Goal: Task Accomplishment & Management: Manage account settings

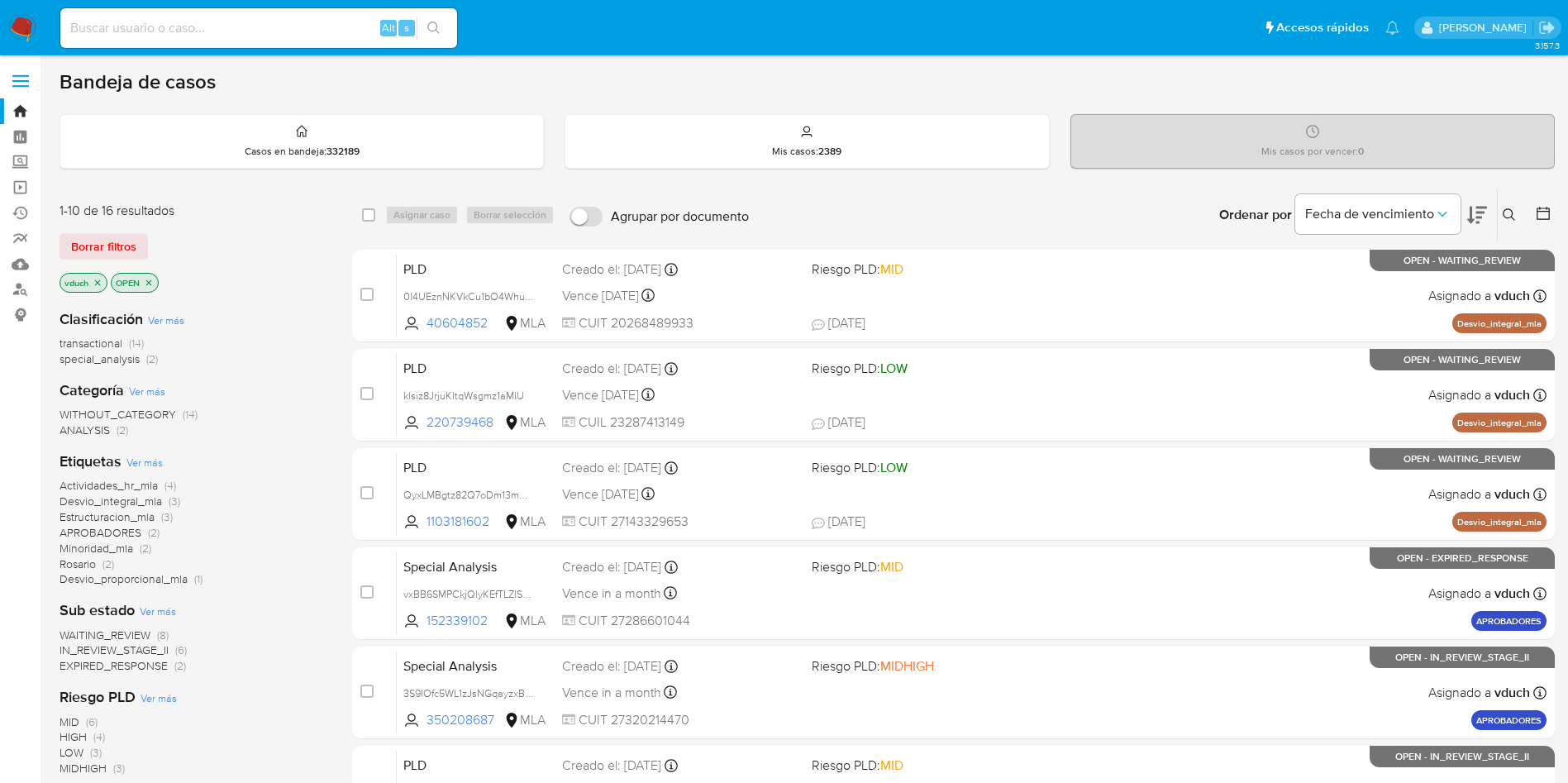
click at [100, 277] on icon "close-filter" at bounding box center [98, 283] width 10 height 10
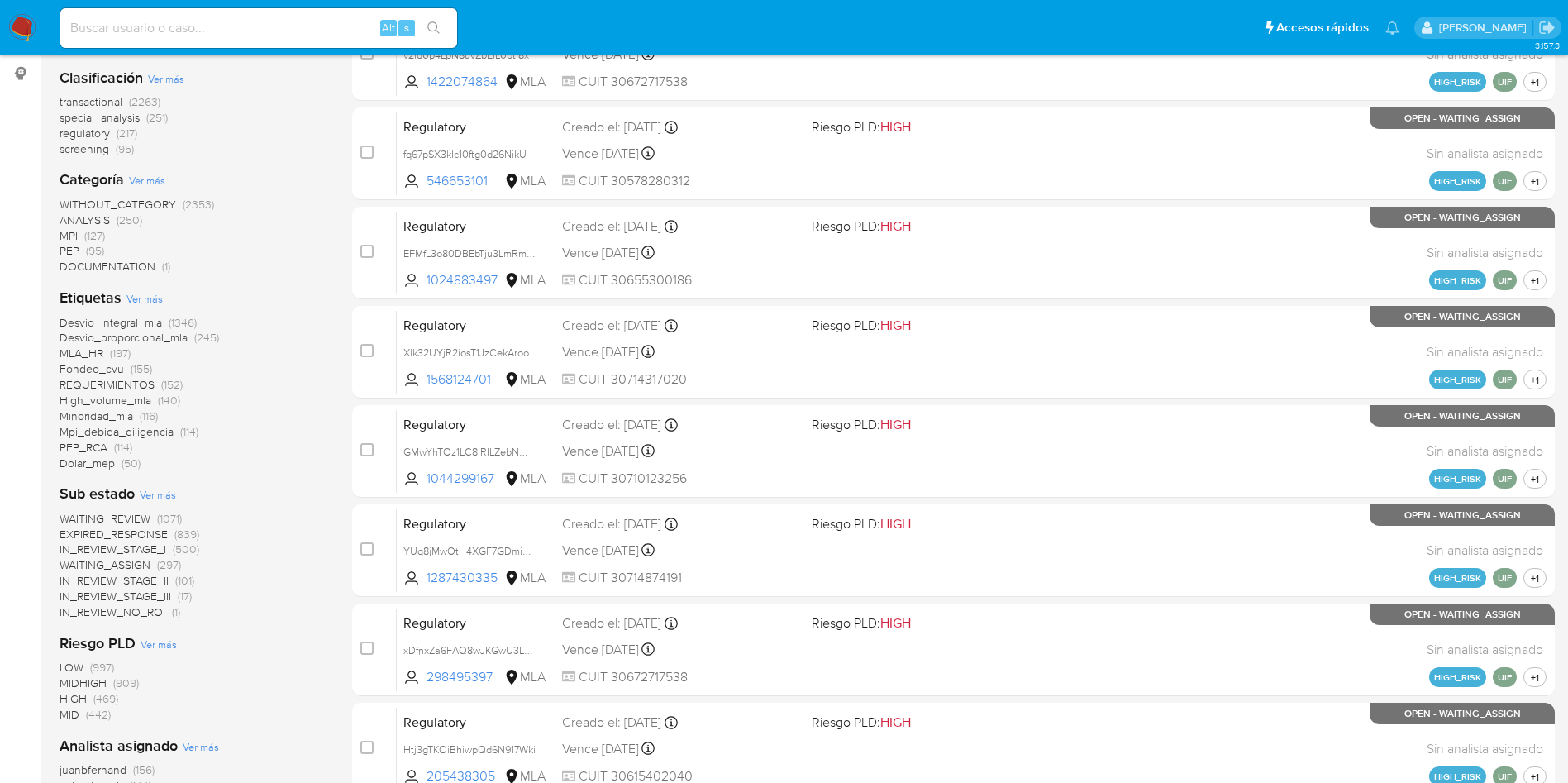
scroll to position [248, 0]
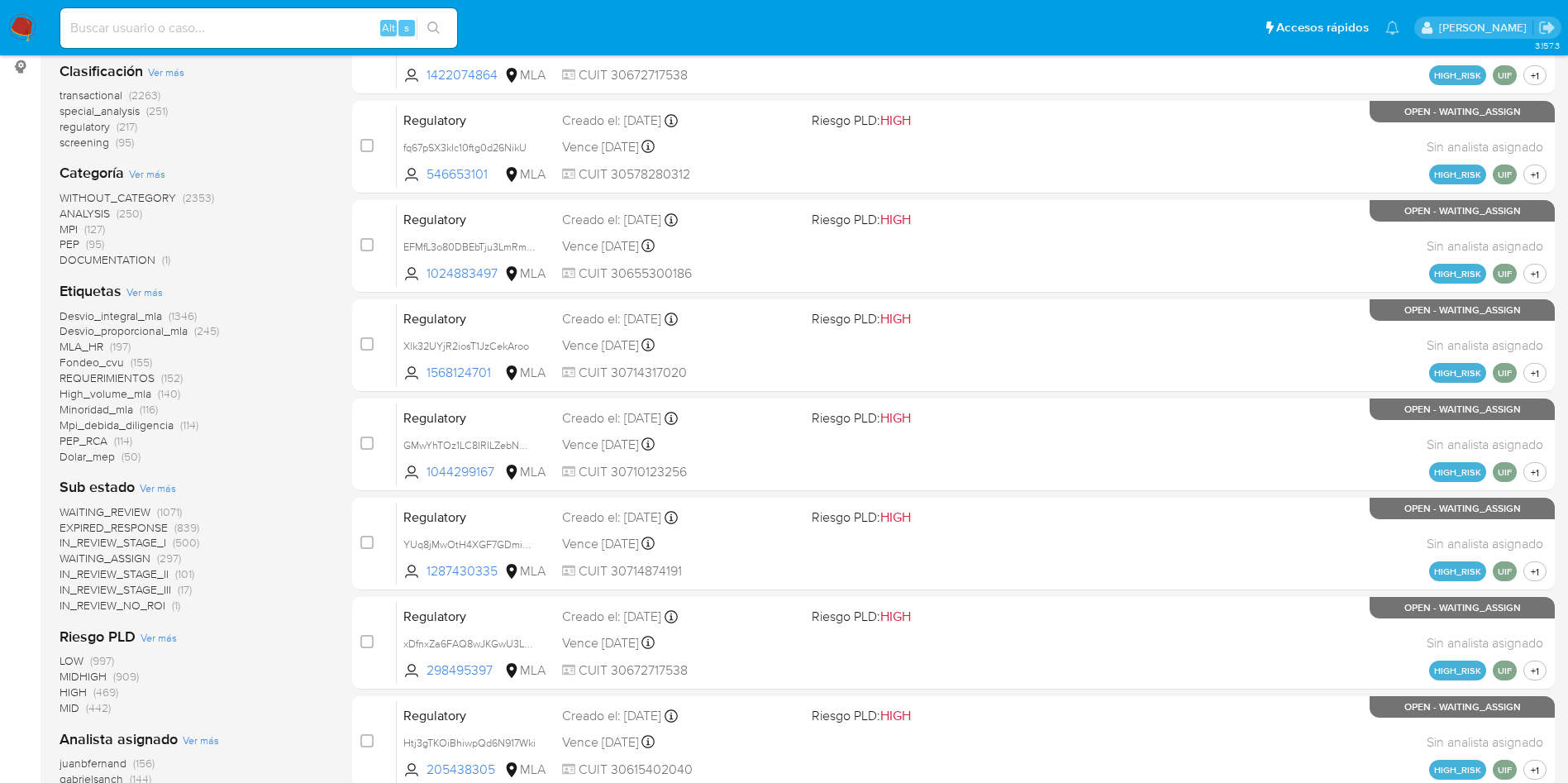
click at [120, 392] on span "High_volume_mla" at bounding box center [106, 393] width 92 height 16
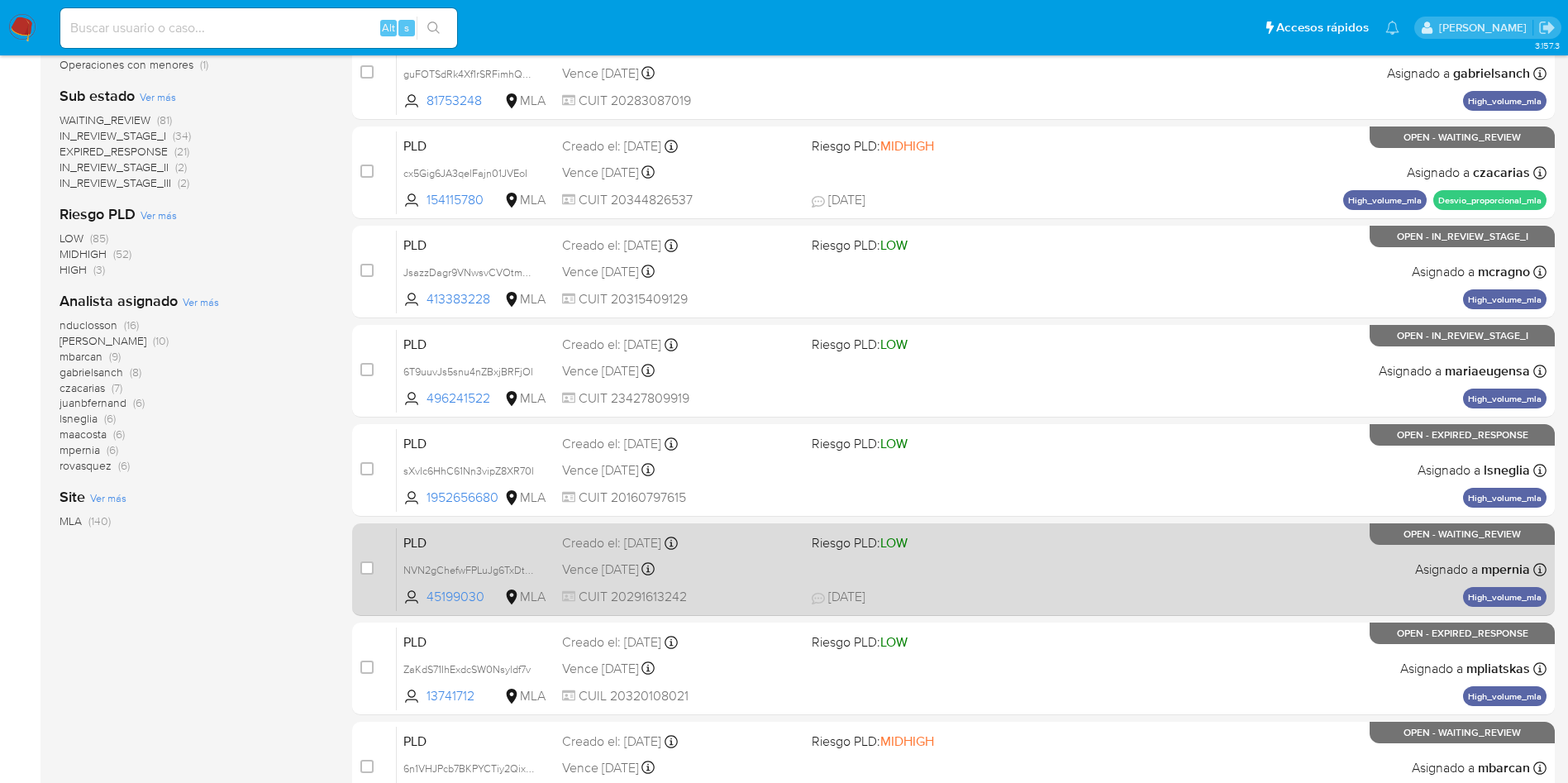
scroll to position [523, 0]
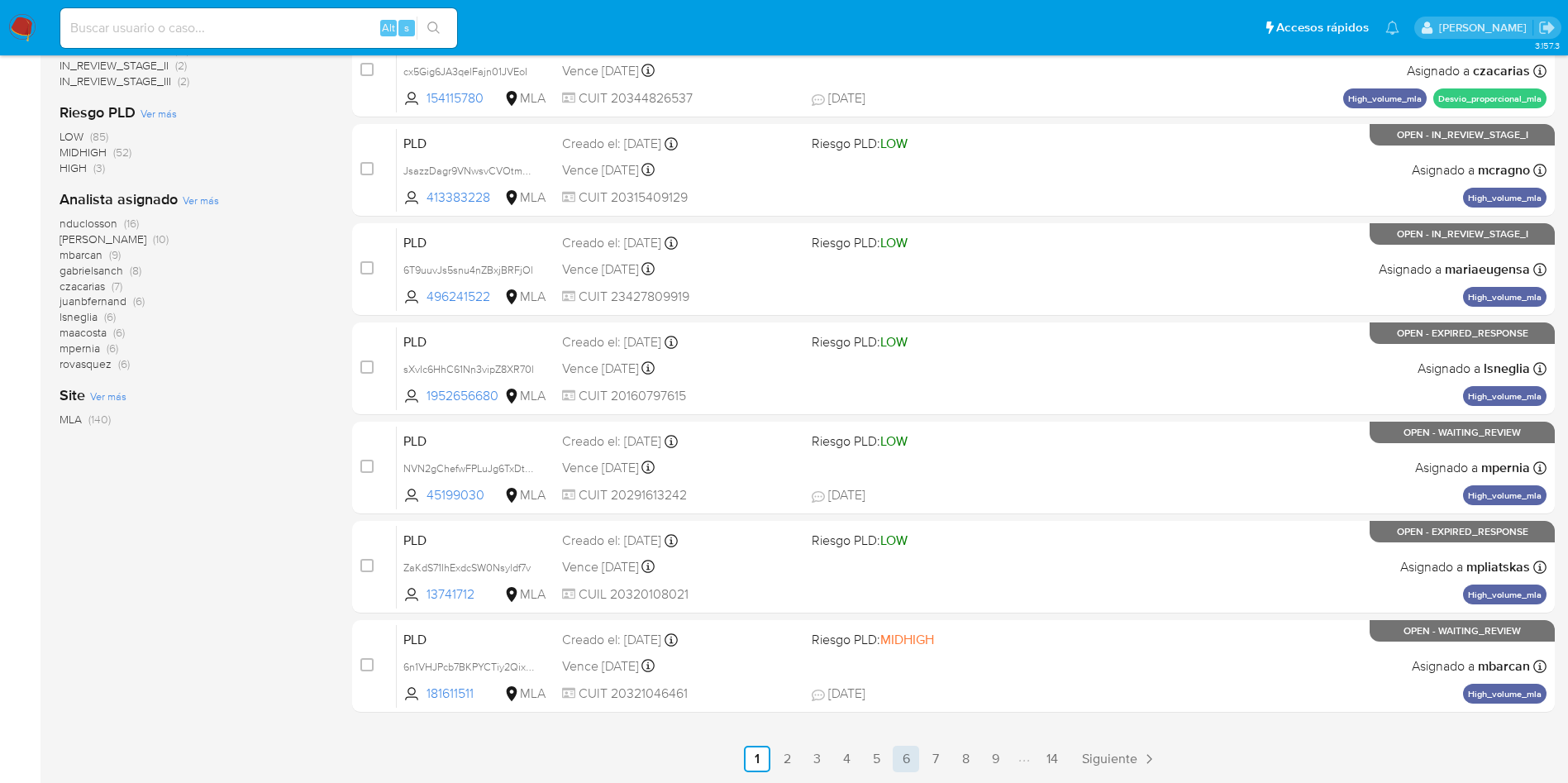
click at [901, 755] on link "6" at bounding box center [906, 758] width 26 height 26
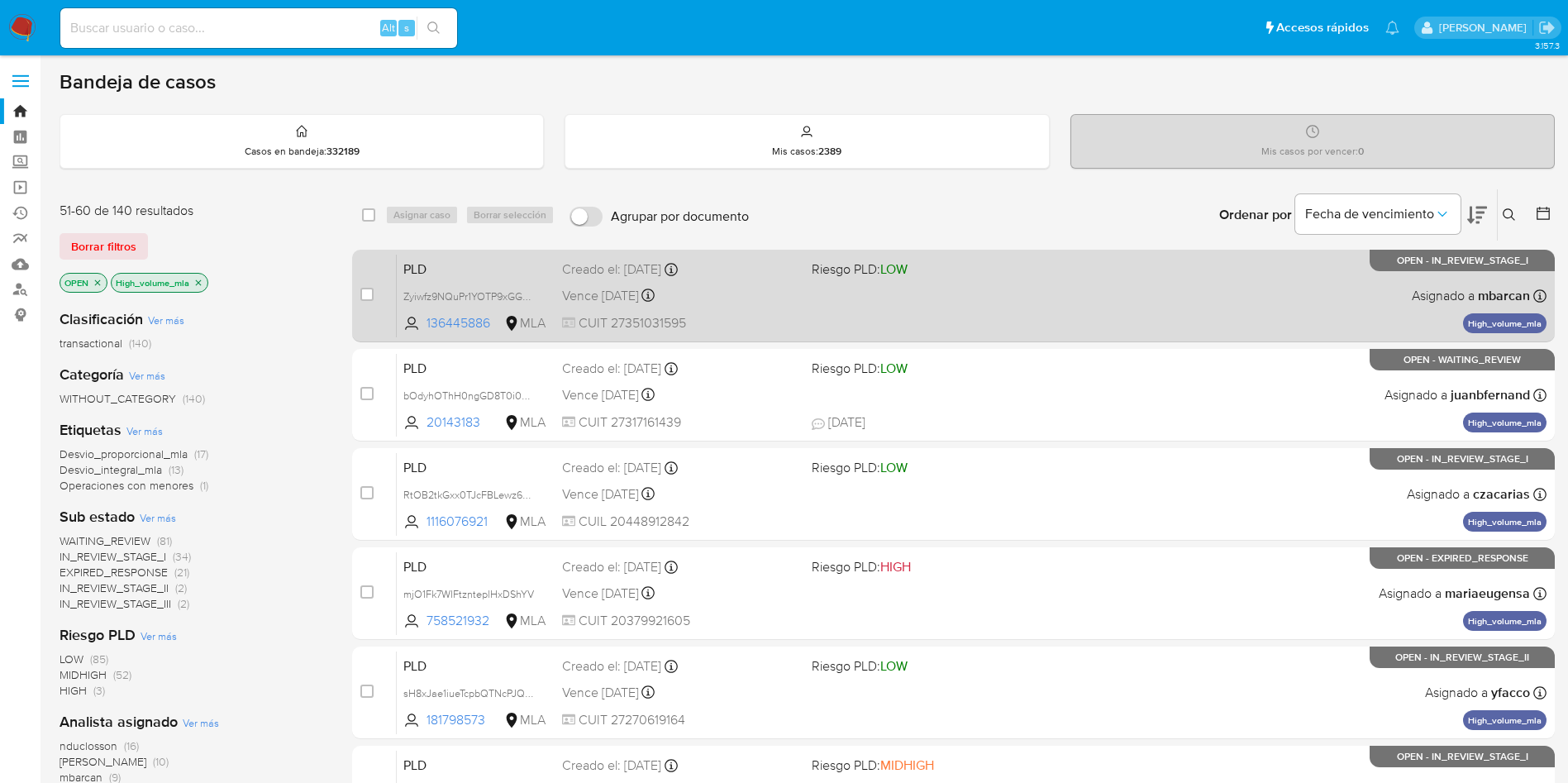
drag, startPoint x: 644, startPoint y: 261, endPoint x: 439, endPoint y: 311, distance: 211.0
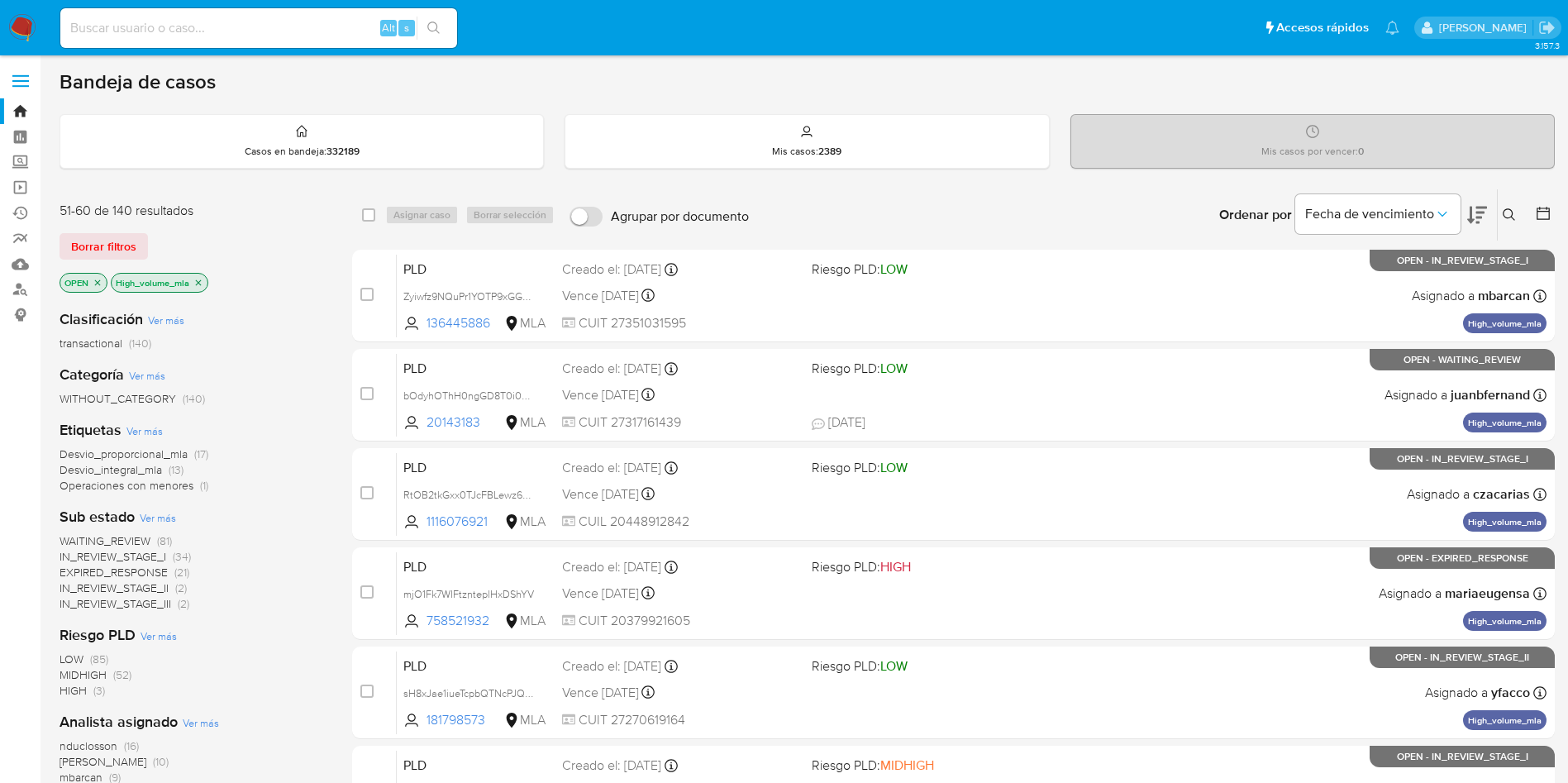
drag, startPoint x: 439, startPoint y: 311, endPoint x: 309, endPoint y: 319, distance: 130.2
click at [302, 329] on div "Clasificación Ver más transactional (140)" at bounding box center [192, 330] width 266 height 43
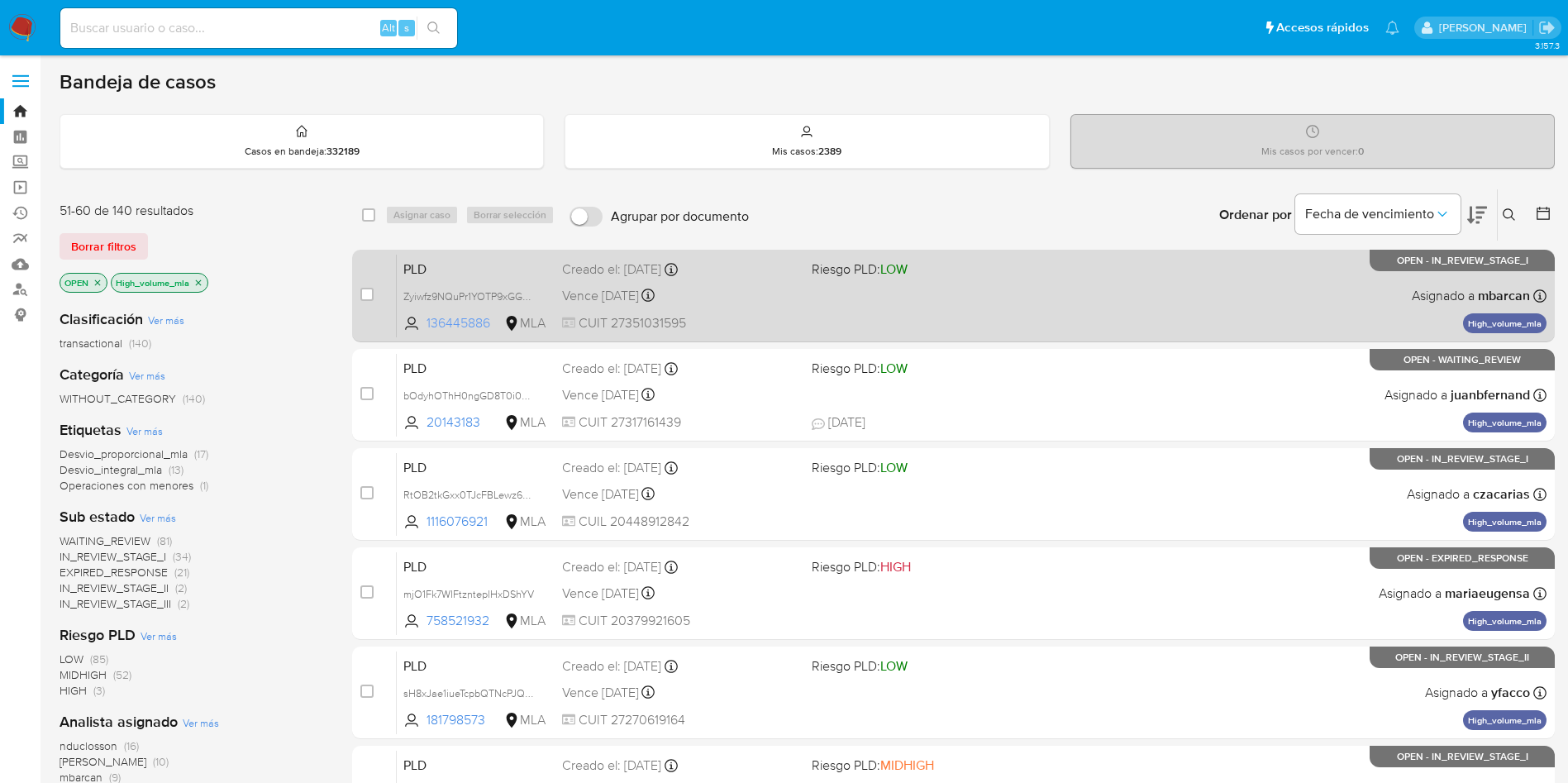
drag, startPoint x: 442, startPoint y: 317, endPoint x: 426, endPoint y: 331, distance: 21.3
click at [426, 331] on span "136445886 MLA" at bounding box center [476, 323] width 146 height 18
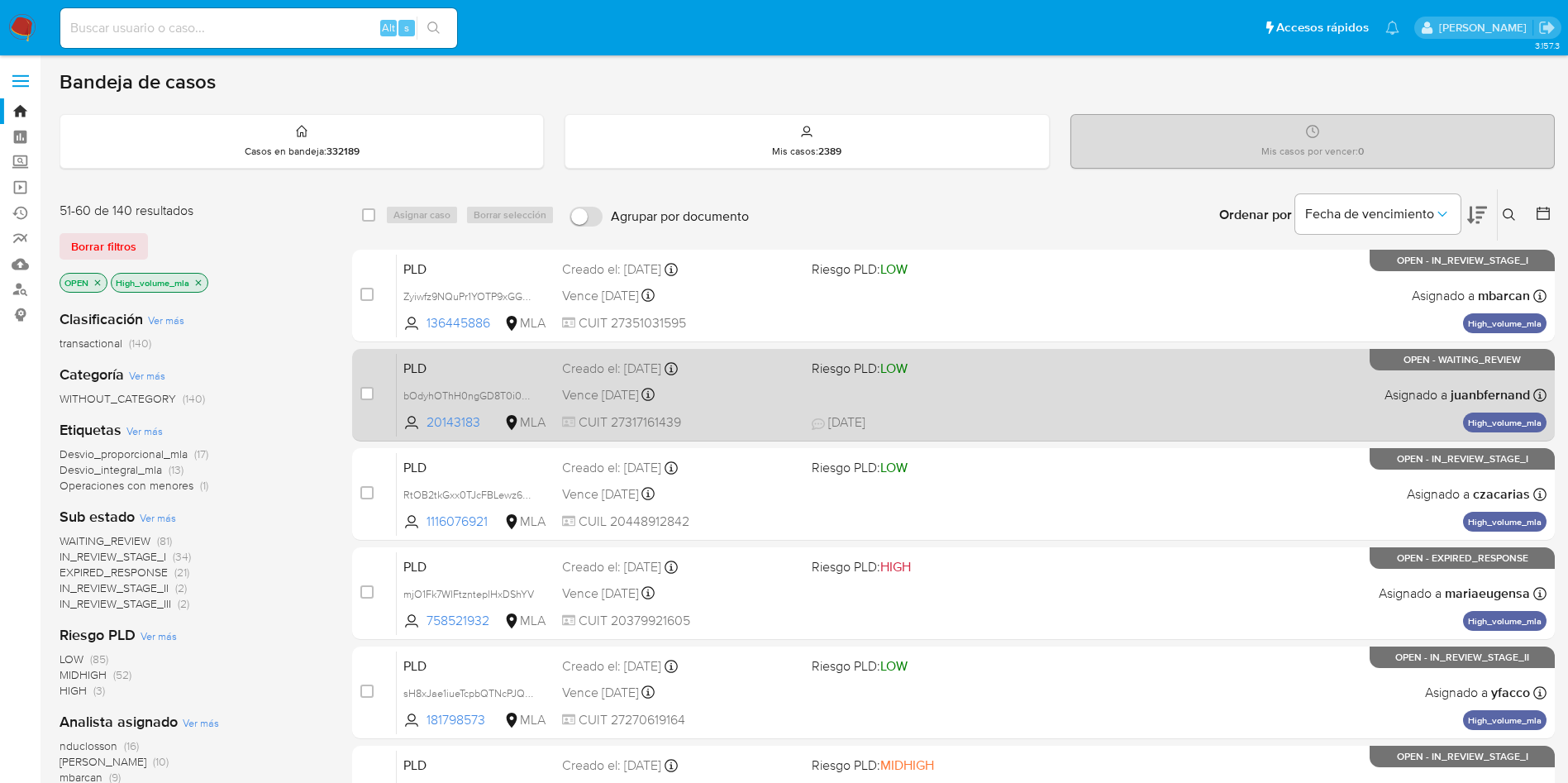
click at [802, 376] on div "PLD bOdyhOThH0ngGD8T0i0Cdkha 20143183 MLA Riesgo PLD: LOW Creado el: 12/08/2025…" at bounding box center [971, 395] width 1150 height 83
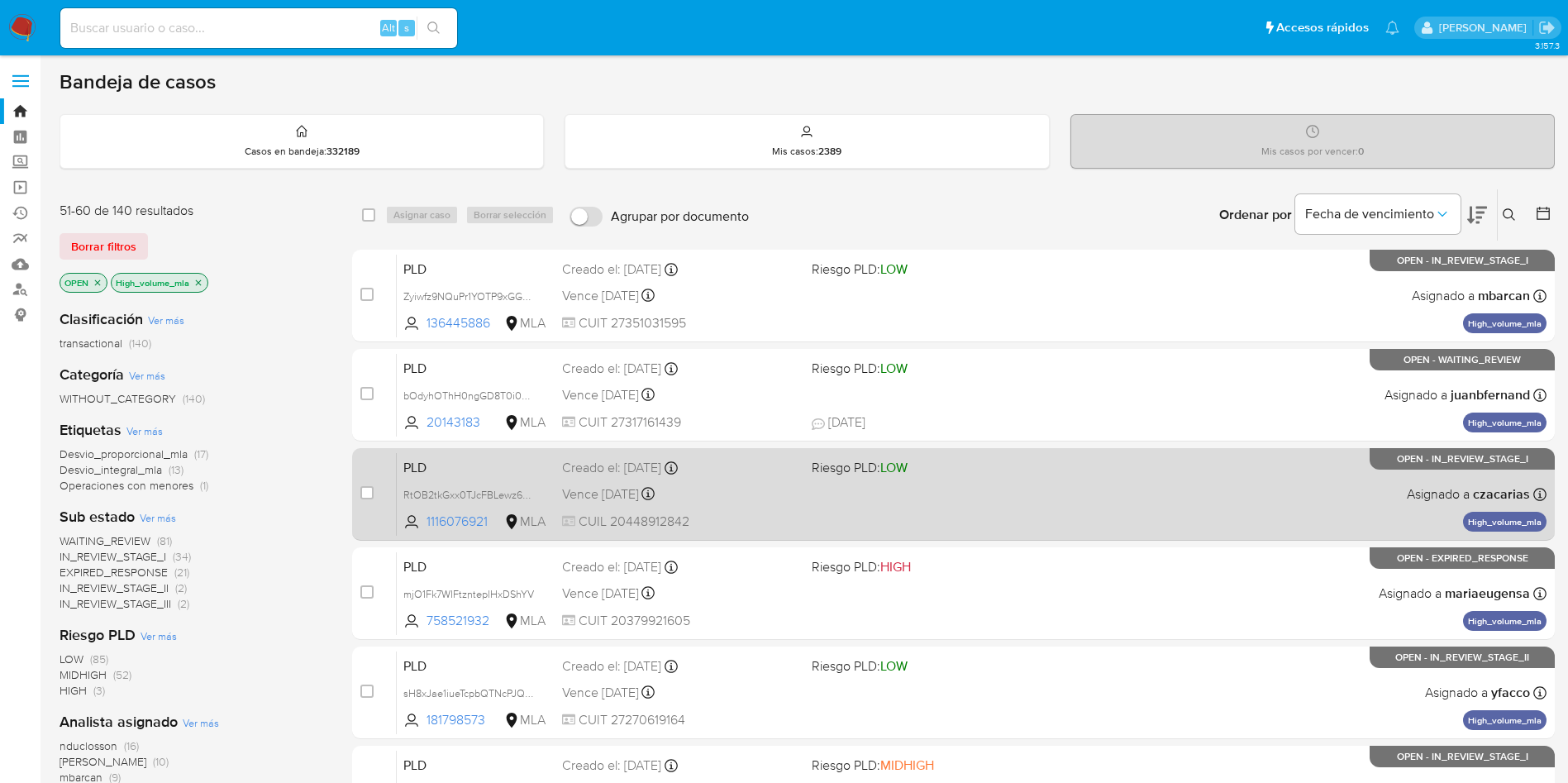
click at [744, 517] on span "CUIL 20448912842" at bounding box center [680, 521] width 237 height 18
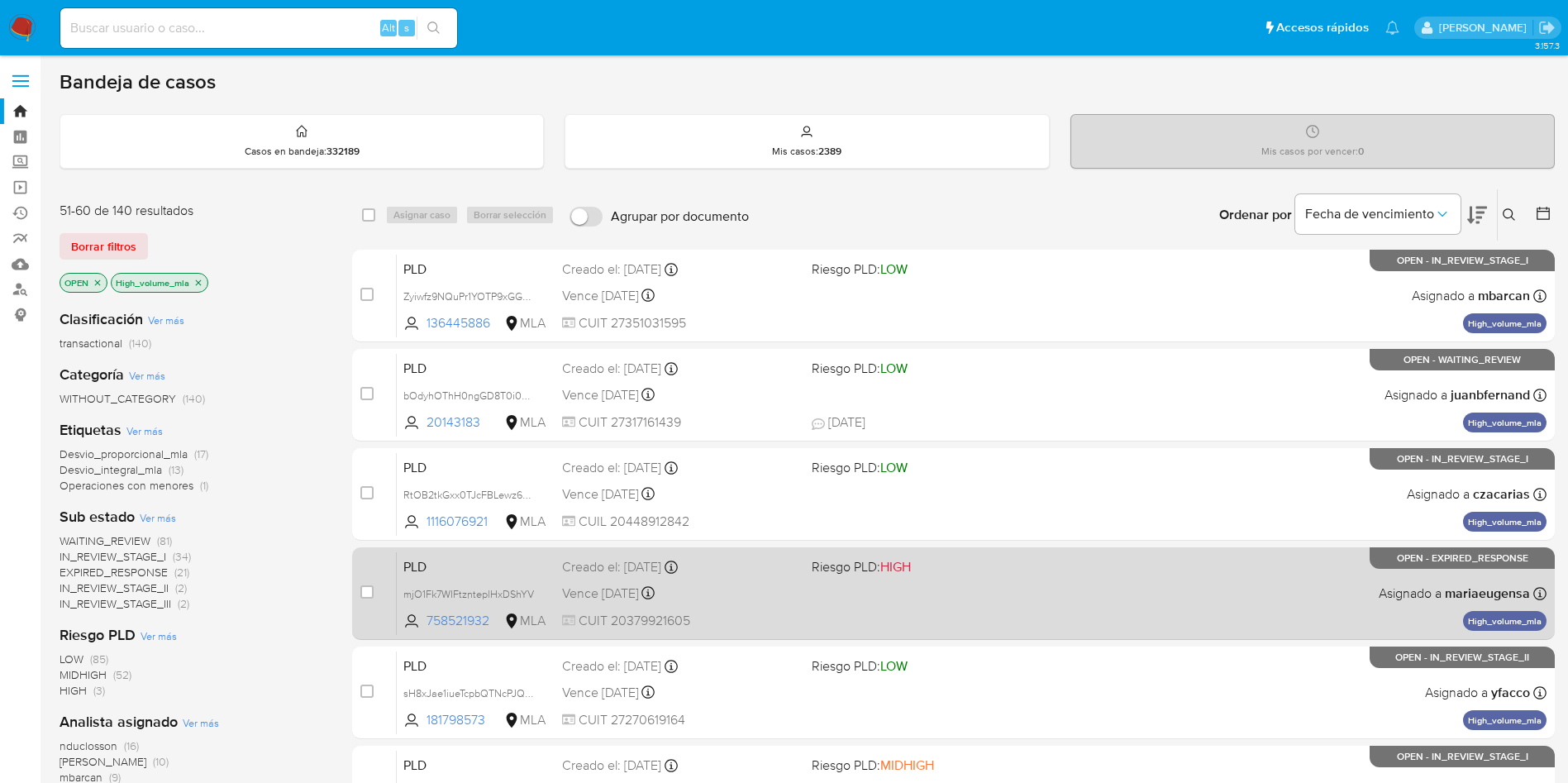
click at [902, 563] on span "HIGH" at bounding box center [896, 567] width 31 height 19
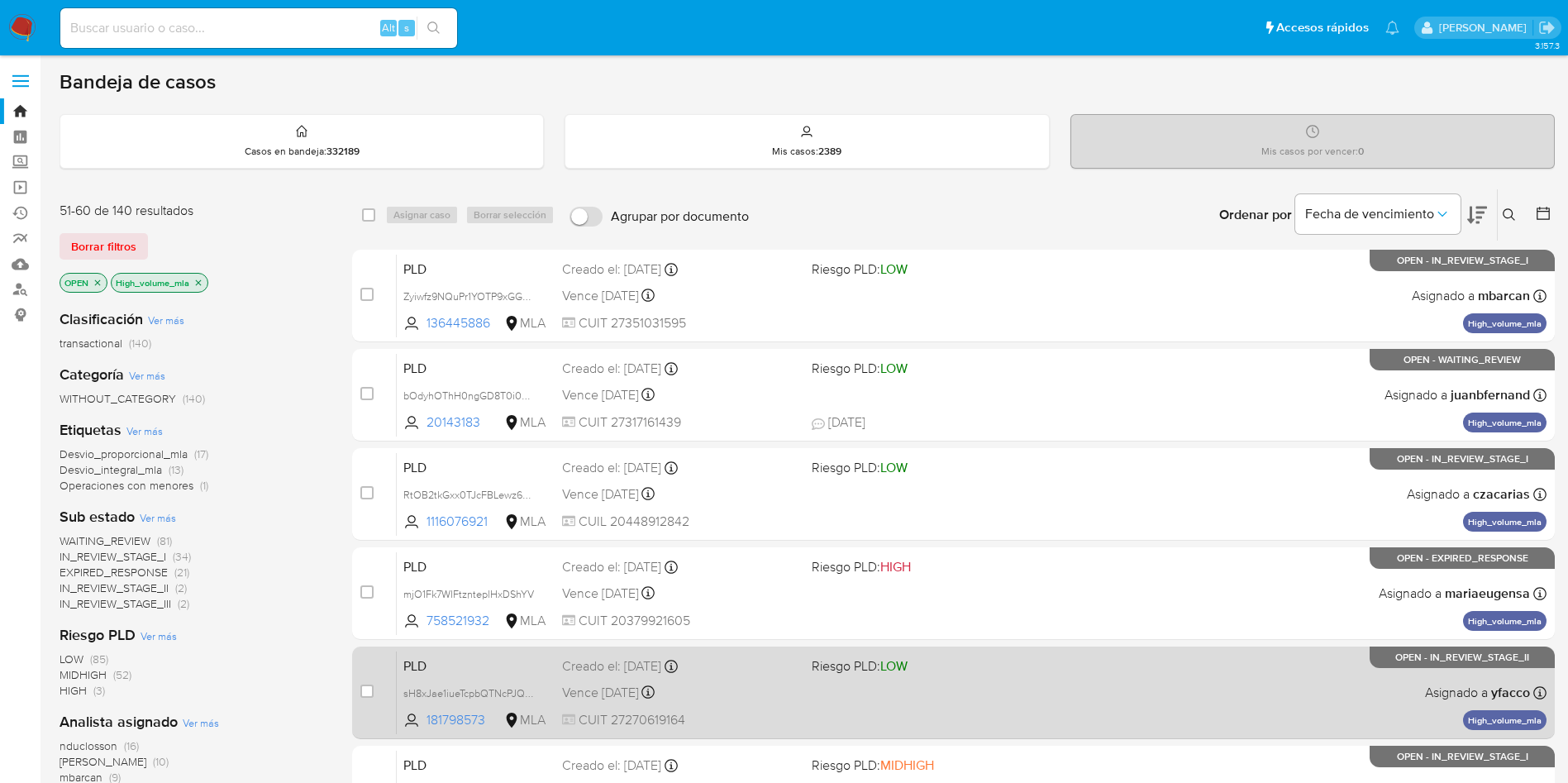
click at [894, 701] on div "PLD sH8xJae1iueTcpbQTNcPJQOV 181798573 MLA Riesgo PLD: LOW Creado el: 12/08/202…" at bounding box center [971, 692] width 1150 height 83
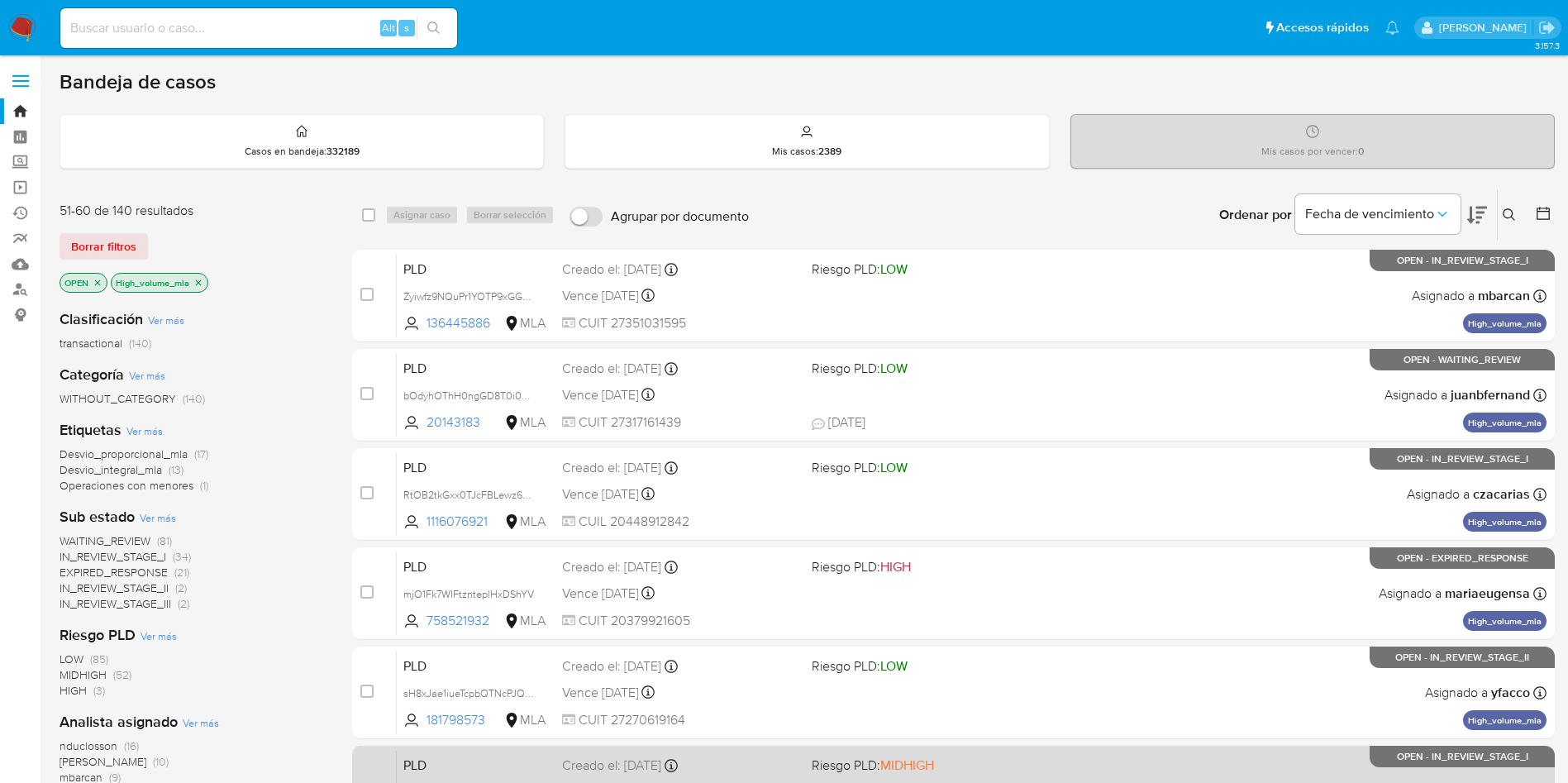
click at [929, 768] on span "MIDHIGH" at bounding box center [907, 765] width 54 height 19
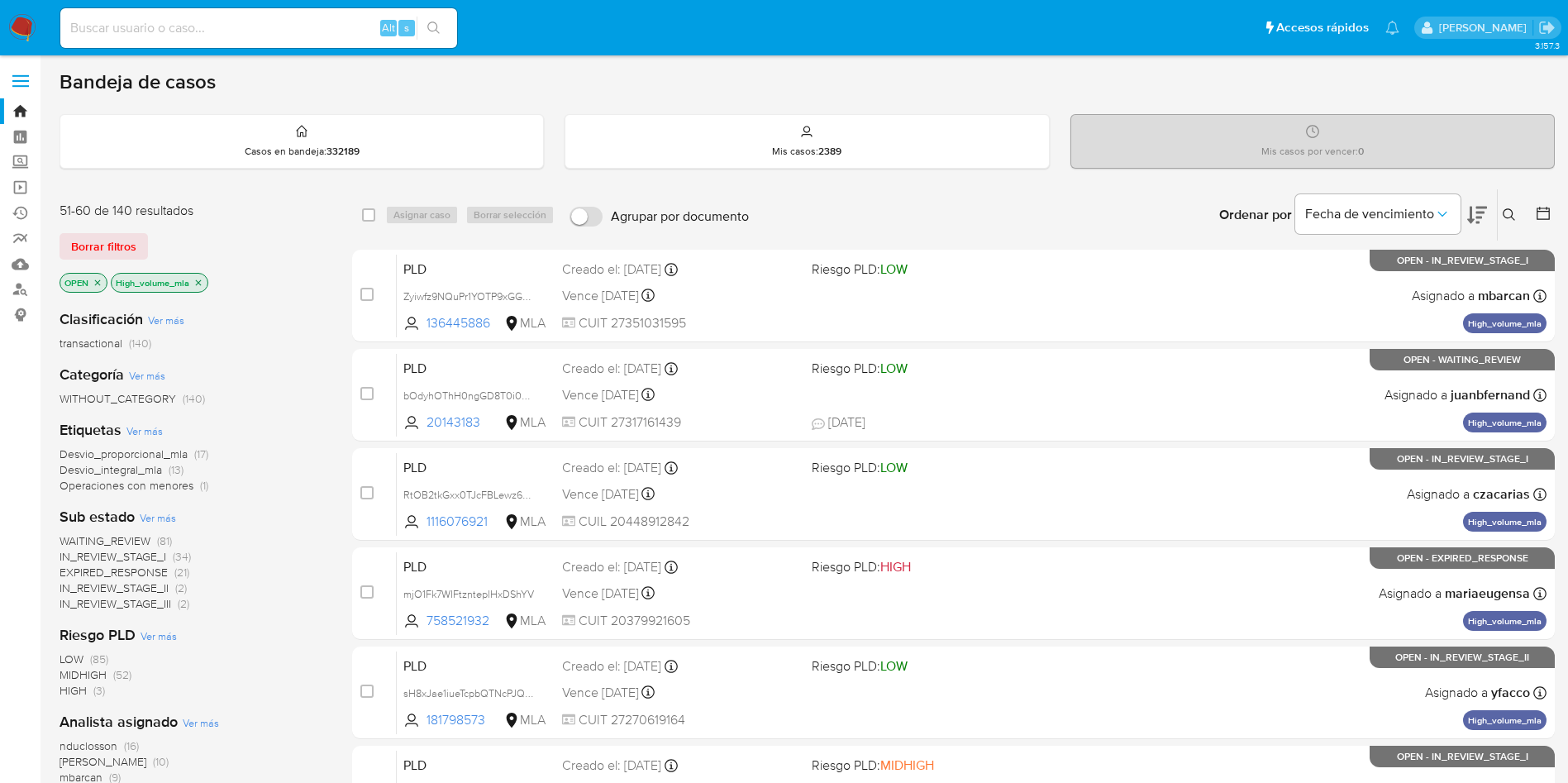
click at [99, 282] on icon "close-filter" at bounding box center [98, 282] width 6 height 6
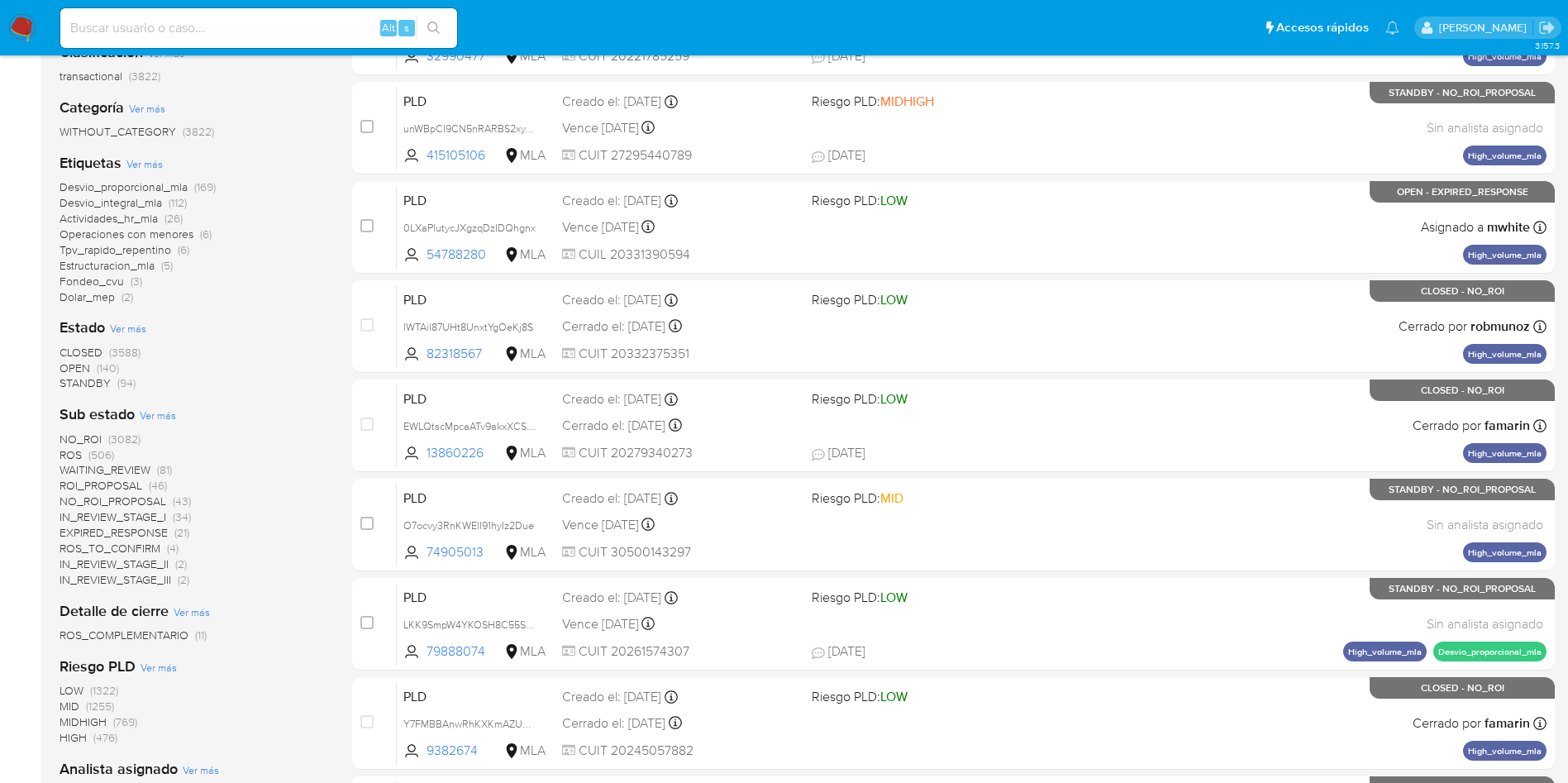
scroll to position [372, 0]
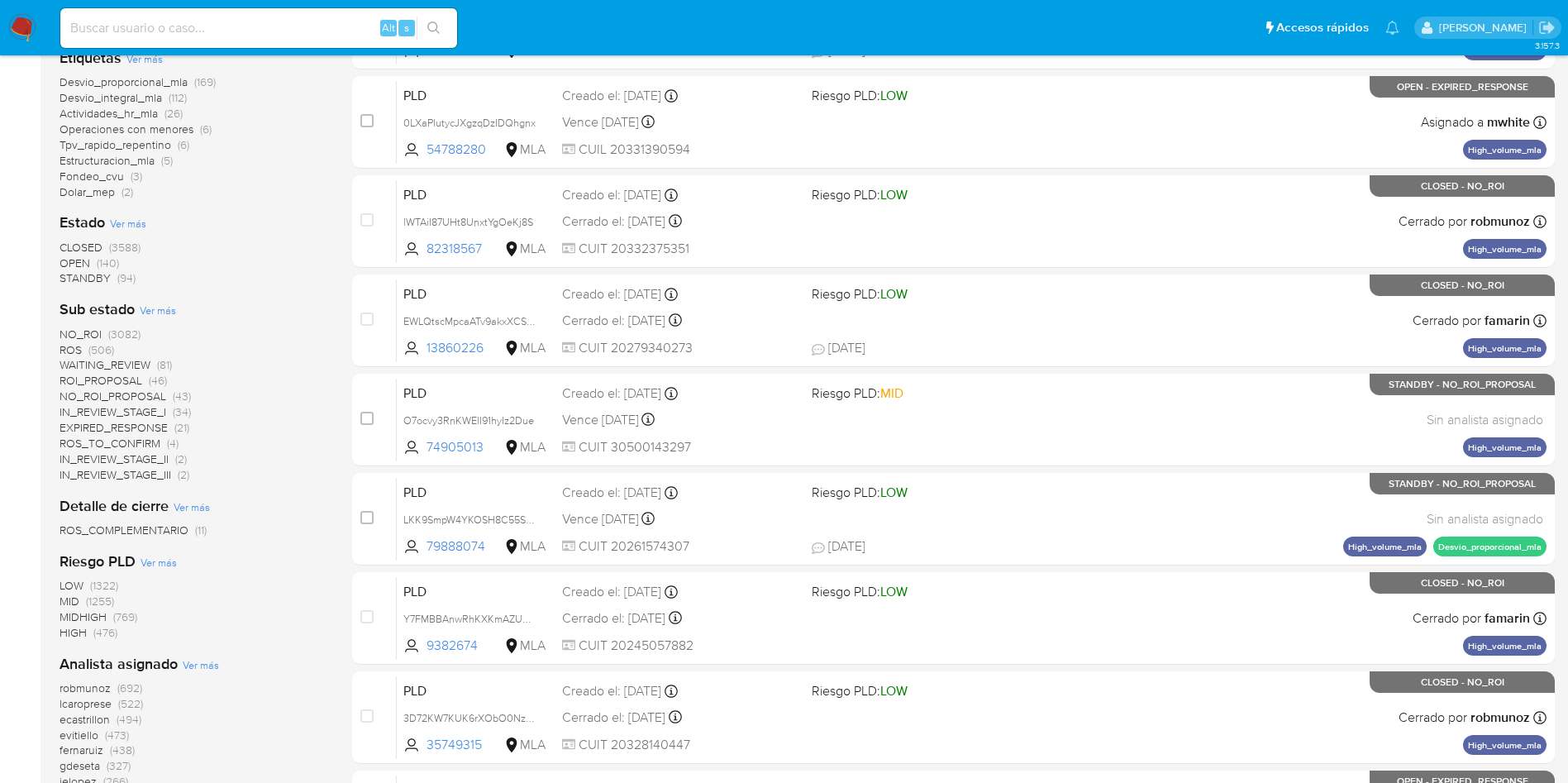
click at [141, 362] on span "WAITING_REVIEW" at bounding box center [105, 364] width 91 height 16
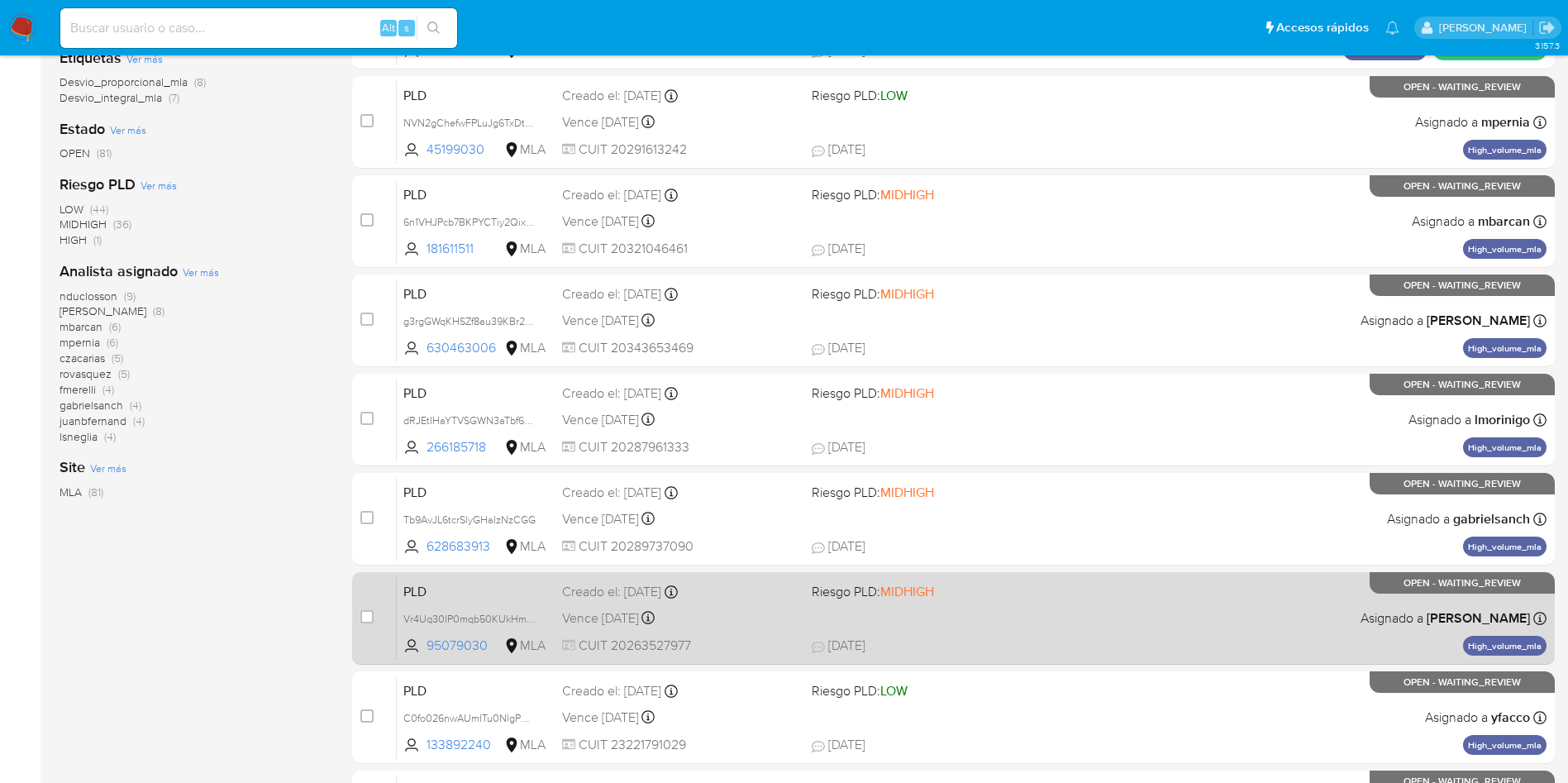
scroll to position [523, 0]
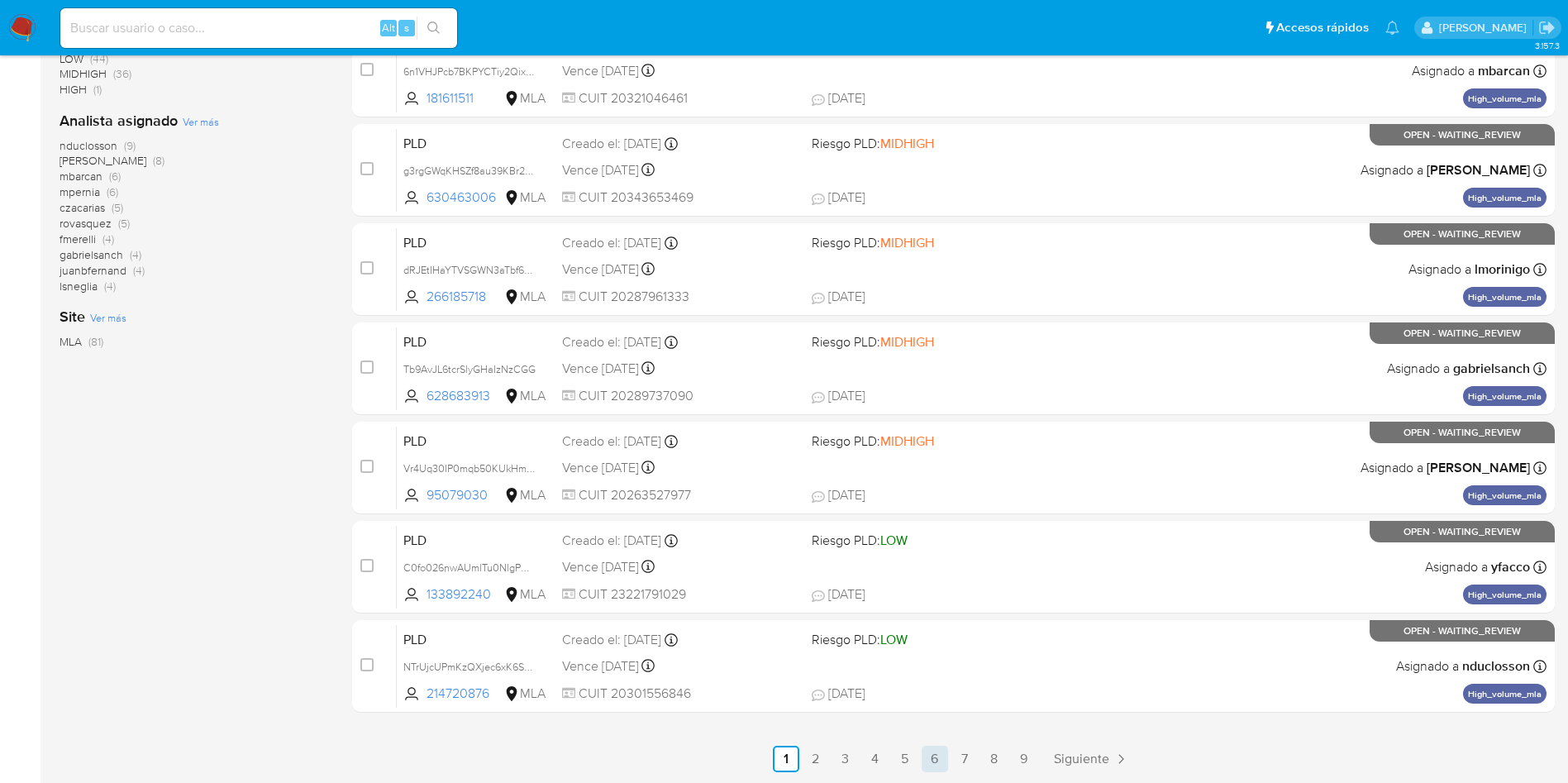
click at [922, 757] on link "6" at bounding box center [935, 758] width 26 height 26
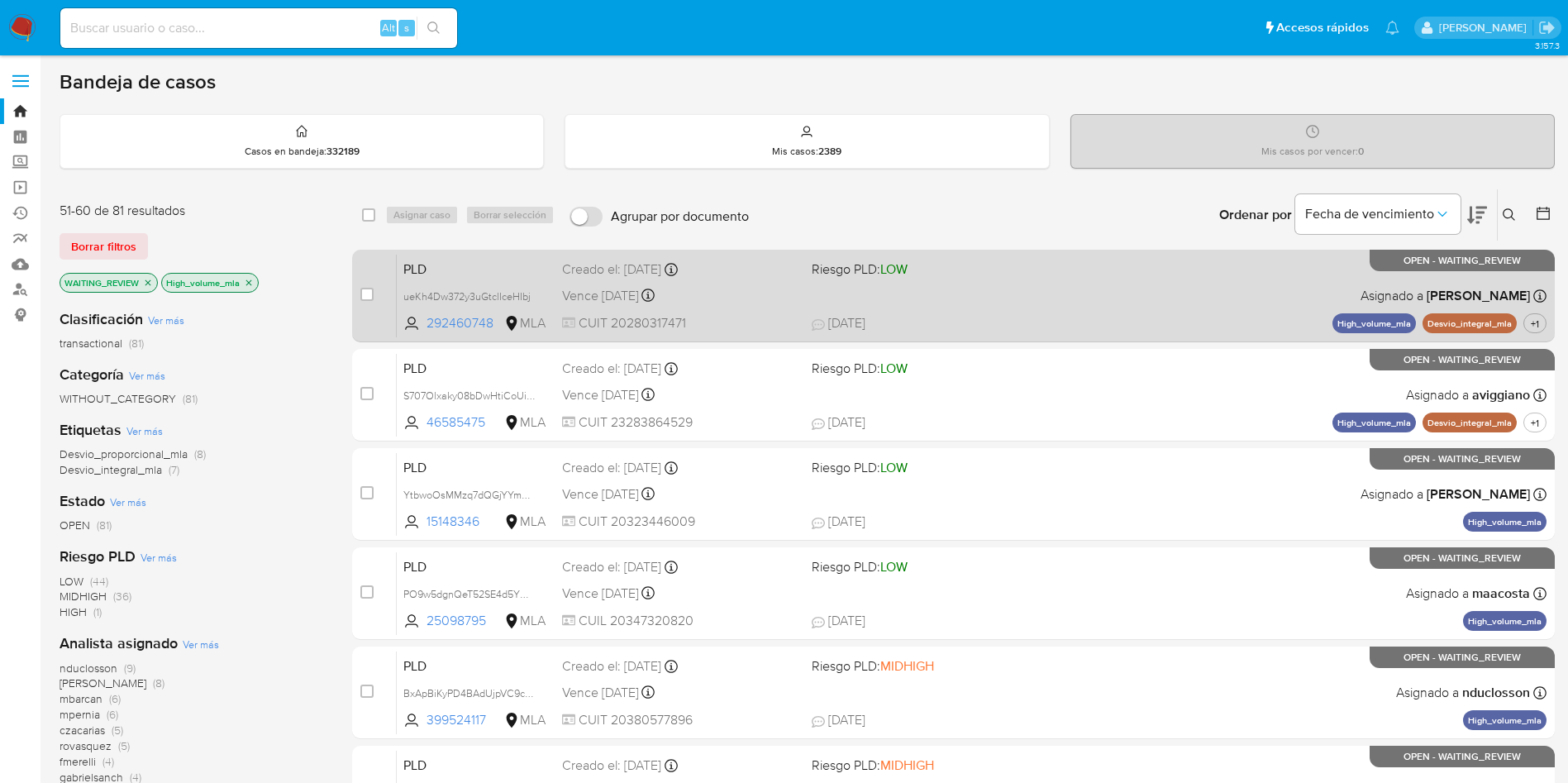
click at [471, 280] on div "PLD ueKh4Dw372y3uGtclIceHIbj 292460748 MLA Riesgo PLD: LOW Creado el: 12/08/202…" at bounding box center [971, 295] width 1150 height 83
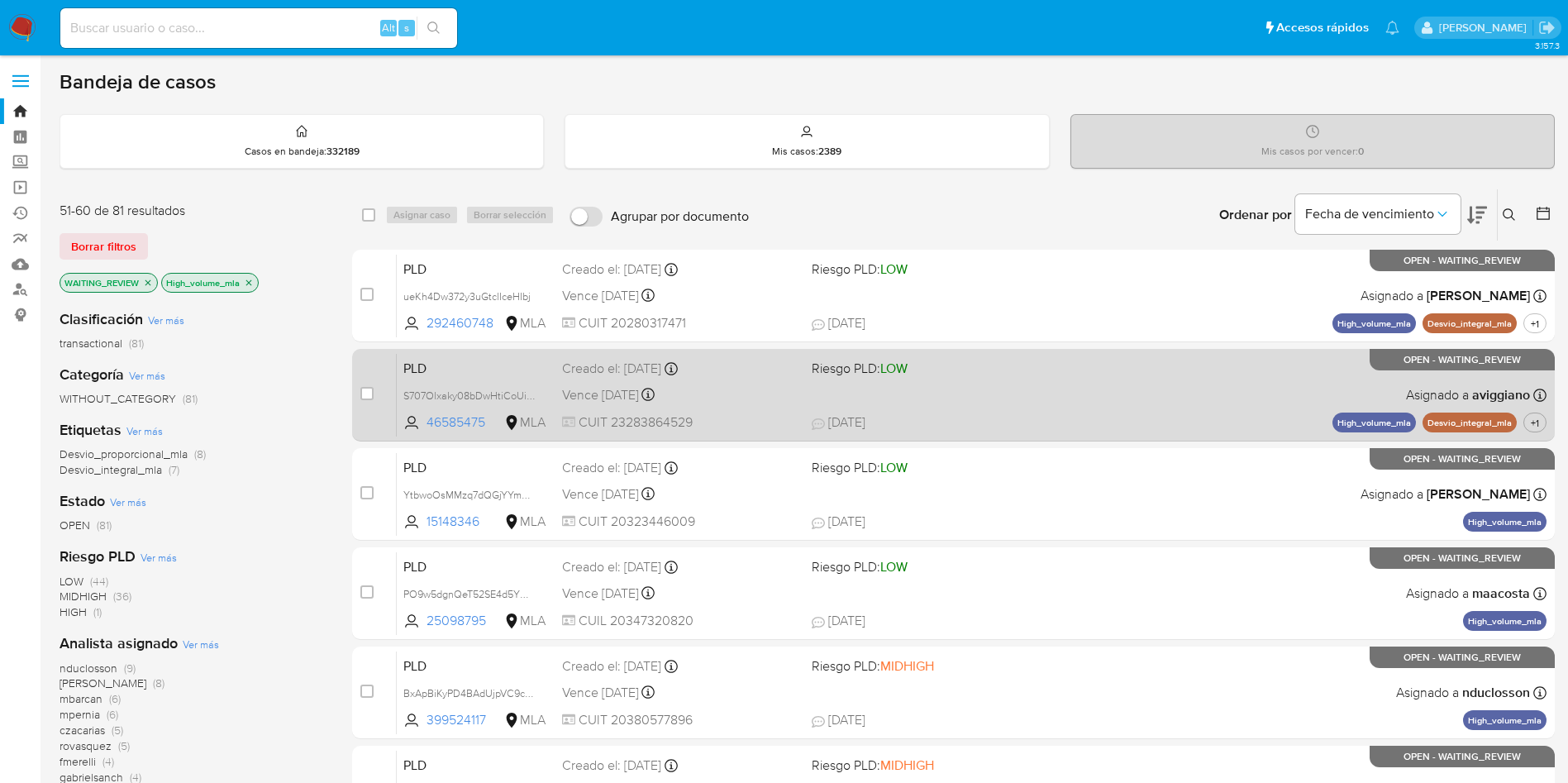
click at [624, 363] on div "Creado el: 12/08/2025 Creado el: 12/08/2025 12:08:31" at bounding box center [680, 368] width 237 height 18
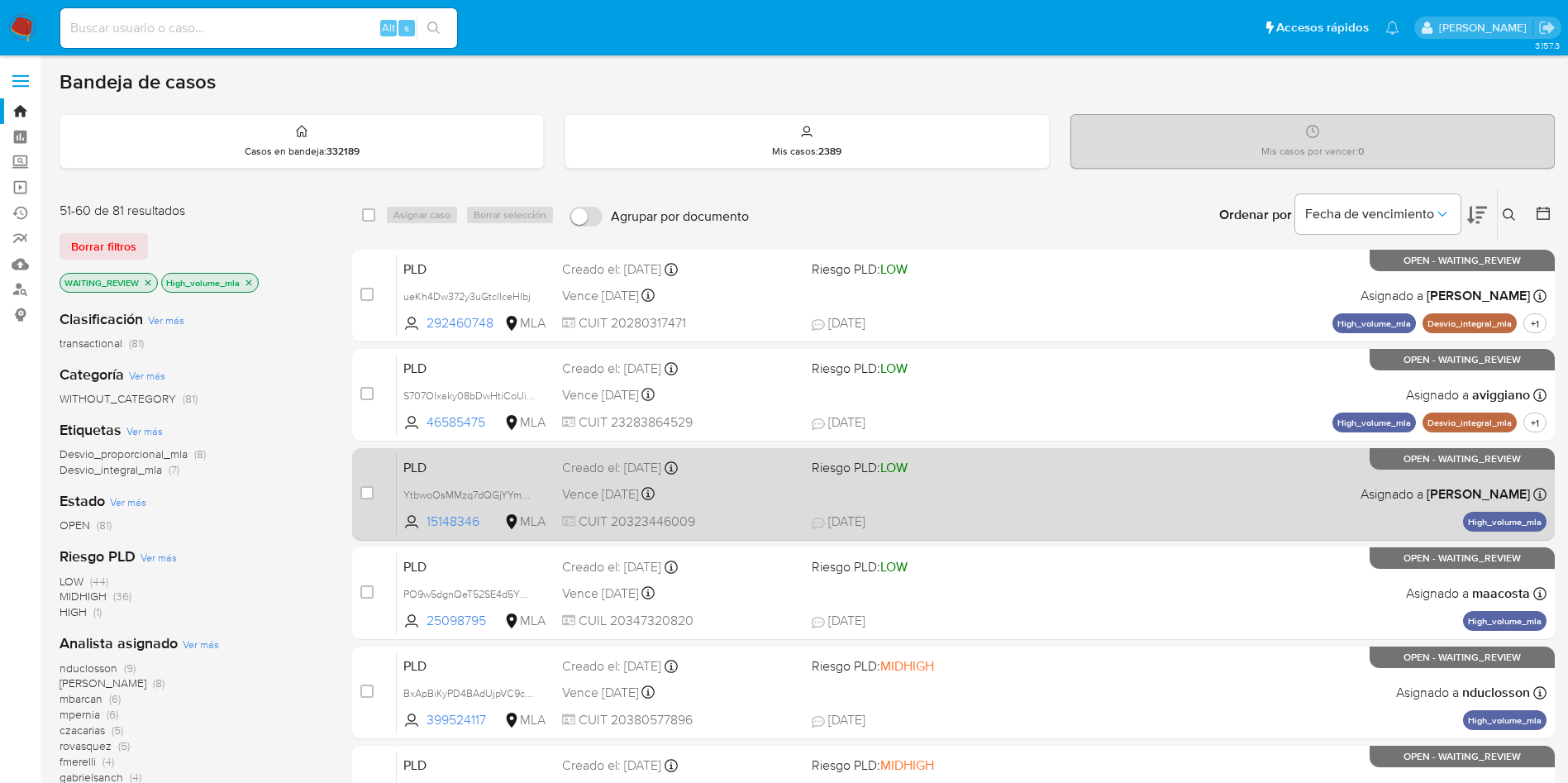
click at [713, 495] on div "Vence in 2 months Vence el 29/10/2025 12:08:27" at bounding box center [680, 494] width 237 height 22
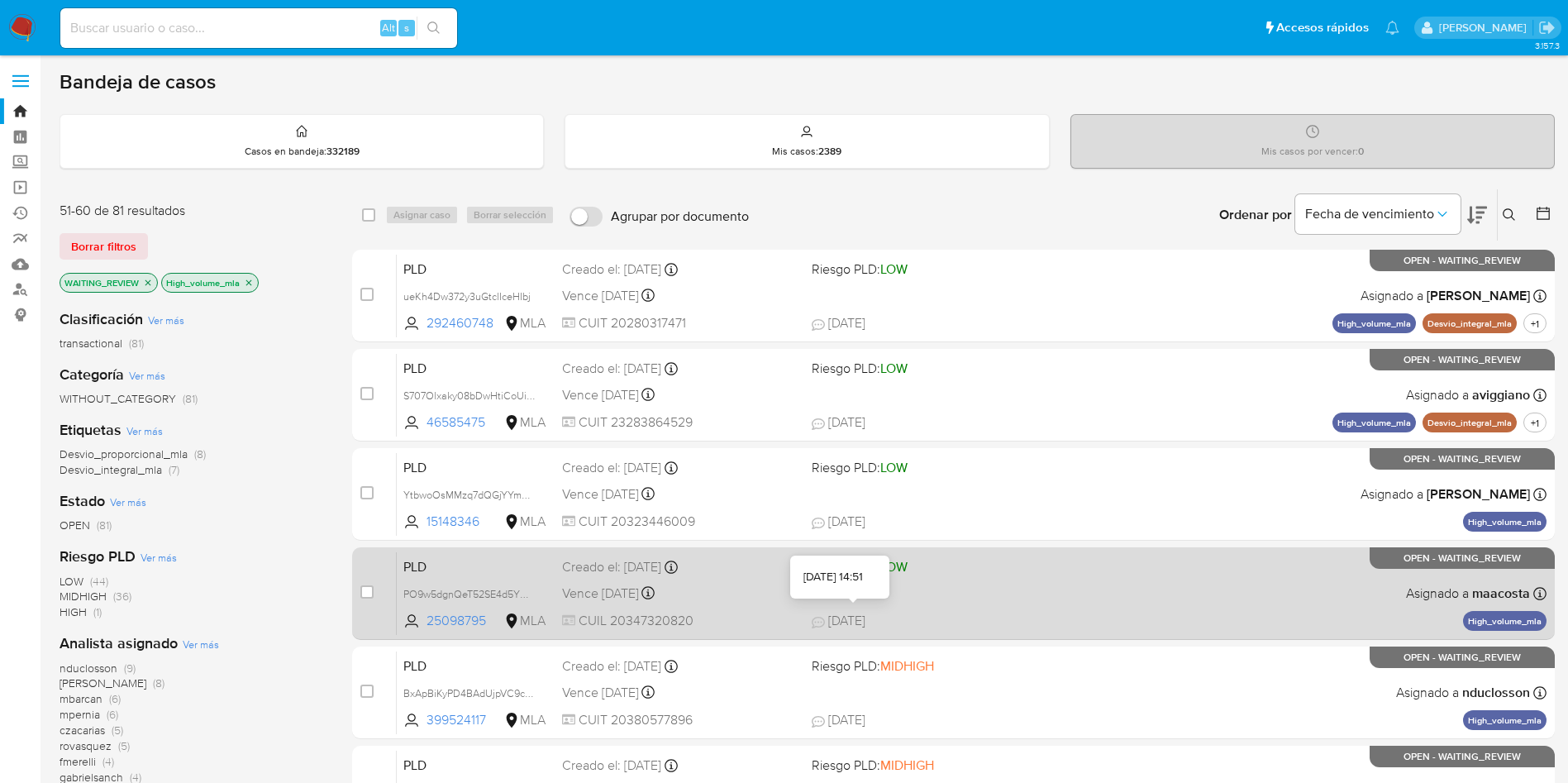
click at [841, 614] on span "18/08/2025" at bounding box center [838, 620] width 54 height 18
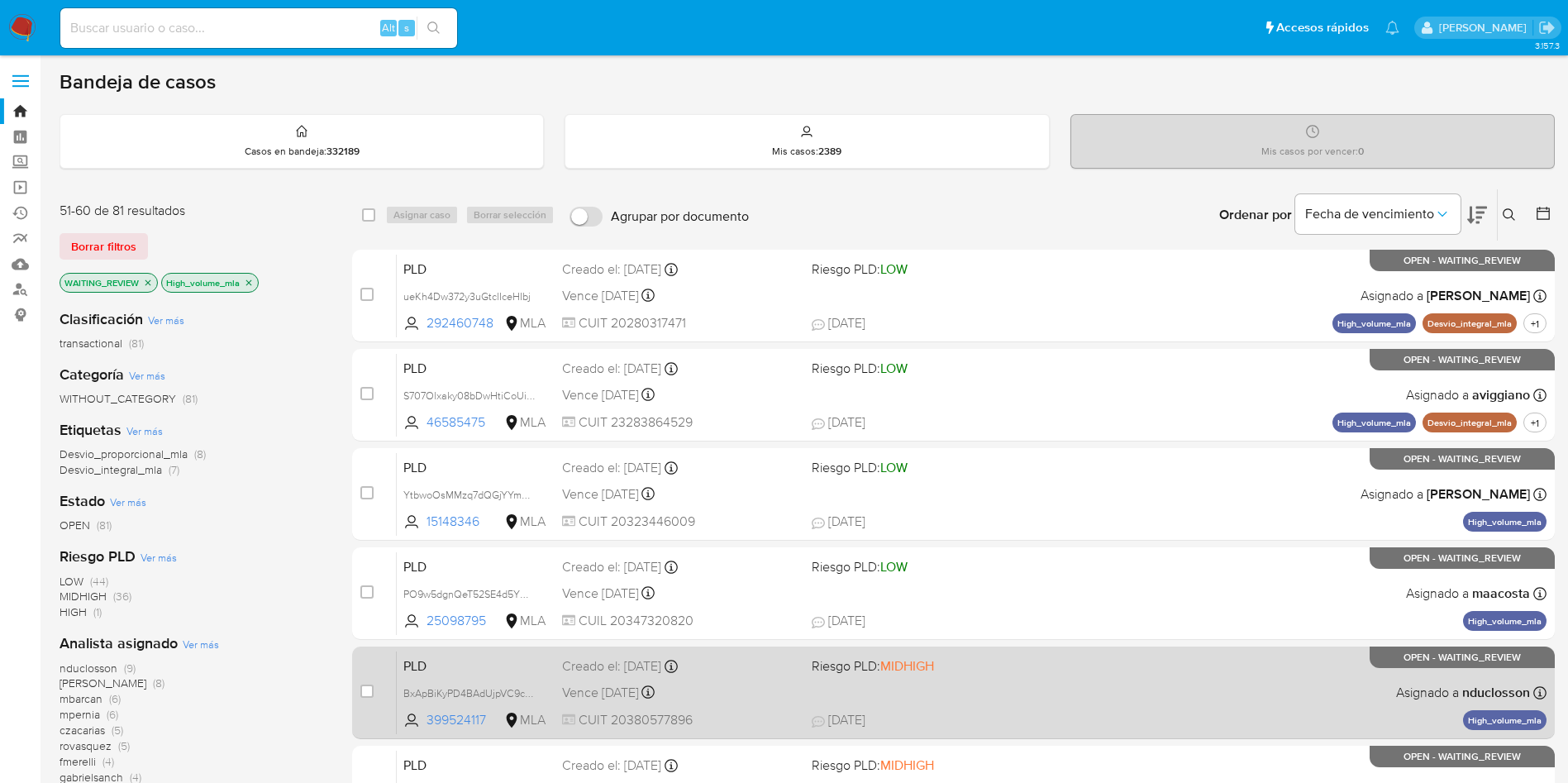
click at [890, 697] on div "PLD BxApBiKyPD4BAdUjpVC9c9Bi 399524117 MLA Riesgo PLD: MIDHIGH Creado el: 12/08…" at bounding box center [971, 692] width 1150 height 83
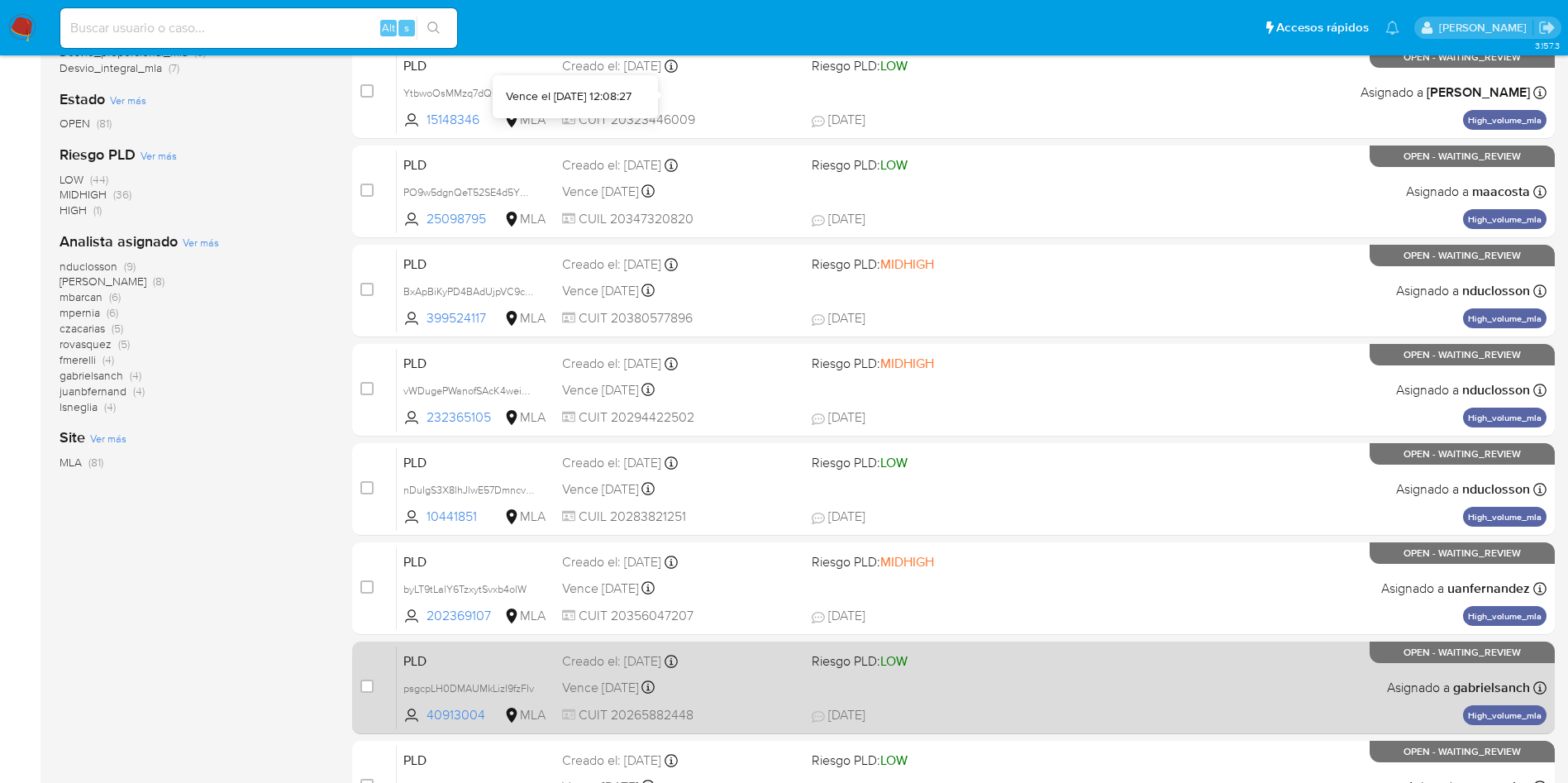
scroll to position [523, 0]
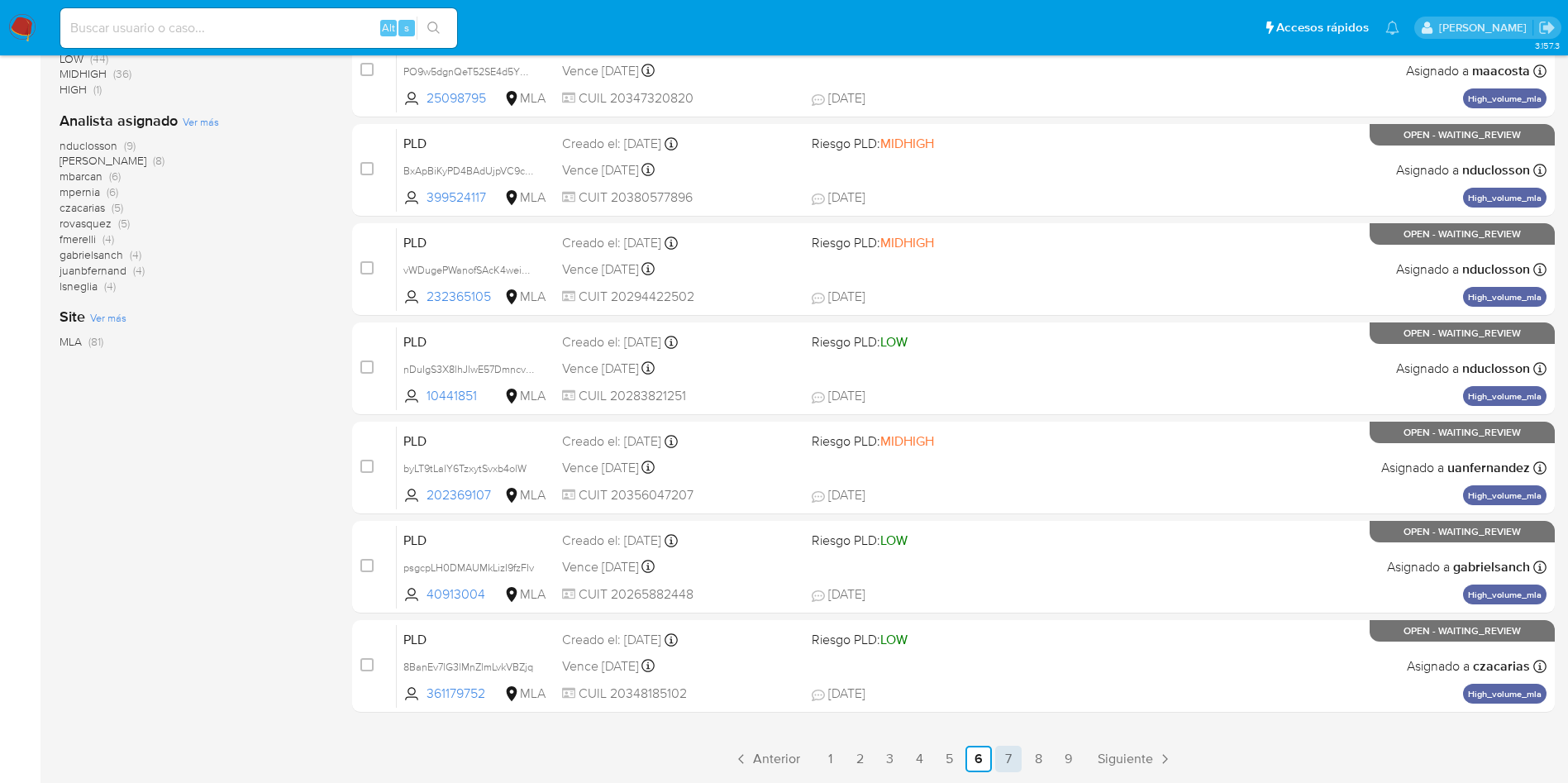
click at [998, 760] on link "7" at bounding box center [1008, 758] width 26 height 26
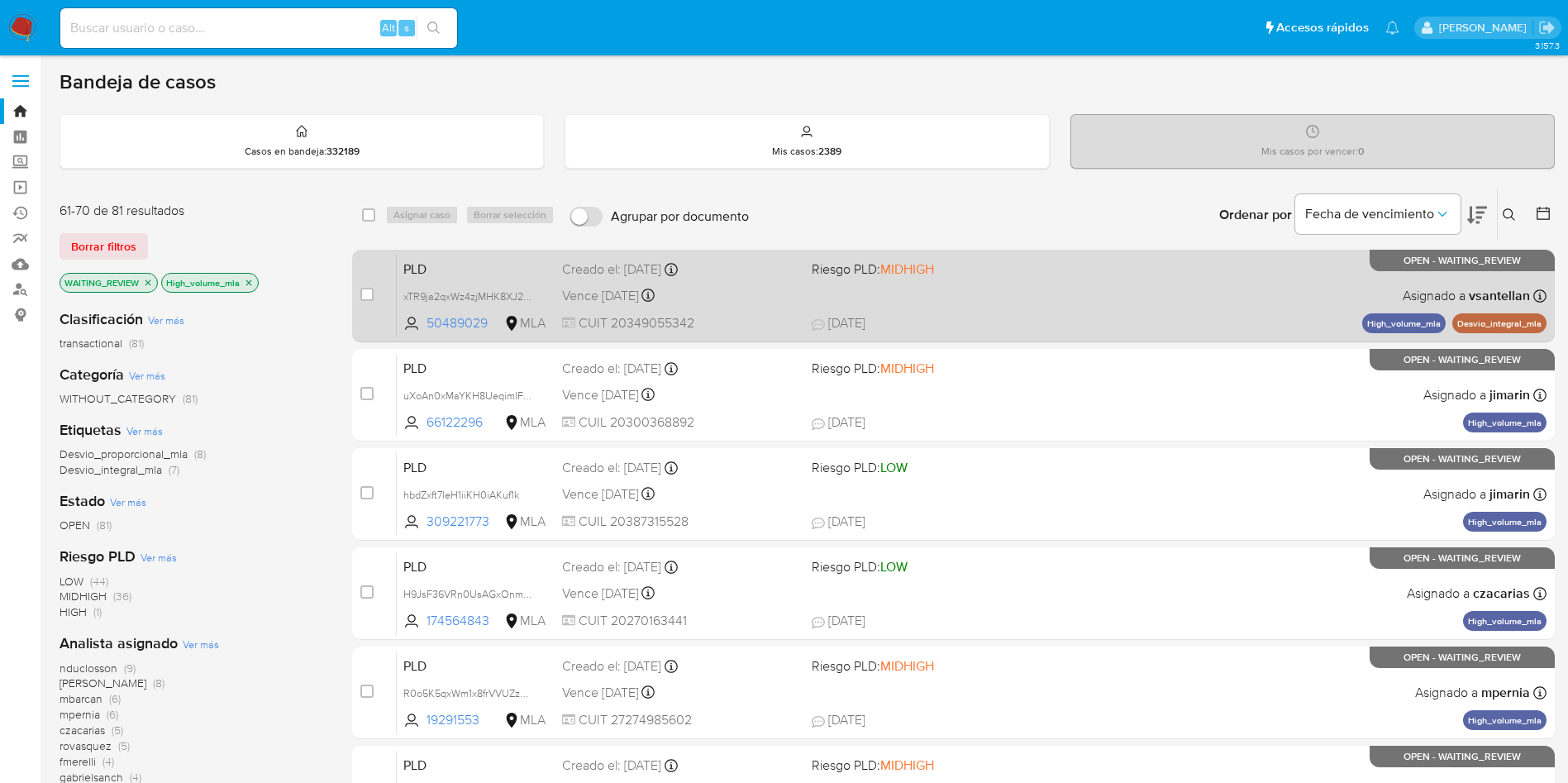
click at [431, 281] on div "PLD xTR9ja2qxWz4zjMHK8XJ2cMD 50489029 MLA Riesgo PLD: MIDHIGH Creado el: 12/08/…" at bounding box center [971, 295] width 1150 height 83
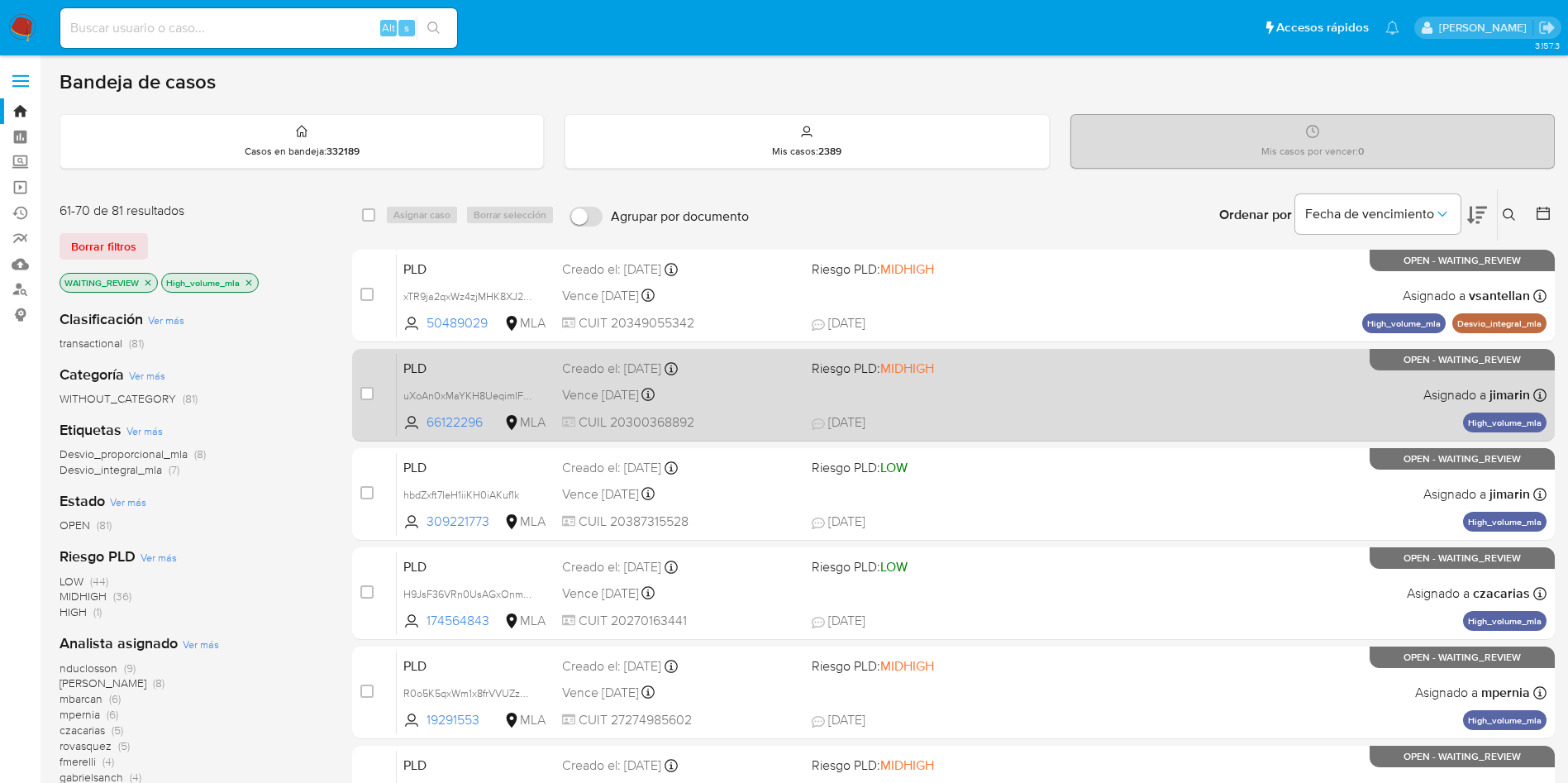
click at [521, 374] on span "PLD" at bounding box center [476, 367] width 146 height 21
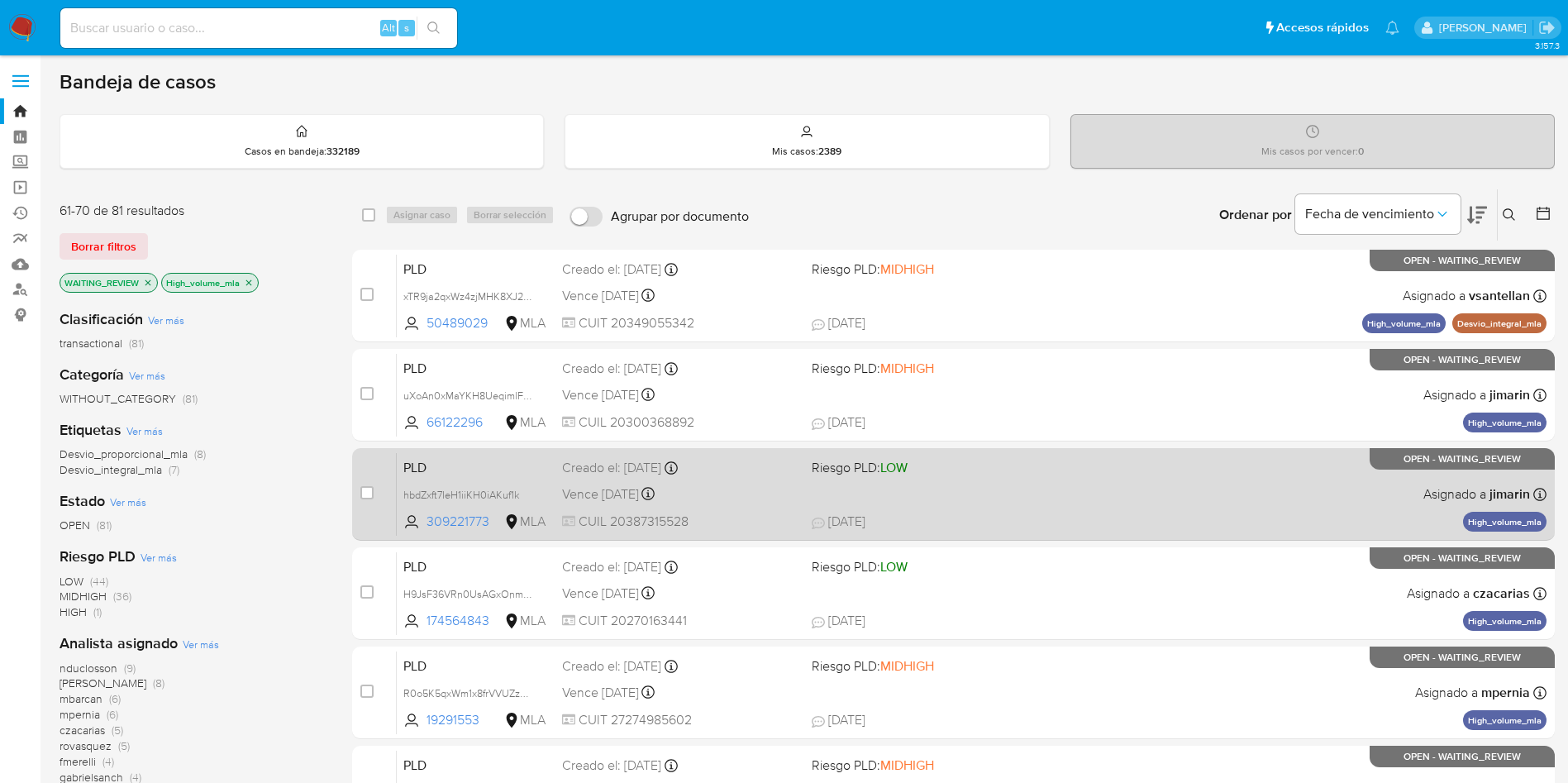
click at [601, 489] on span "Vence in 2 months" at bounding box center [600, 494] width 77 height 18
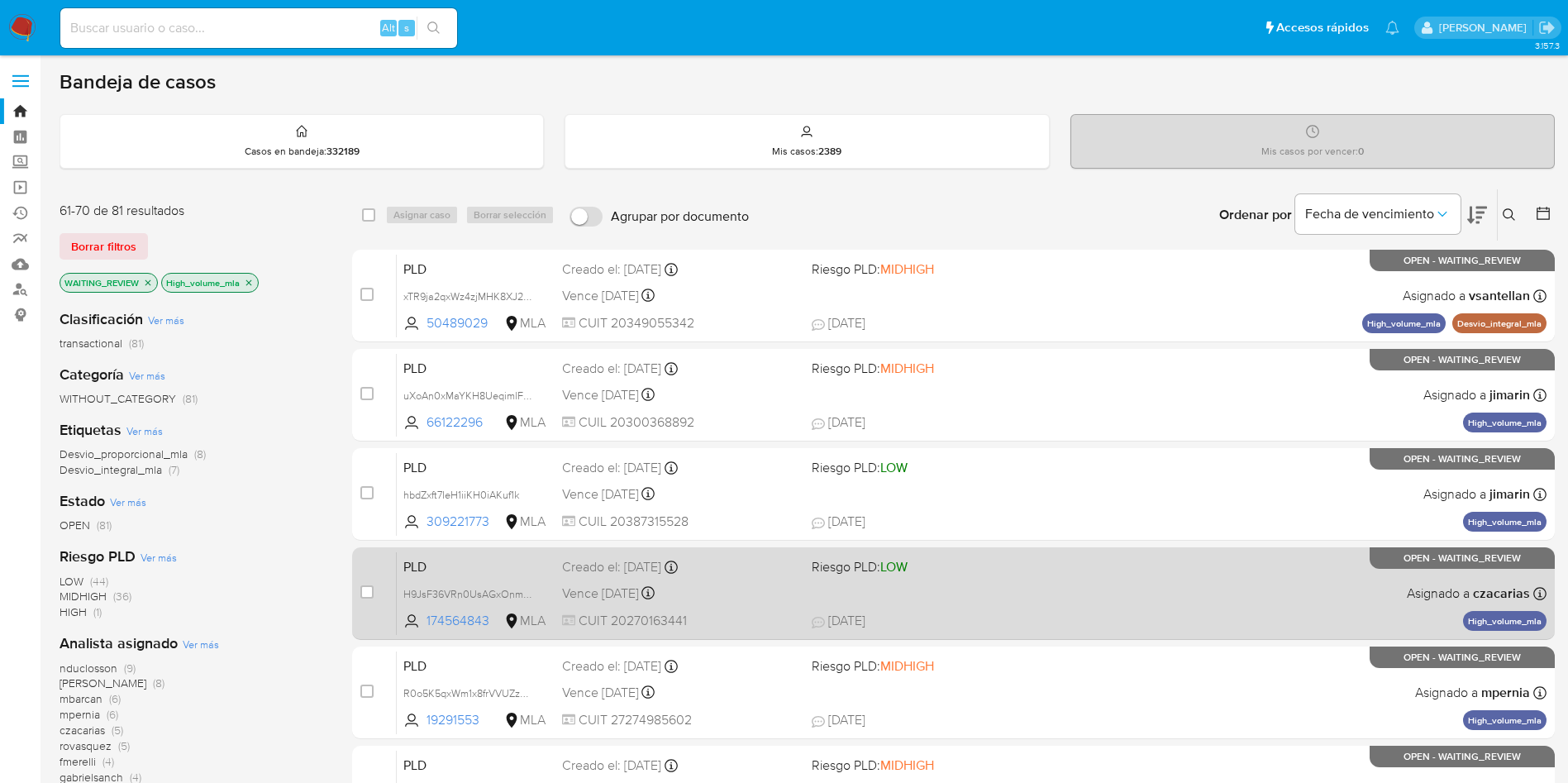
click at [616, 572] on div "Creado el: 12/08/2025 Creado el: 12/08/2025 12:08:07" at bounding box center [680, 567] width 237 height 18
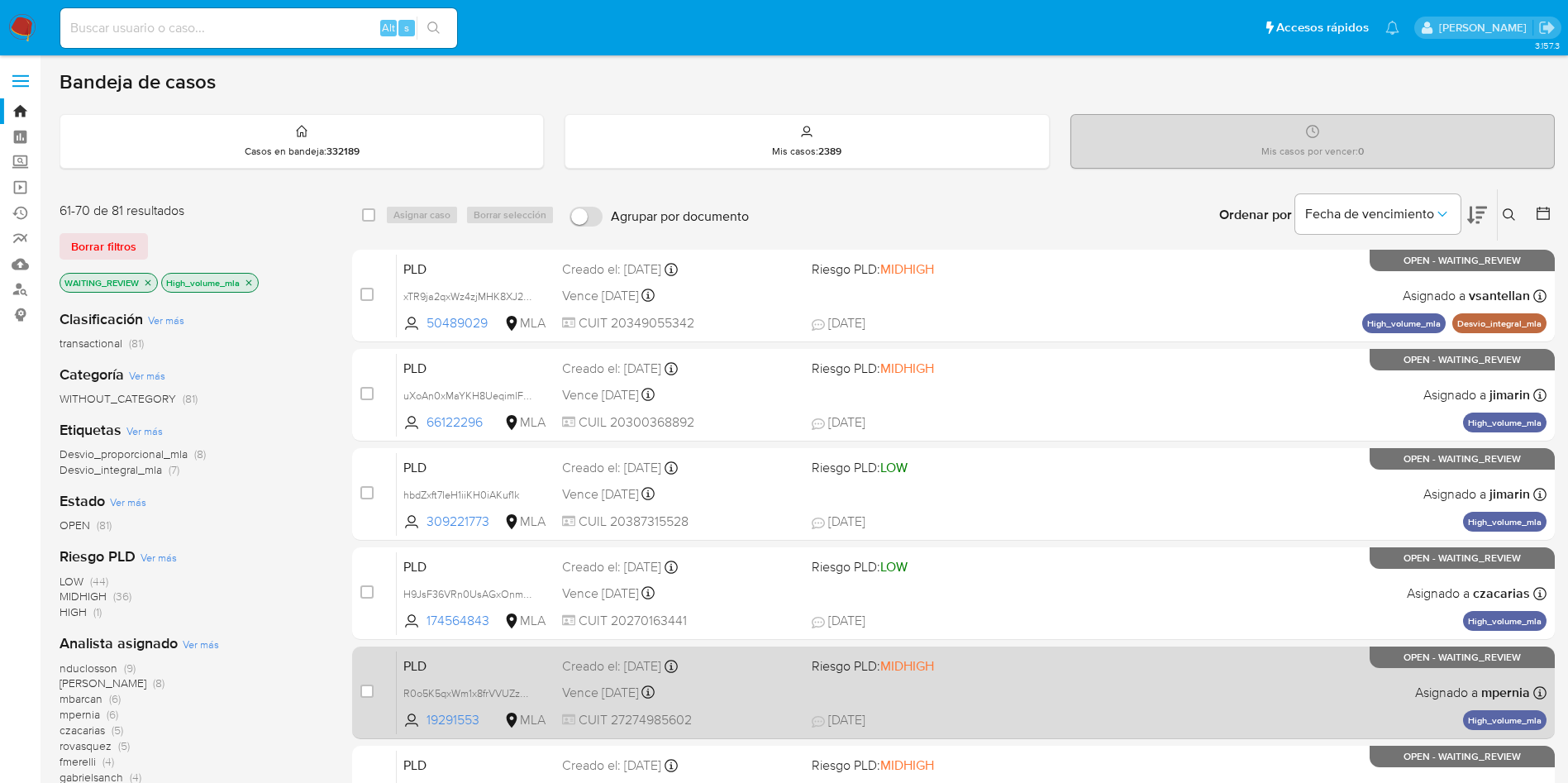
click at [713, 675] on div "PLD R0o5K5qxWm1x8frVVUZzCoab 19291553 MLA Riesgo PLD: MIDHIGH Creado el: 12/08/…" at bounding box center [971, 692] width 1150 height 83
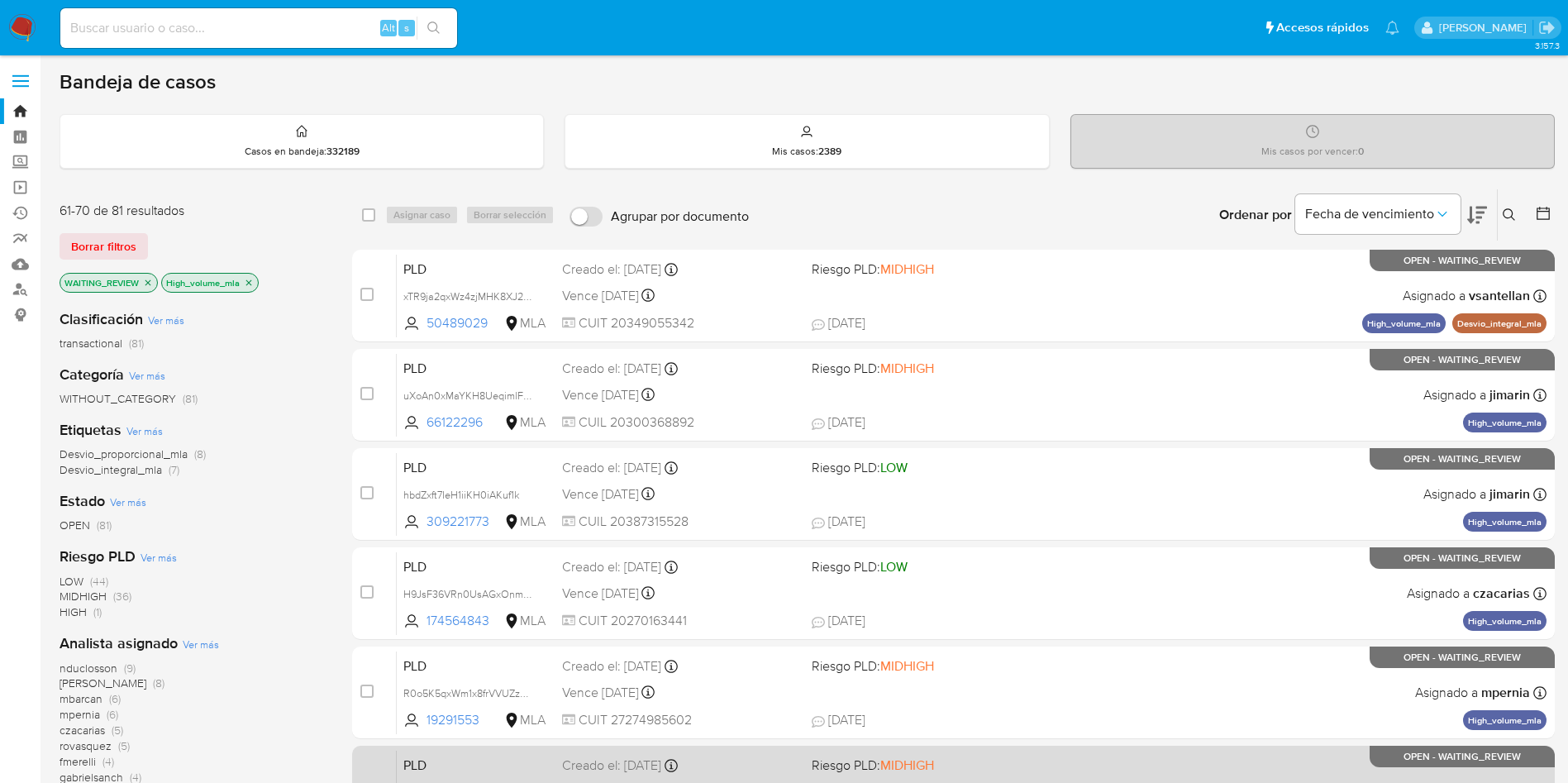
click at [756, 746] on div "case-item-checkbox No es posible asignar el caso PLD 2EpfenX581O0XLz37CTJwmlj 1…" at bounding box center [953, 792] width 1203 height 93
click at [735, 762] on div "Creado el: 12/08/2025 Creado el: 12/08/2025 12:08:04" at bounding box center [680, 765] width 237 height 18
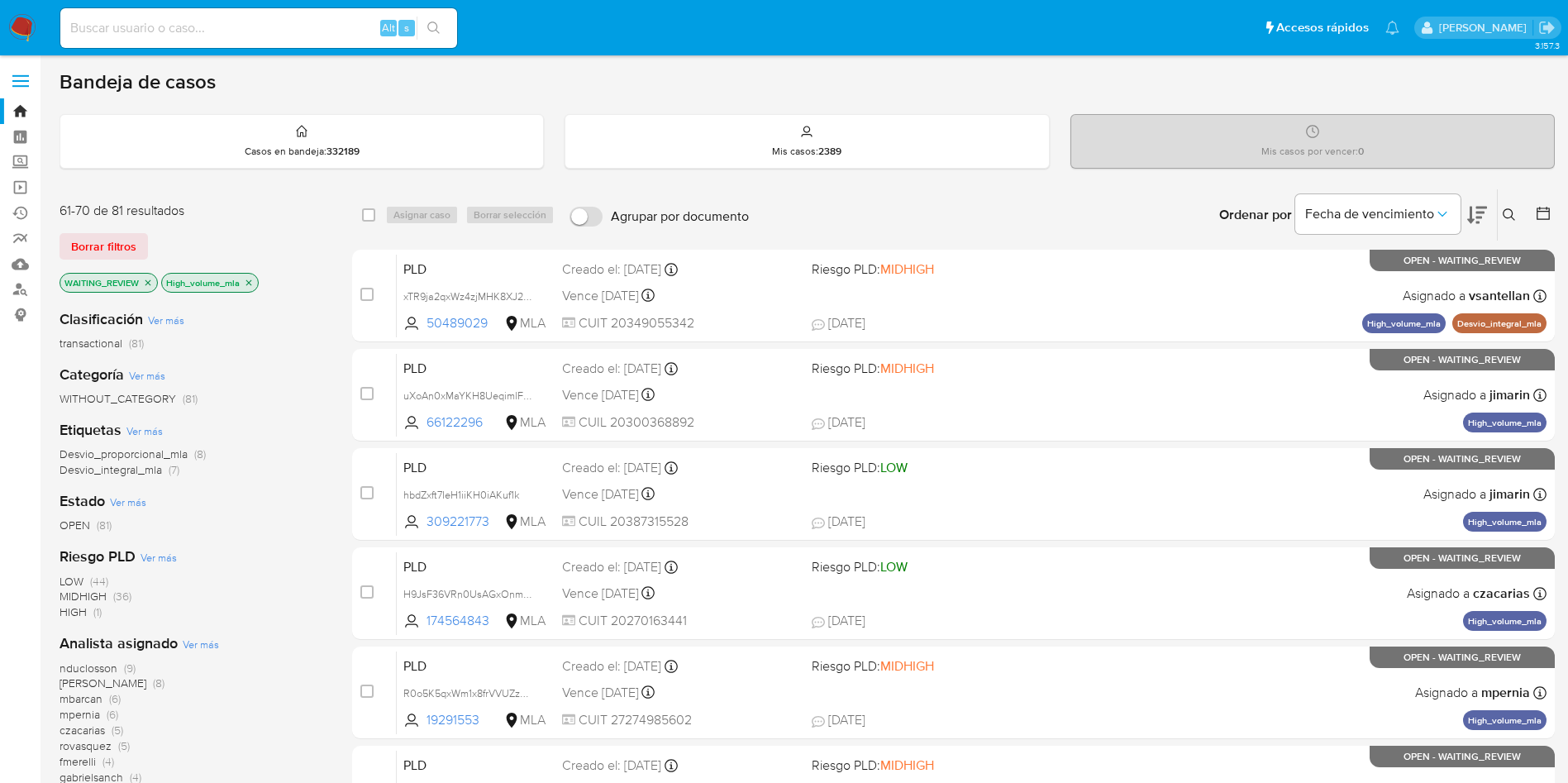
click at [243, 11] on div "Alt s" at bounding box center [259, 28] width 397 height 40
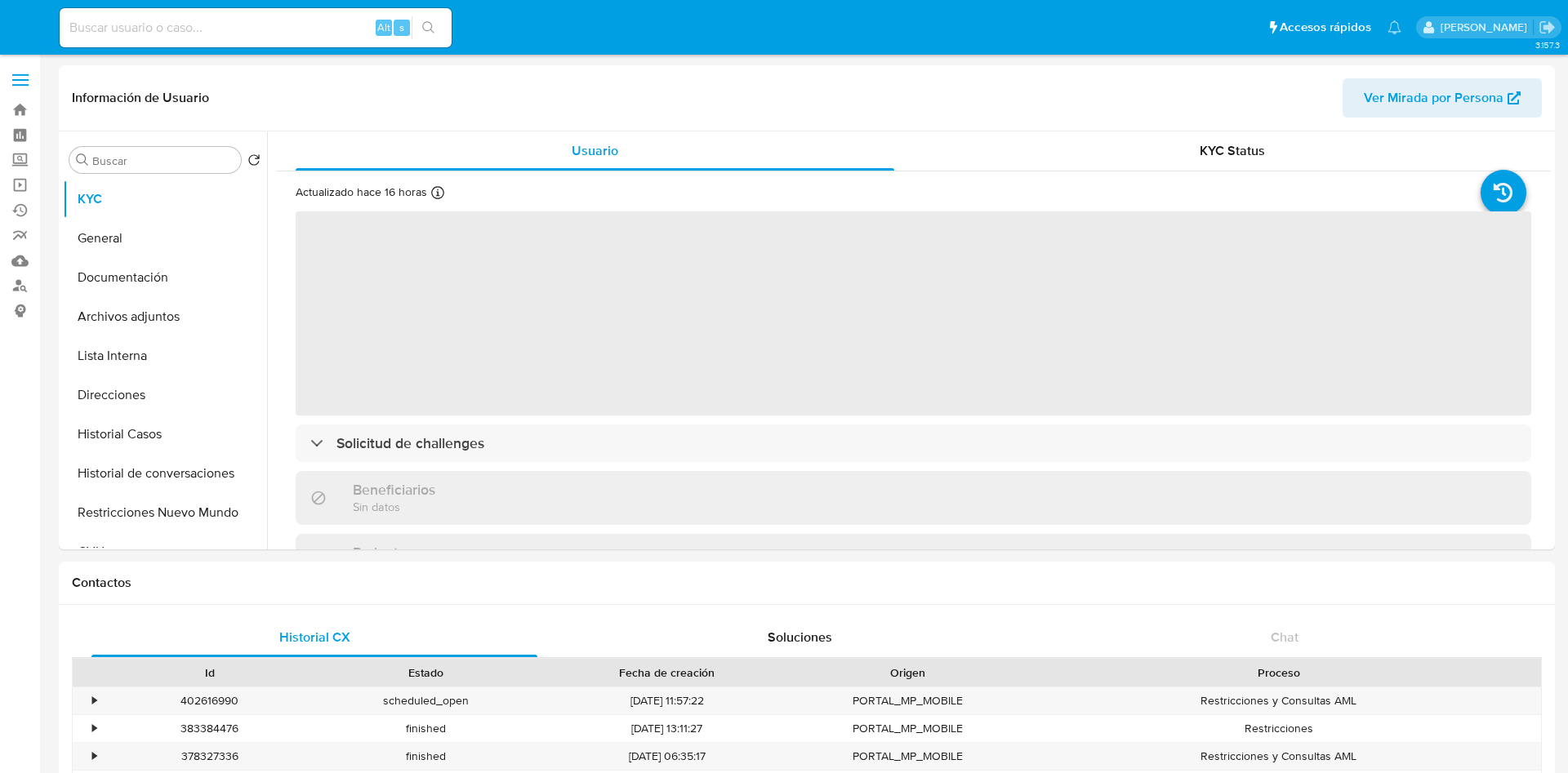
select select "10"
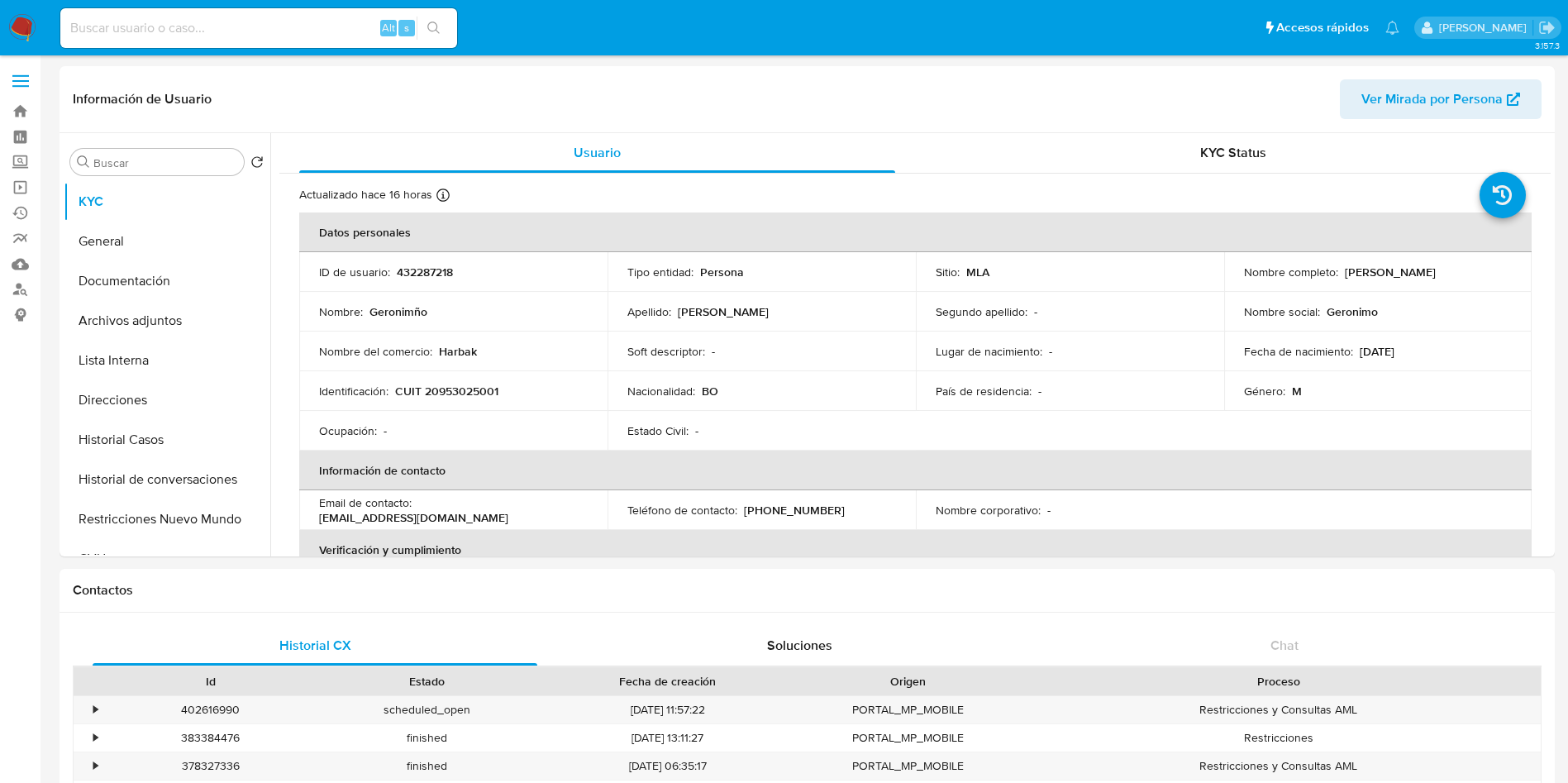
click at [318, 29] on input at bounding box center [259, 27] width 397 height 21
paste input "prHbS6RYSv6ayvrOpwq7033Q"
type input "prHbS6RYSv6ayvrOpwq7033Q"
click at [435, 35] on button "search-icon" at bounding box center [433, 27] width 34 height 23
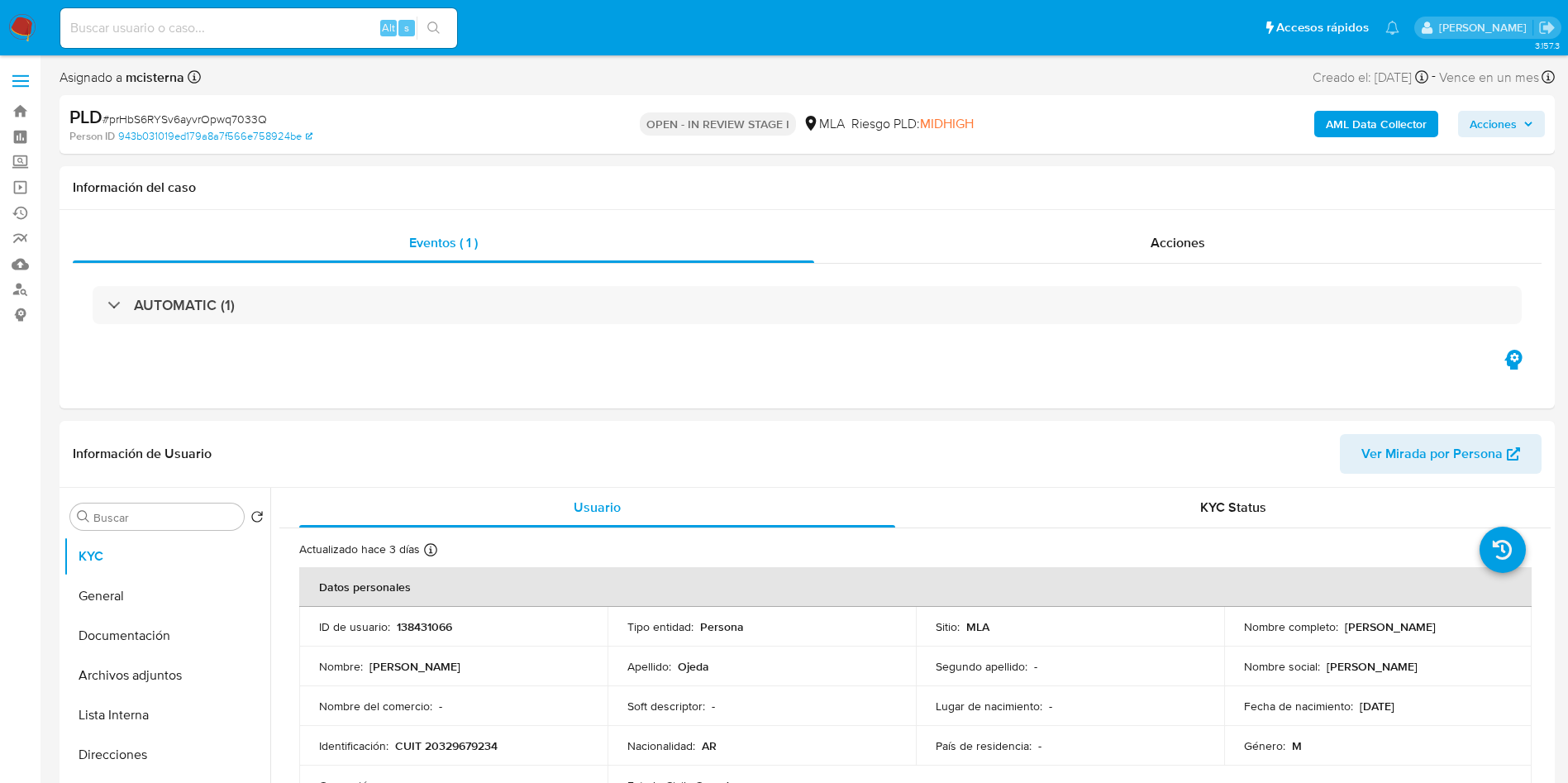
select select "10"
click at [180, 174] on div "Información del caso" at bounding box center [807, 187] width 1496 height 43
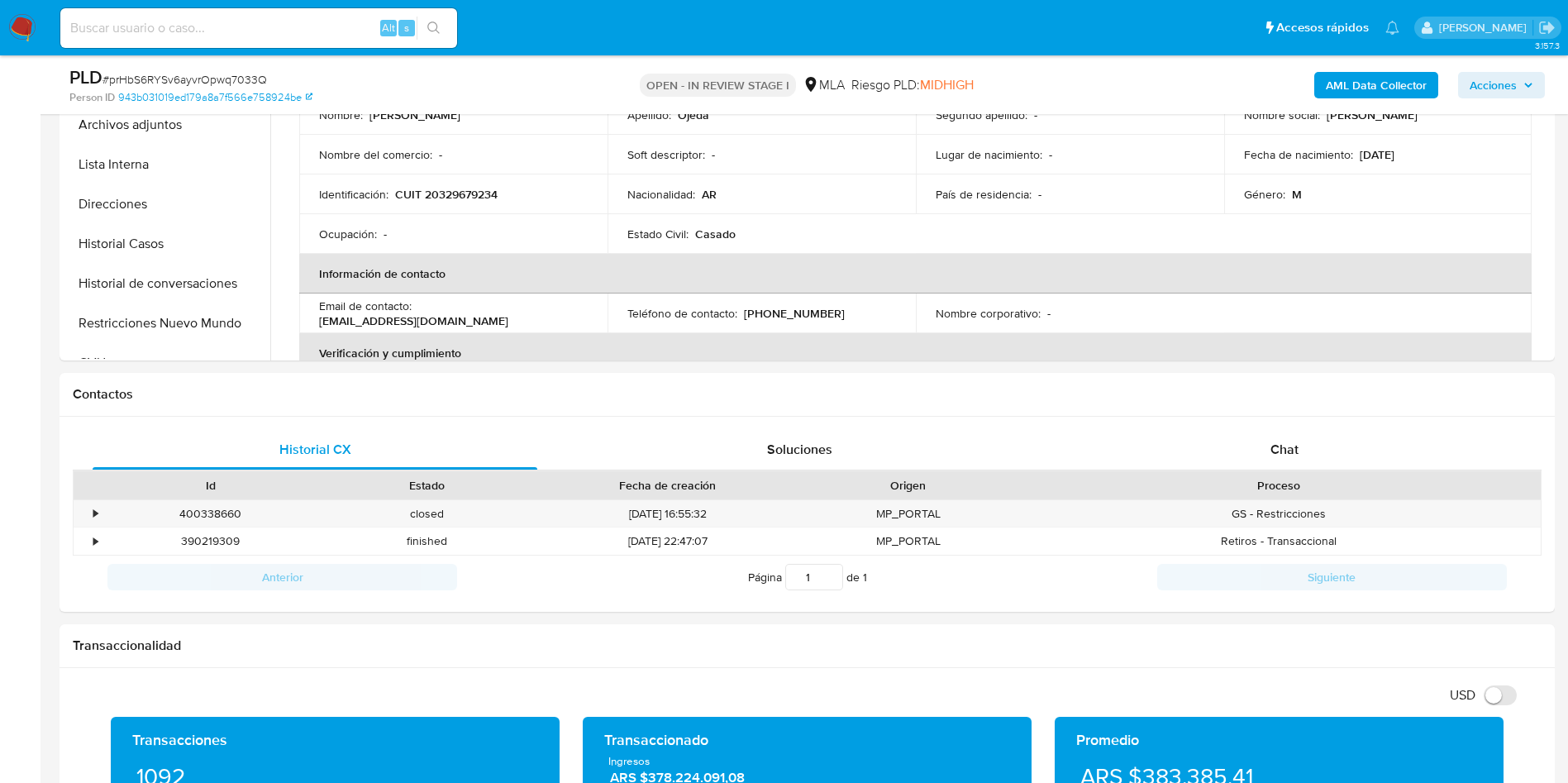
scroll to position [496, 0]
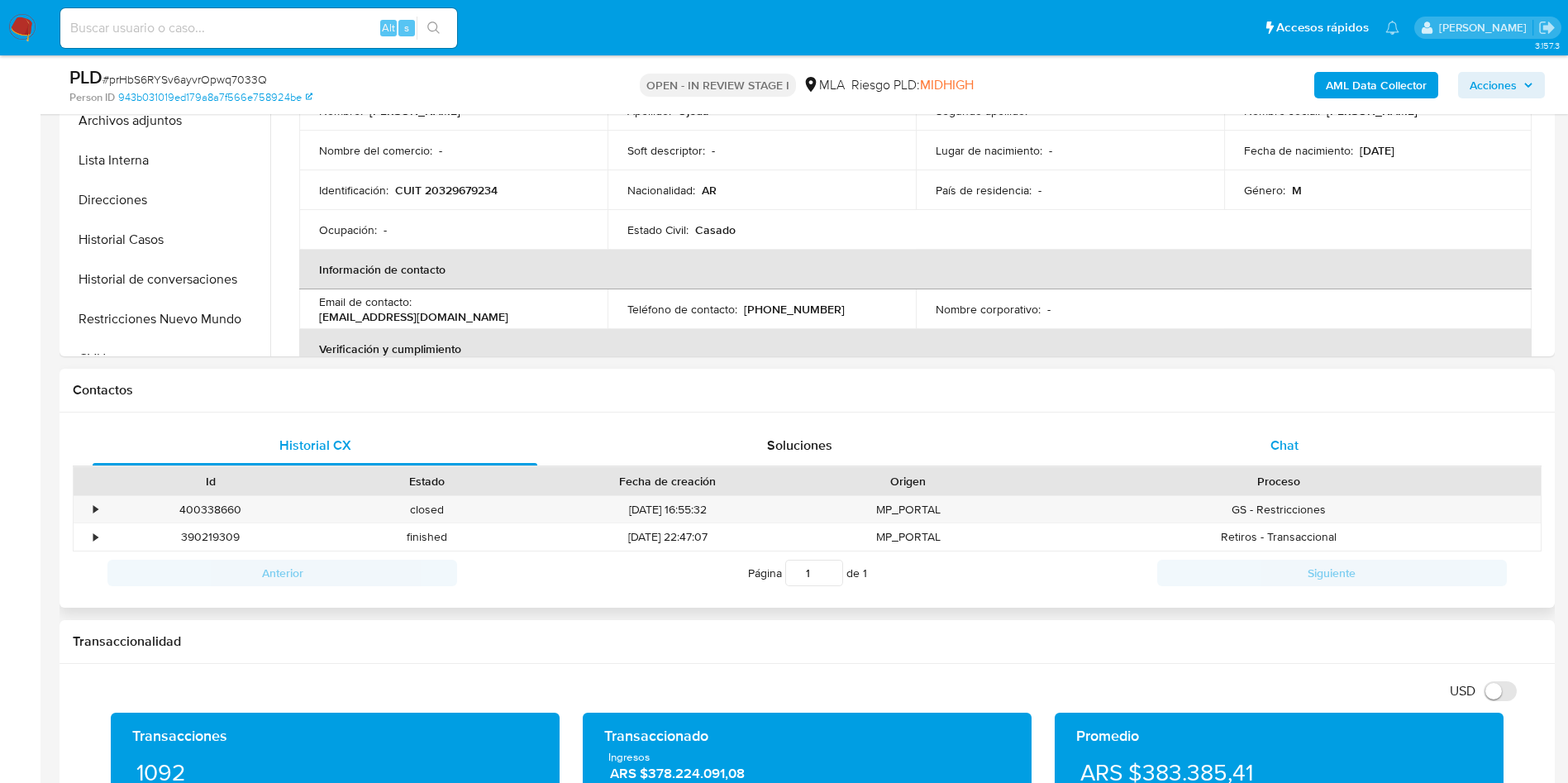
click at [1261, 433] on div "Chat" at bounding box center [1285, 445] width 444 height 40
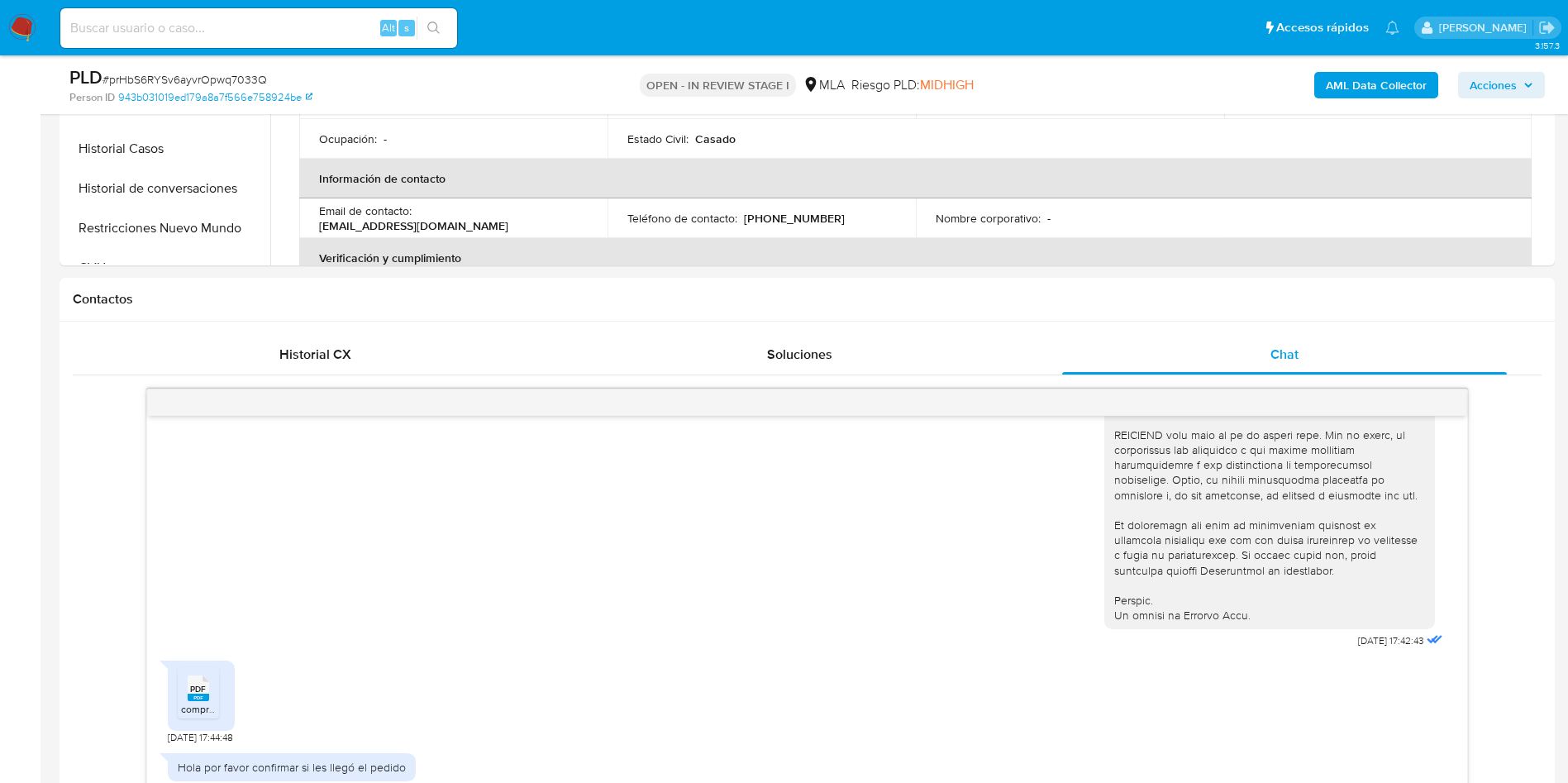
scroll to position [744, 0]
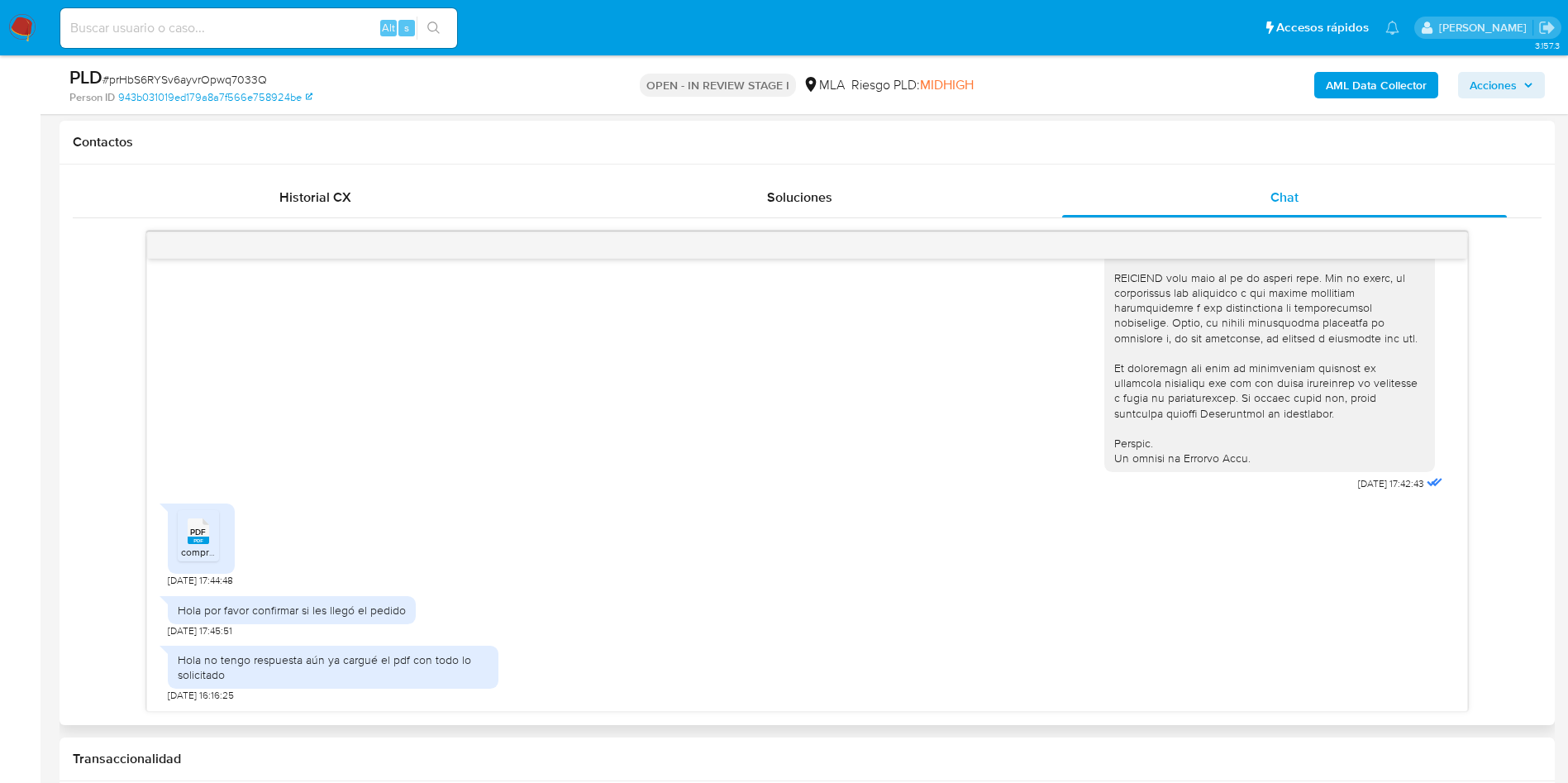
drag, startPoint x: 0, startPoint y: 443, endPoint x: 502, endPoint y: 499, distance: 505.1
click at [602, 450] on div "18/08/2025 17:42:43" at bounding box center [807, 43] width 1279 height 905
click at [180, 520] on li "PDF PDF comprobantes ingresos mp.pdf" at bounding box center [198, 535] width 42 height 51
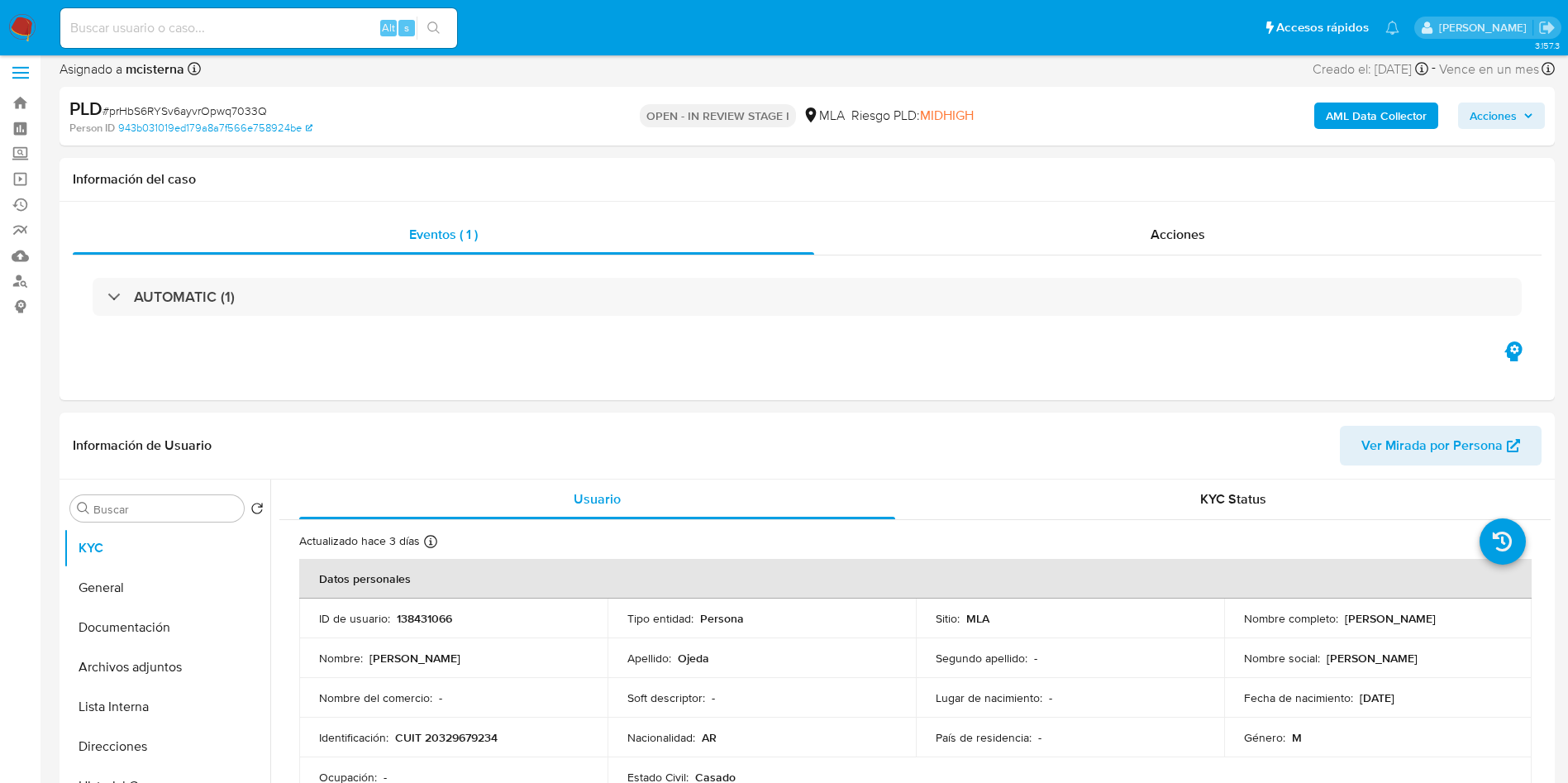
scroll to position [0, 0]
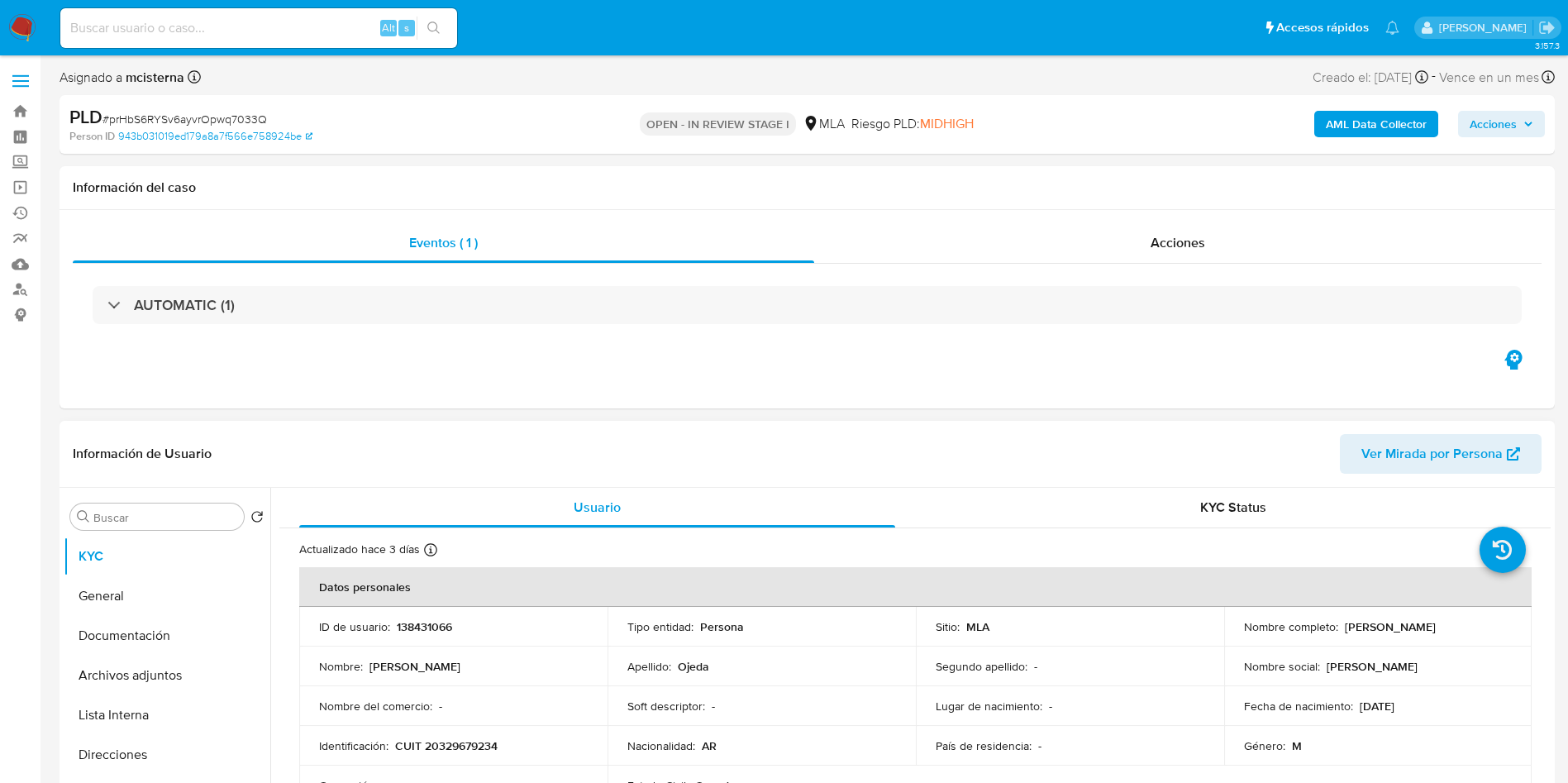
click at [440, 622] on p "138431066" at bounding box center [424, 626] width 55 height 14
copy p "138431066"
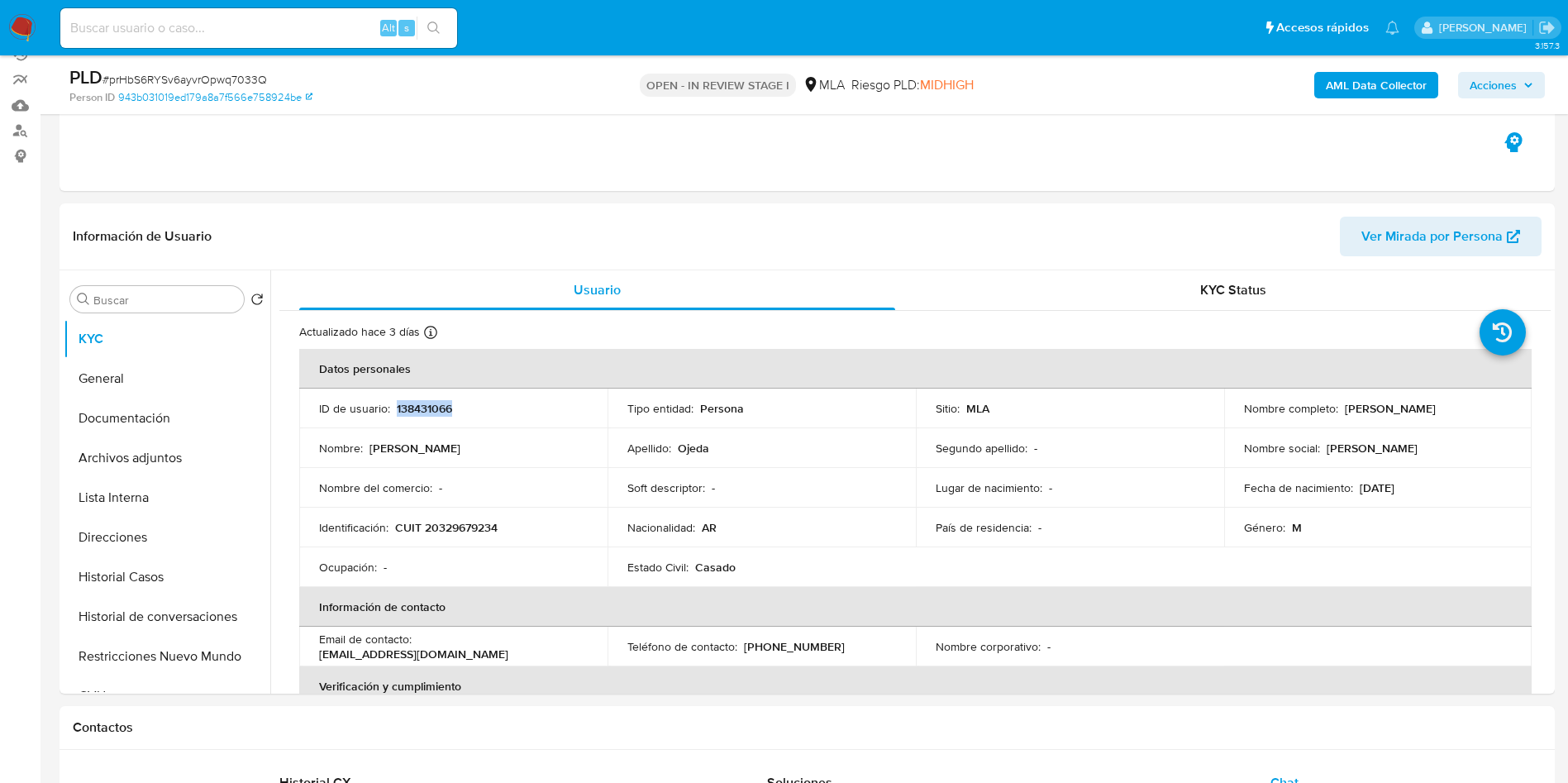
scroll to position [248, 0]
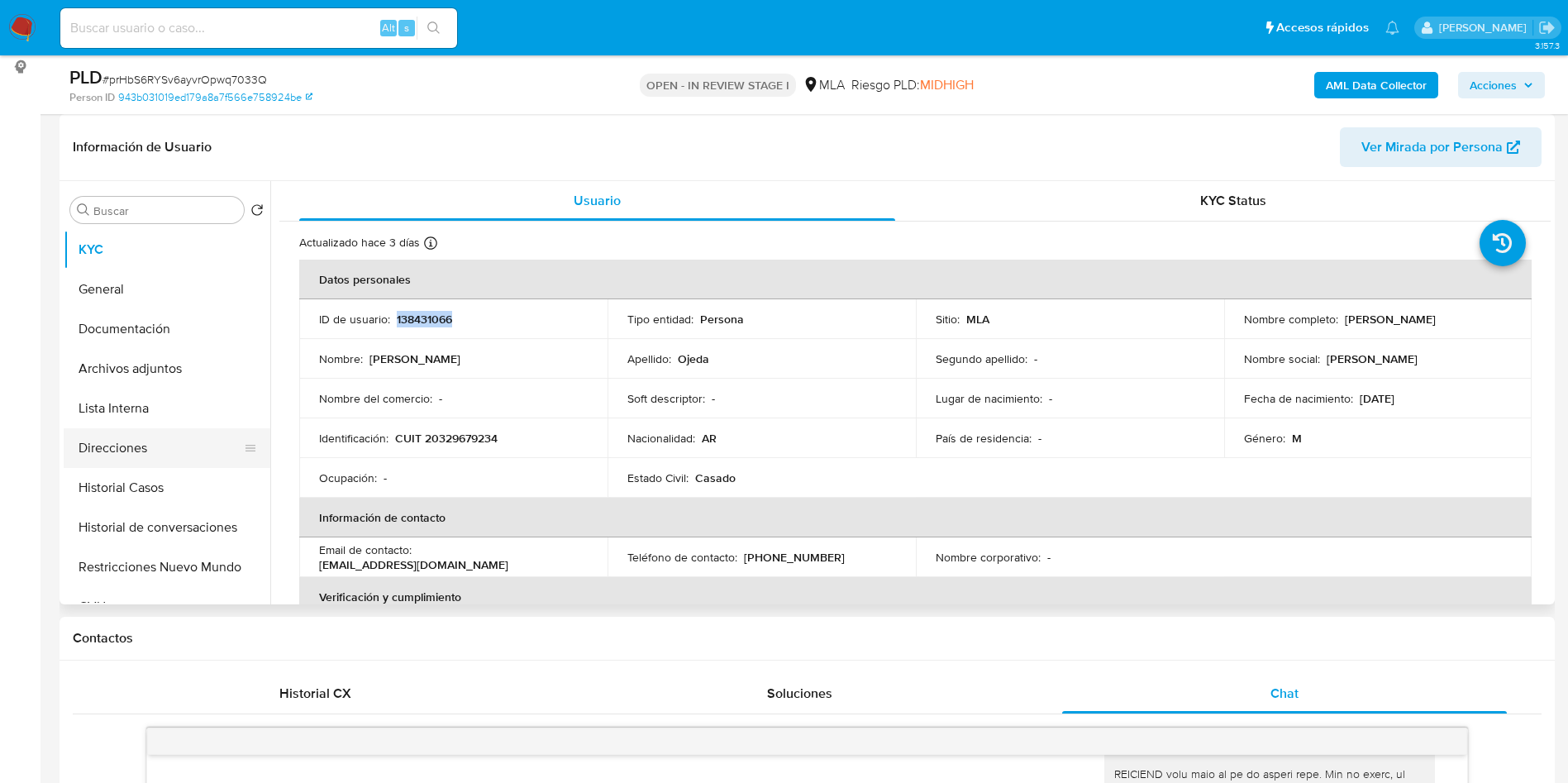
click at [172, 464] on button "Direcciones" at bounding box center [160, 448] width 193 height 40
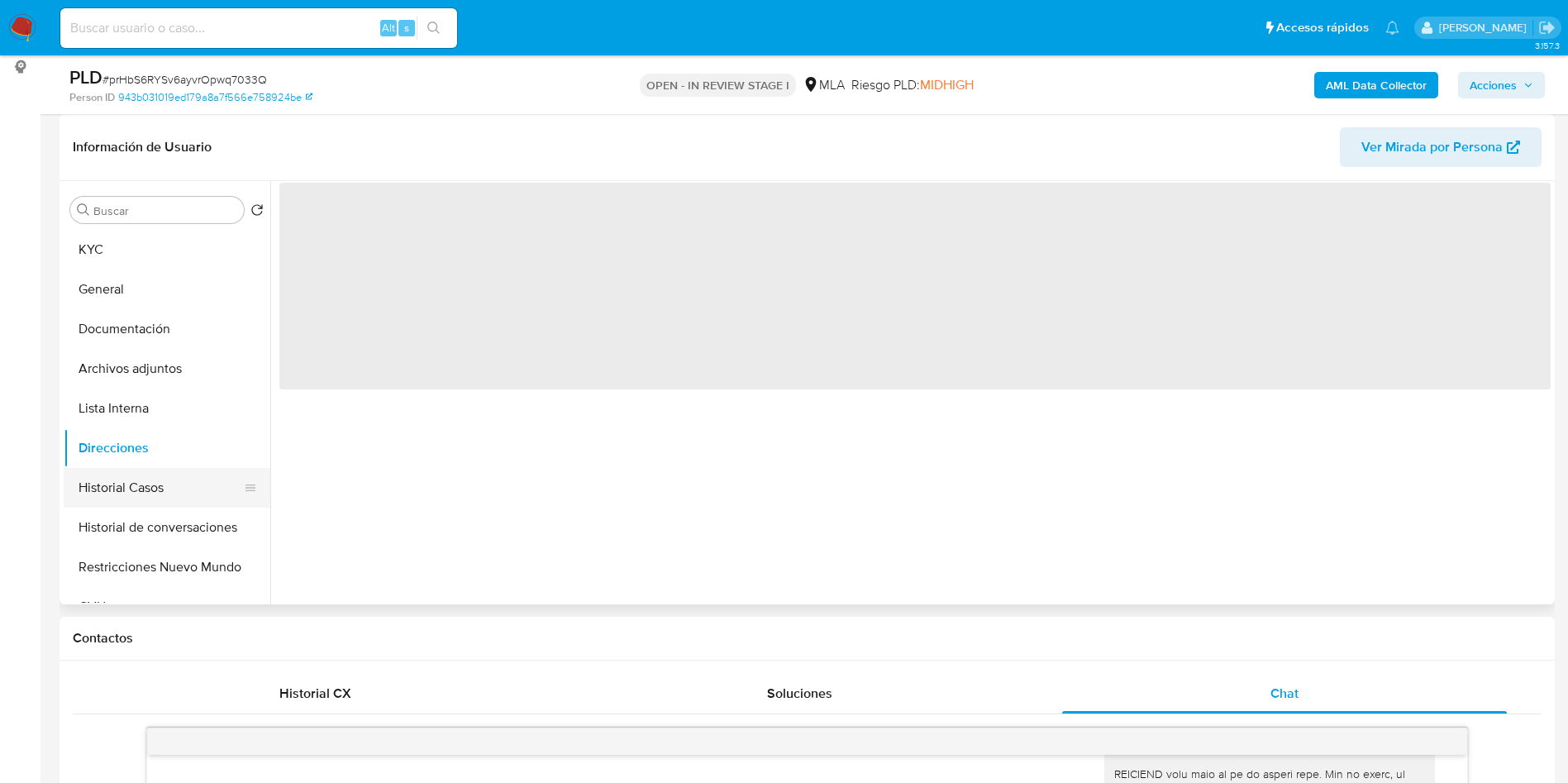
click at [143, 489] on button "Historial Casos" at bounding box center [160, 488] width 193 height 40
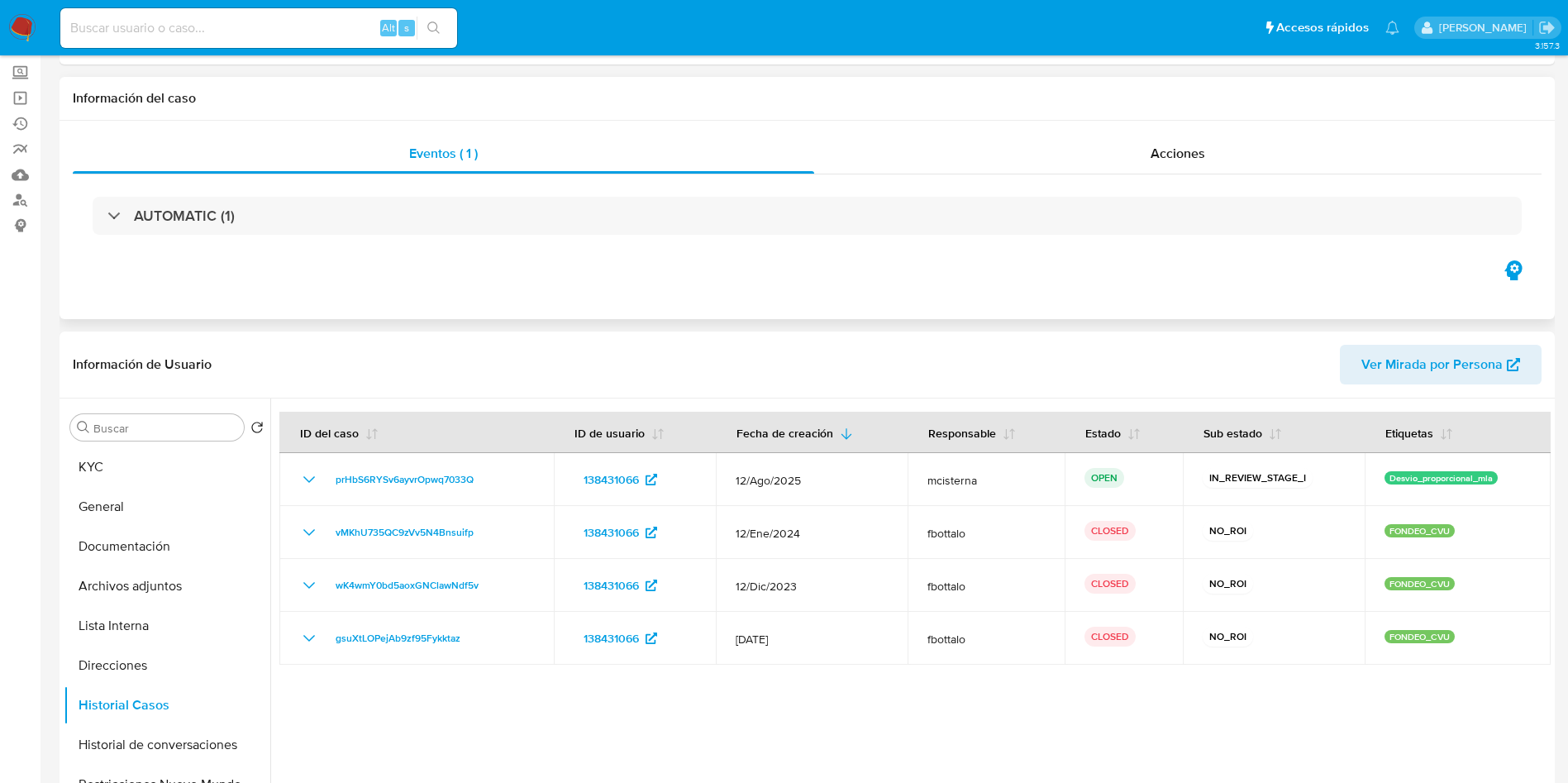
scroll to position [0, 0]
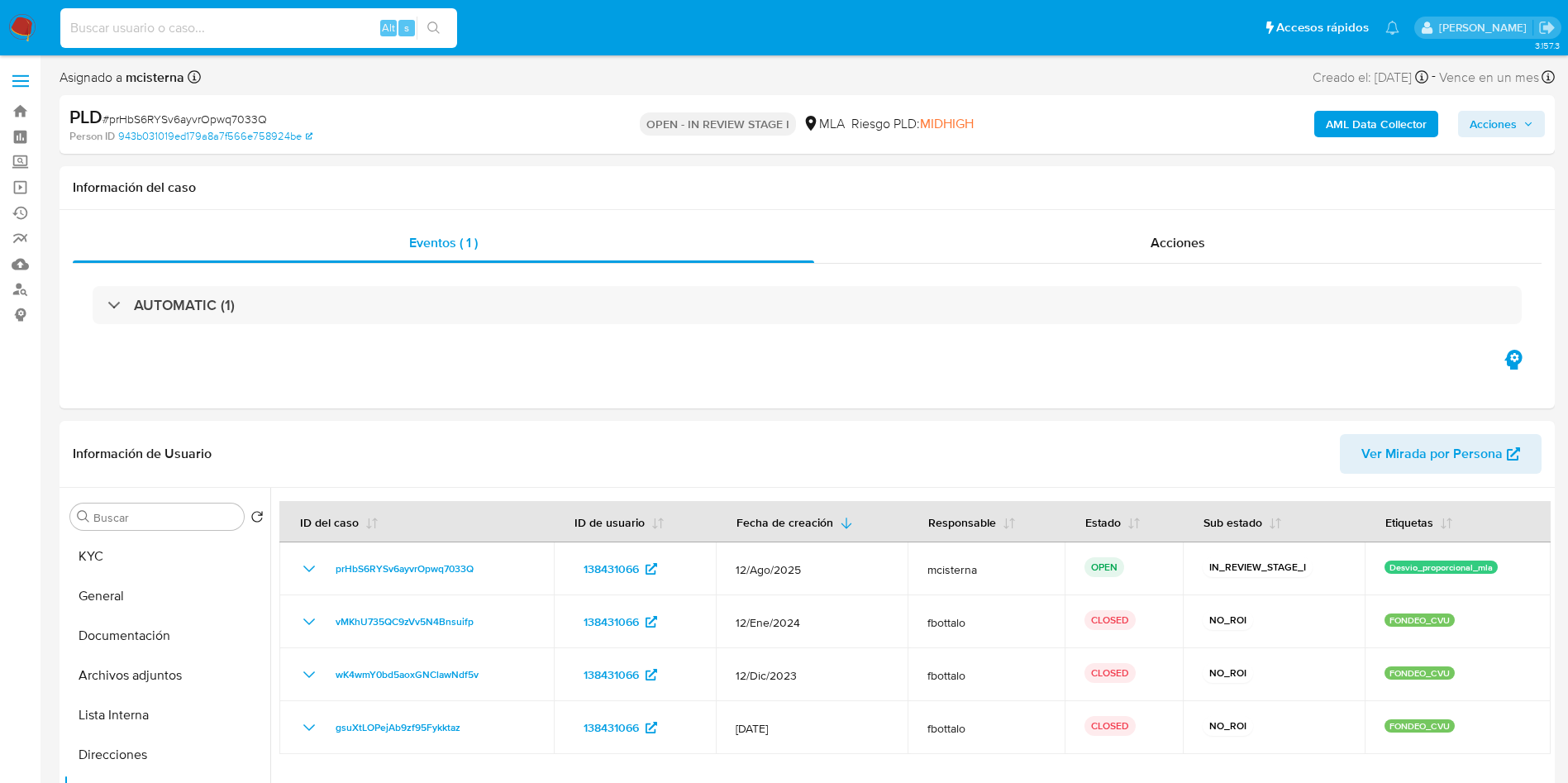
click at [304, 21] on input at bounding box center [259, 27] width 397 height 21
paste input "QyxLMBgtz82Q7oDm13mMoyl9"
type input "QyxLMBgtz82Q7oDm13mMoyl9"
click at [446, 38] on button "search-icon" at bounding box center [433, 27] width 34 height 23
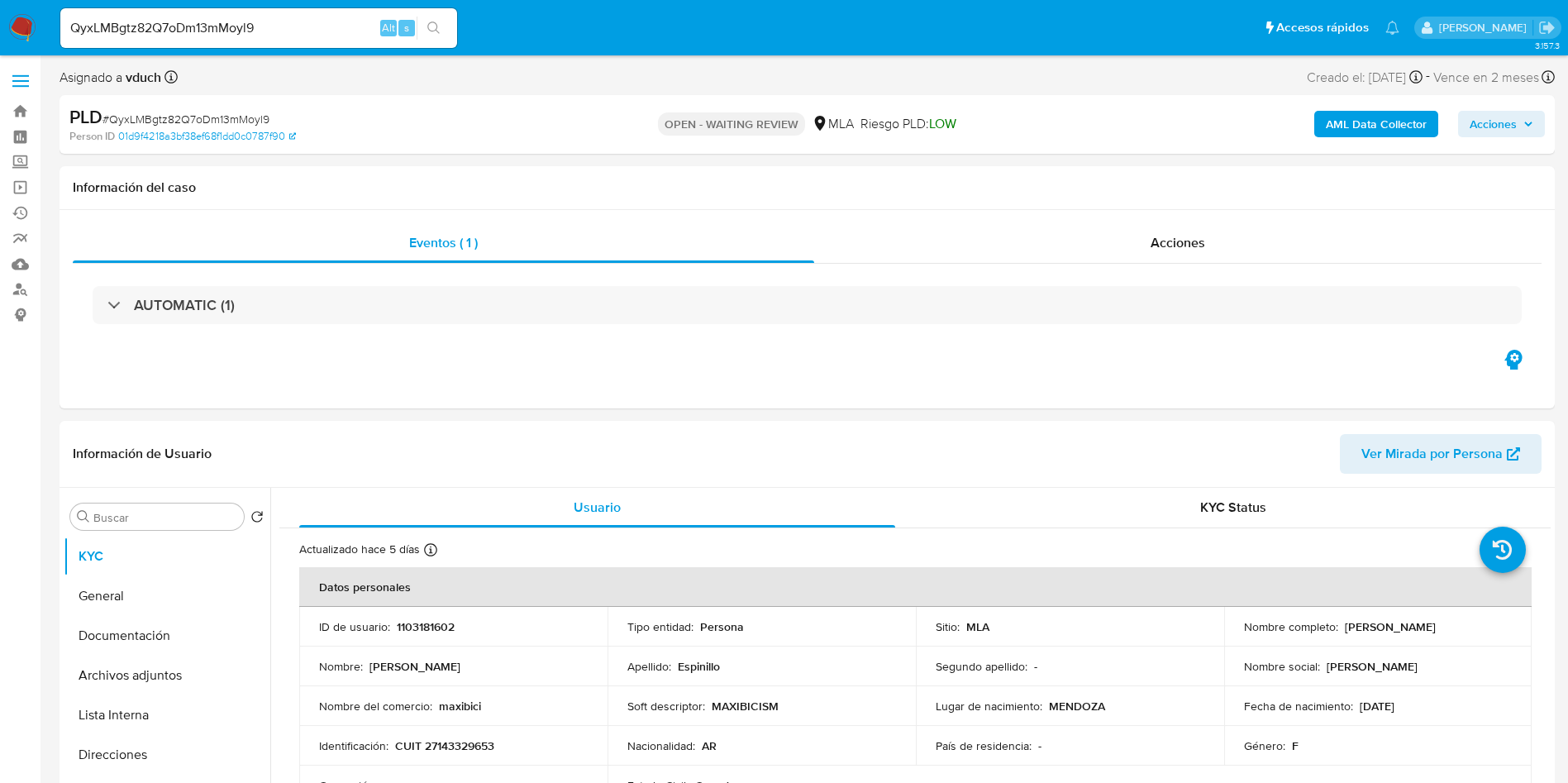
select select "10"
click at [238, 106] on div "PLD # QyxLMBgtz82Q7oDm13mMoyl9" at bounding box center [312, 117] width 486 height 25
copy span "QyxLMBgtz82Q7oDm13mMoyl9"
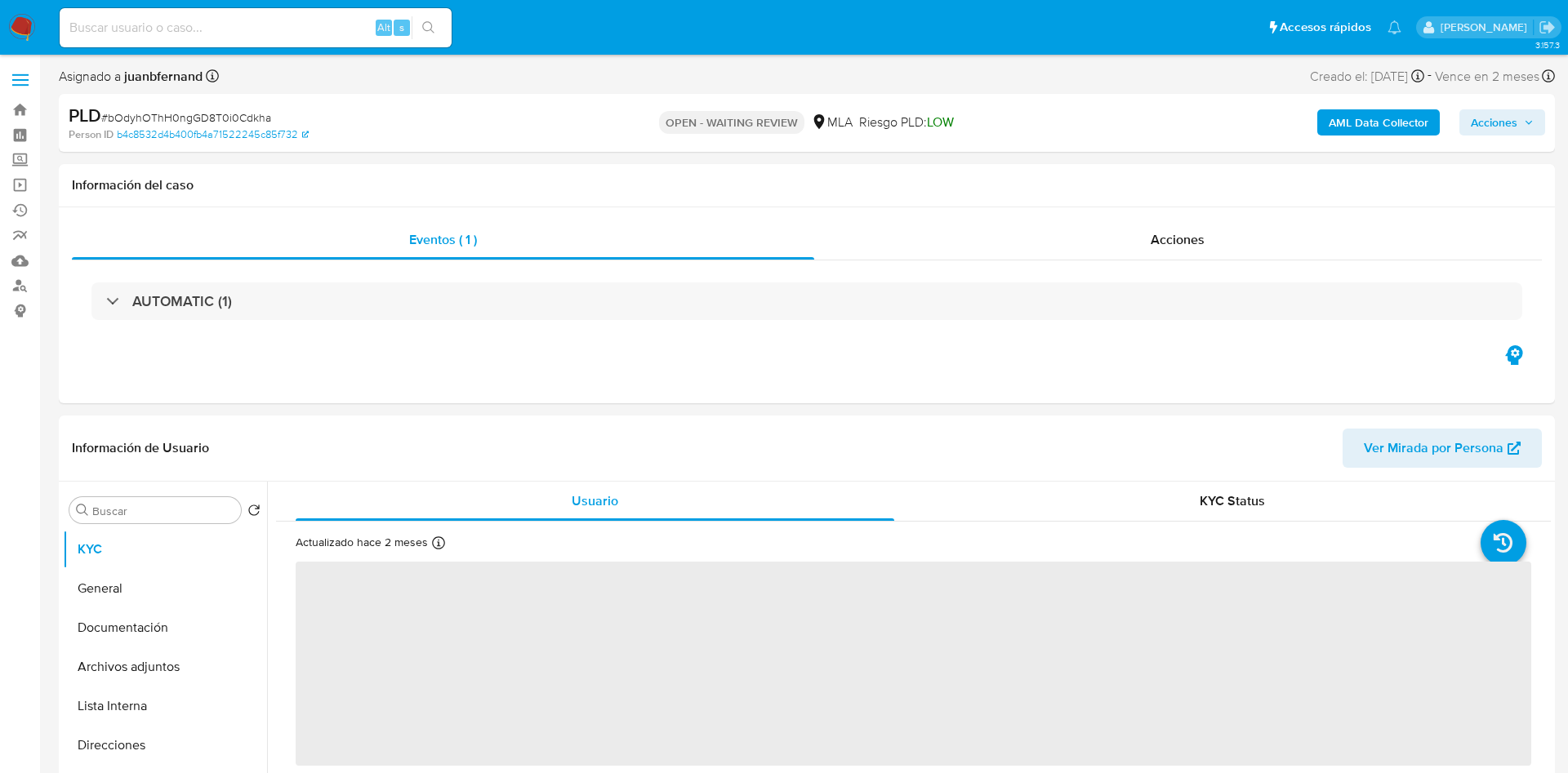
select select "10"
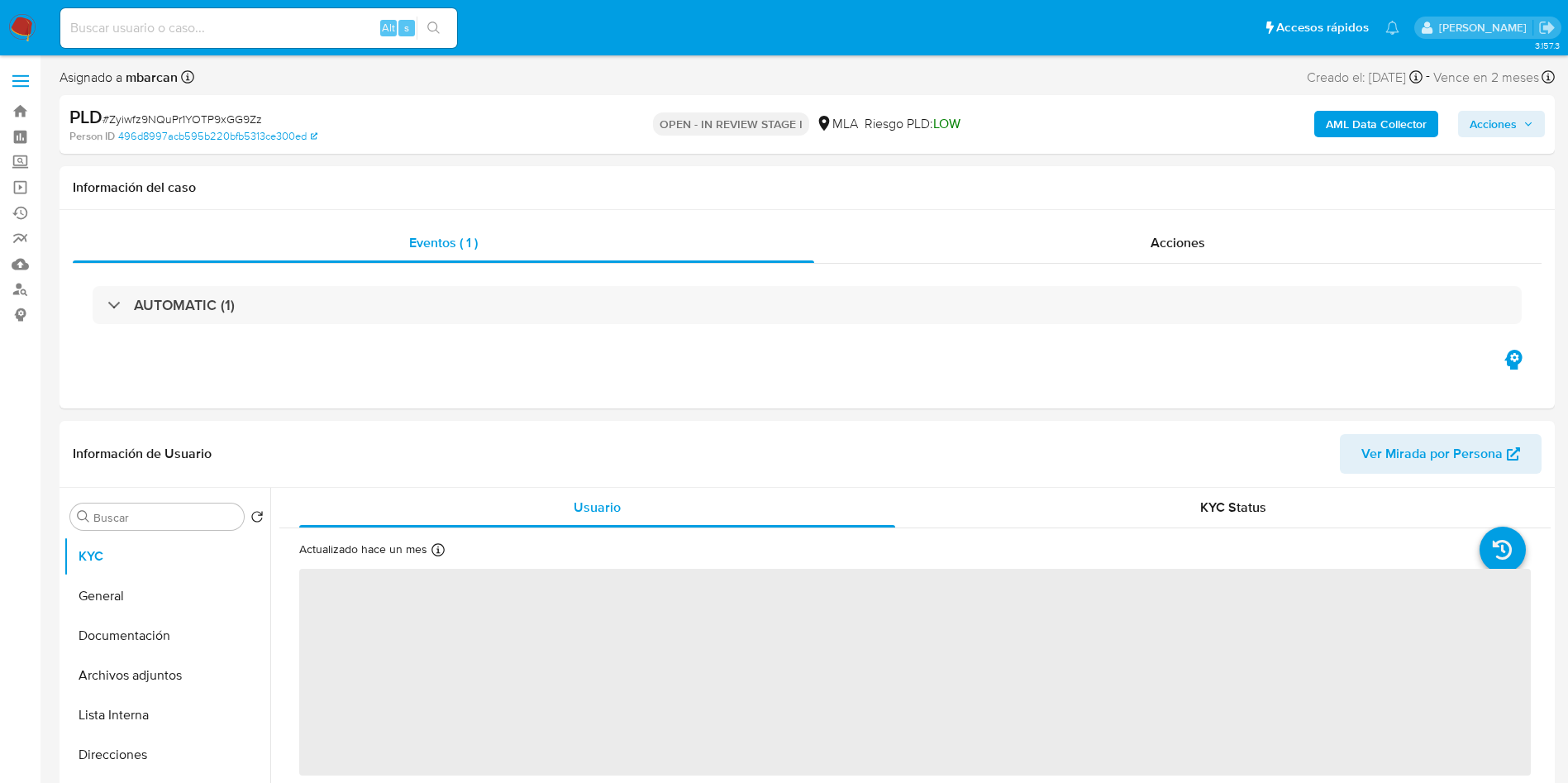
select select "10"
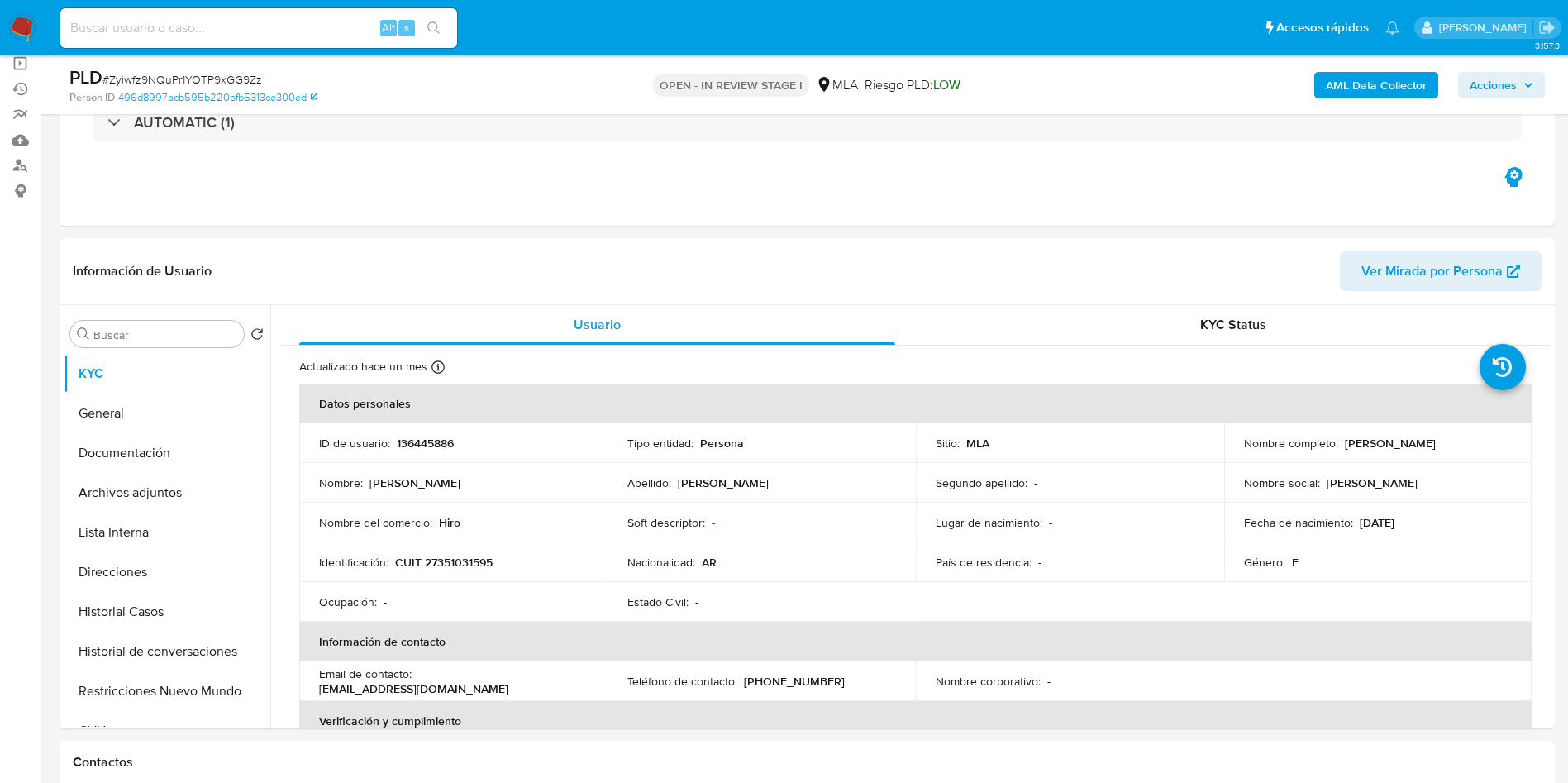
scroll to position [248, 0]
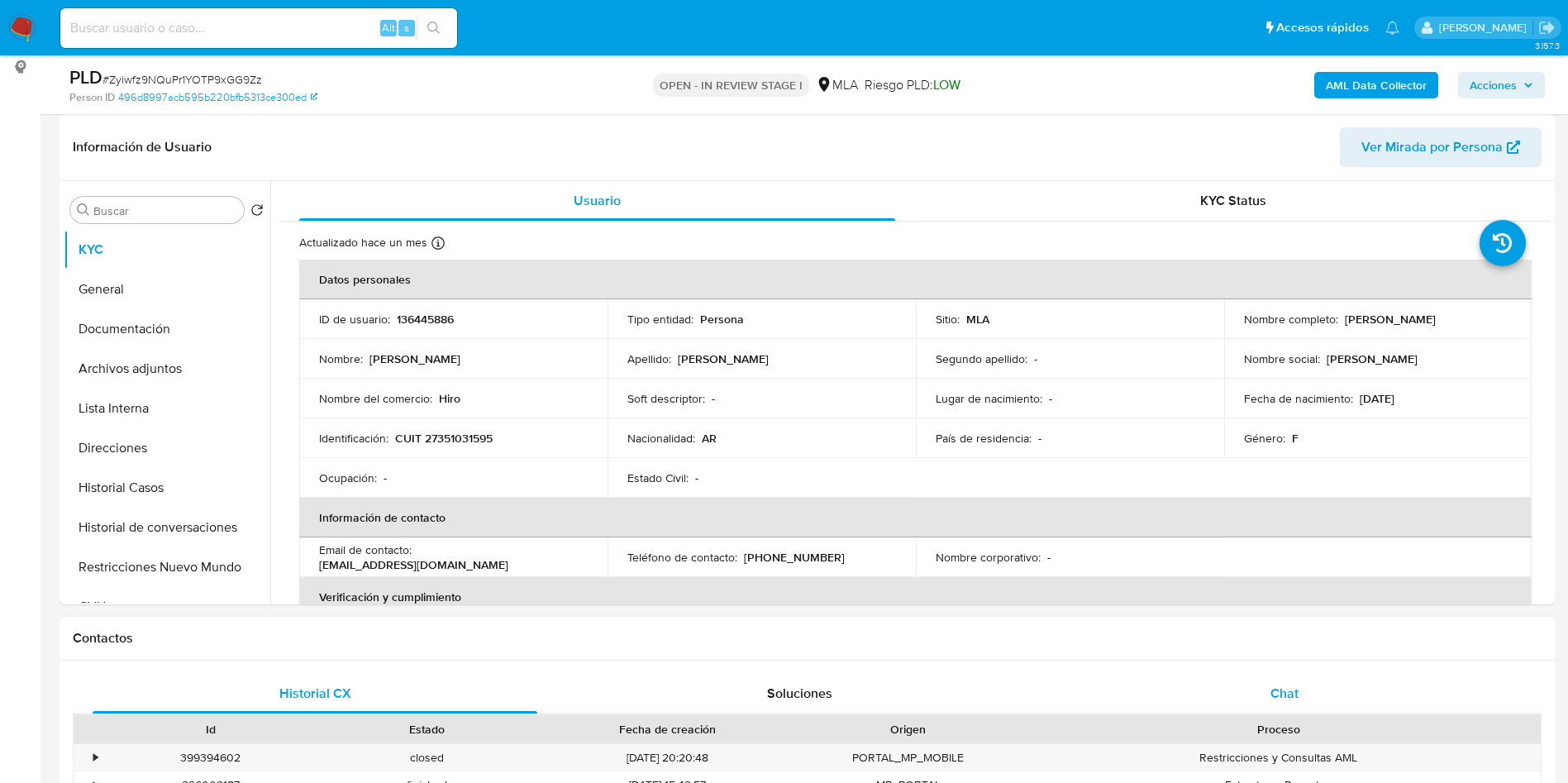
click at [1430, 710] on div "Chat" at bounding box center [1285, 694] width 444 height 40
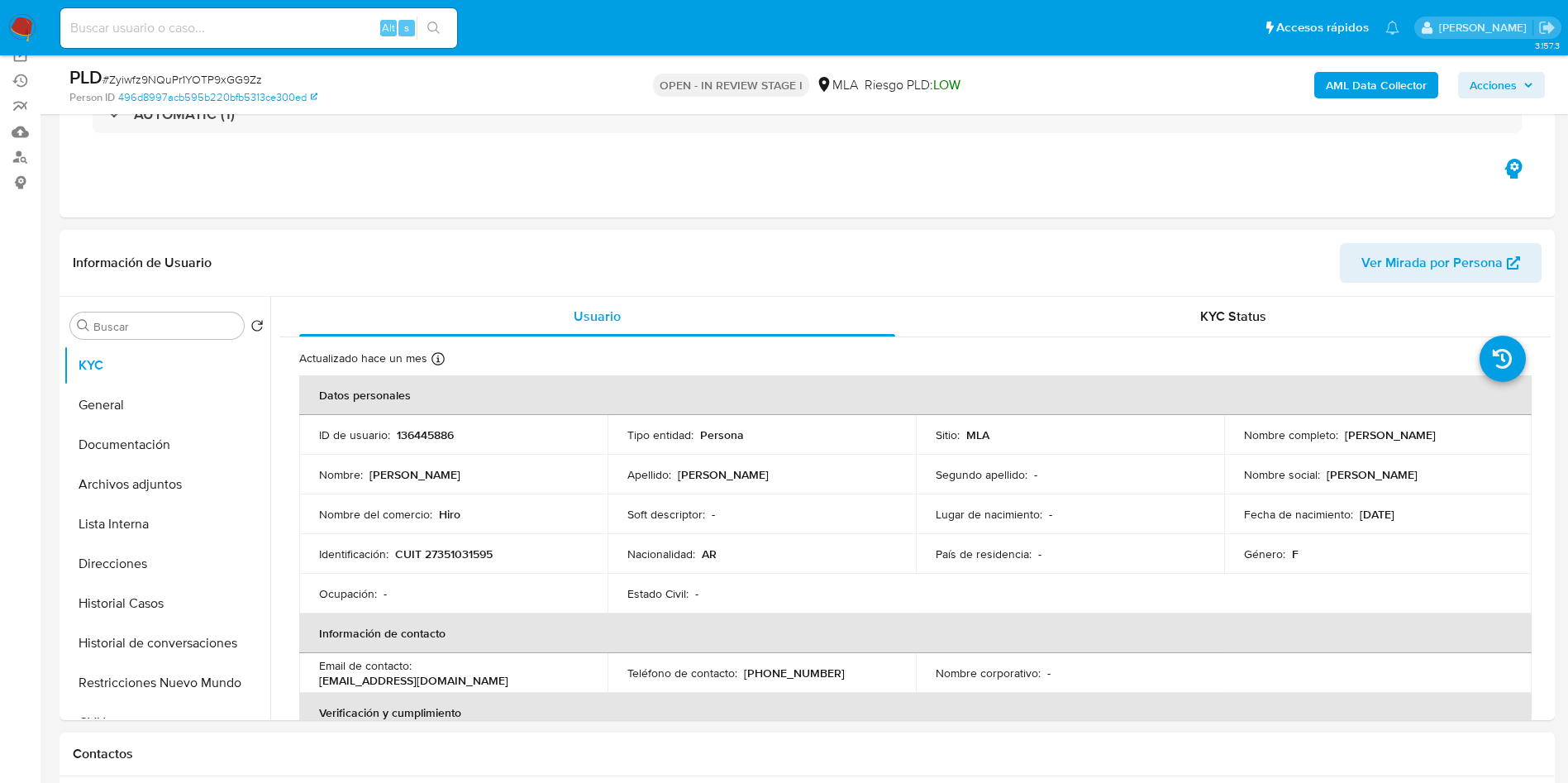
scroll to position [0, 0]
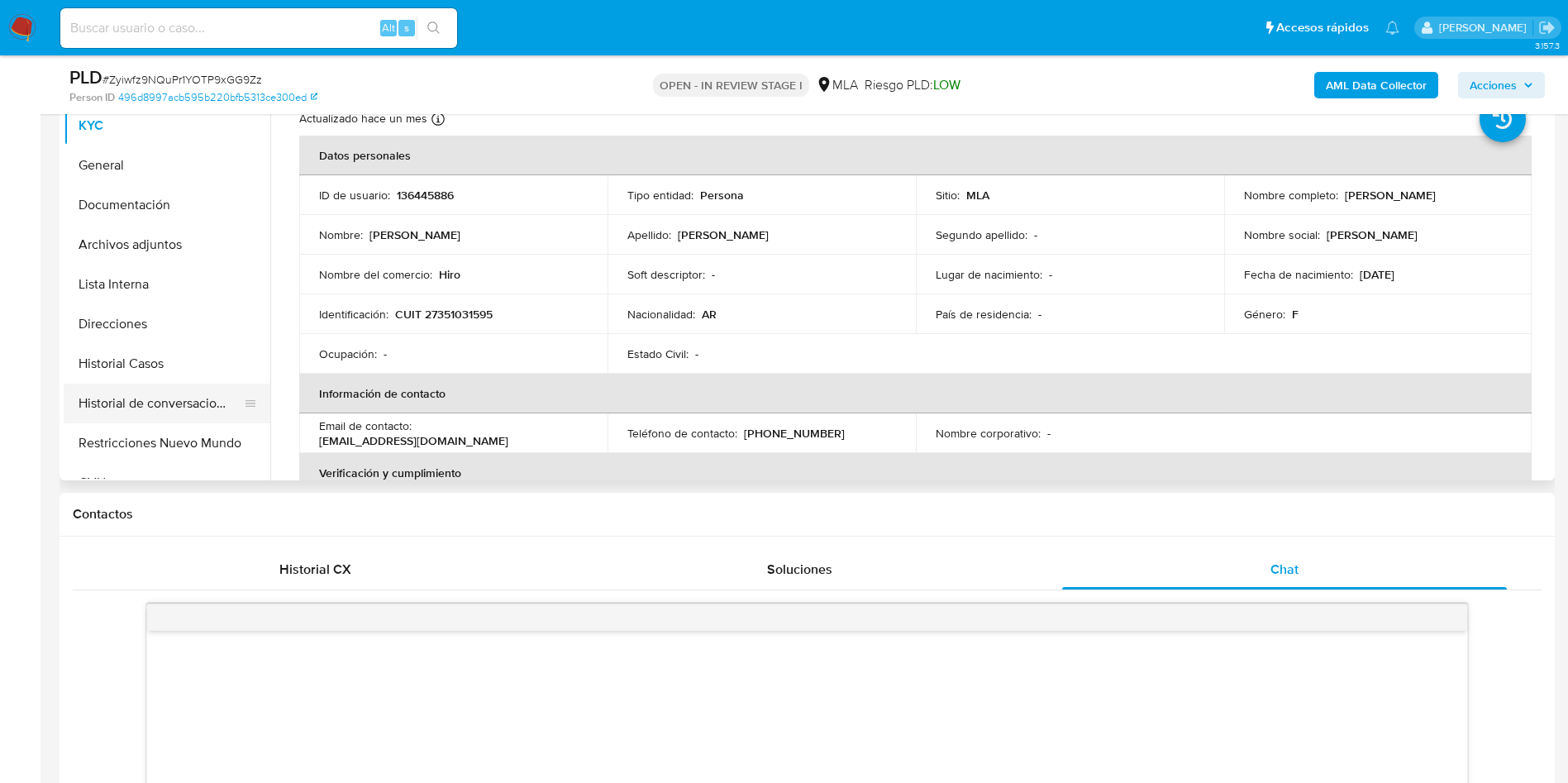
click at [190, 403] on button "Historial de conversaciones" at bounding box center [160, 403] width 193 height 40
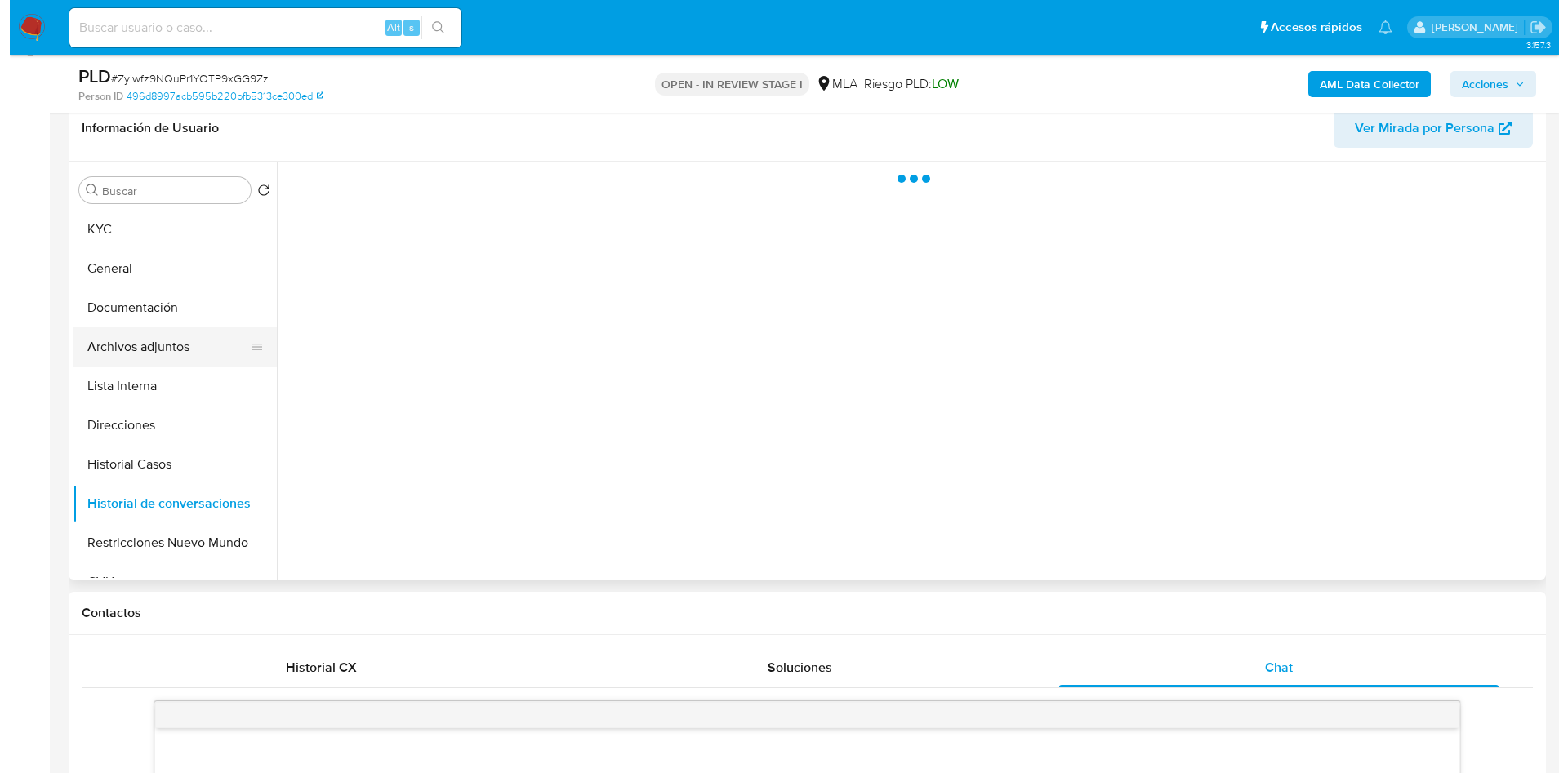
scroll to position [123, 0]
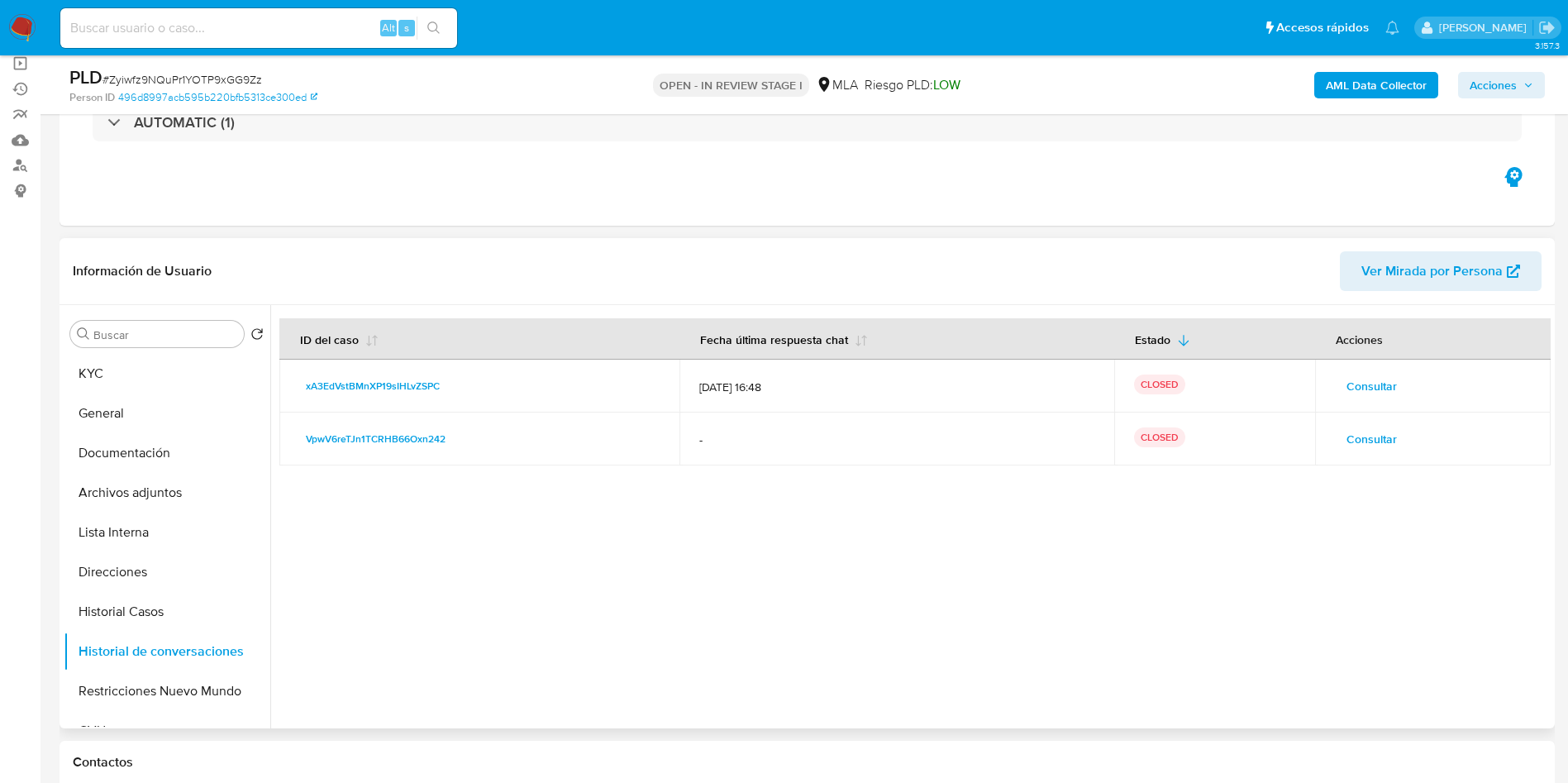
click at [1350, 379] on span "Consultar" at bounding box center [1371, 386] width 50 height 23
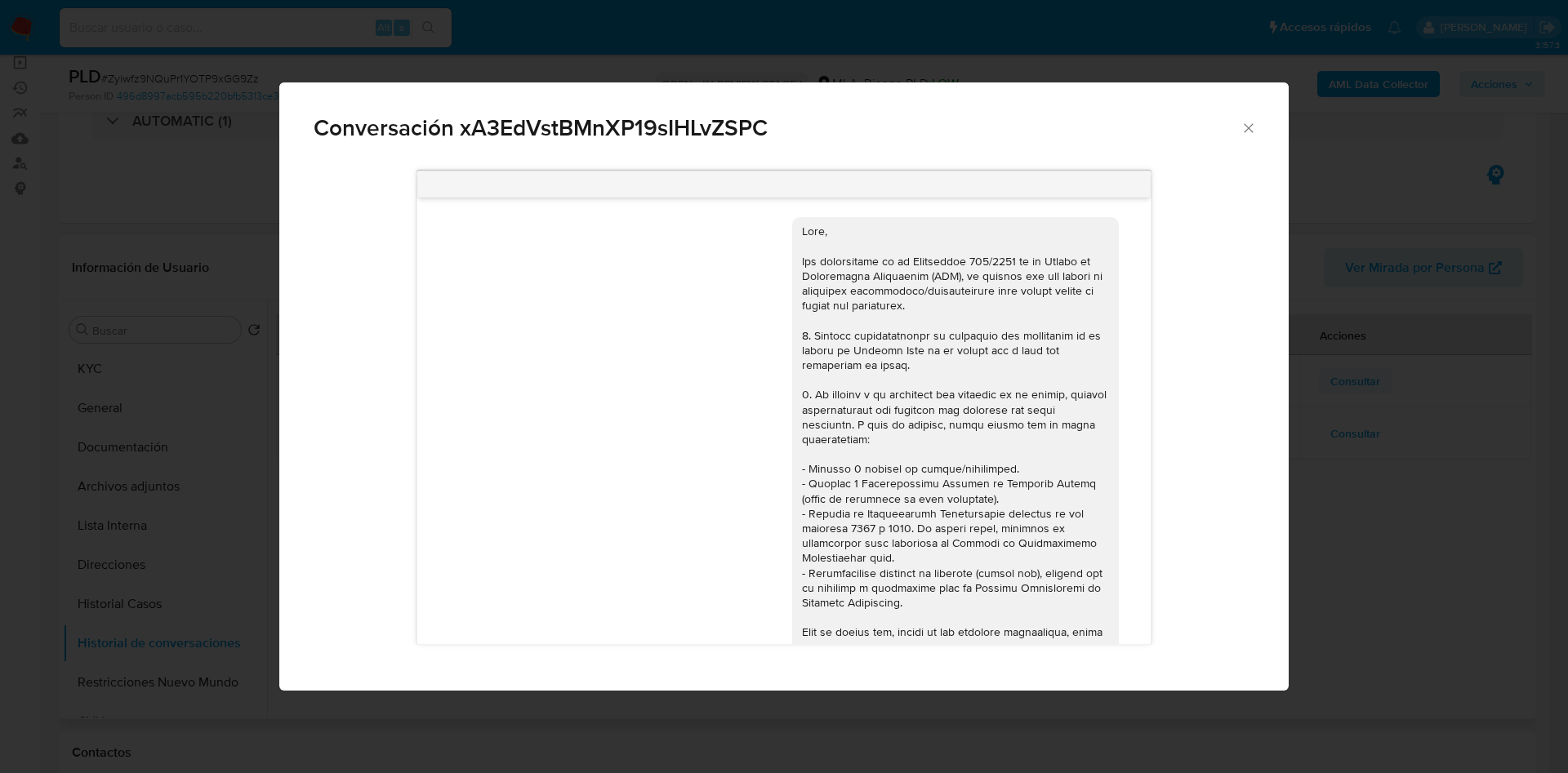
scroll to position [1208, 0]
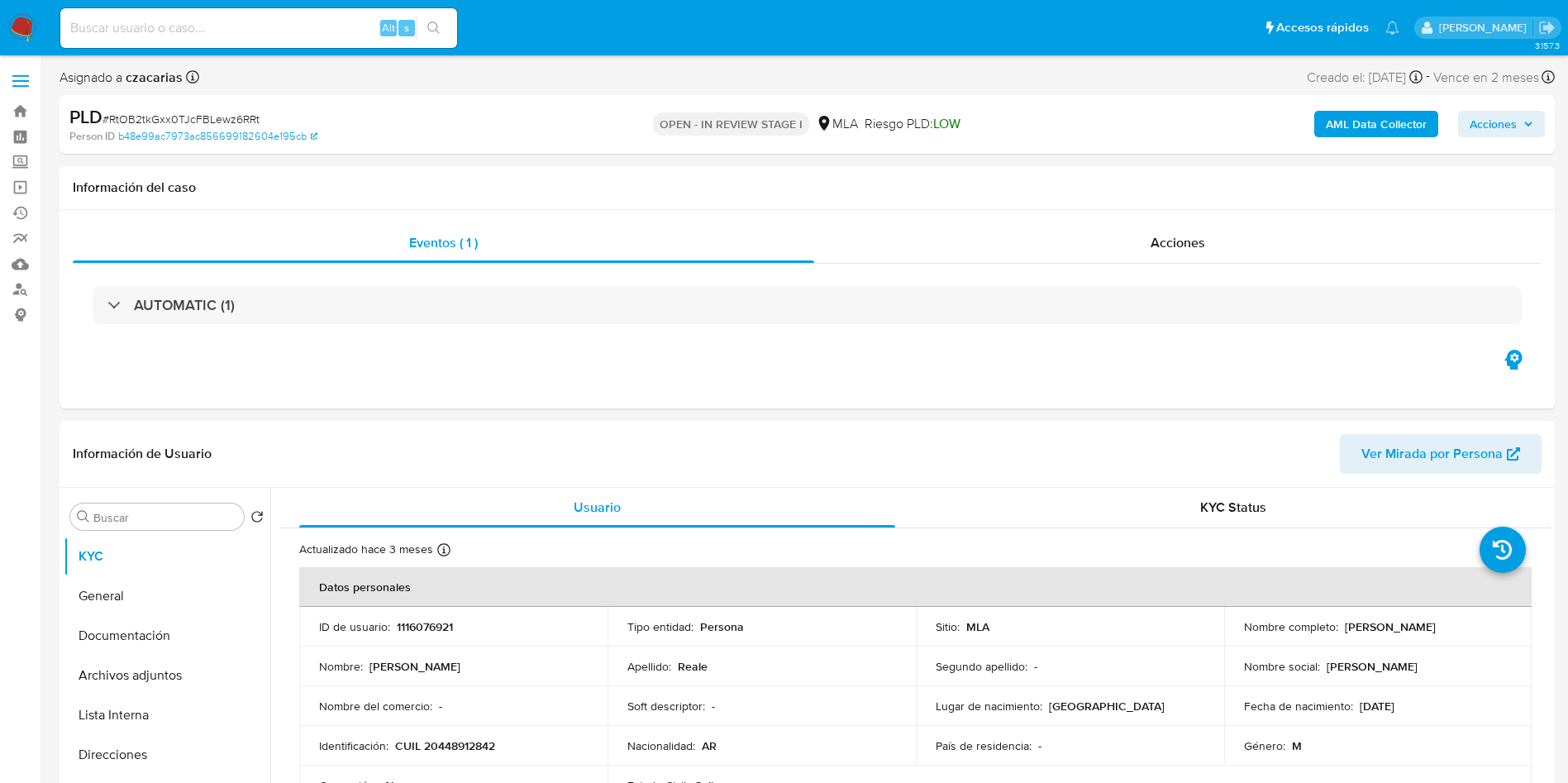
select select "10"
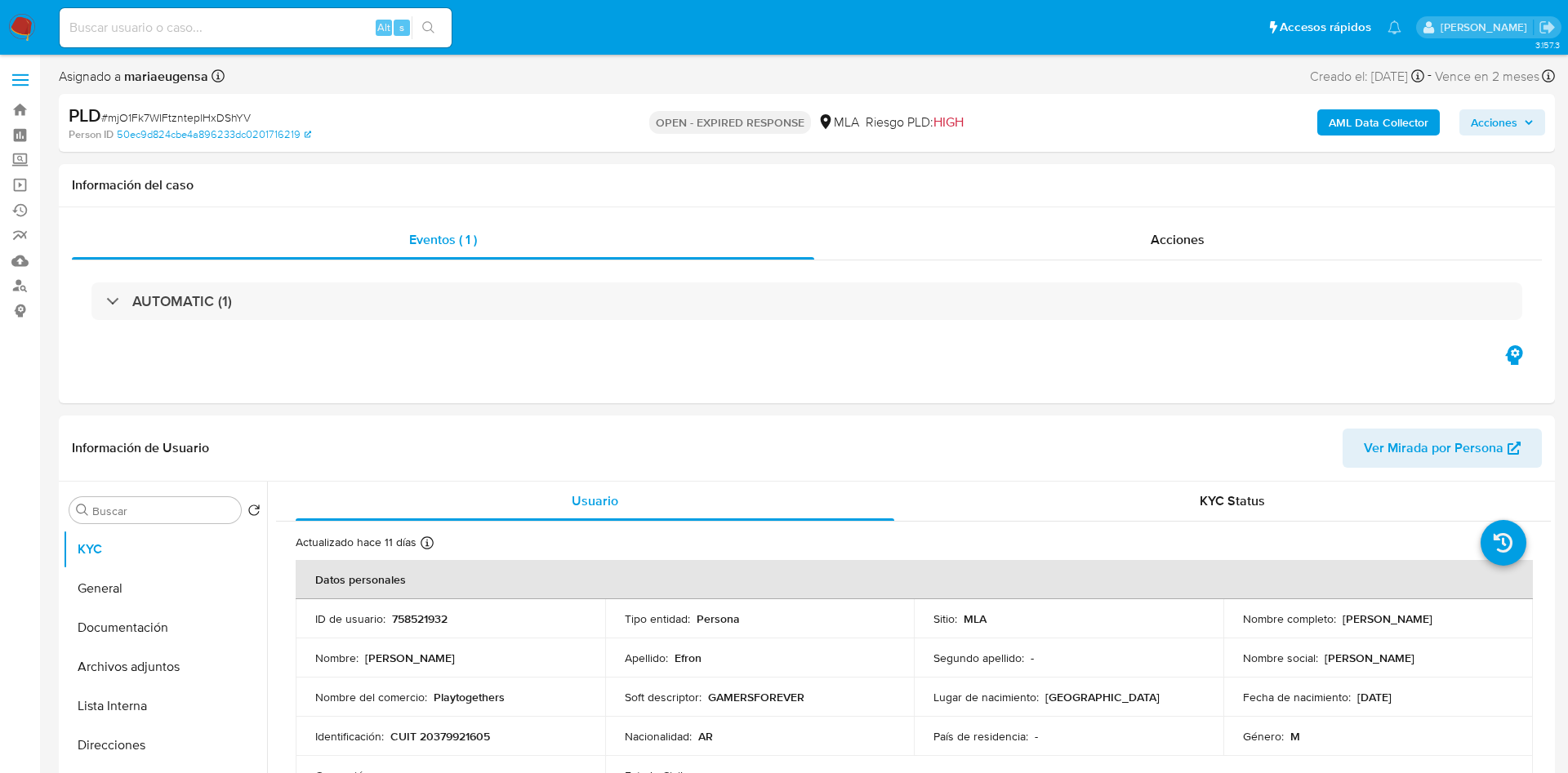
select select "10"
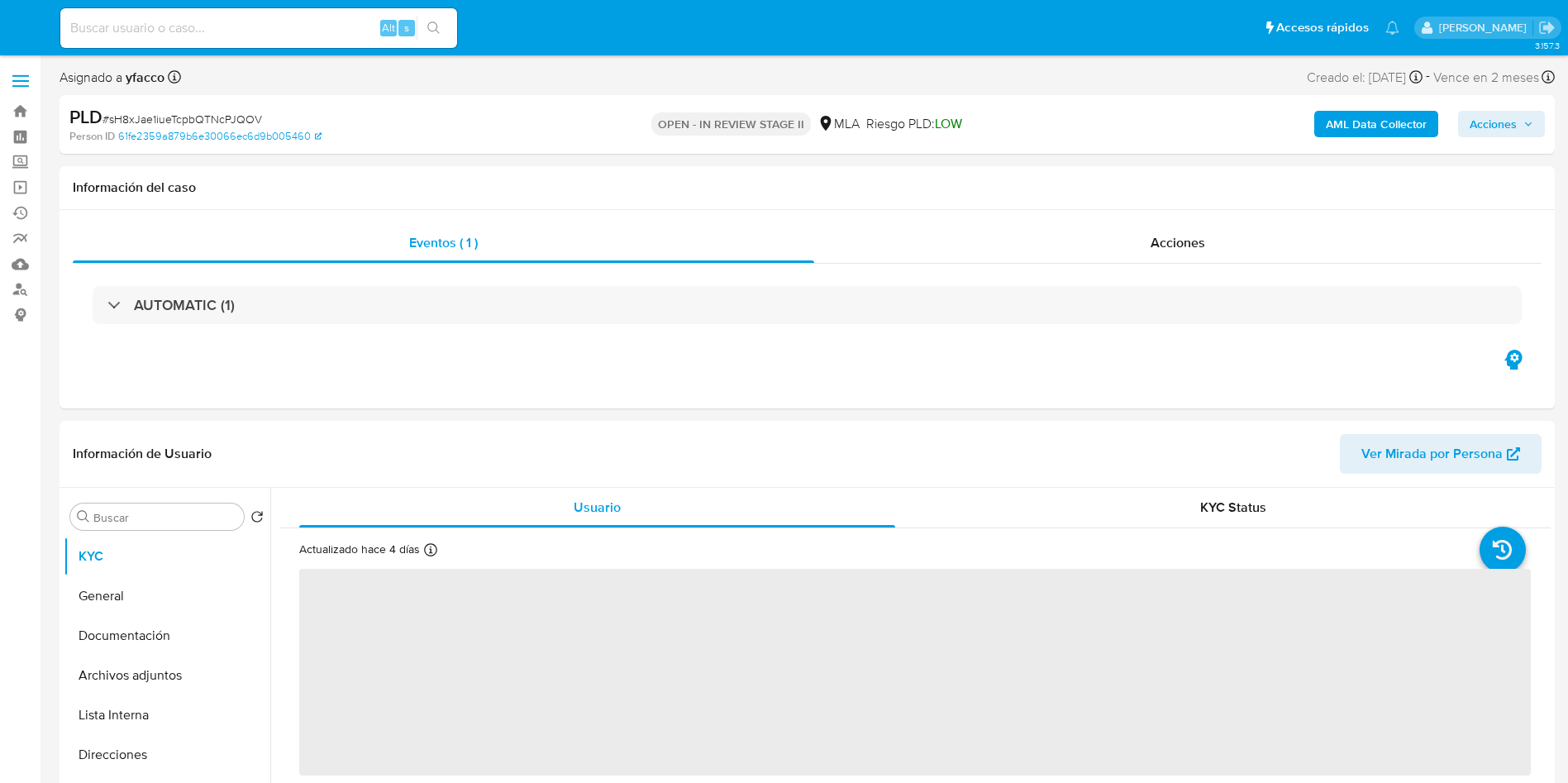
select select "10"
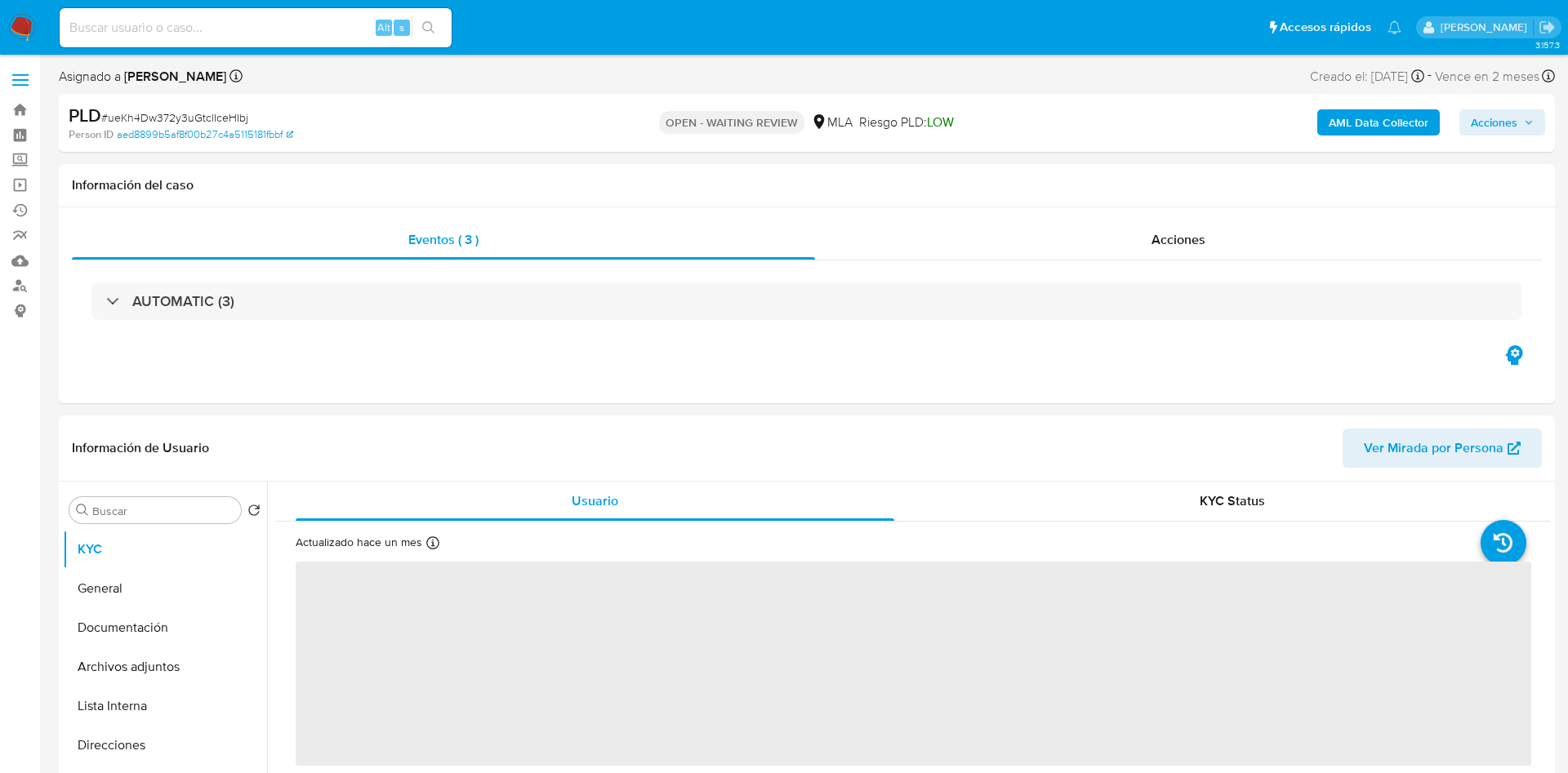
select select "10"
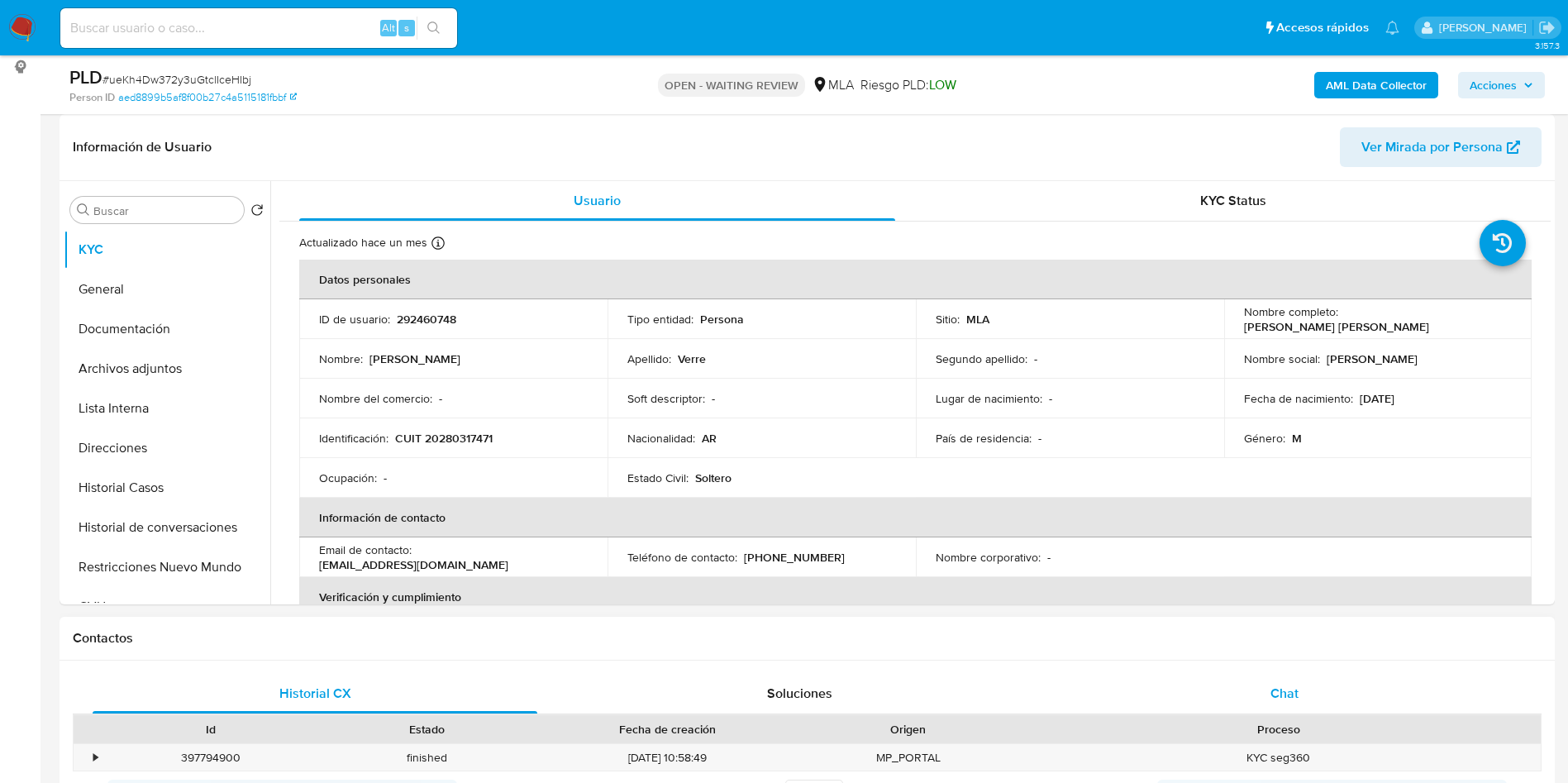
drag, startPoint x: 1233, startPoint y: 700, endPoint x: 1149, endPoint y: 695, distance: 84.1
click div "Chat"
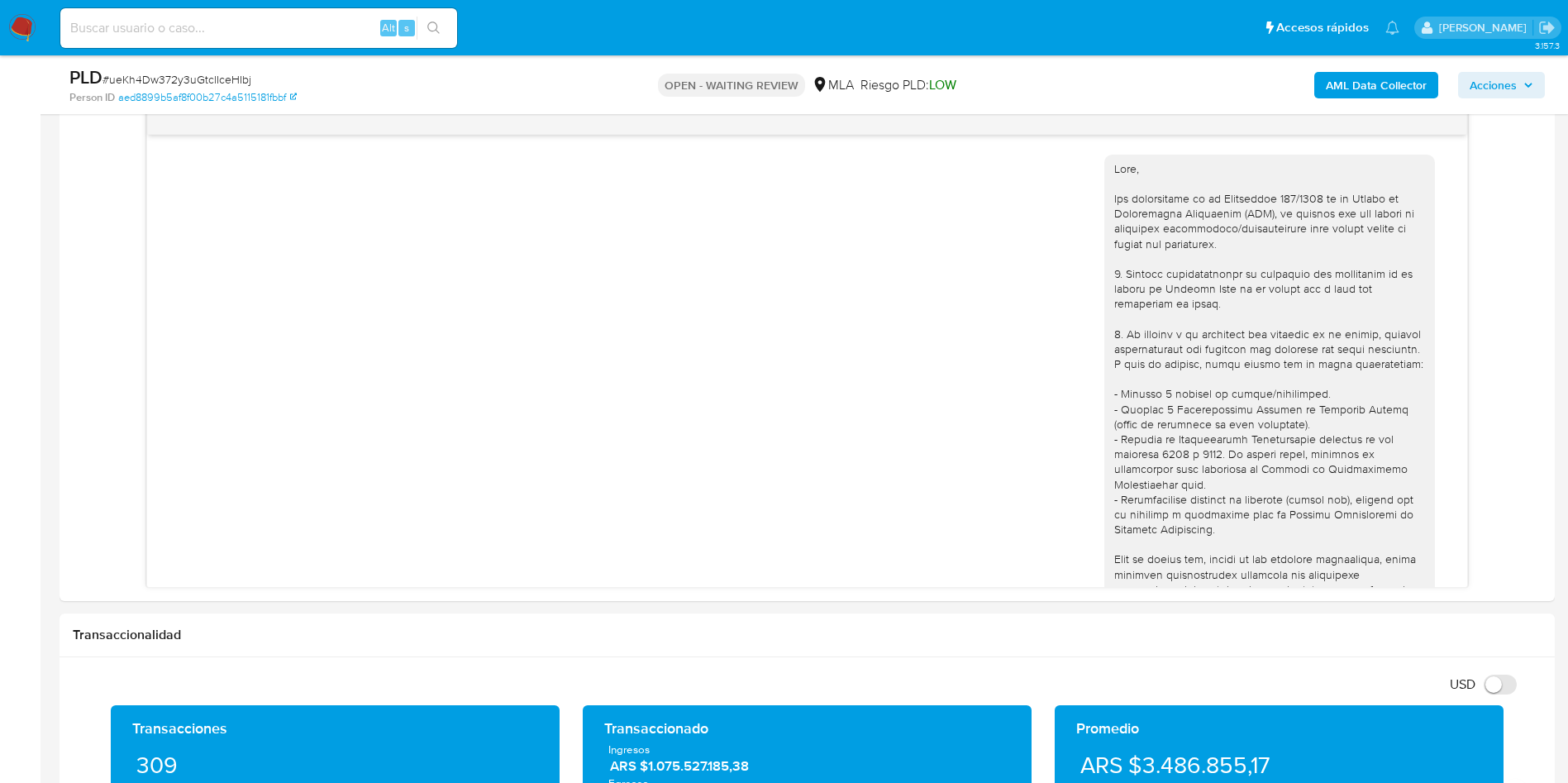
scroll to position [550, 0]
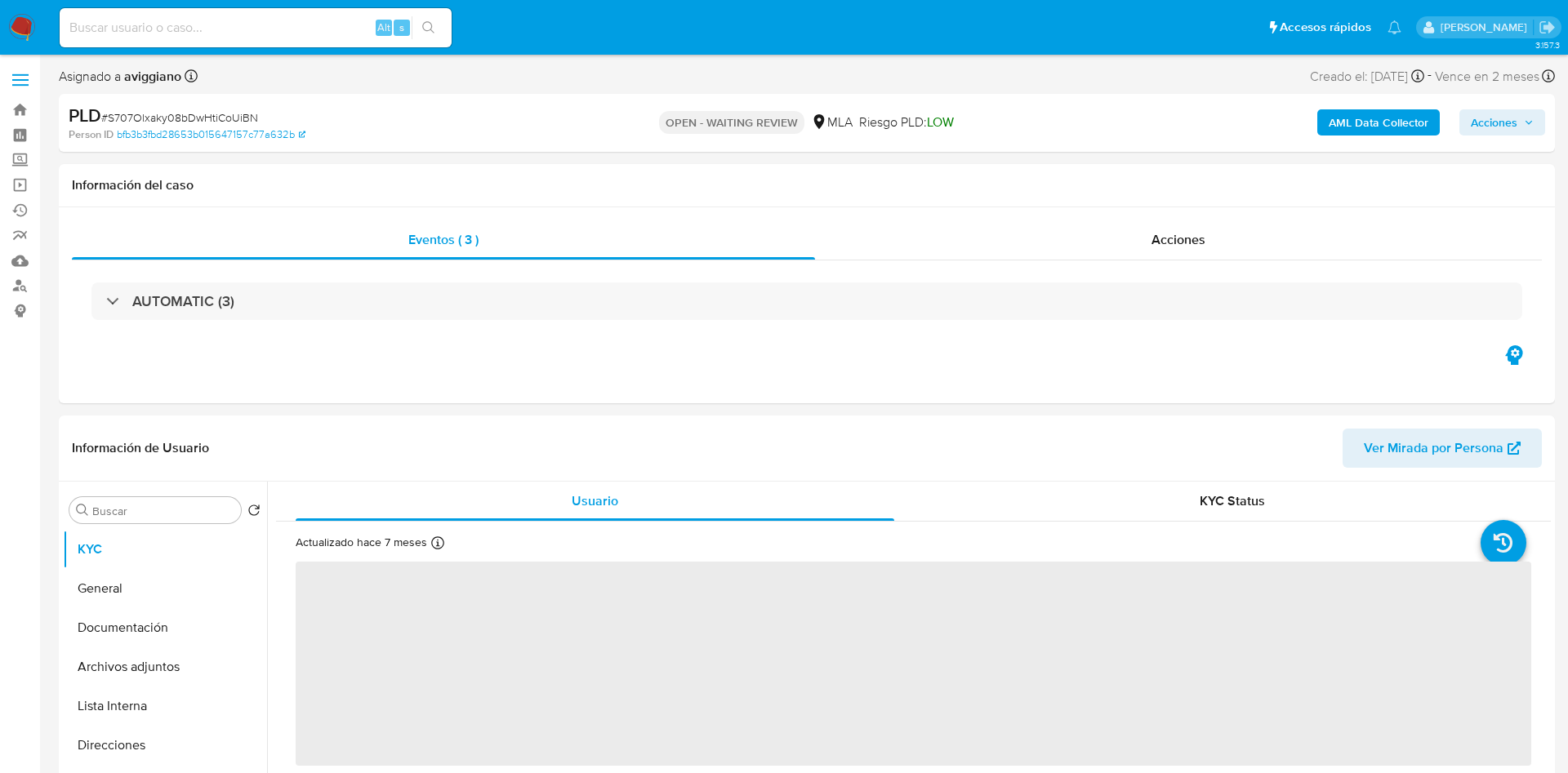
select select "10"
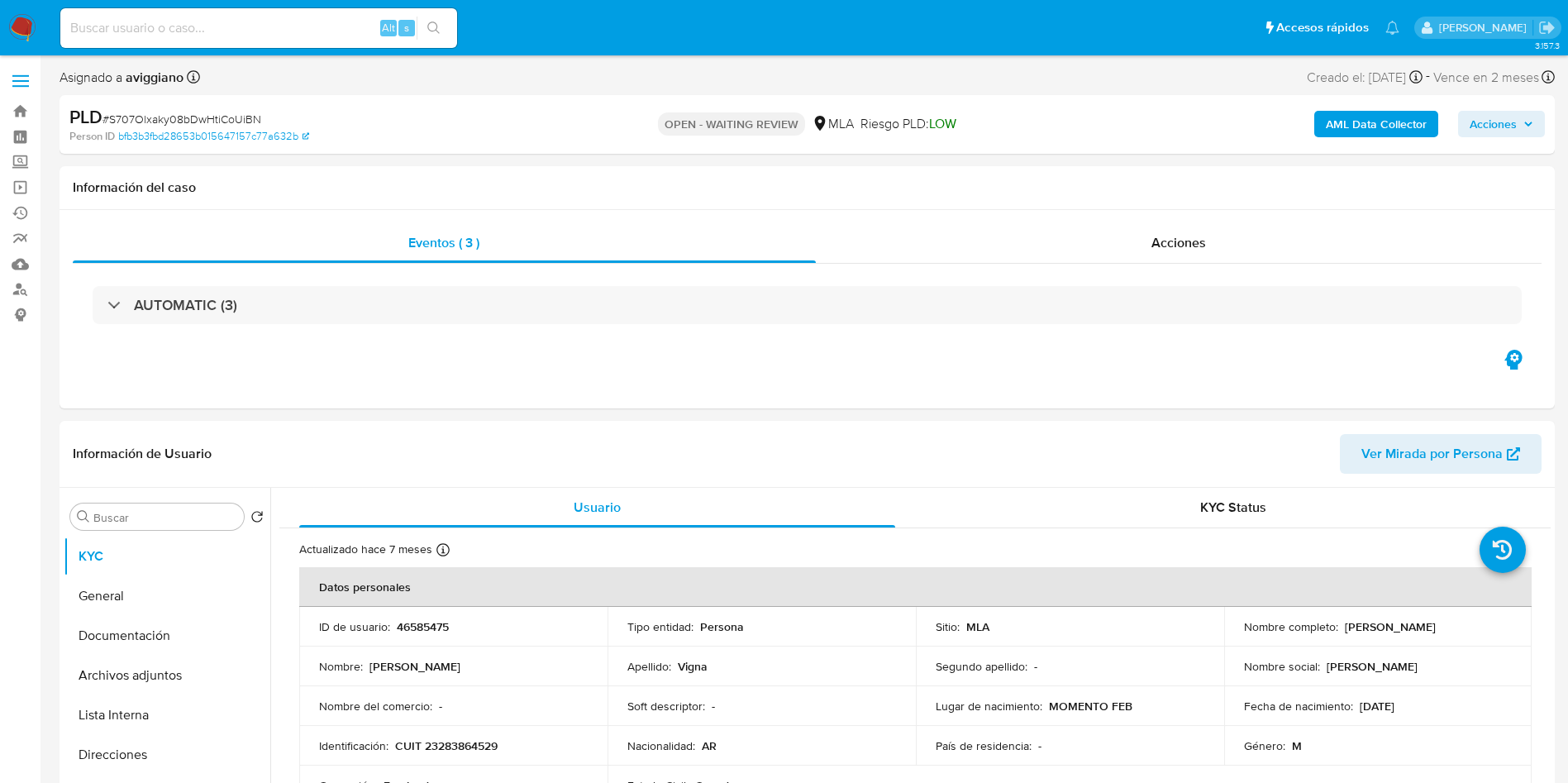
scroll to position [372, 0]
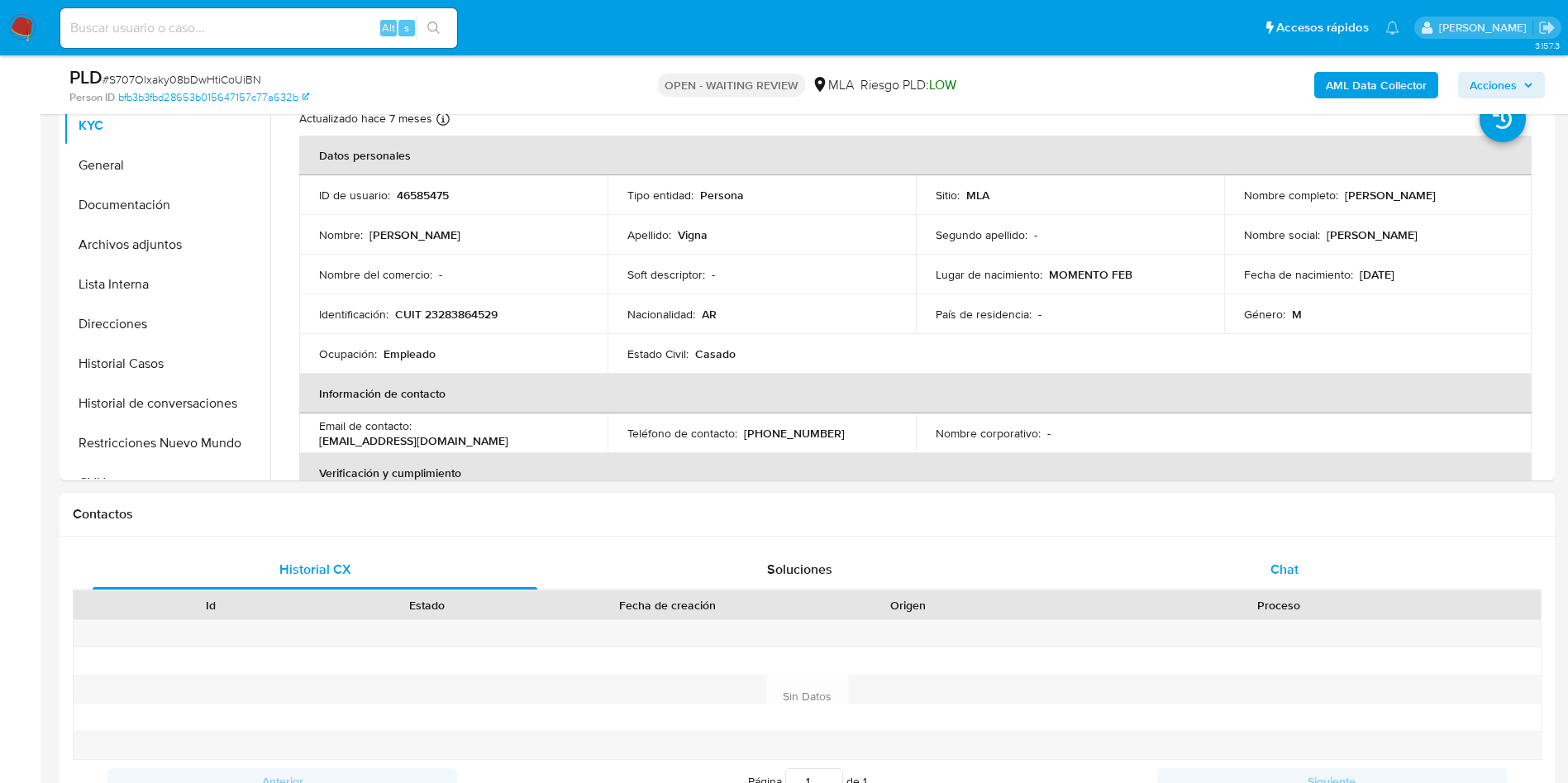
click at [1297, 569] on span "Chat" at bounding box center [1285, 569] width 28 height 19
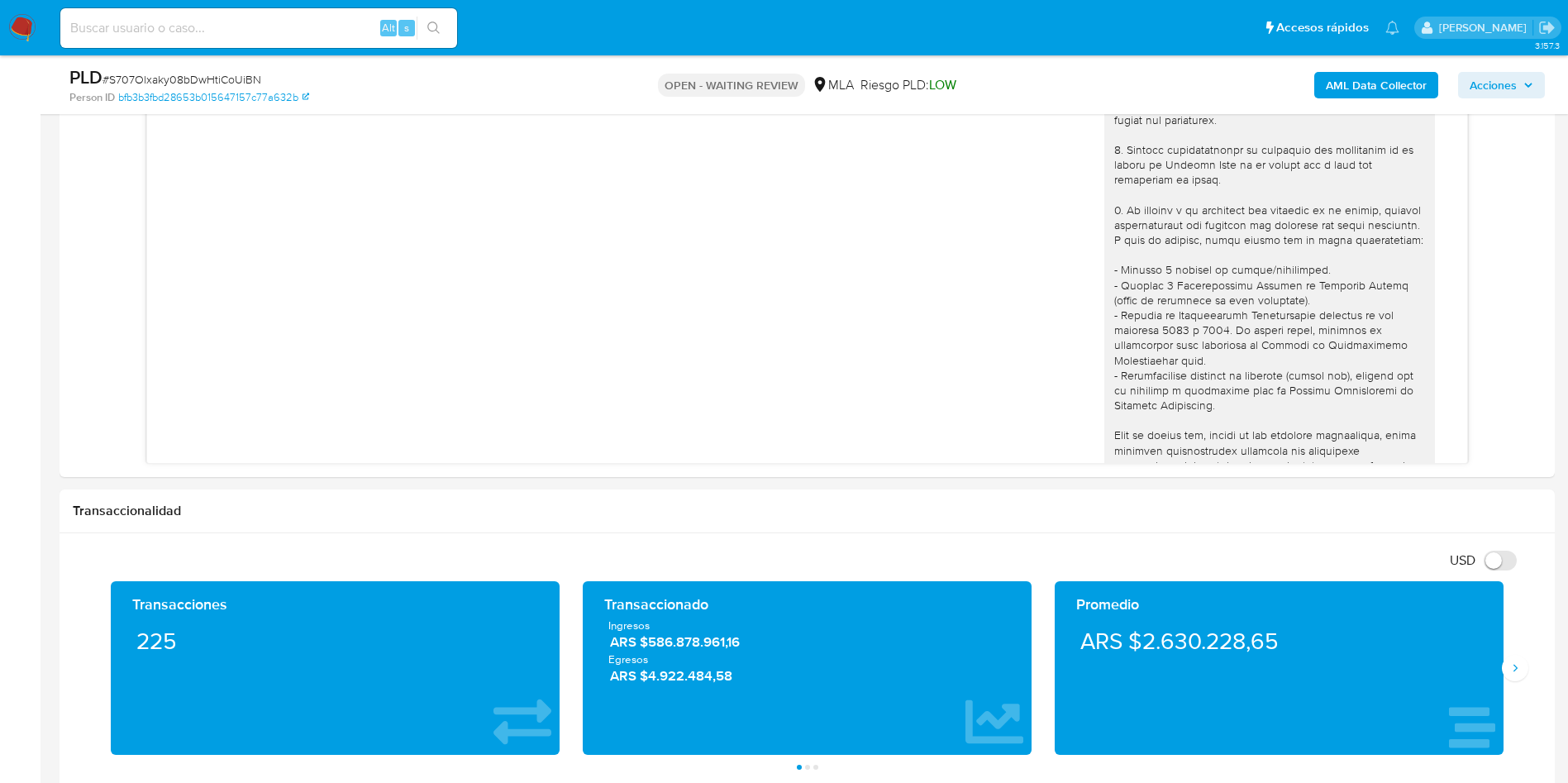
scroll to position [682, 0]
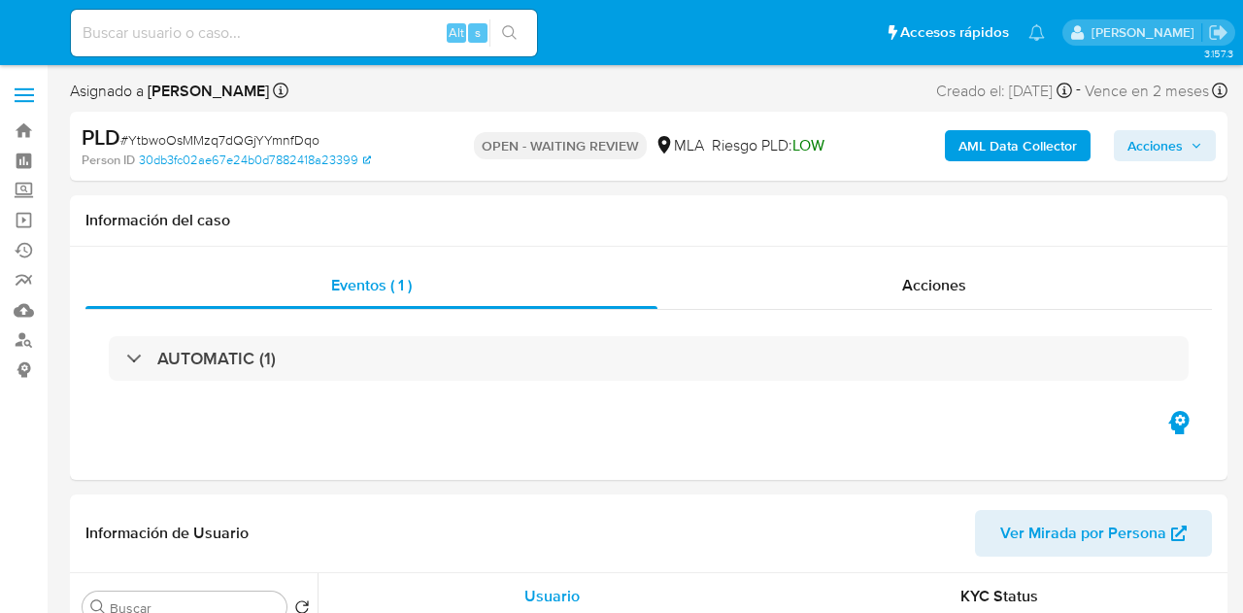
select select "10"
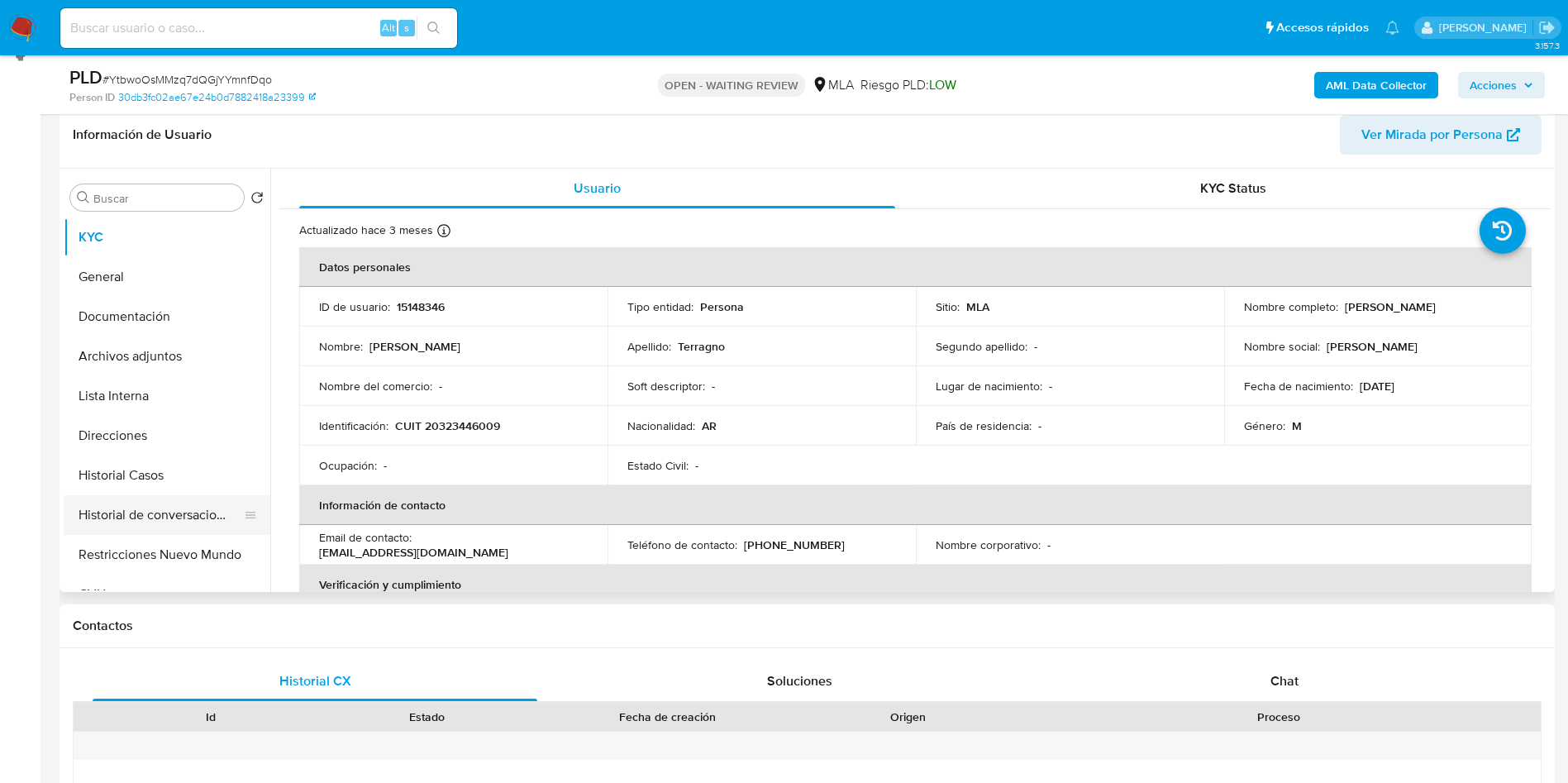
scroll to position [372, 0]
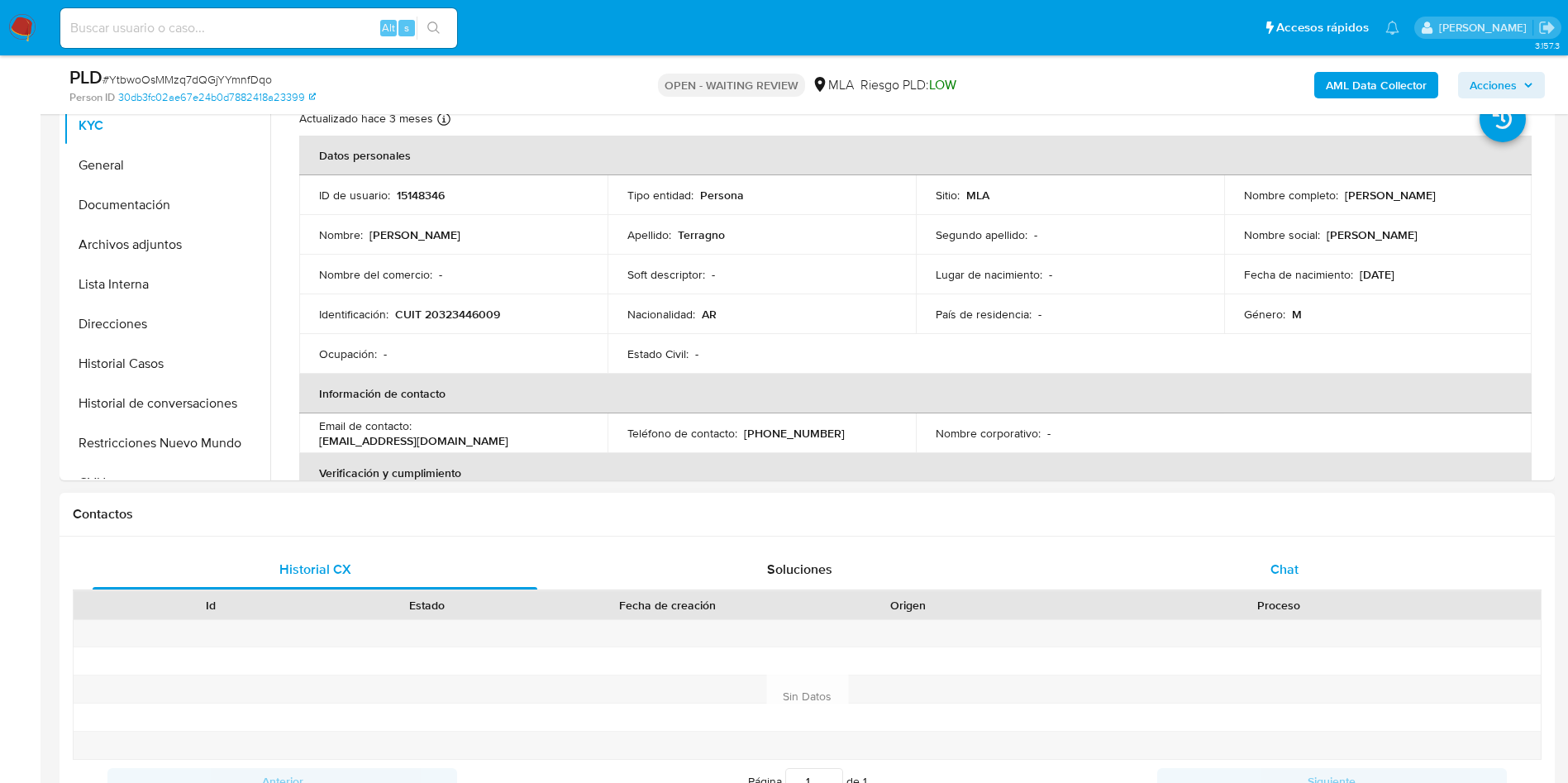
click at [1057, 521] on span "Chat" at bounding box center [1285, 569] width 28 height 19
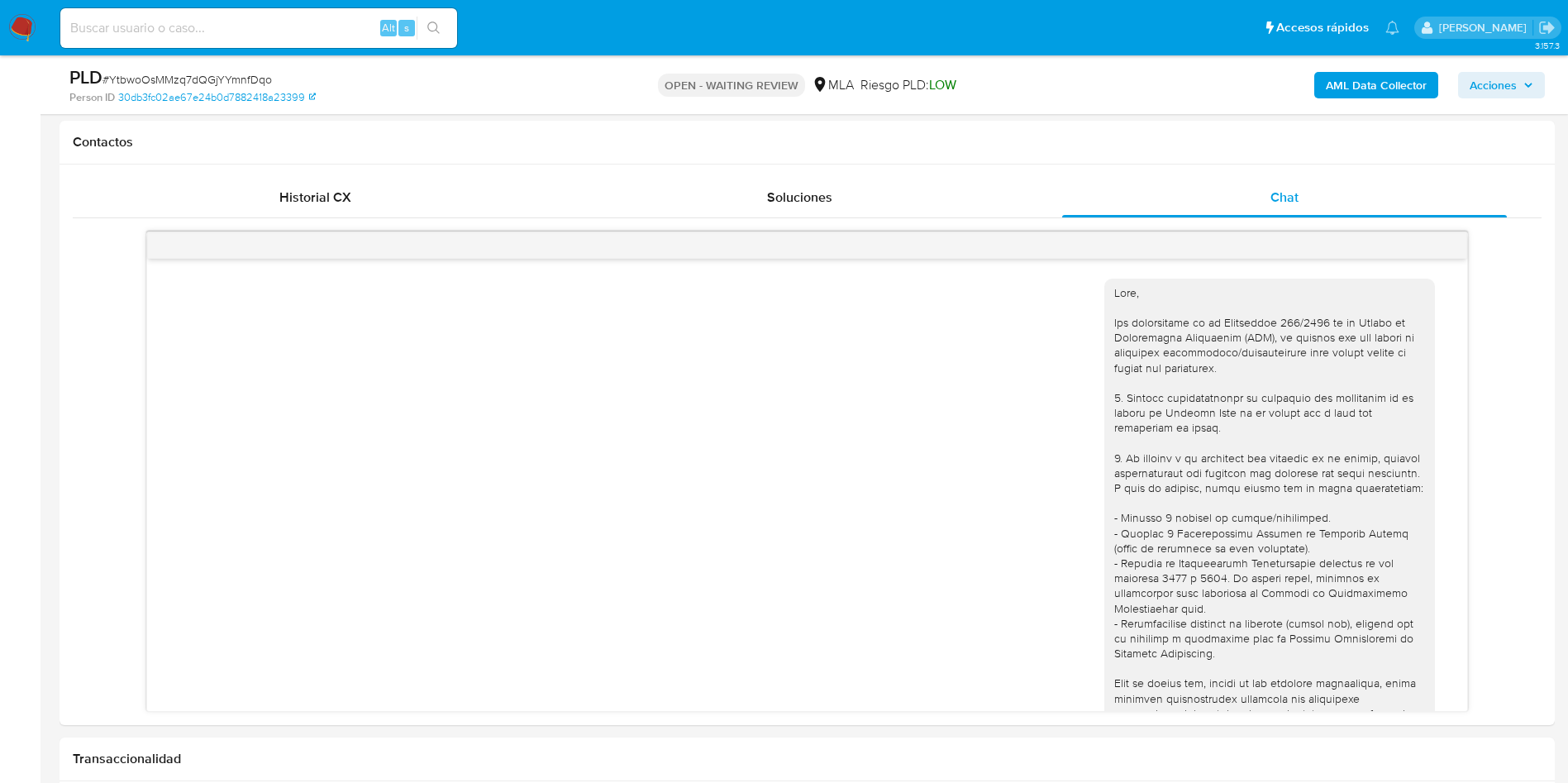
scroll to position [727, 0]
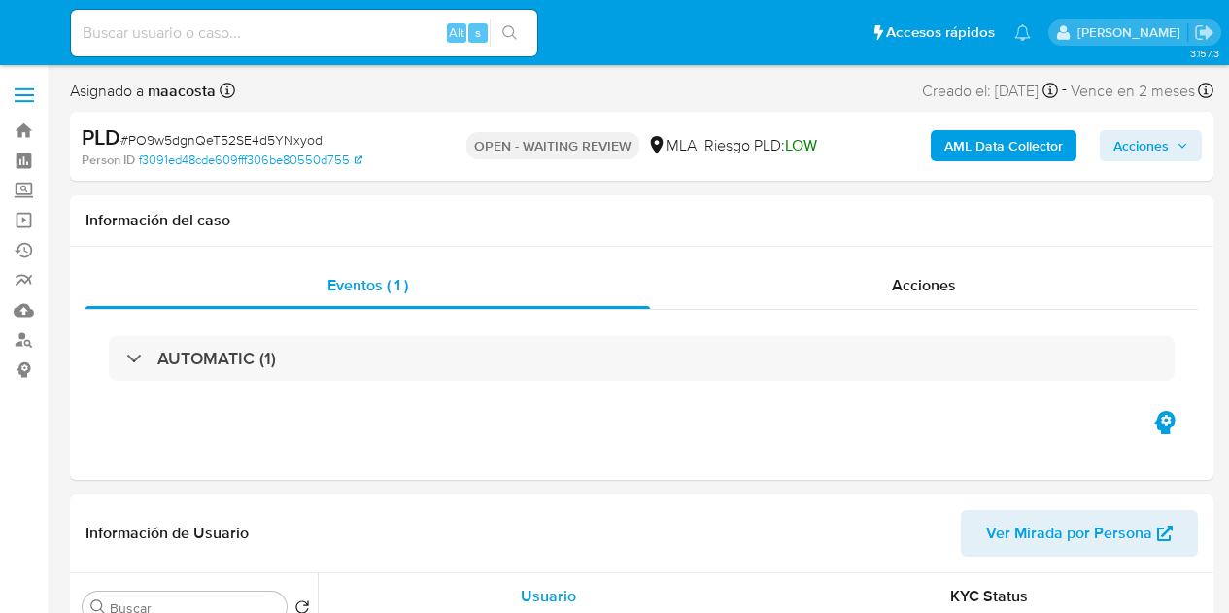
select select "10"
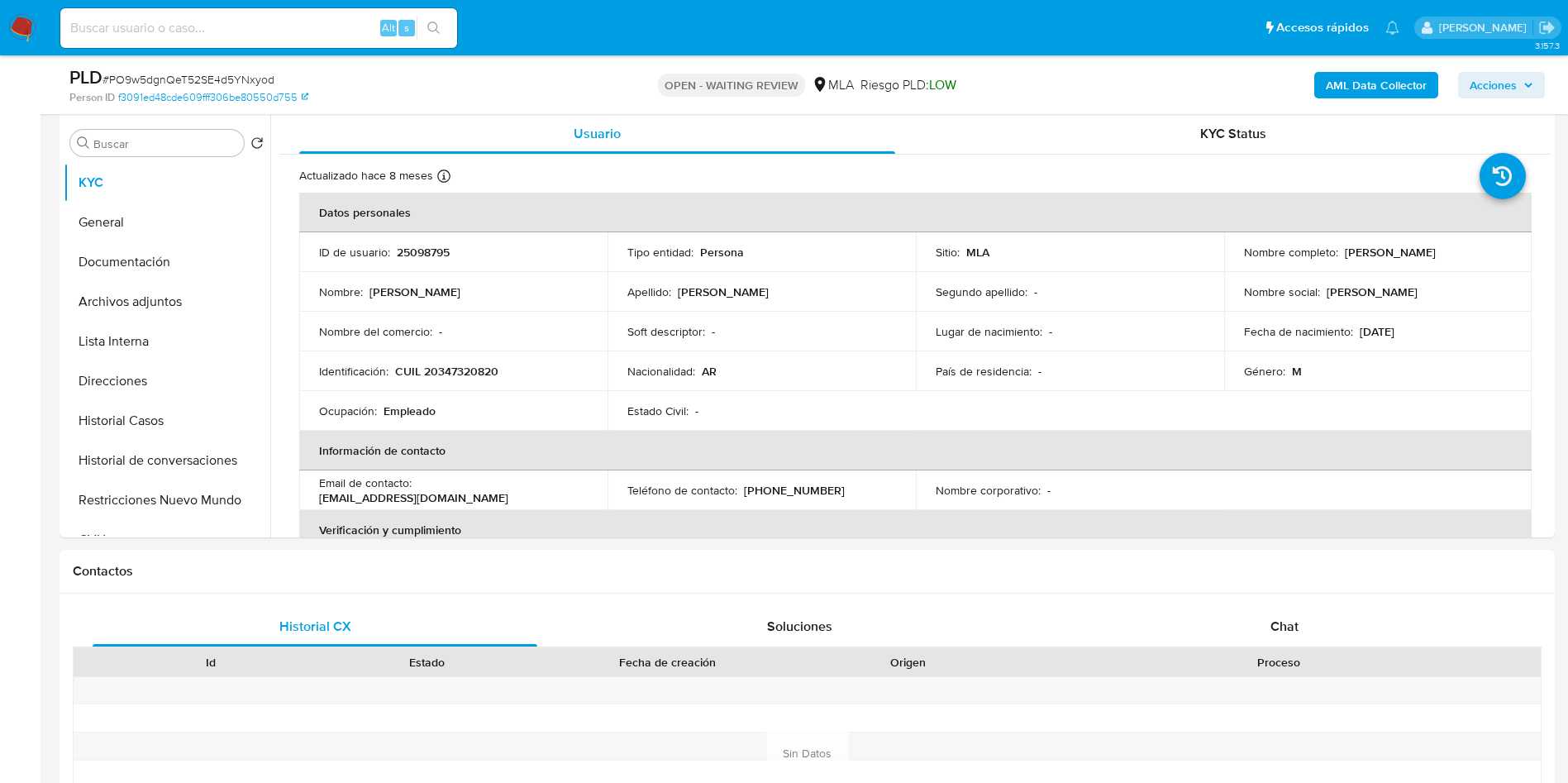
scroll to position [744, 0]
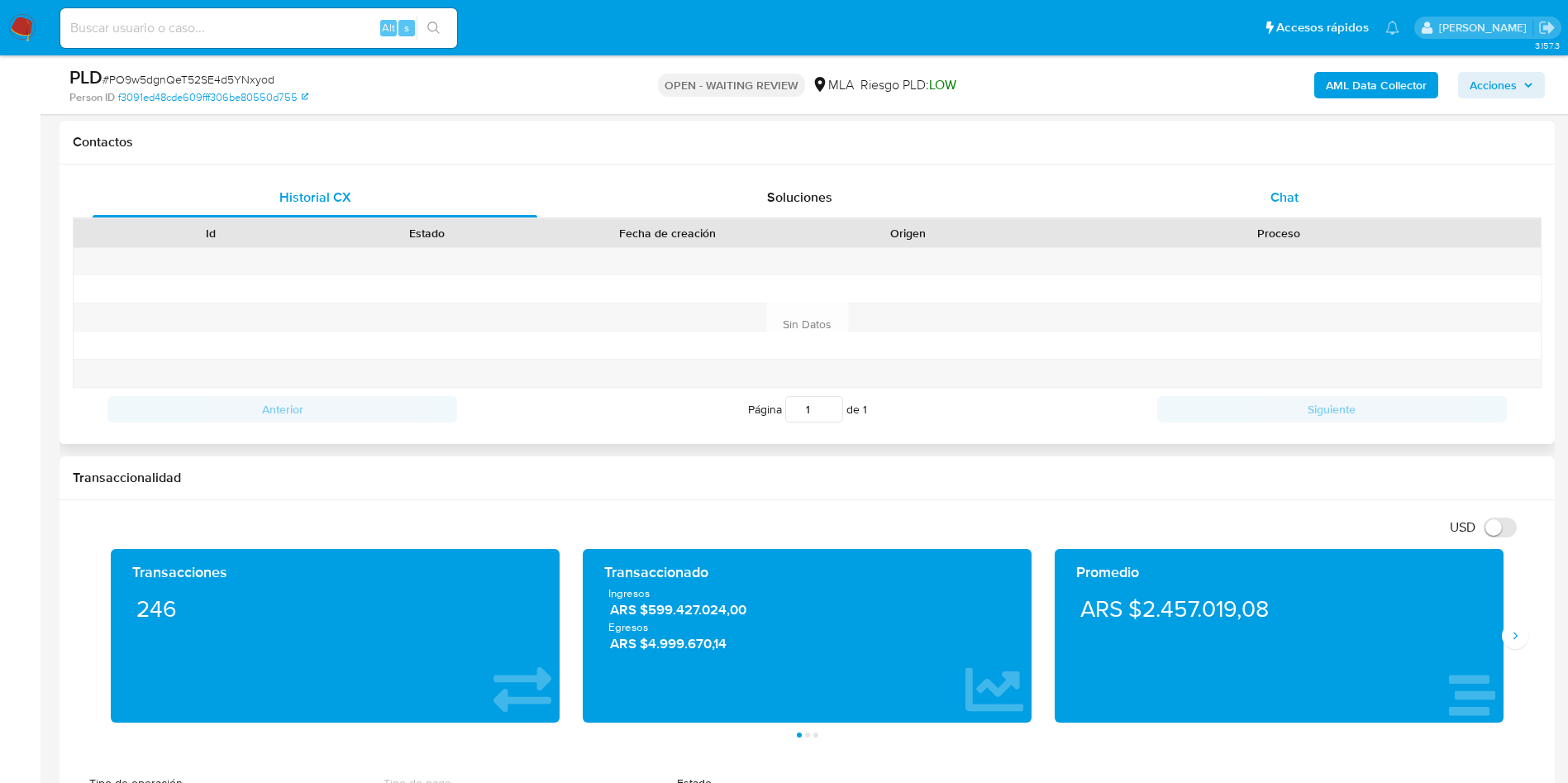
click at [1045, 214] on div "Chat" at bounding box center [1285, 197] width 444 height 40
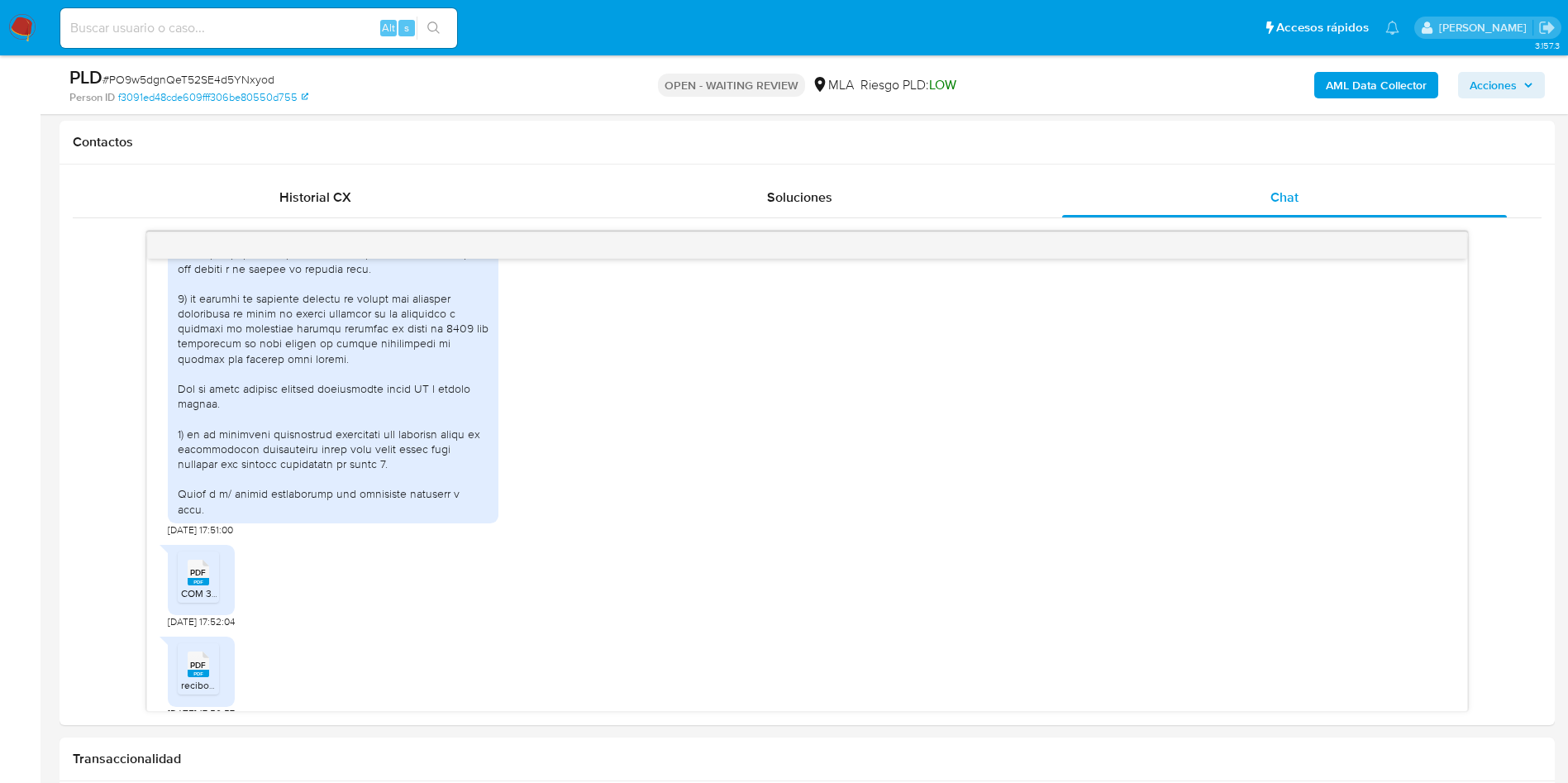
scroll to position [1137, 0]
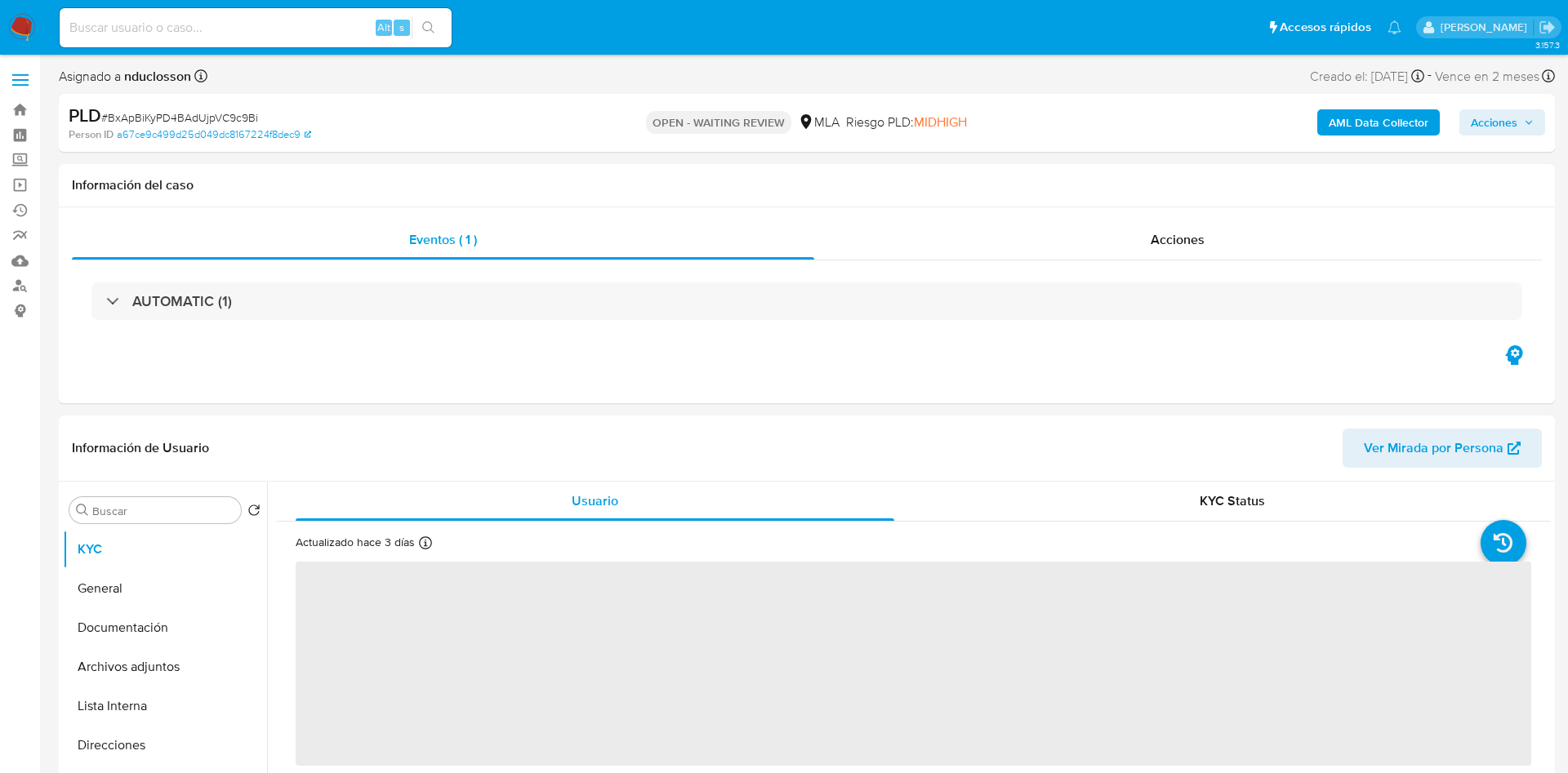
select select "10"
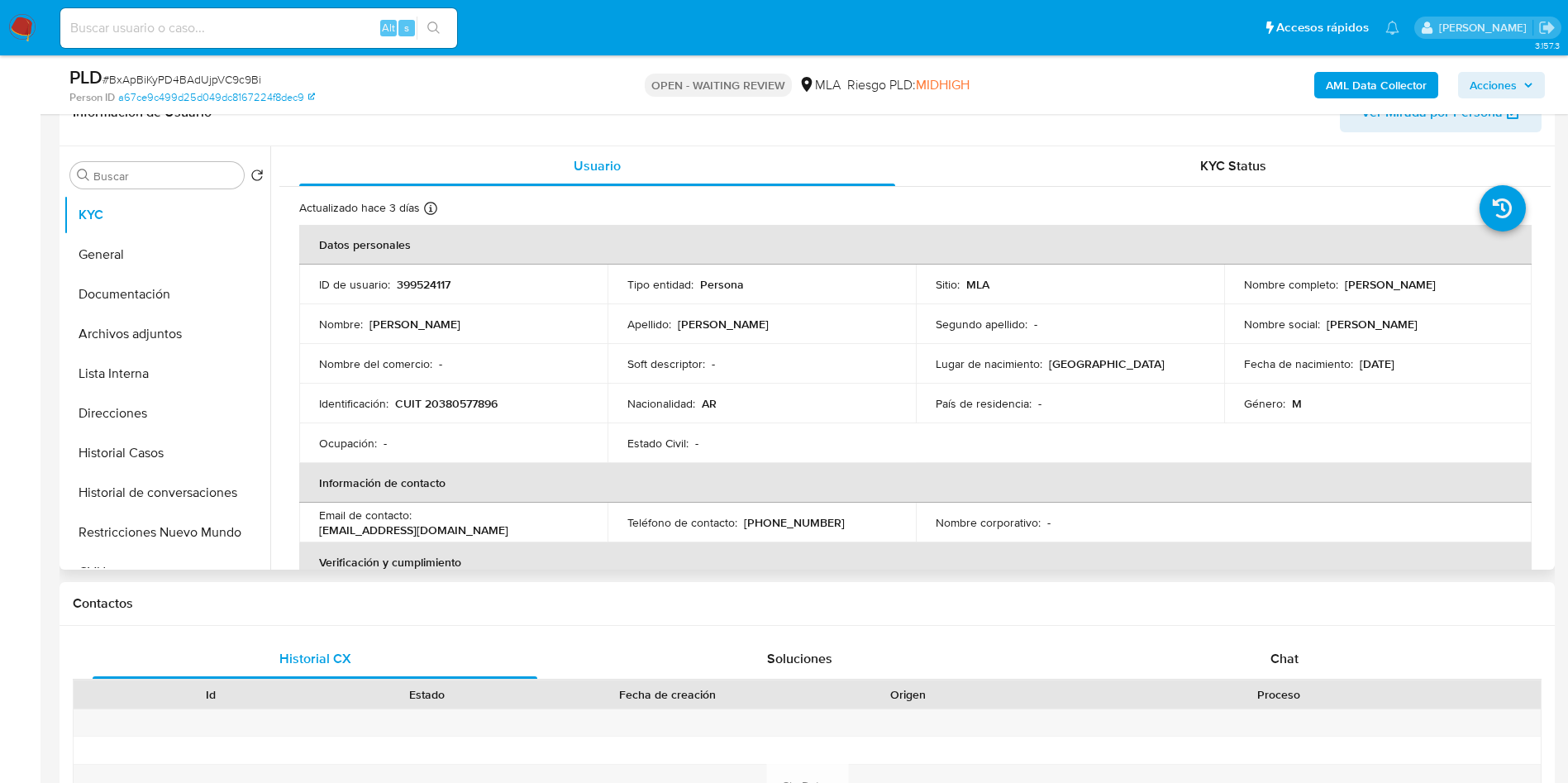
scroll to position [372, 0]
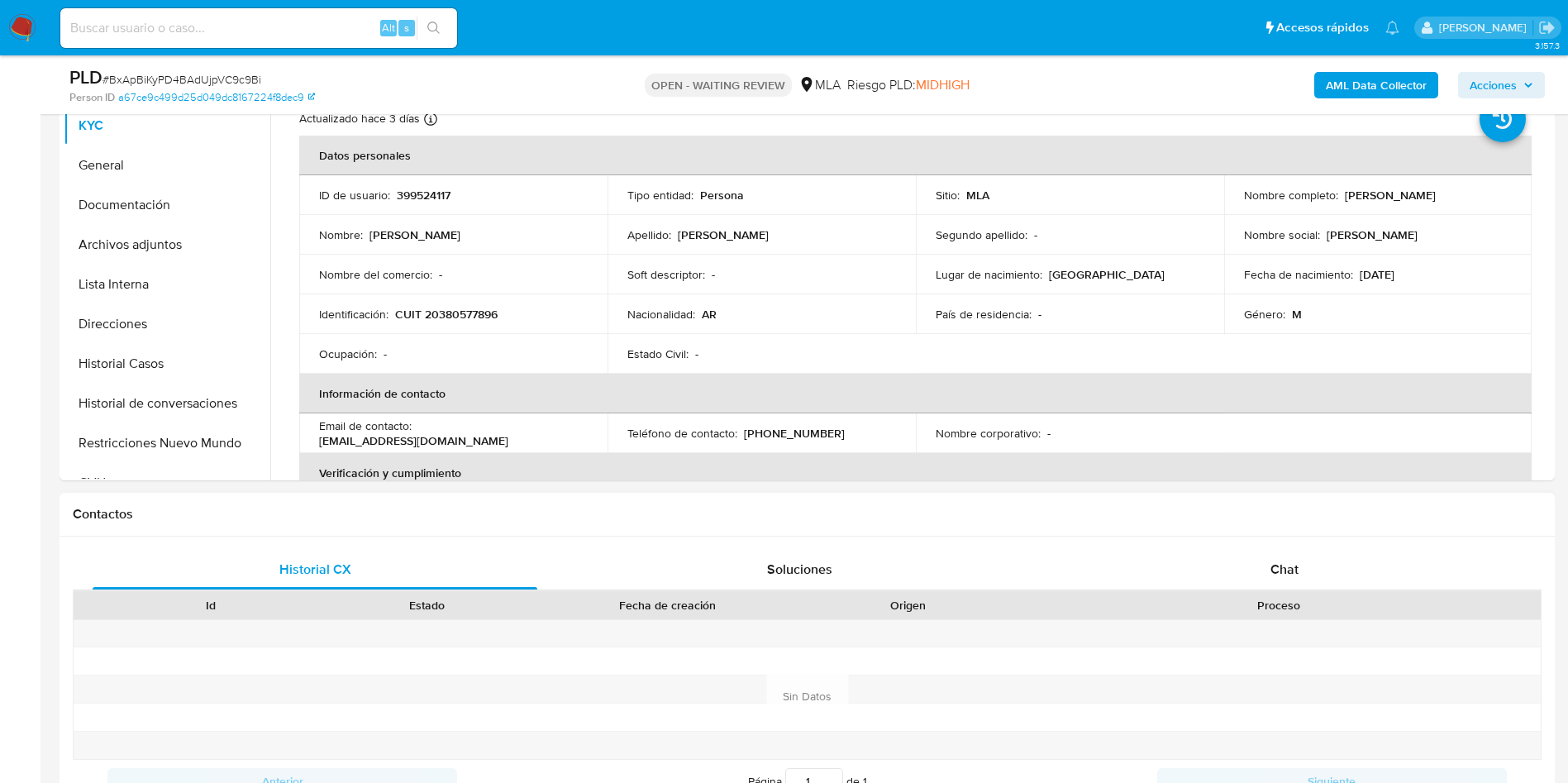
click at [1372, 532] on div "Contactos" at bounding box center [807, 514] width 1496 height 43
click at [1319, 582] on div "Chat" at bounding box center [1285, 569] width 444 height 40
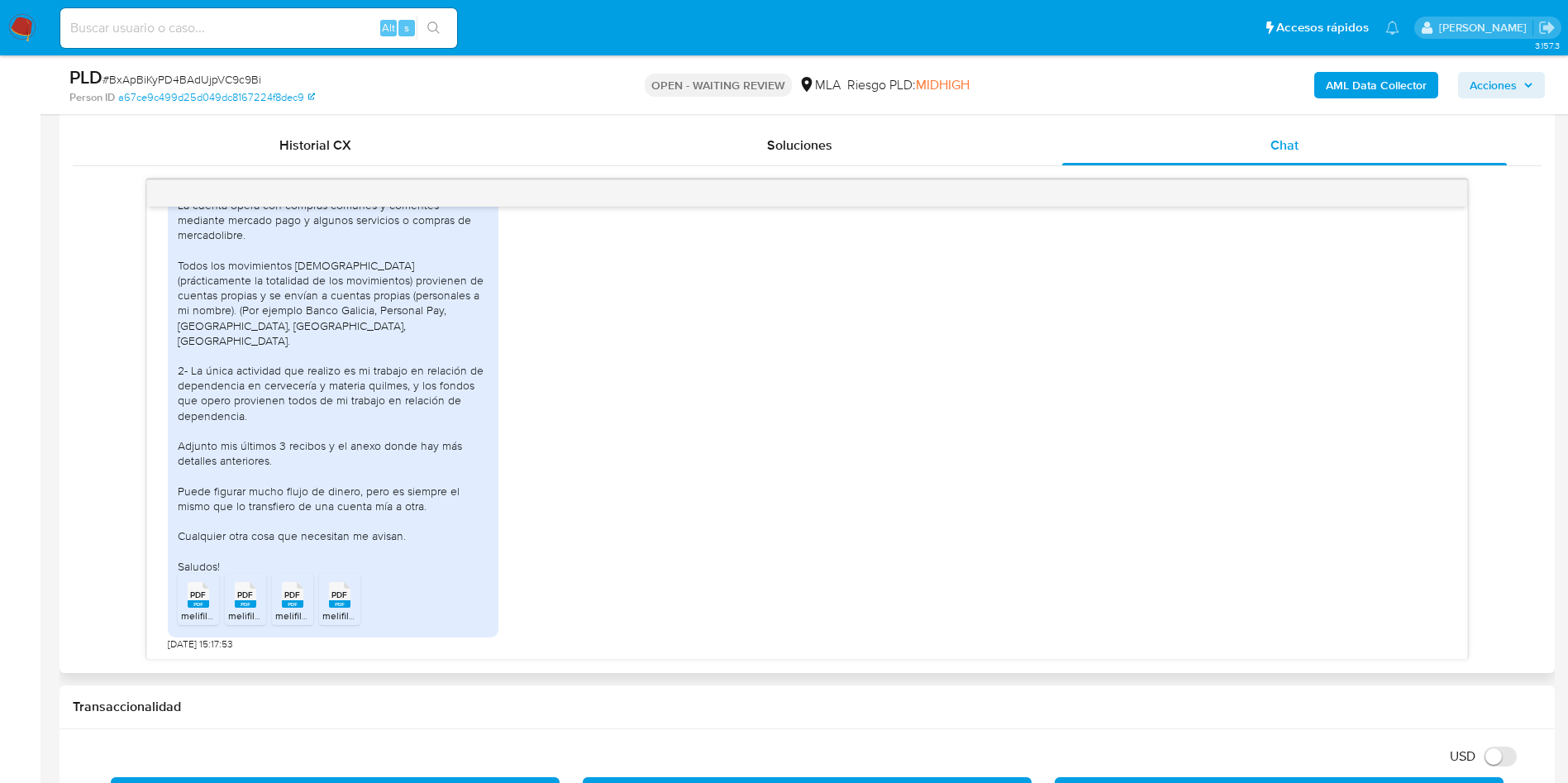
scroll to position [744, 0]
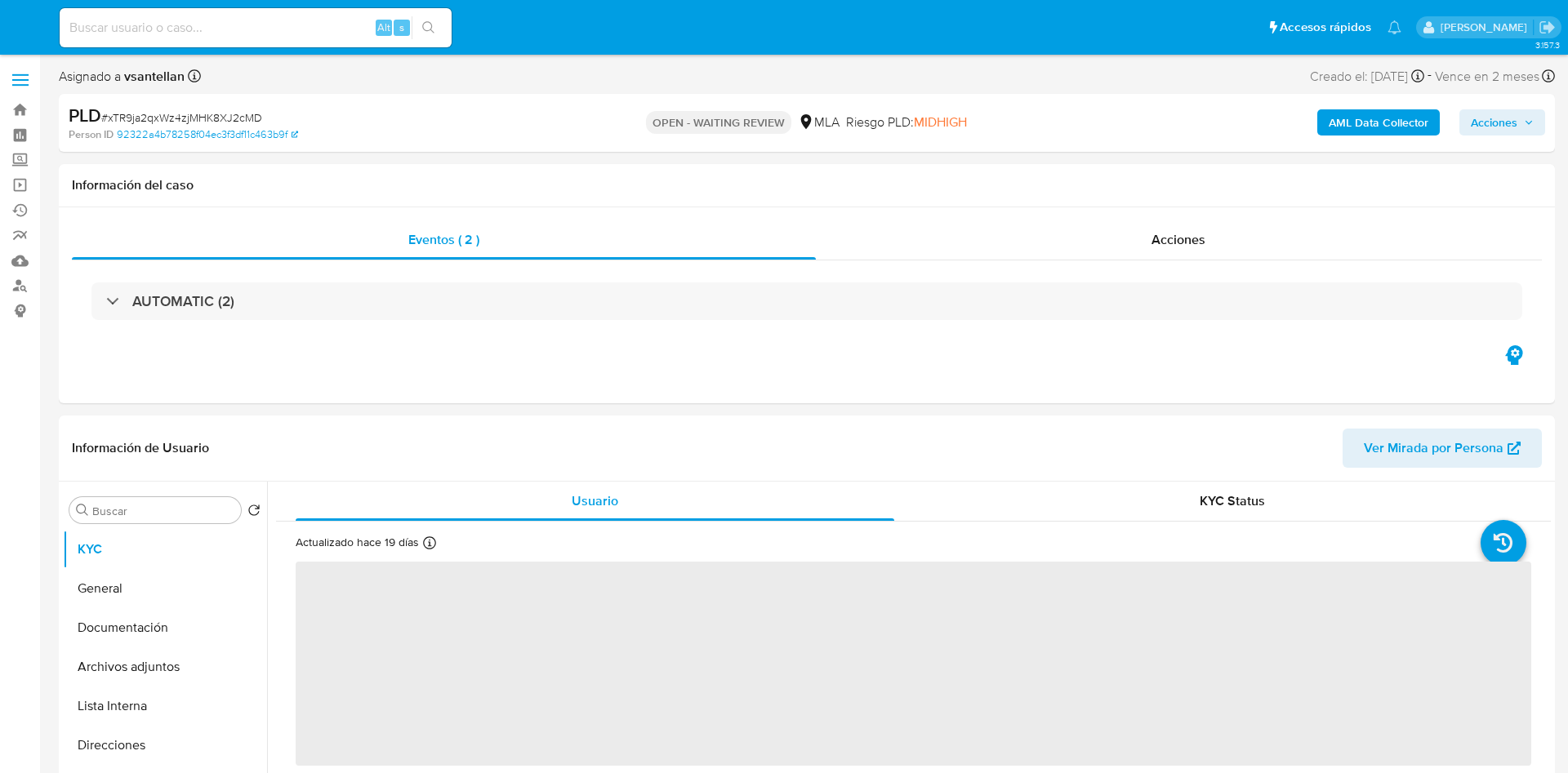
select select "10"
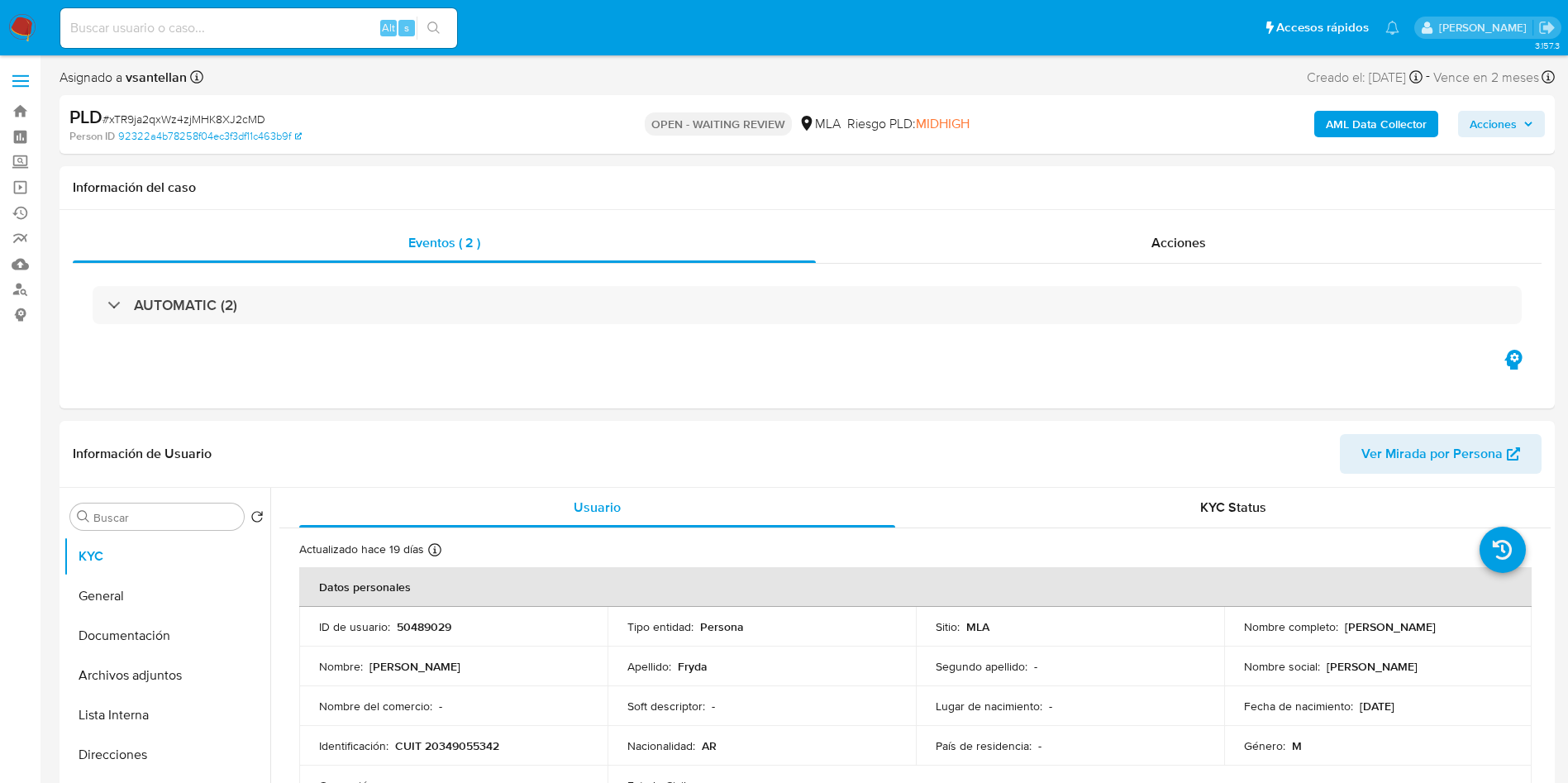
scroll to position [248, 0]
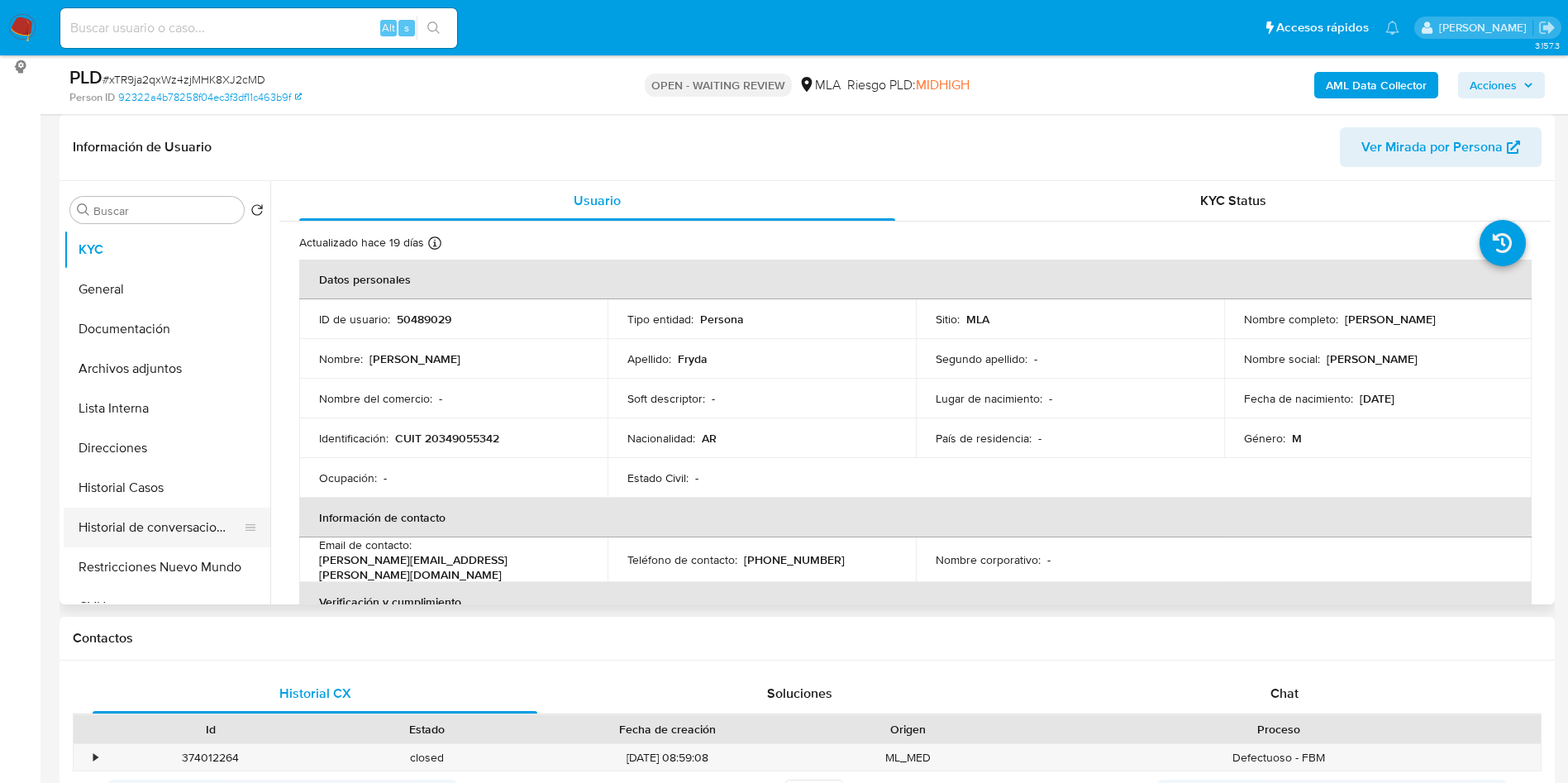
click at [191, 527] on button "Historial de conversaciones" at bounding box center [160, 527] width 193 height 40
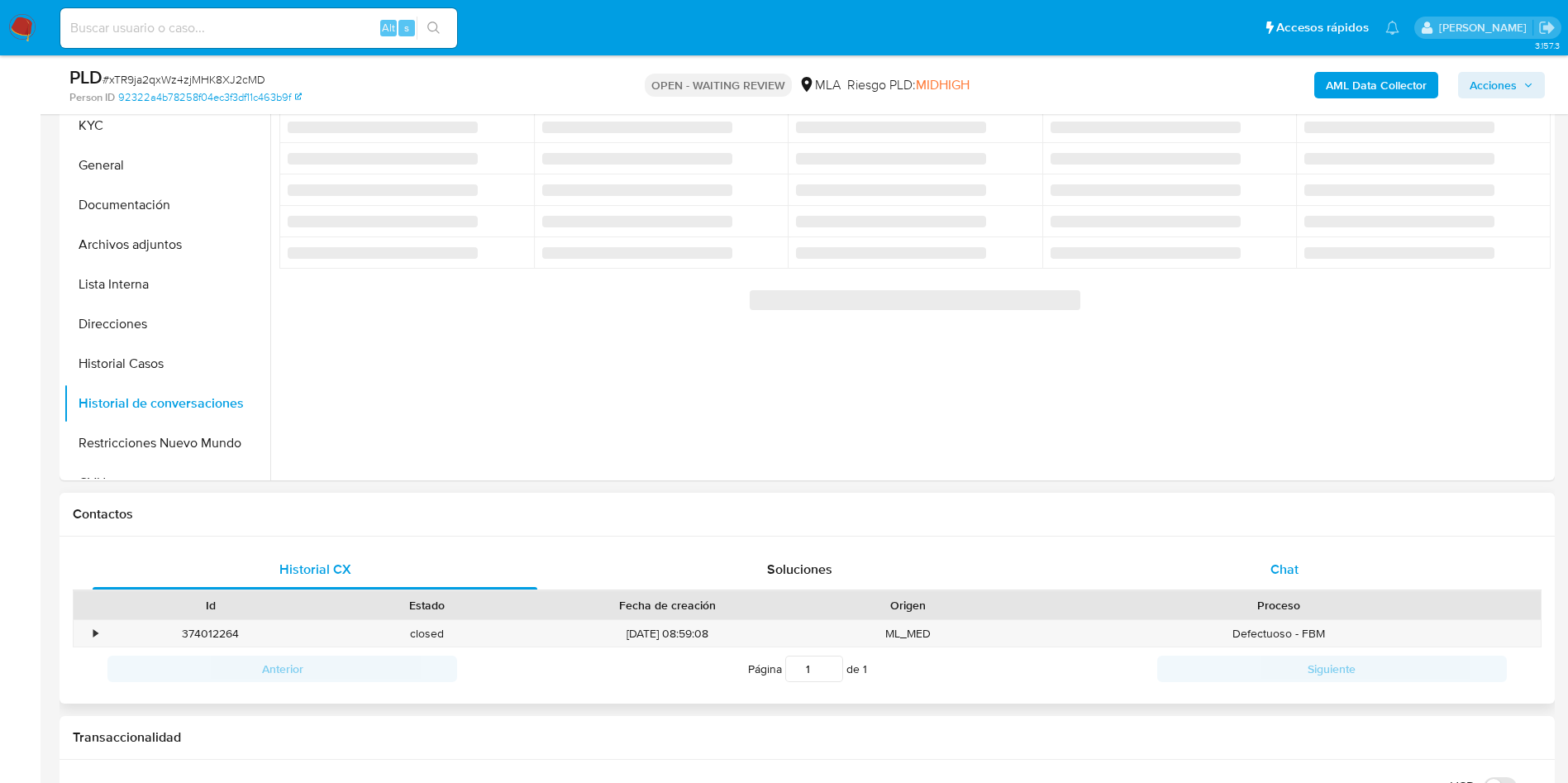
click at [1165, 563] on div "Chat" at bounding box center [1285, 569] width 444 height 40
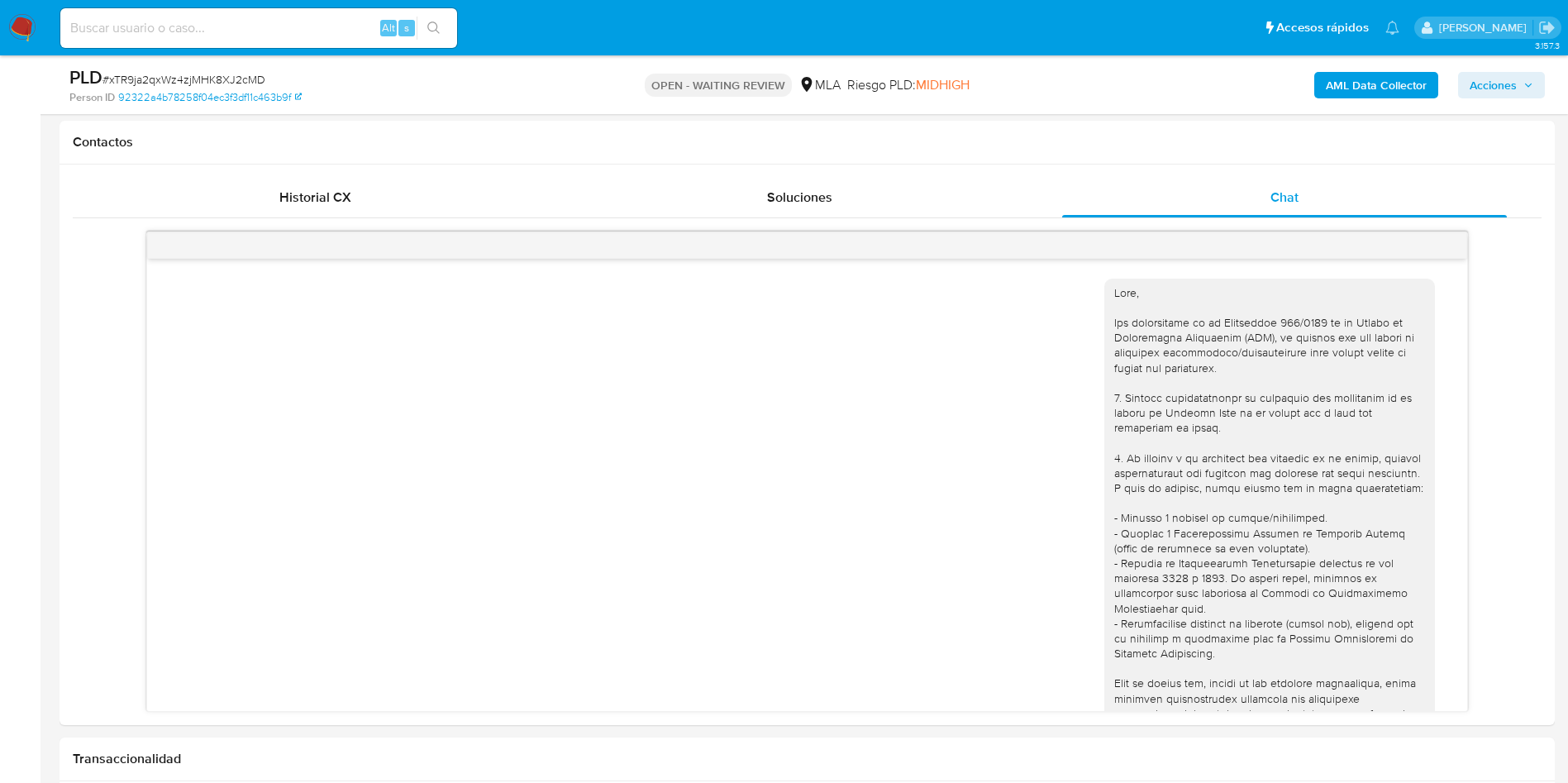
scroll to position [832, 0]
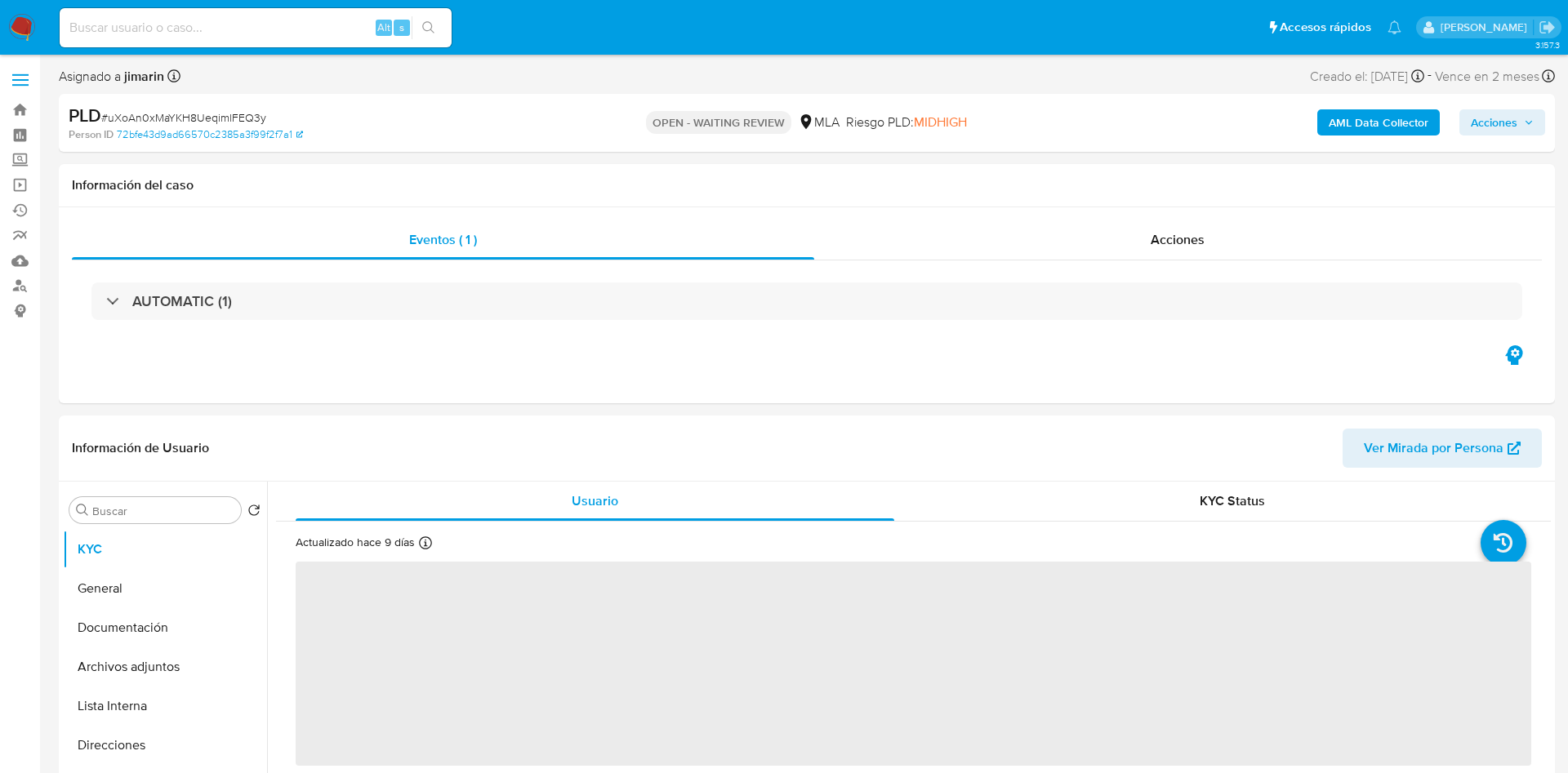
select select "10"
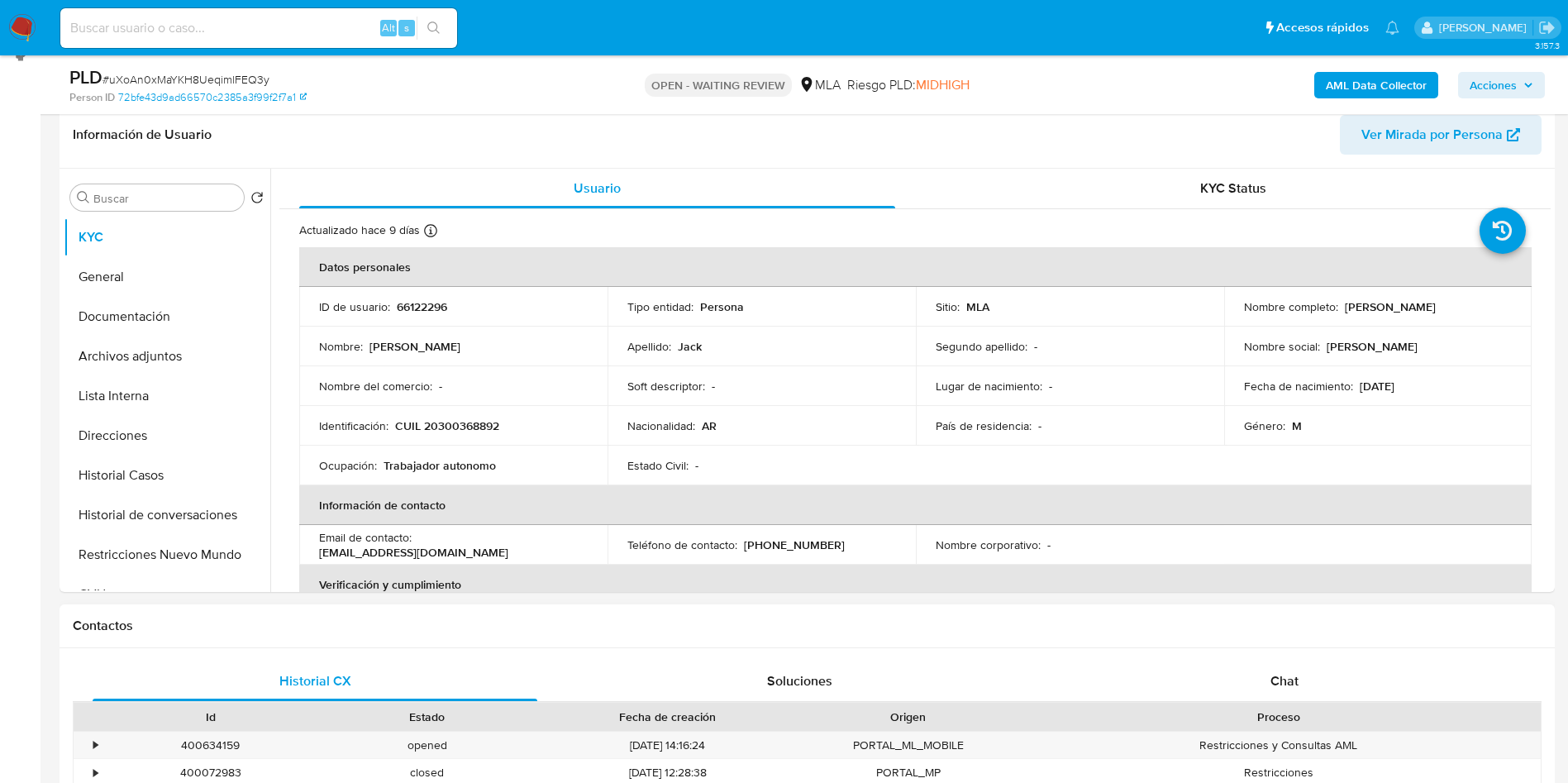
scroll to position [372, 0]
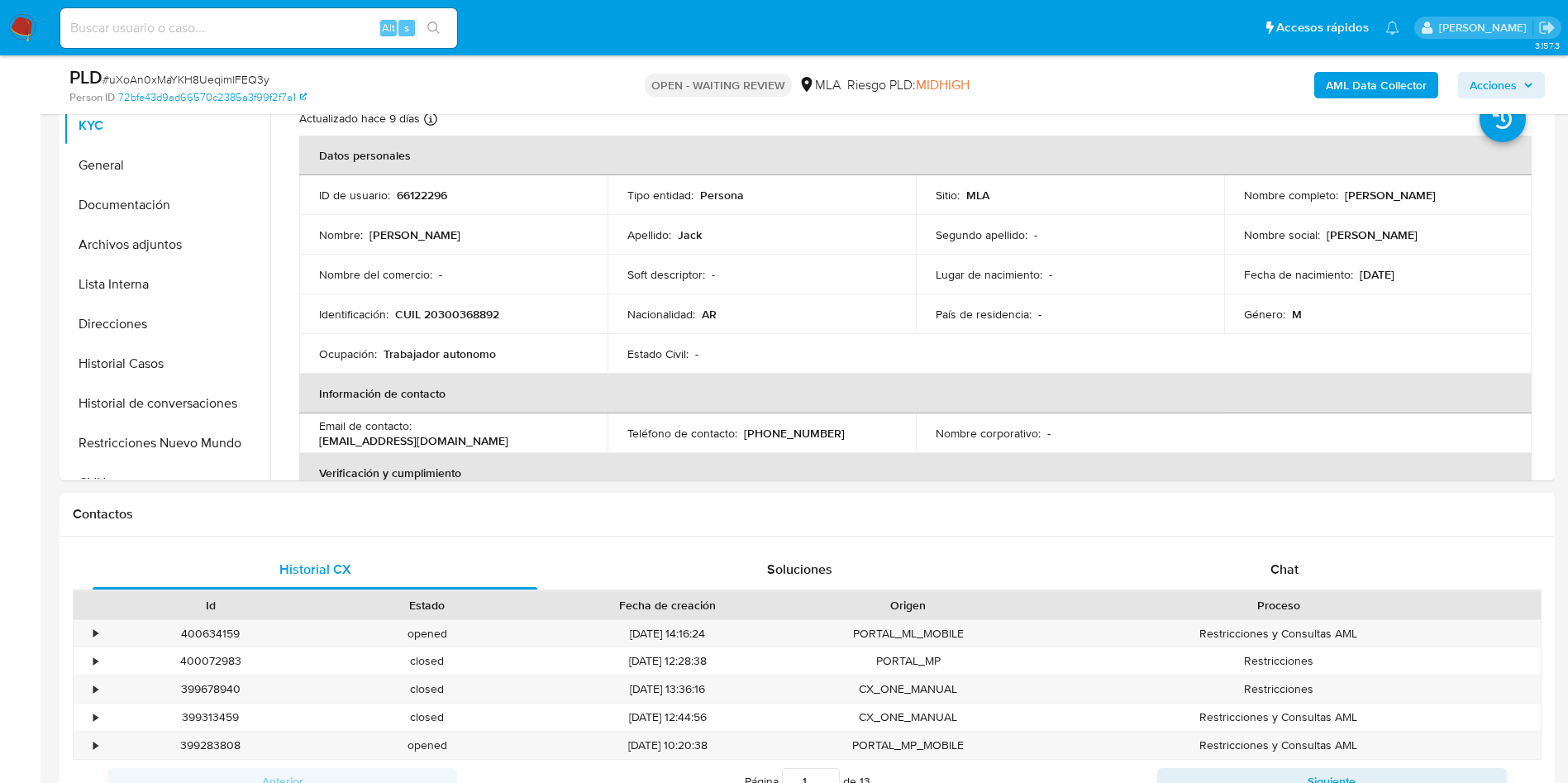
click at [1249, 547] on div "Historial CX Soluciones Chat Id Estado Fecha de creación Origen Proceso • 40063…" at bounding box center [807, 676] width 1496 height 279
click at [1210, 581] on div "Chat" at bounding box center [1285, 569] width 444 height 40
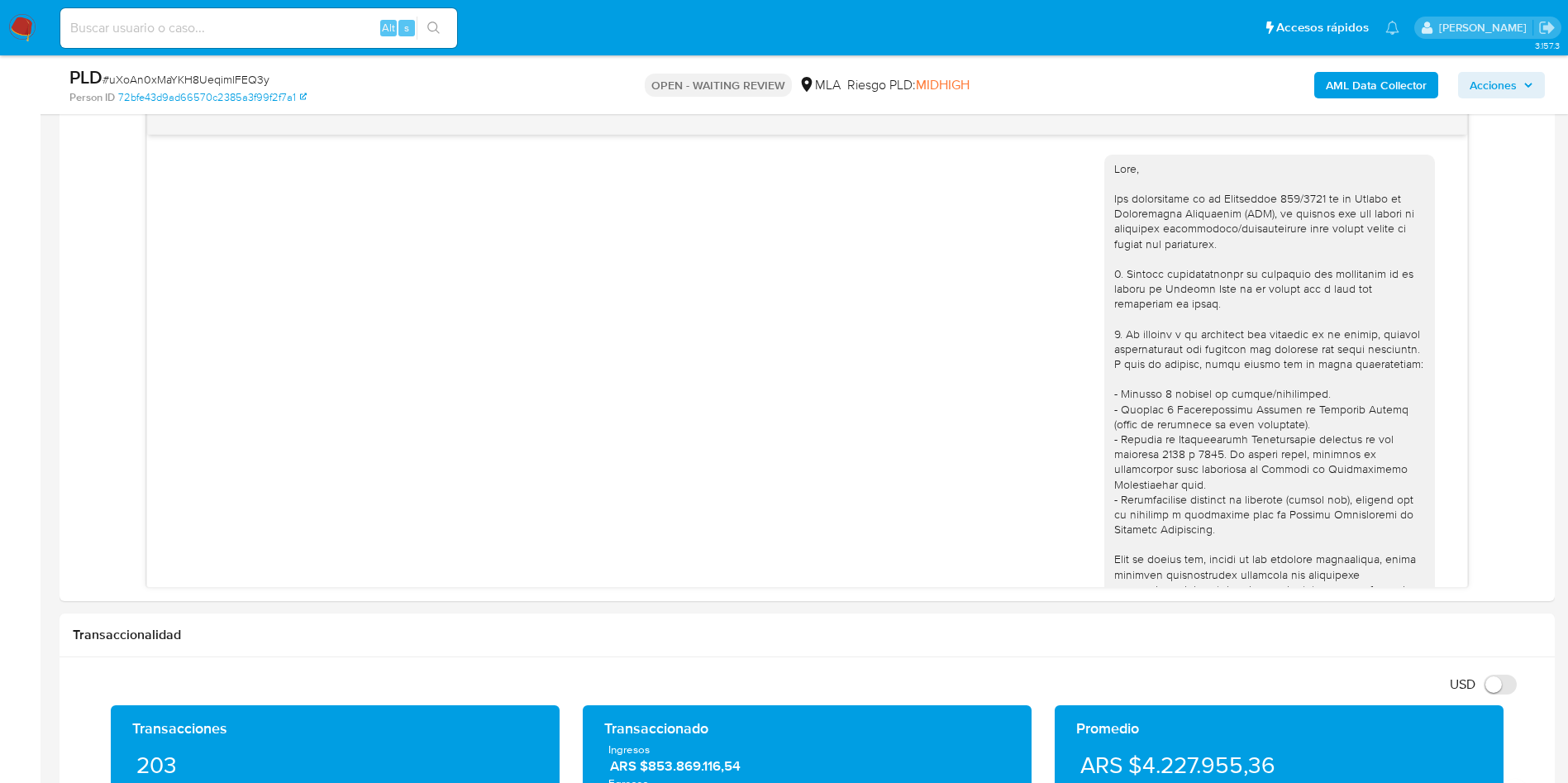
scroll to position [1105, 0]
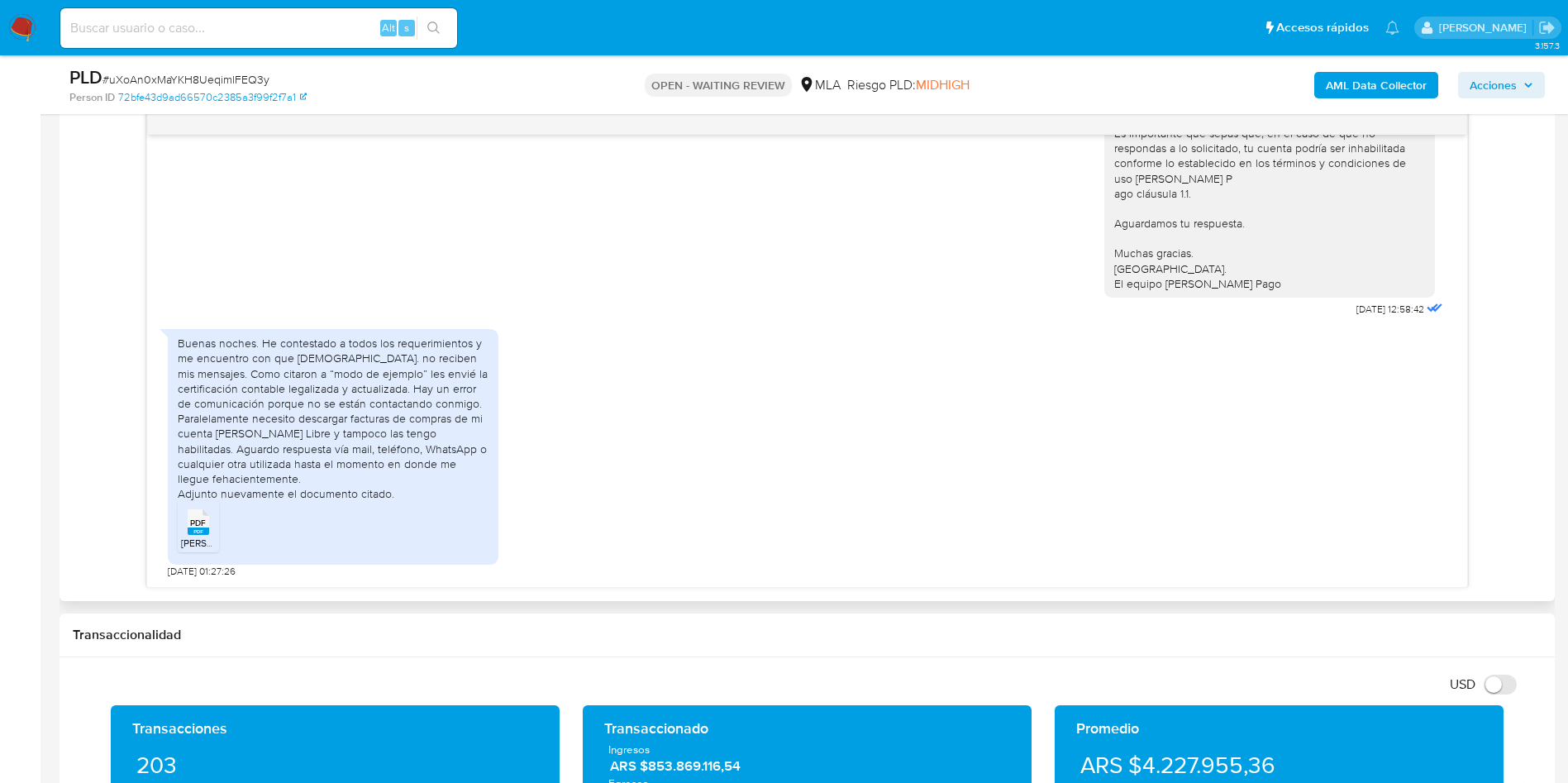
click at [196, 532] on rect at bounding box center [197, 531] width 21 height 8
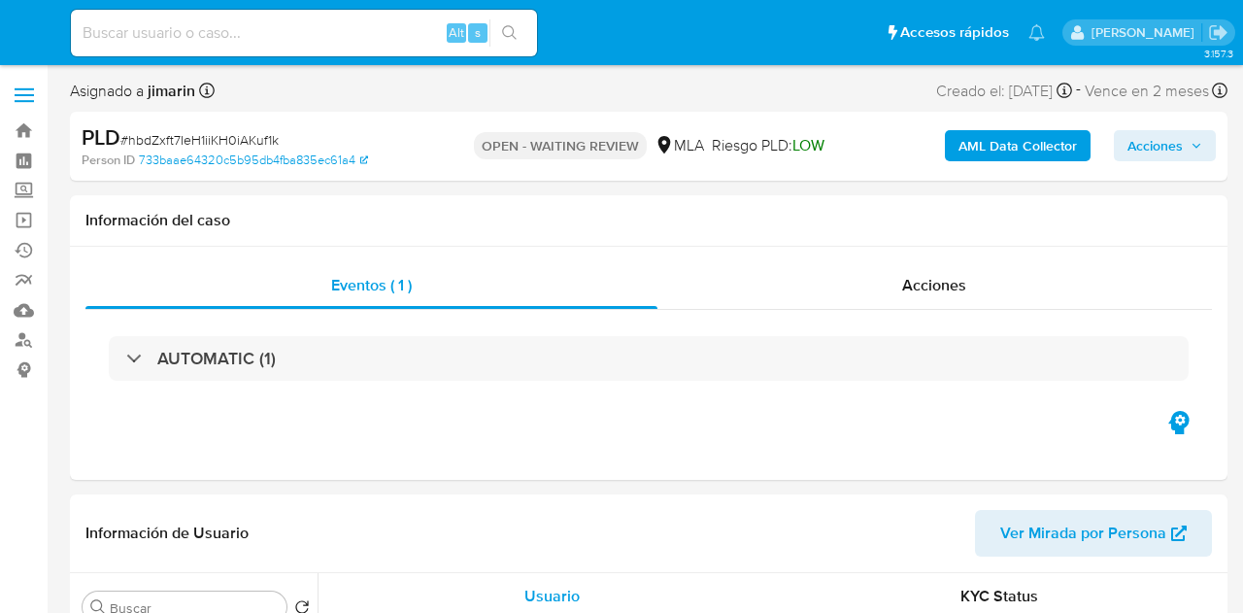
select select "10"
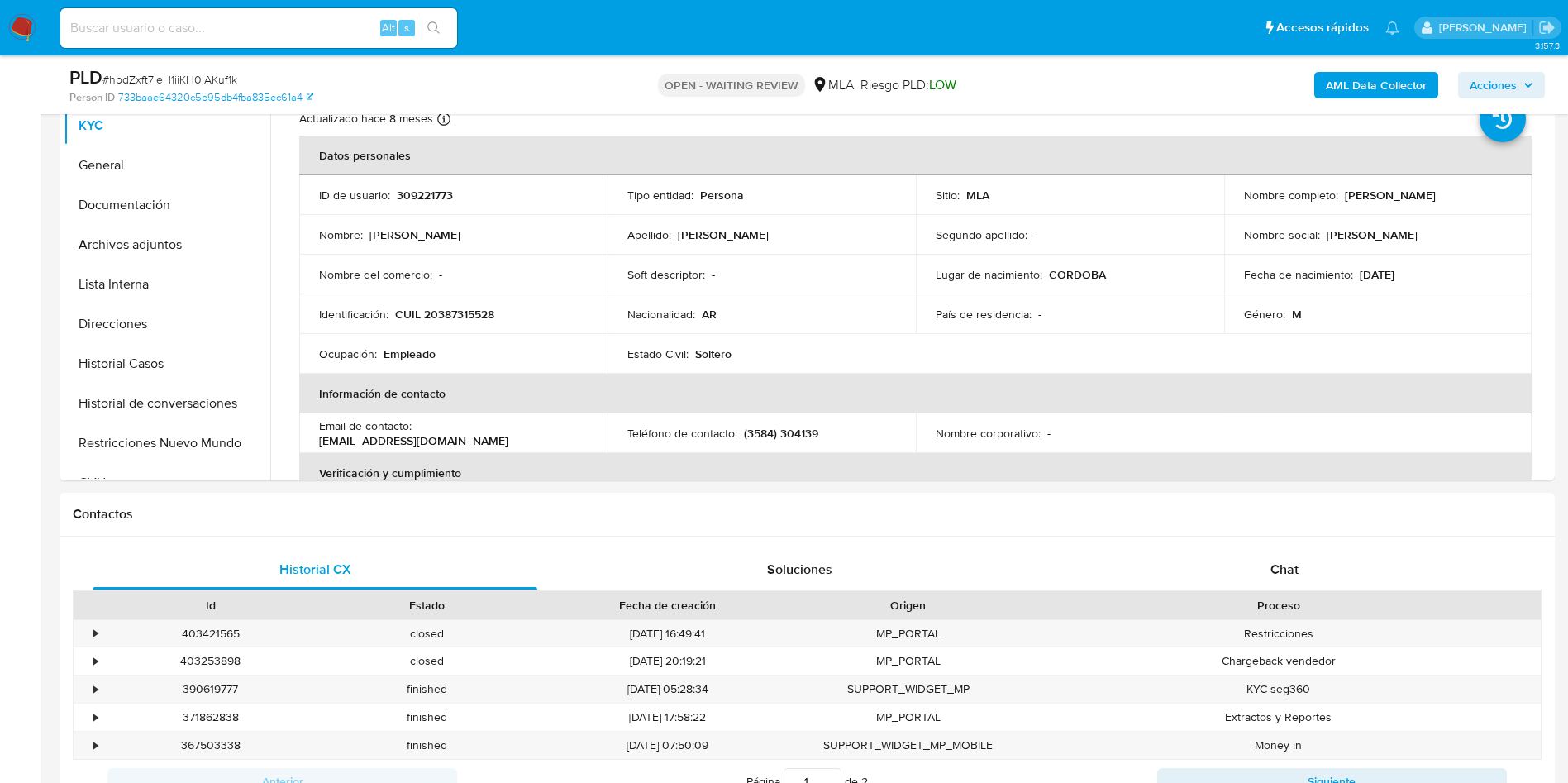
drag, startPoint x: 106, startPoint y: 407, endPoint x: 22, endPoint y: 408, distance: 84.0
click at [107, 407] on button "Historial de conversaciones" at bounding box center [167, 403] width 207 height 40
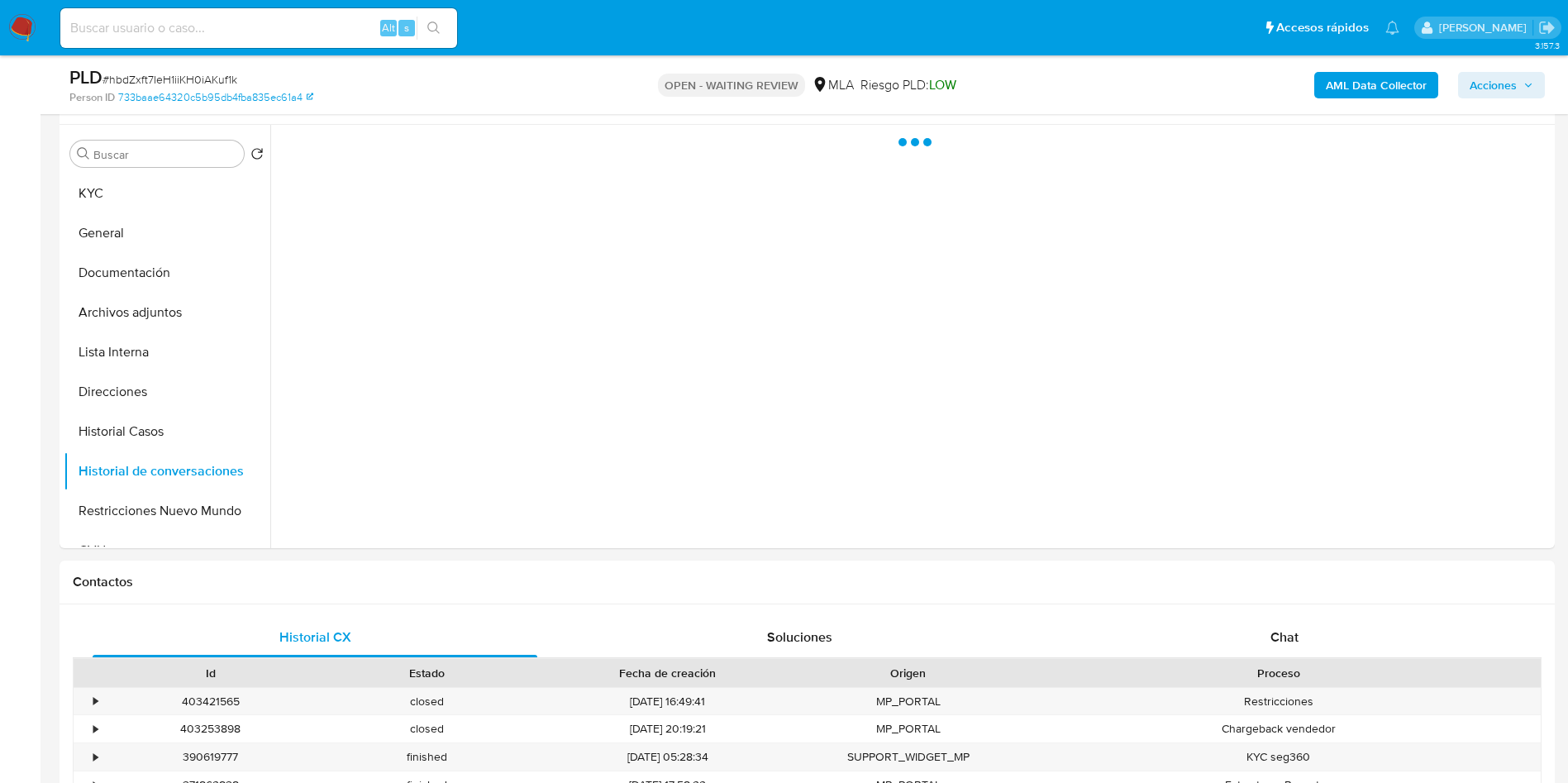
scroll to position [248, 0]
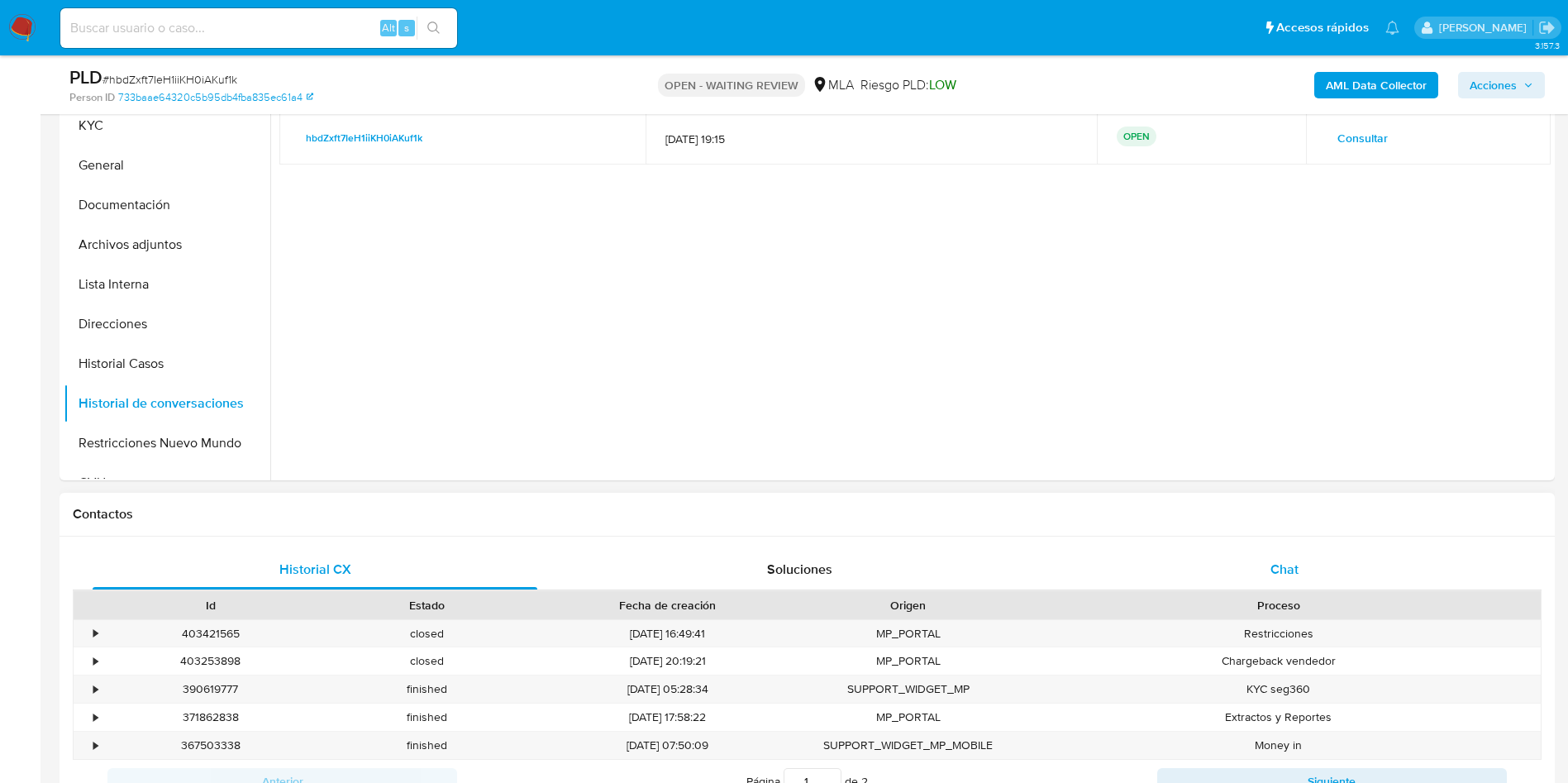
click at [1057, 521] on div "Chat" at bounding box center [1285, 569] width 444 height 40
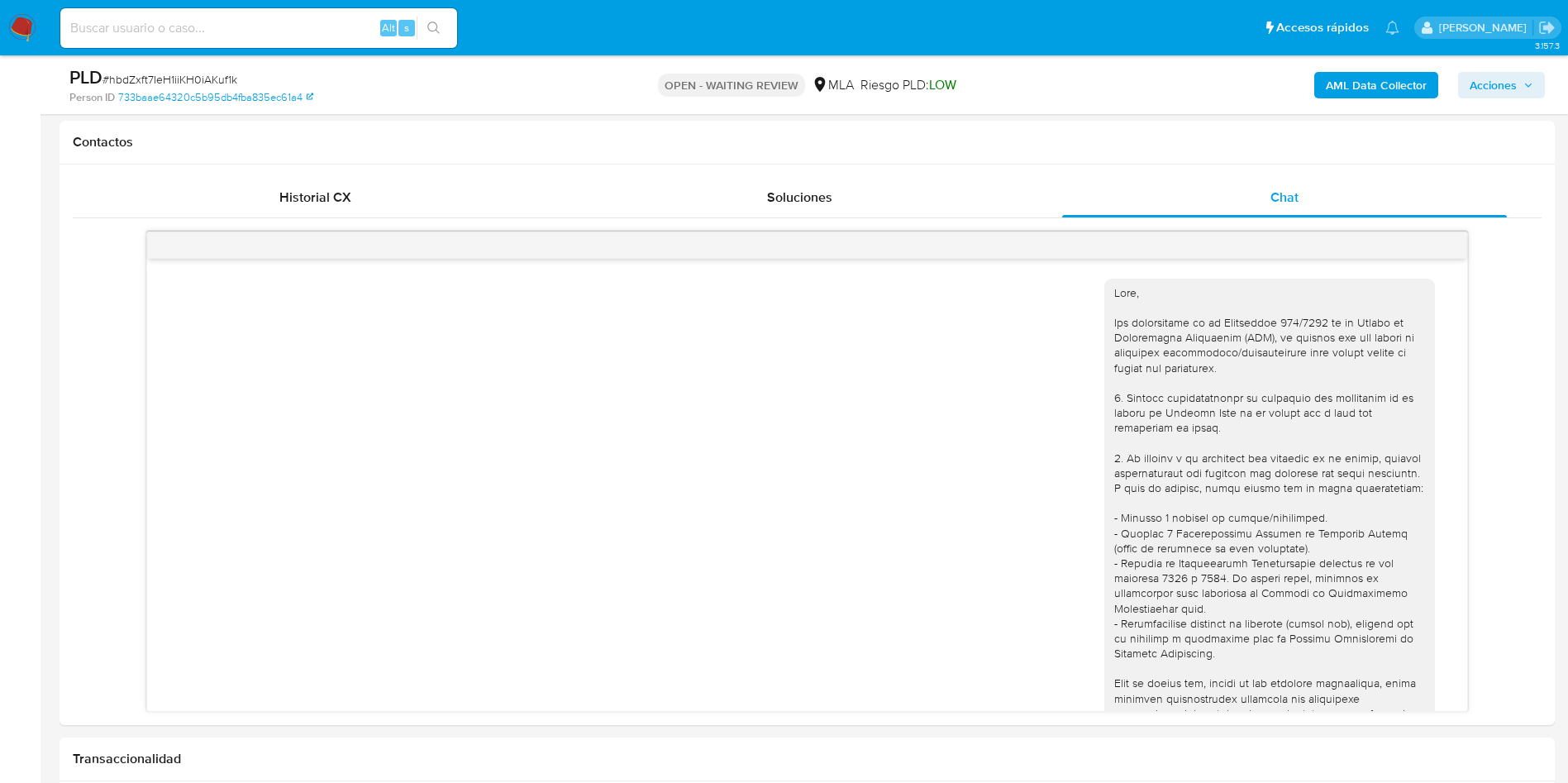
scroll to position [1968, 0]
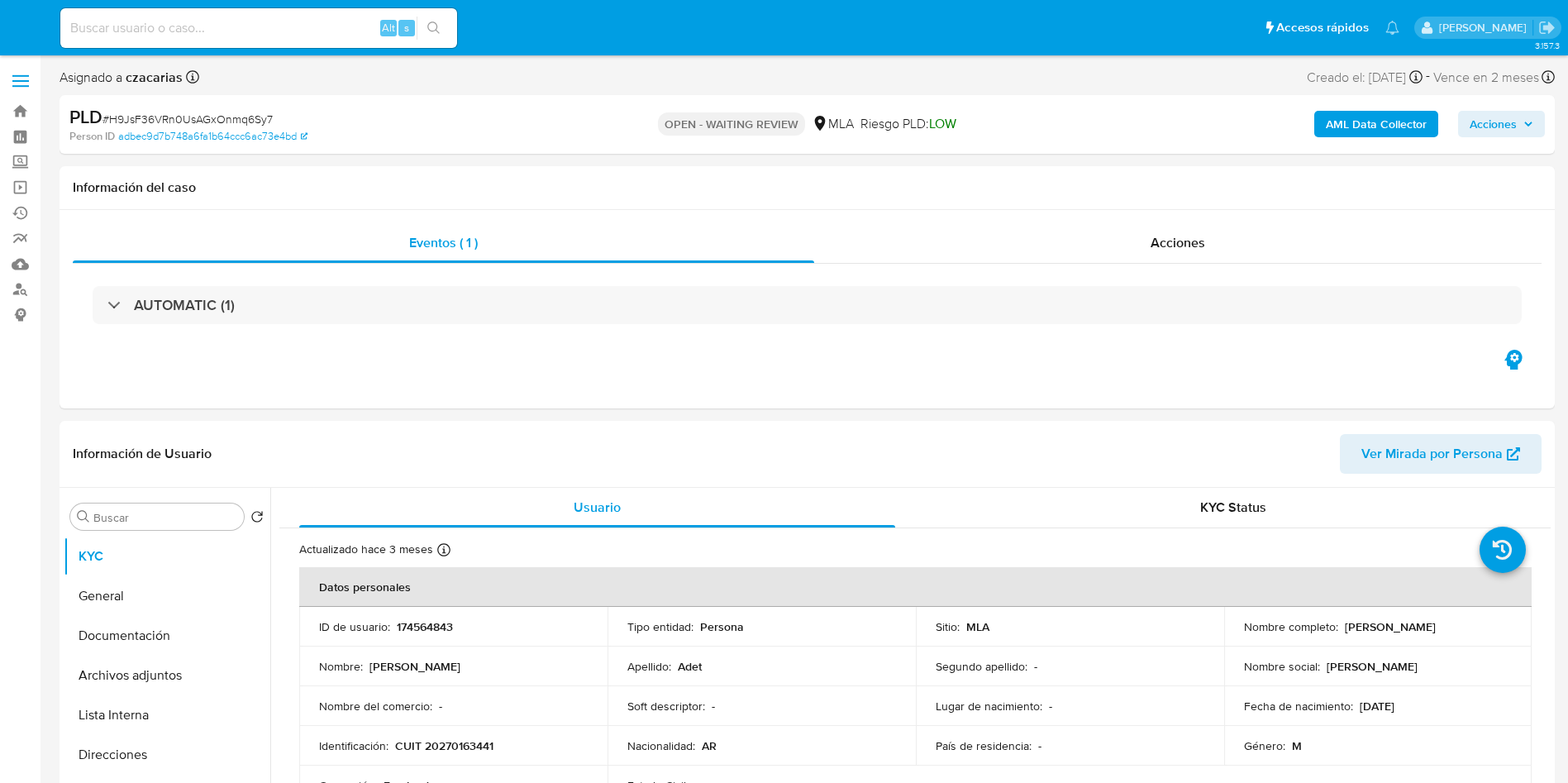
select select "10"
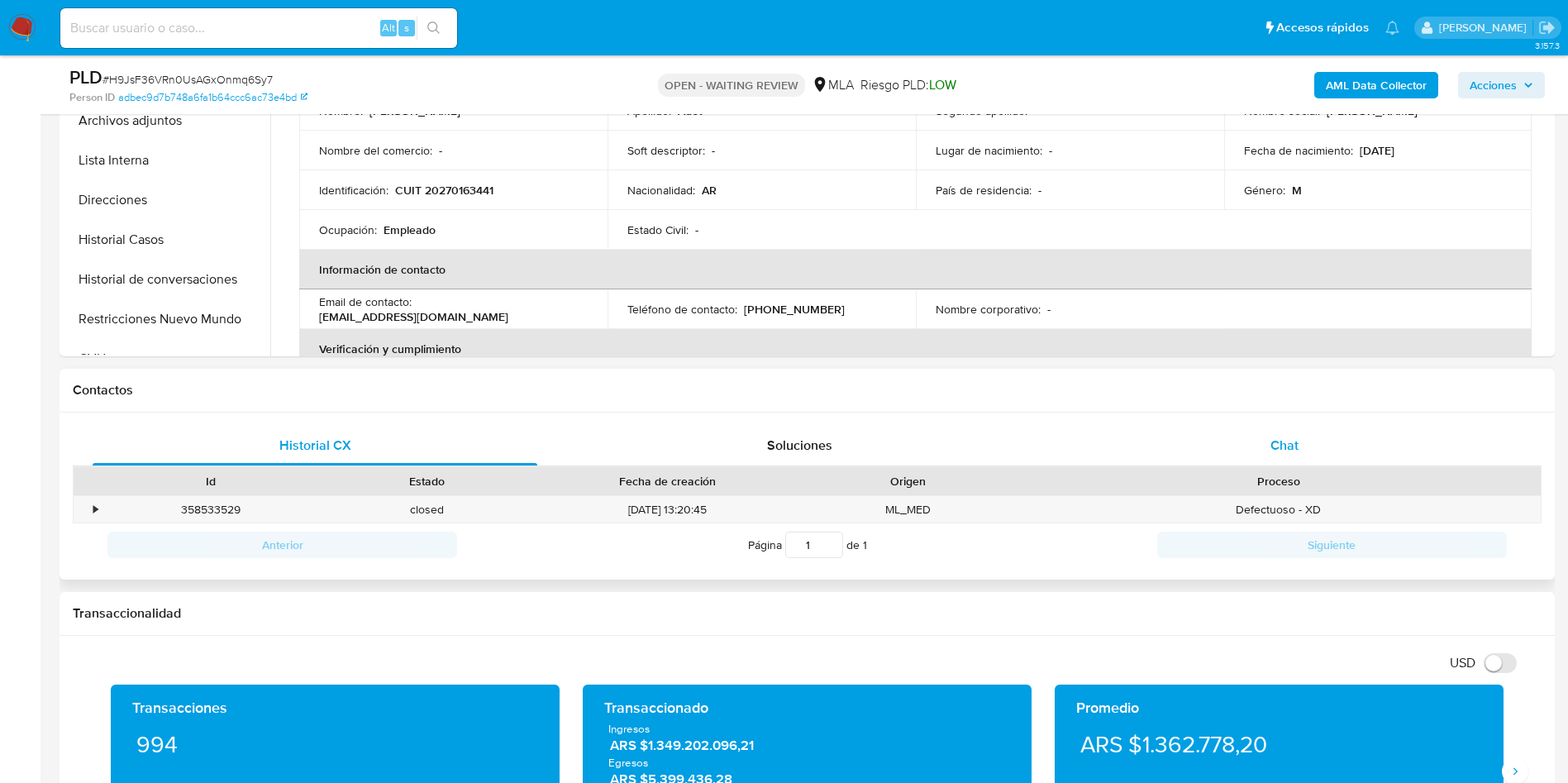
click at [1346, 436] on div "Chat" at bounding box center [1285, 445] width 444 height 40
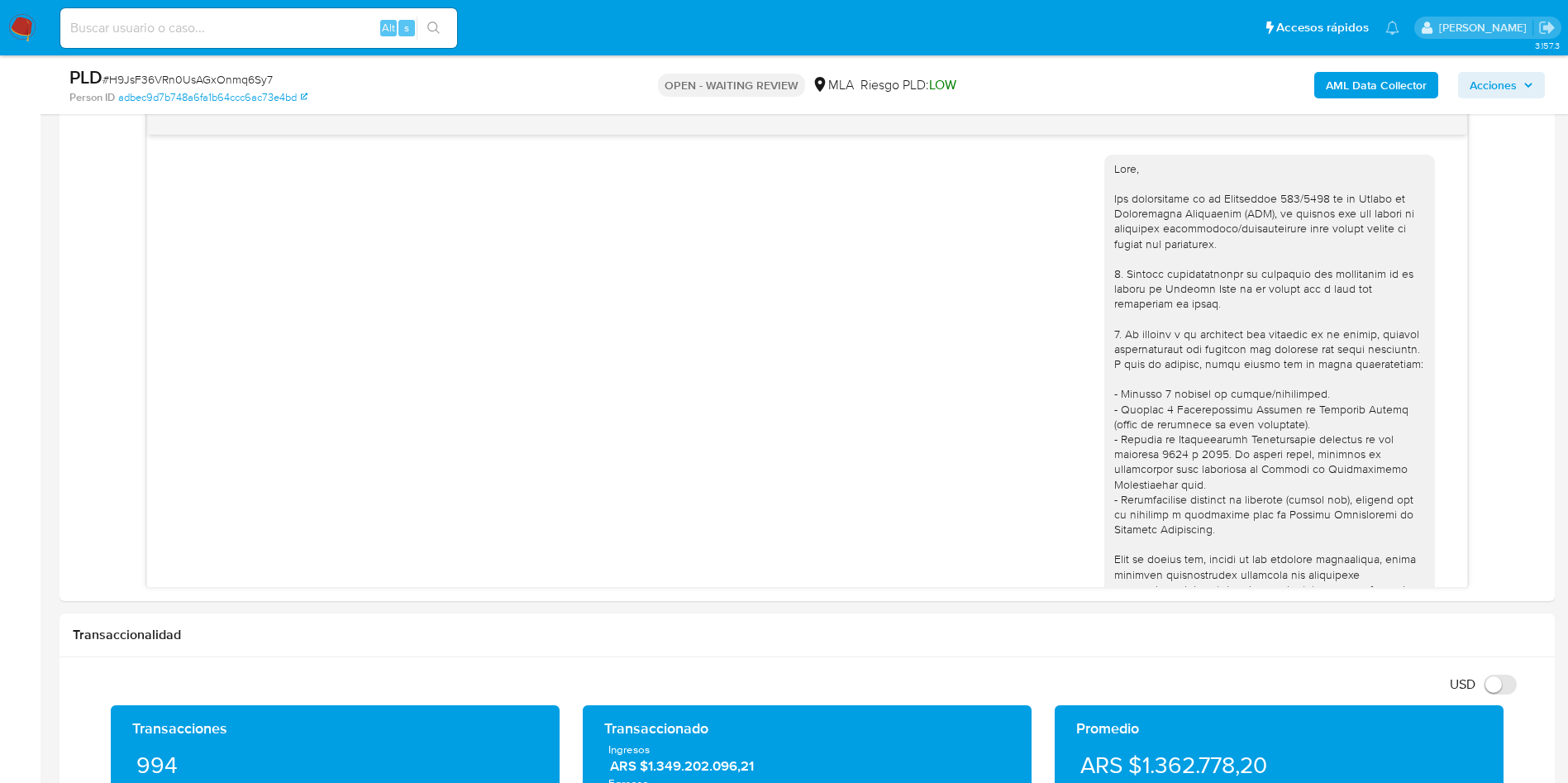
scroll to position [637, 0]
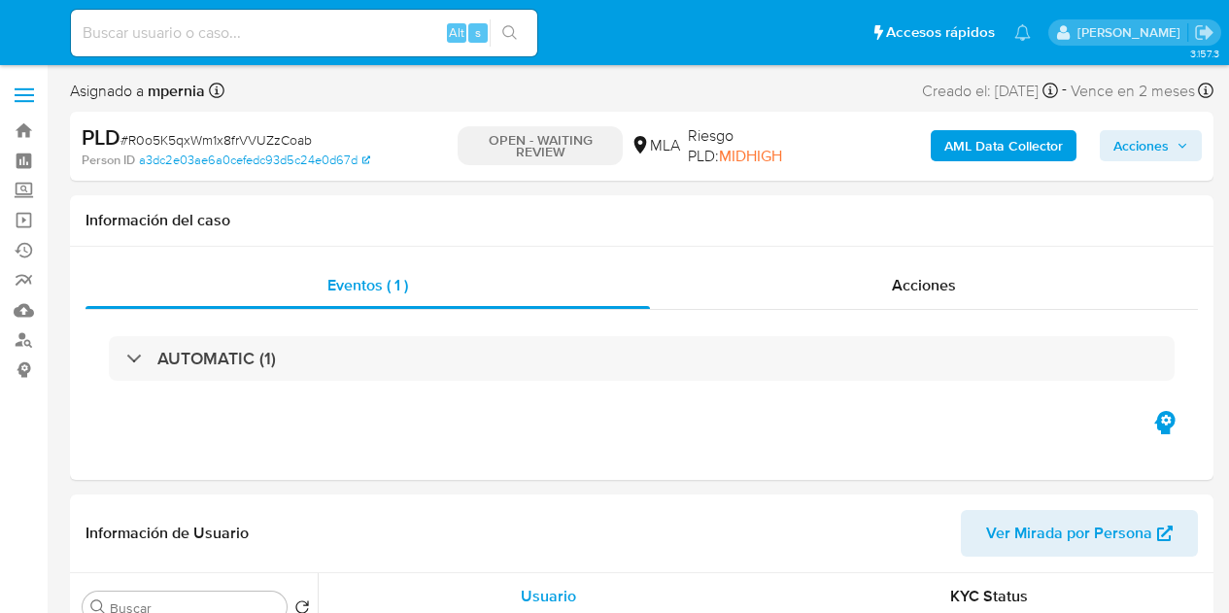
select select "10"
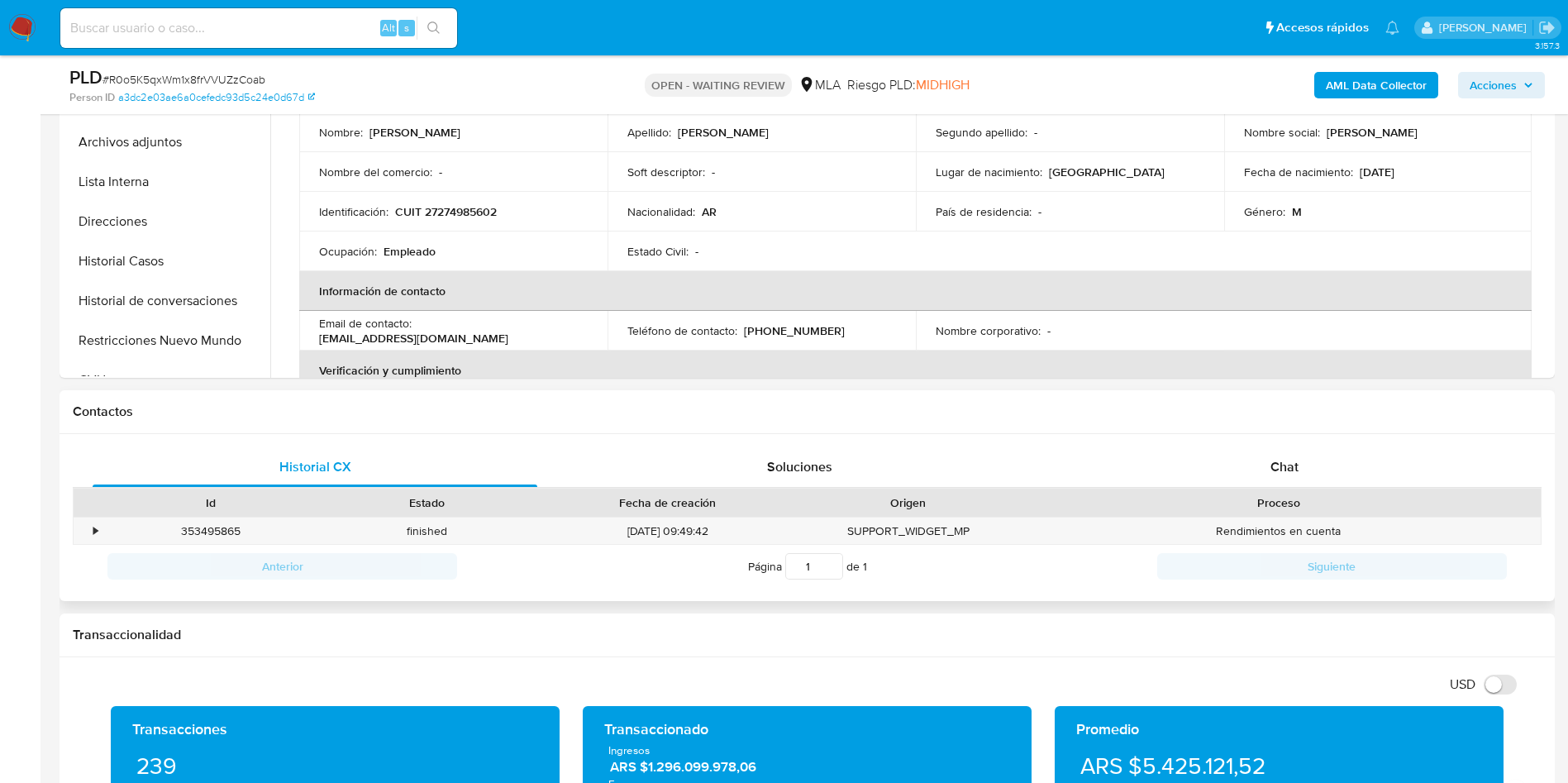
scroll to position [496, 0]
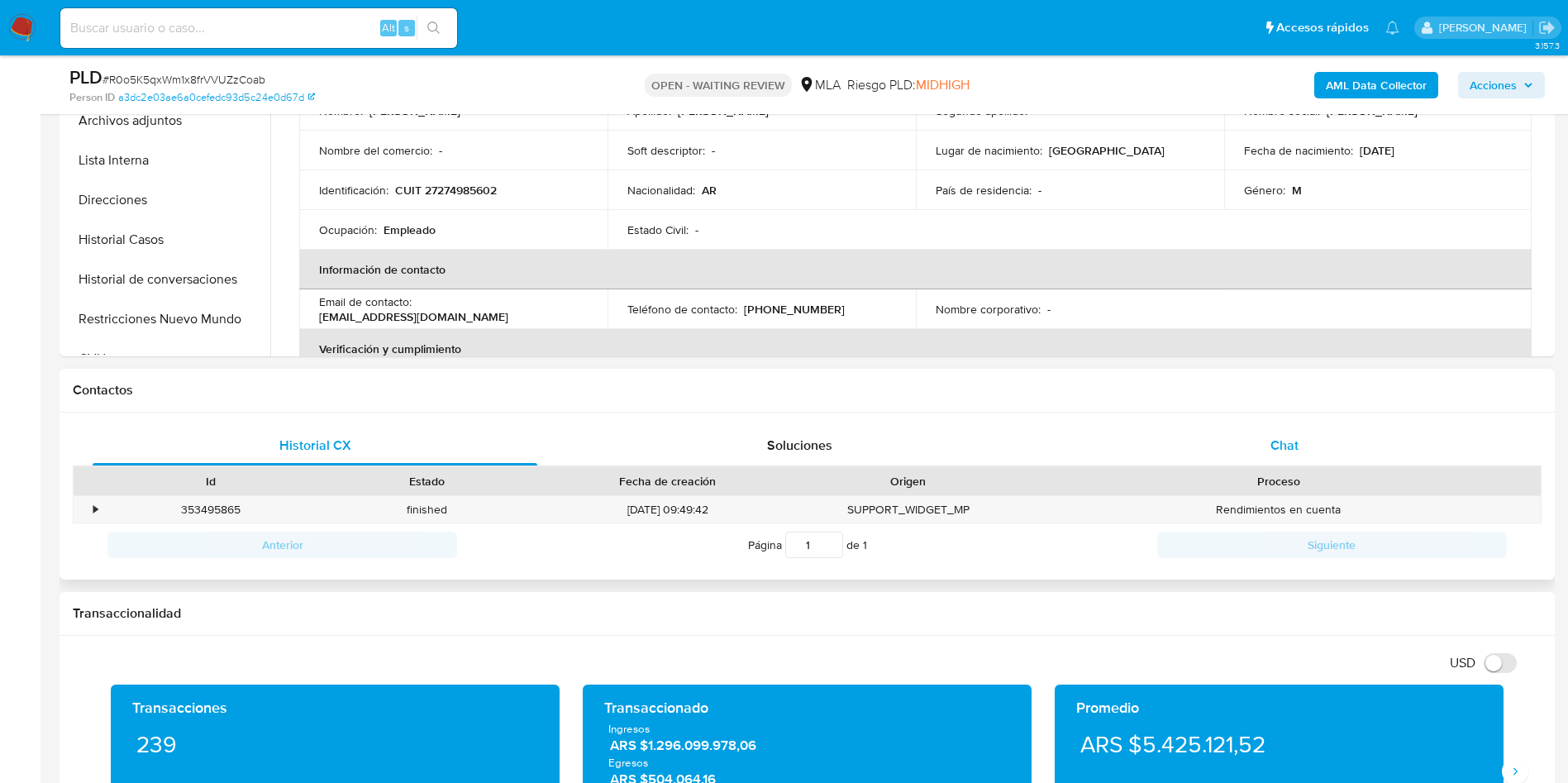
click at [1045, 454] on div "Chat" at bounding box center [1285, 445] width 444 height 40
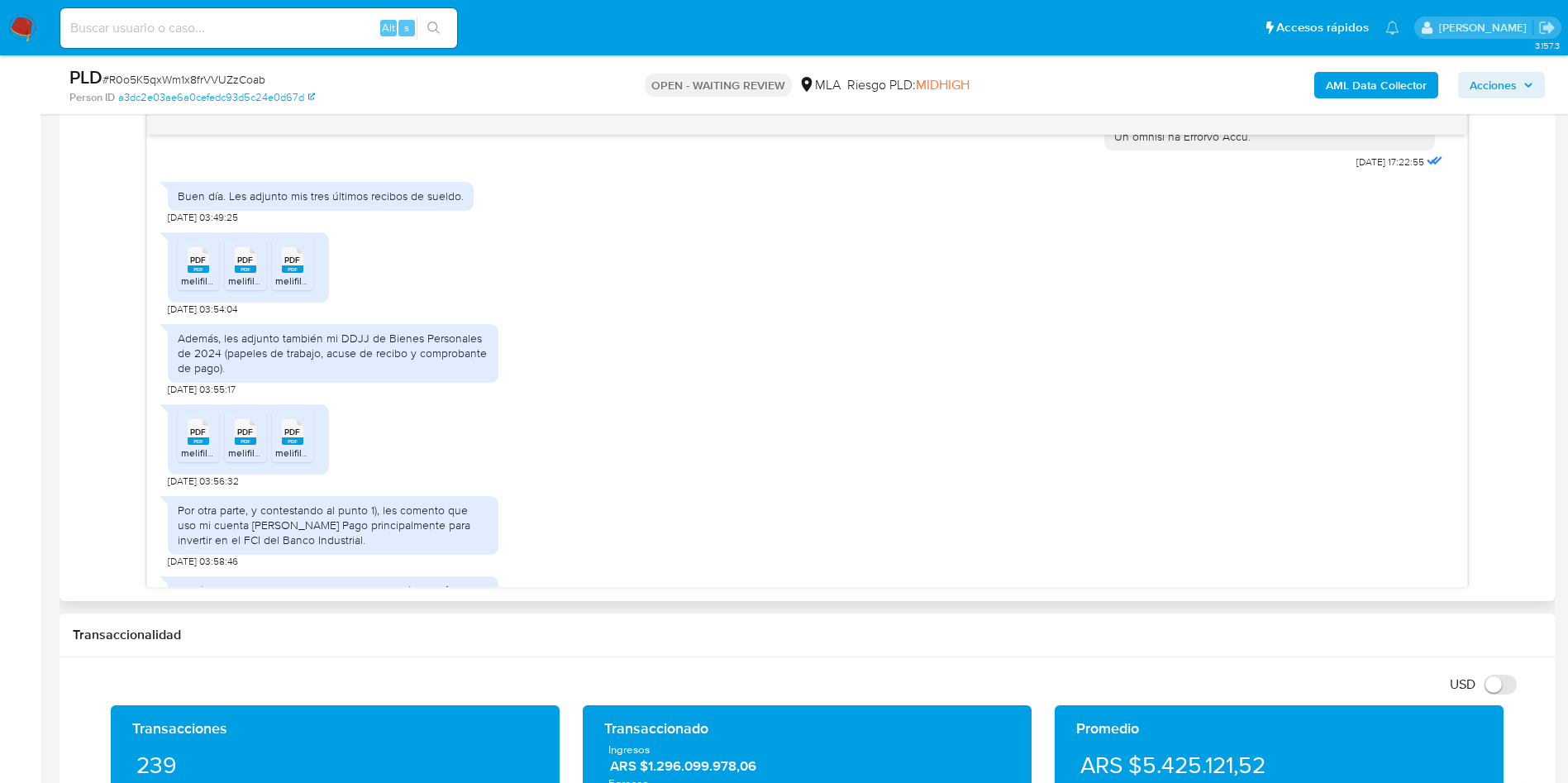
scroll to position [1008, 0]
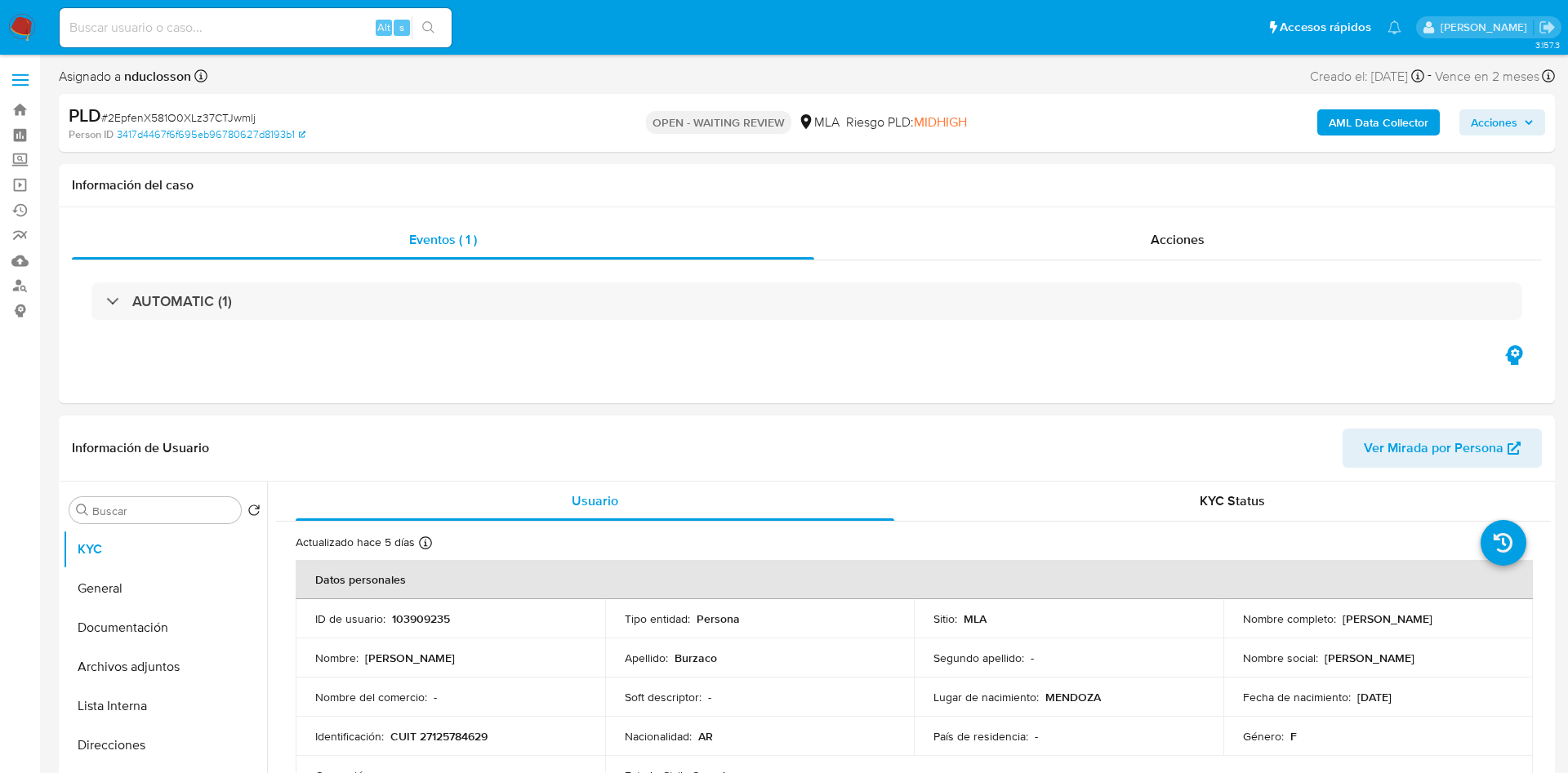
select select "10"
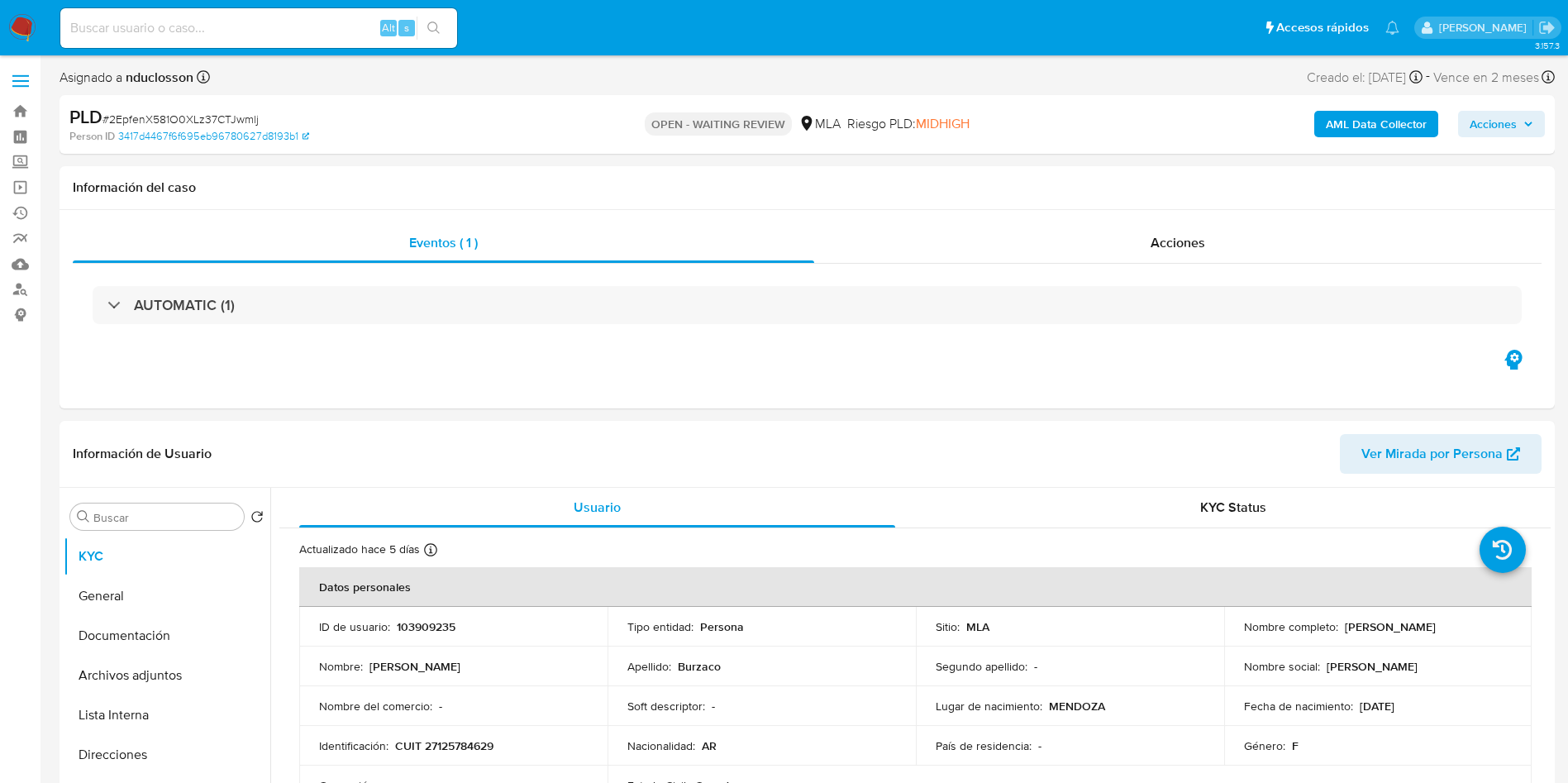
scroll to position [372, 0]
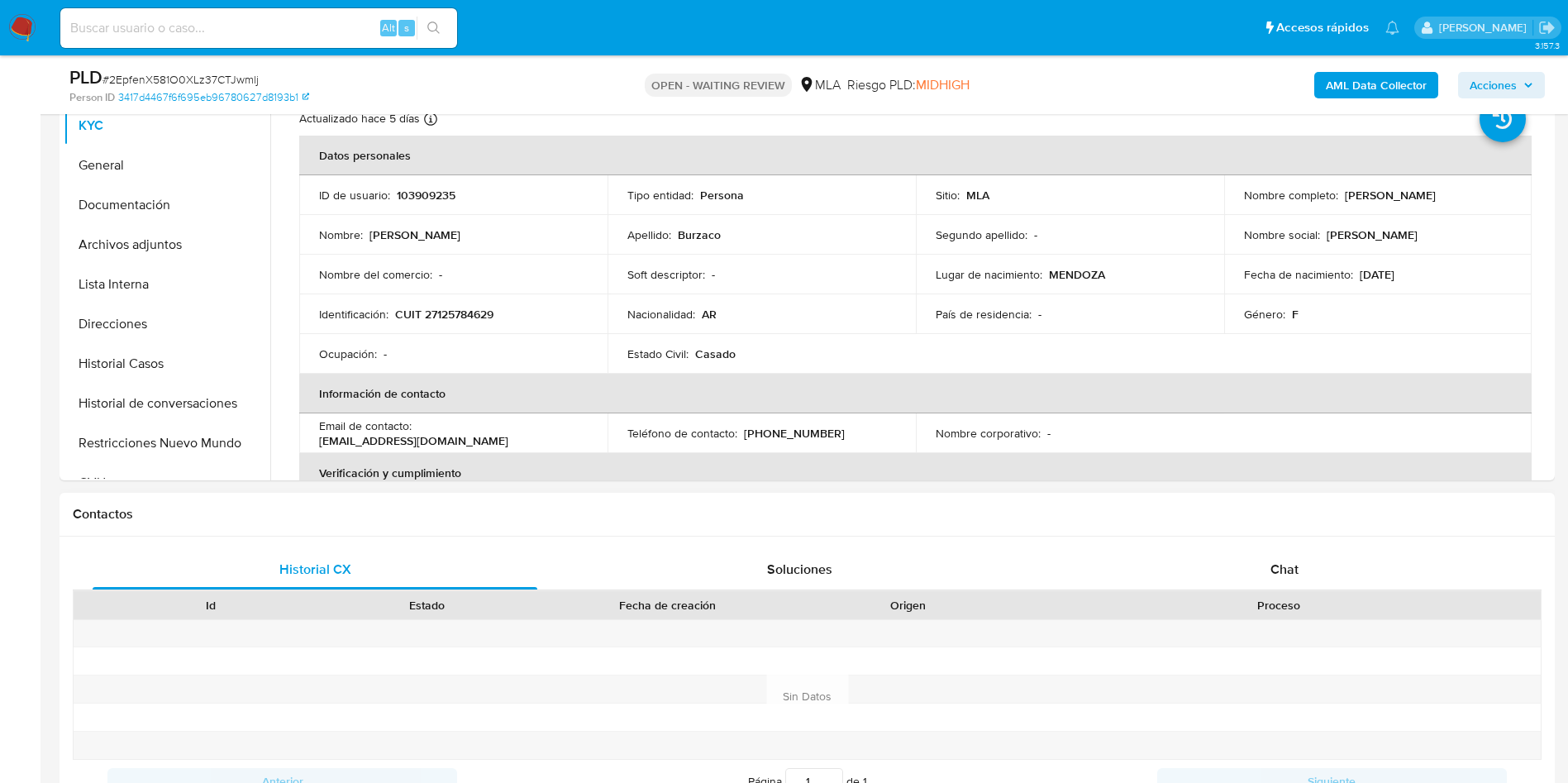
click at [1308, 534] on div "Contactos" at bounding box center [807, 514] width 1496 height 43
click at [1274, 557] on div "Chat" at bounding box center [1285, 569] width 444 height 40
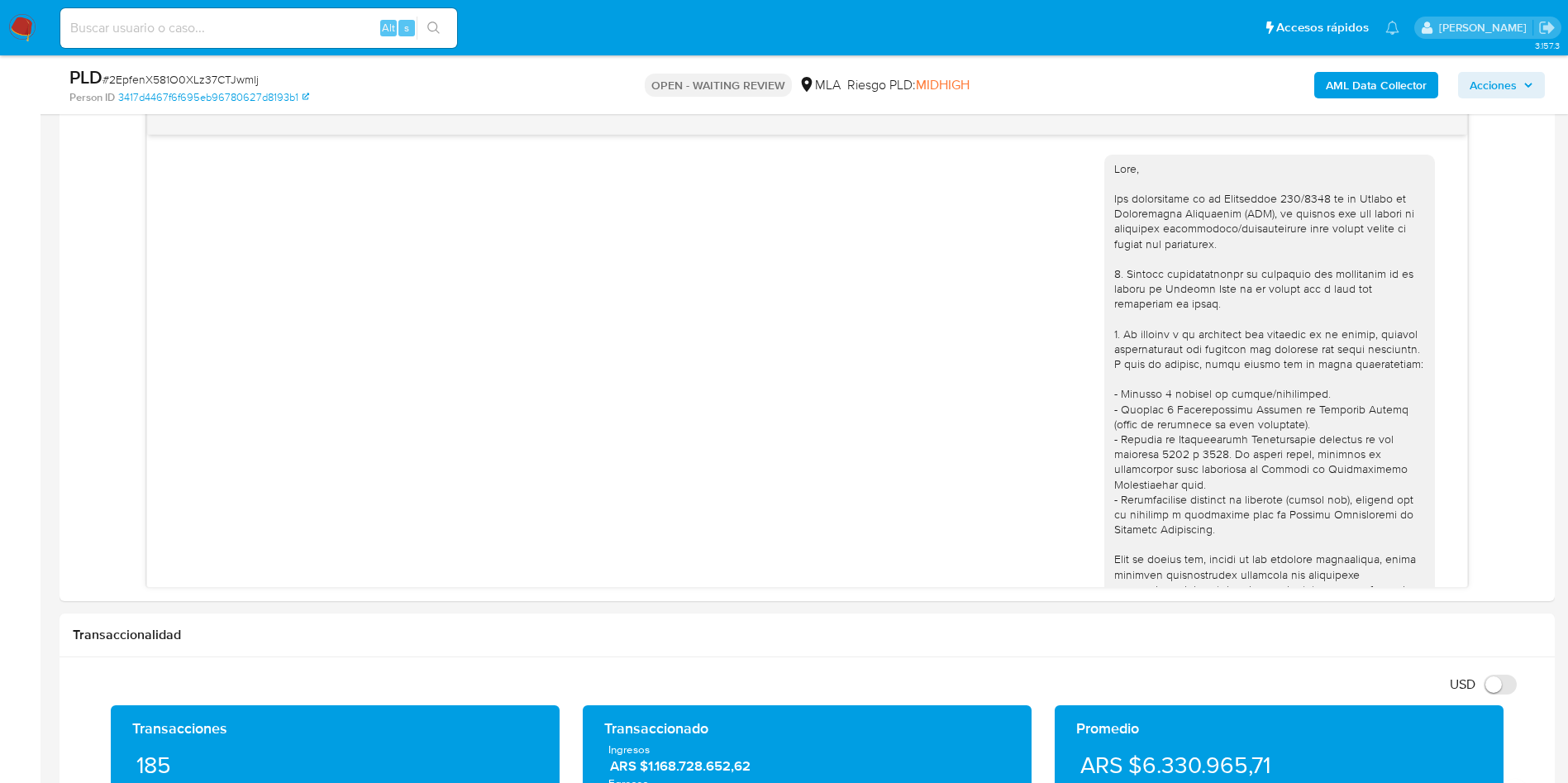
scroll to position [651, 0]
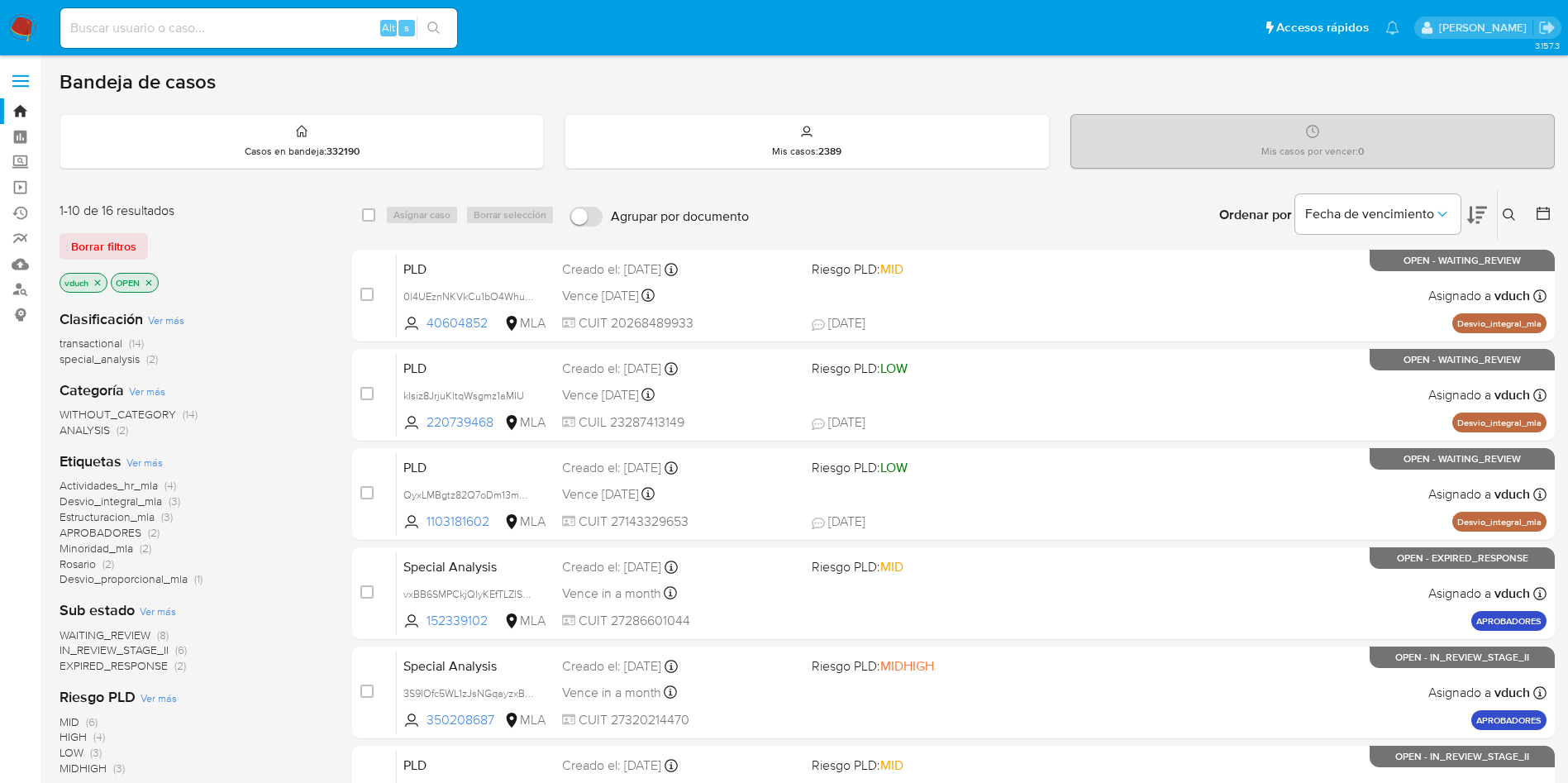
click at [1508, 215] on icon at bounding box center [1510, 215] width 14 height 14
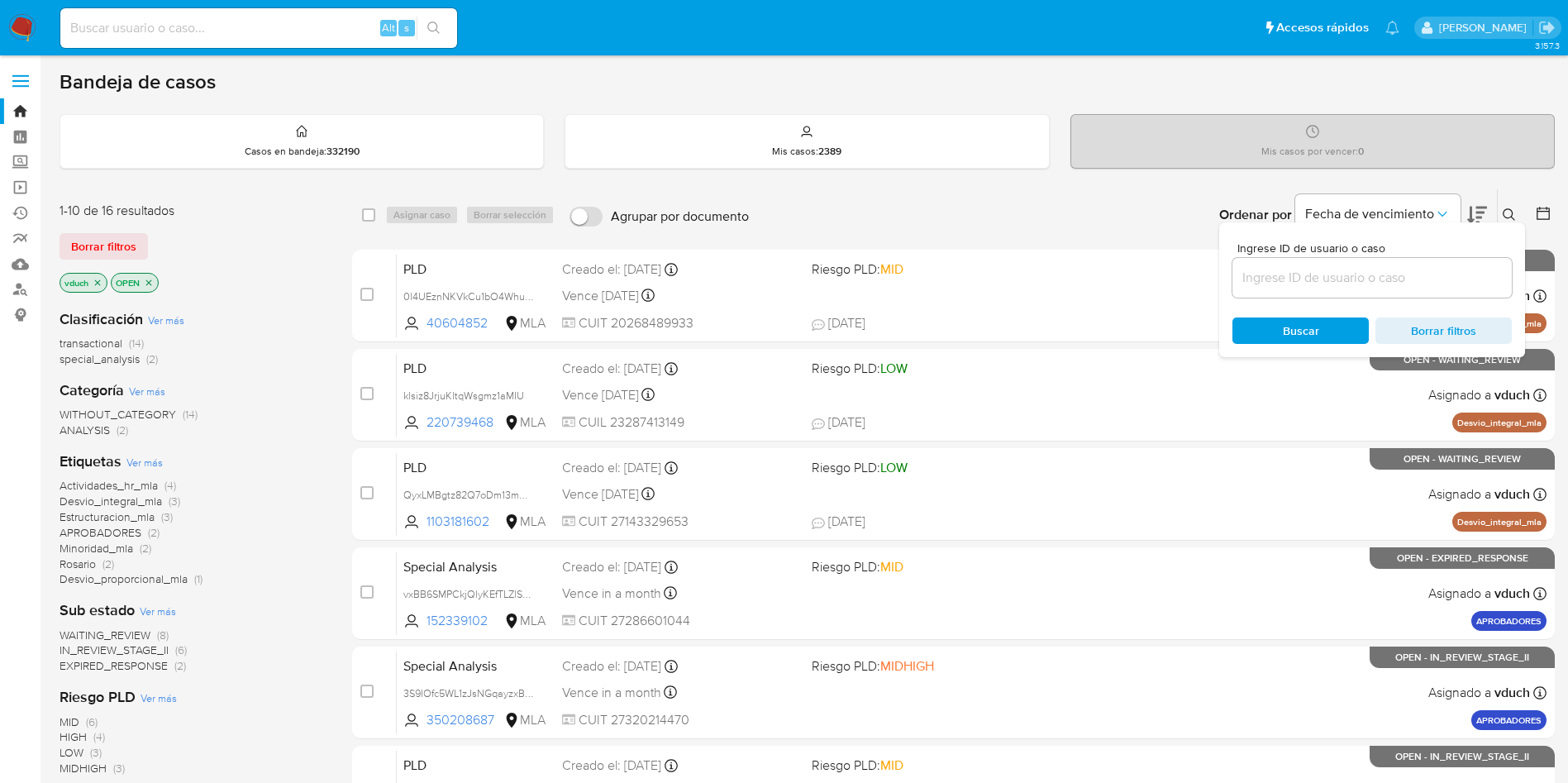
click at [1342, 284] on input at bounding box center [1372, 277] width 279 height 21
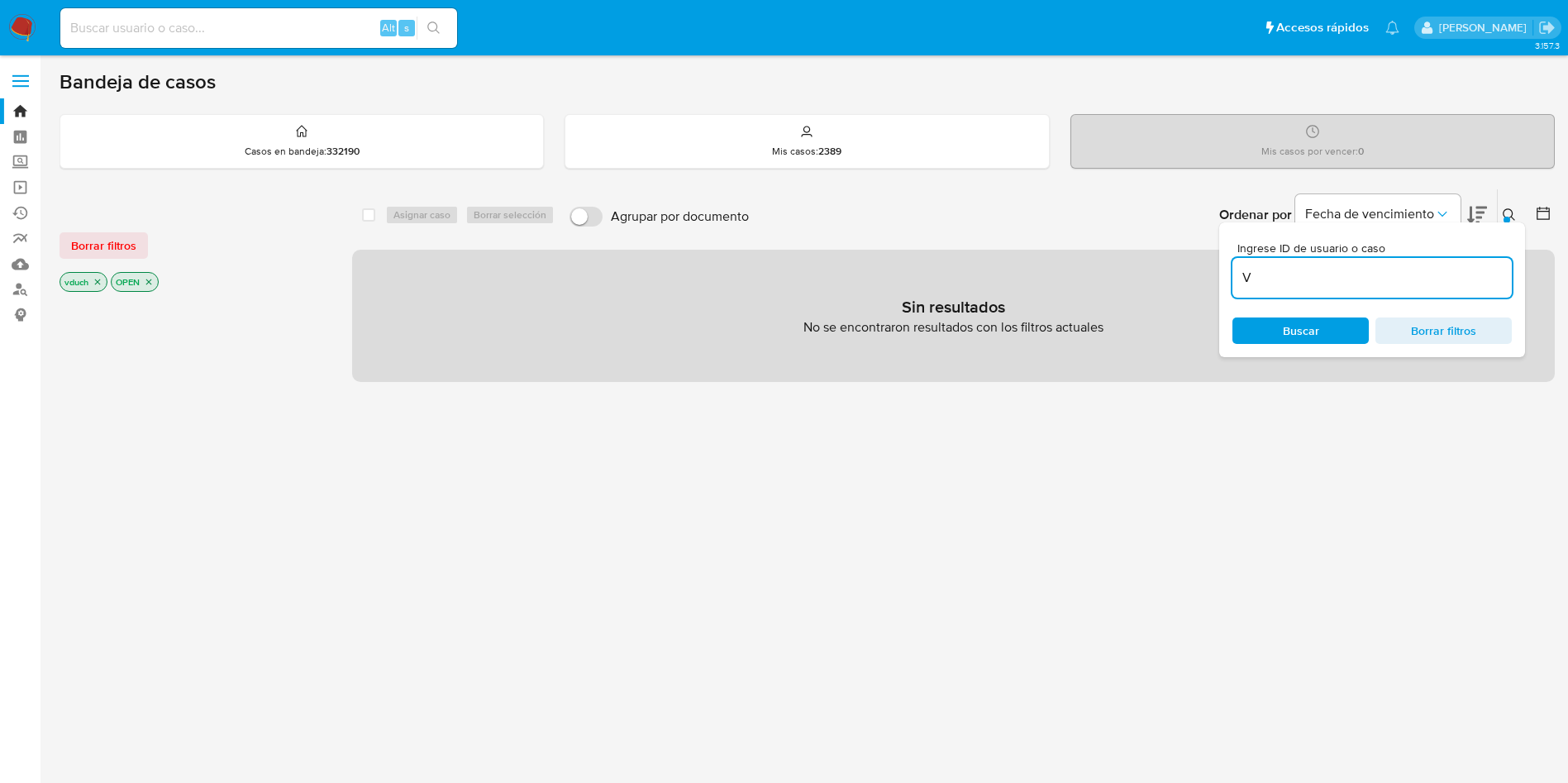
click at [1277, 259] on div "Ingrese ID de usuario o caso V" at bounding box center [1372, 270] width 279 height 55
drag, startPoint x: 1279, startPoint y: 273, endPoint x: 1158, endPoint y: 287, distance: 121.8
click at [1158, 287] on div "select-all-cases-checkbox Asignar caso Borrar selección Agrupar por documento O…" at bounding box center [953, 284] width 1203 height 193
paste input "QyxLMBgtz82Q7oDm13mMoyl9"
type input "QyxLMBgtz82Q7oDm13mMoyl9"
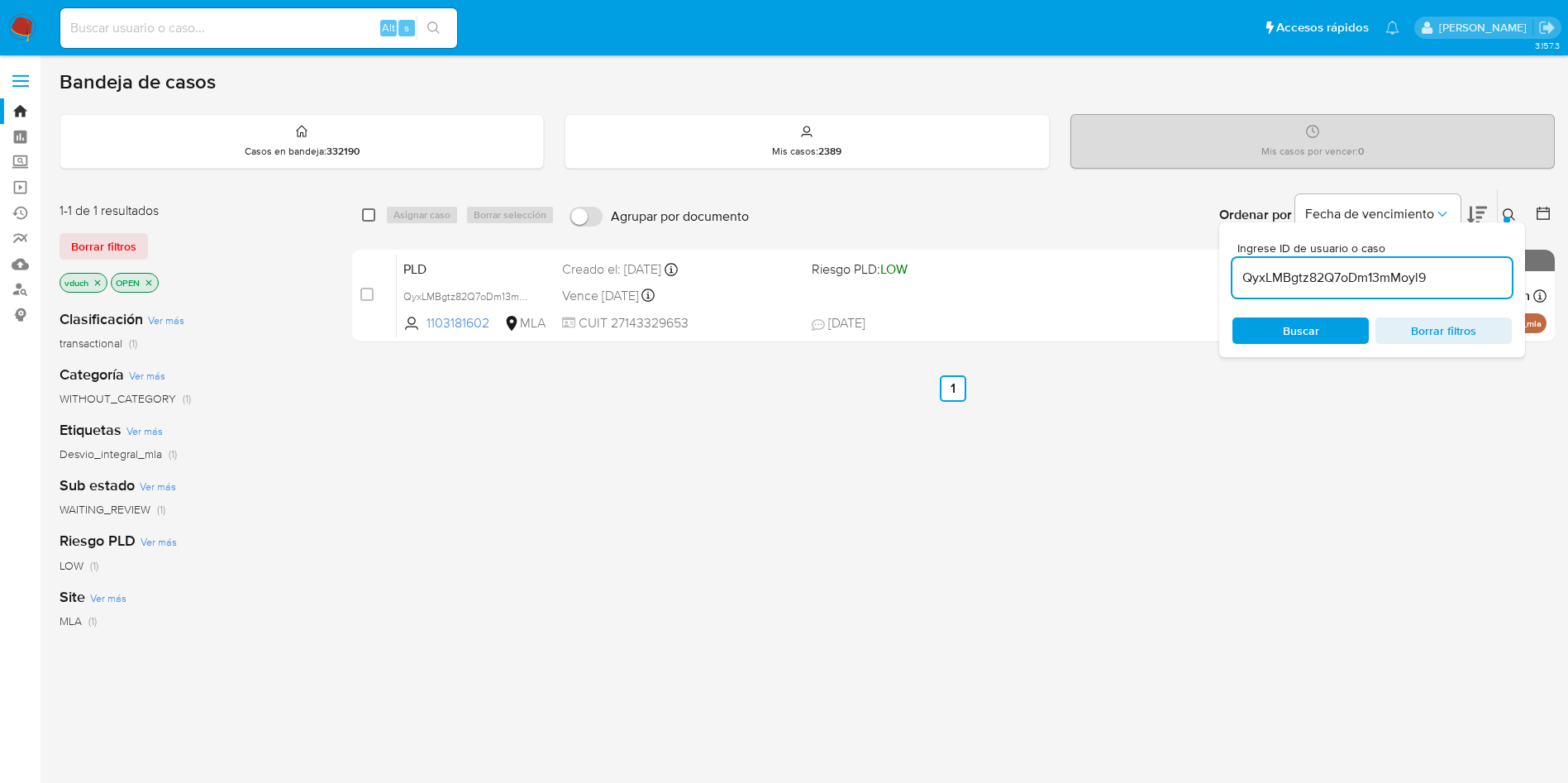
click at [374, 214] on input "checkbox" at bounding box center [369, 215] width 14 height 14
checkbox input "true"
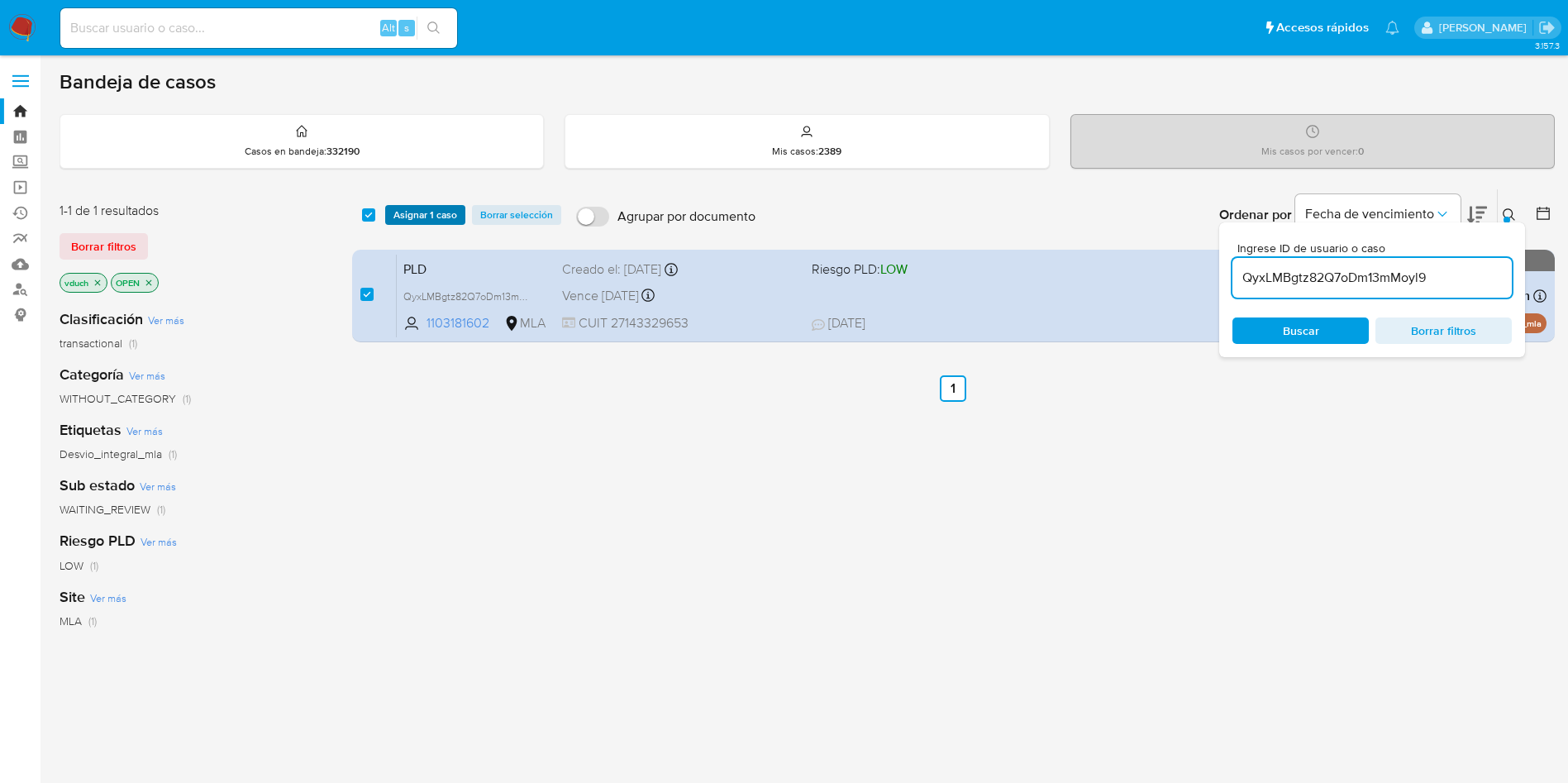
click at [391, 210] on button "Asignar 1 caso" at bounding box center [426, 214] width 80 height 20
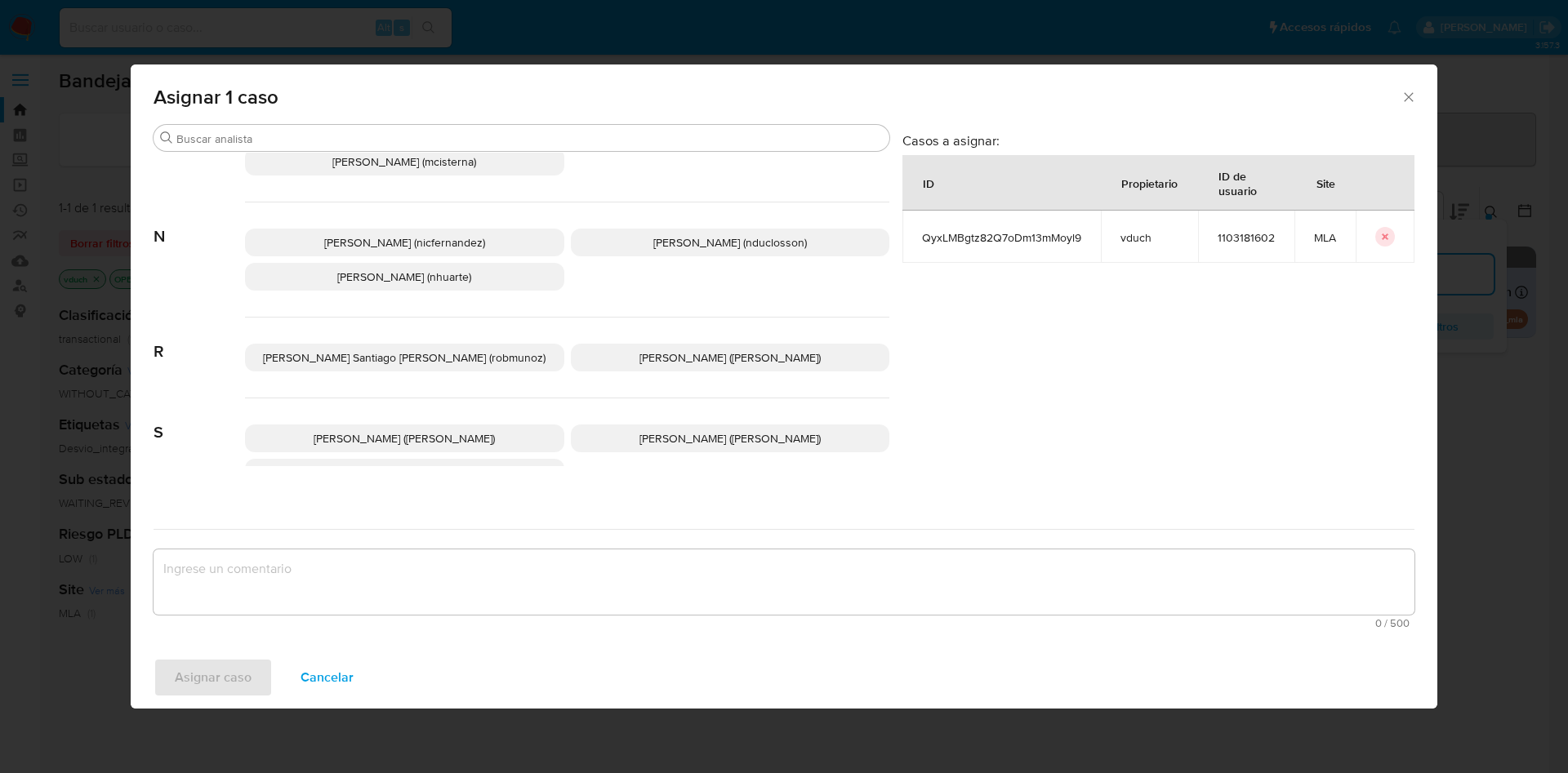
scroll to position [1412, 0]
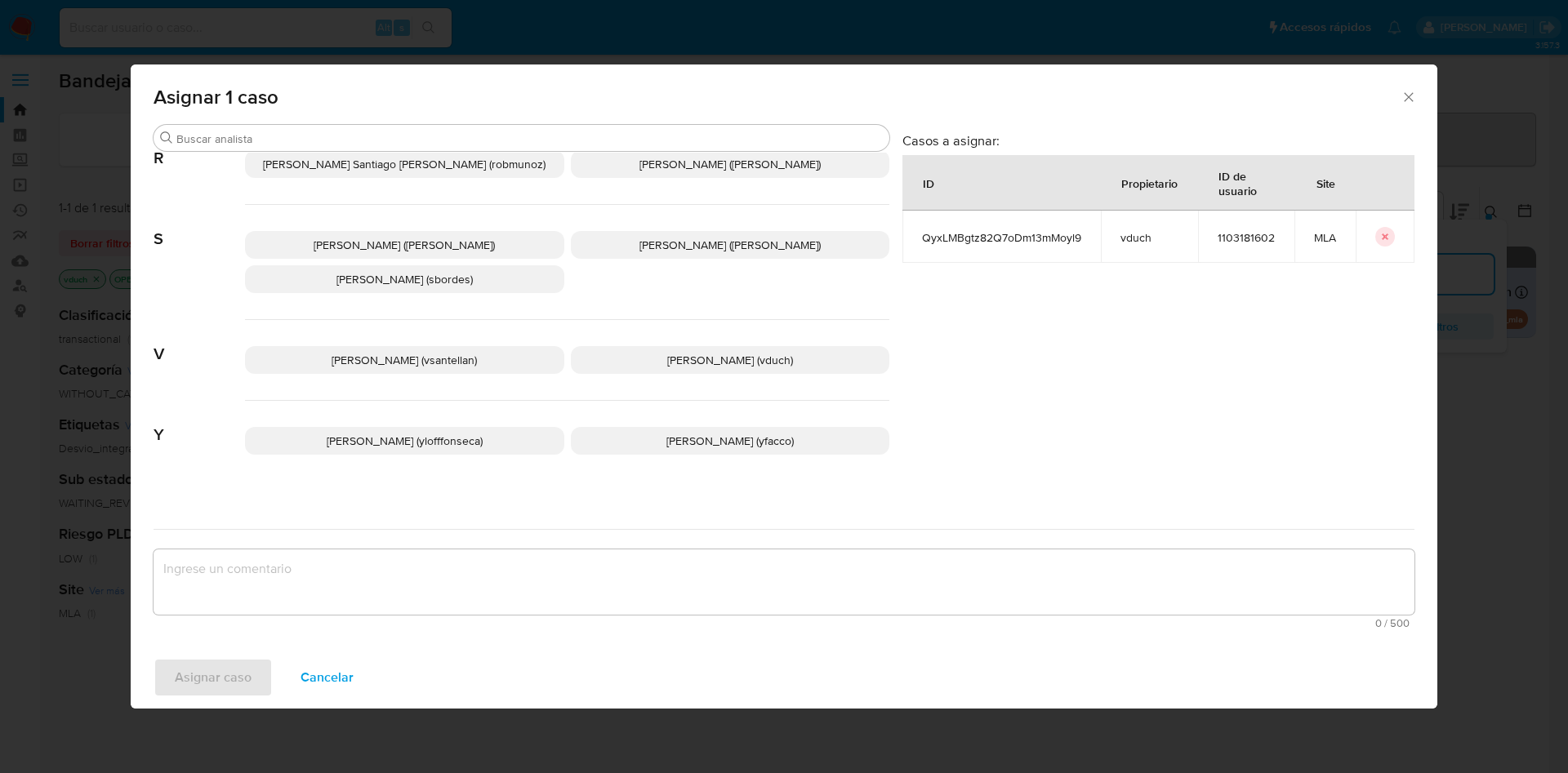
click at [754, 352] on span "Valeria Duch (vduch)" at bounding box center [730, 360] width 126 height 16
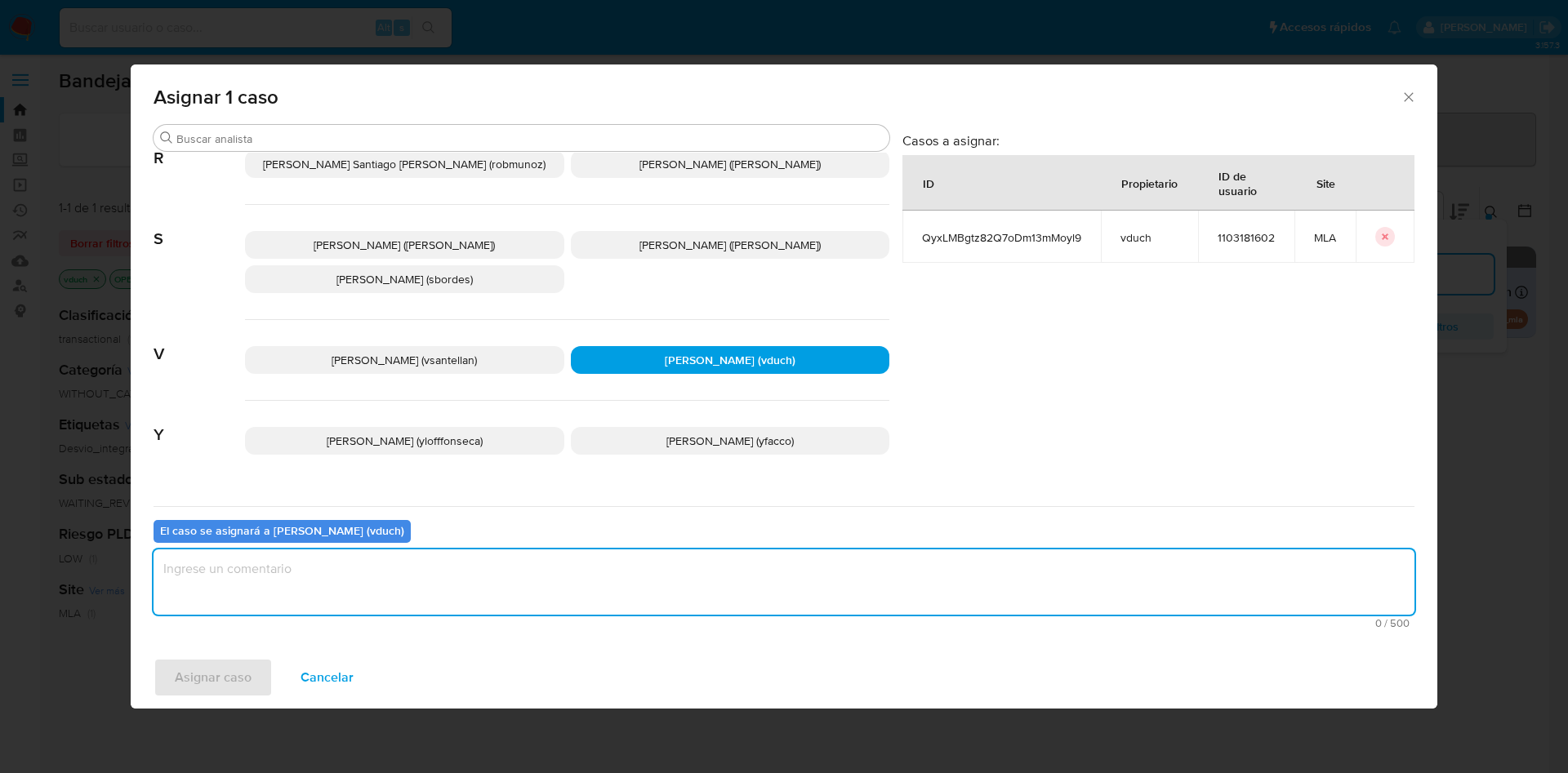
click at [755, 606] on textarea "assign-modal" at bounding box center [784, 582] width 1261 height 66
click at [193, 687] on span "Asignar caso" at bounding box center [213, 677] width 77 height 36
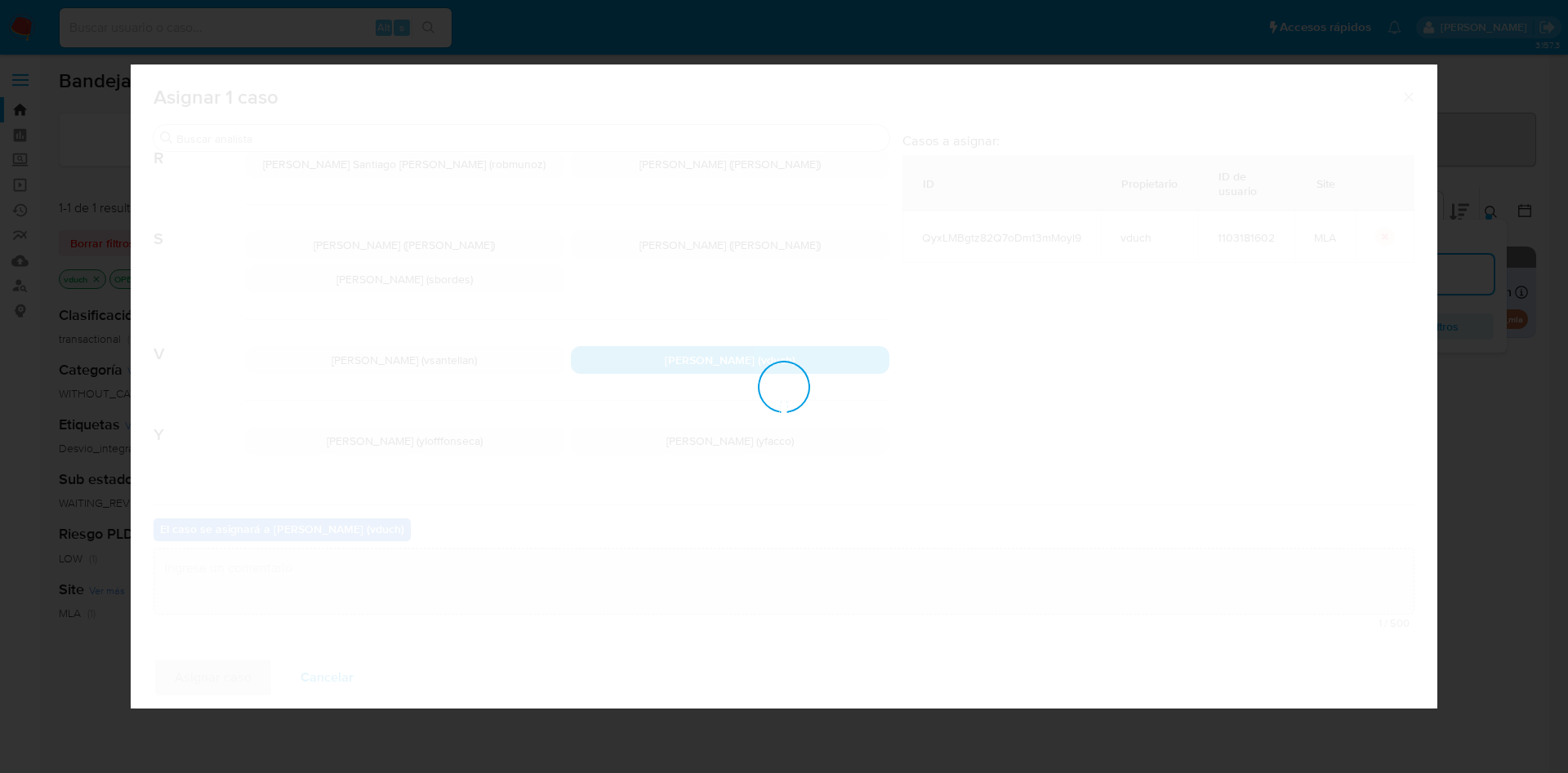
checkbox input "false"
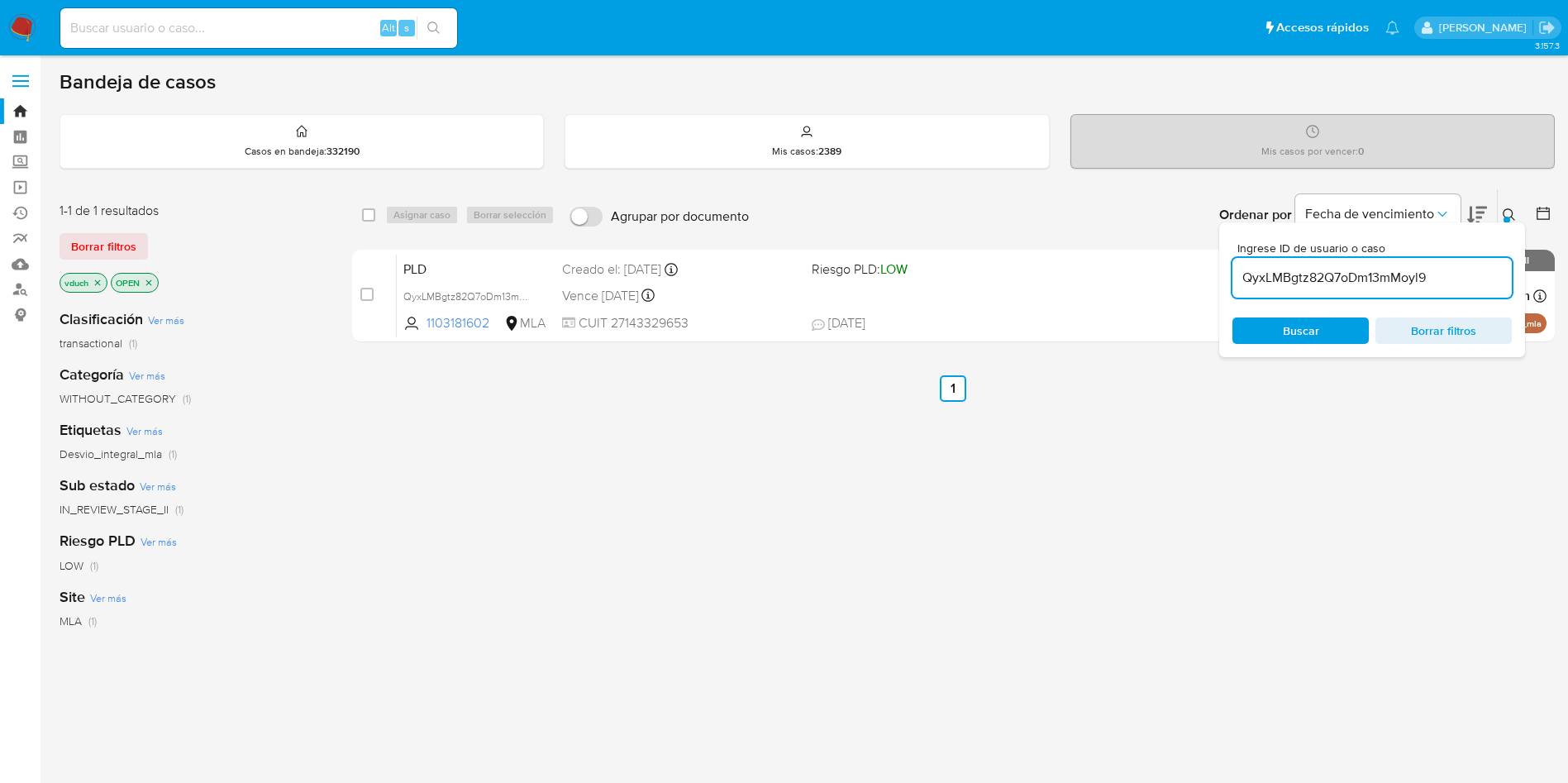
click at [1337, 284] on input "QyxLMBgtz82Q7oDm13mMoyl9" at bounding box center [1372, 277] width 279 height 21
paste input "klsiz8JrjuKltqWsgmz1aMIU"
type input "klsiz8JrjuKltqWsgmz1aMIU"
click at [365, 215] on input "checkbox" at bounding box center [369, 215] width 14 height 14
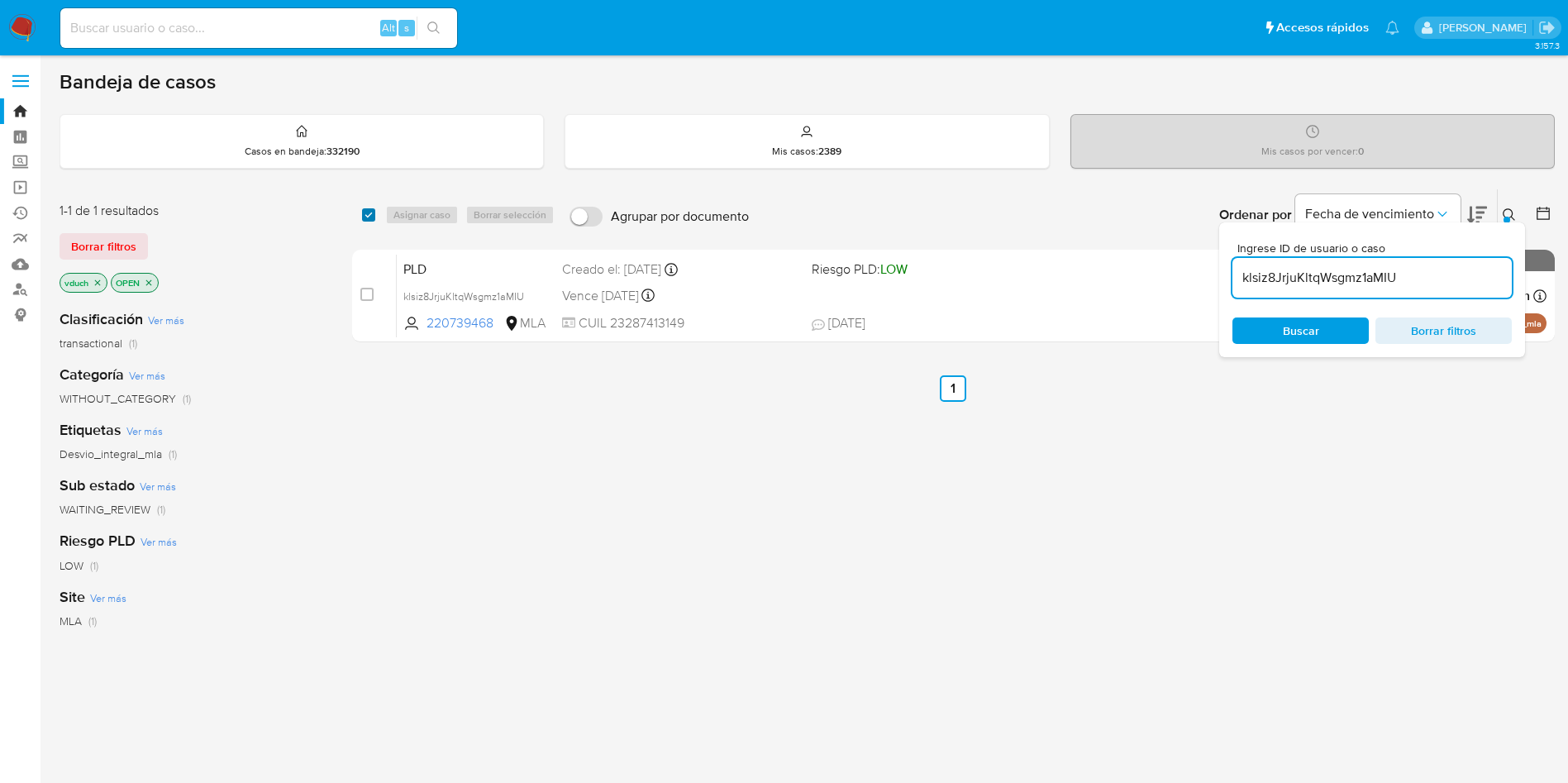
checkbox input "true"
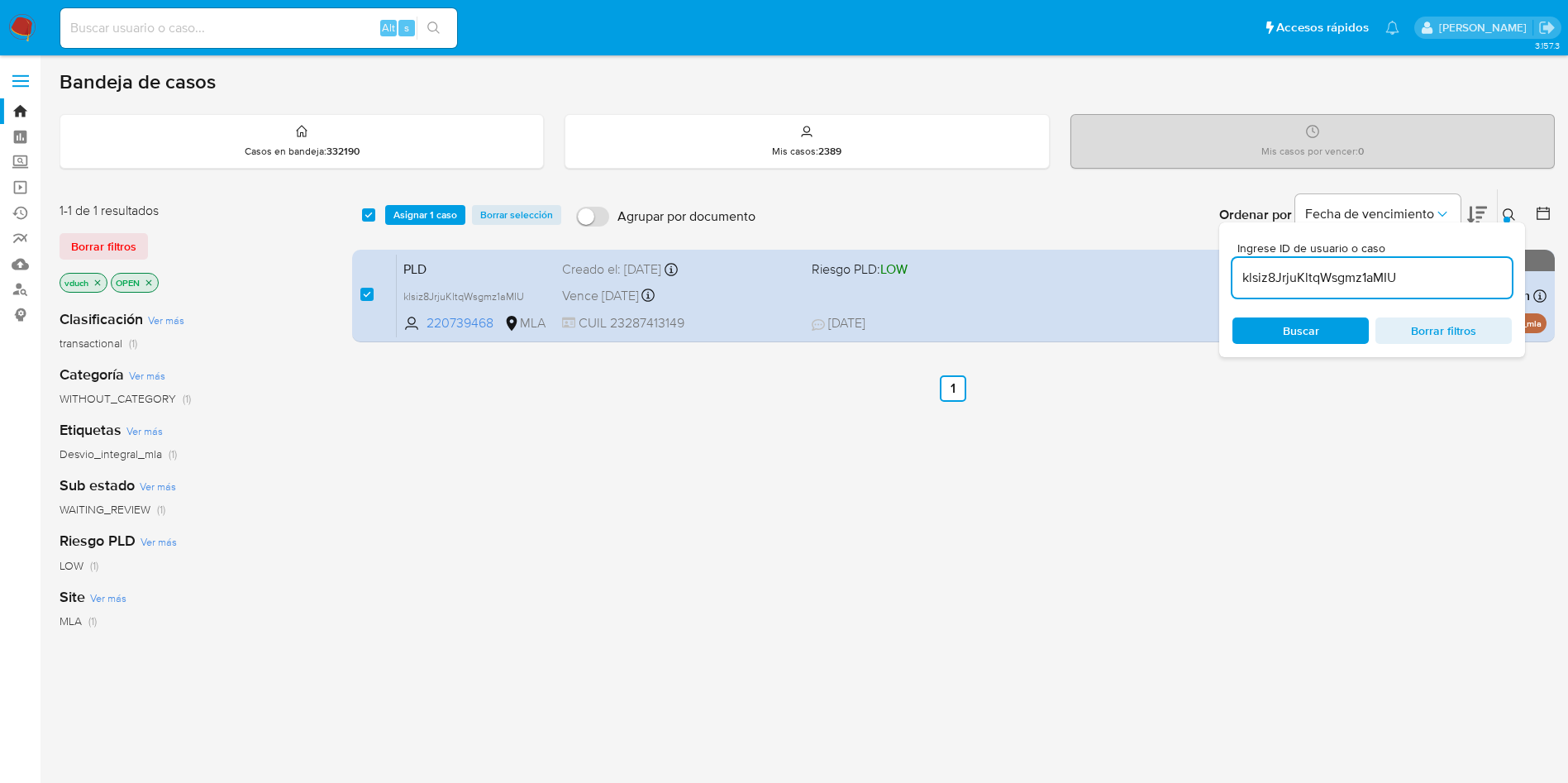
click at [406, 203] on div "select-all-cases-checkbox Asignar 1 caso Borrar selección Agrupar por documento…" at bounding box center [953, 214] width 1203 height 51
click at [430, 216] on span "Asignar 1 caso" at bounding box center [425, 214] width 64 height 16
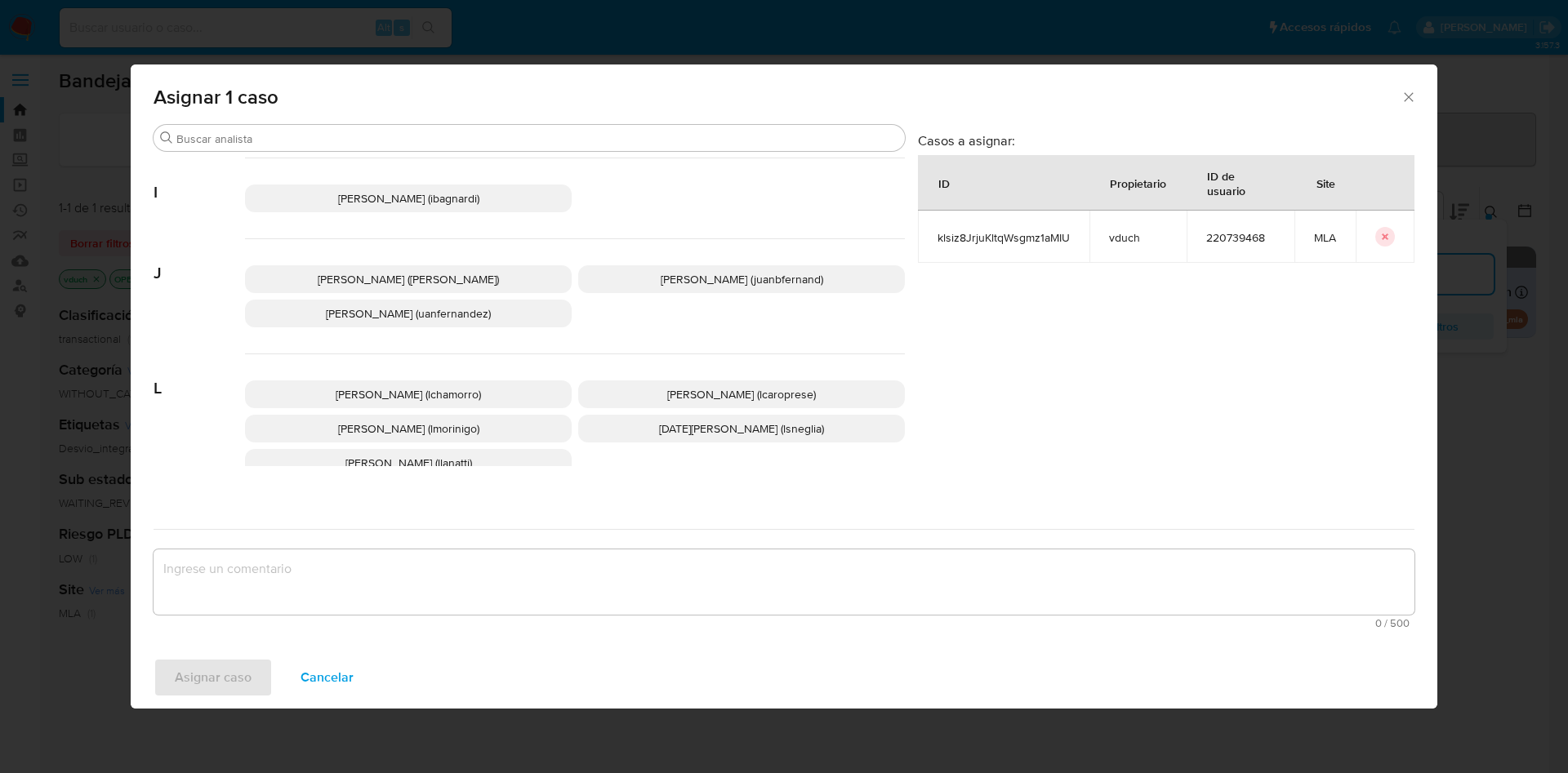
scroll to position [1412, 0]
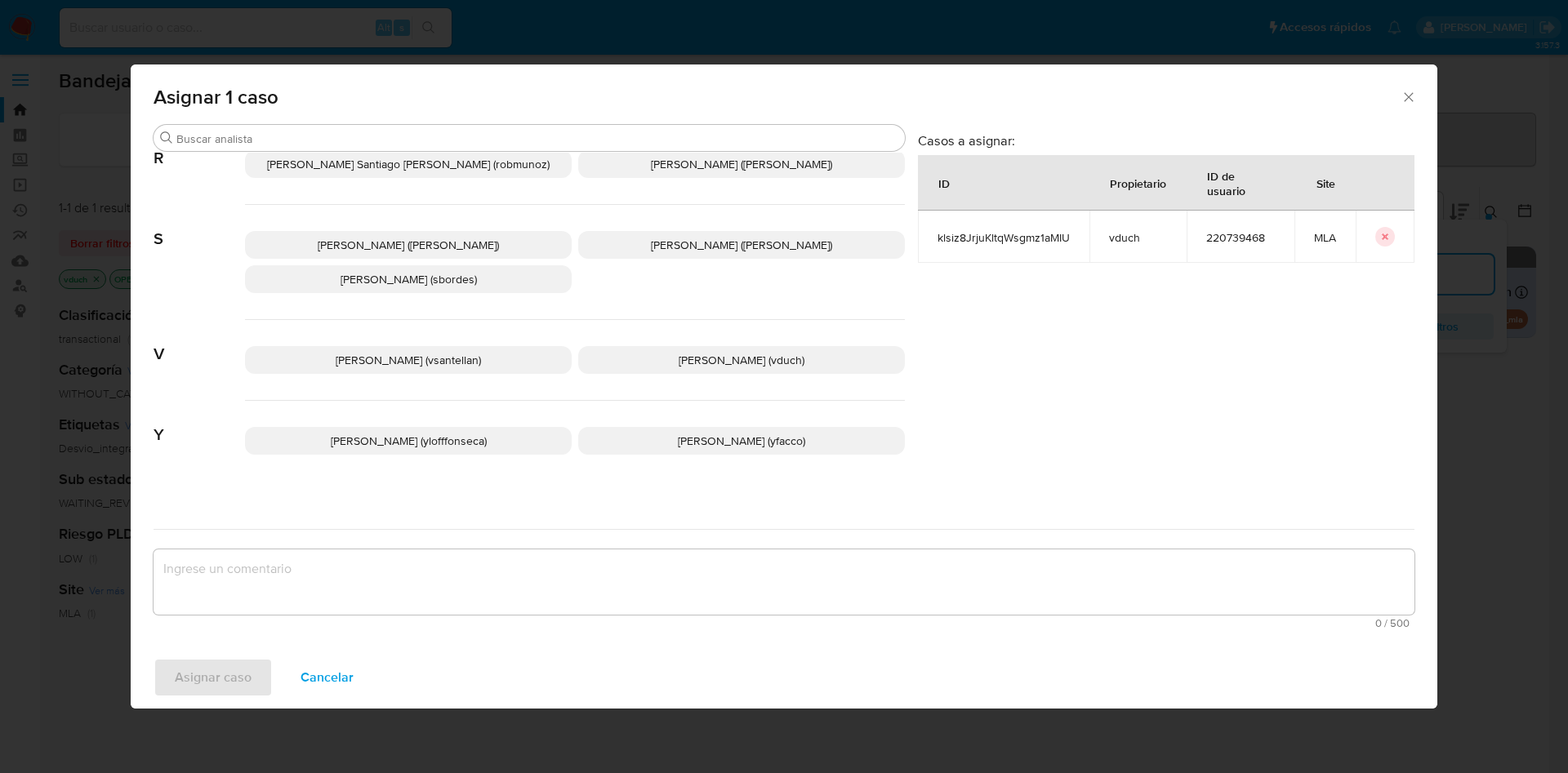
click at [745, 352] on span "Valeria Duch (vduch)" at bounding box center [742, 360] width 126 height 16
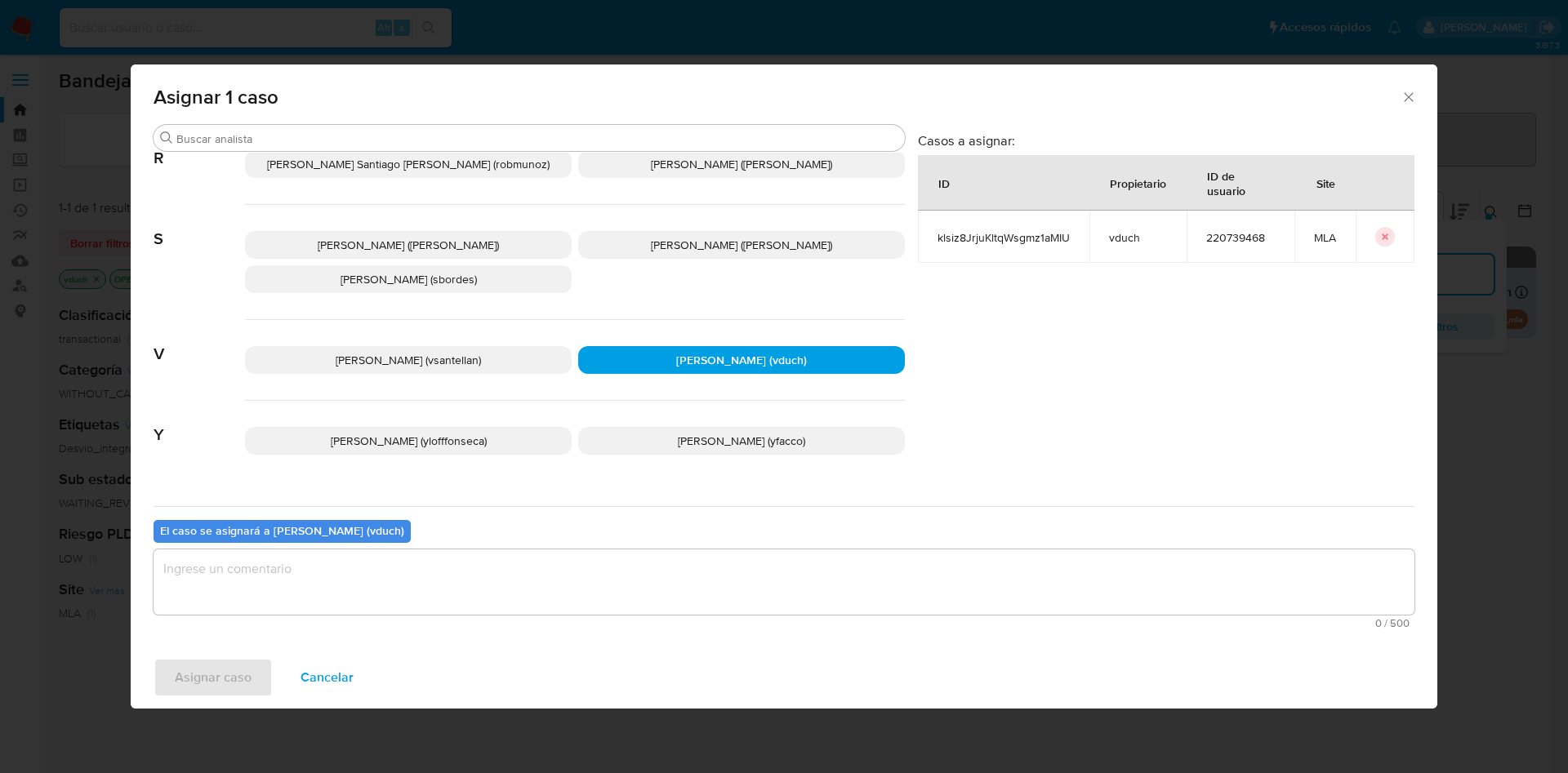
click at [726, 542] on div "El caso se asignará a Valeria Duch (vduch) 0 / 500 500 caracteres restantes" at bounding box center [784, 570] width 1261 height 129
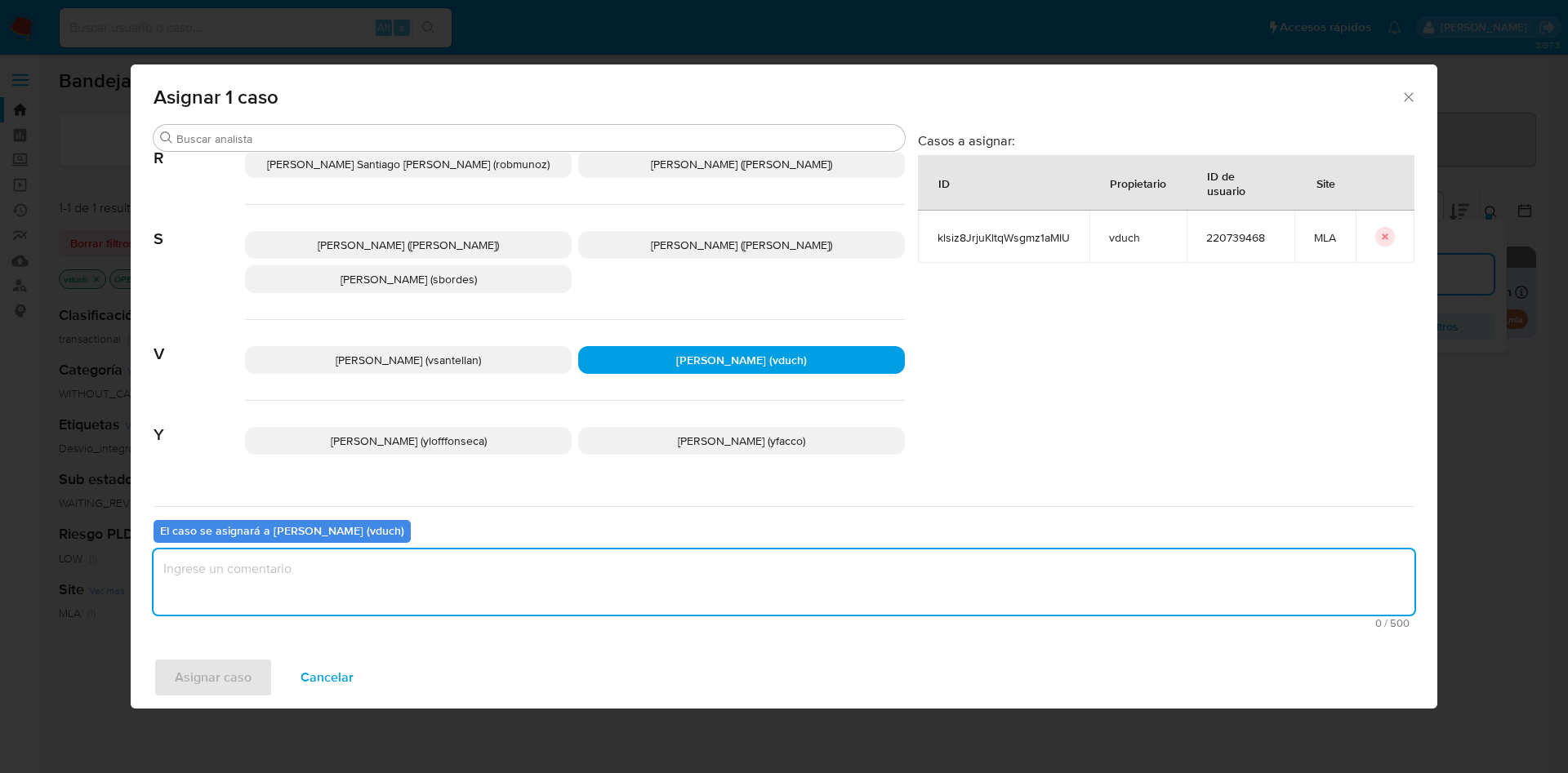
click at [700, 601] on textarea "assign-modal" at bounding box center [784, 582] width 1261 height 66
click at [228, 672] on span "Asignar caso" at bounding box center [213, 677] width 77 height 36
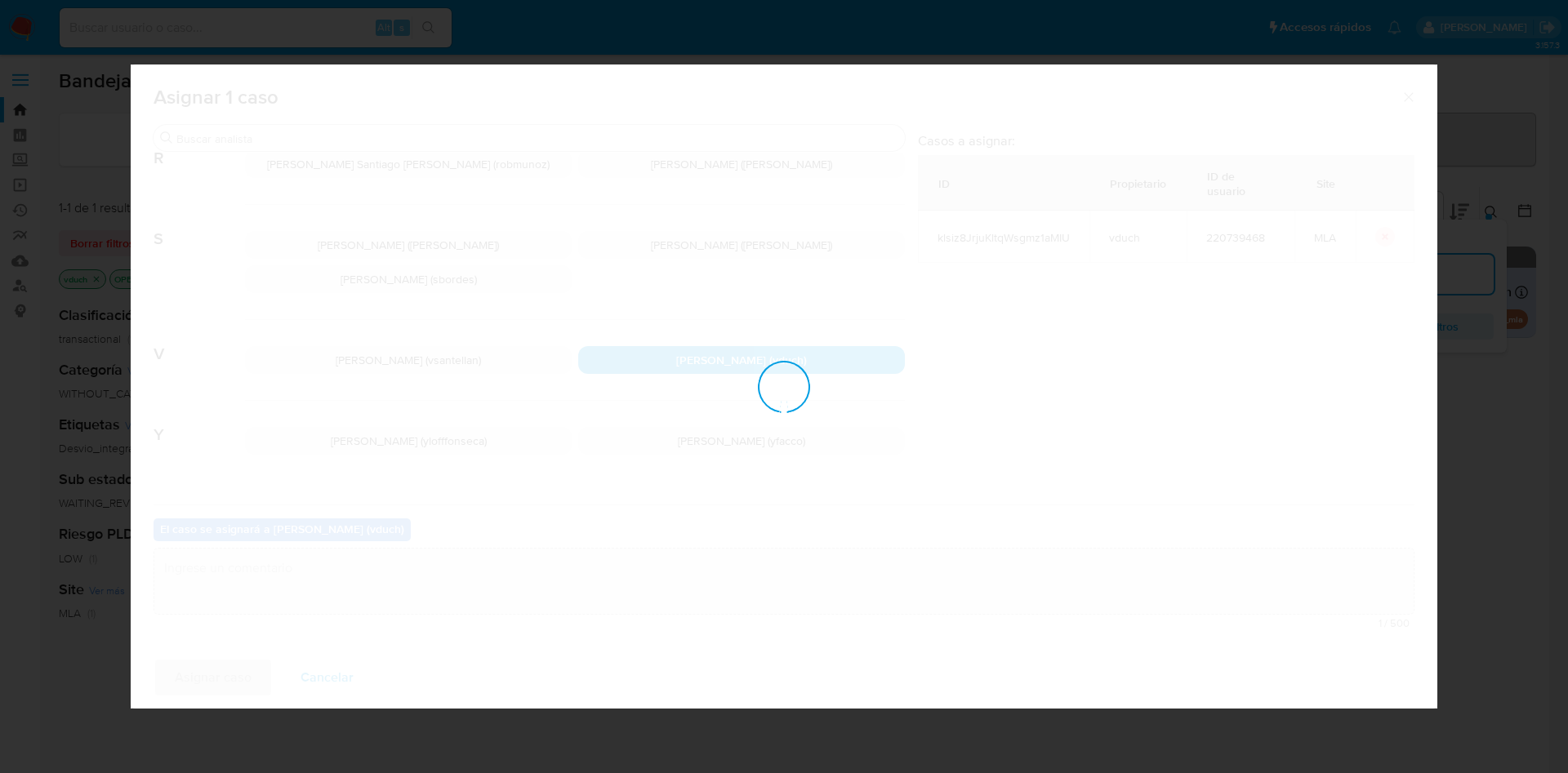
checkbox input "false"
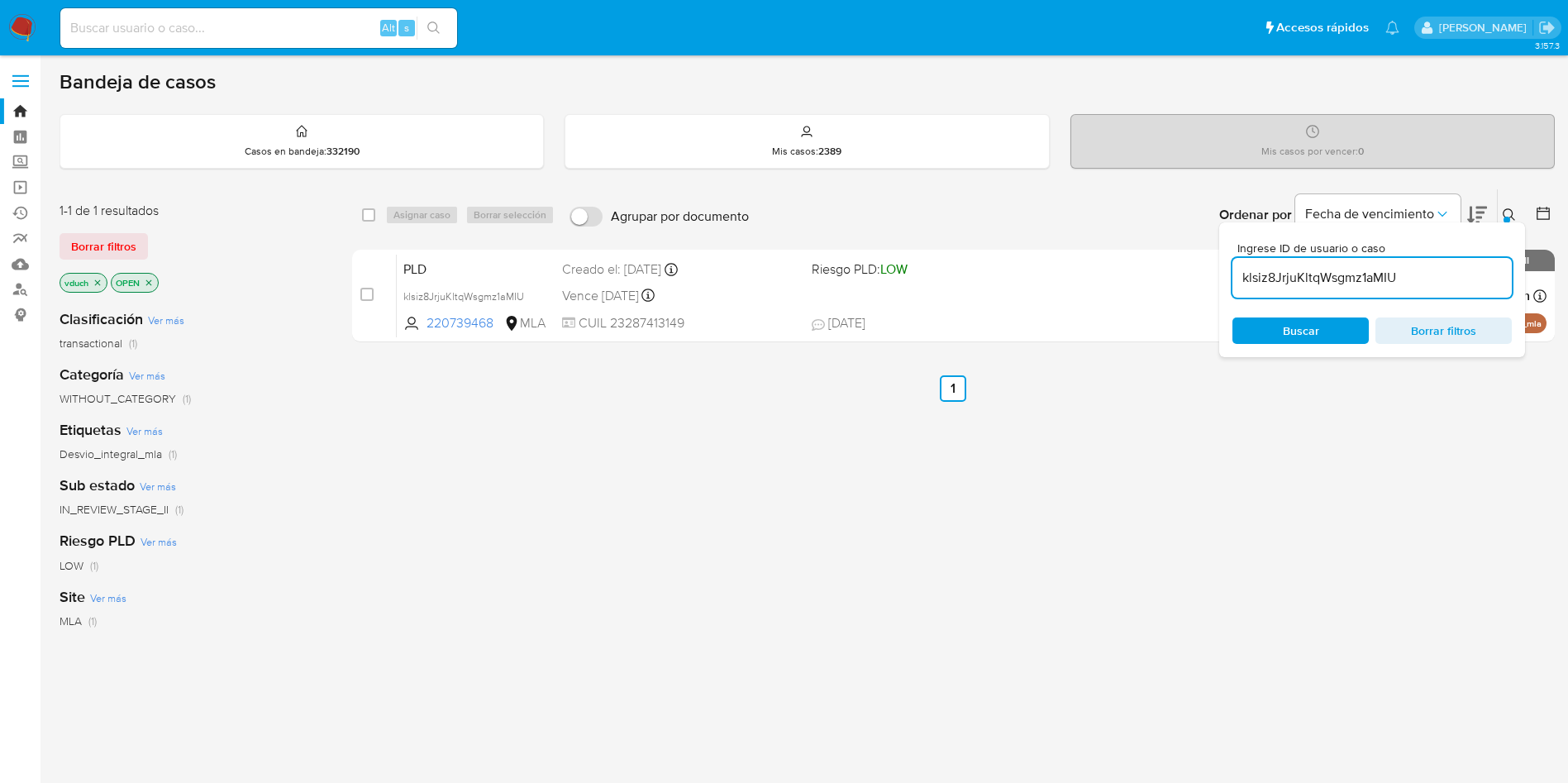
click at [1387, 286] on input "klsiz8JrjuKltqWsgmz1aMIU" at bounding box center [1372, 277] width 279 height 21
paste input "0l4UEznNKVkCu1bO4WhuL6mI"
type input "0l4UEznNKVkCu1bO4WhuL6mI"
click at [367, 219] on input "checkbox" at bounding box center [369, 215] width 14 height 14
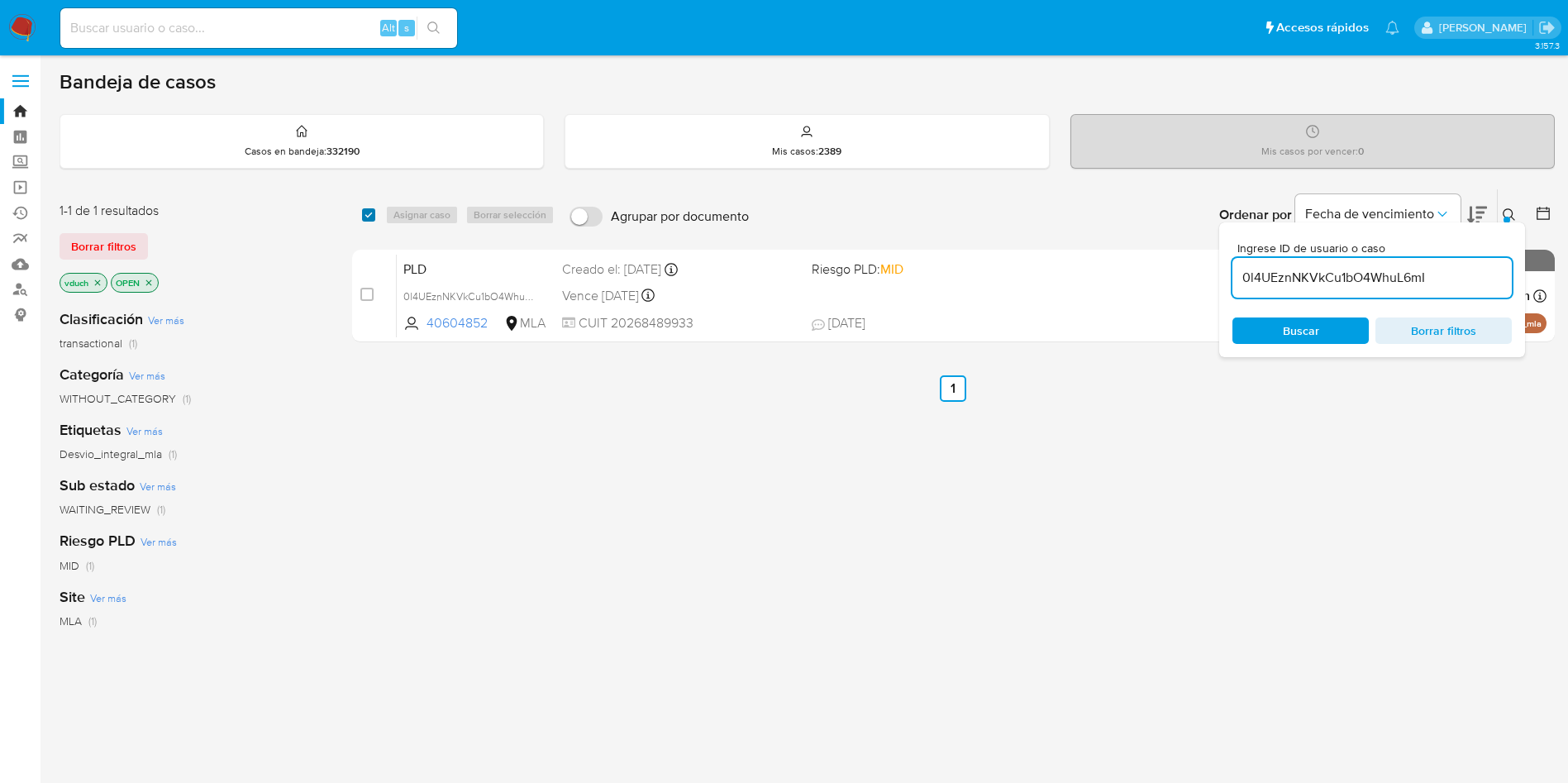
checkbox input "true"
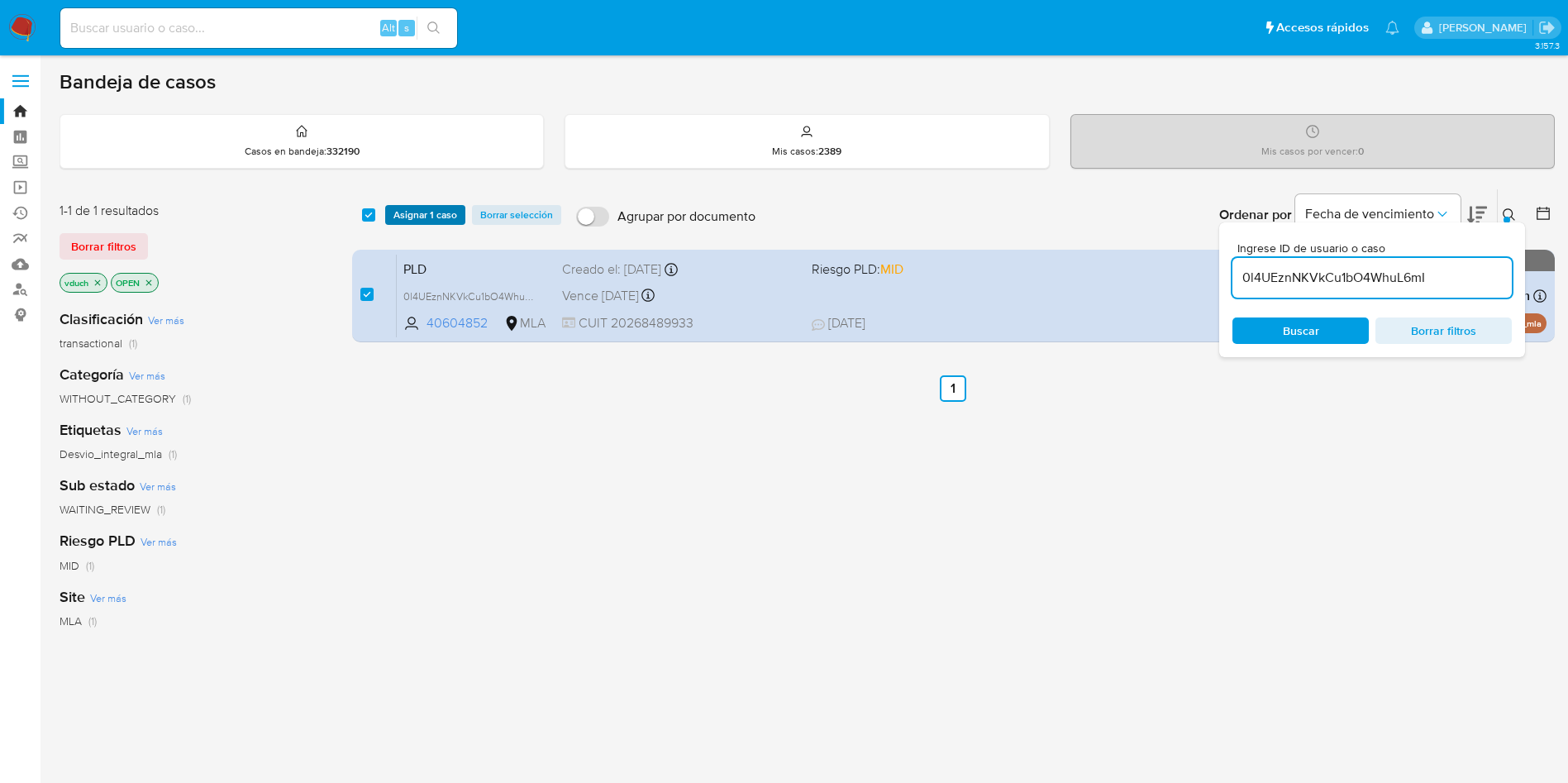
click at [396, 214] on span "Asignar 1 caso" at bounding box center [425, 214] width 64 height 16
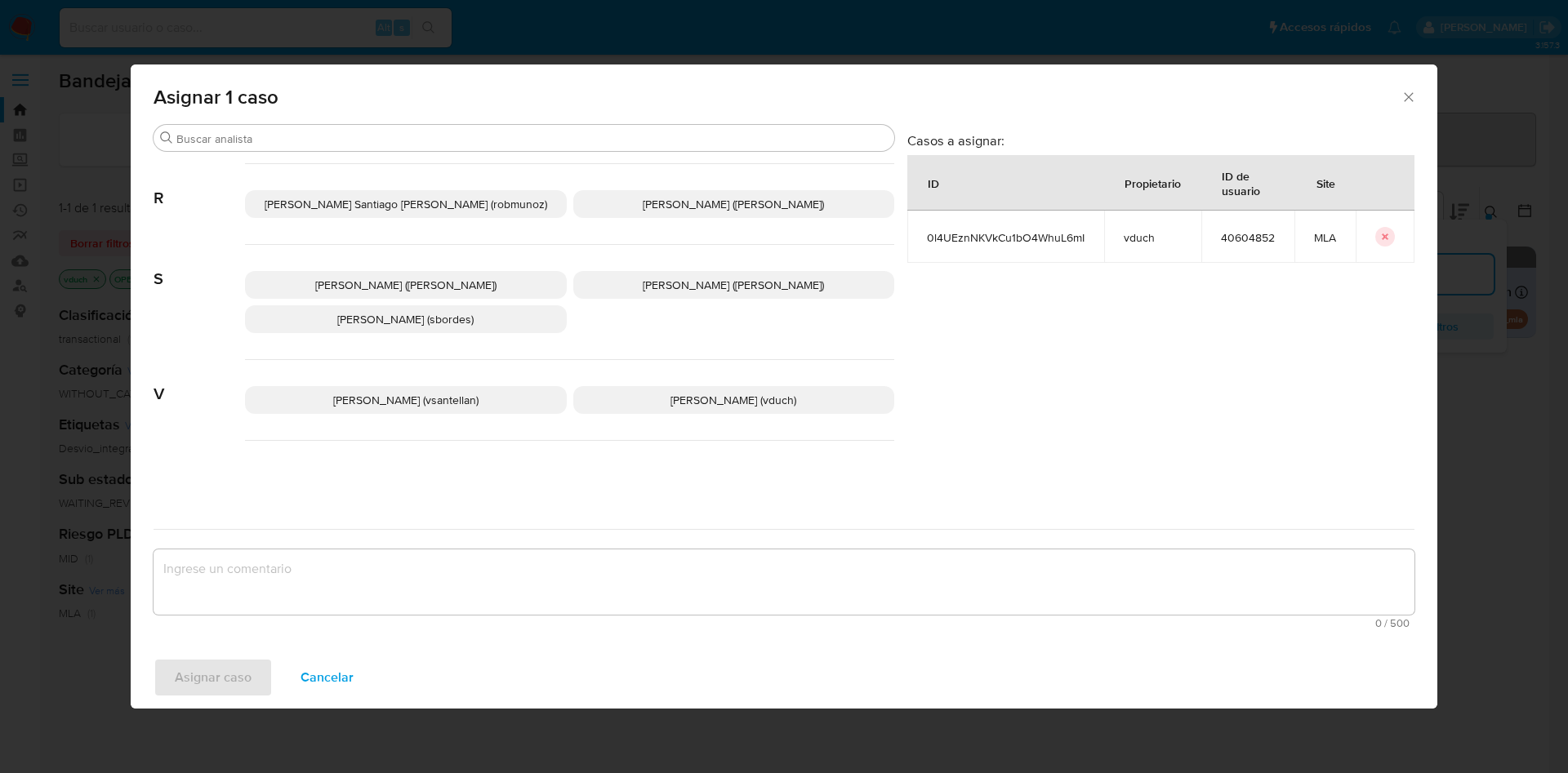
scroll to position [1412, 0]
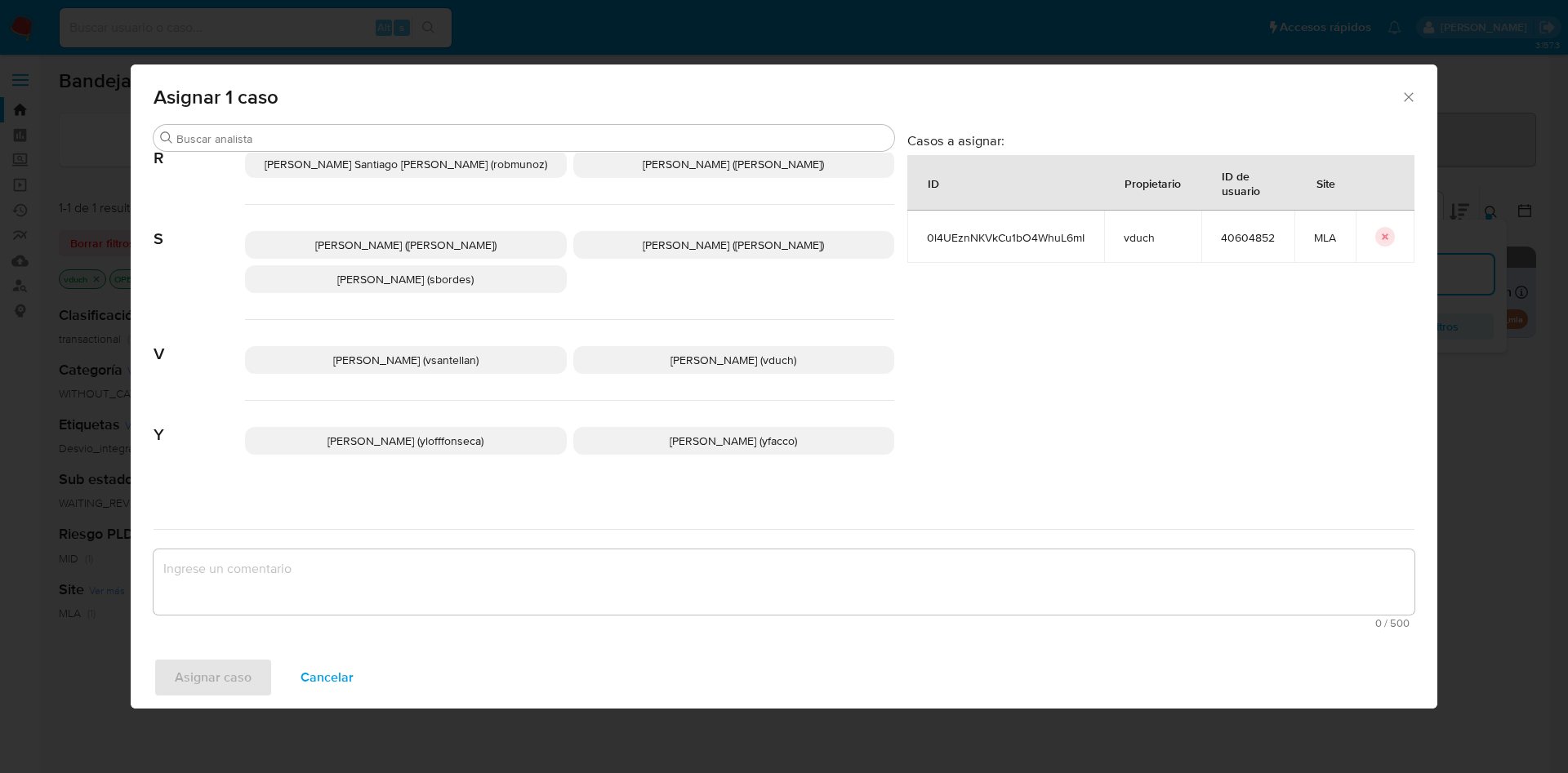
click at [747, 346] on p "Valeria Duch (vduch)" at bounding box center [734, 360] width 322 height 28
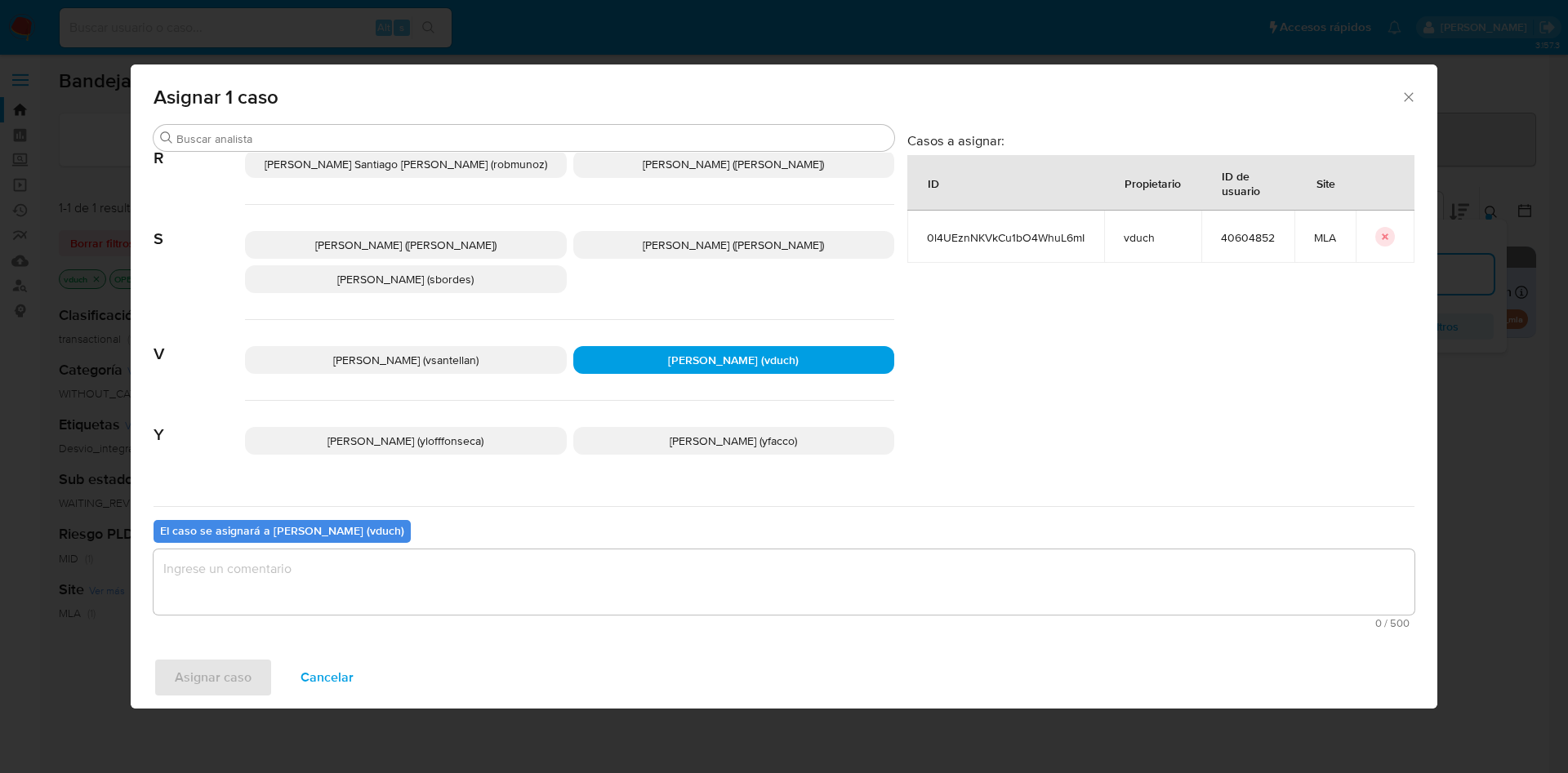
click at [733, 588] on textarea "assign-modal" at bounding box center [784, 582] width 1261 height 66
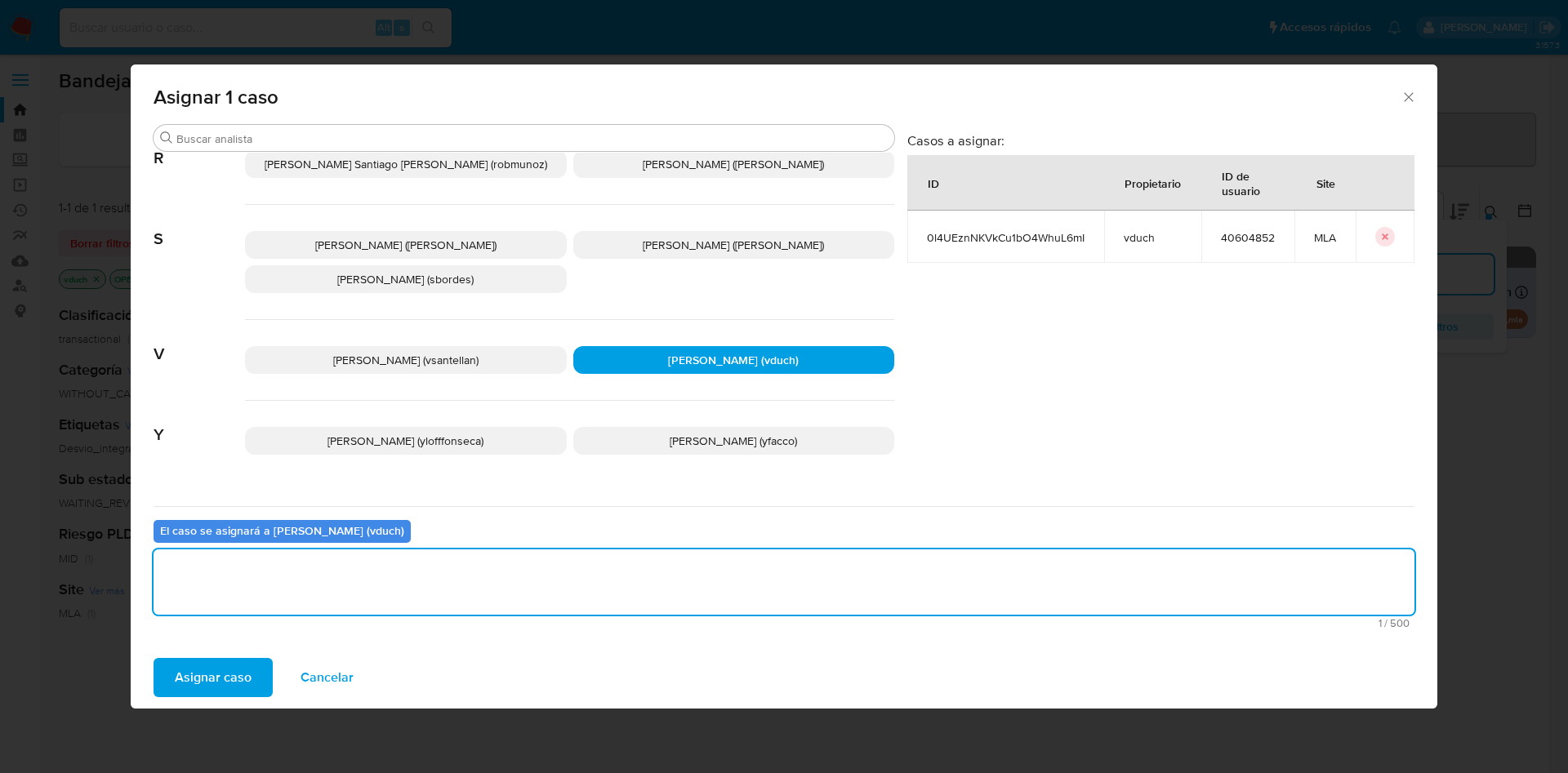
click at [235, 666] on span "Asignar caso" at bounding box center [213, 677] width 77 height 36
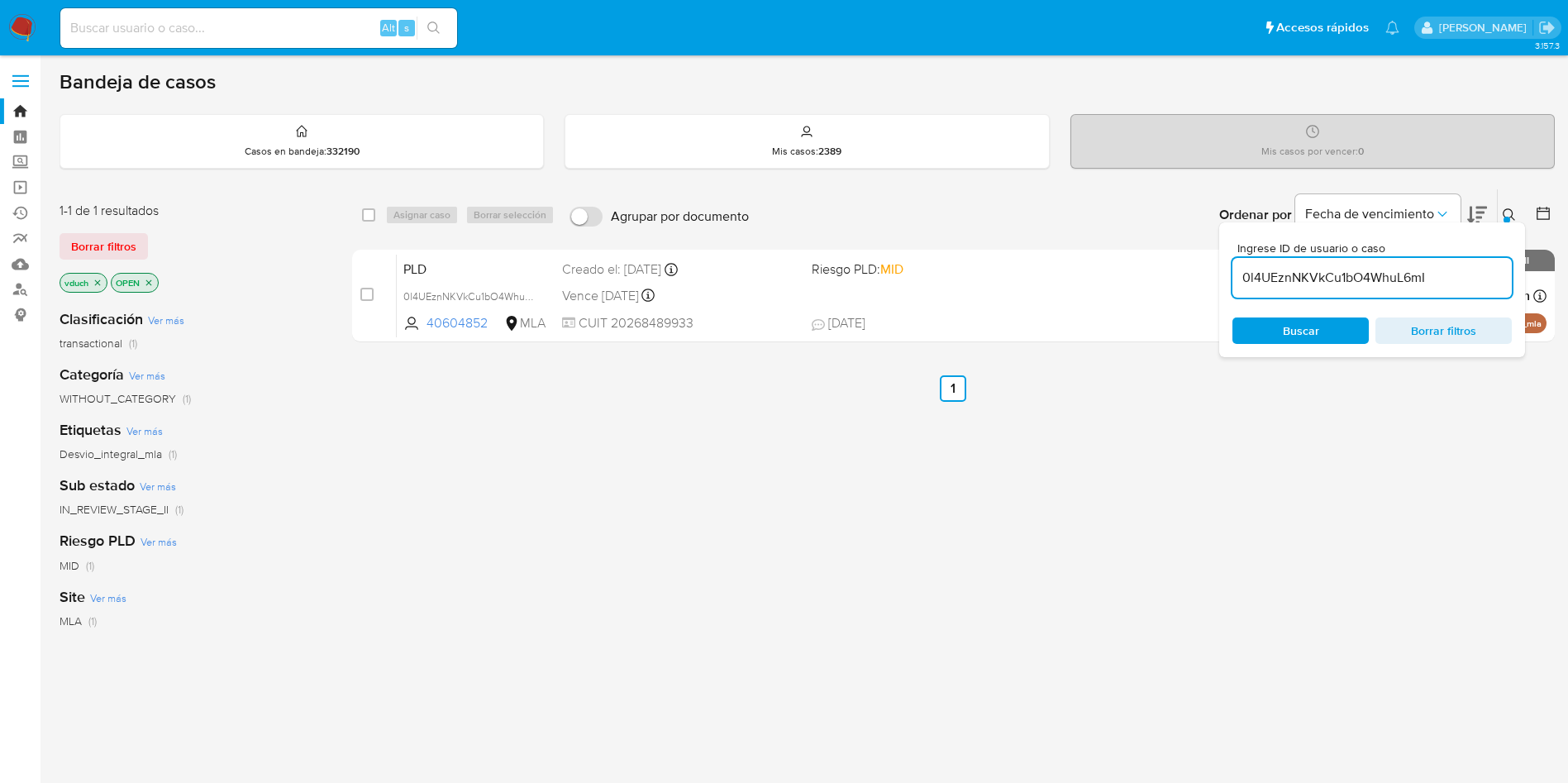
click at [1427, 269] on input "0l4UEznNKVkCu1bO4WhuL6mI" at bounding box center [1372, 277] width 279 height 21
click at [372, 215] on input "checkbox" at bounding box center [369, 215] width 14 height 14
checkbox input "true"
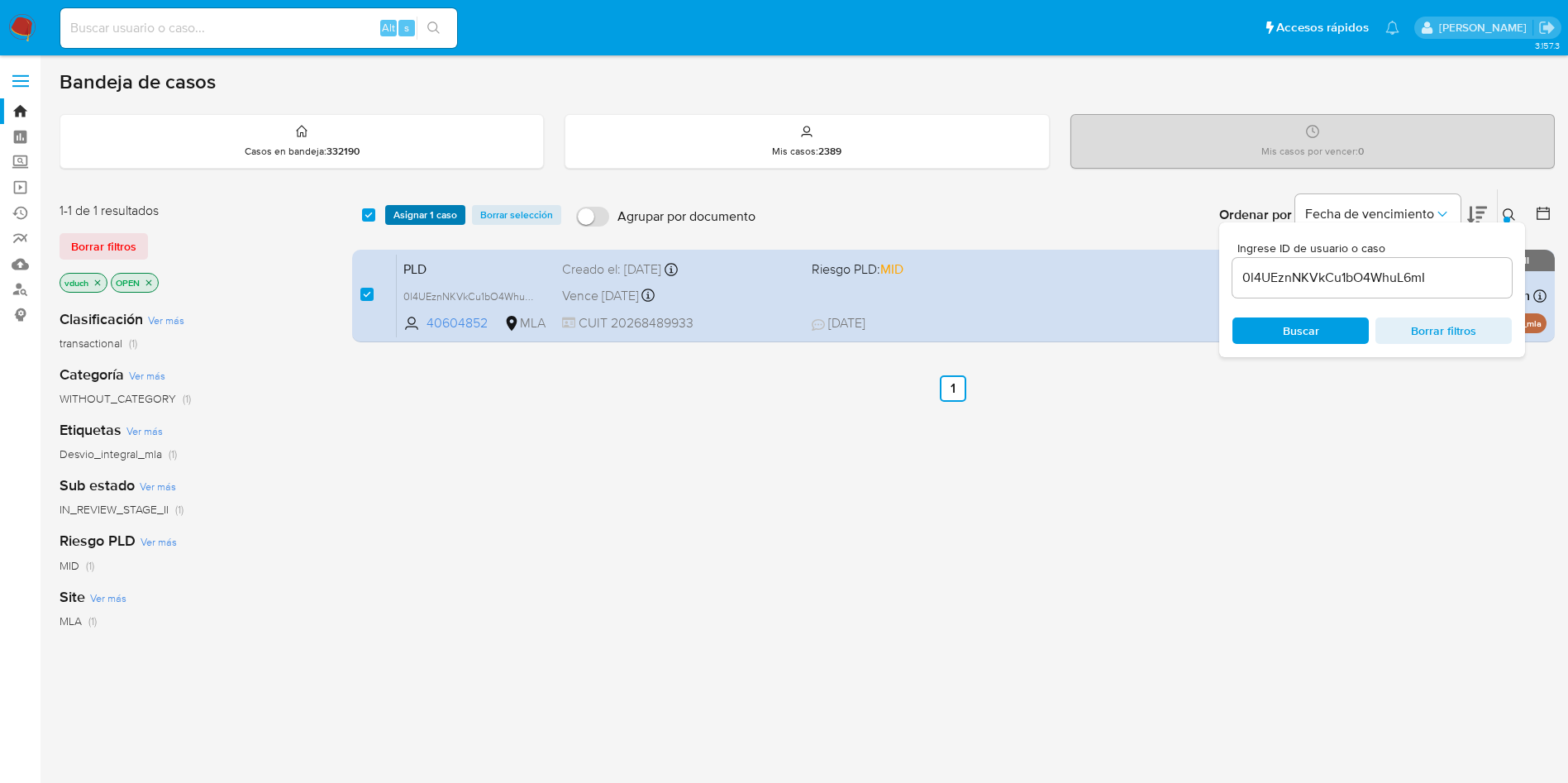
click at [410, 212] on span "Asignar 1 caso" at bounding box center [425, 214] width 64 height 16
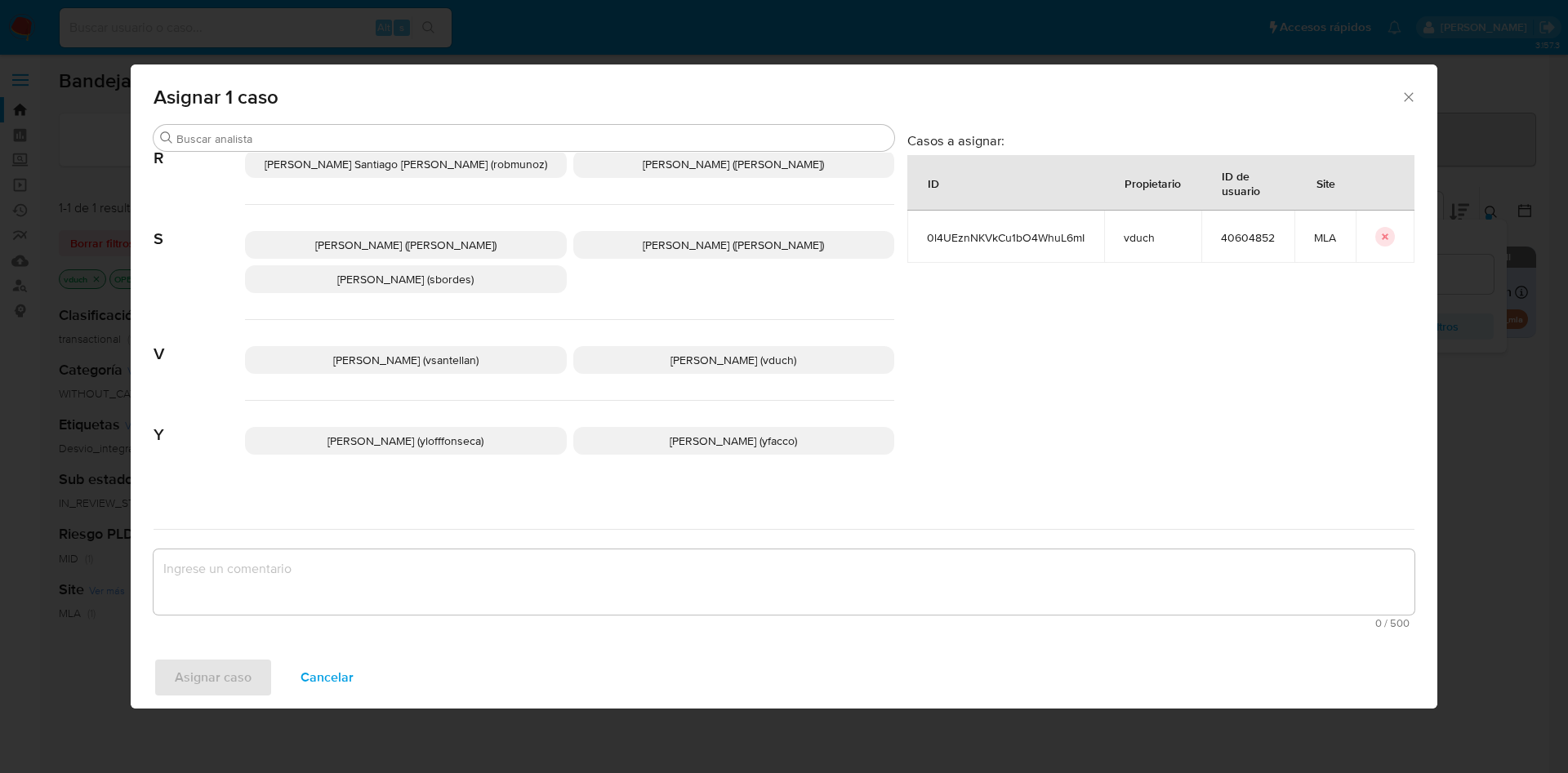
click at [726, 352] on span "Valeria Duch (vduch)" at bounding box center [733, 360] width 126 height 16
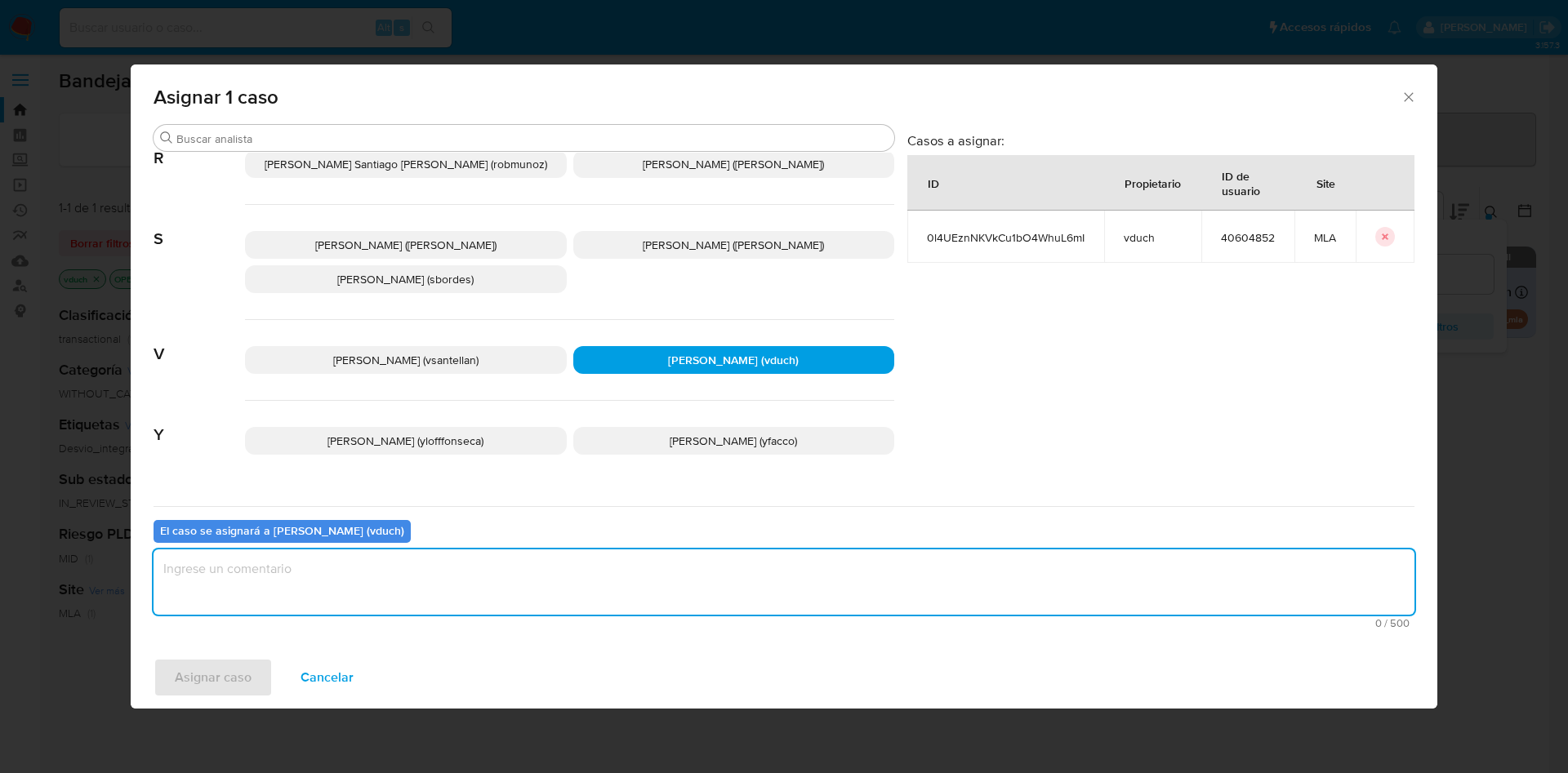
click at [750, 602] on textarea "assign-modal" at bounding box center [784, 582] width 1261 height 66
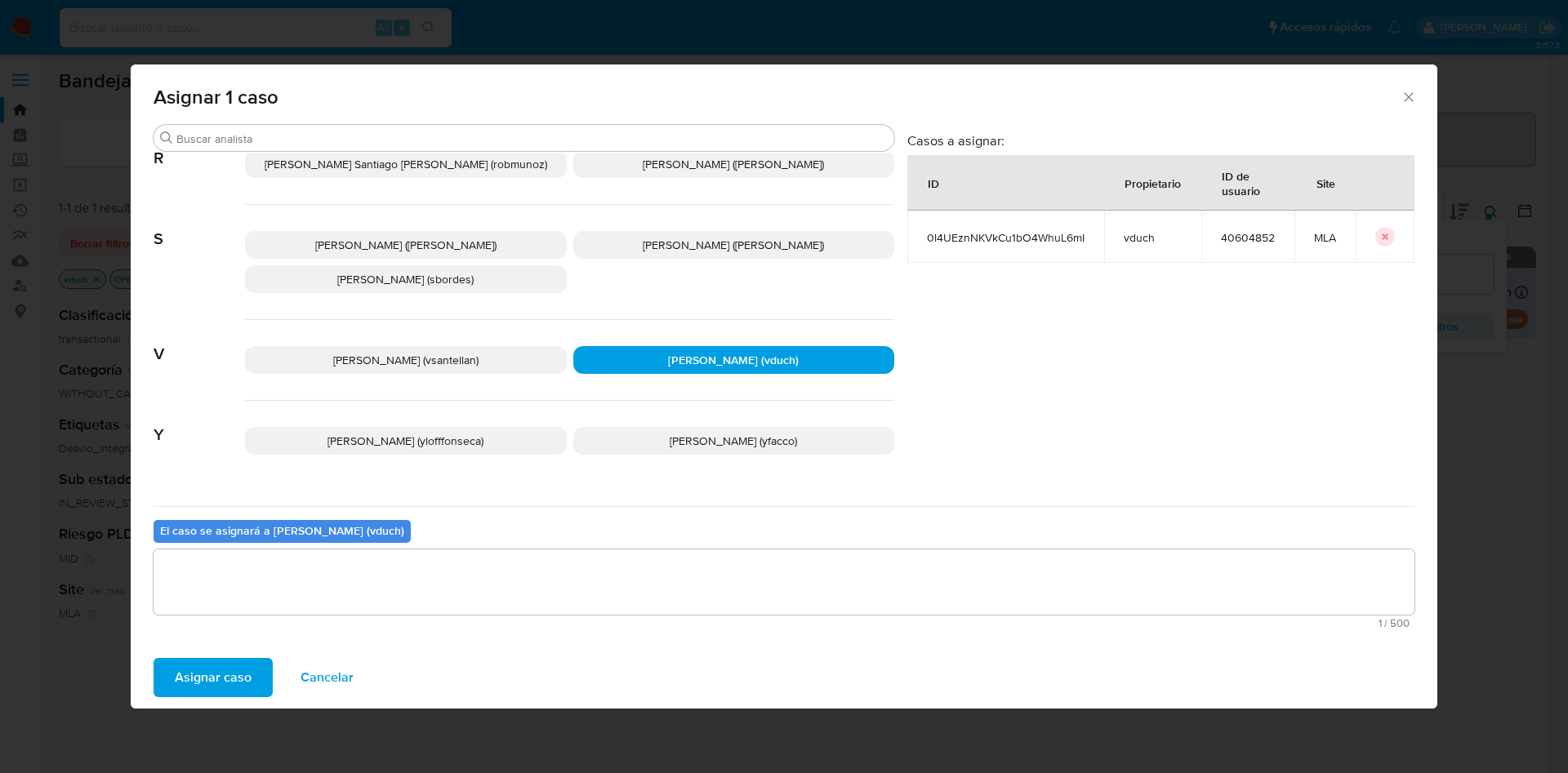
click at [187, 678] on span "Asignar caso" at bounding box center [213, 677] width 77 height 36
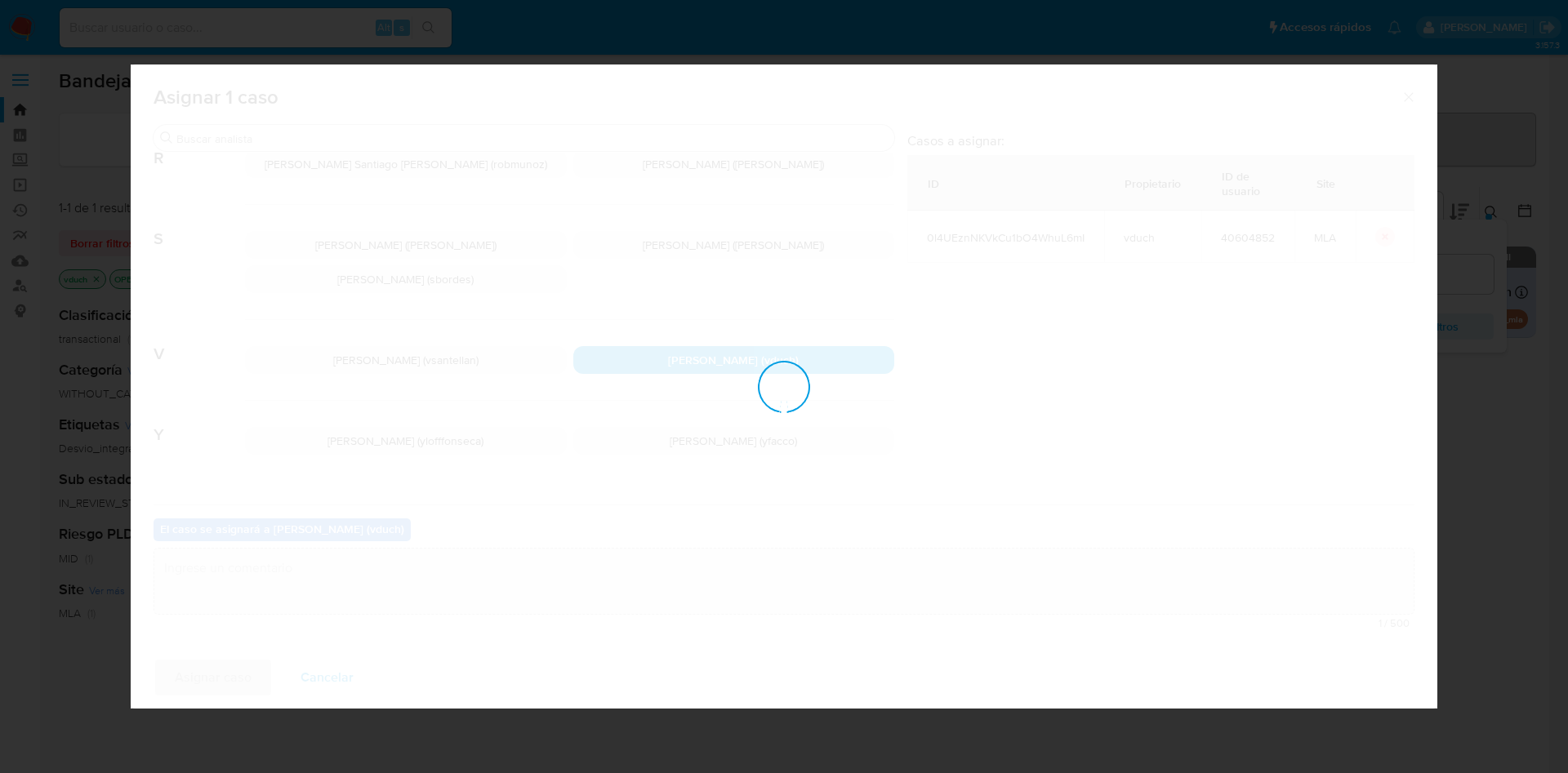
checkbox input "false"
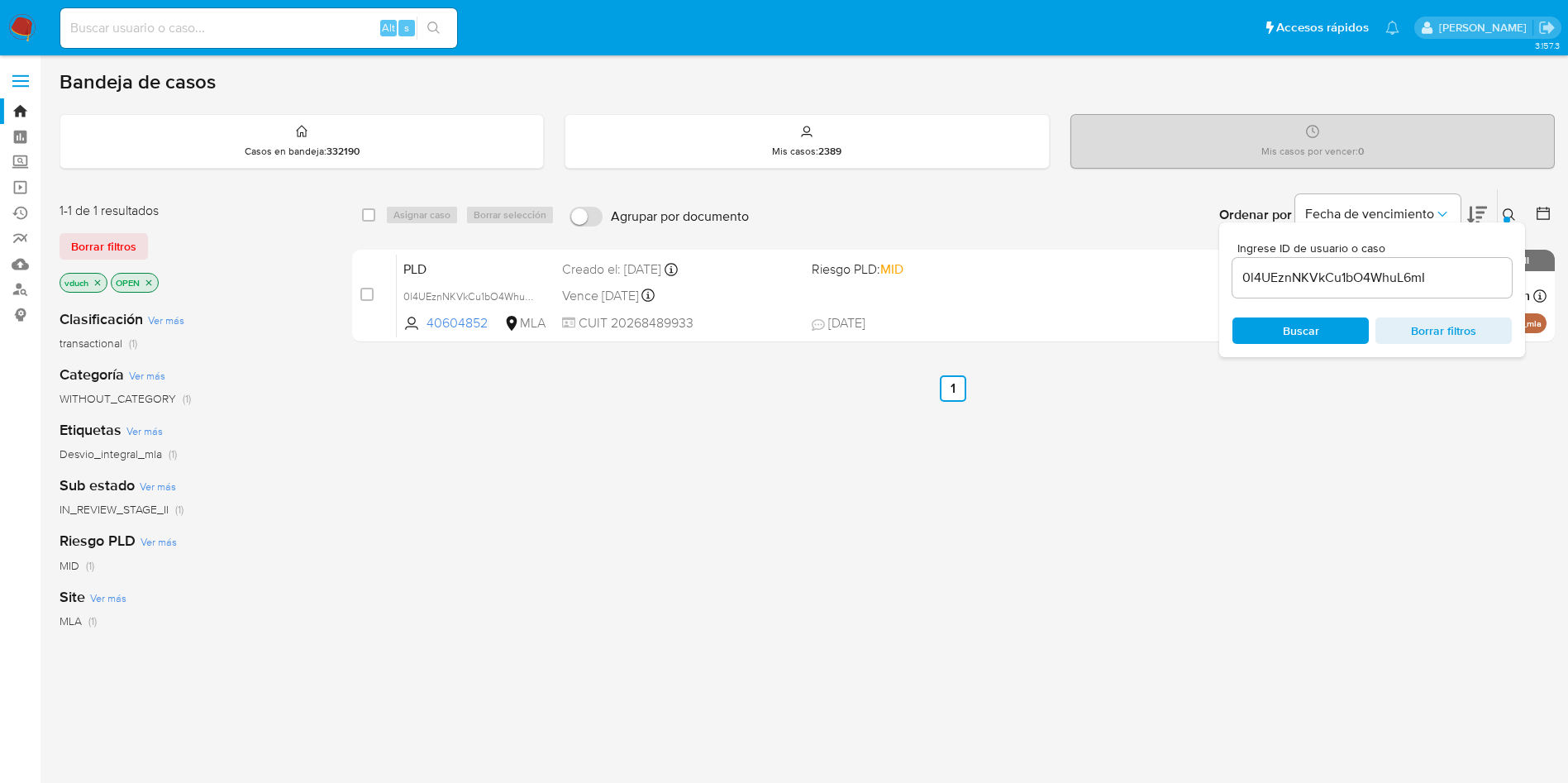
click at [1388, 278] on input "0l4UEznNKVkCu1bO4WhuL6mI" at bounding box center [1372, 277] width 279 height 21
paste input "KupHsai8zW4JUksWiHY8fEg"
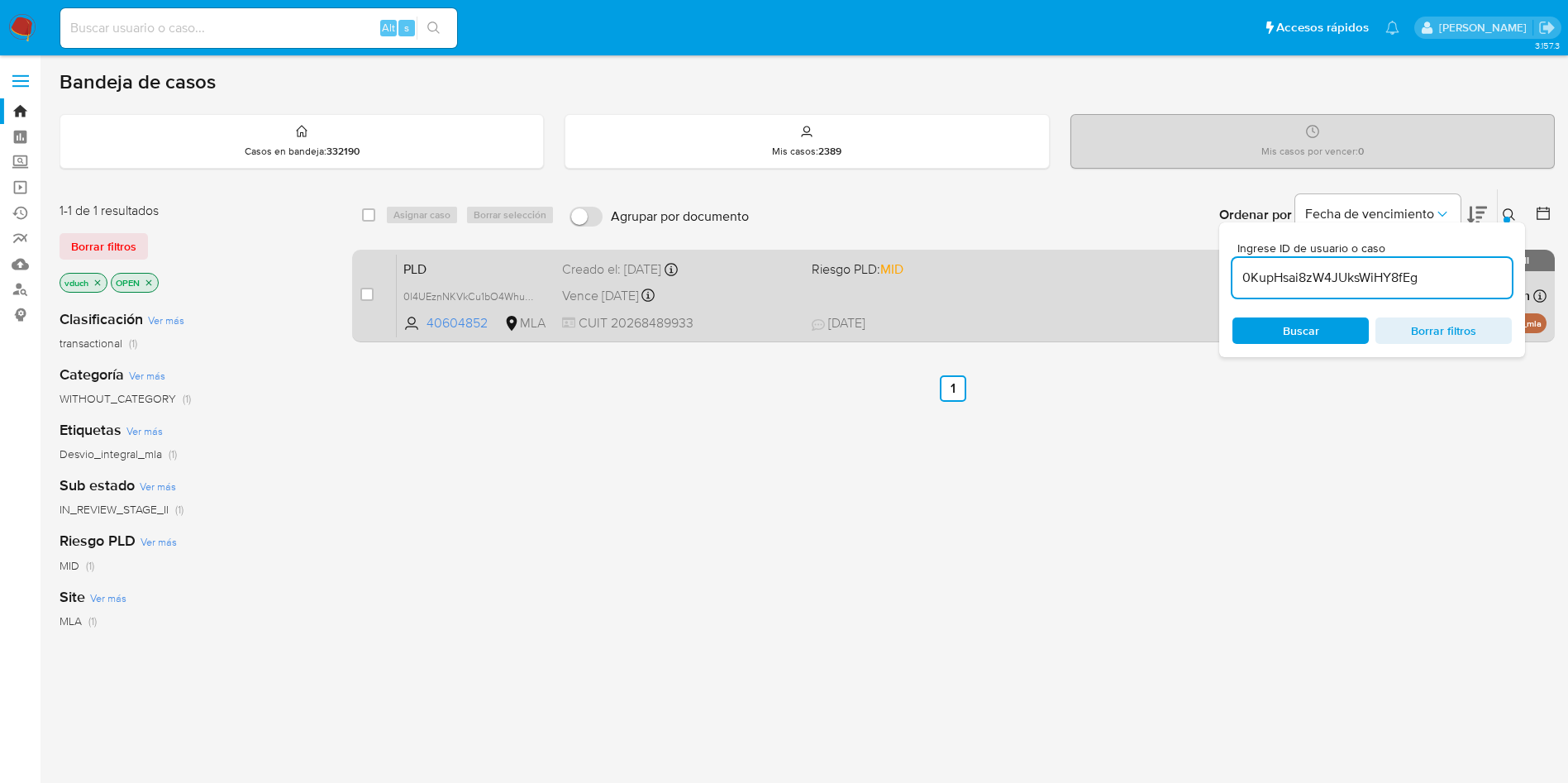
type input "0KupHsai8zW4JUksWiHY8fEg"
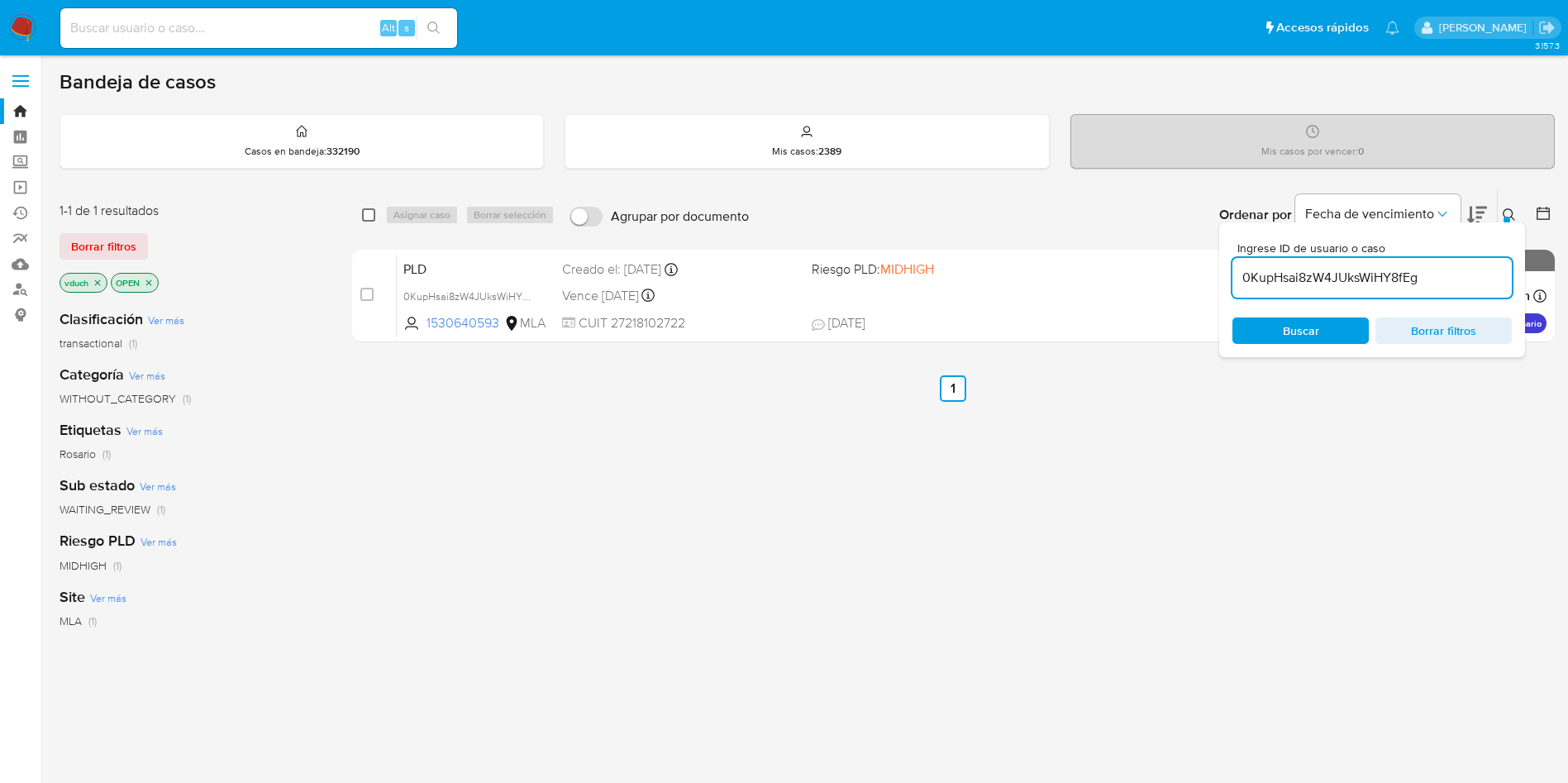
click at [369, 217] on input "checkbox" at bounding box center [369, 215] width 14 height 14
checkbox input "true"
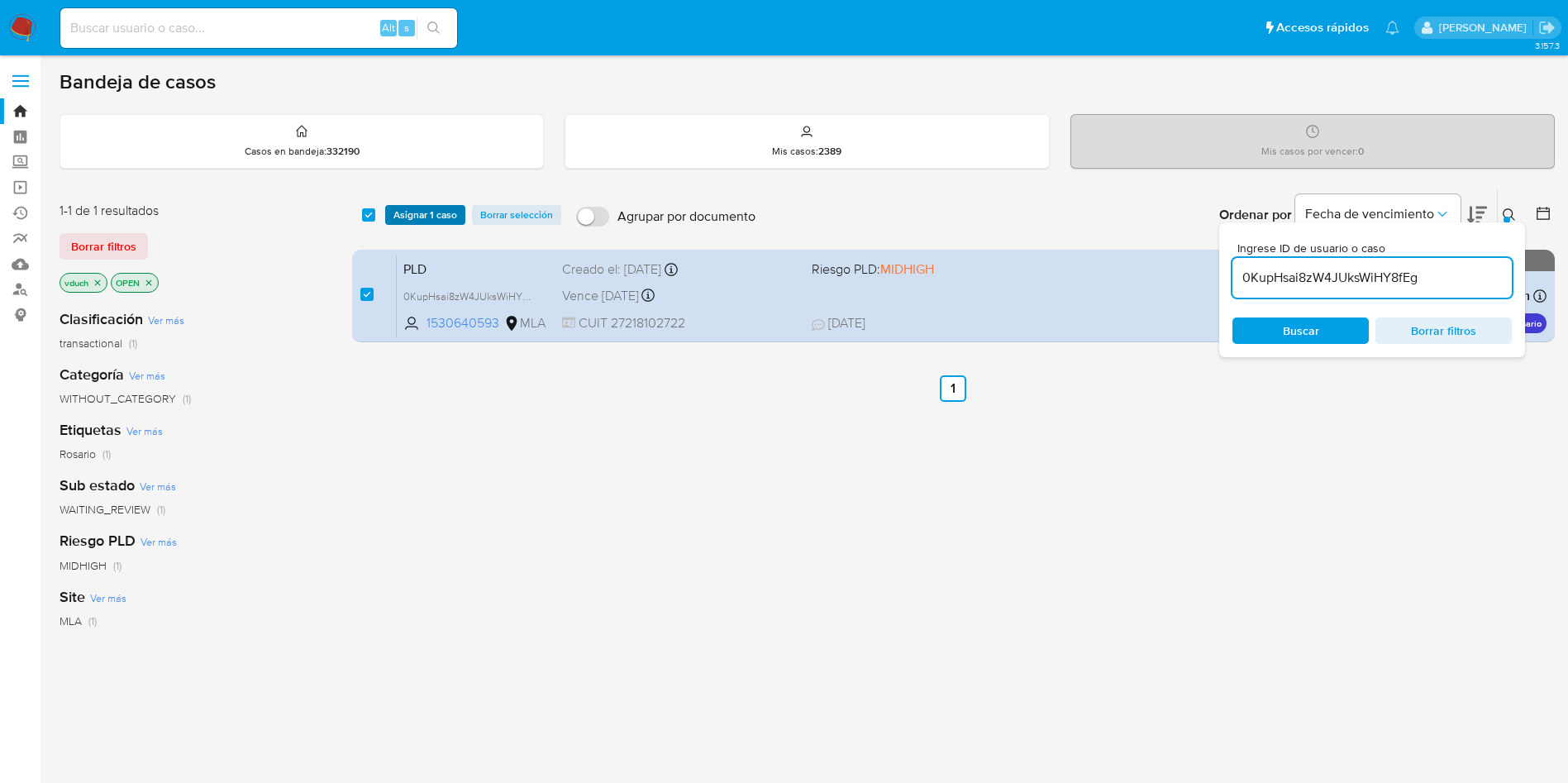
click at [394, 213] on span "Asignar 1 caso" at bounding box center [425, 214] width 64 height 16
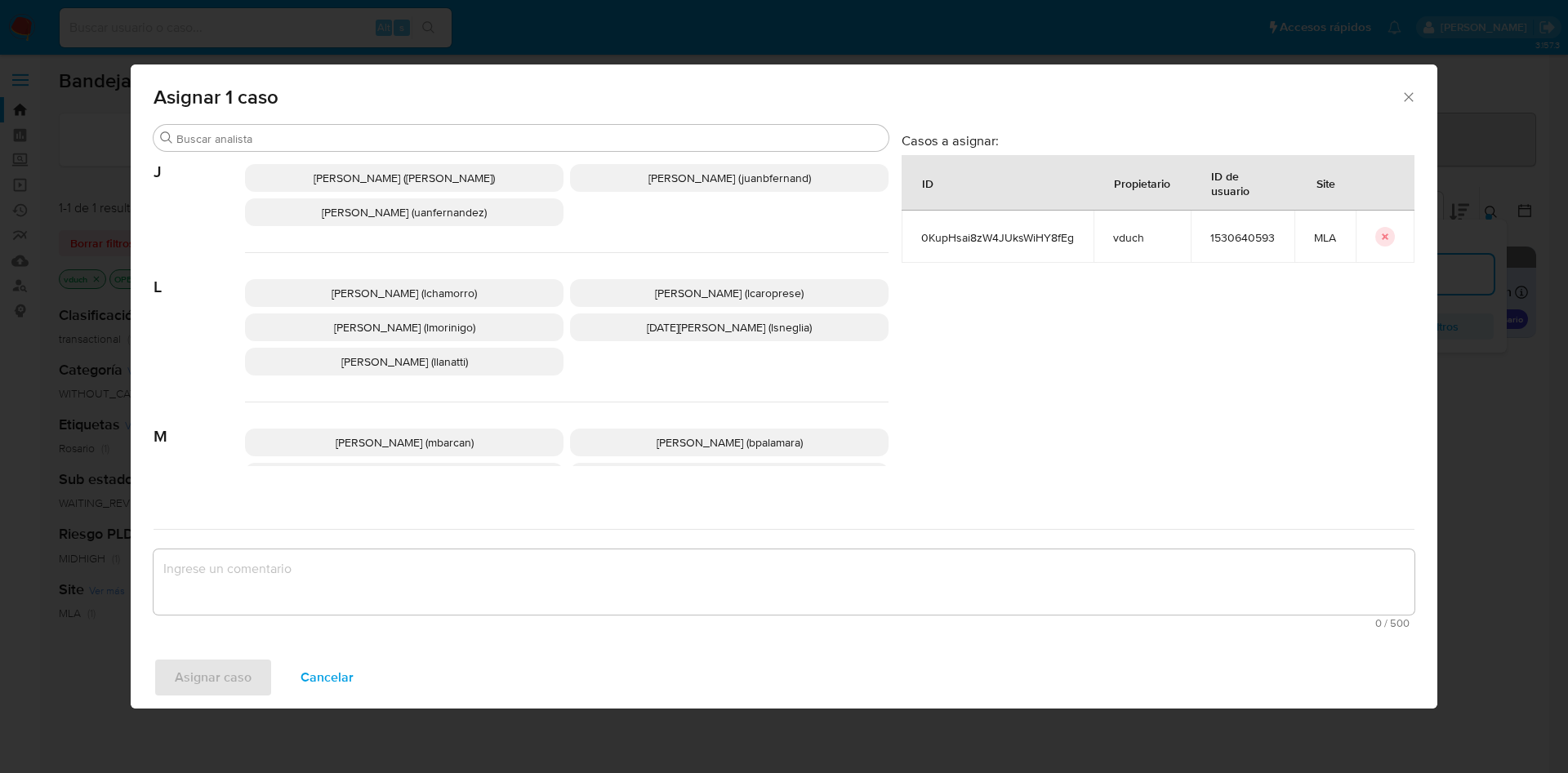
scroll to position [1412, 0]
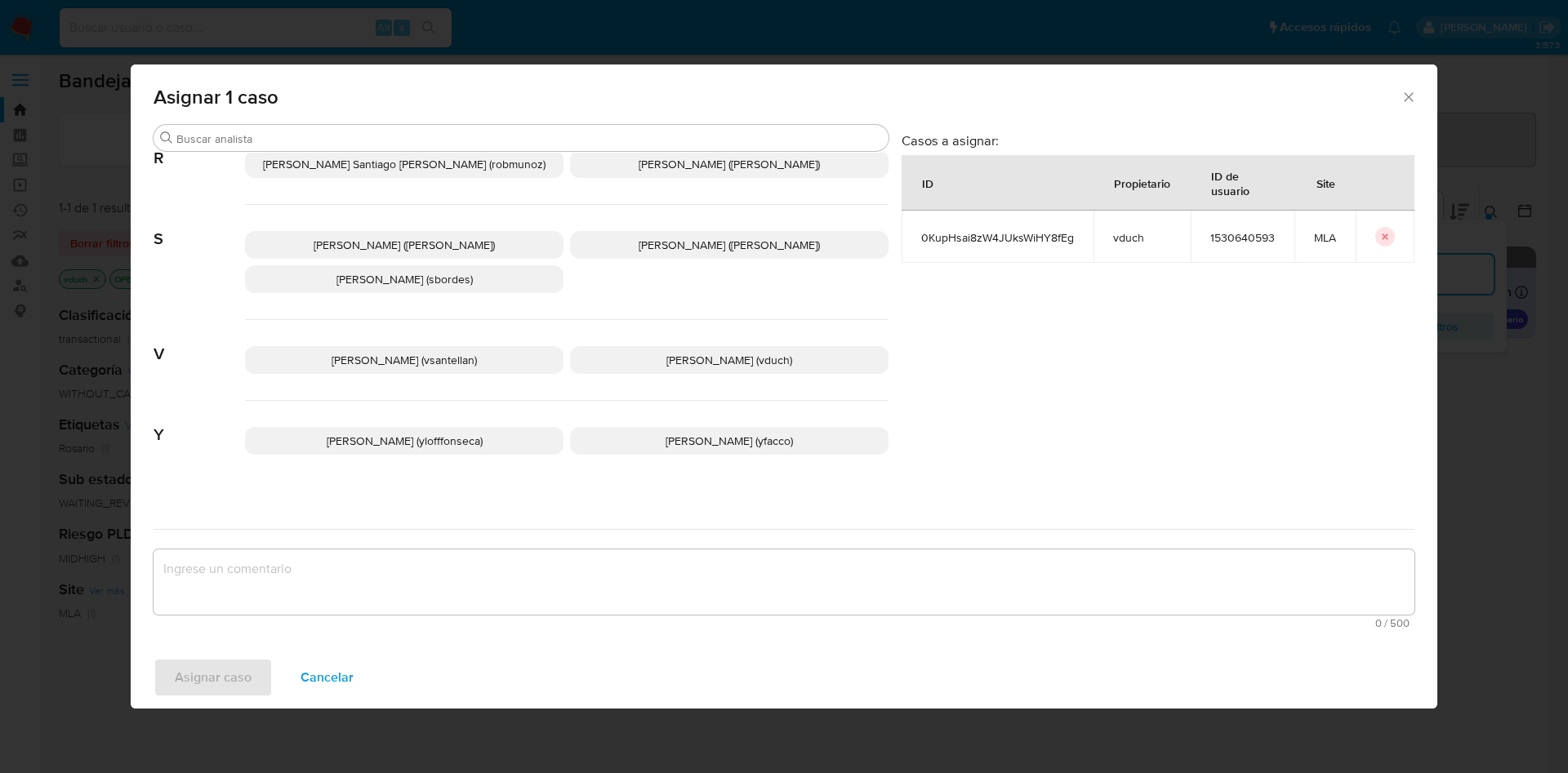
drag, startPoint x: 666, startPoint y: 342, endPoint x: 685, endPoint y: 392, distance: 53.5
click at [669, 352] on span "Valeria Duch (vduch)" at bounding box center [729, 360] width 126 height 16
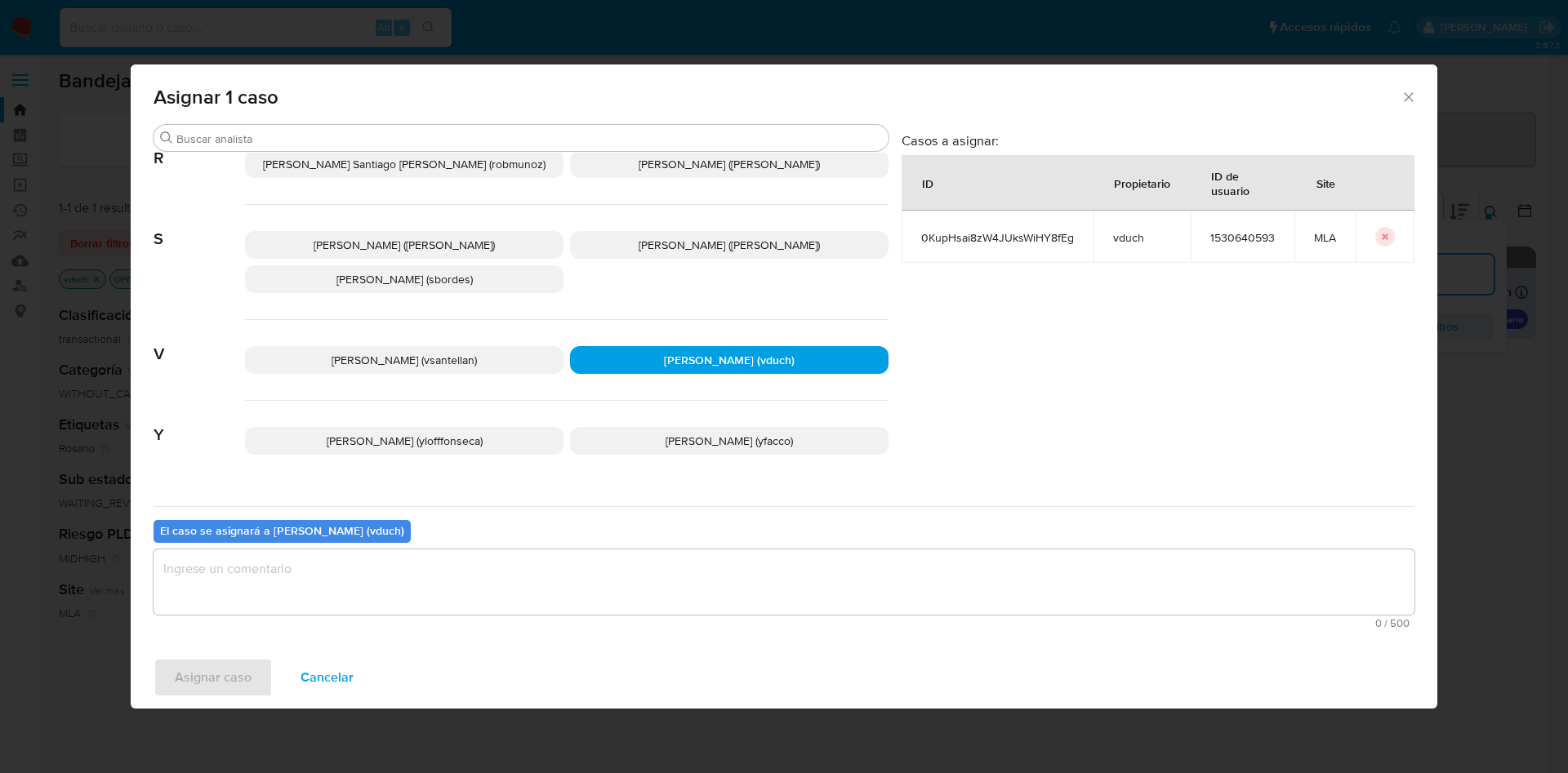
click at [720, 597] on textarea "assign-modal" at bounding box center [784, 582] width 1261 height 66
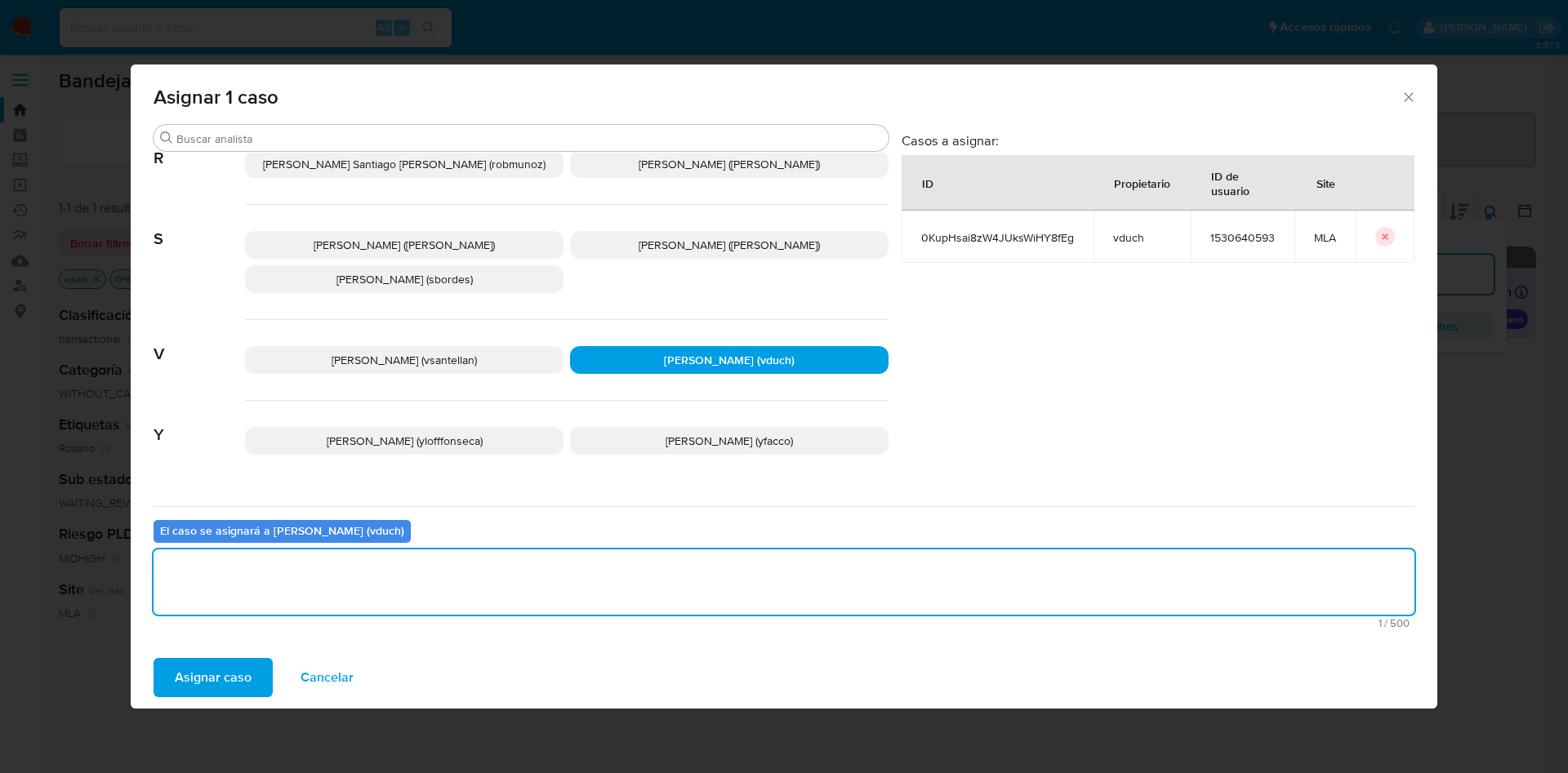
click at [172, 707] on div "Asignar caso Cancelar" at bounding box center [784, 677] width 1307 height 62
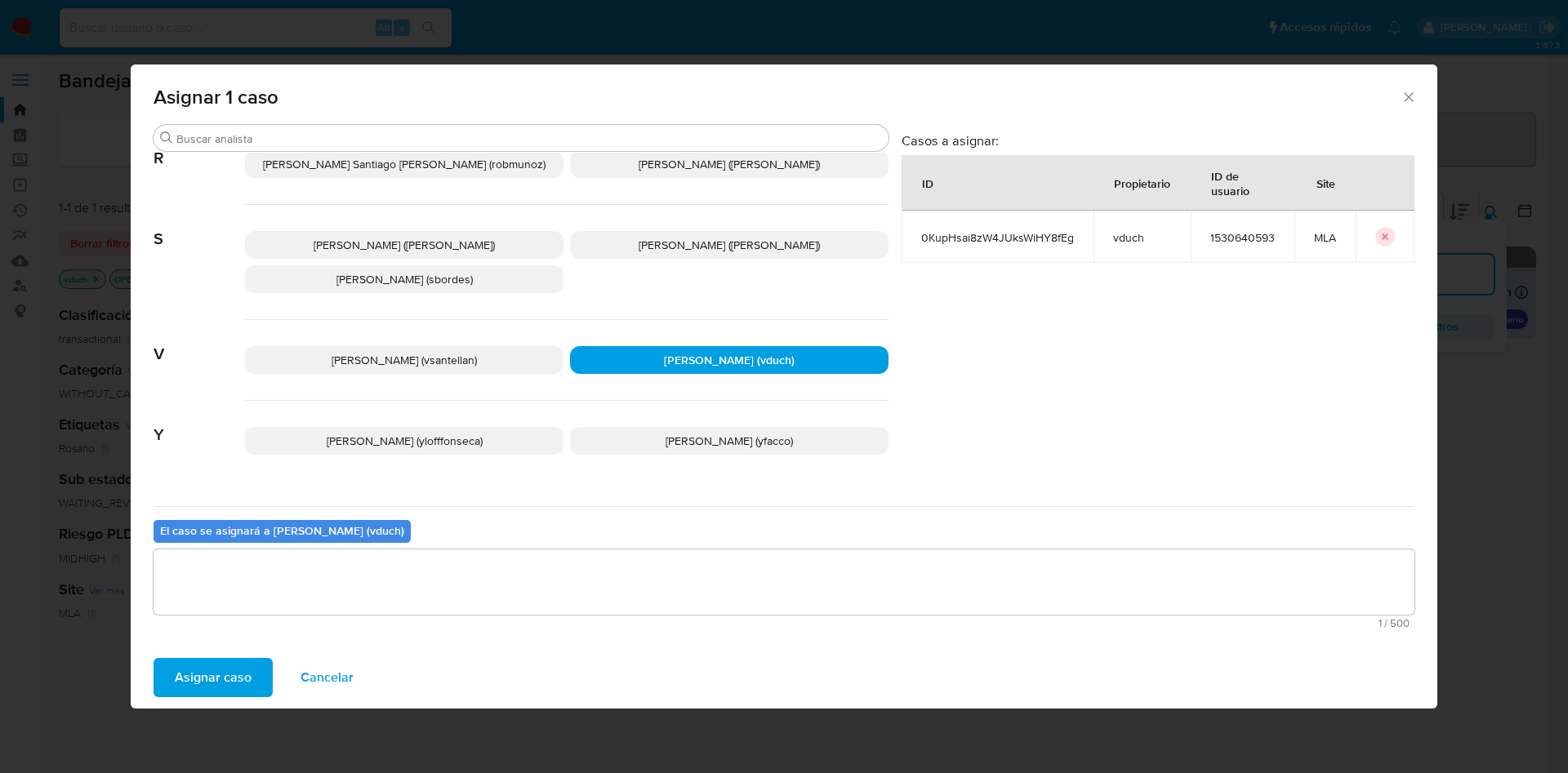
click at [195, 686] on span "Asignar caso" at bounding box center [213, 677] width 77 height 36
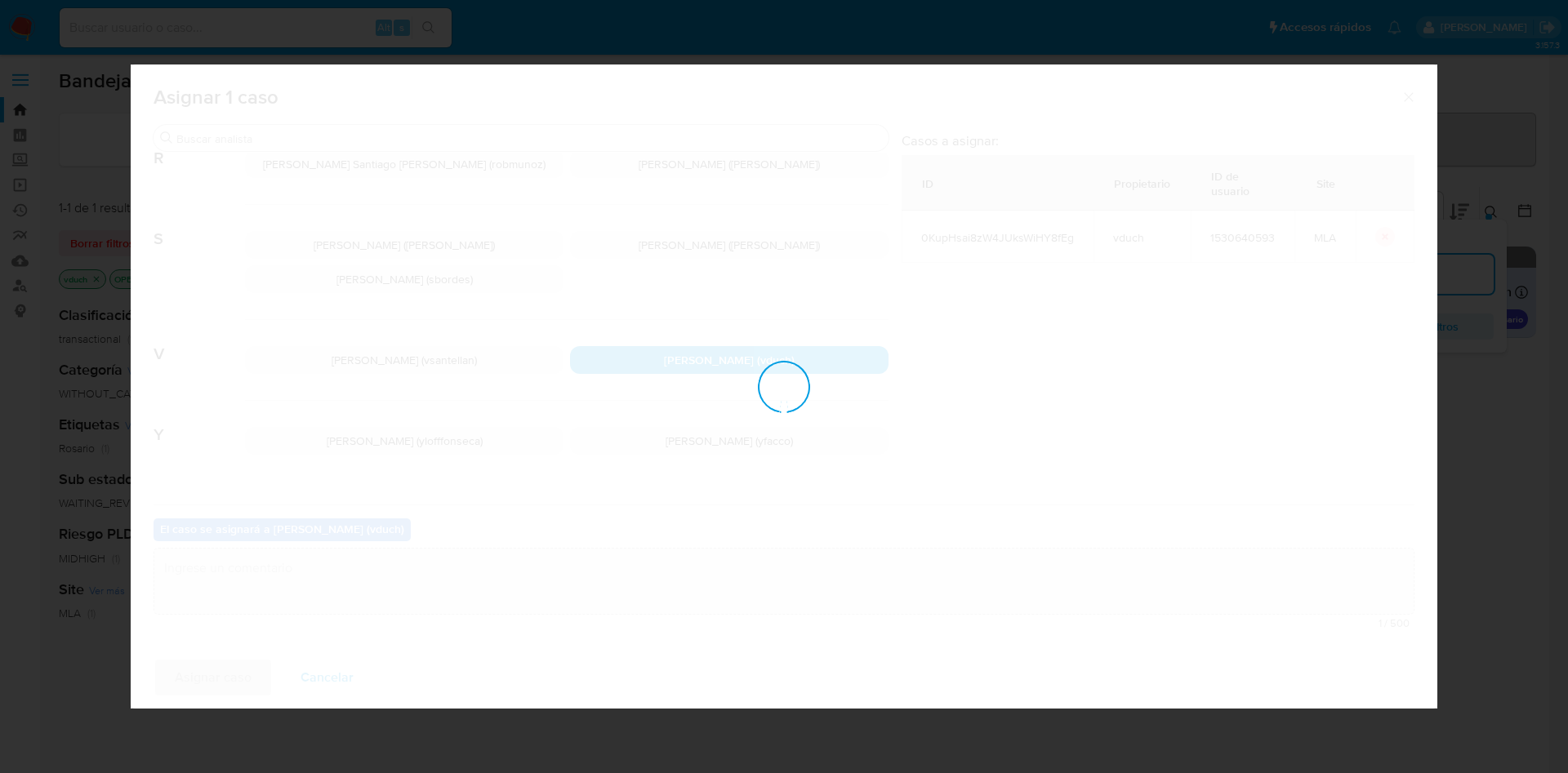
checkbox input "false"
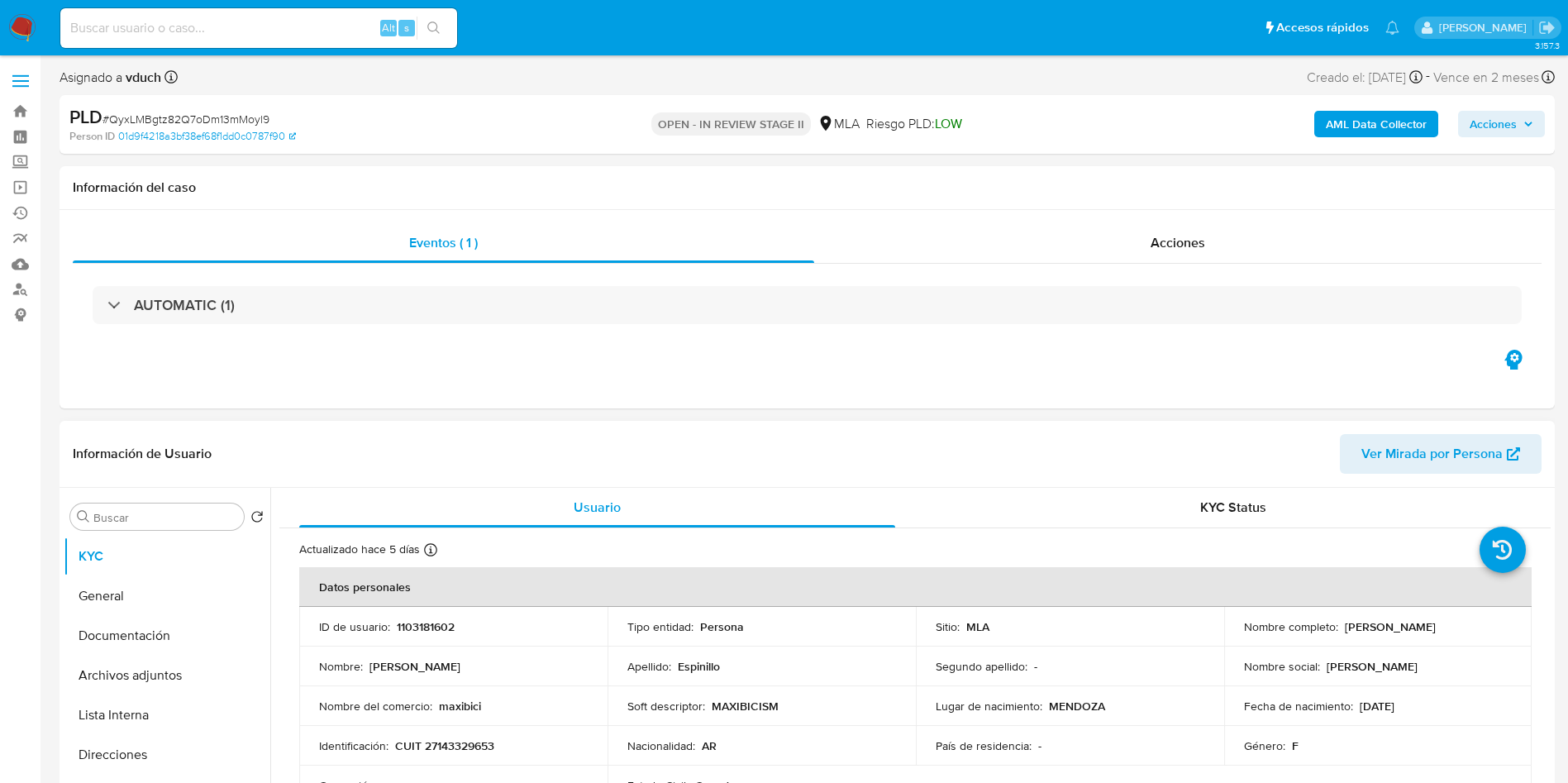
select select "10"
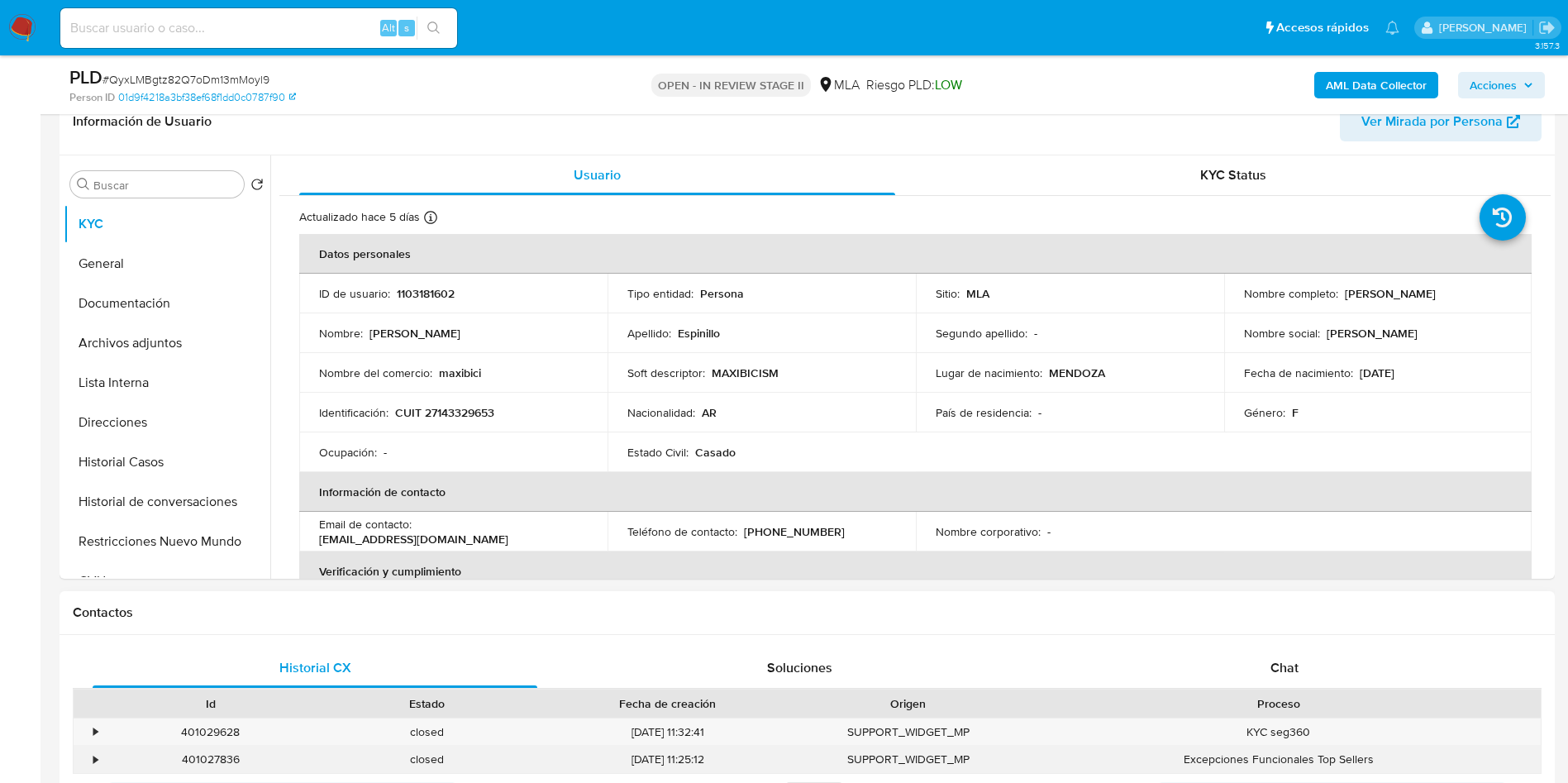
scroll to position [620, 0]
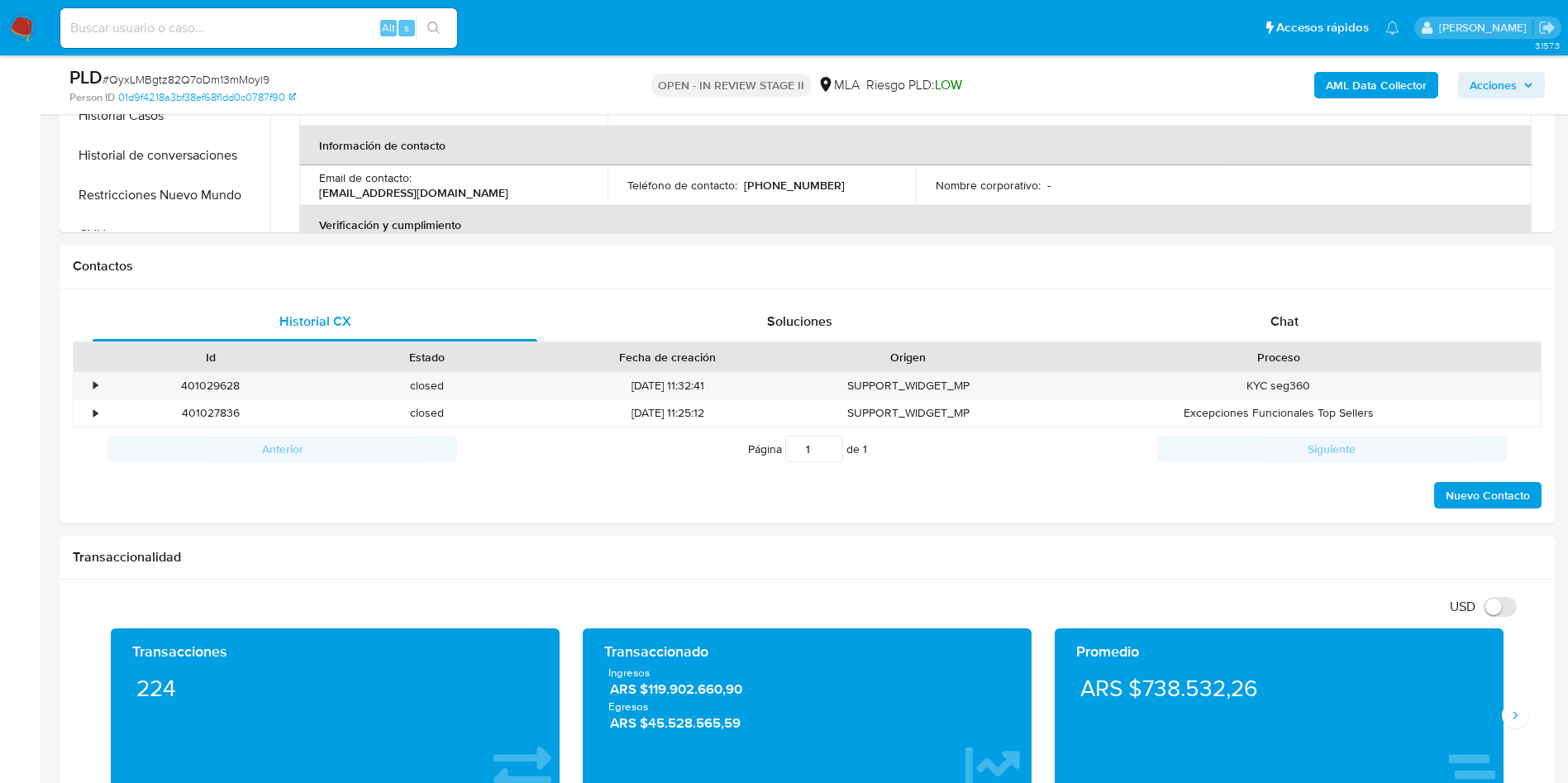
drag, startPoint x: 1253, startPoint y: 298, endPoint x: 1237, endPoint y: 317, distance: 24.8
click at [1253, 298] on div "Historial CX Soluciones Chat Id Estado Fecha de creación Origen Proceso • 40102…" at bounding box center [807, 406] width 1496 height 236
click at [1222, 339] on div "Chat" at bounding box center [1285, 321] width 444 height 40
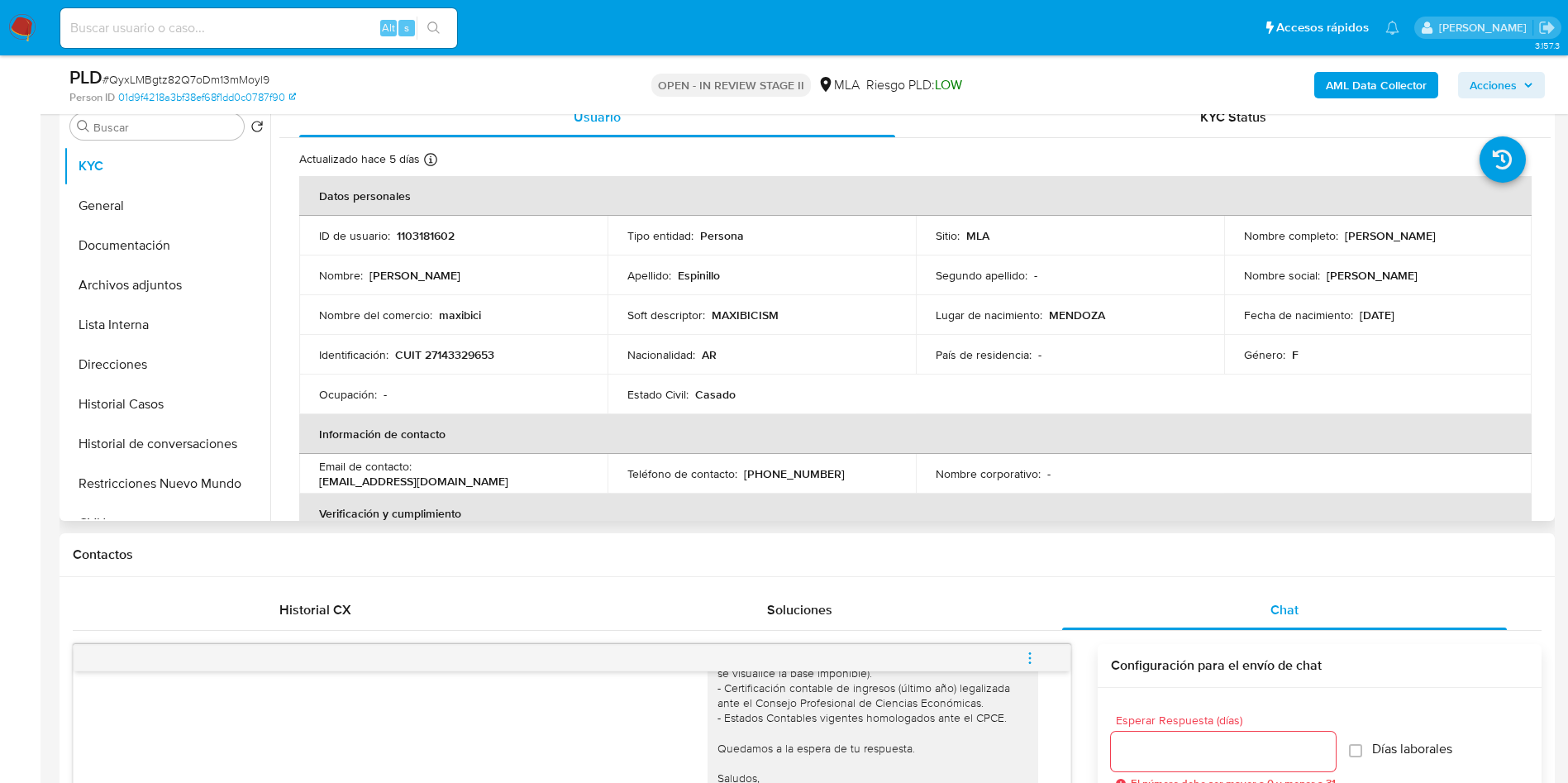
scroll to position [0, 0]
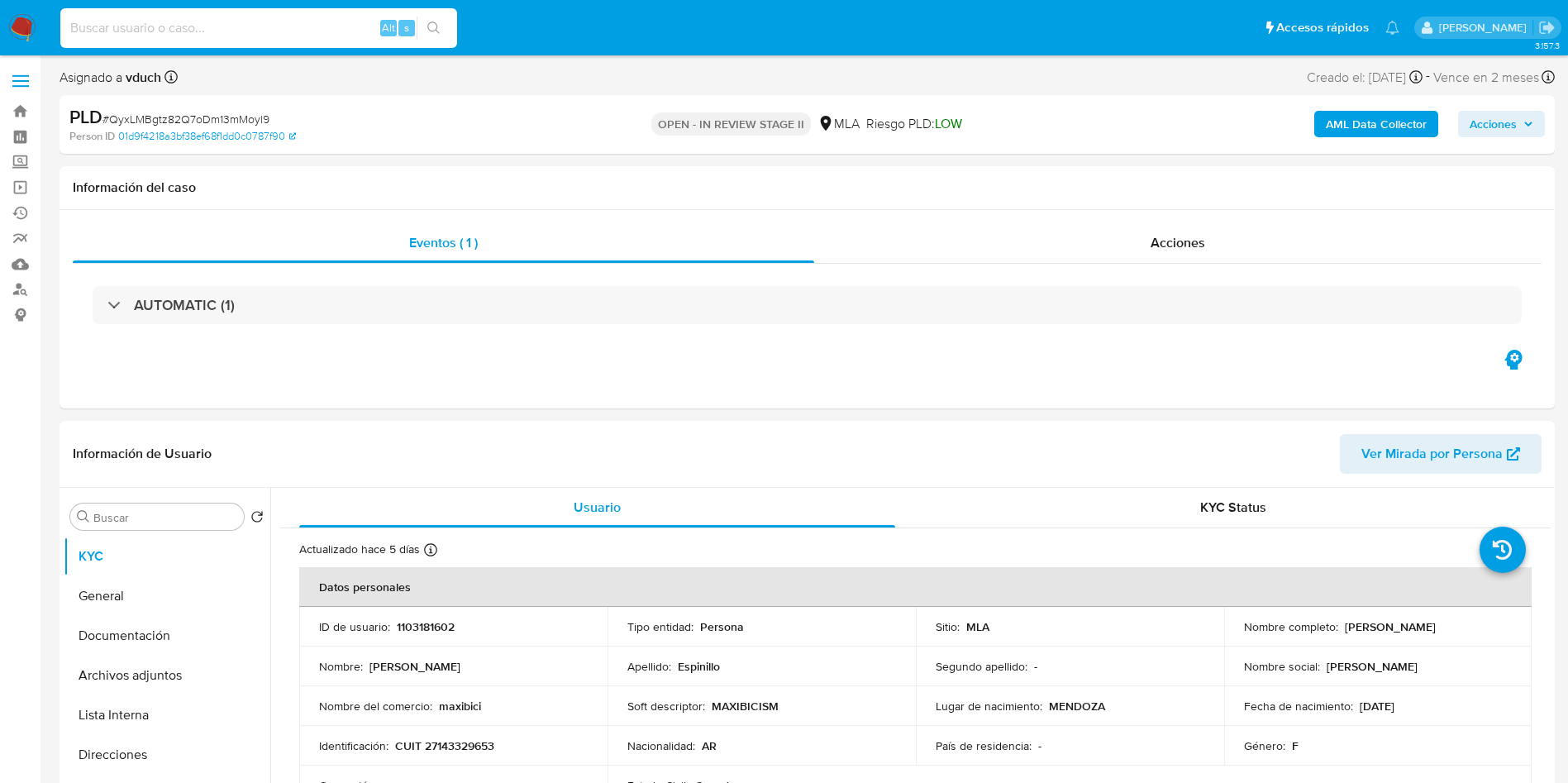
click at [216, 13] on div "Alt s" at bounding box center [259, 28] width 397 height 40
click at [216, 17] on input at bounding box center [259, 27] width 397 height 21
paste input "klsiz8JrjuKltqWsgmz1aMIU"
type input "klsiz8JrjuKltqWsgmz1aMIU"
click at [429, 31] on icon "search-icon" at bounding box center [434, 28] width 14 height 14
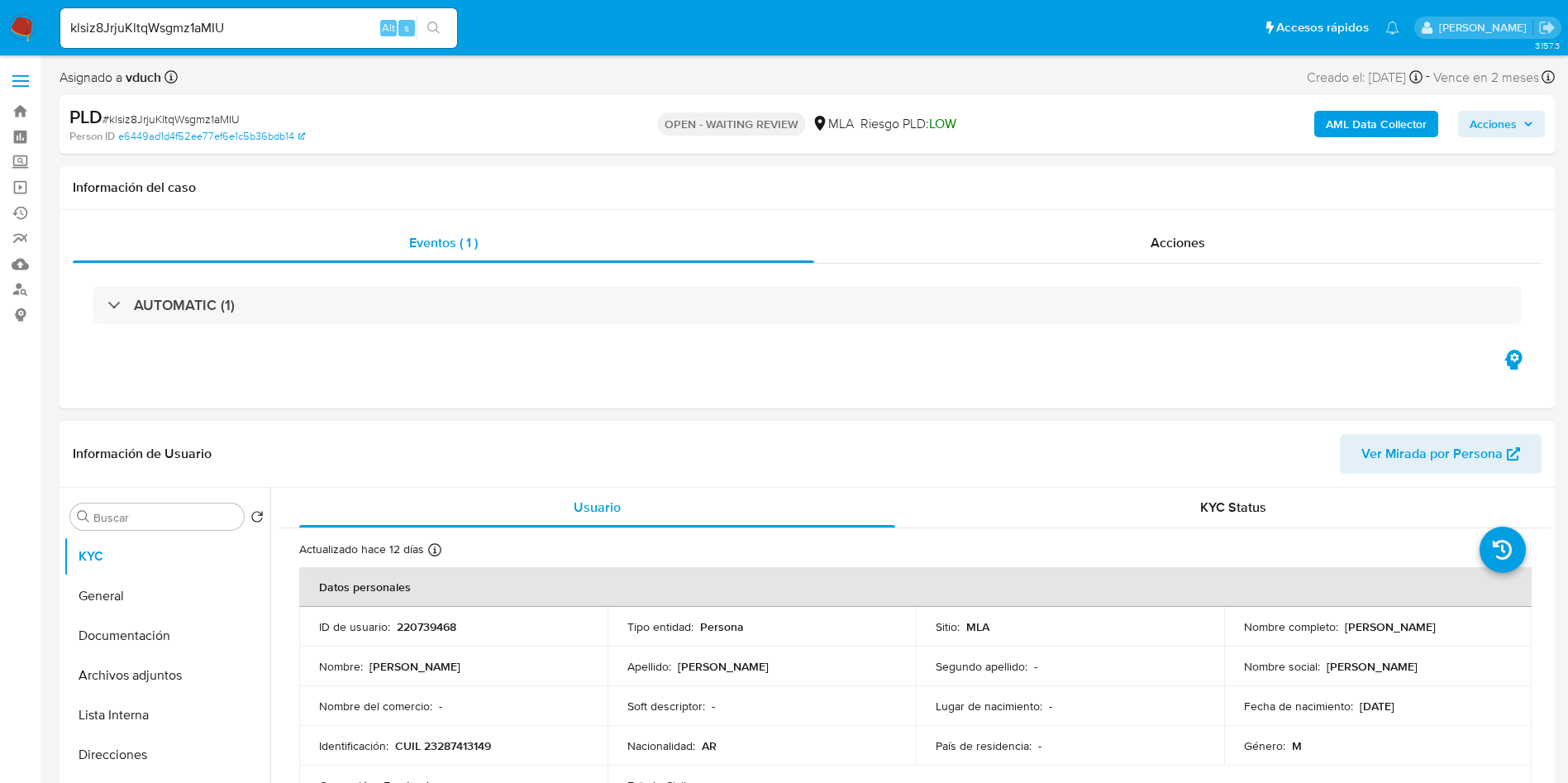
select select "10"
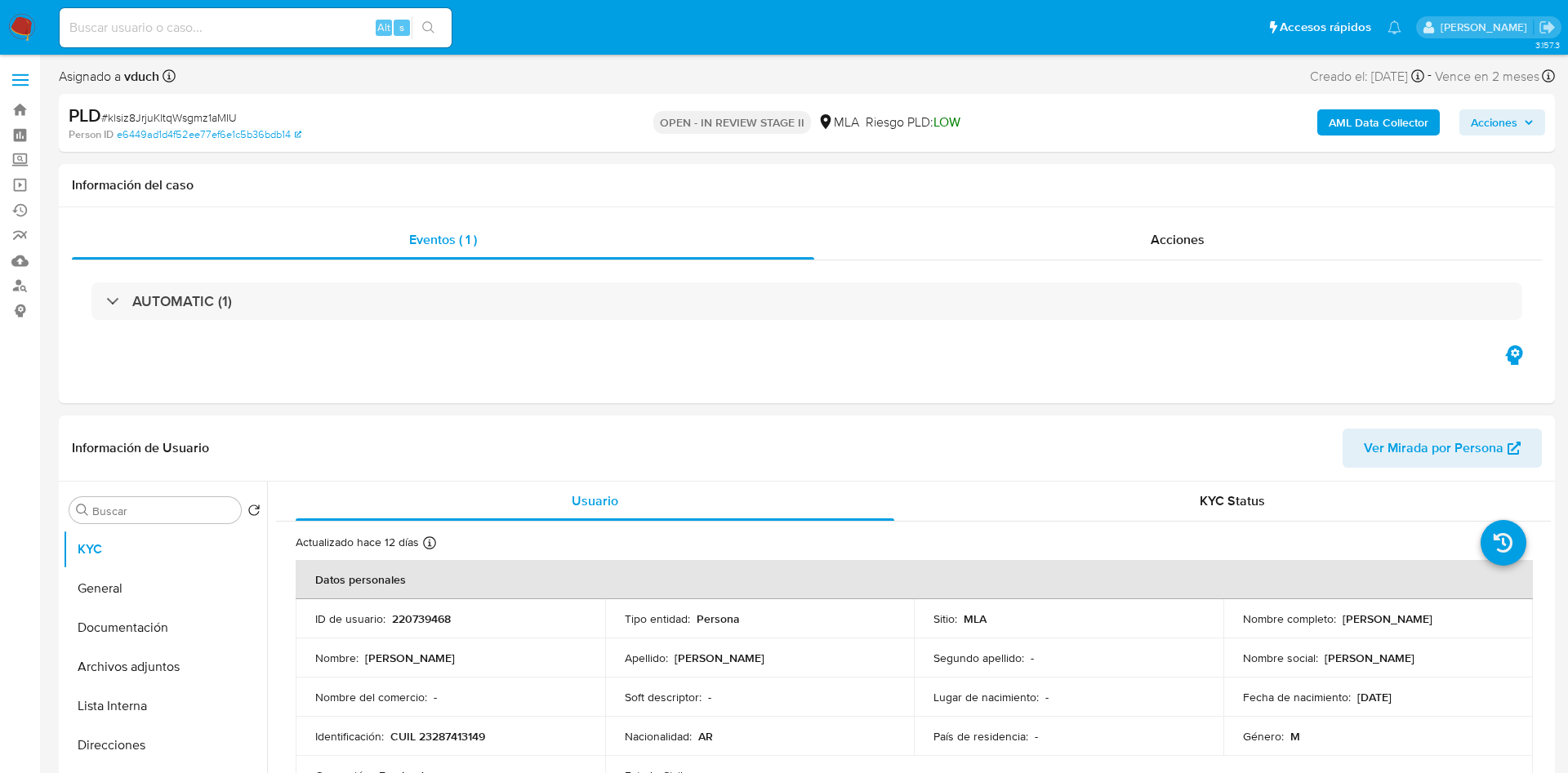
select select "10"
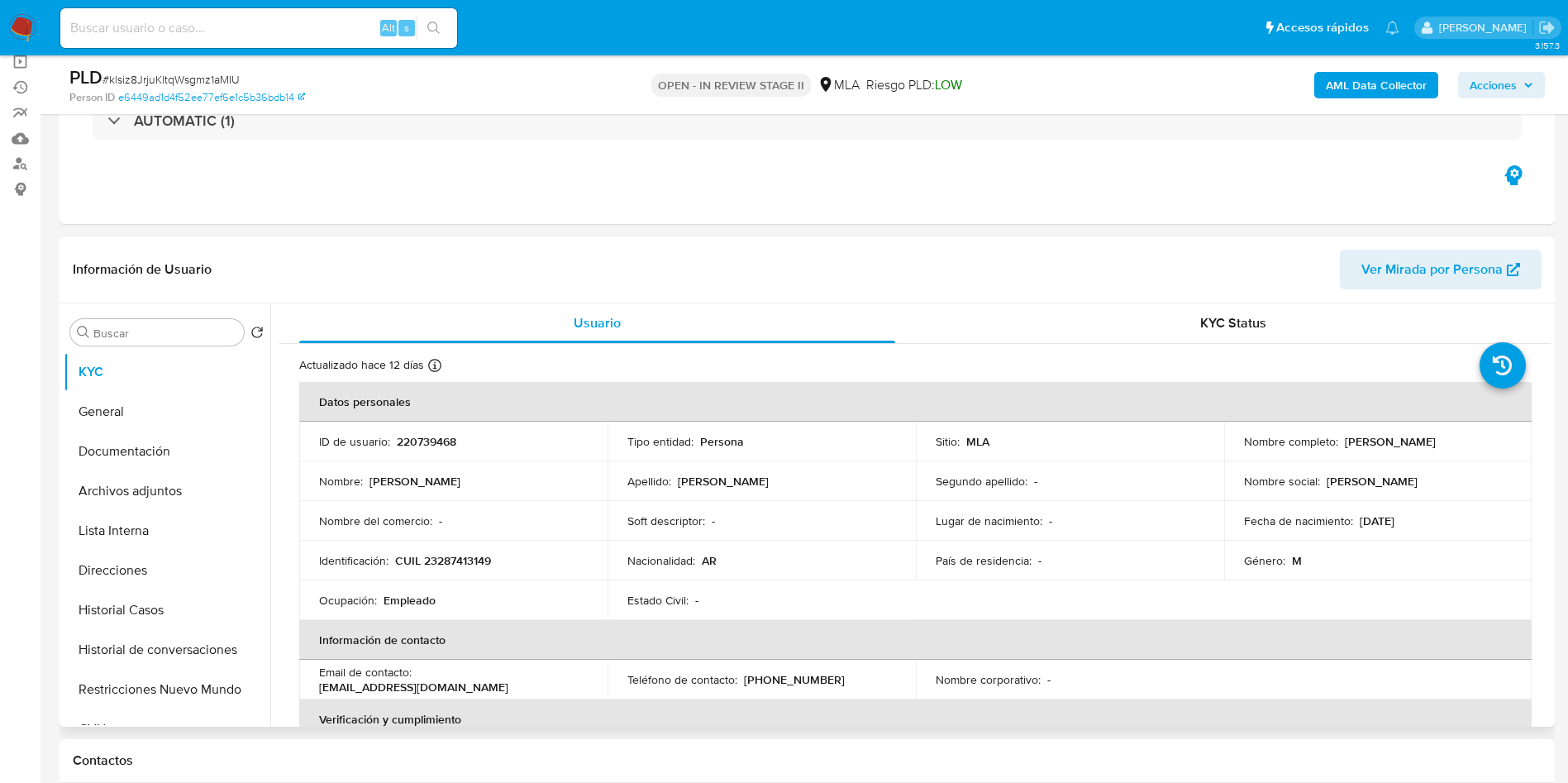
scroll to position [248, 0]
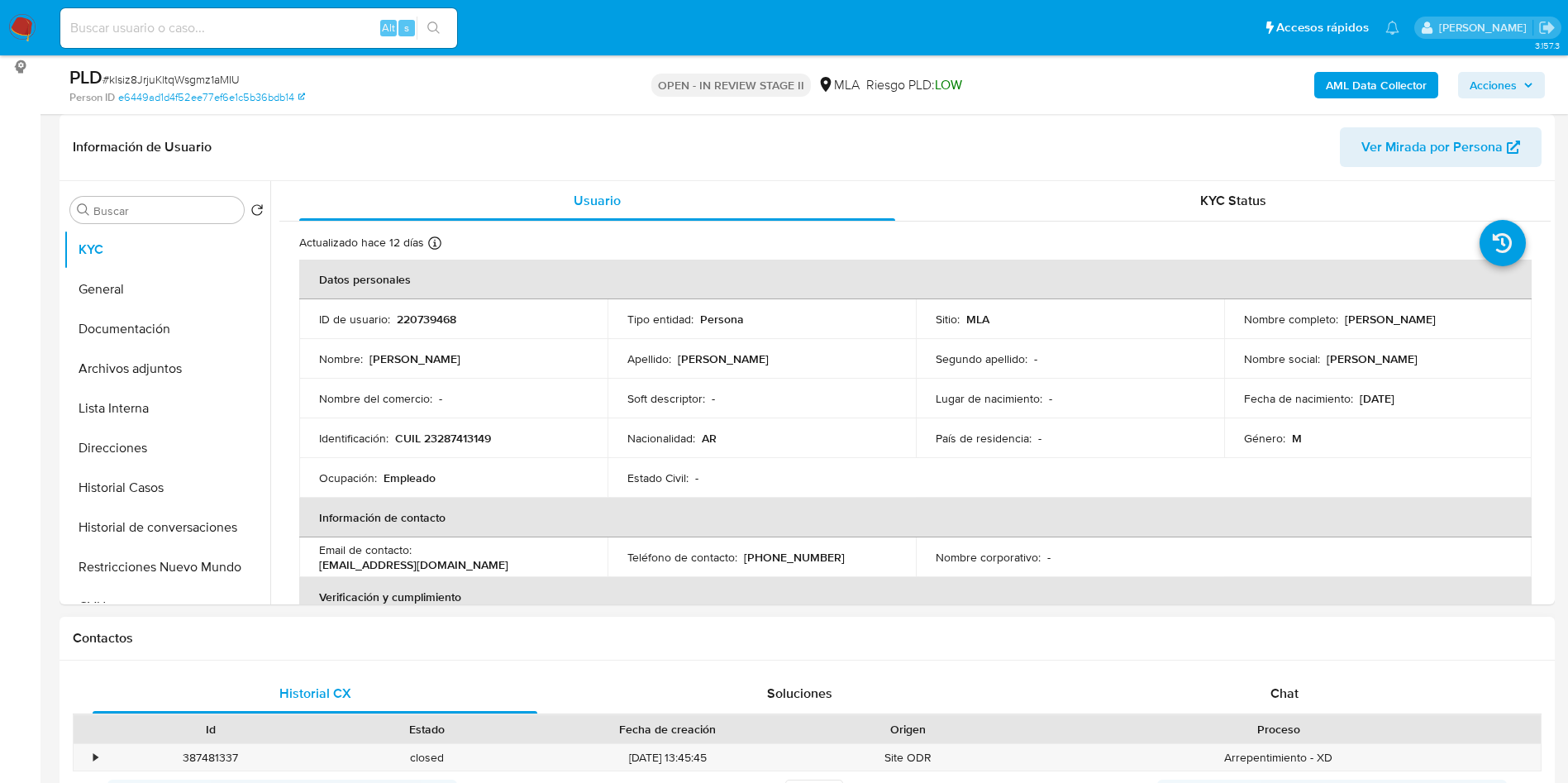
click at [1274, 721] on div "Proceso" at bounding box center [1279, 729] width 501 height 16
click at [1268, 707] on div "Chat" at bounding box center [1285, 694] width 444 height 40
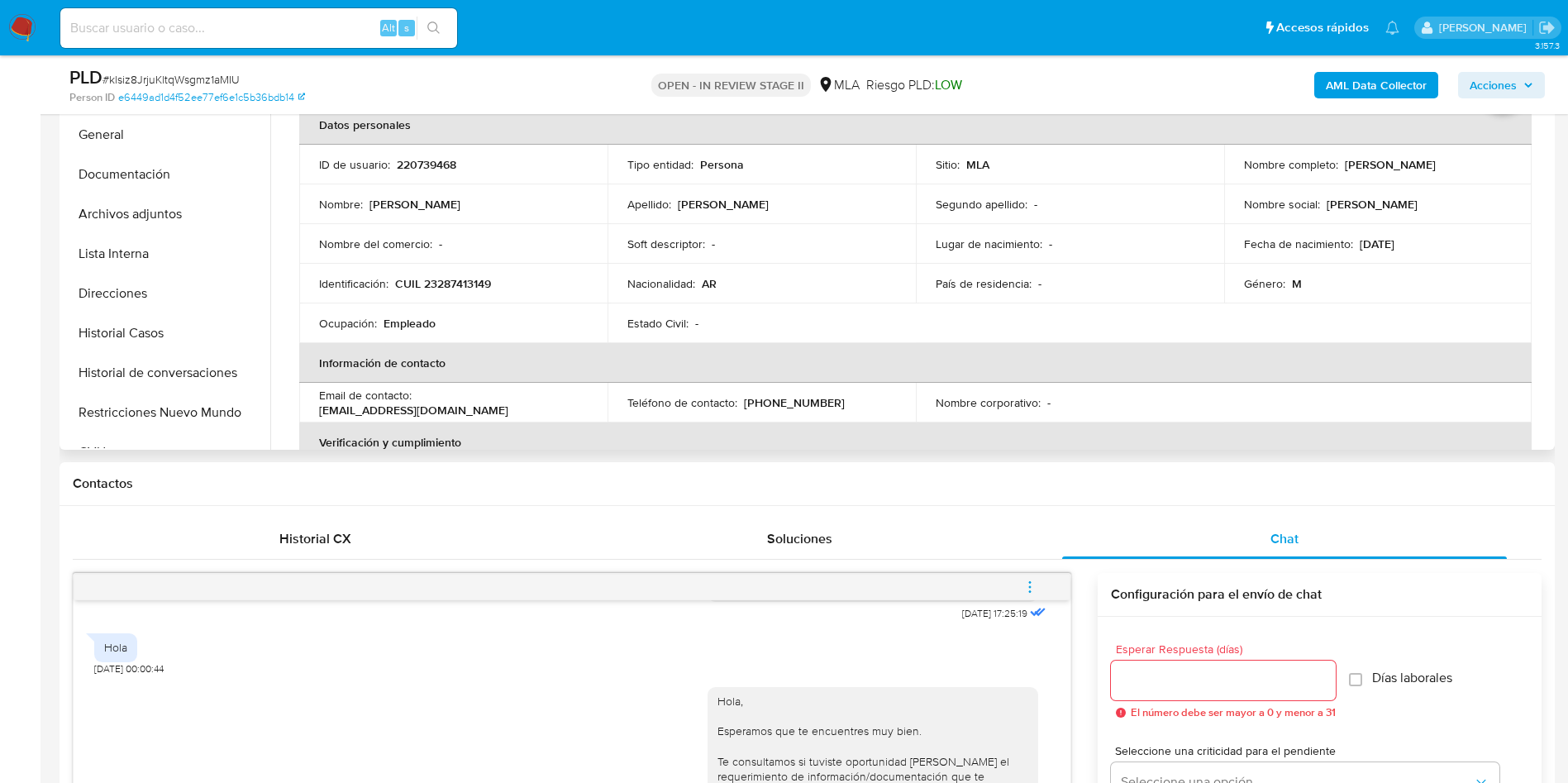
scroll to position [124, 0]
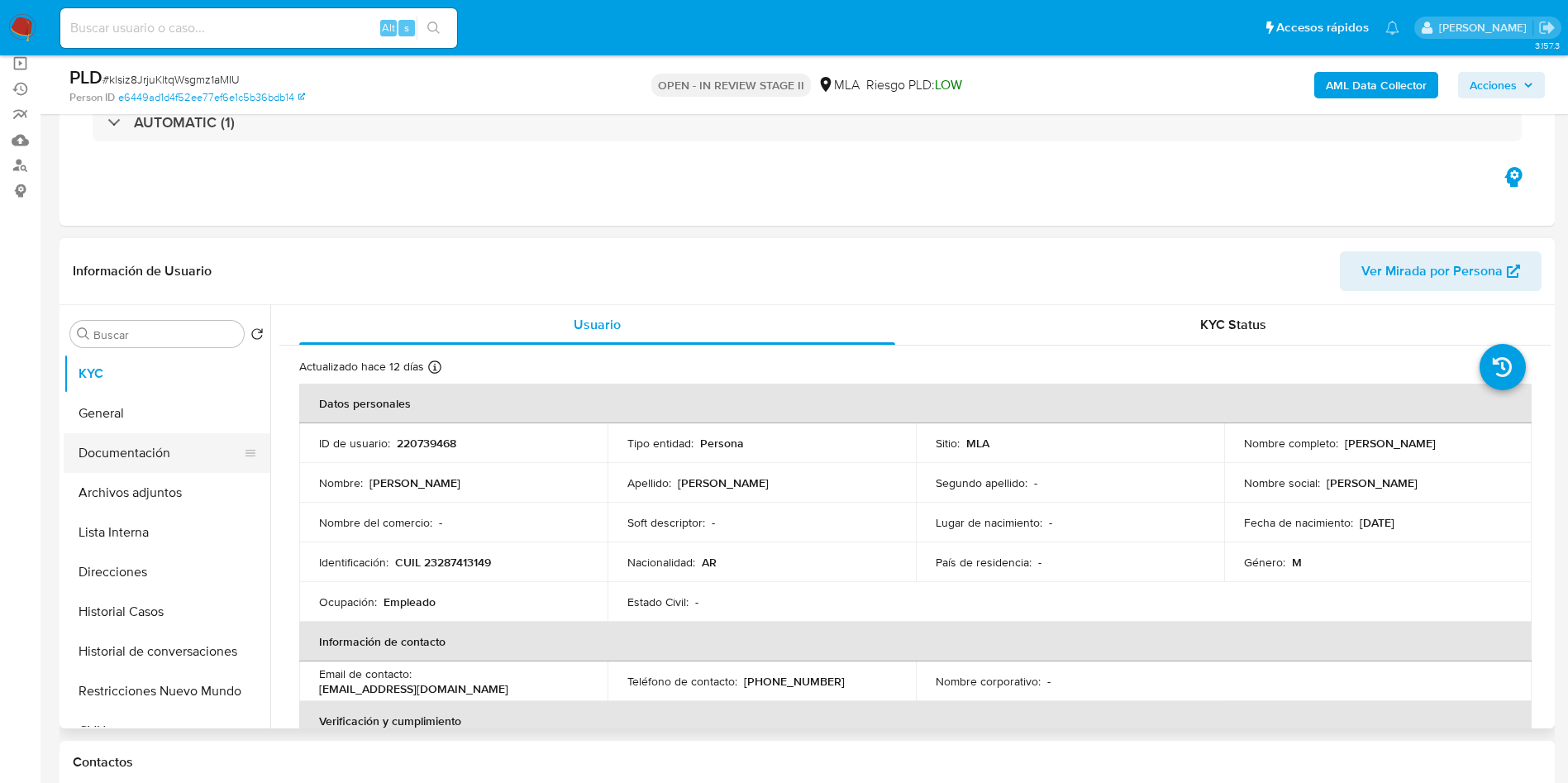
click at [194, 471] on button "Documentación" at bounding box center [160, 453] width 193 height 40
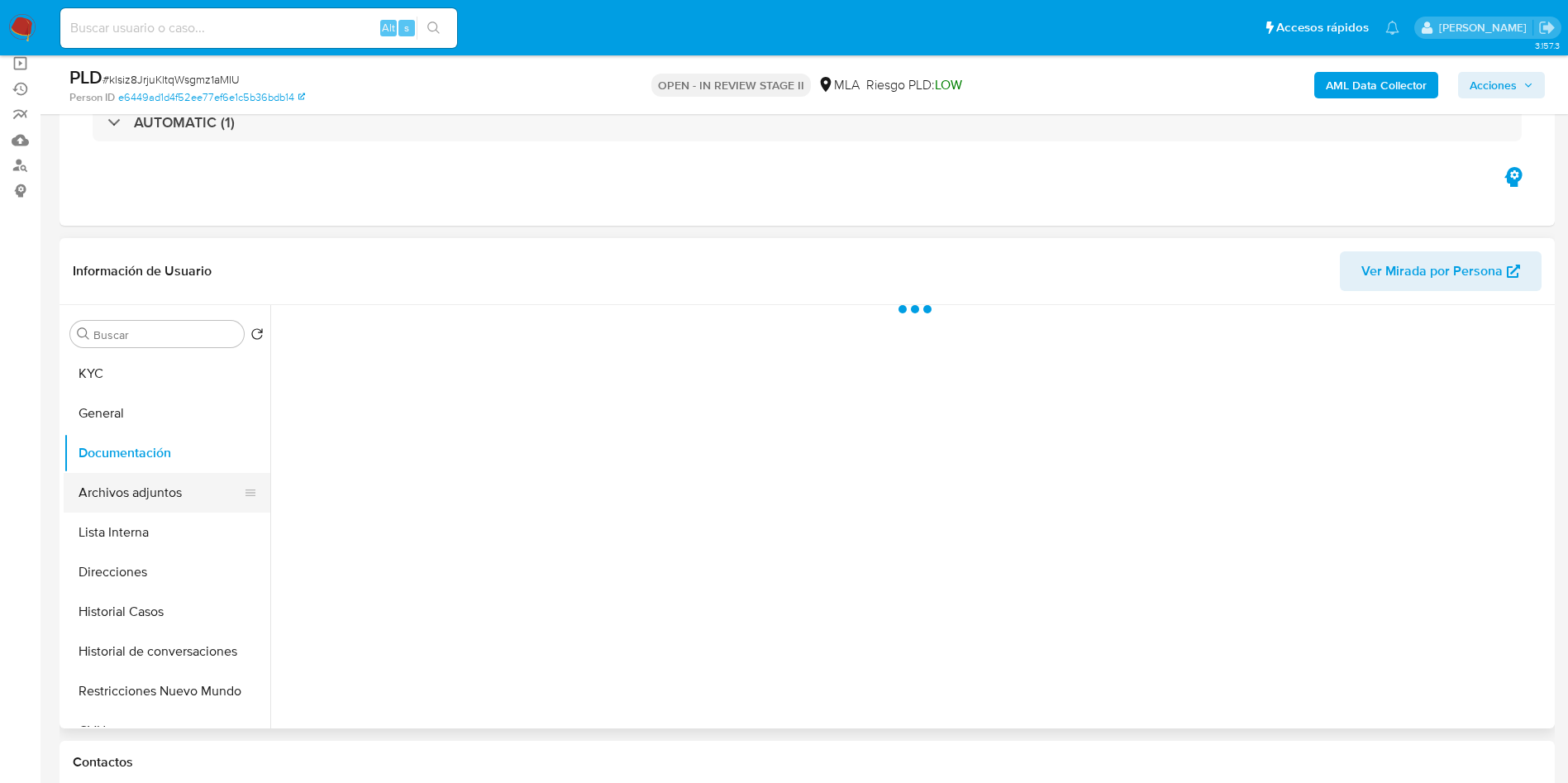
click at [192, 473] on button "Archivos adjuntos" at bounding box center [160, 493] width 193 height 40
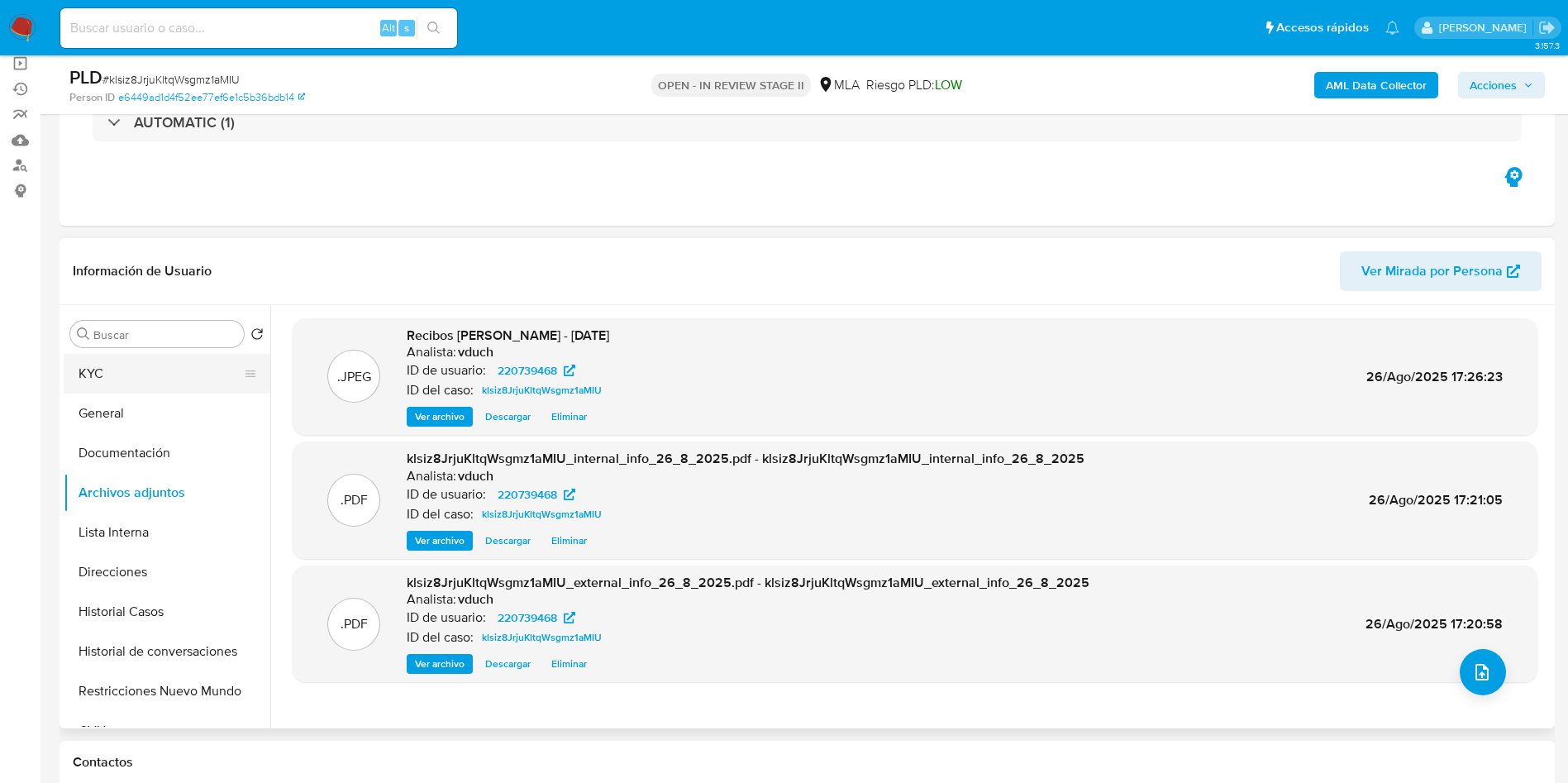
click at [158, 359] on button "KYC" at bounding box center [160, 374] width 193 height 40
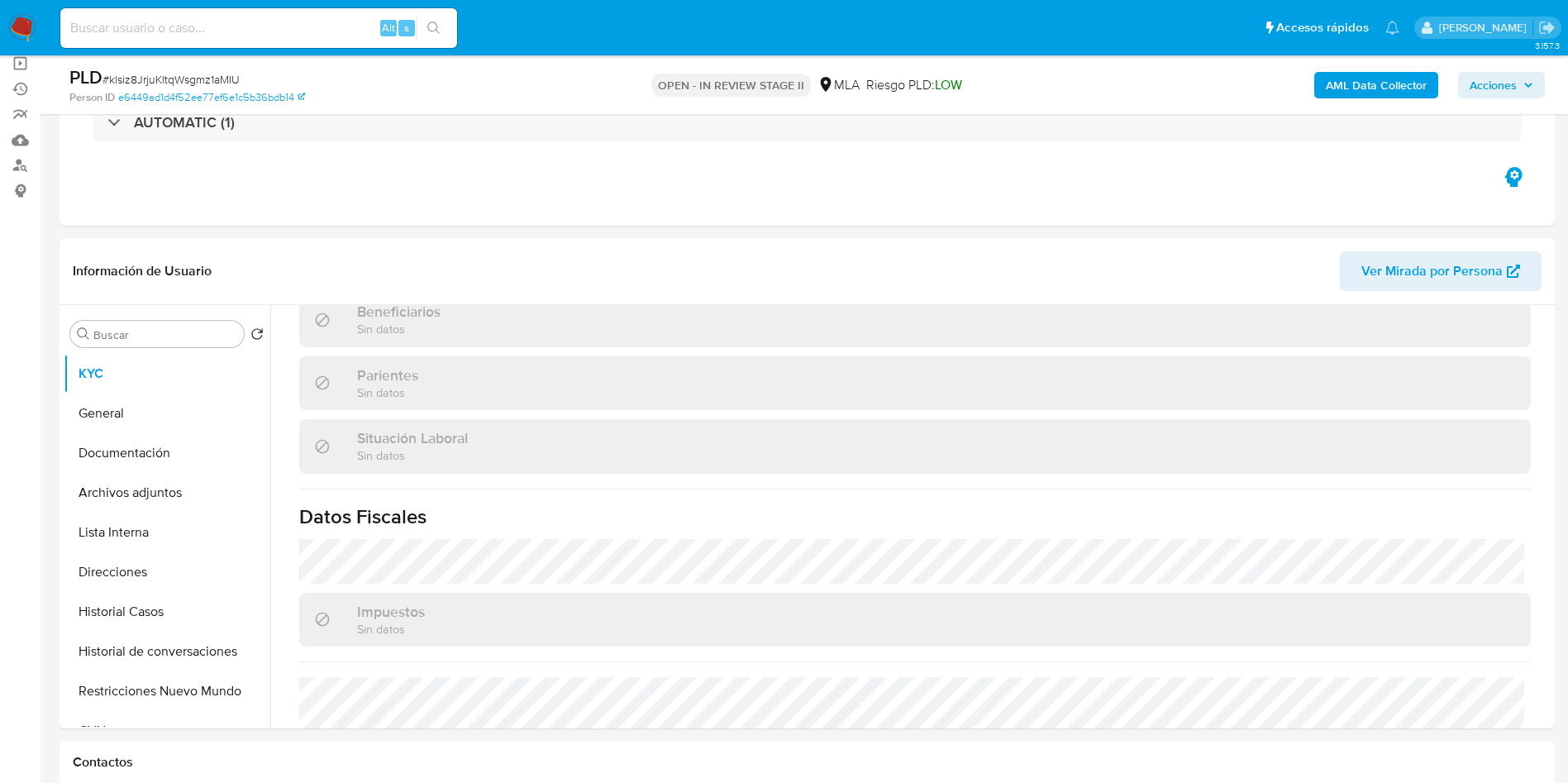
scroll to position [855, 0]
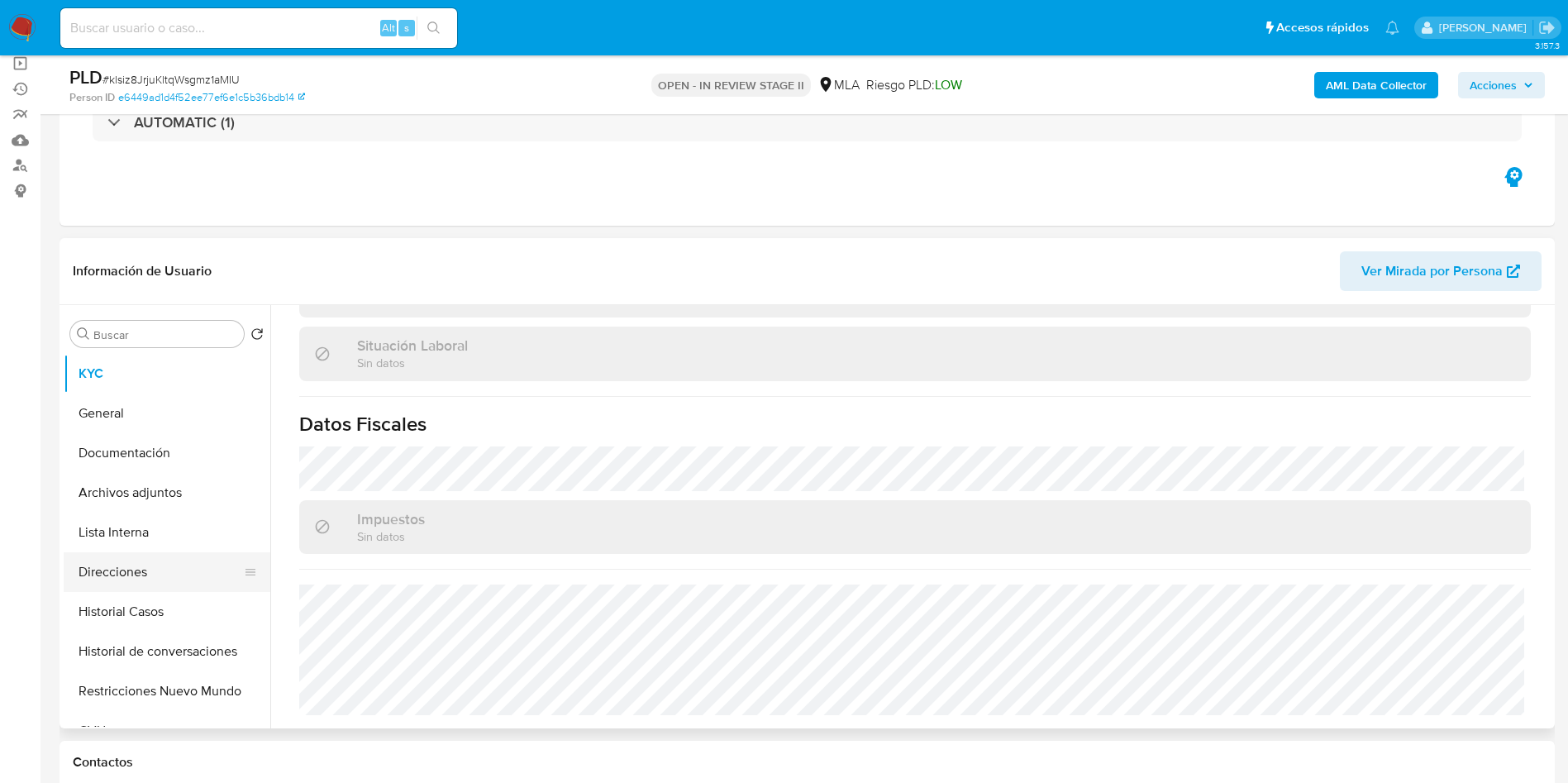
click at [125, 571] on button "Direcciones" at bounding box center [160, 572] width 193 height 40
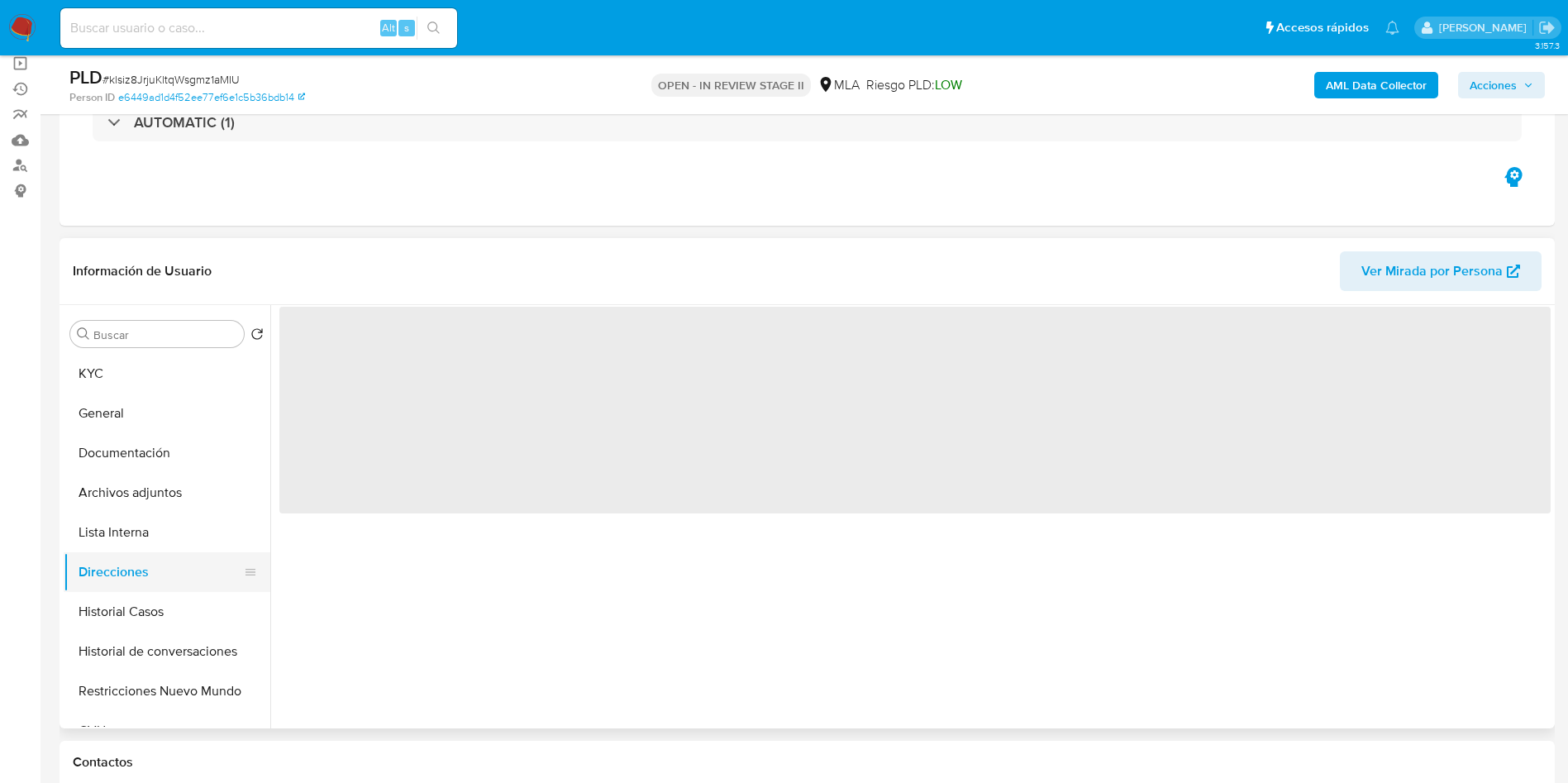
scroll to position [0, 0]
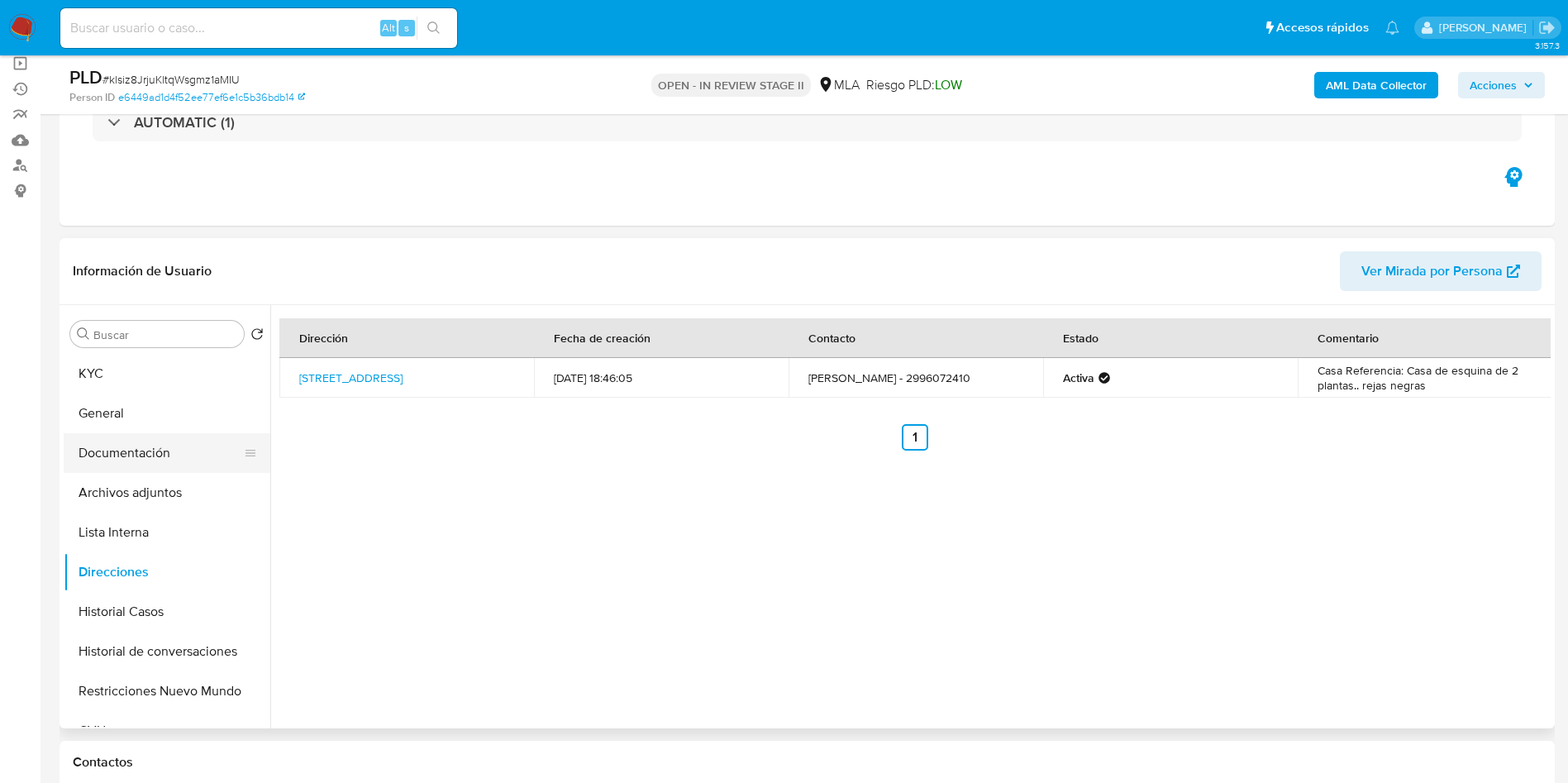
click at [175, 436] on button "Documentación" at bounding box center [160, 453] width 193 height 40
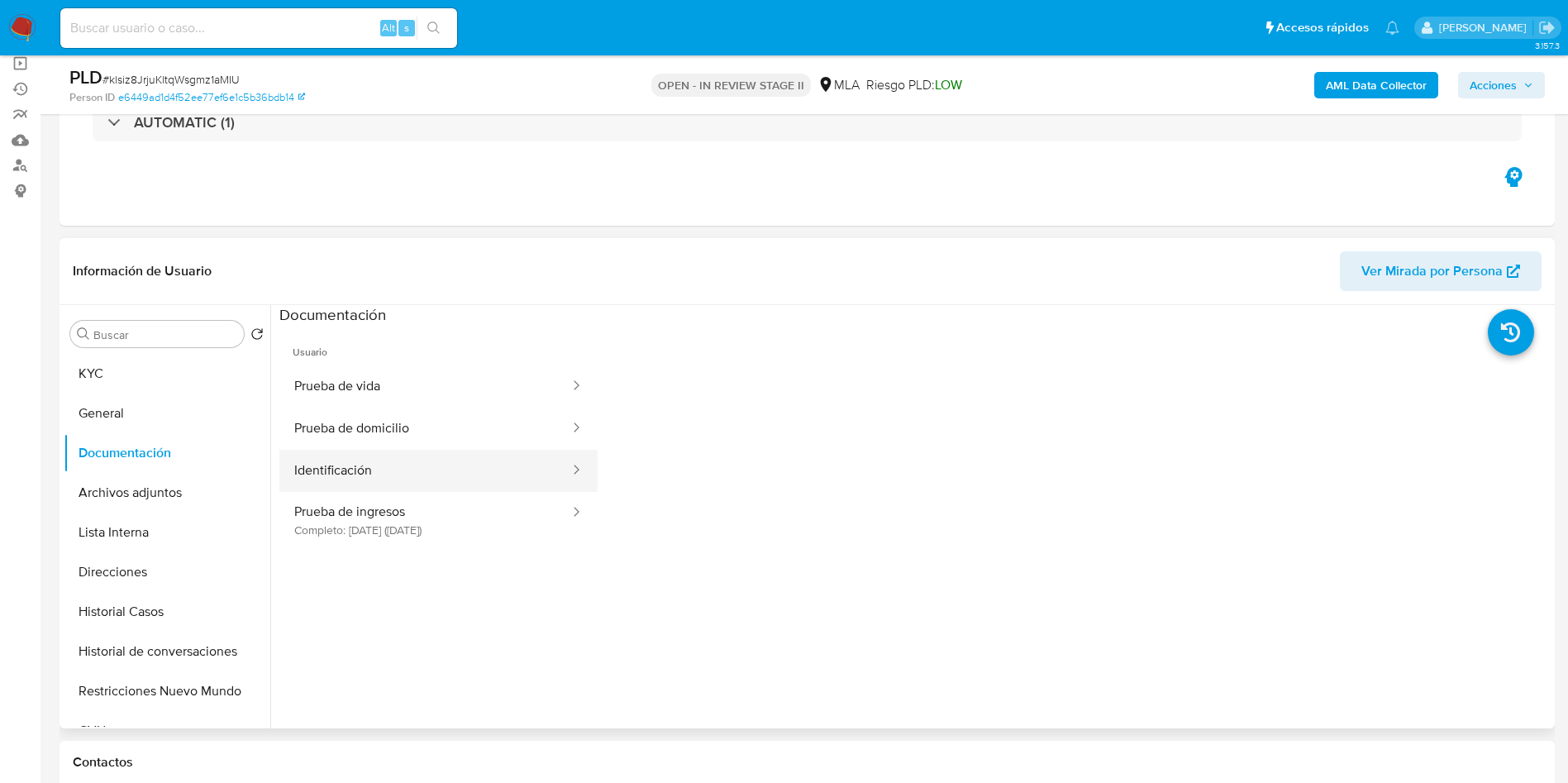
click at [370, 460] on button "Identificación" at bounding box center [425, 471] width 292 height 43
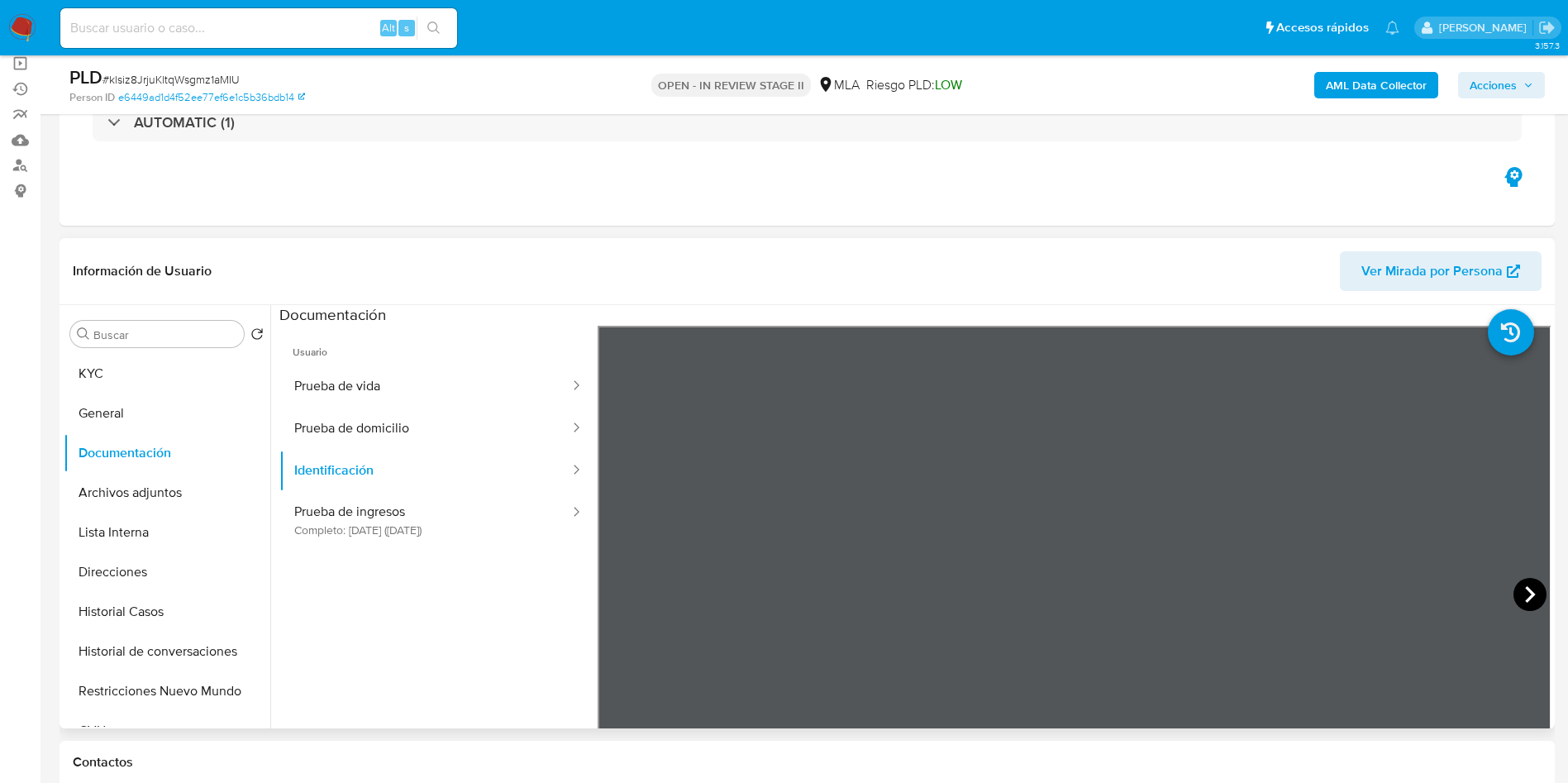
click at [1537, 594] on icon at bounding box center [1530, 594] width 33 height 33
click at [90, 345] on div "Buscar" at bounding box center [157, 334] width 174 height 26
click at [89, 367] on button "KYC" at bounding box center [160, 374] width 193 height 40
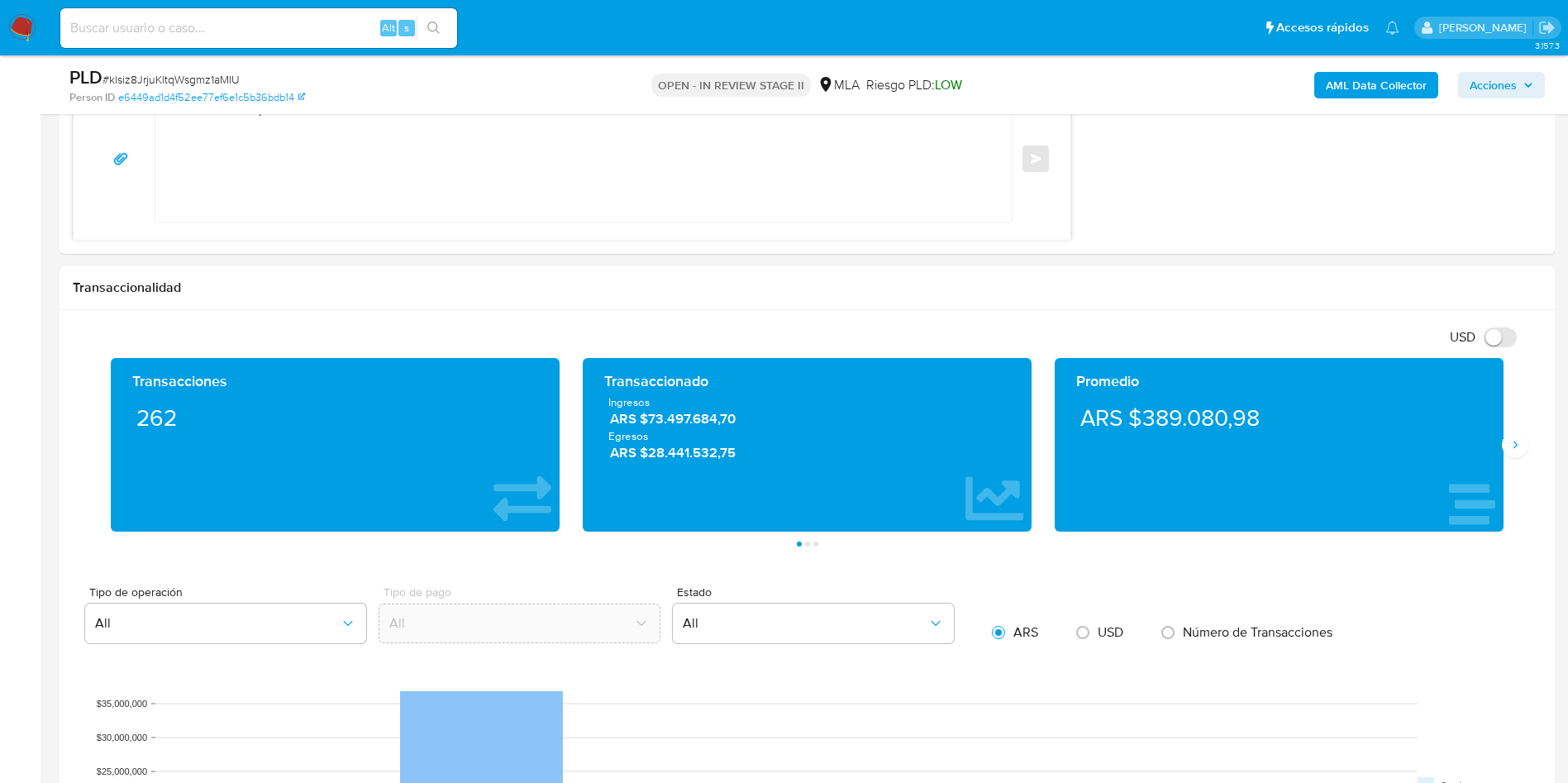
scroll to position [1735, 0]
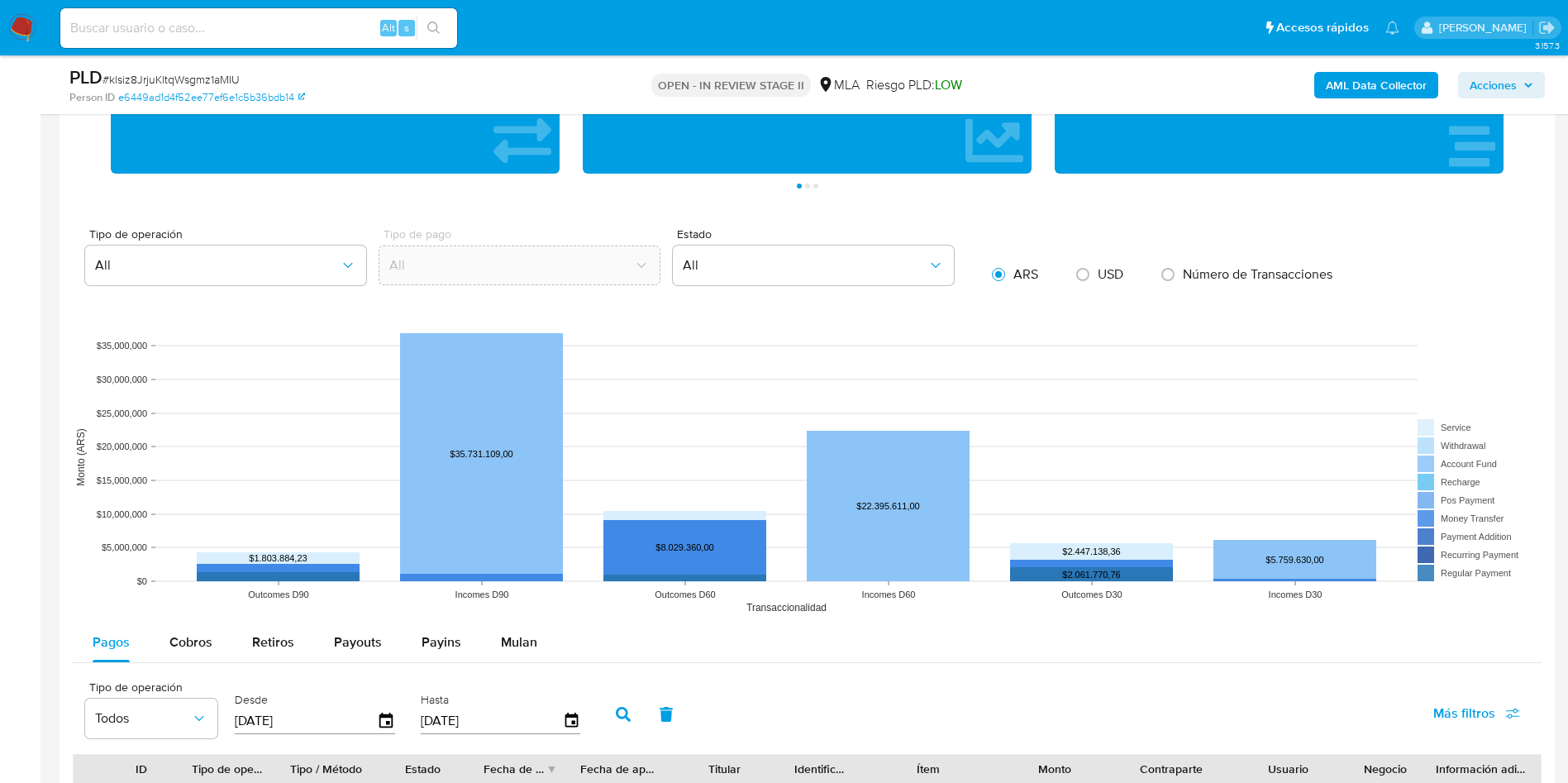
click at [816, 684] on div "Tipo de operación Todos Desde 12/06/2025 Hasta 09/09/2025 Más filtros" at bounding box center [807, 712] width 1469 height 83
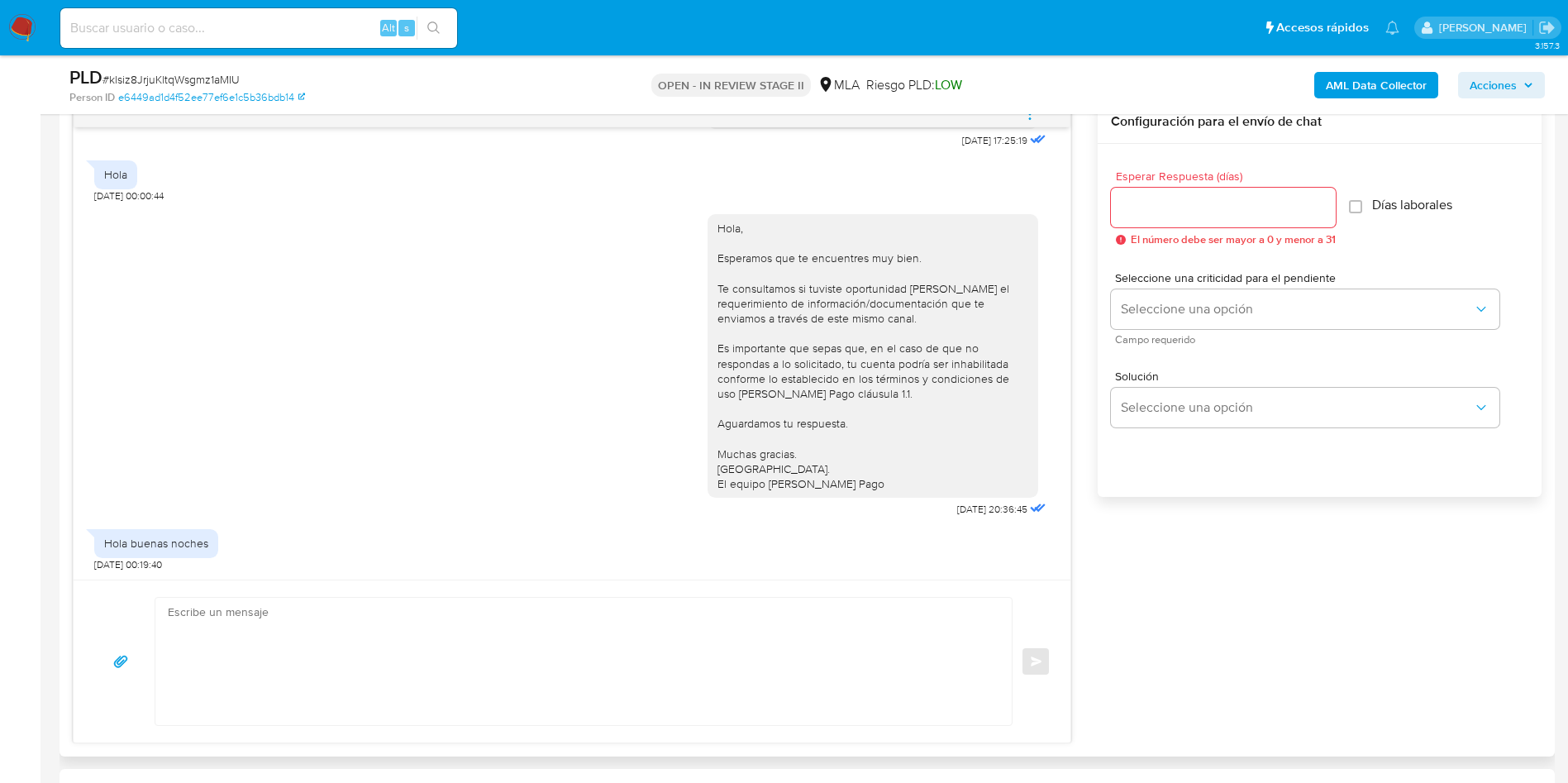
scroll to position [744, 0]
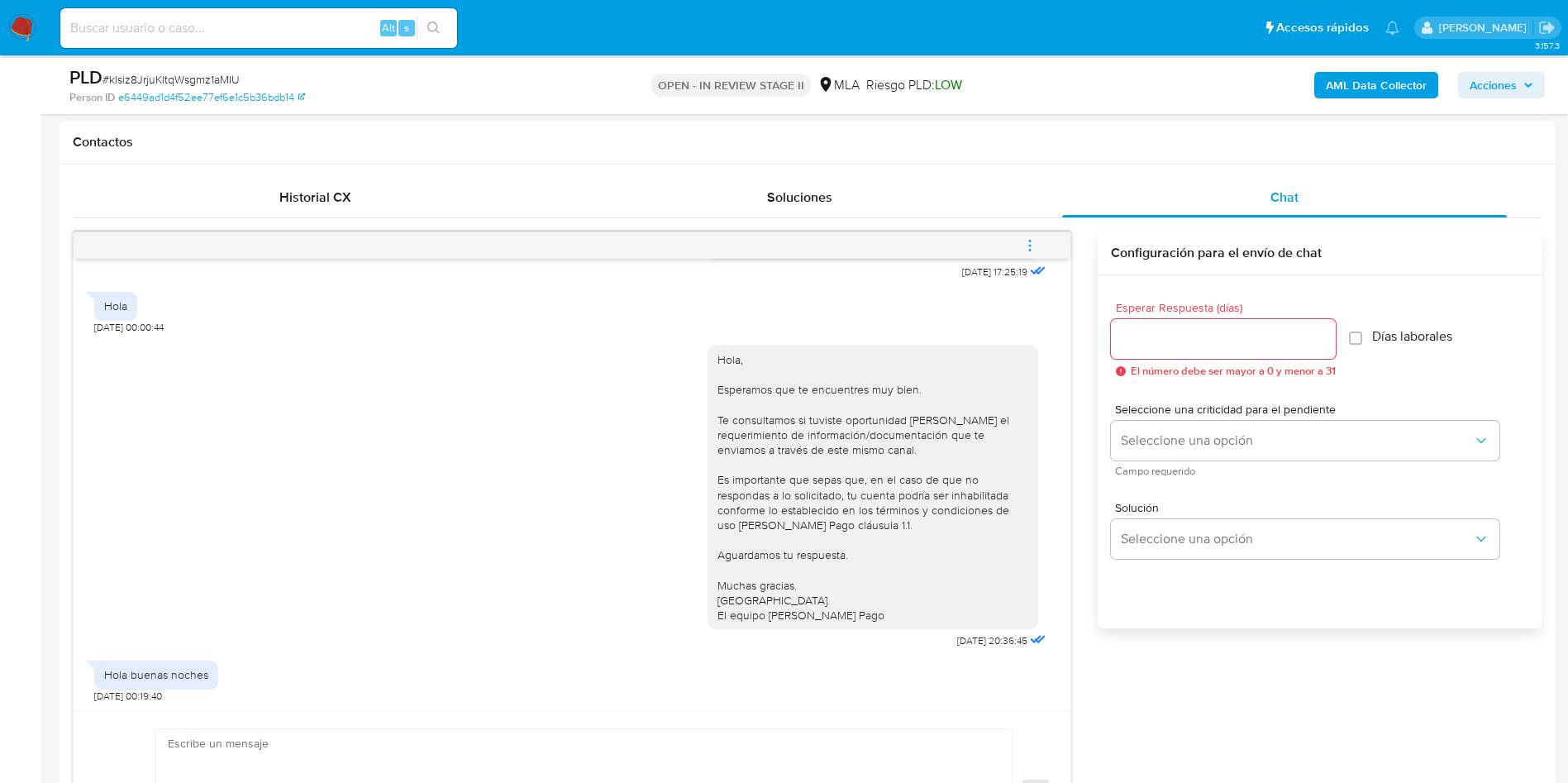
click at [1032, 235] on span "menu-action" at bounding box center [1029, 245] width 14 height 40
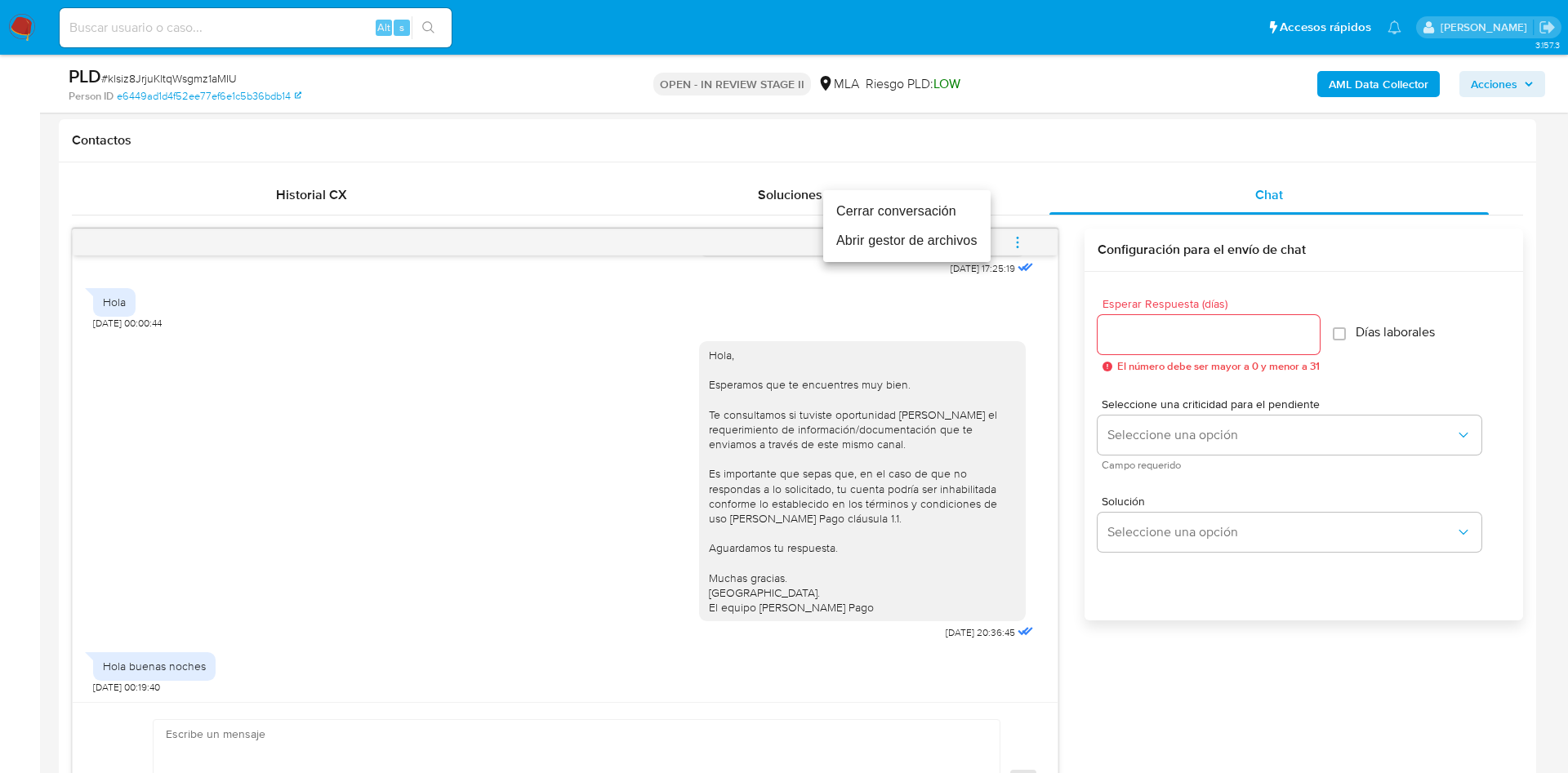
click at [942, 205] on li "Cerrar conversación" at bounding box center [906, 211] width 167 height 29
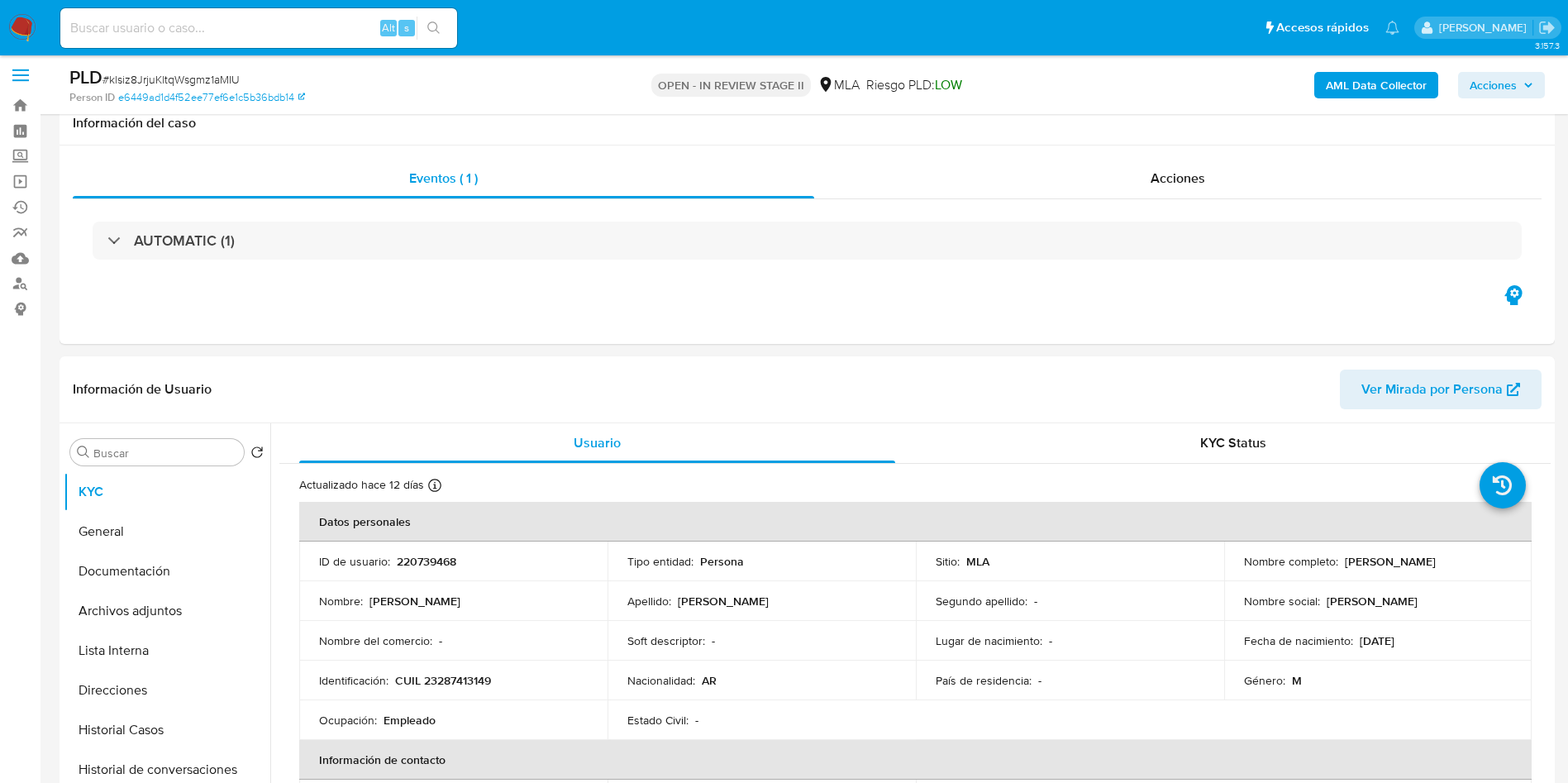
scroll to position [0, 0]
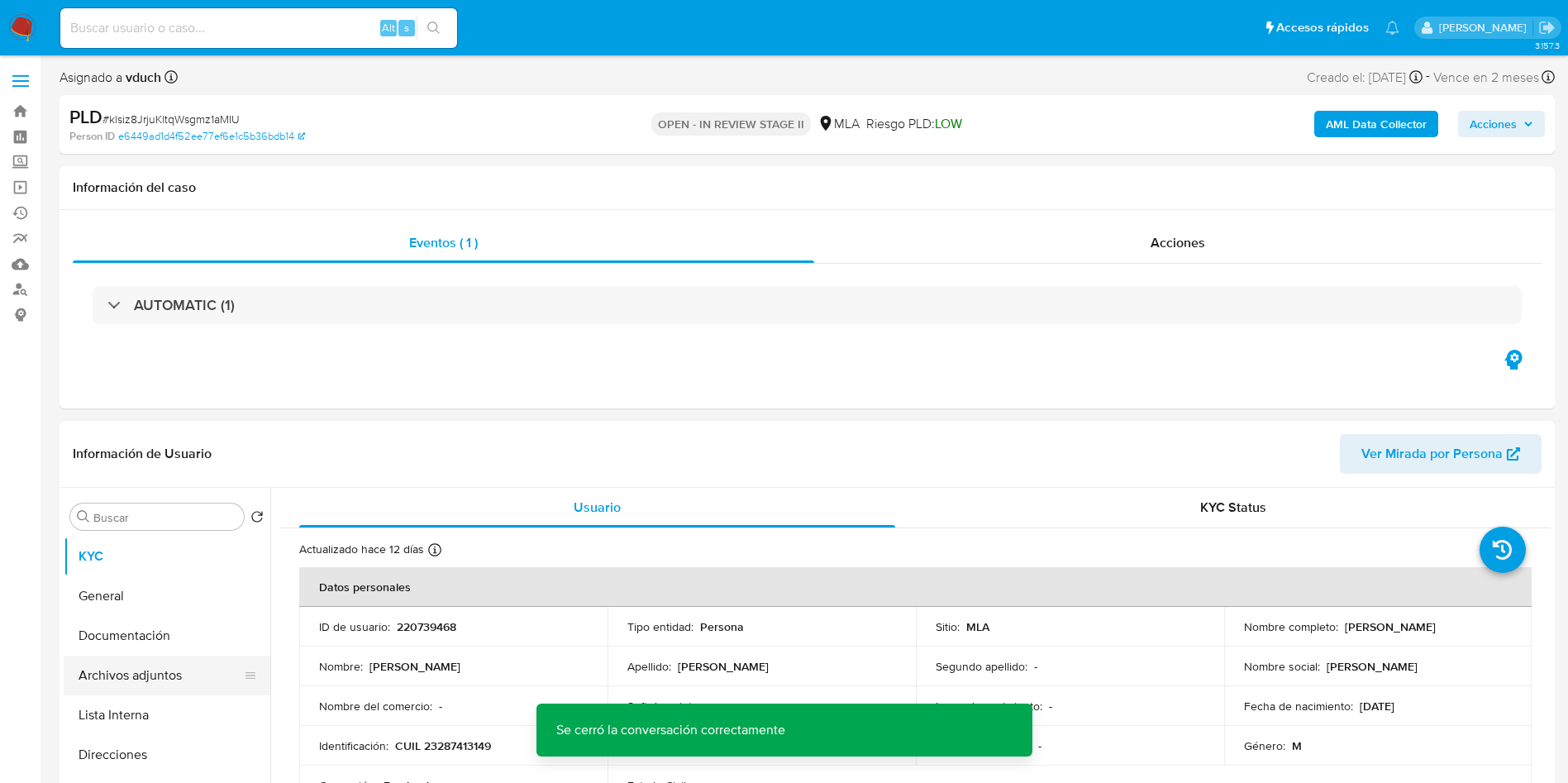
click at [131, 682] on button "Archivos adjuntos" at bounding box center [160, 675] width 193 height 40
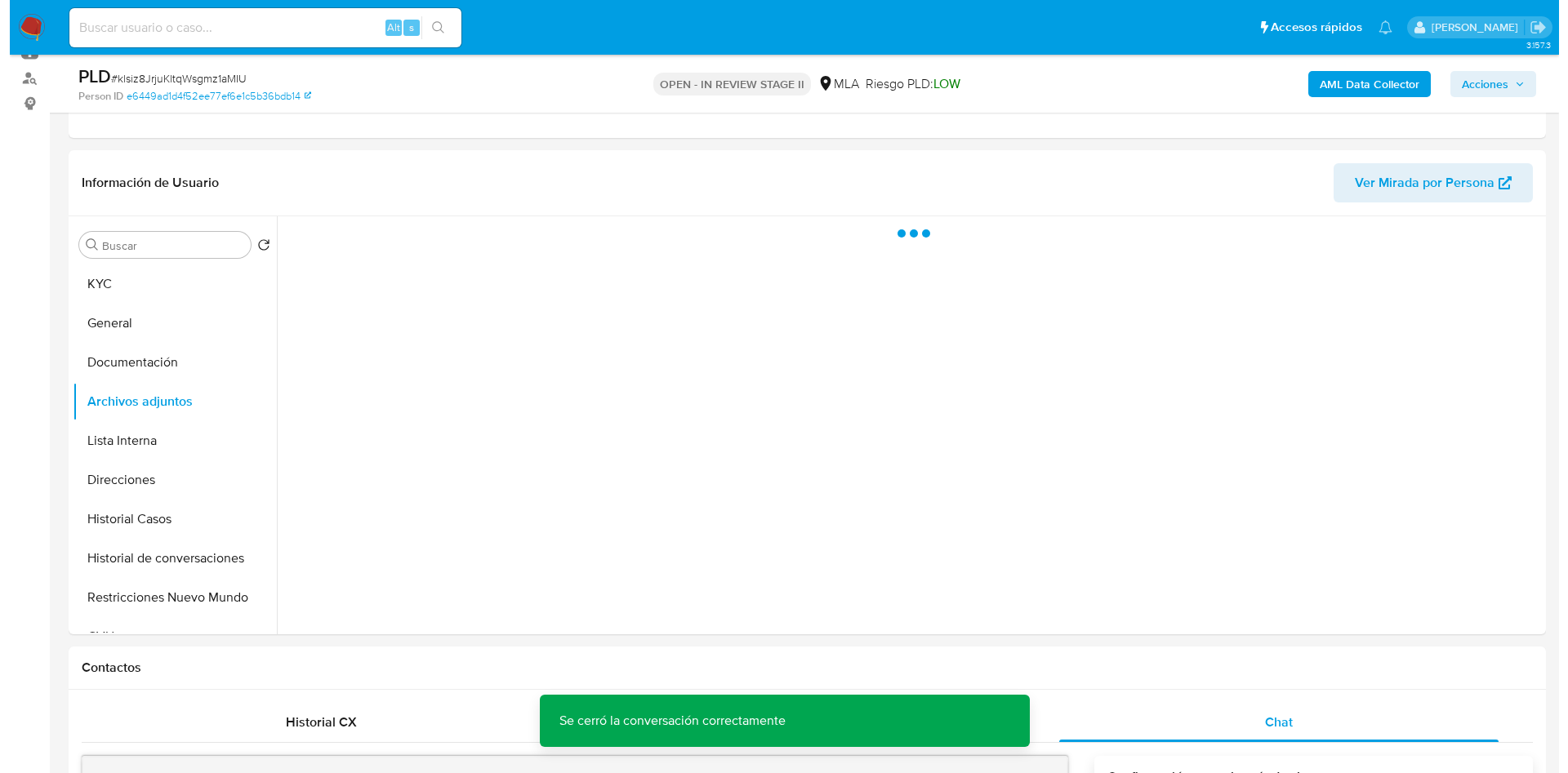
scroll to position [245, 0]
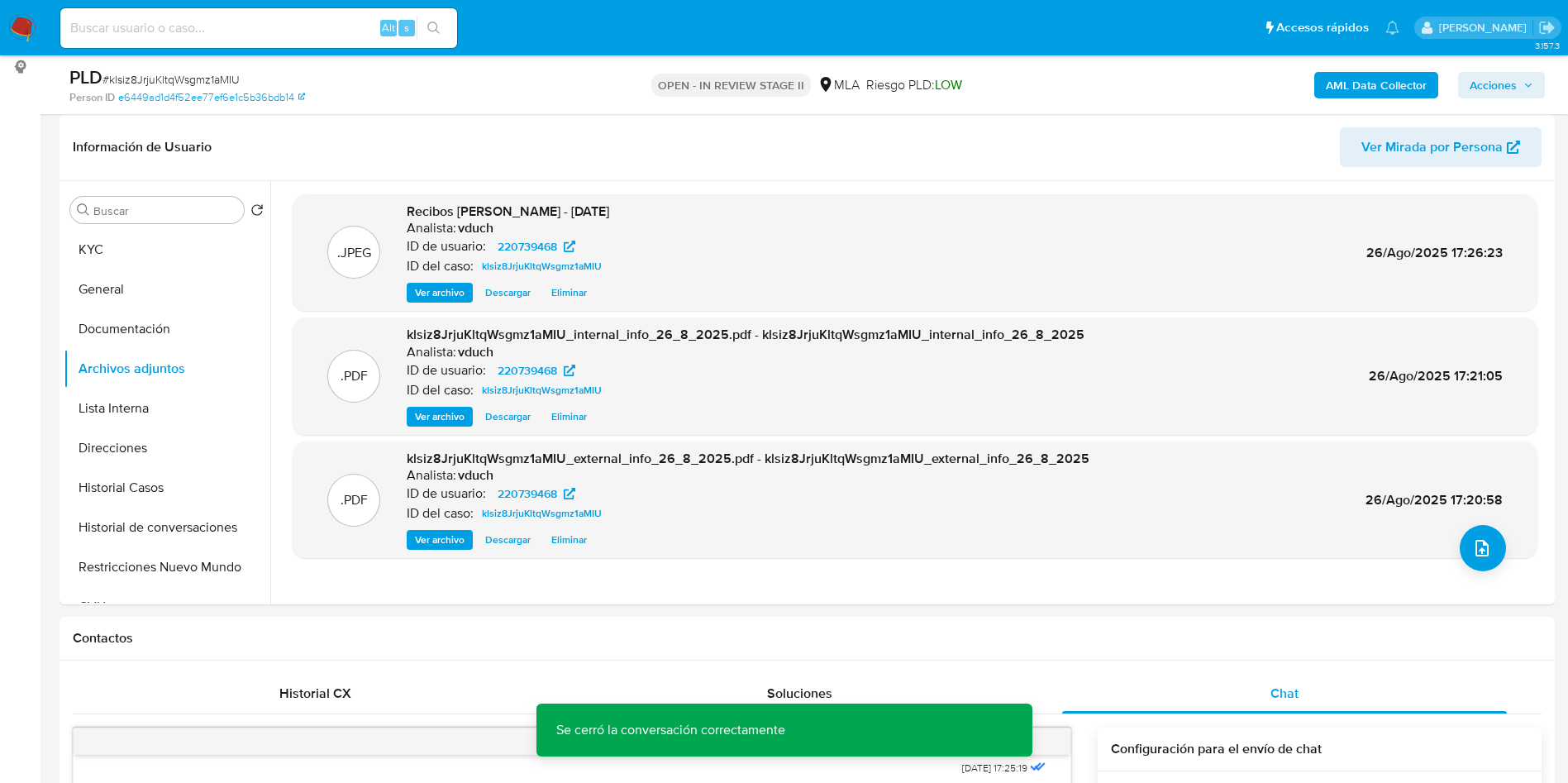
click at [426, 290] on span "Ver archivo" at bounding box center [440, 292] width 49 height 16
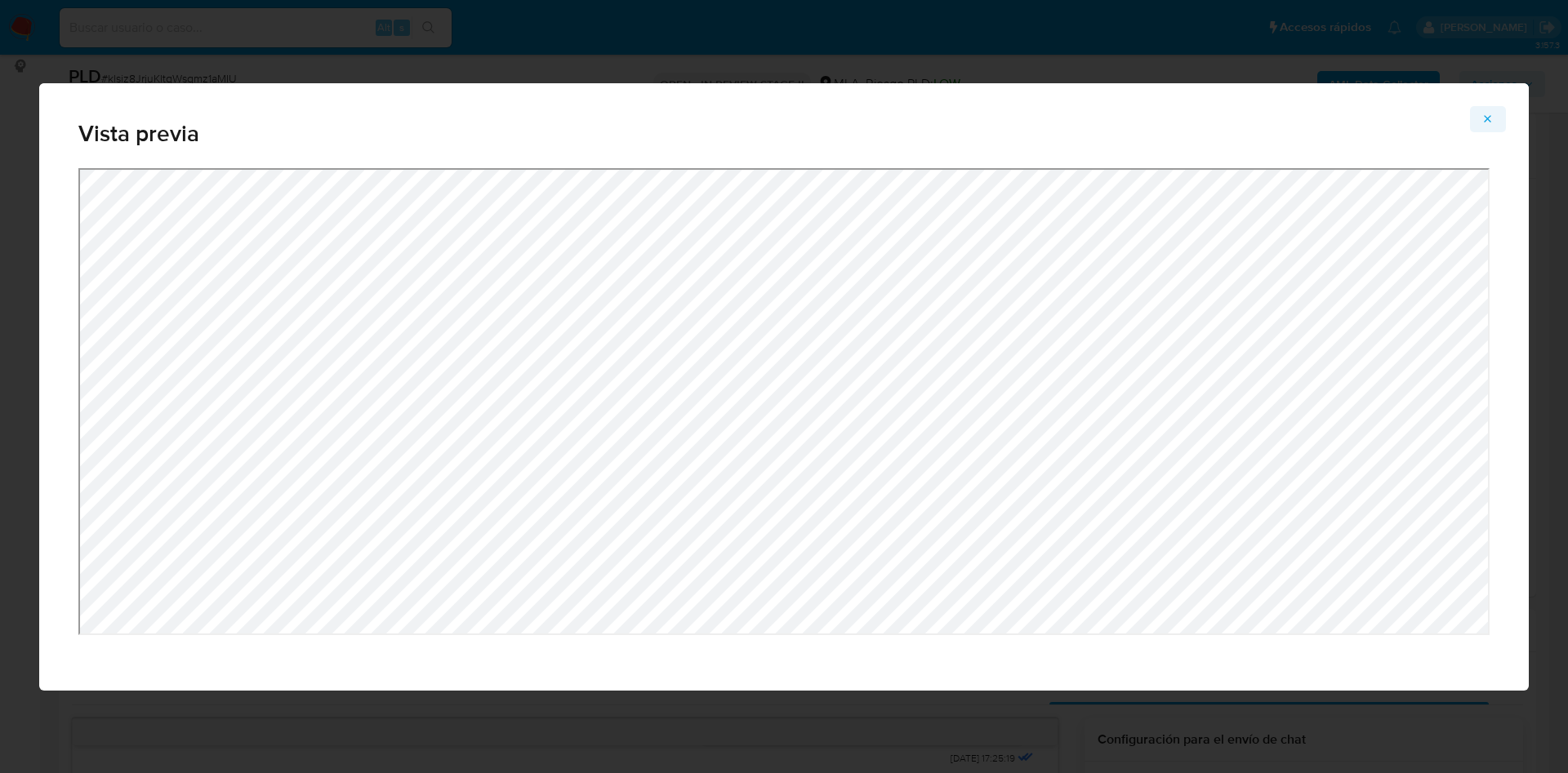
click at [1477, 120] on button "Esperar Respuesta (días)" at bounding box center [1487, 118] width 36 height 26
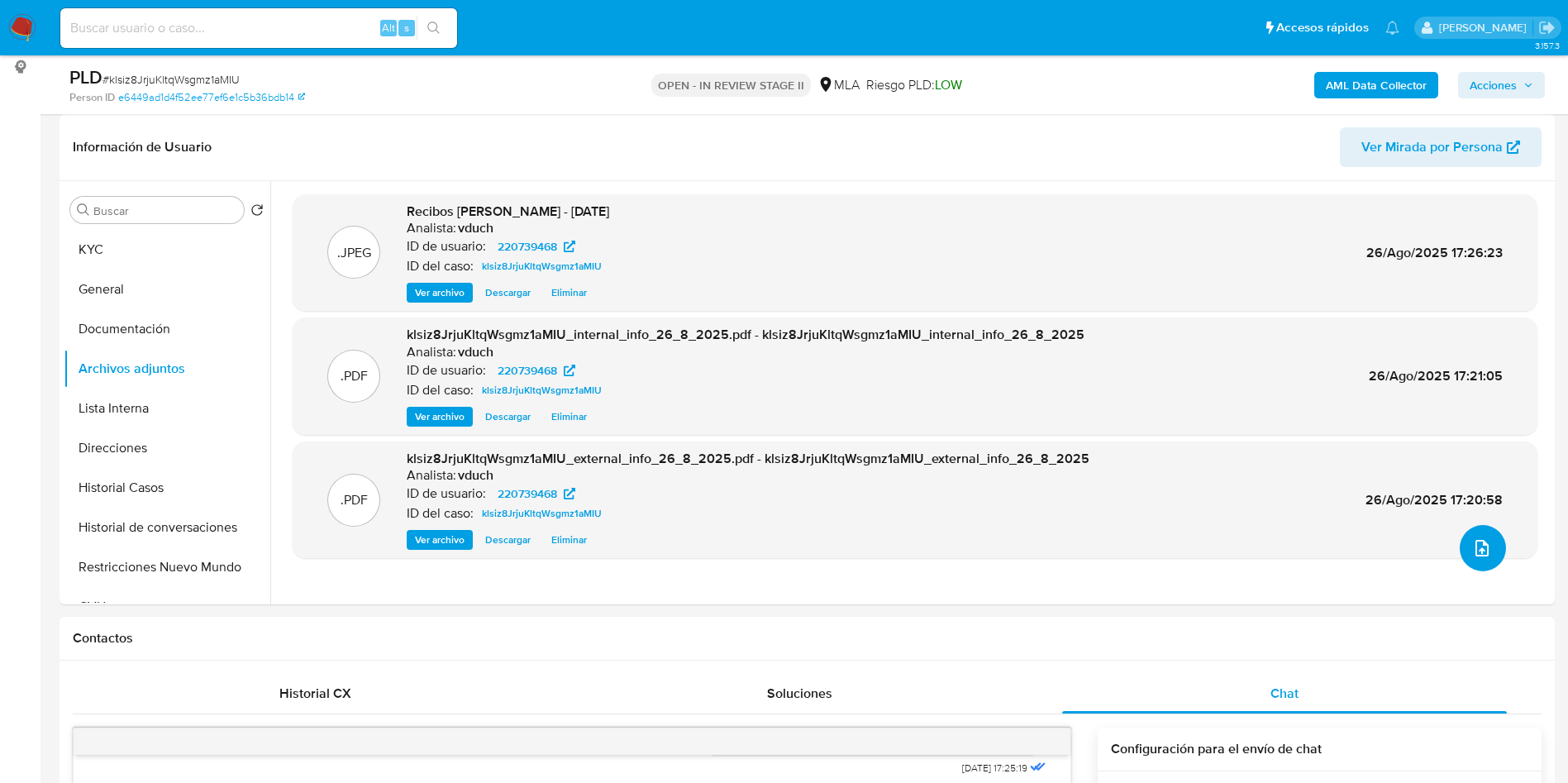
click at [1484, 552] on icon "upload-file" at bounding box center [1482, 547] width 20 height 20
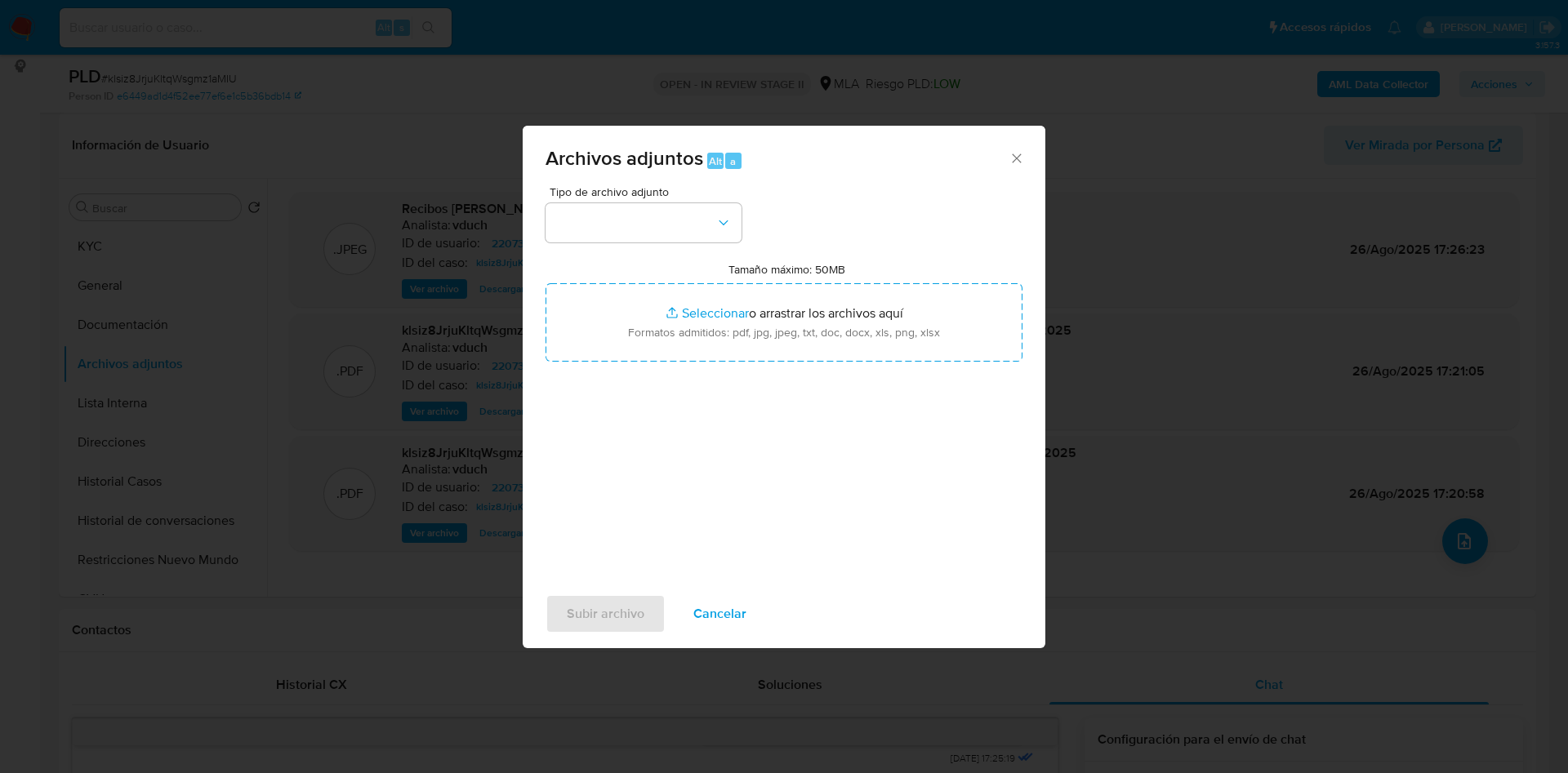
click at [678, 187] on span "Tipo de archivo adjunto" at bounding box center [647, 192] width 196 height 12
click at [676, 217] on button "button" at bounding box center [643, 223] width 196 height 39
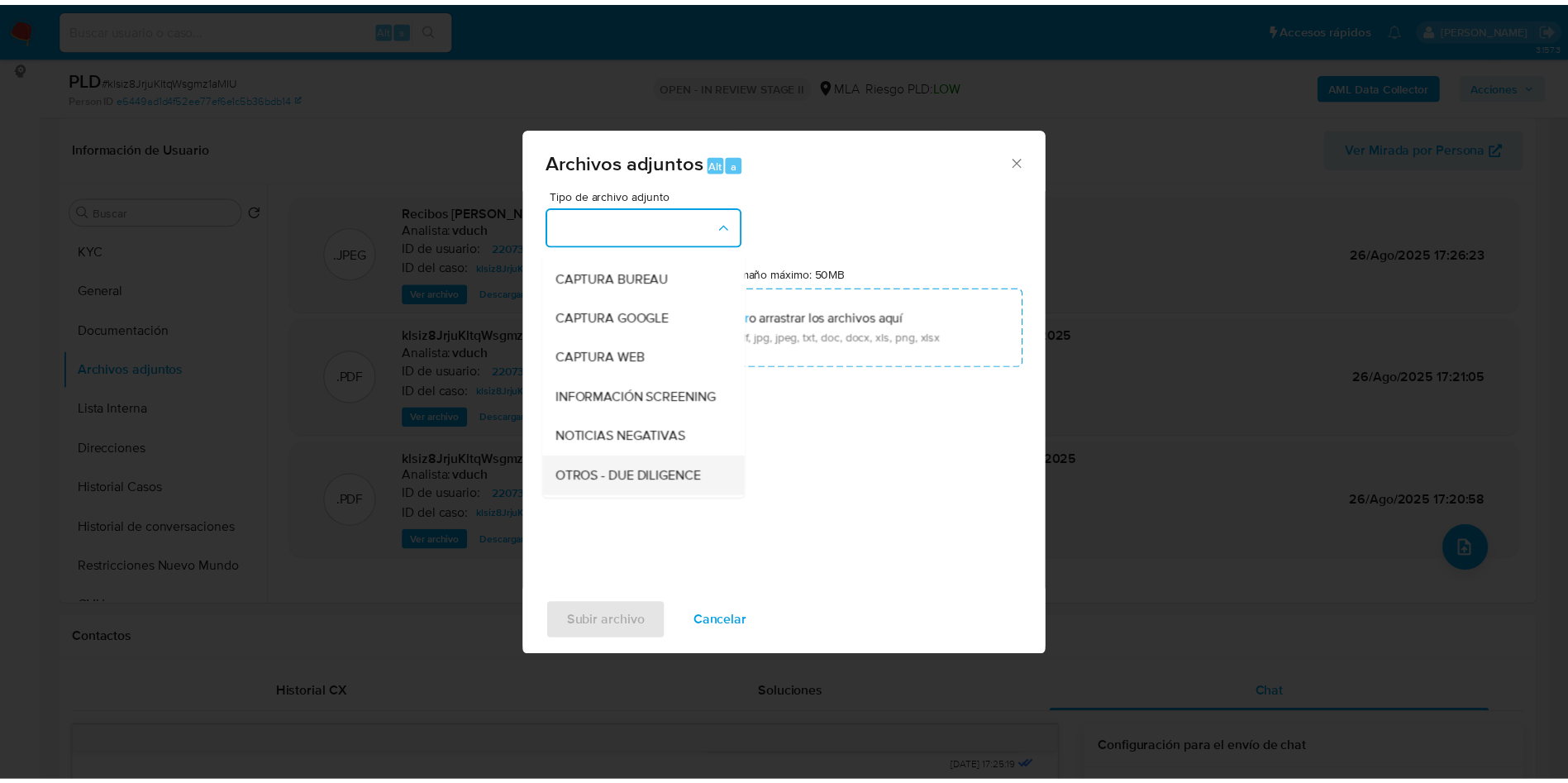
scroll to position [124, 0]
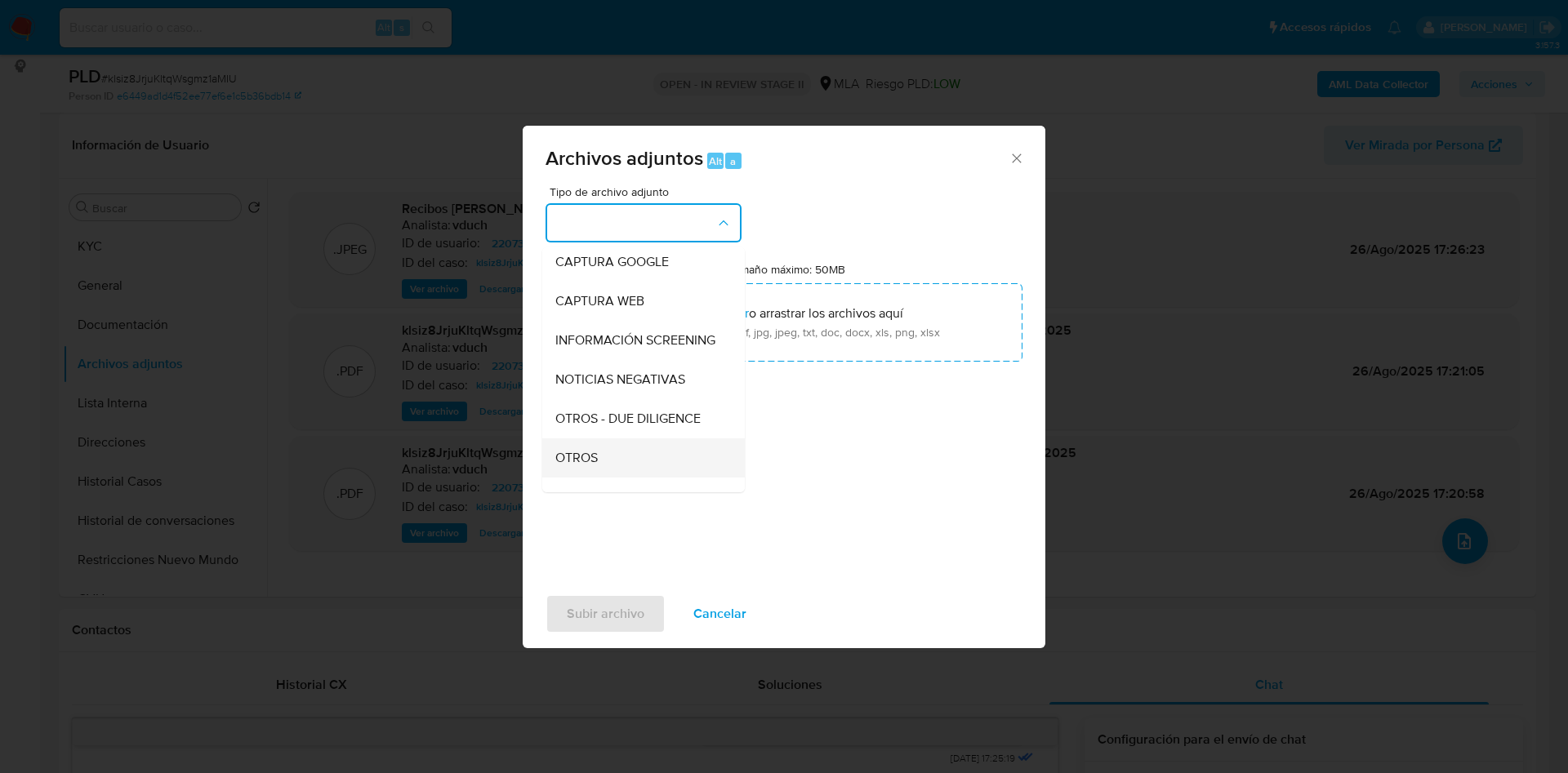
click at [608, 455] on div "OTROS" at bounding box center [638, 458] width 166 height 39
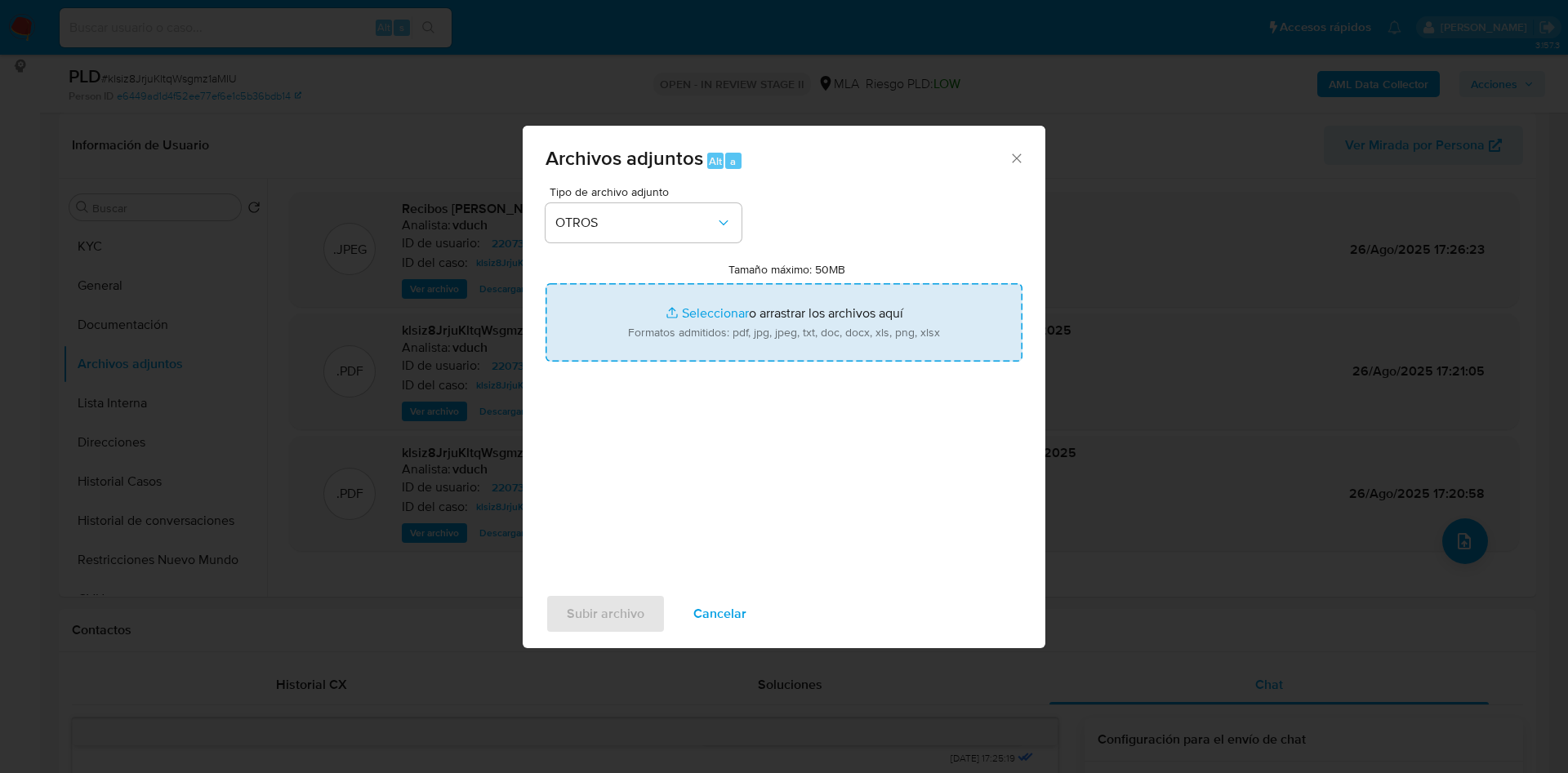
type input "C:\fakepath\Movimientos klsiz8JrjuKltqWsgmz1aMIU_2025_08_19_14_04_45.xlsx"
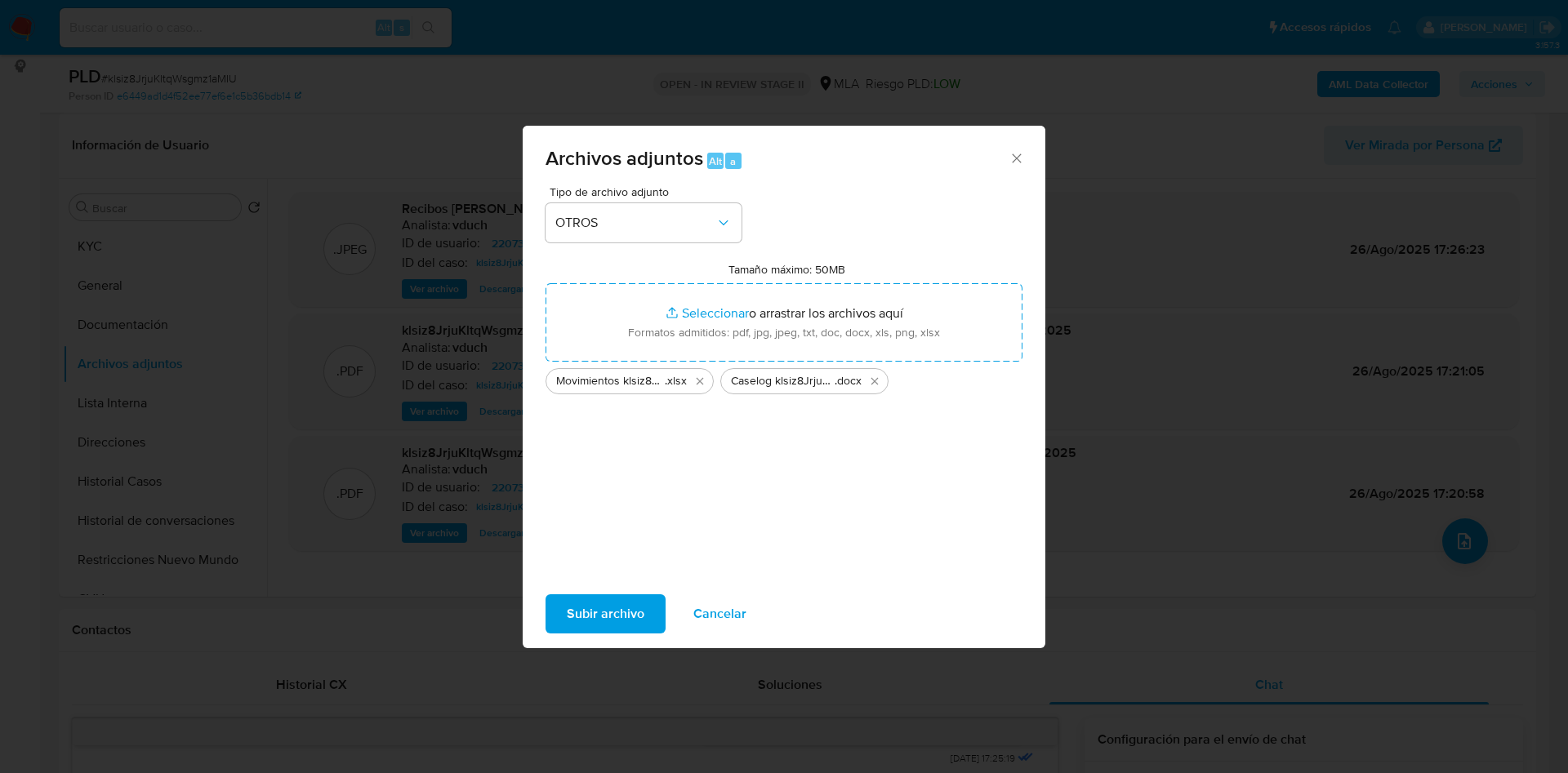
click at [621, 596] on span "Subir archivo" at bounding box center [605, 613] width 77 height 36
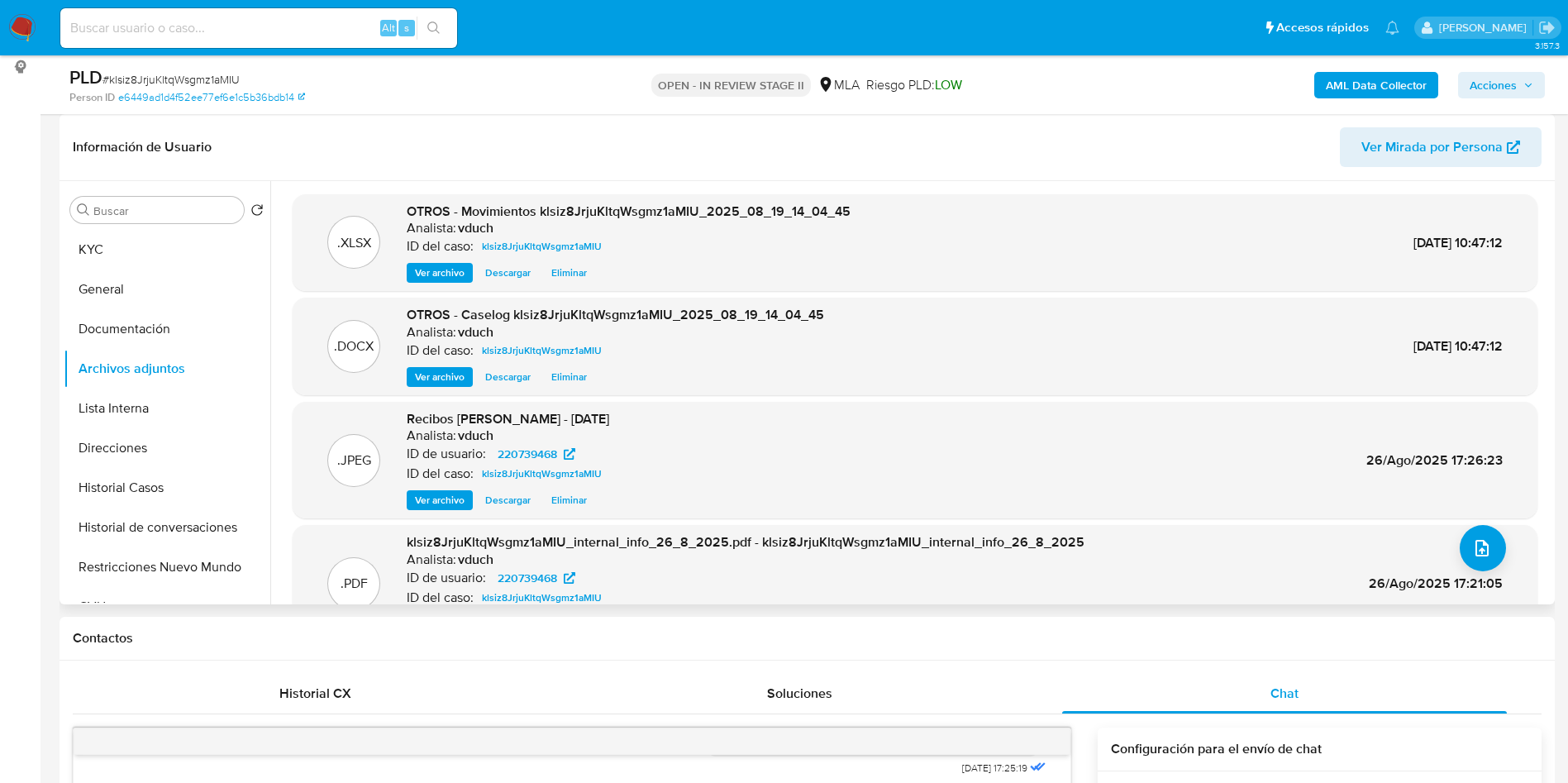
click at [1219, 151] on header "Información de Usuario Ver Mirada por Persona" at bounding box center [807, 147] width 1469 height 40
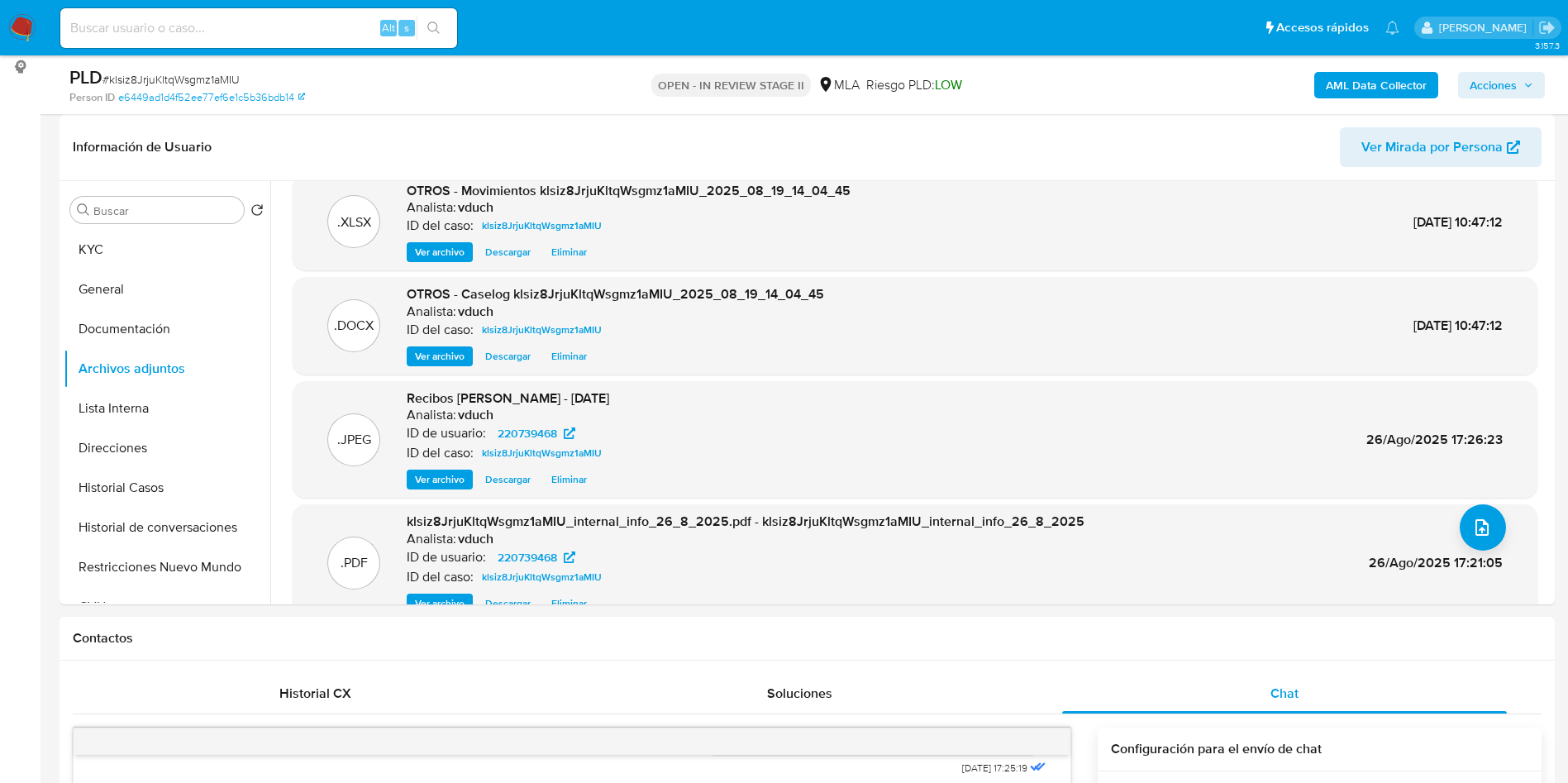
scroll to position [53, 0]
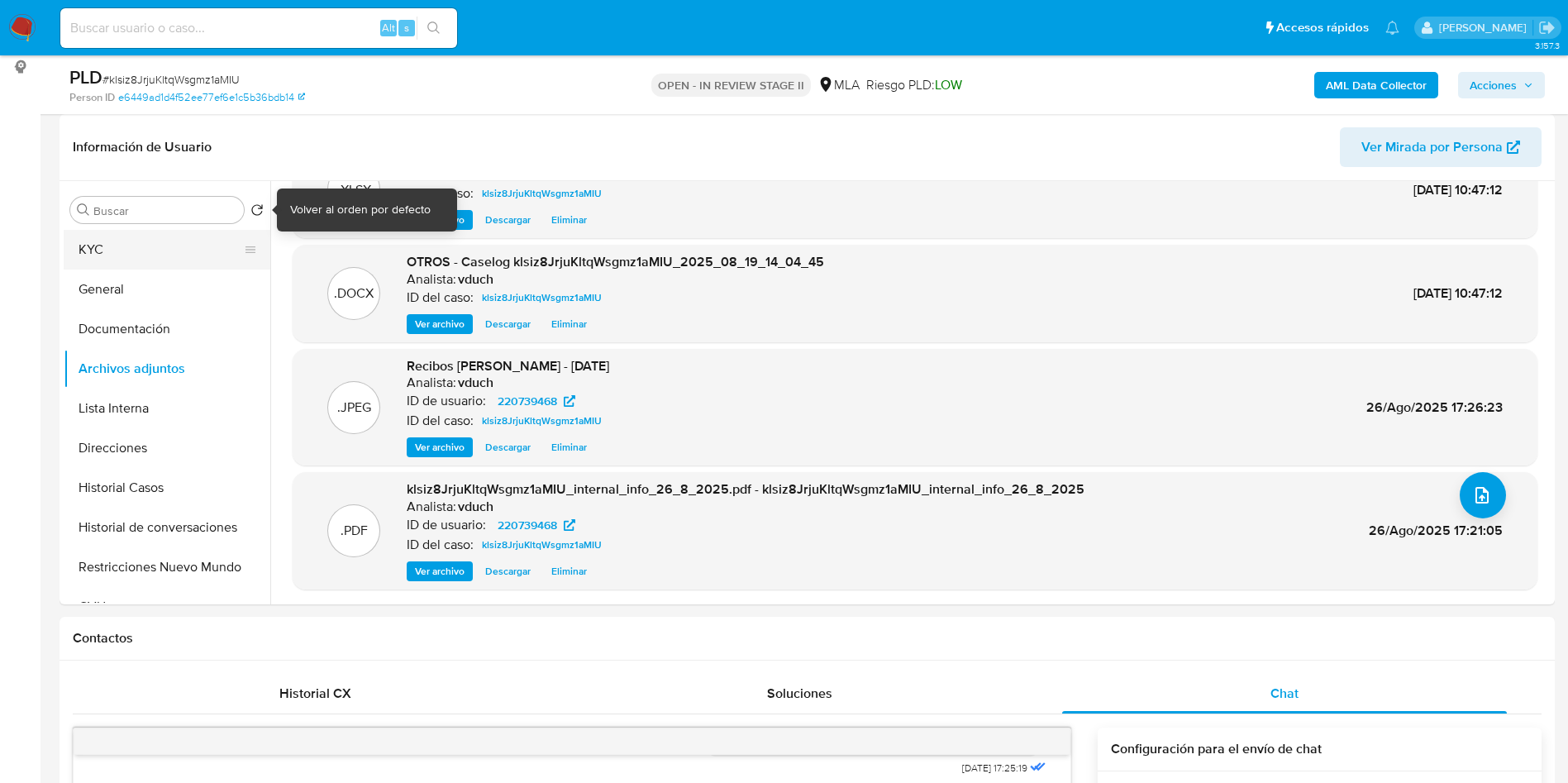
click at [157, 261] on button "KYC" at bounding box center [160, 249] width 193 height 40
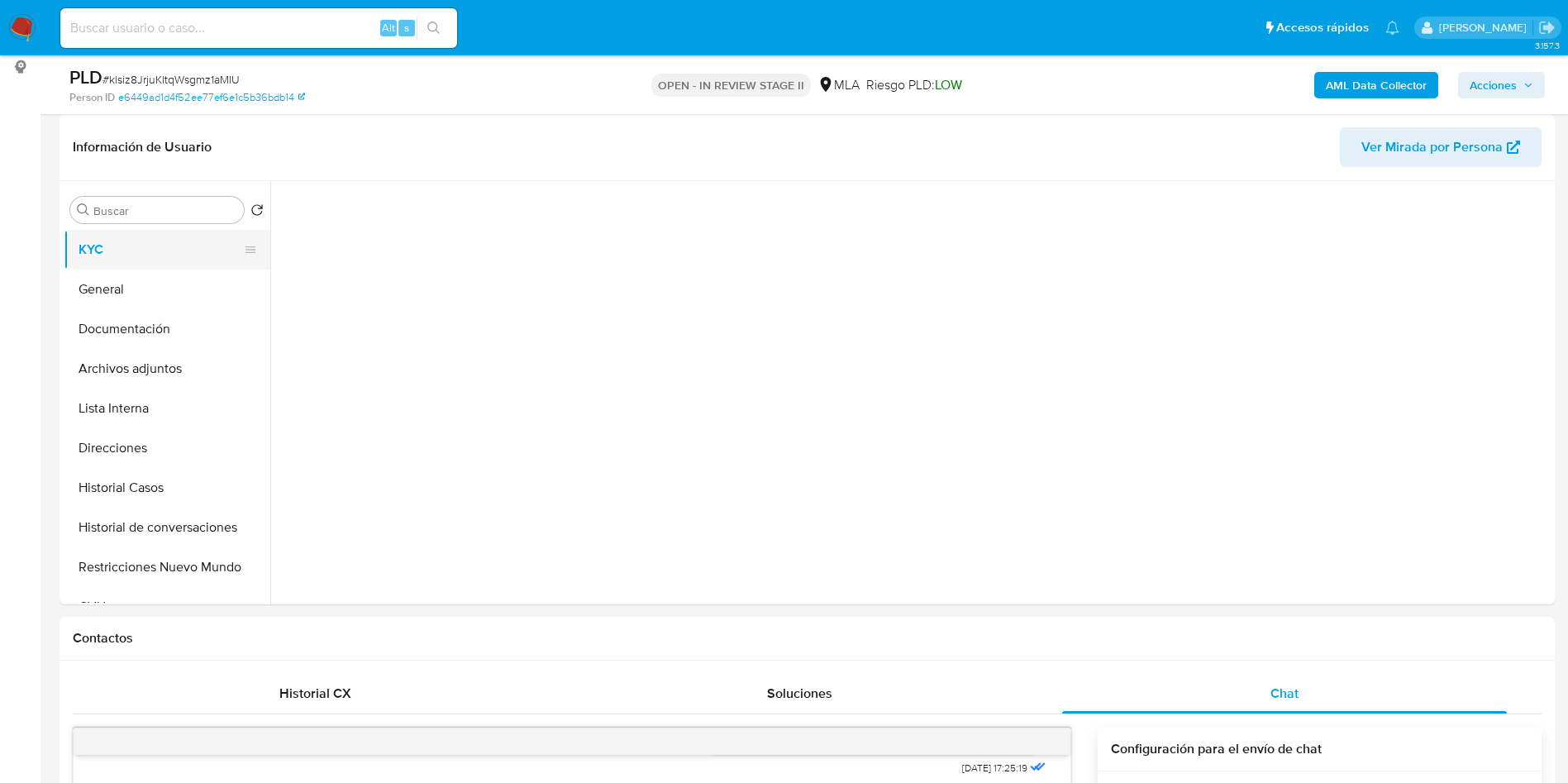
scroll to position [0, 0]
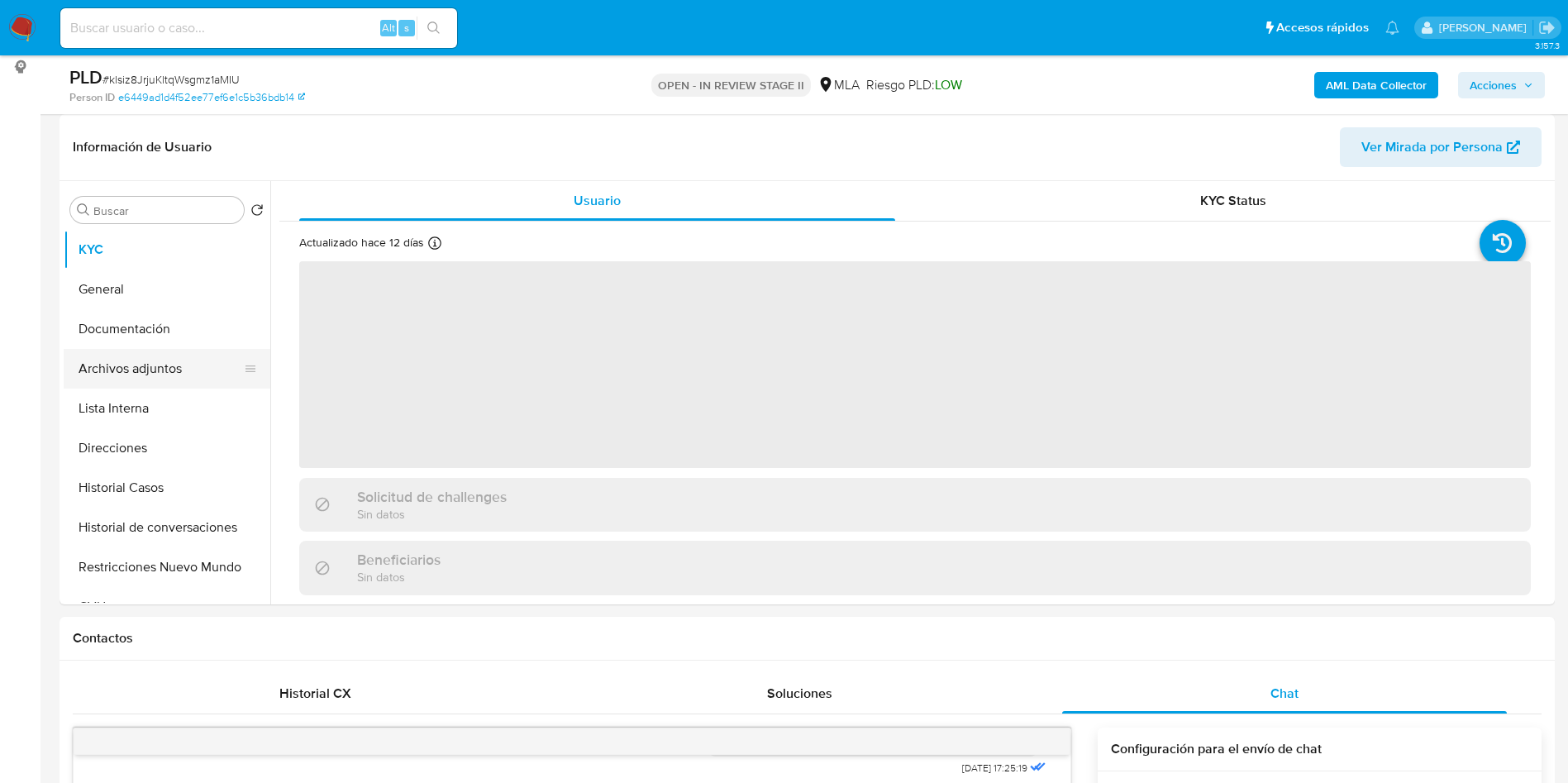
click at [185, 363] on button "Archivos adjuntos" at bounding box center [160, 369] width 193 height 40
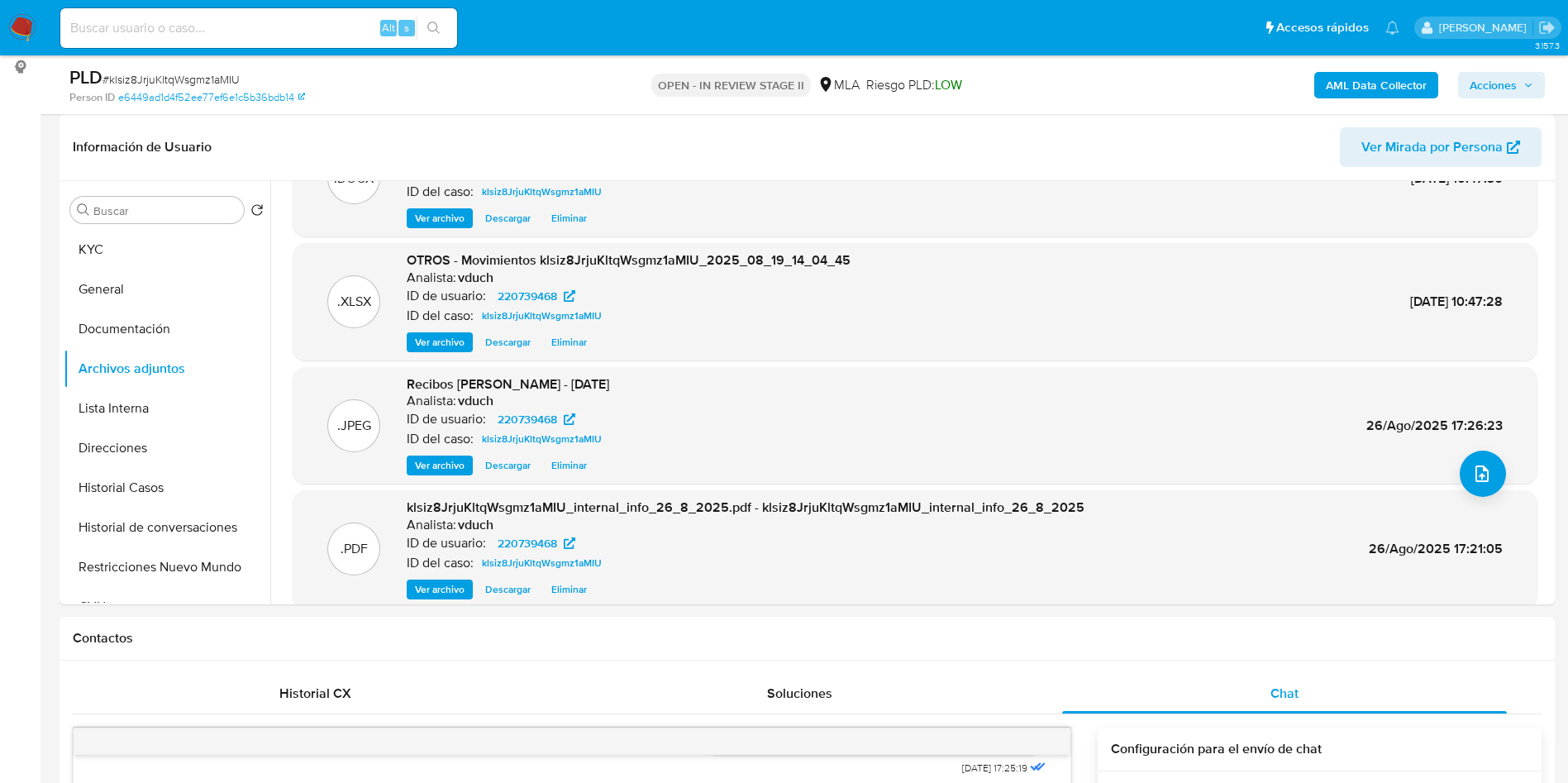
scroll to position [139, 0]
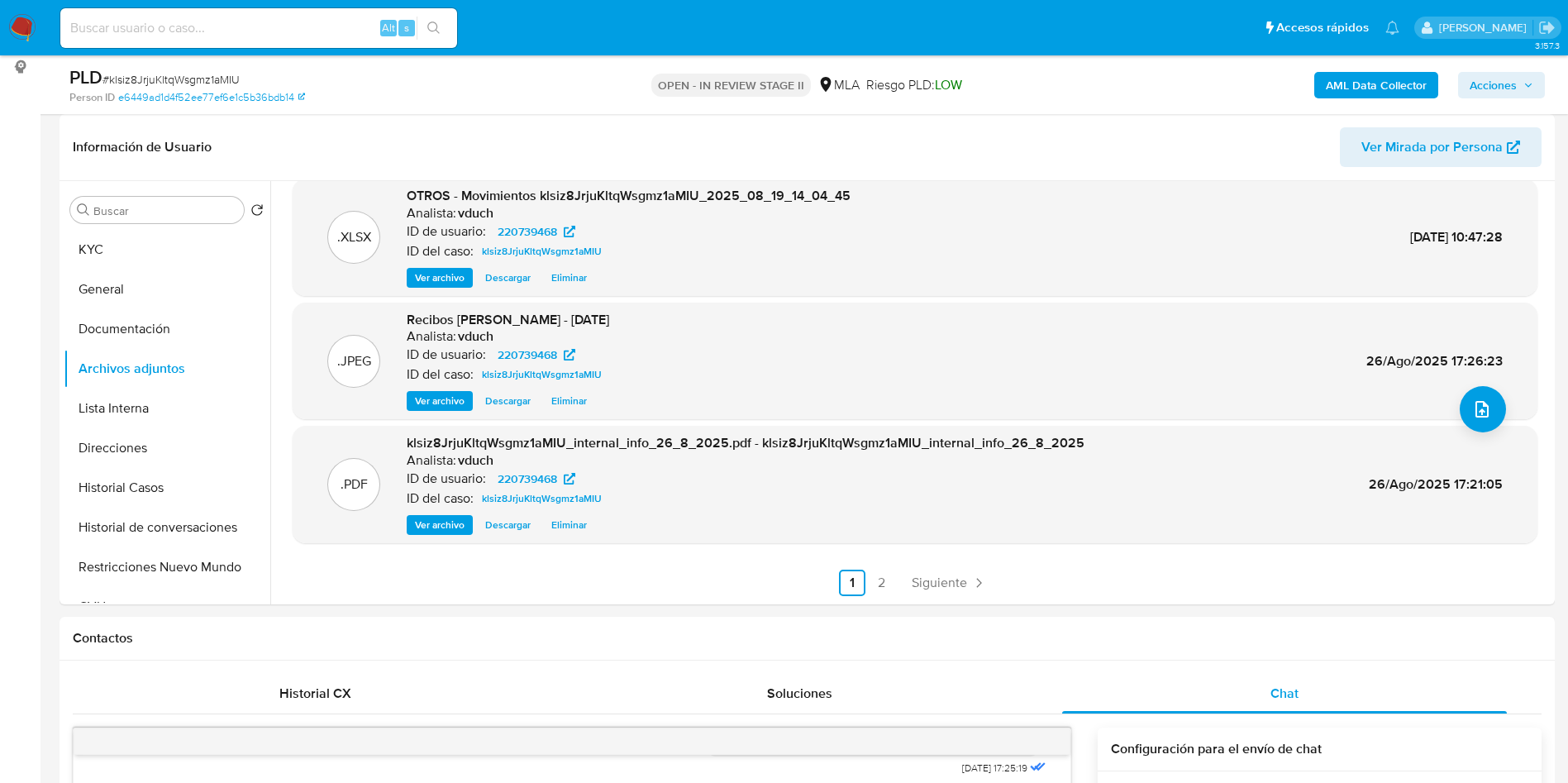
click at [961, 597] on div ".DOCX OTROS - Caselog klsiz8JrjuKltqWsgmz1aMIU_2025_08_19_14_04_45 Analista: vd…" at bounding box center [911, 392] width 1280 height 423
click at [961, 580] on span "Siguiente" at bounding box center [939, 583] width 55 height 14
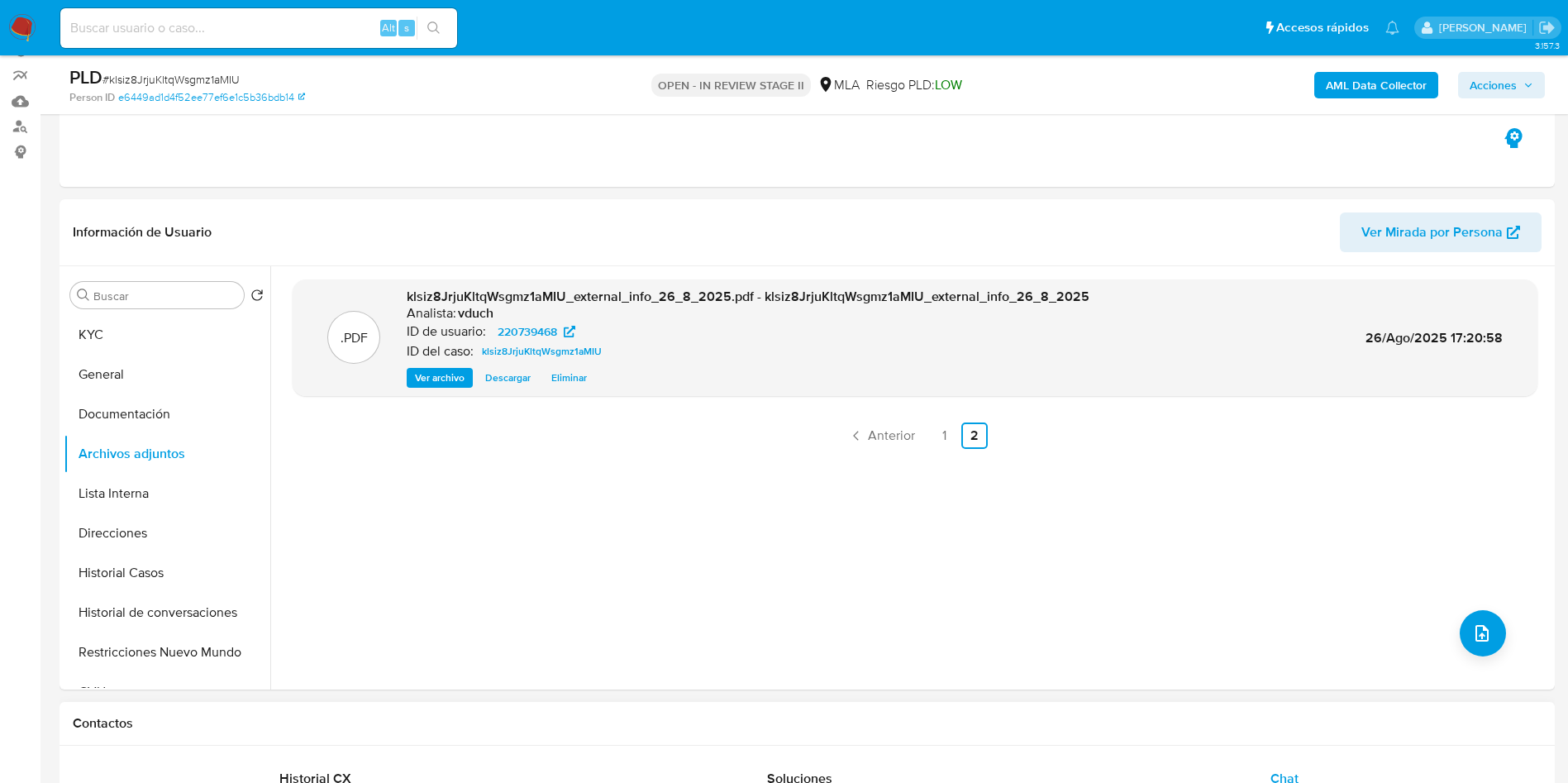
scroll to position [124, 0]
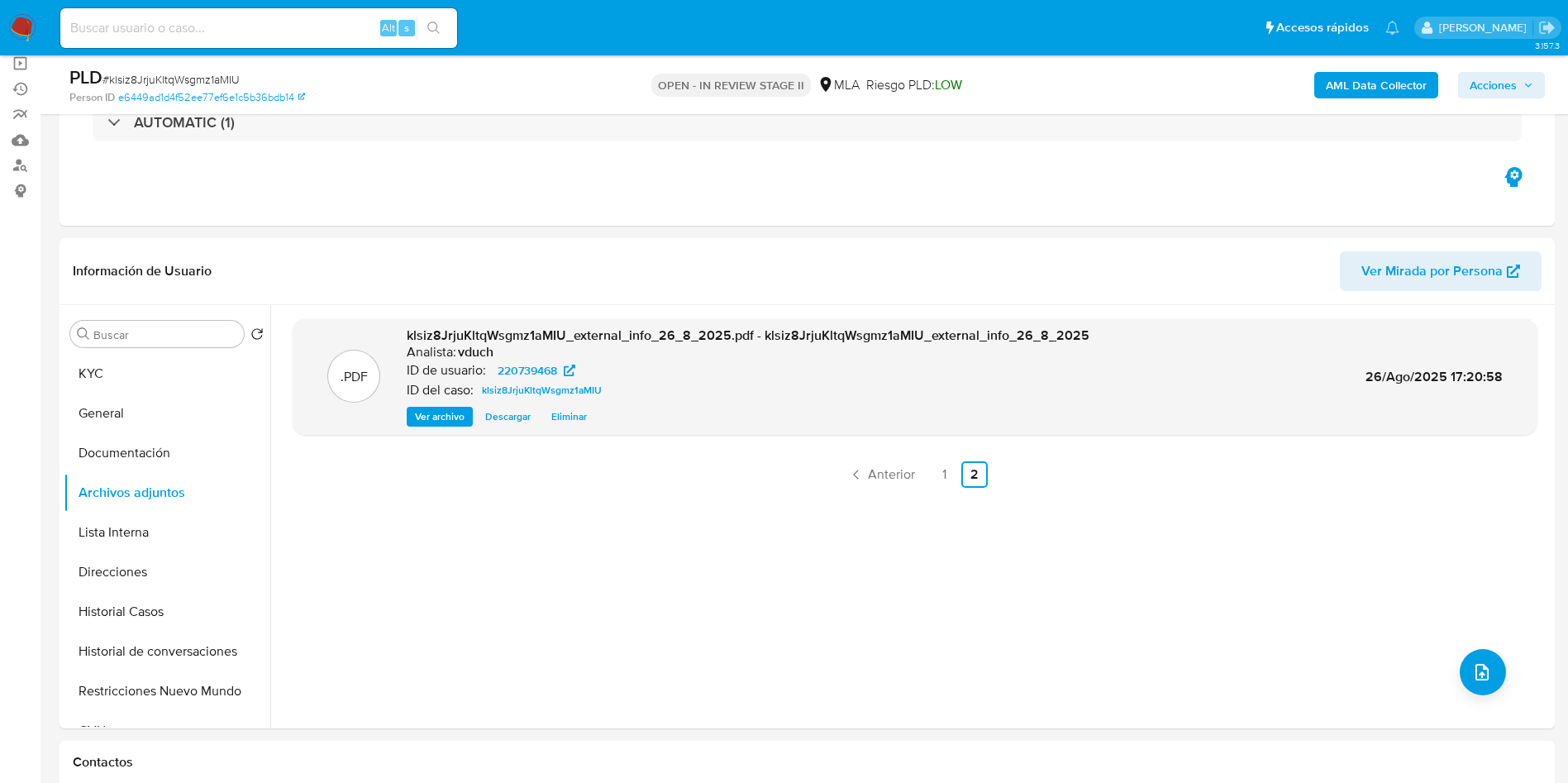
click at [1490, 96] on span "Acciones" at bounding box center [1493, 84] width 47 height 26
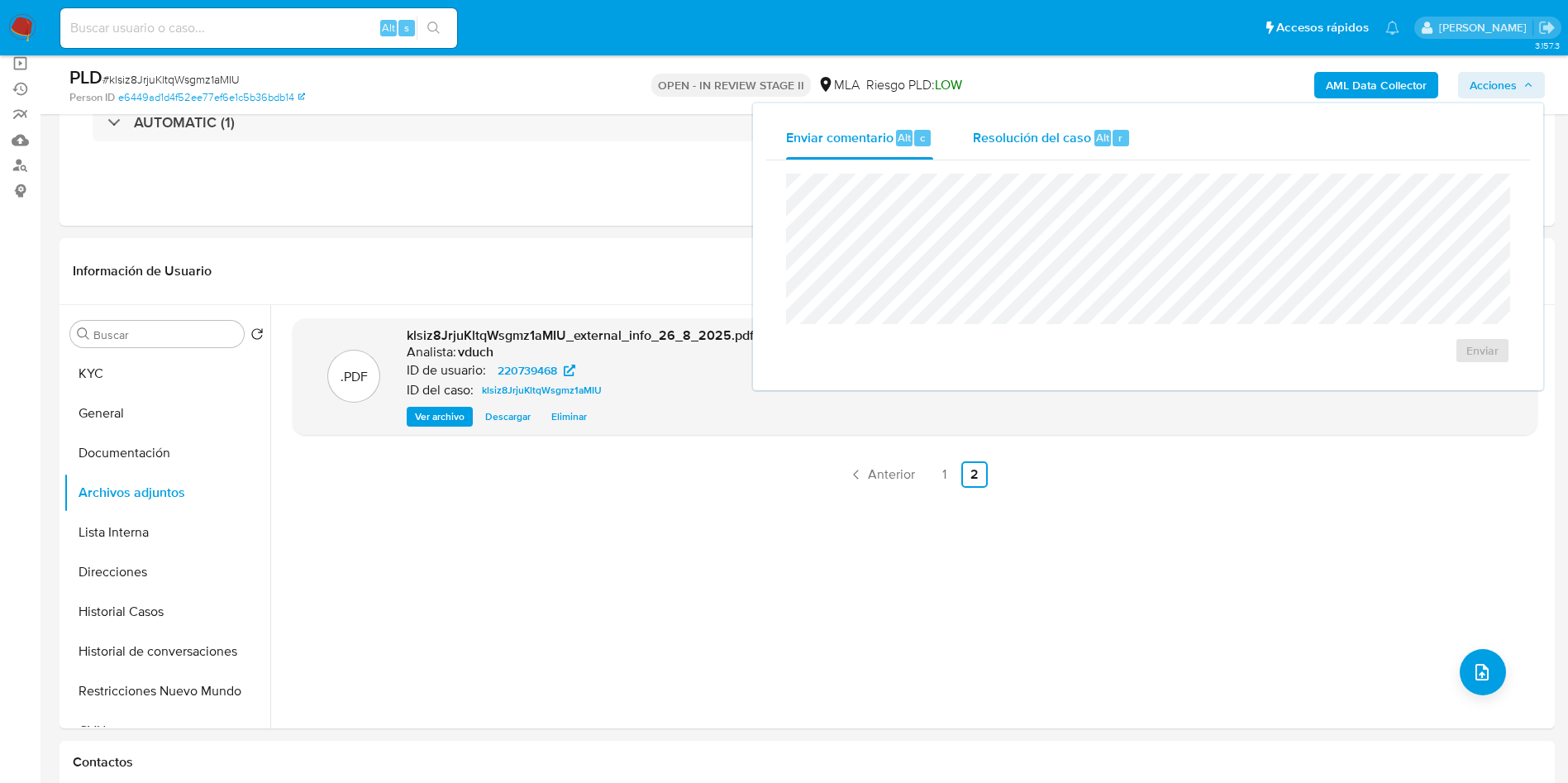
click at [1001, 157] on div "Resolución del caso Alt r" at bounding box center [1051, 138] width 157 height 43
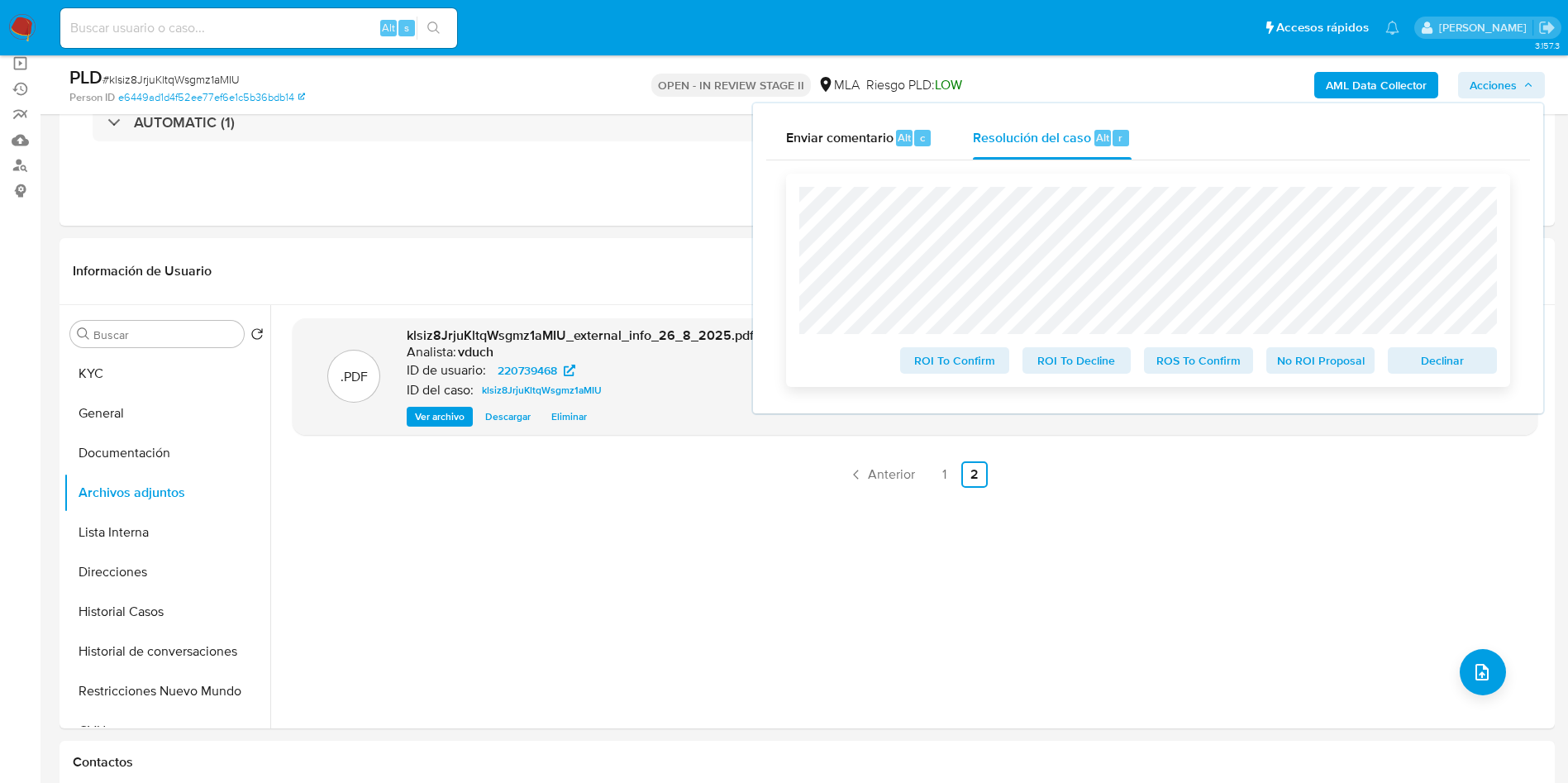
click at [1324, 368] on span "No ROI Proposal" at bounding box center [1320, 360] width 86 height 23
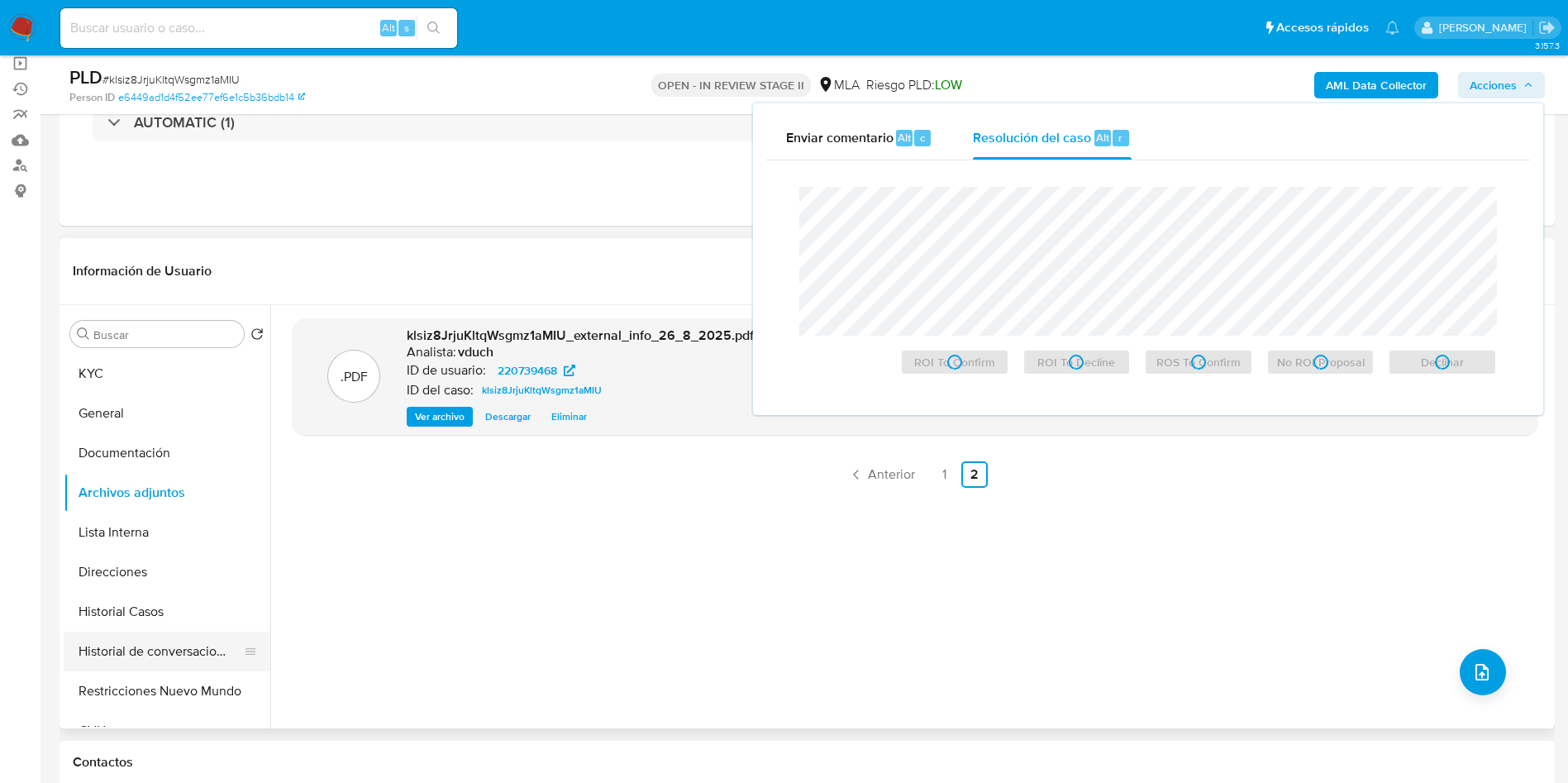
click at [165, 644] on button "Historial de conversaciones" at bounding box center [160, 651] width 193 height 40
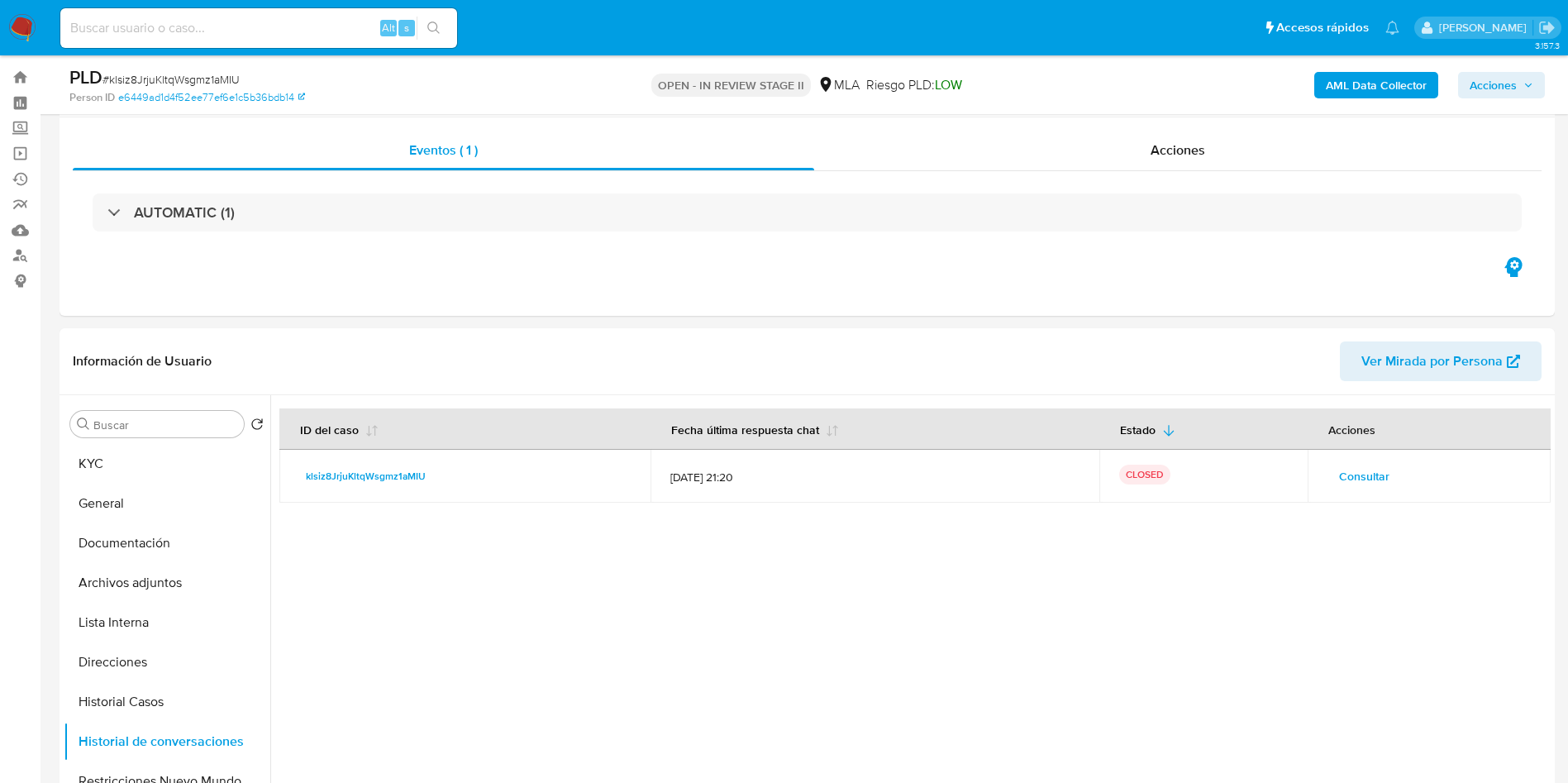
scroll to position [0, 0]
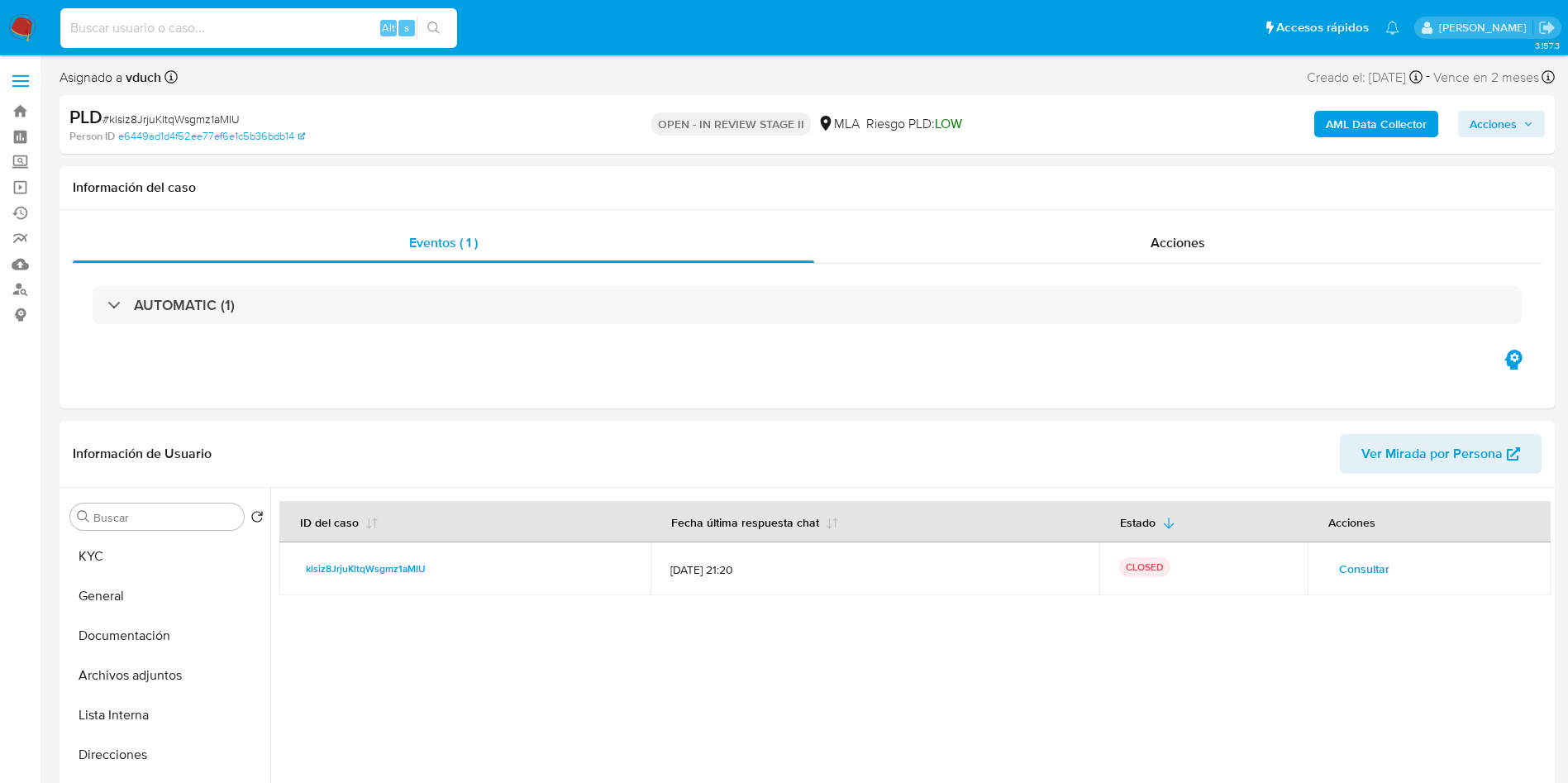
click at [330, 20] on input at bounding box center [259, 27] width 397 height 21
paste input "0l4UEznNKVkCu1bO4WhuL6mI"
type input "0l4UEznNKVkCu1bO4WhuL6mI"
click at [434, 25] on icon "search-icon" at bounding box center [434, 28] width 14 height 14
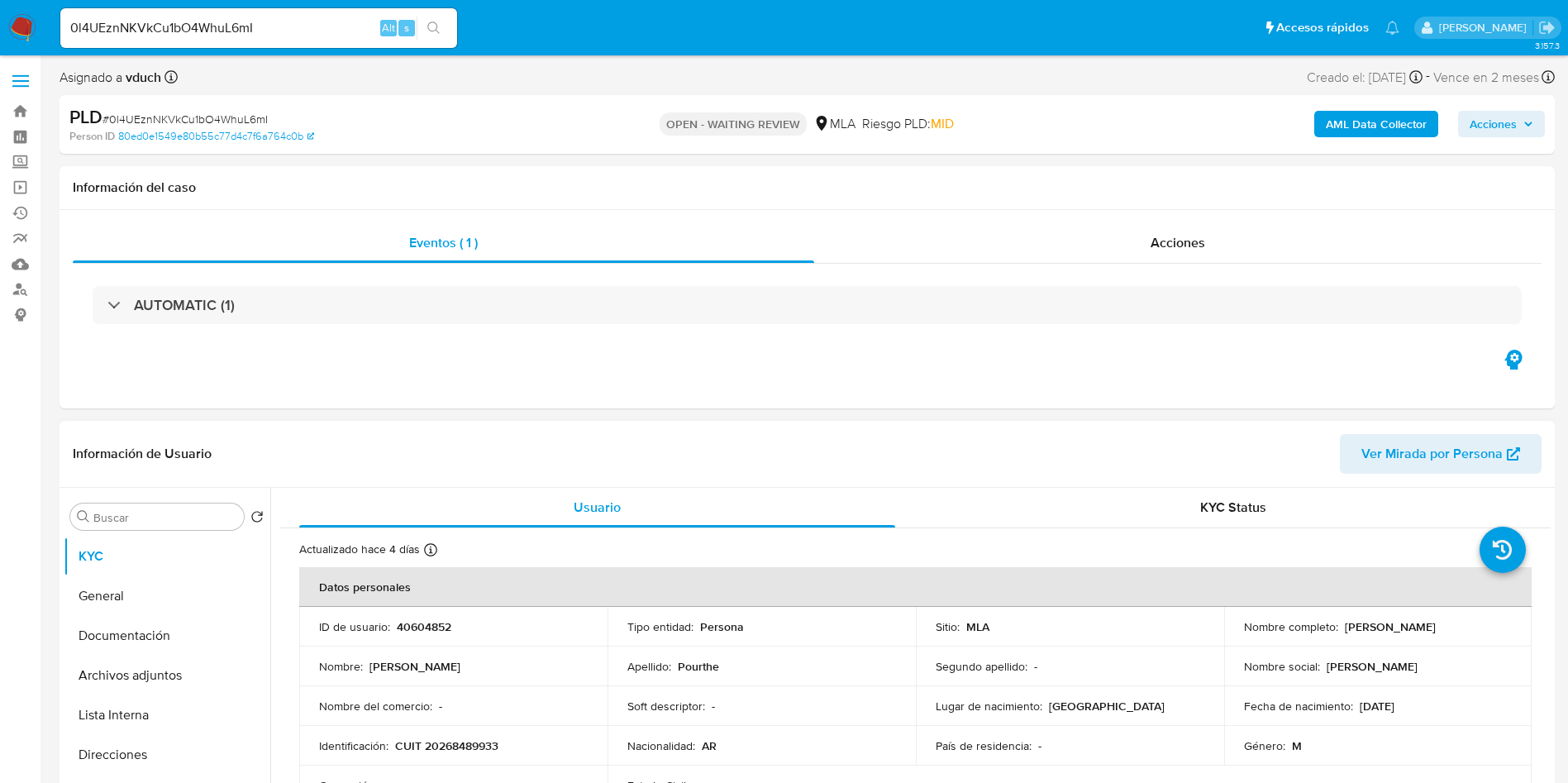
select select "10"
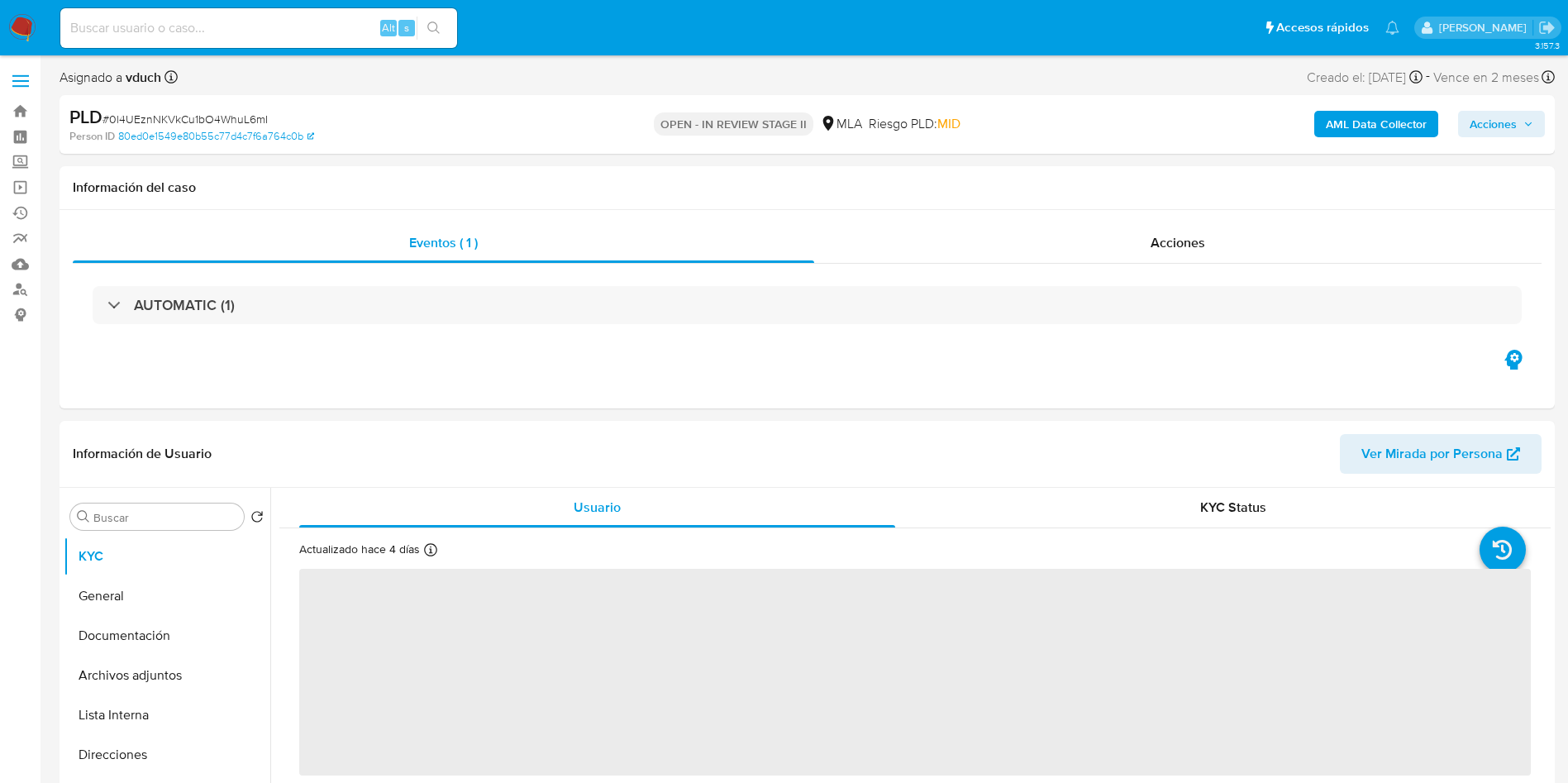
select select "10"
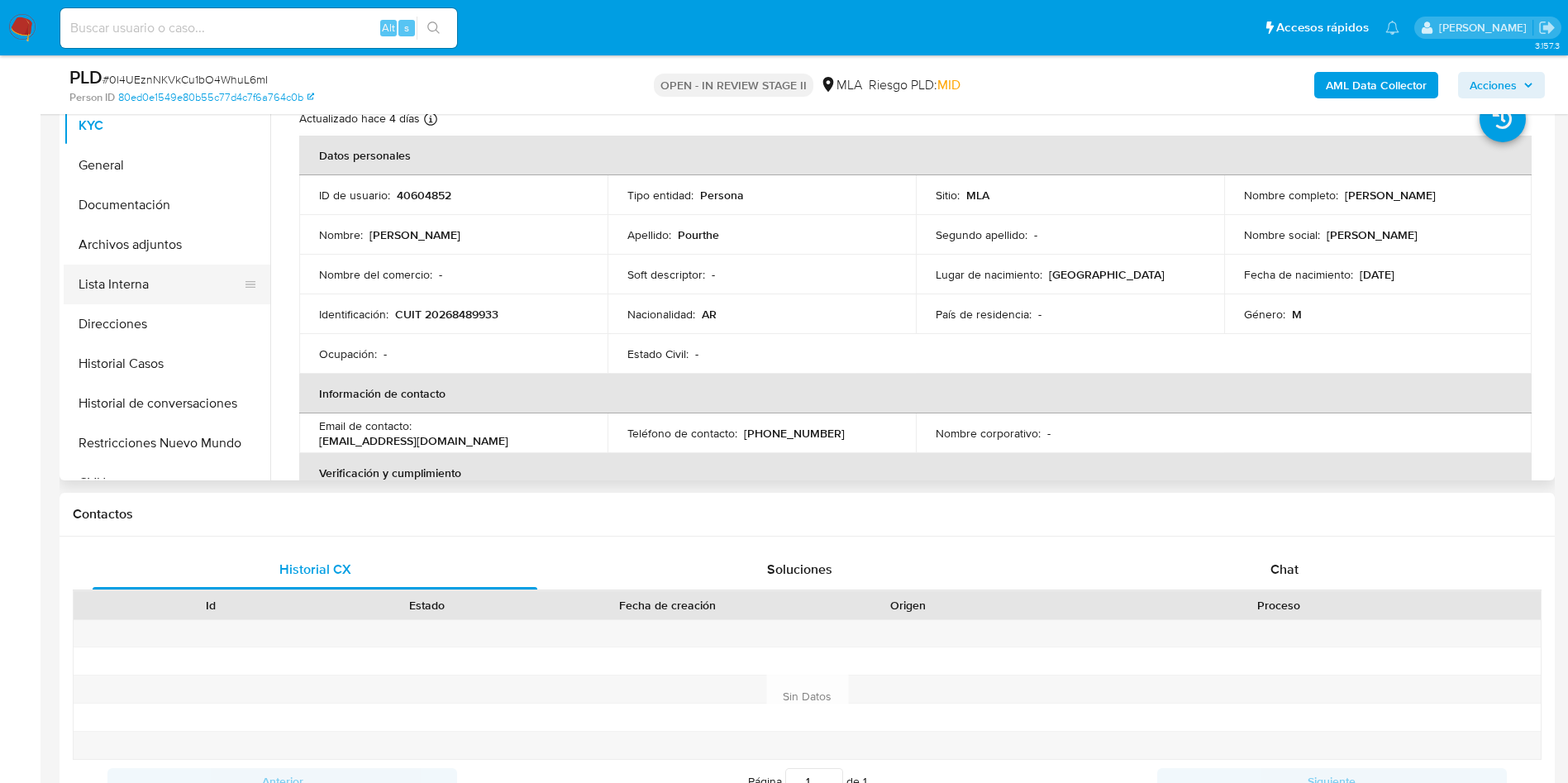
click at [190, 276] on button "Lista Interna" at bounding box center [160, 284] width 193 height 40
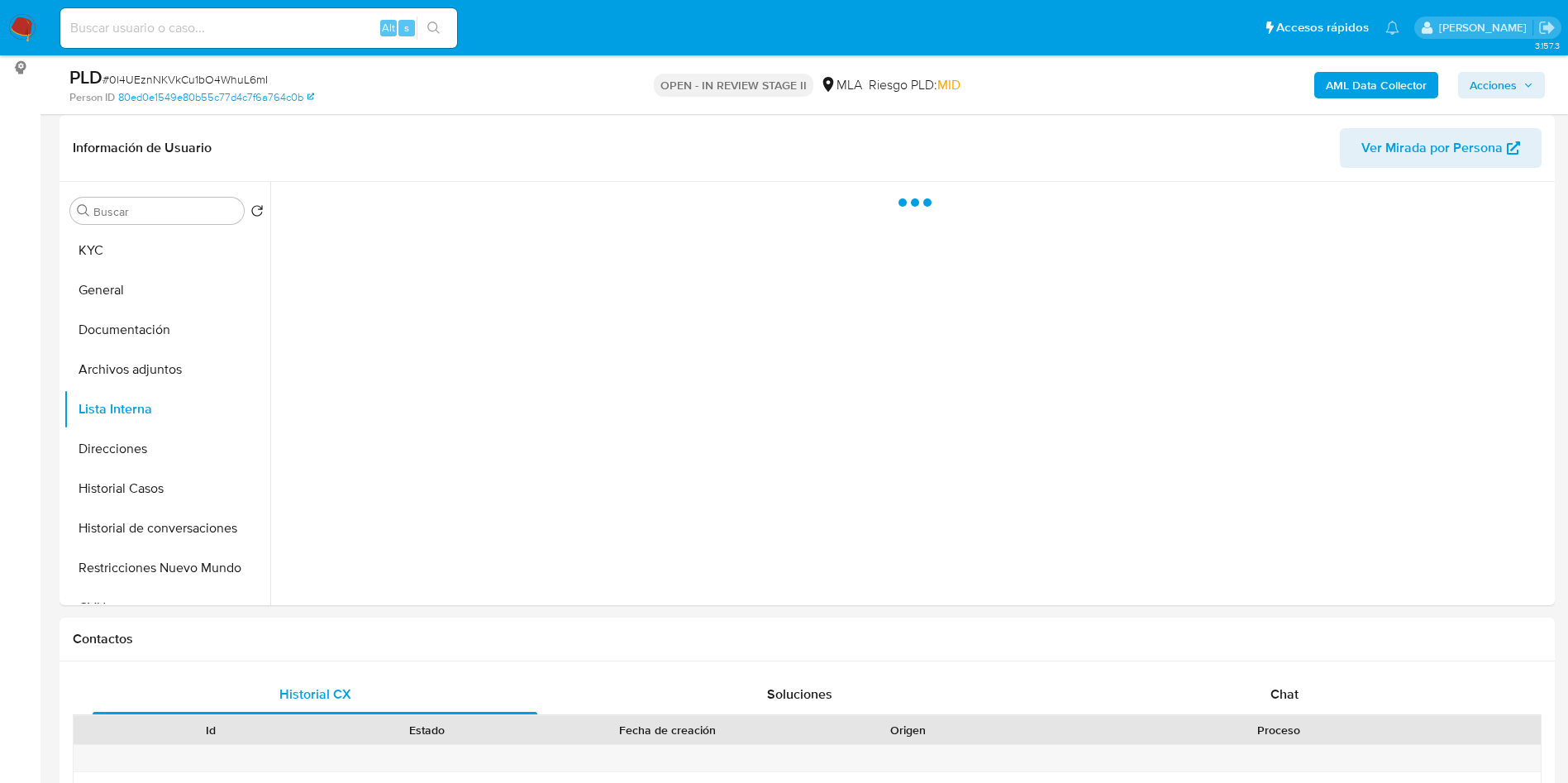
scroll to position [124, 0]
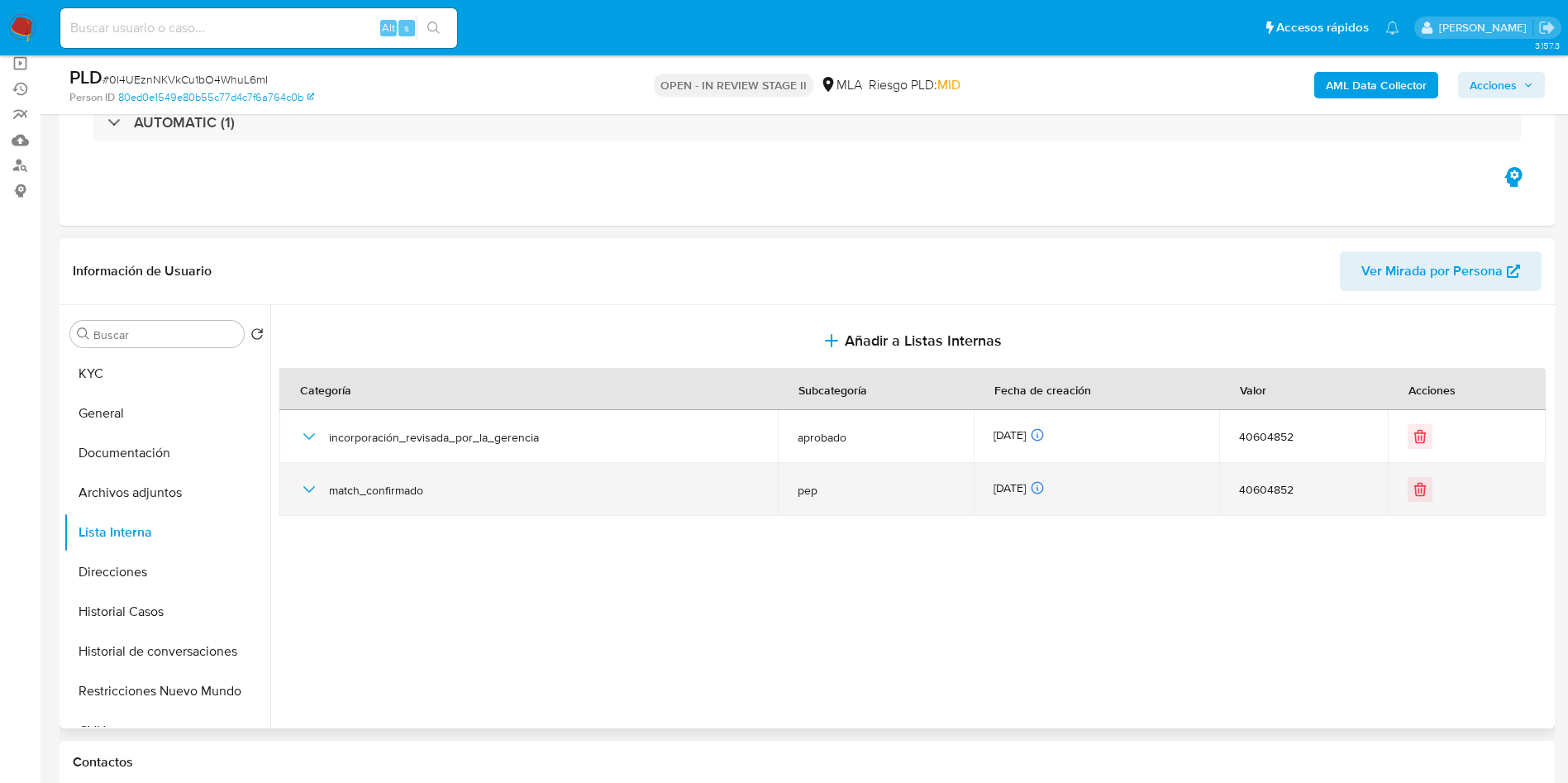
click at [301, 492] on icon "button" at bounding box center [309, 489] width 20 height 20
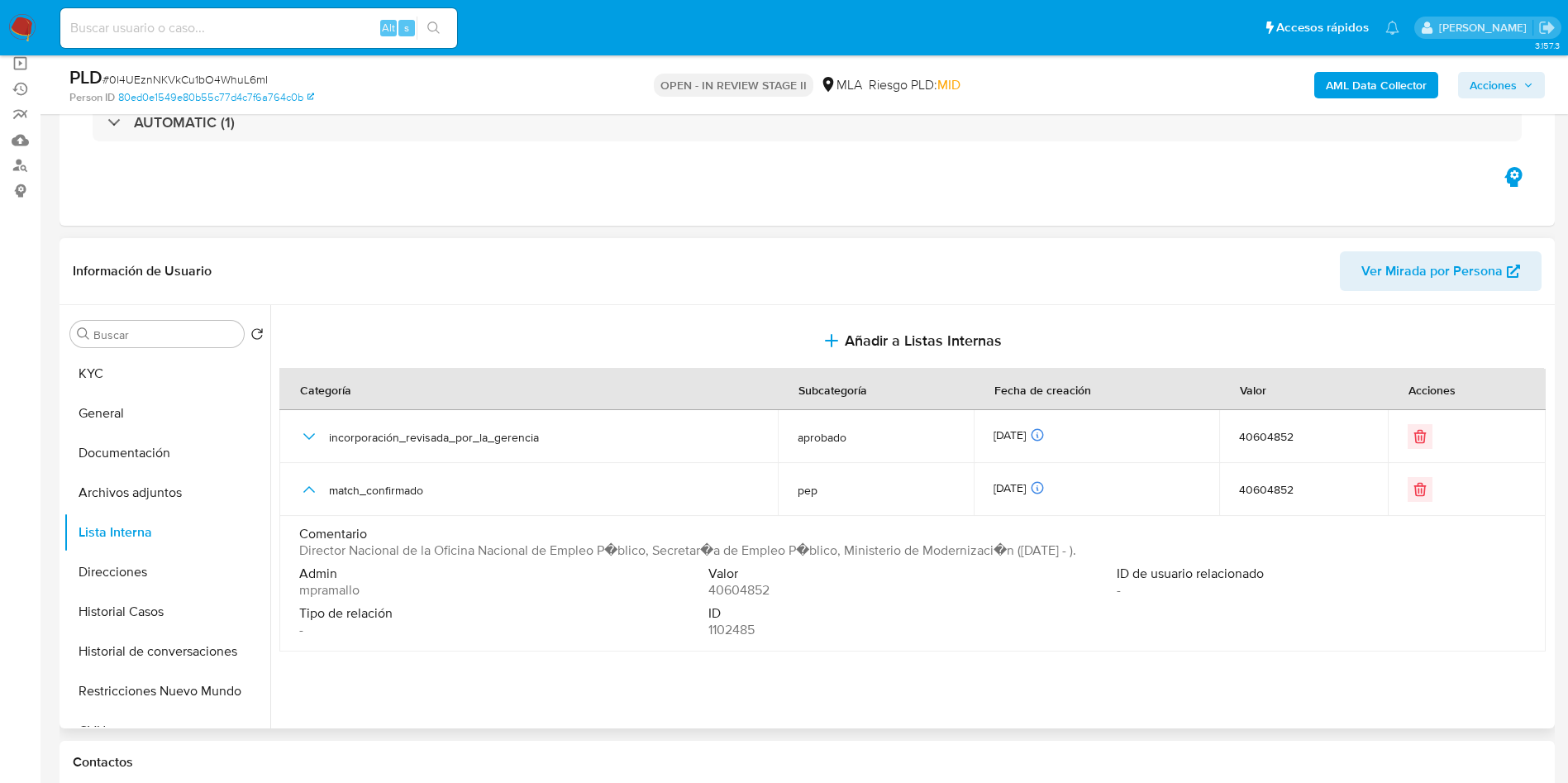
click at [381, 547] on span "Director Nacional de la Oficina Nacional de Empleo P�blico, Secretar�a de Emple…" at bounding box center [688, 550] width 777 height 16
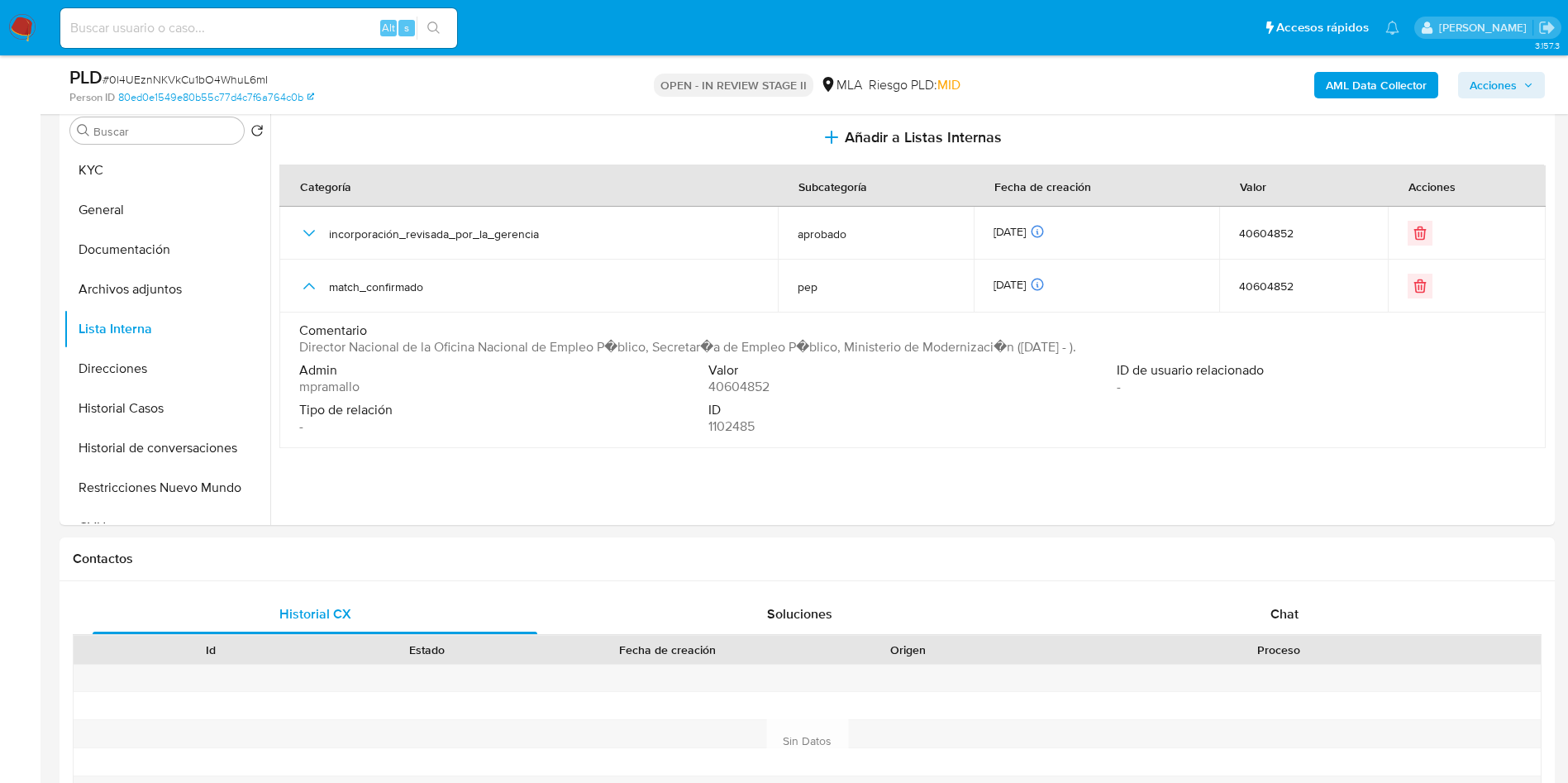
scroll to position [744, 0]
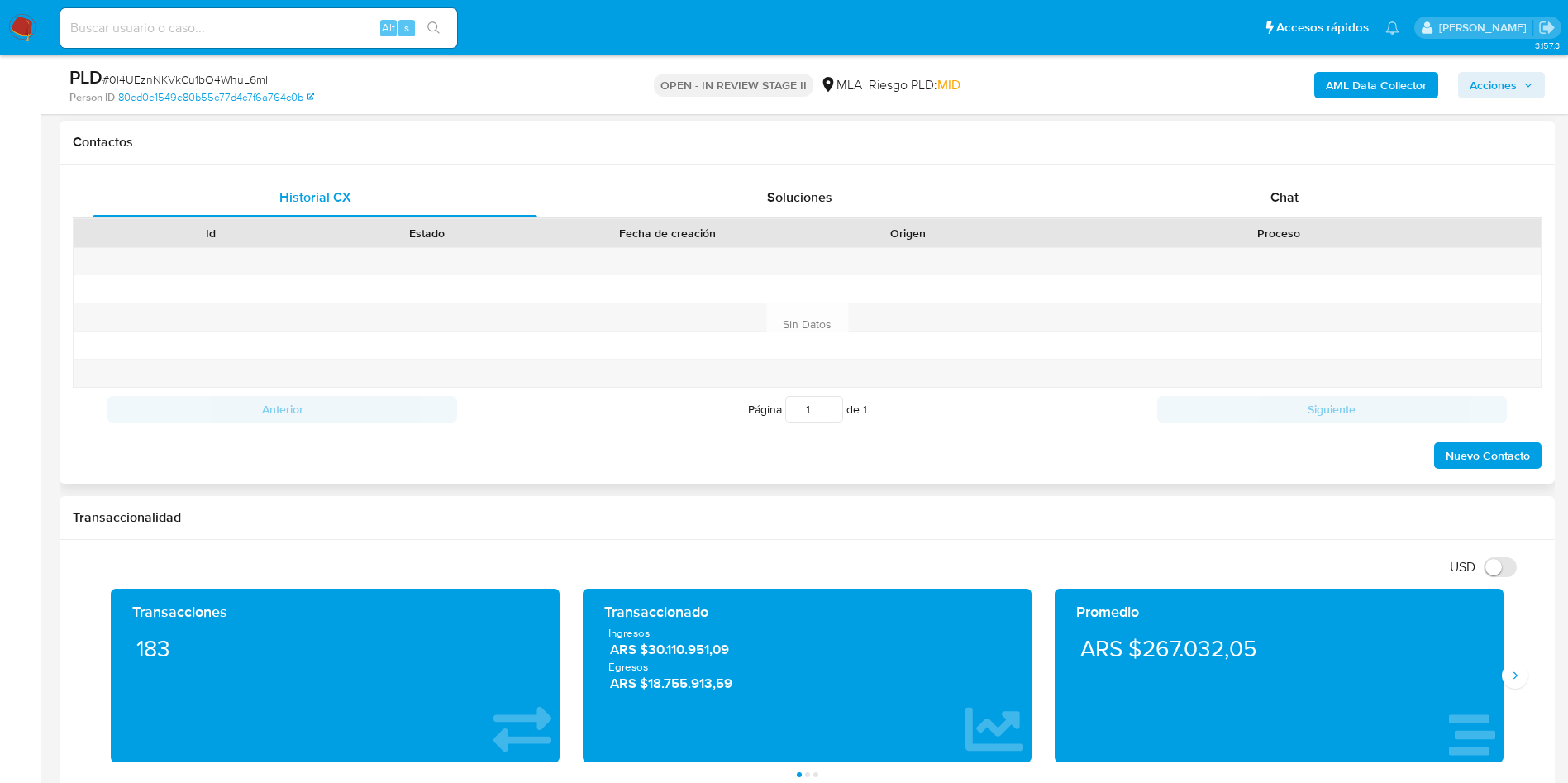
click at [1265, 220] on div "Proceso" at bounding box center [1279, 232] width 524 height 28
click at [1295, 191] on span "Chat" at bounding box center [1285, 197] width 28 height 19
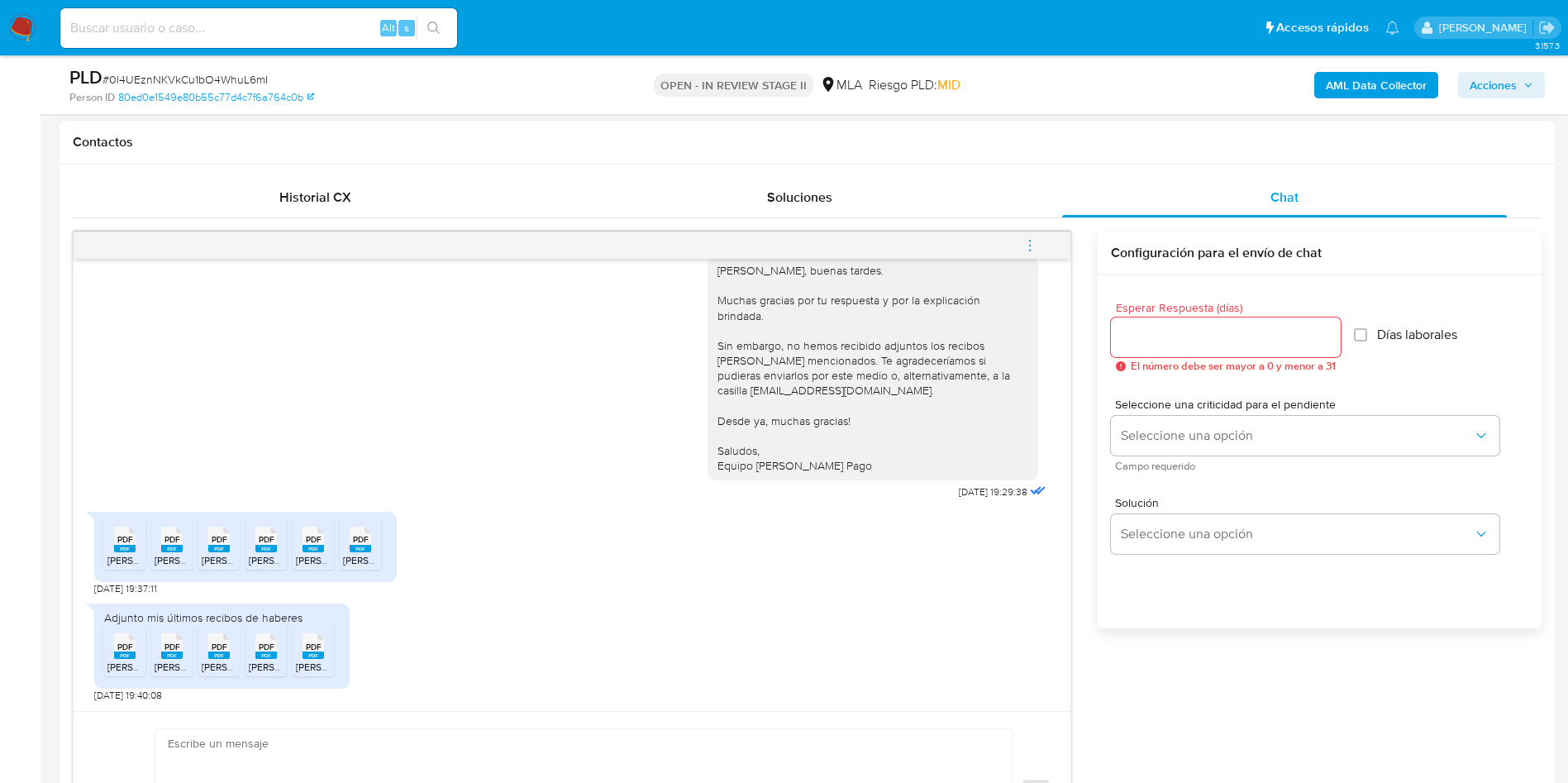
scroll to position [1578, 0]
click at [123, 550] on rect at bounding box center [124, 548] width 21 height 8
click at [167, 544] on span "PDF" at bounding box center [172, 539] width 15 height 11
click at [215, 540] on span "PDF" at bounding box center [220, 539] width 15 height 11
drag, startPoint x: 268, startPoint y: 534, endPoint x: 293, endPoint y: 532, distance: 25.1
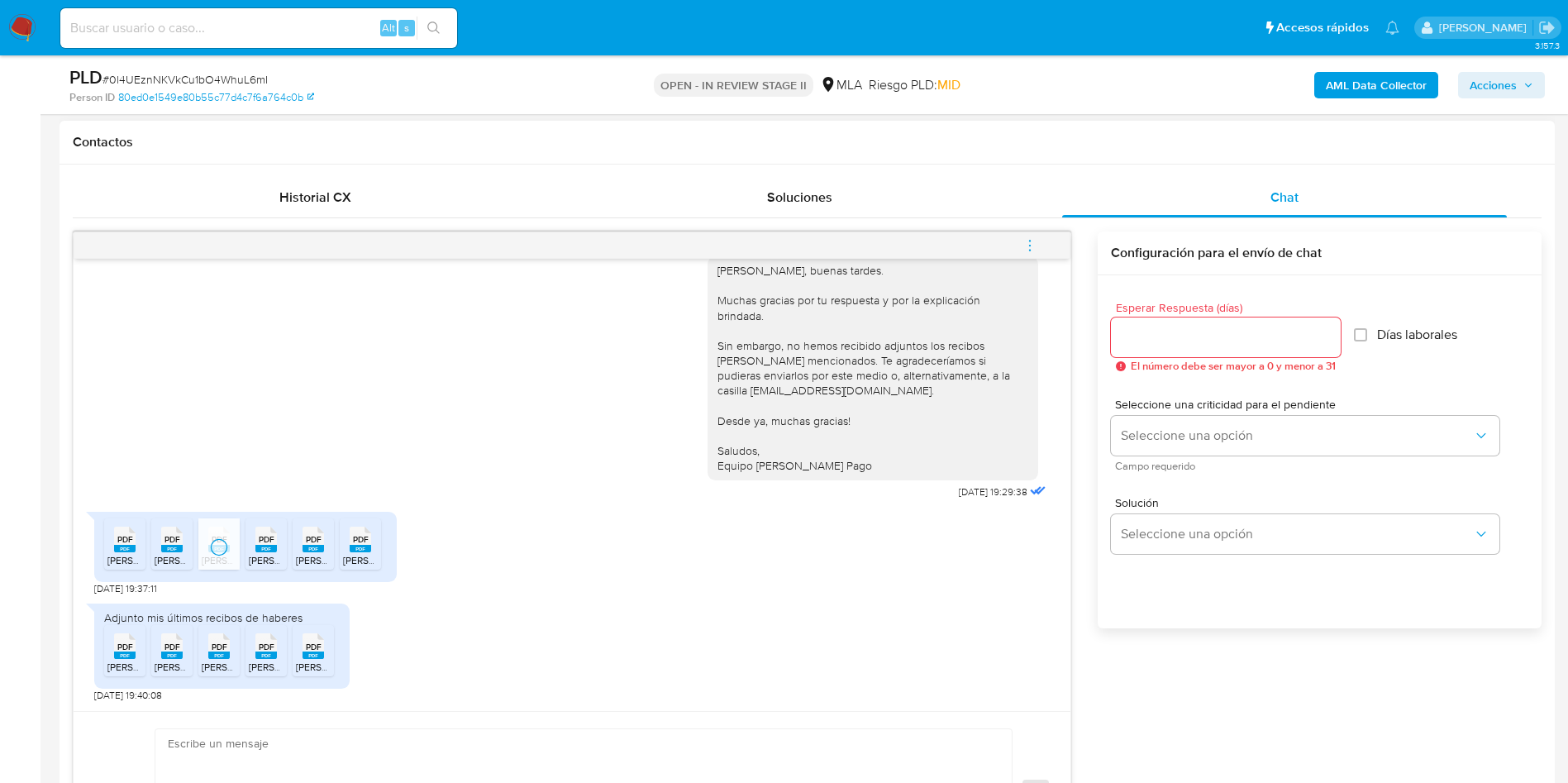
click at [268, 534] on span "PDF" at bounding box center [266, 539] width 15 height 11
click at [306, 536] on span "PDF" at bounding box center [313, 539] width 15 height 11
click at [363, 545] on span "PDF" at bounding box center [361, 539] width 15 height 11
click at [112, 645] on div "PDF PDF" at bounding box center [124, 644] width 35 height 32
click at [173, 648] on span "PDF" at bounding box center [172, 647] width 15 height 11
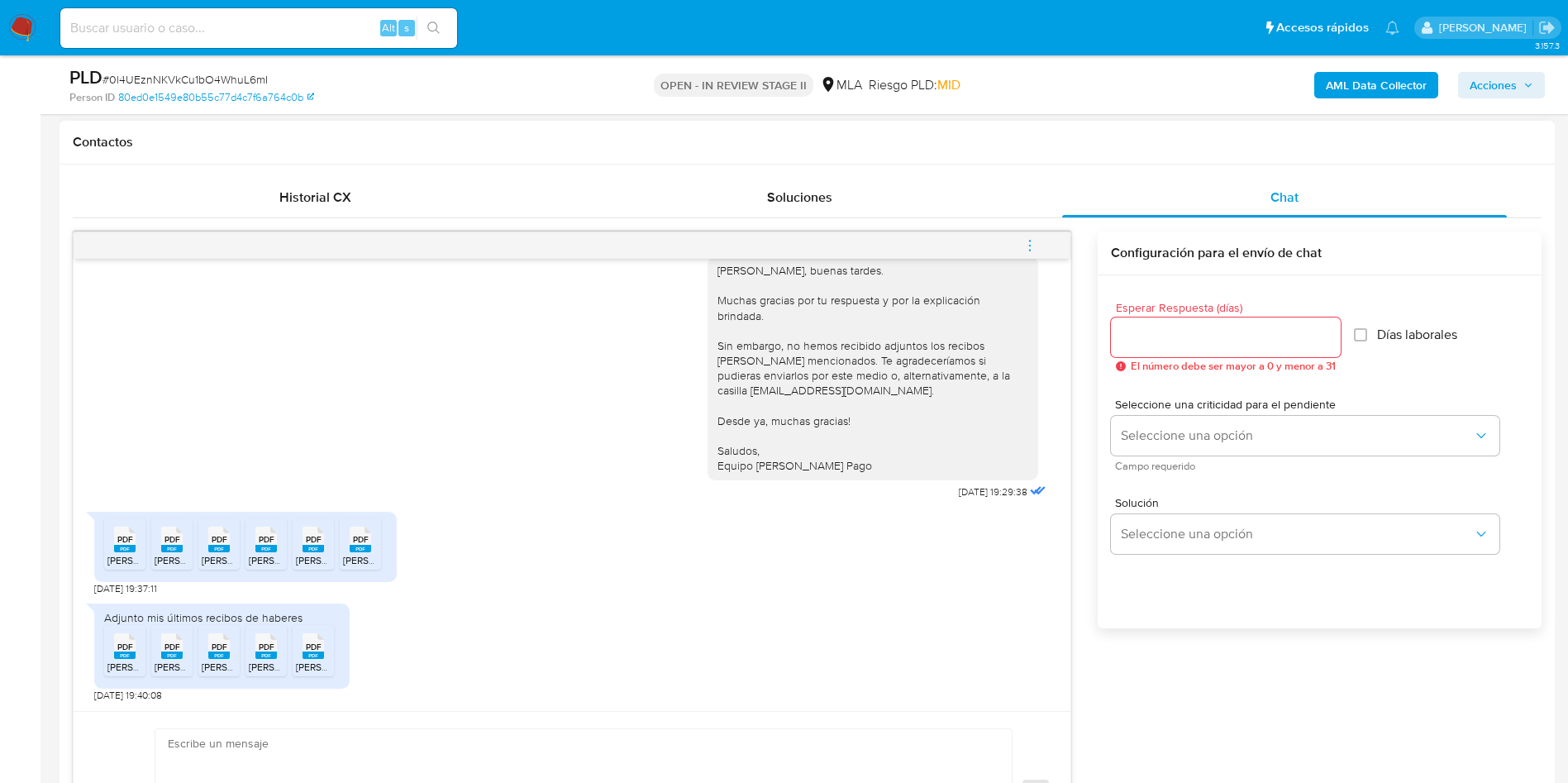
click at [207, 648] on div "PDF PDF" at bounding box center [219, 644] width 35 height 32
click at [265, 652] on span "PDF" at bounding box center [266, 647] width 15 height 11
click at [306, 651] on span "PDF" at bounding box center [313, 647] width 15 height 11
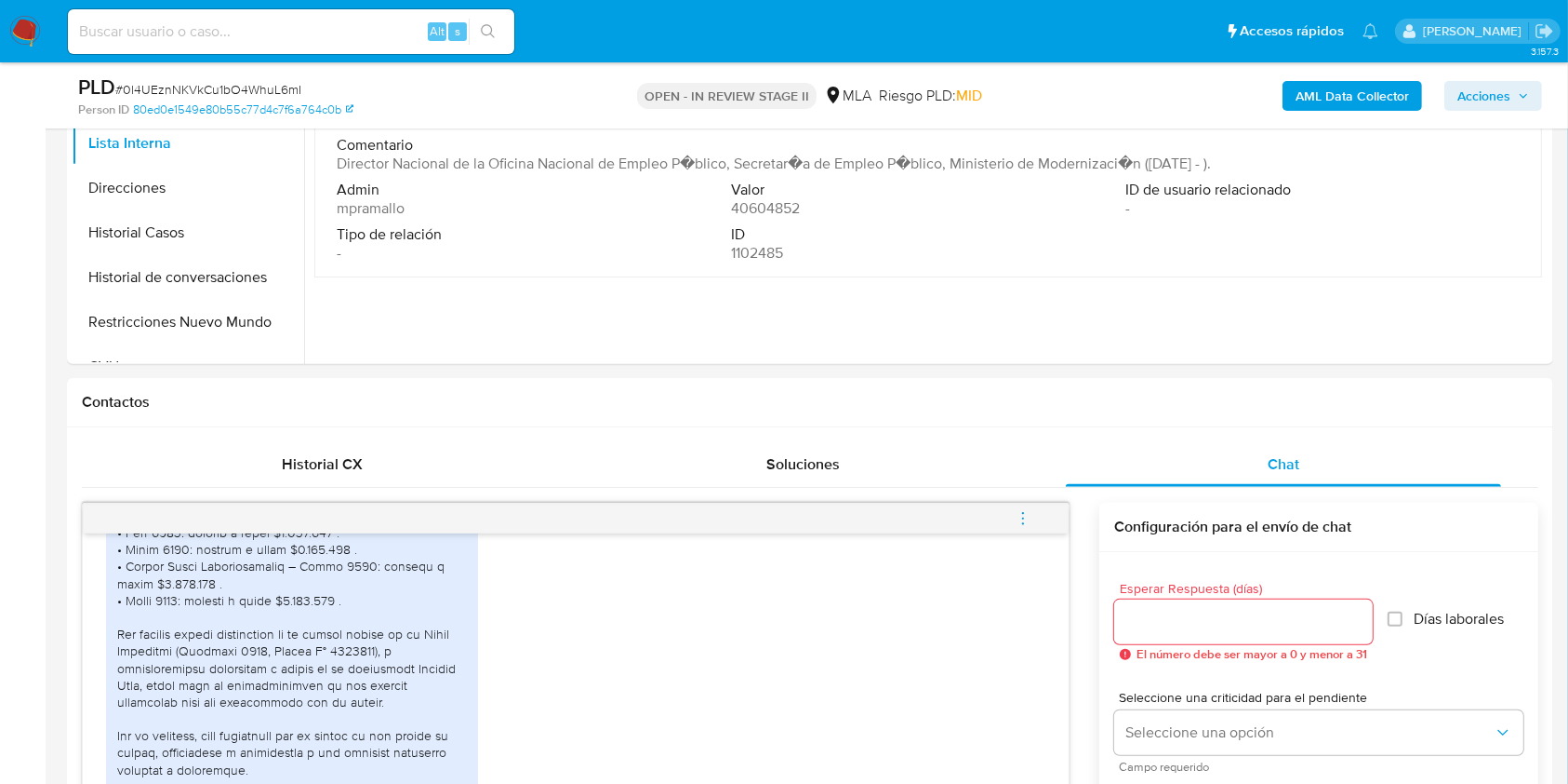
scroll to position [341, 0]
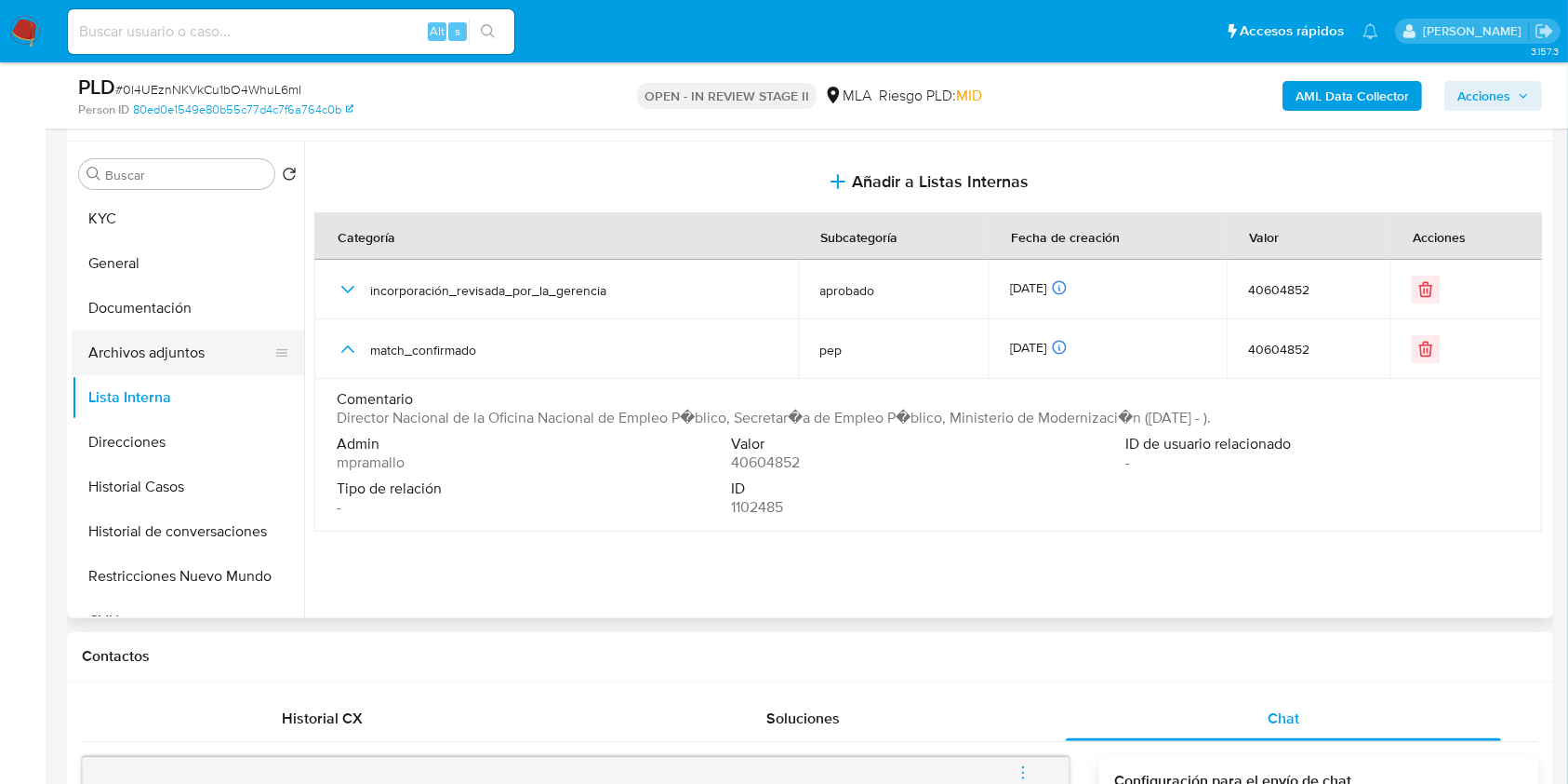
drag, startPoint x: 200, startPoint y: 345, endPoint x: 214, endPoint y: 354, distance: 16.6
click at [200, 345] on button "Archivos adjuntos" at bounding box center [180, 353] width 217 height 45
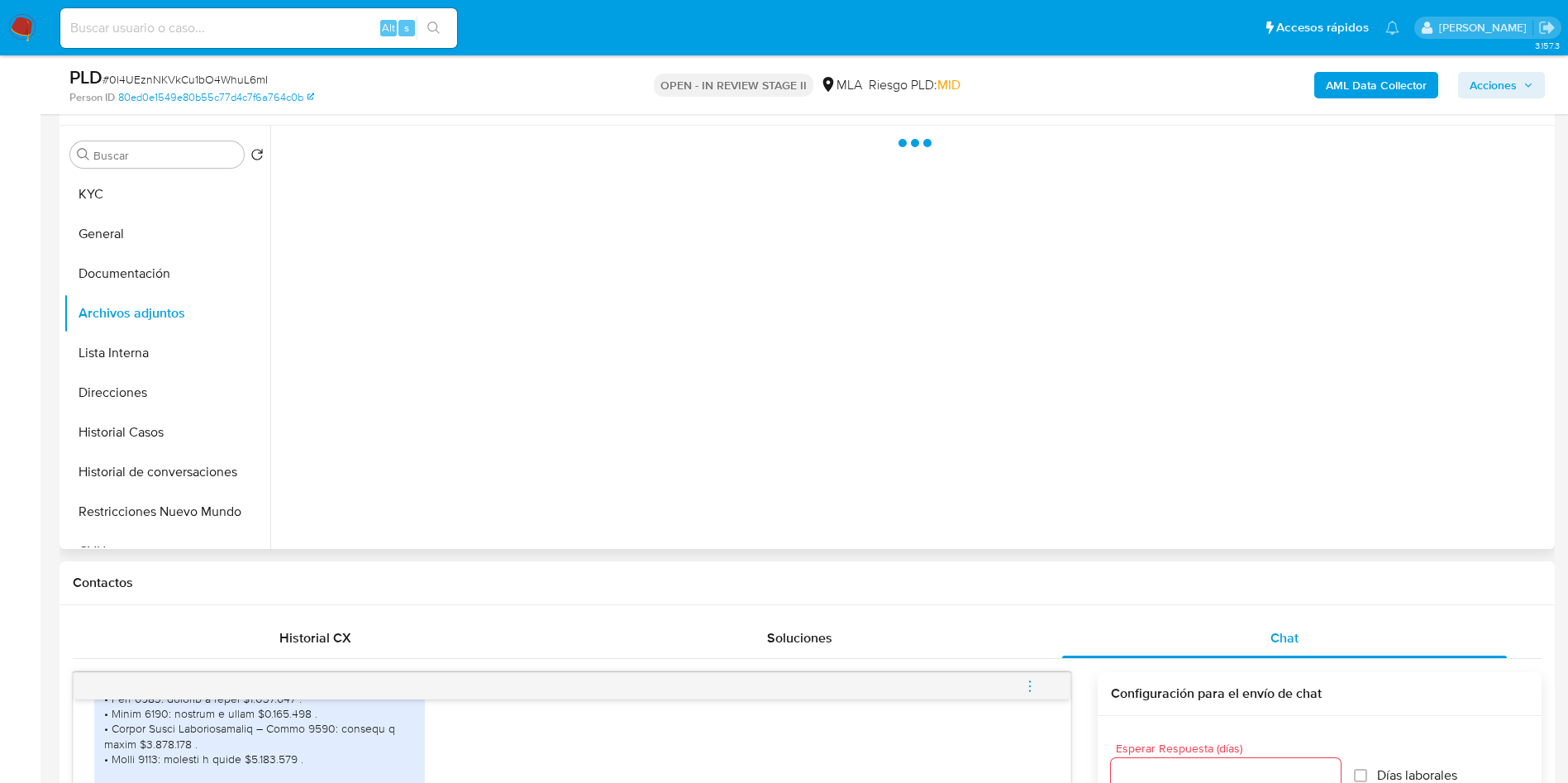
scroll to position [1221, 0]
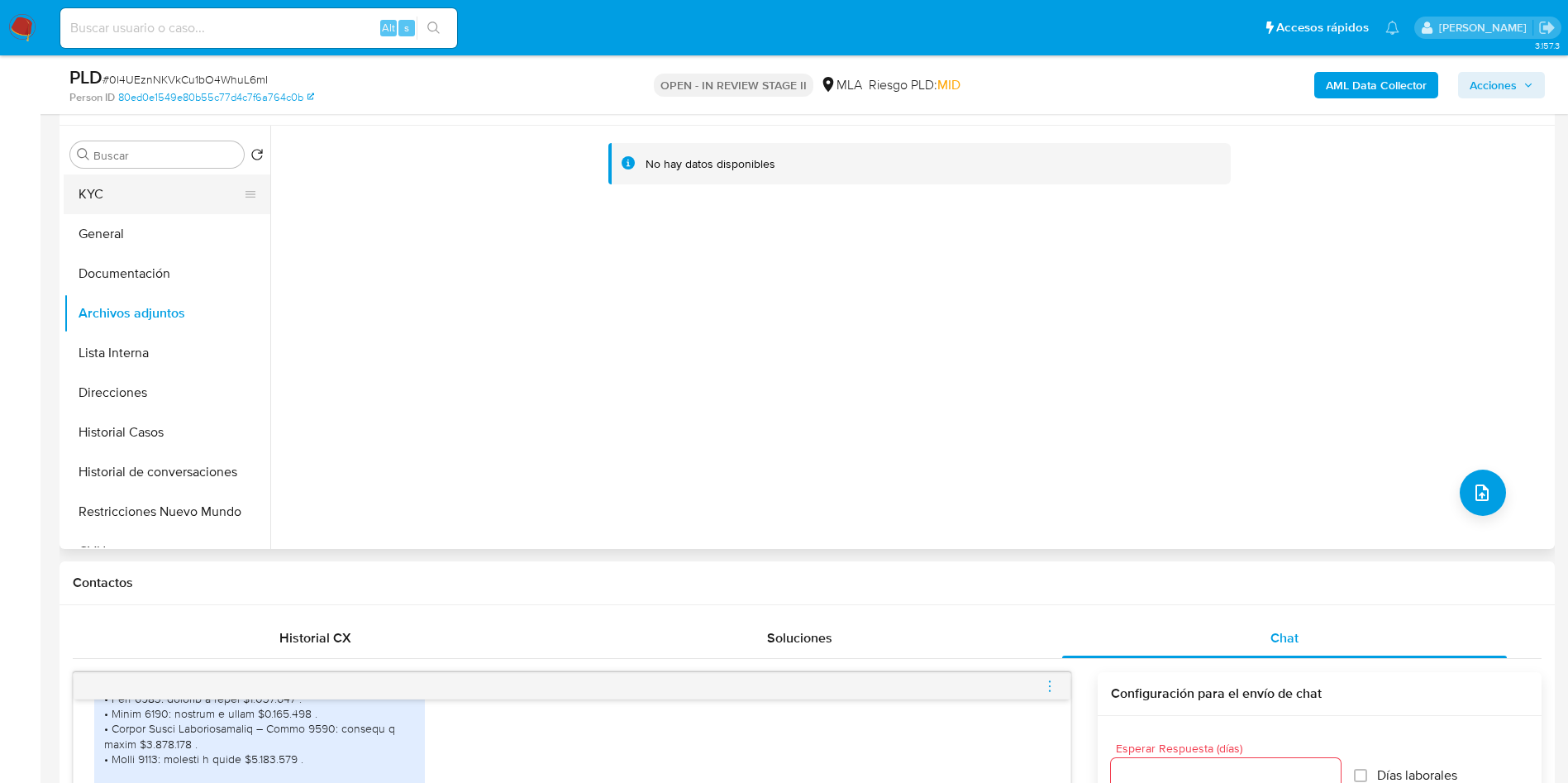
click at [140, 180] on button "KYC" at bounding box center [160, 194] width 193 height 40
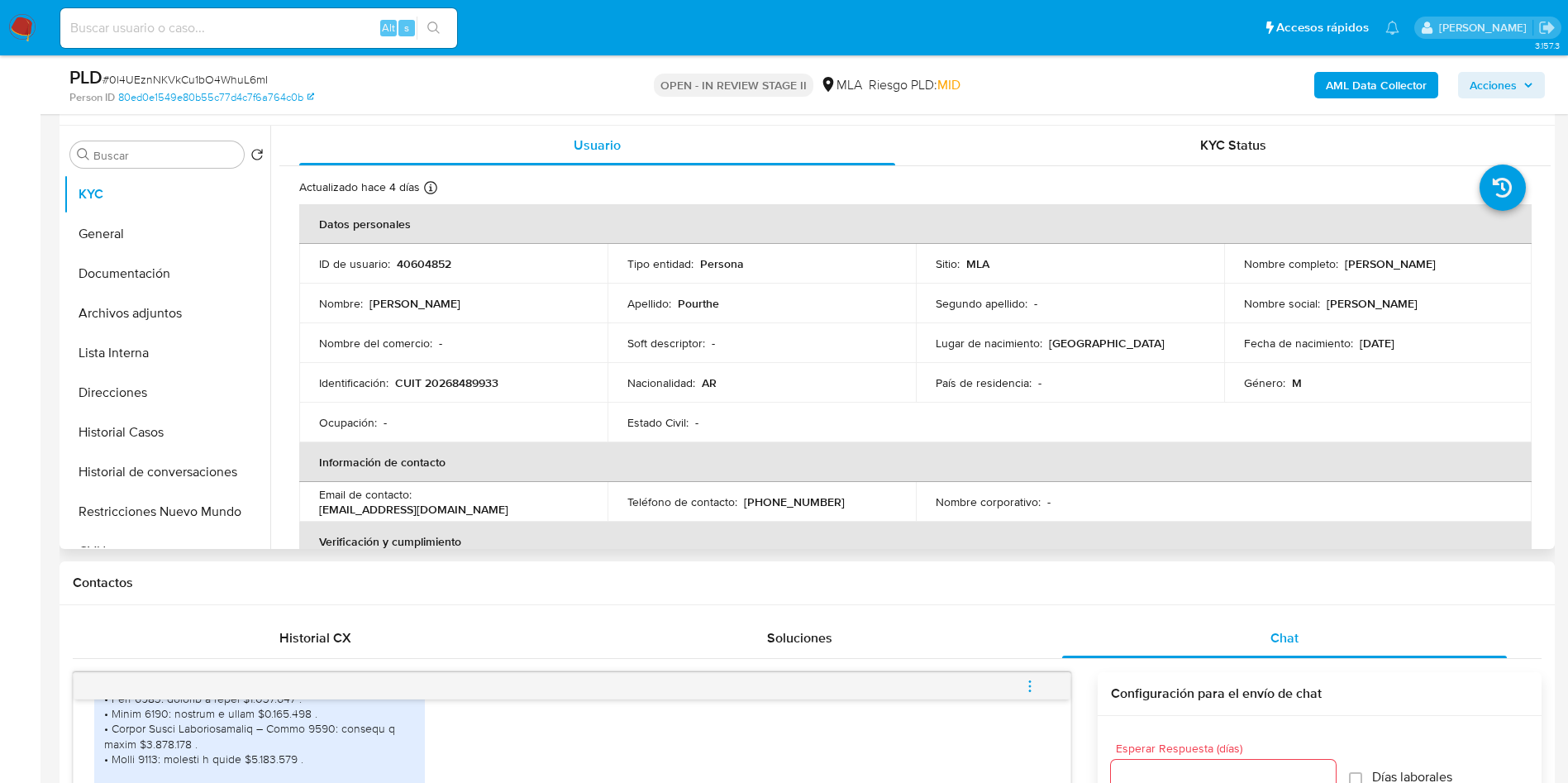
drag, startPoint x: 1345, startPoint y: 264, endPoint x: 1472, endPoint y: 273, distance: 127.3
click at [1472, 273] on td "Nombre completo : Pedro Laureano Pourthe" at bounding box center [1378, 263] width 308 height 40
click at [1414, 269] on p "Pedro Laureano Pourthe" at bounding box center [1390, 263] width 91 height 14
click at [1365, 266] on p "Pedro Laureano Pourthe" at bounding box center [1390, 263] width 91 height 14
click at [1351, 263] on p "Pedro Laureano Pourthe" at bounding box center [1390, 263] width 91 height 14
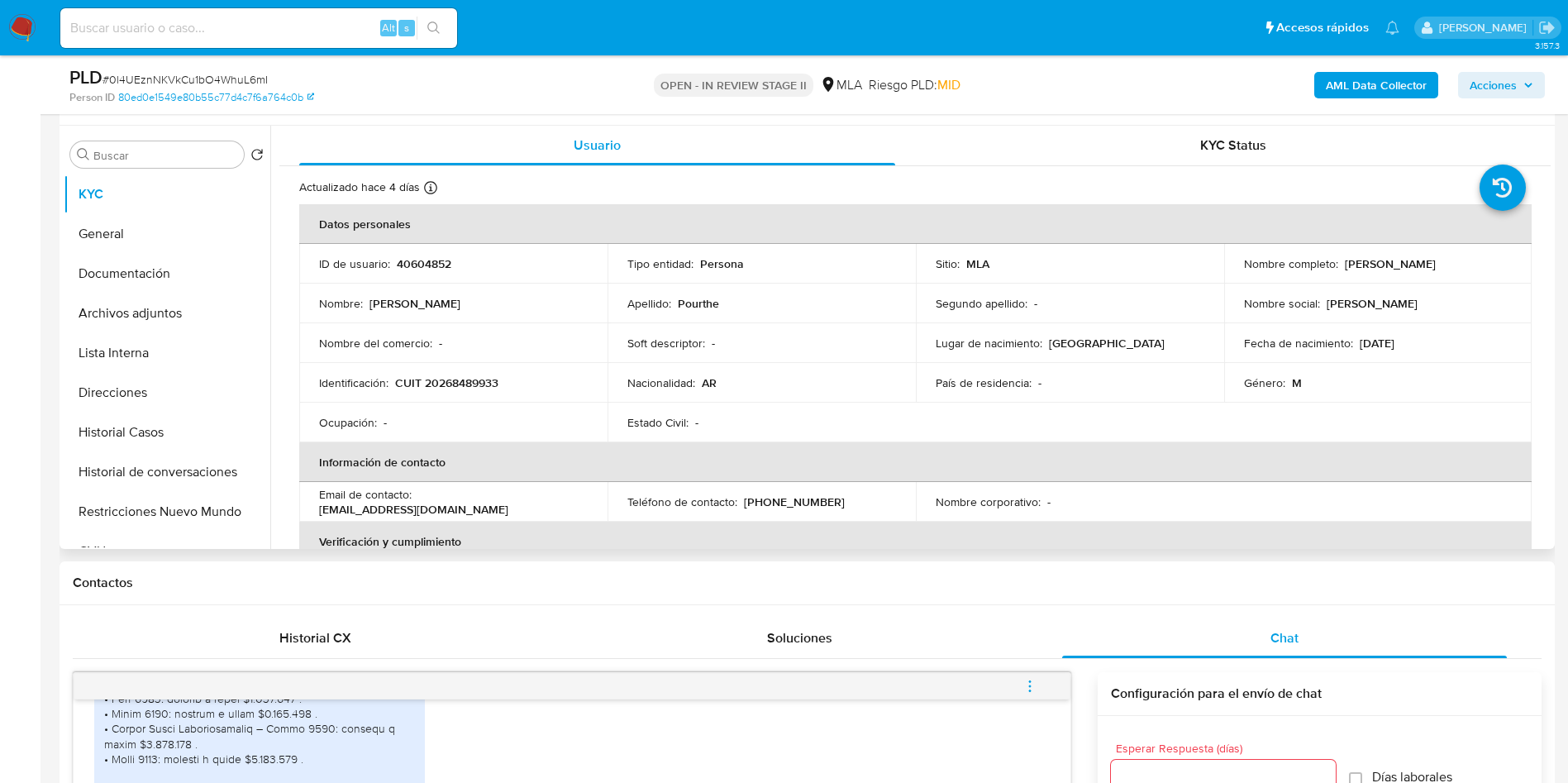
drag, startPoint x: 1340, startPoint y: 261, endPoint x: 1490, endPoint y: 269, distance: 150.2
click at [1490, 269] on div "Nombre completo : Pedro Laureano Pourthe" at bounding box center [1379, 263] width 269 height 14
copy p "Pedro Laureano Pourthe"
click at [179, 316] on button "Archivos adjuntos" at bounding box center [160, 313] width 193 height 40
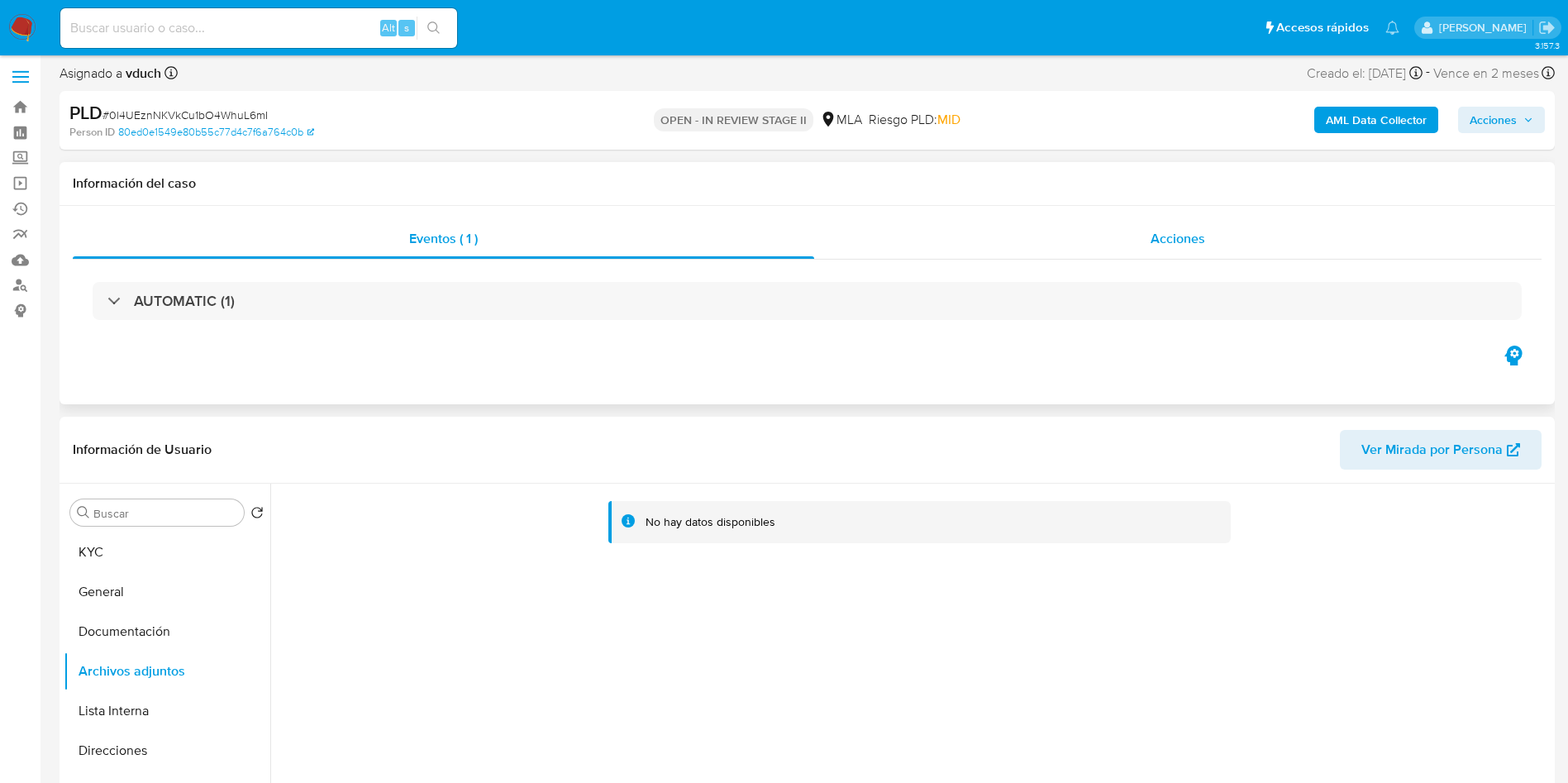
scroll to position [0, 0]
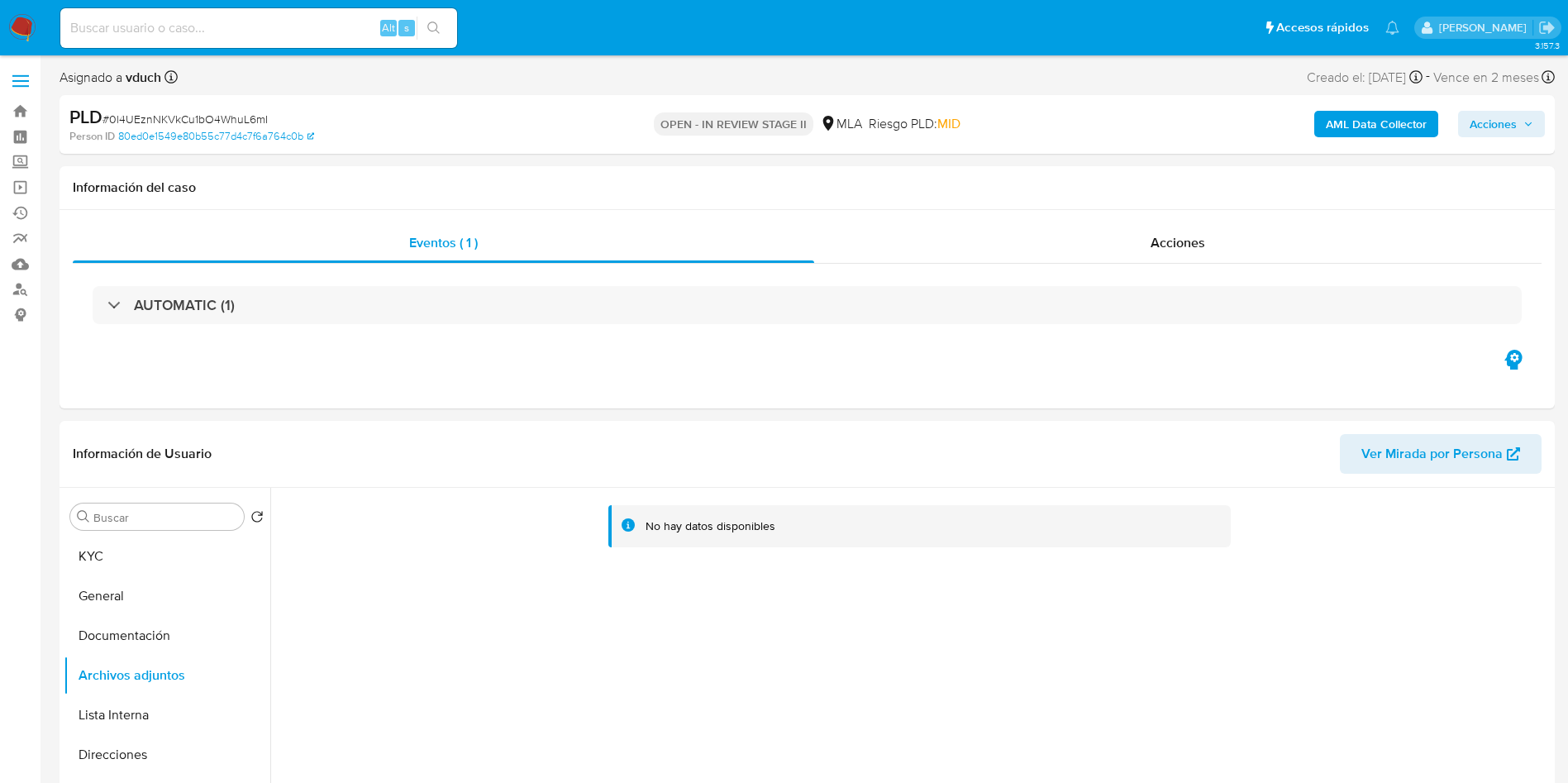
click at [1390, 125] on b "AML Data Collector" at bounding box center [1376, 123] width 100 height 26
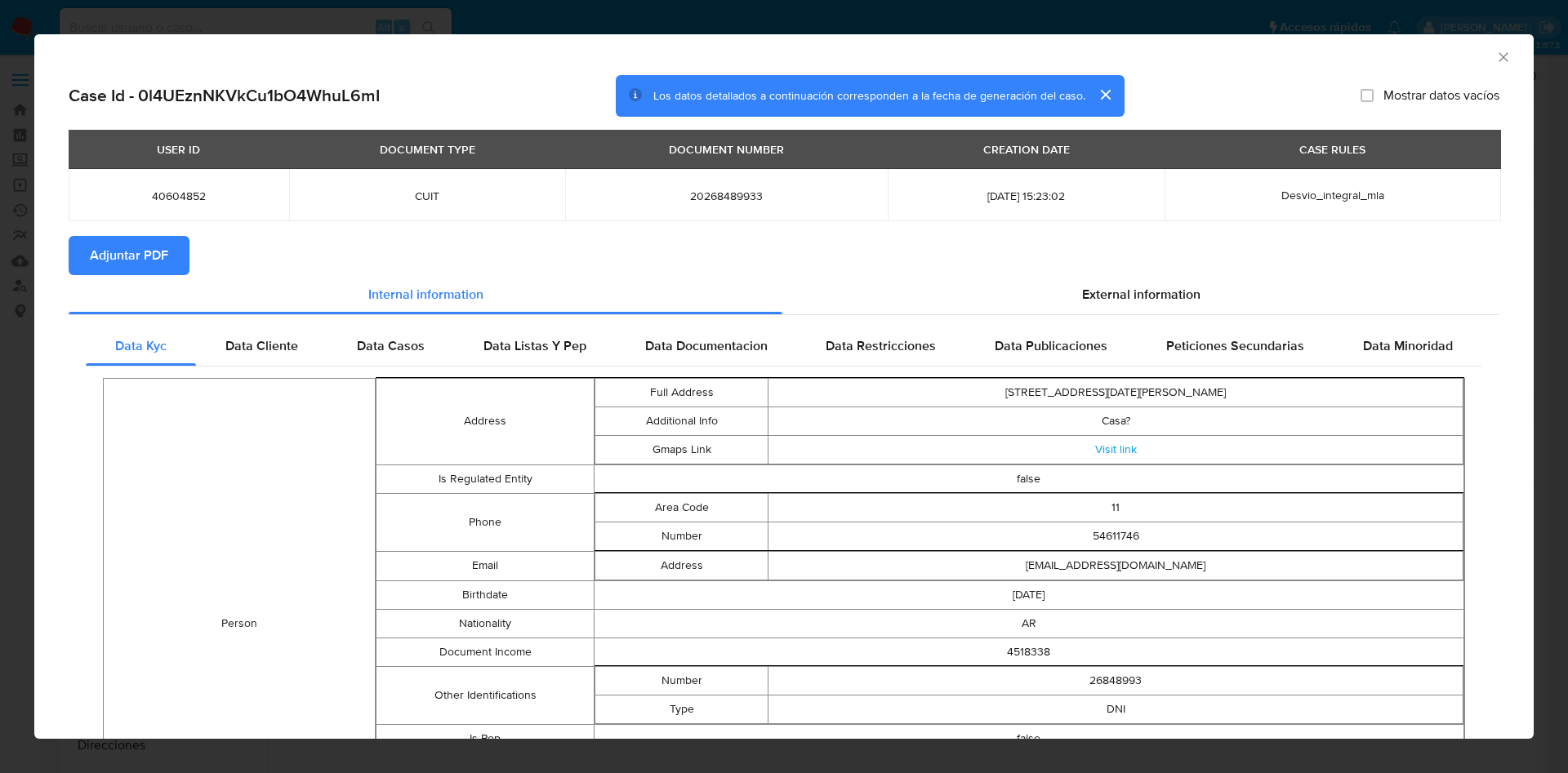
click at [132, 261] on span "Adjuntar PDF" at bounding box center [129, 255] width 78 height 36
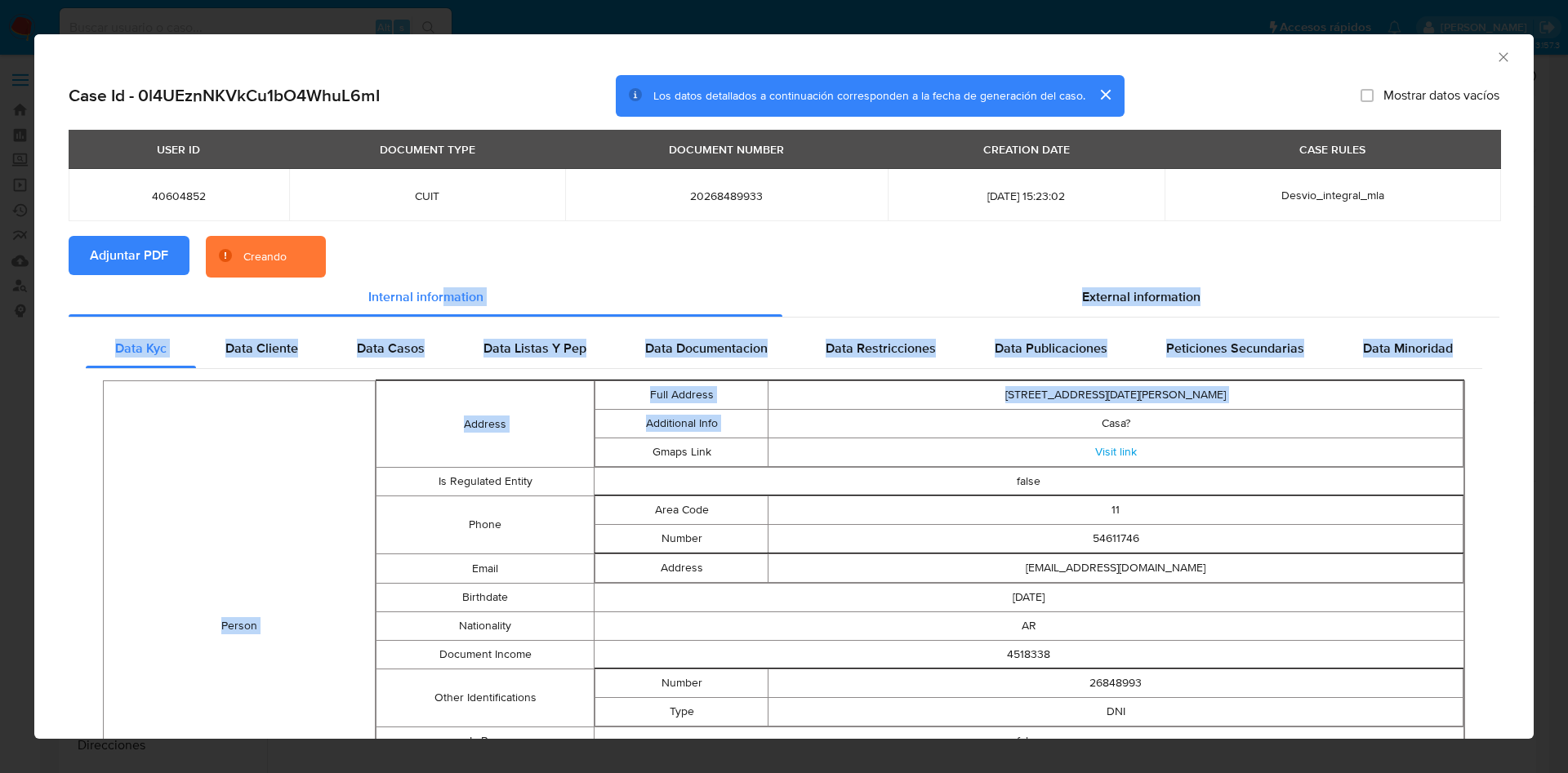
drag, startPoint x: 652, startPoint y: 86, endPoint x: 765, endPoint y: 377, distance: 312.2
click at [571, 388] on tr "Address Full Address Avenida 25 de mayo 622 Tapalqué Buenos Aires Argentina 730…" at bounding box center [921, 424] width 1088 height 87
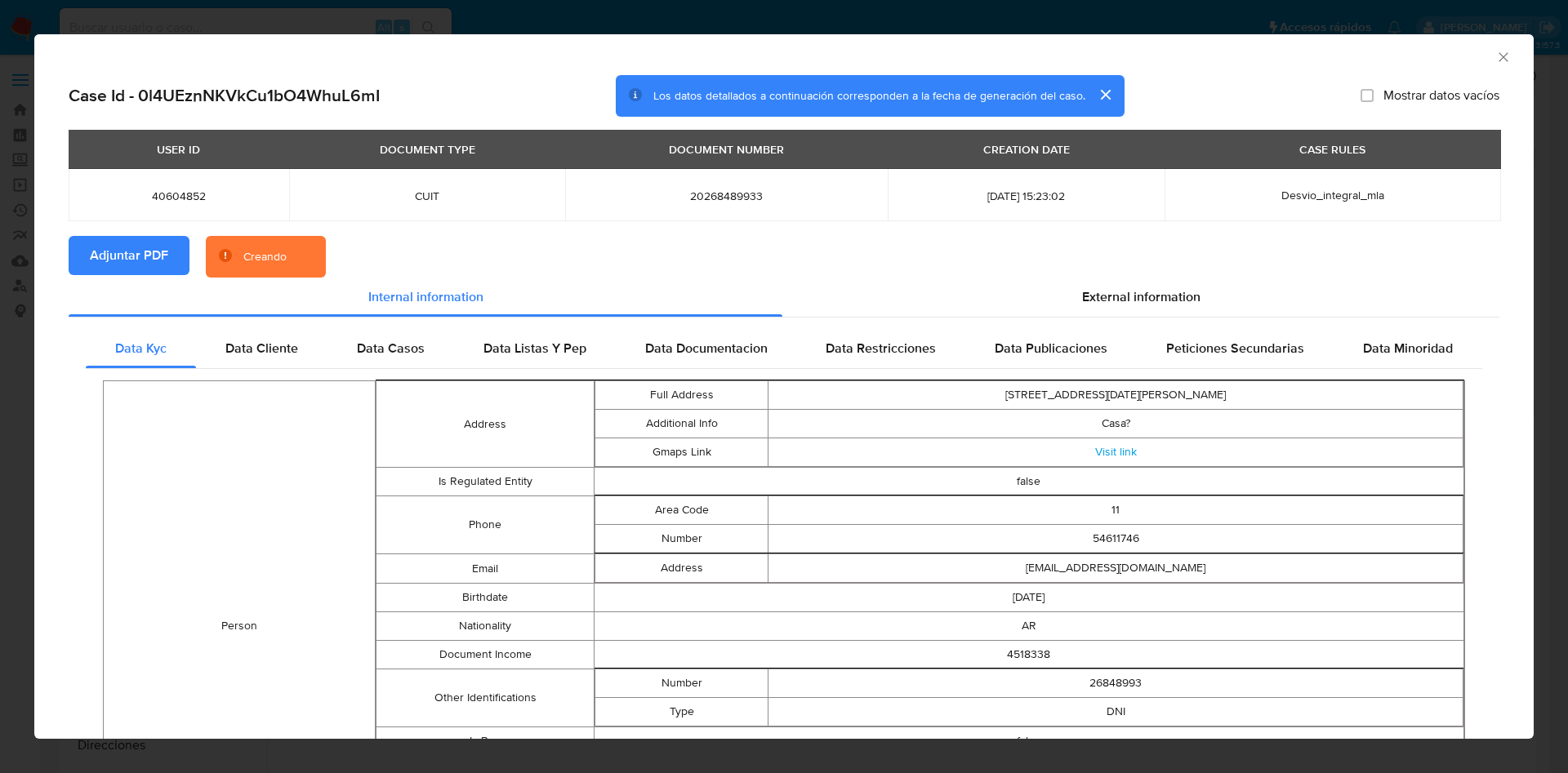
click at [1499, 54] on div "AML Data Collector" at bounding box center [784, 55] width 1499 height 41
click at [1495, 54] on icon "Cerrar ventana" at bounding box center [1502, 56] width 16 height 16
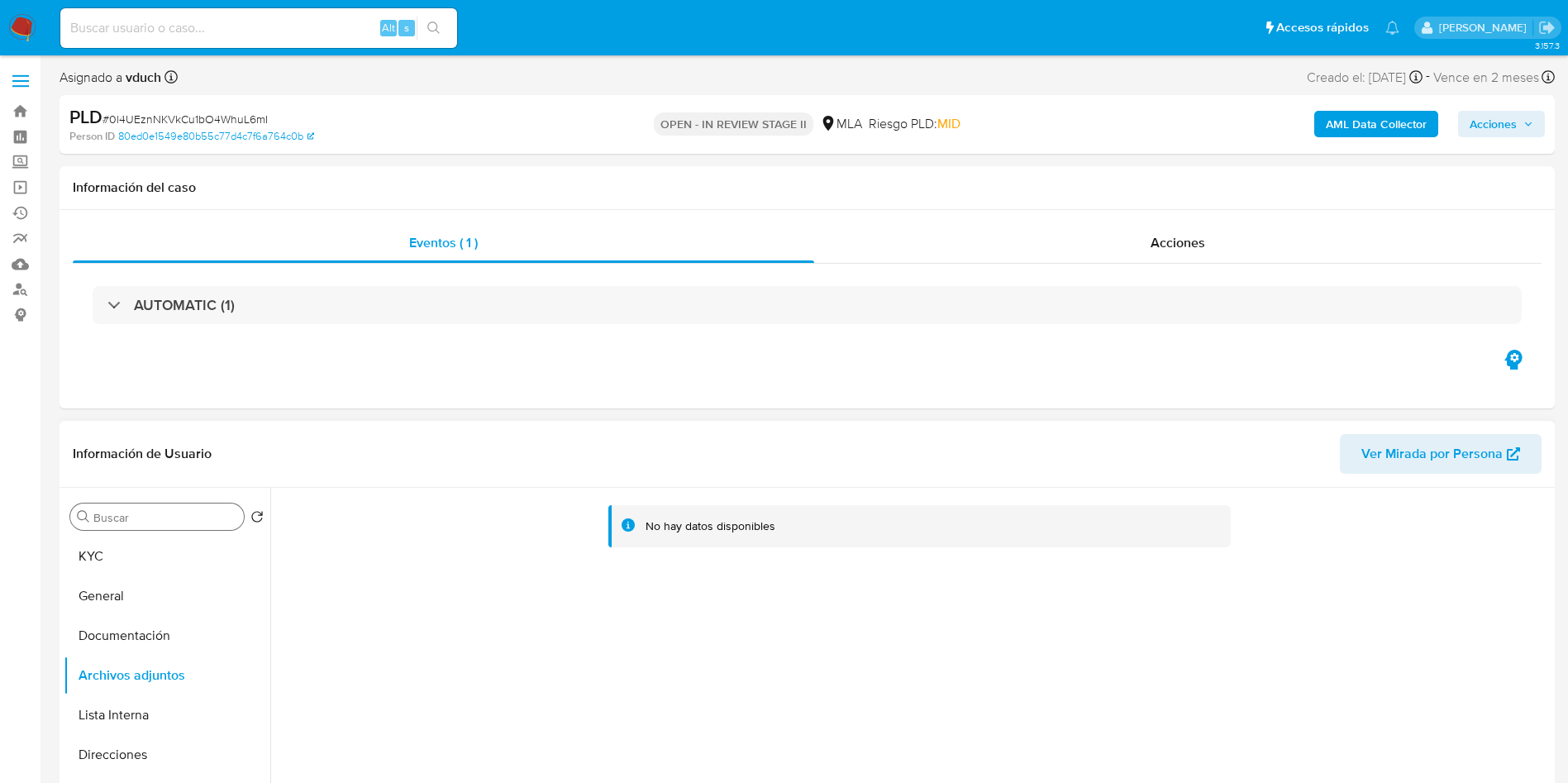
click at [188, 550] on button "KYC" at bounding box center [167, 556] width 207 height 40
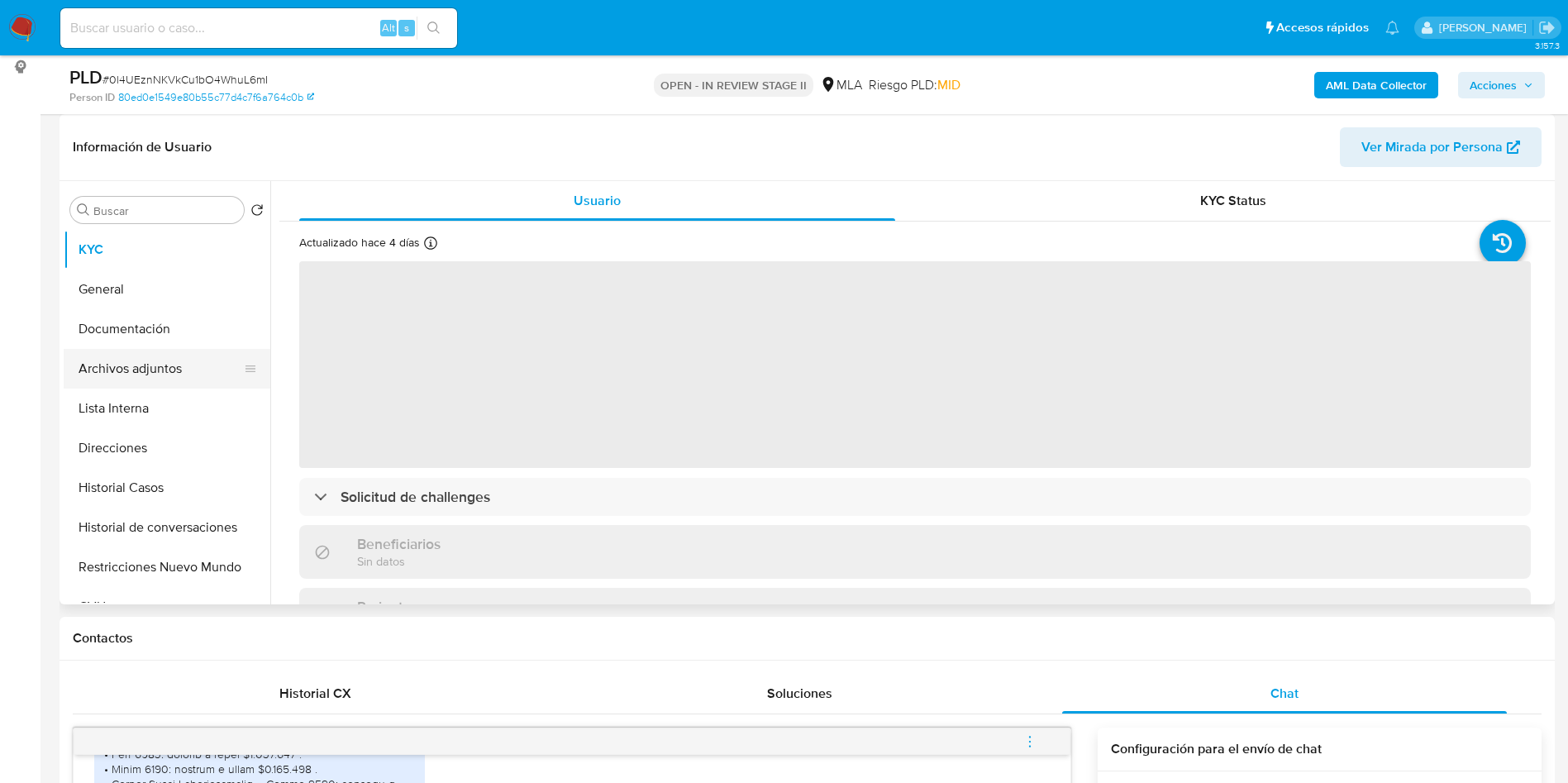
click at [169, 387] on button "Archivos adjuntos" at bounding box center [160, 369] width 193 height 40
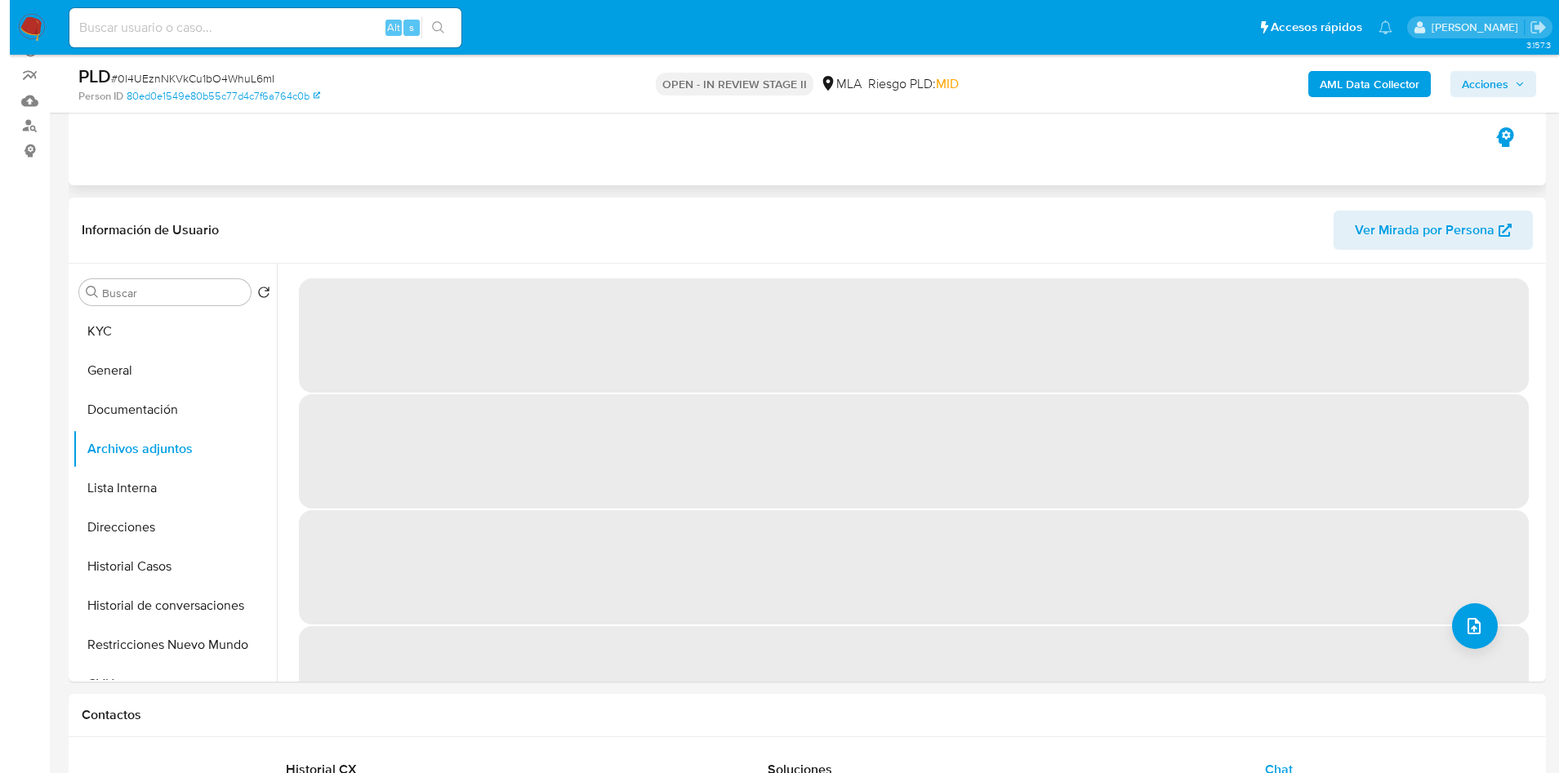
scroll to position [123, 0]
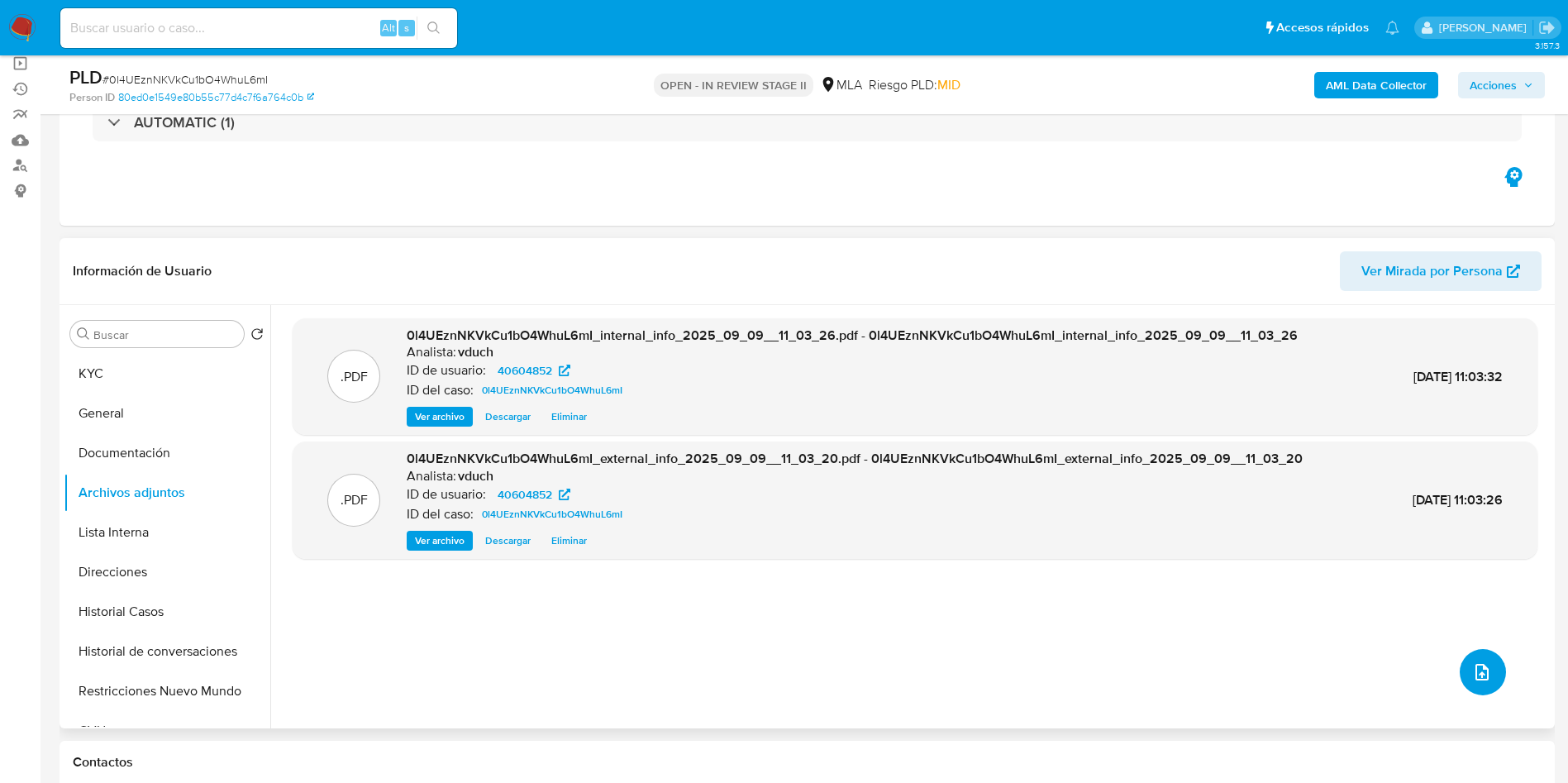
click at [1473, 662] on span "upload-file" at bounding box center [1482, 672] width 20 height 20
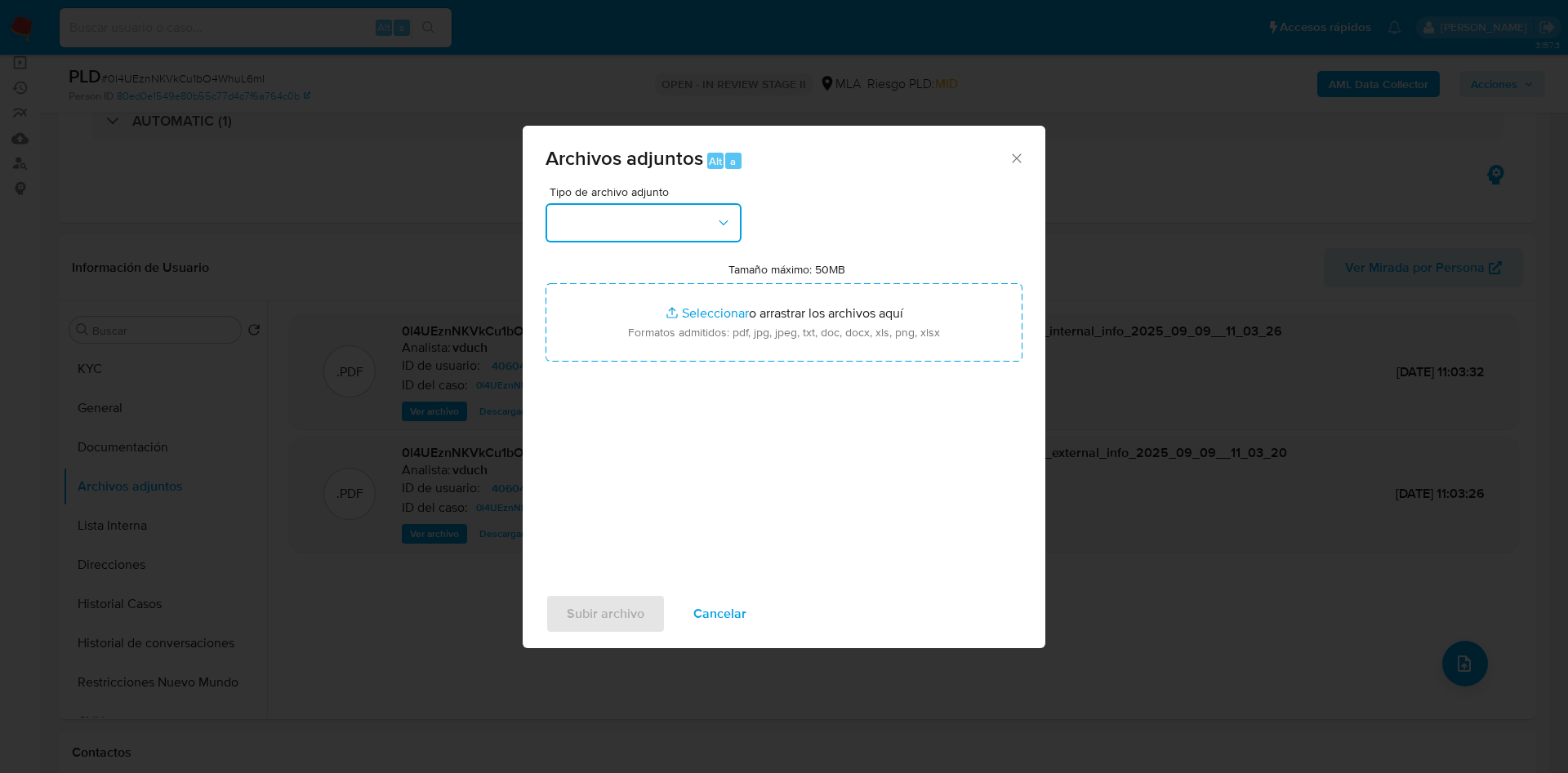
click at [714, 225] on button "button" at bounding box center [643, 223] width 196 height 39
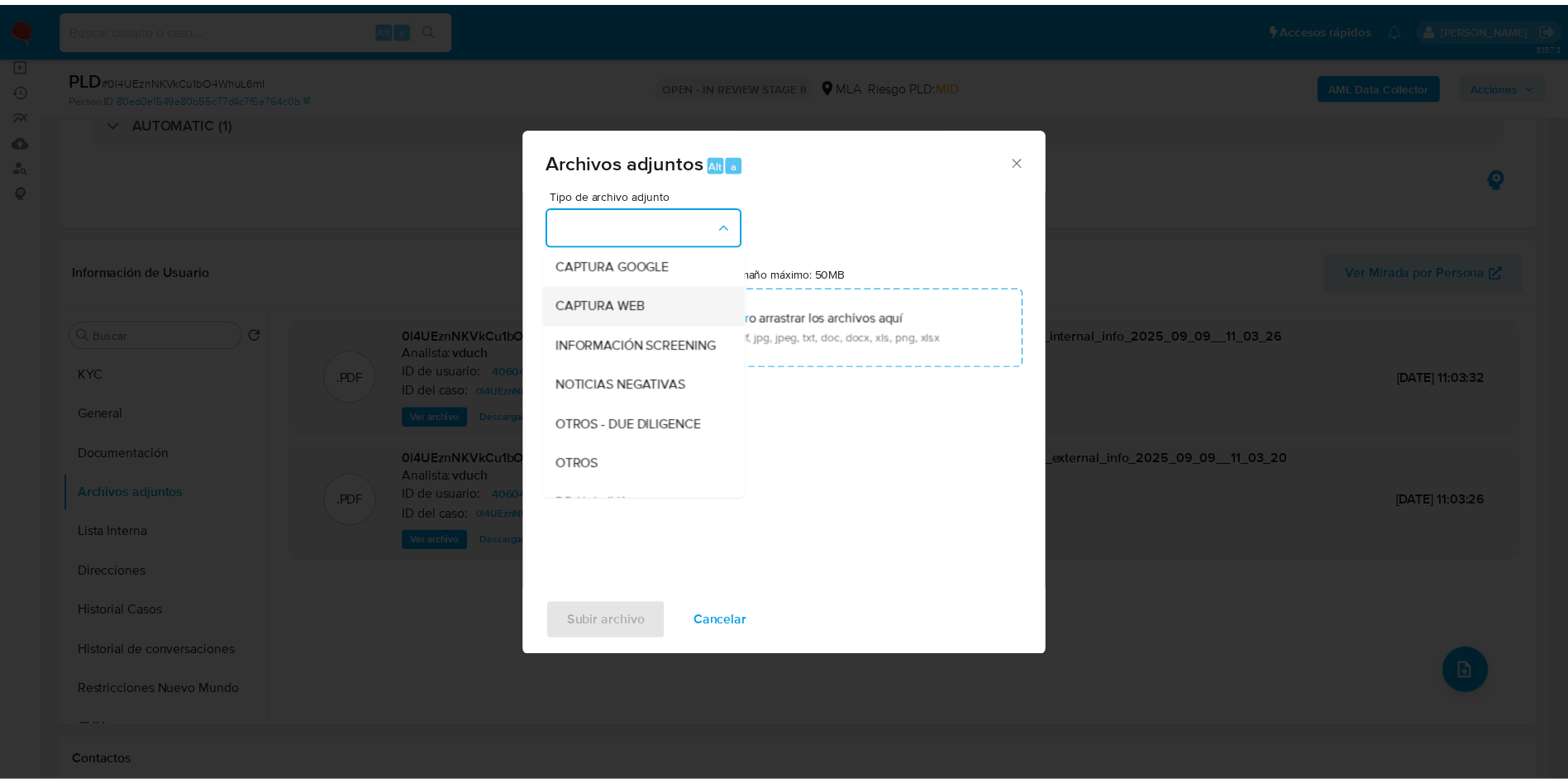
scroll to position [248, 0]
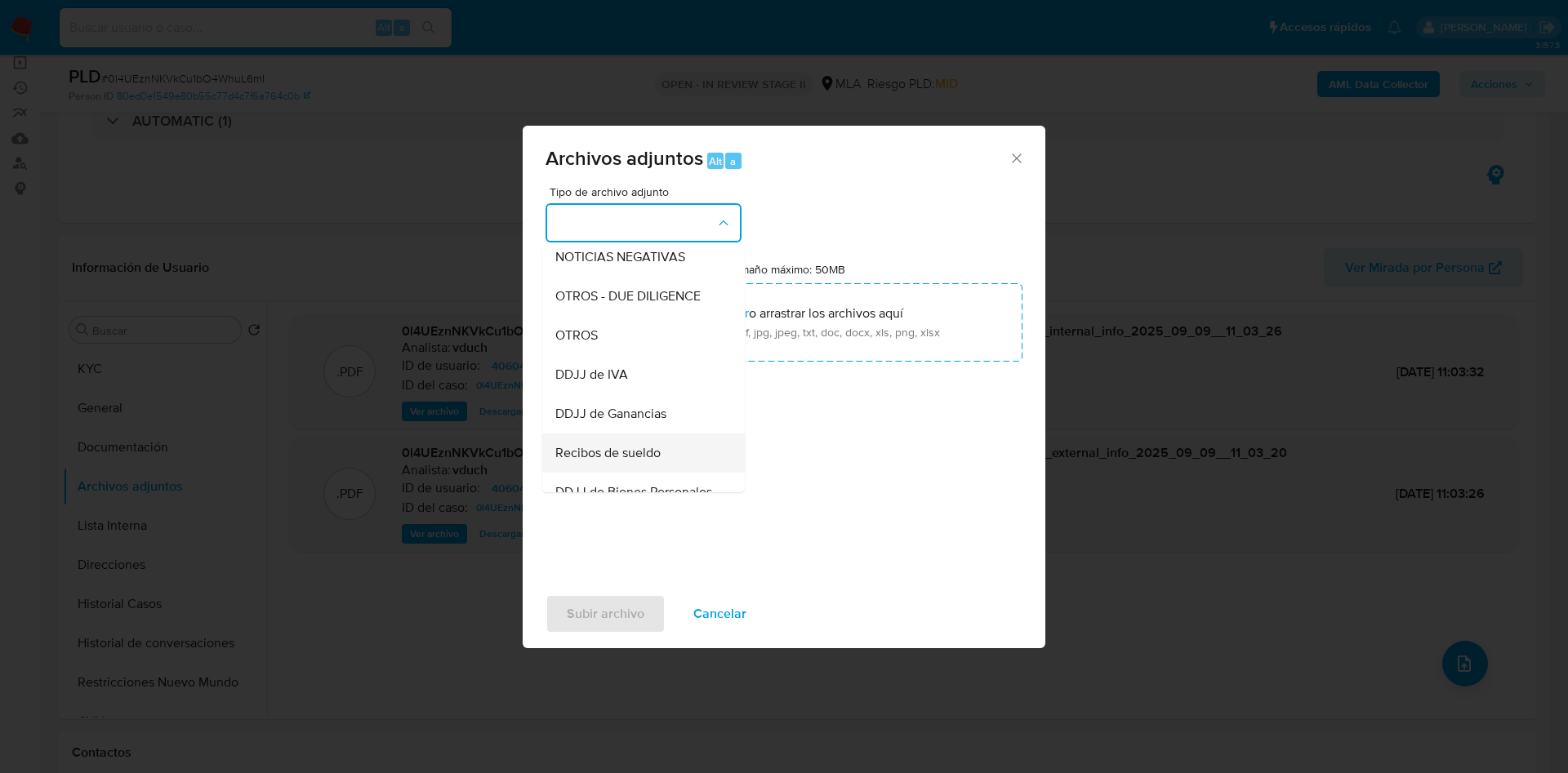
click at [633, 461] on span "Recibos de sueldo" at bounding box center [607, 452] width 105 height 16
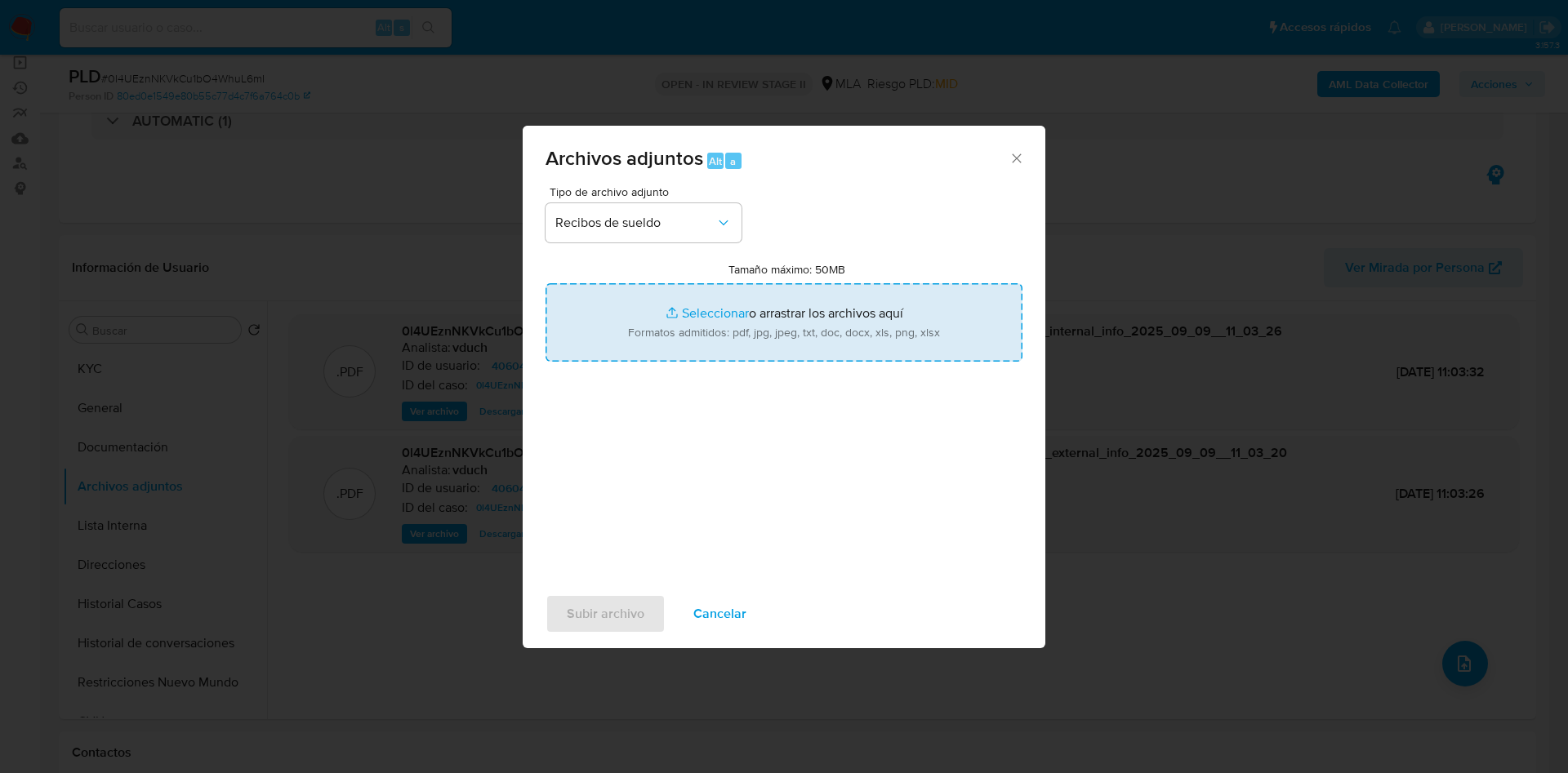
type input "C:\fakepath\Pedro Laureano Pourthe - Recibos abr a jul 25.pdf"
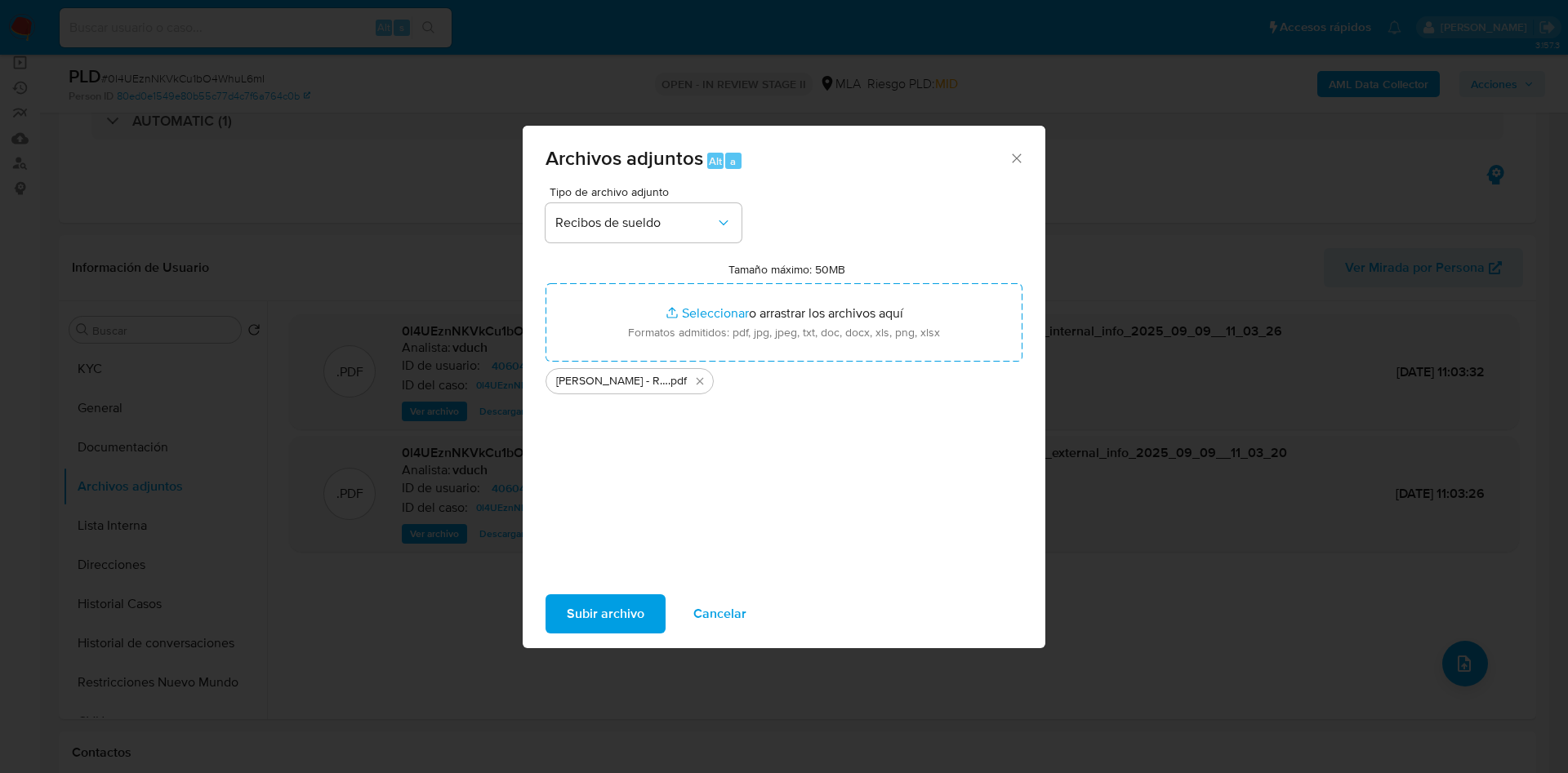
click at [637, 608] on span "Subir archivo" at bounding box center [605, 613] width 77 height 36
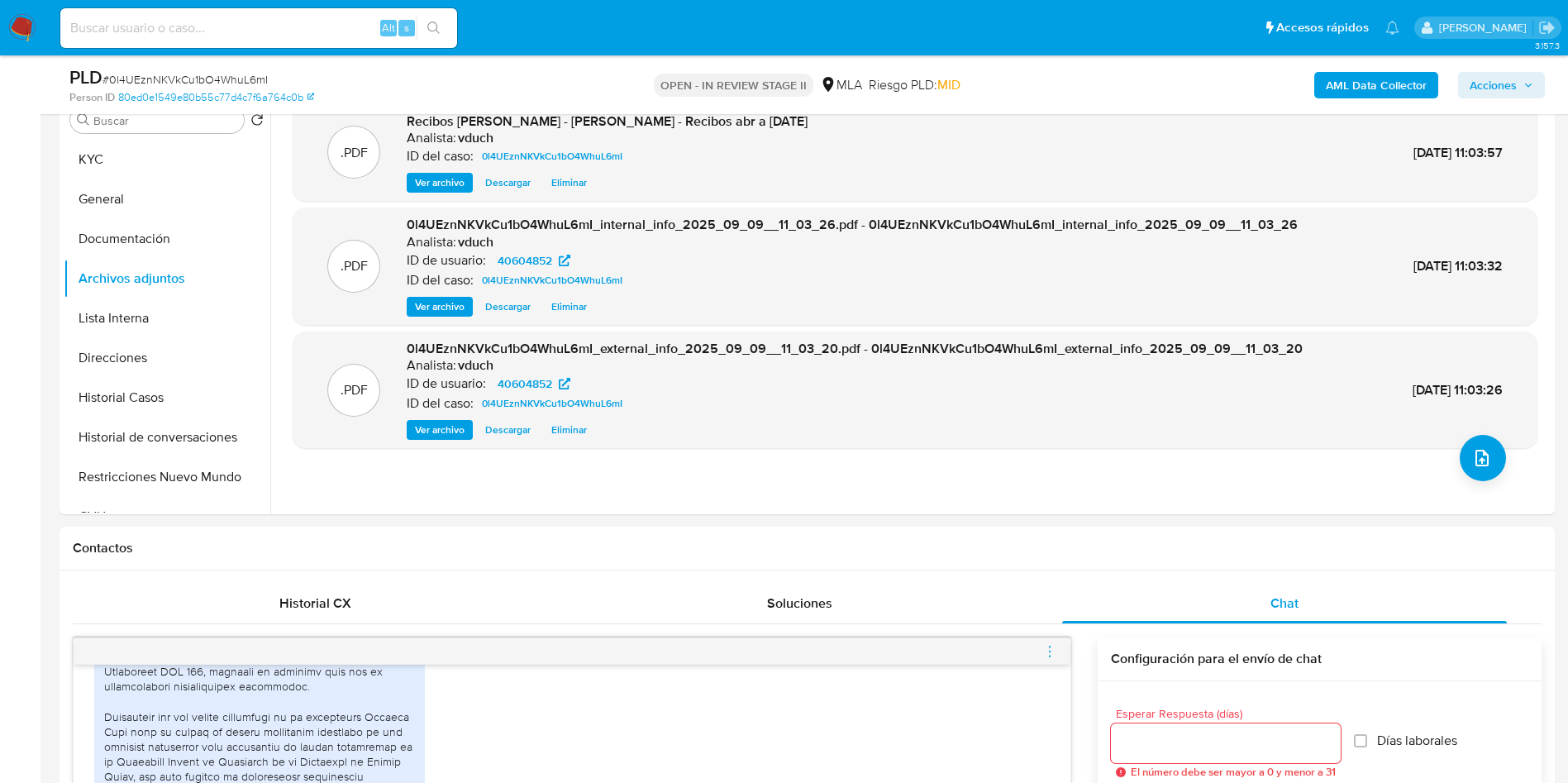
scroll to position [0, 0]
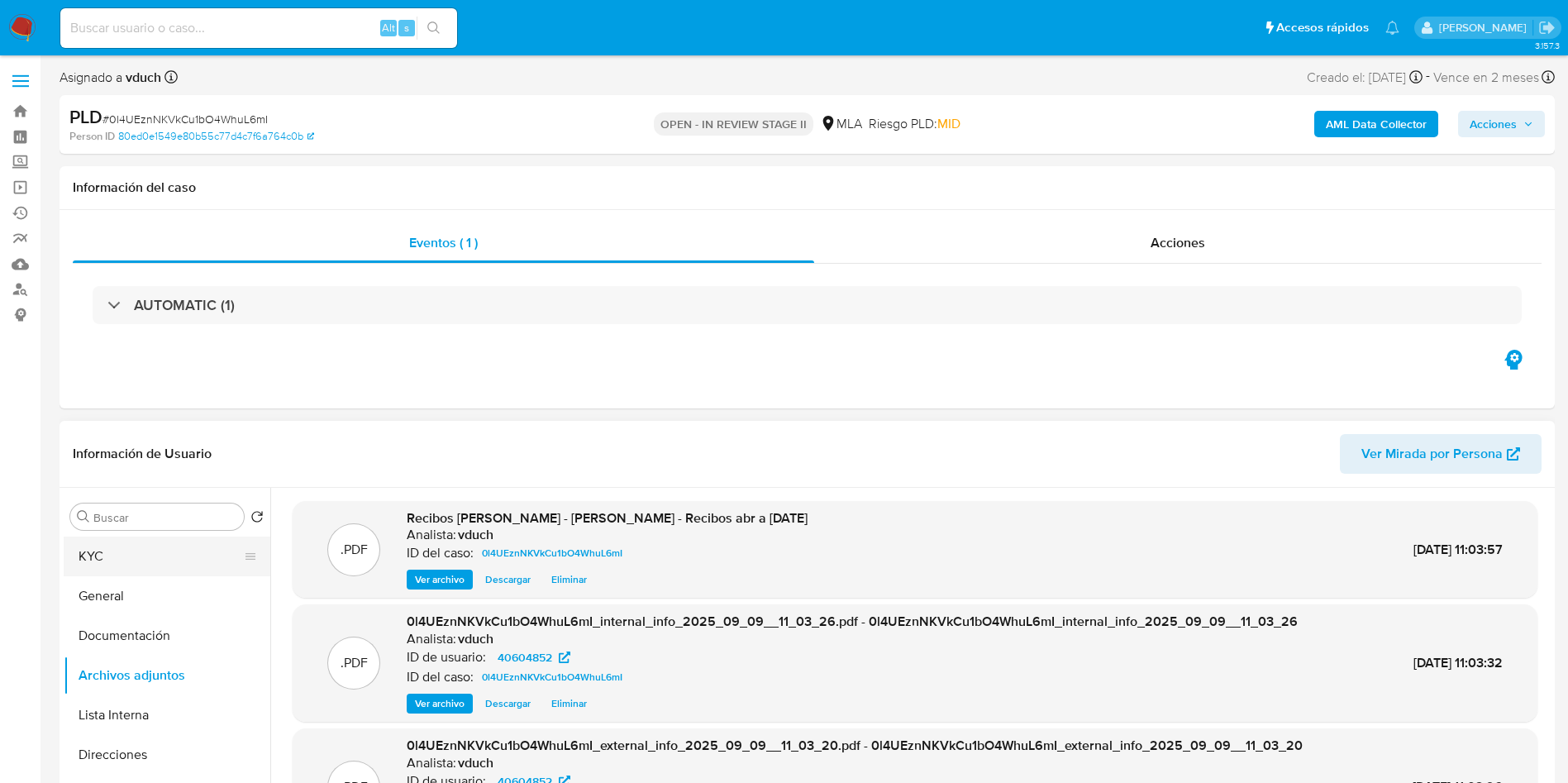
click at [146, 550] on button "KYC" at bounding box center [160, 556] width 193 height 40
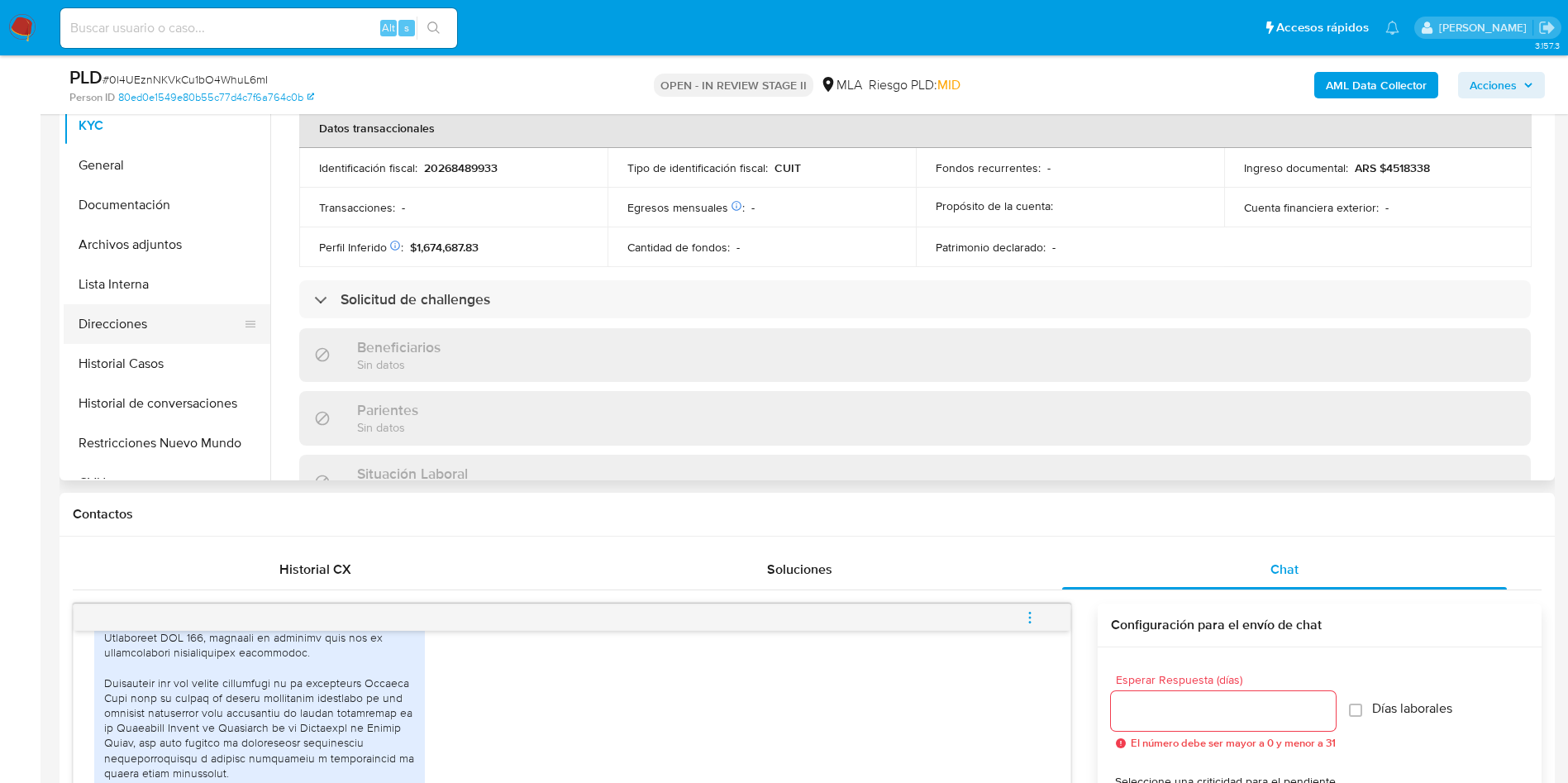
scroll to position [840, 0]
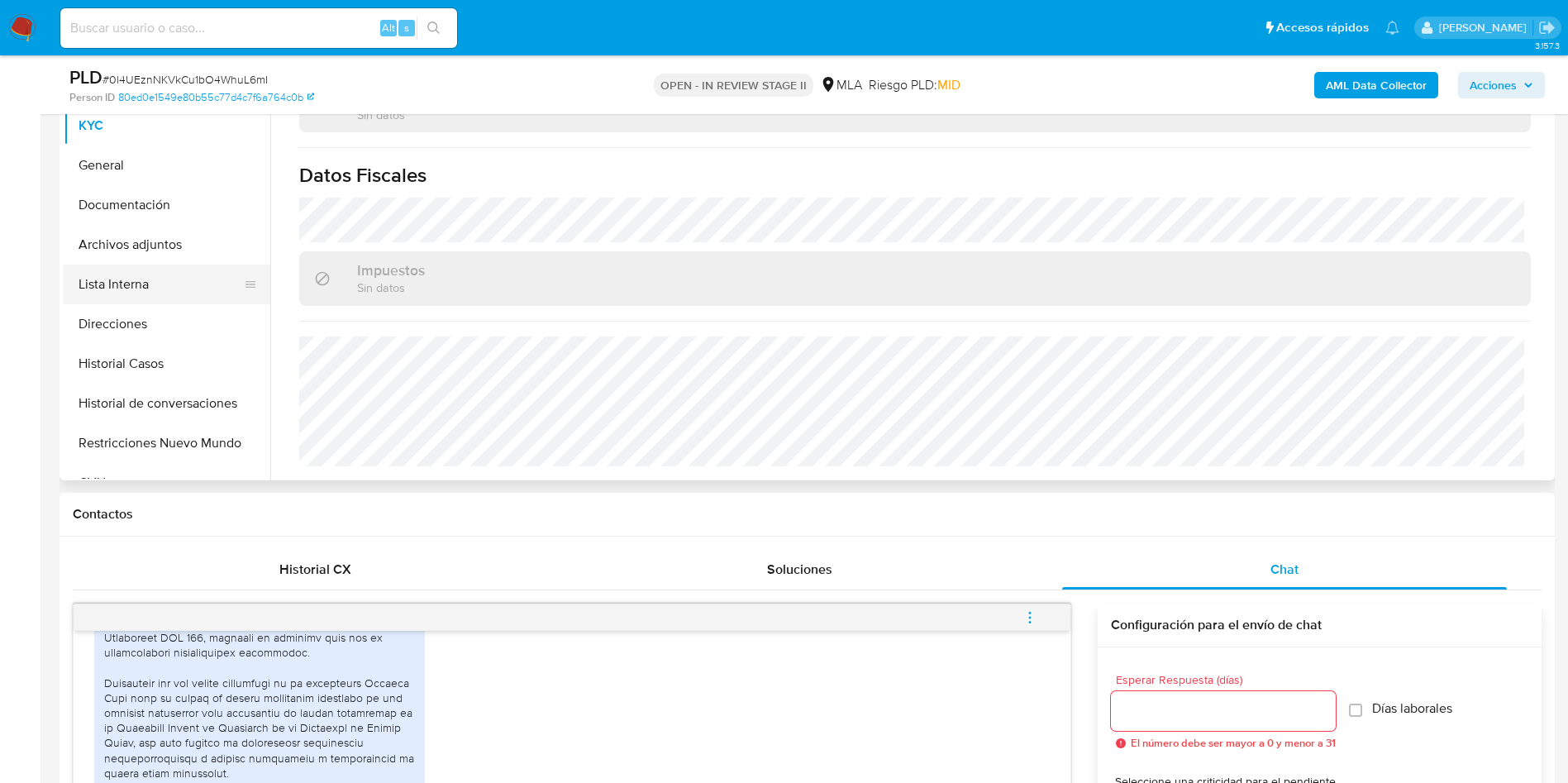
click at [142, 301] on button "Lista Interna" at bounding box center [160, 284] width 193 height 40
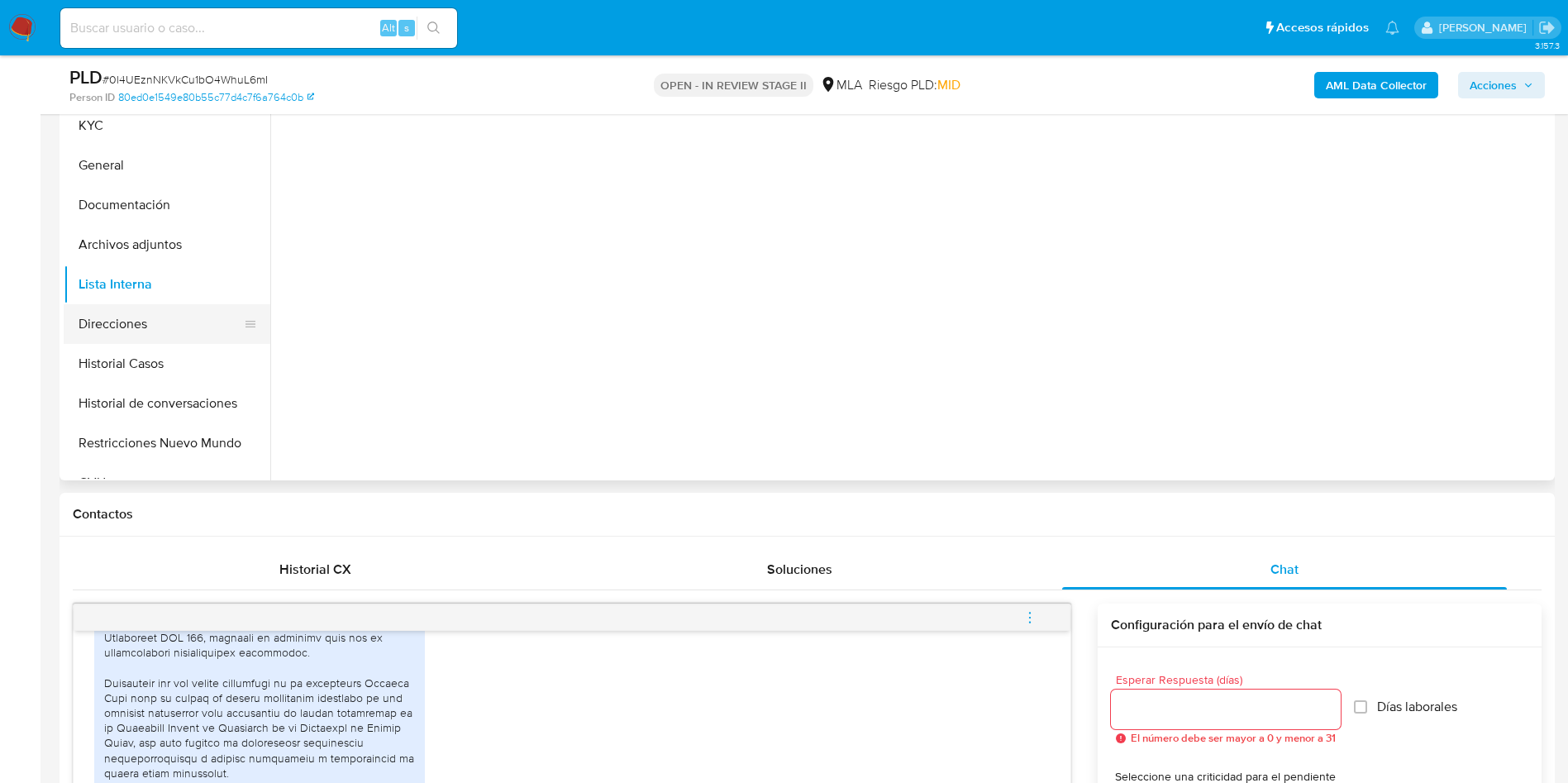
click at [140, 315] on button "Direcciones" at bounding box center [160, 323] width 193 height 40
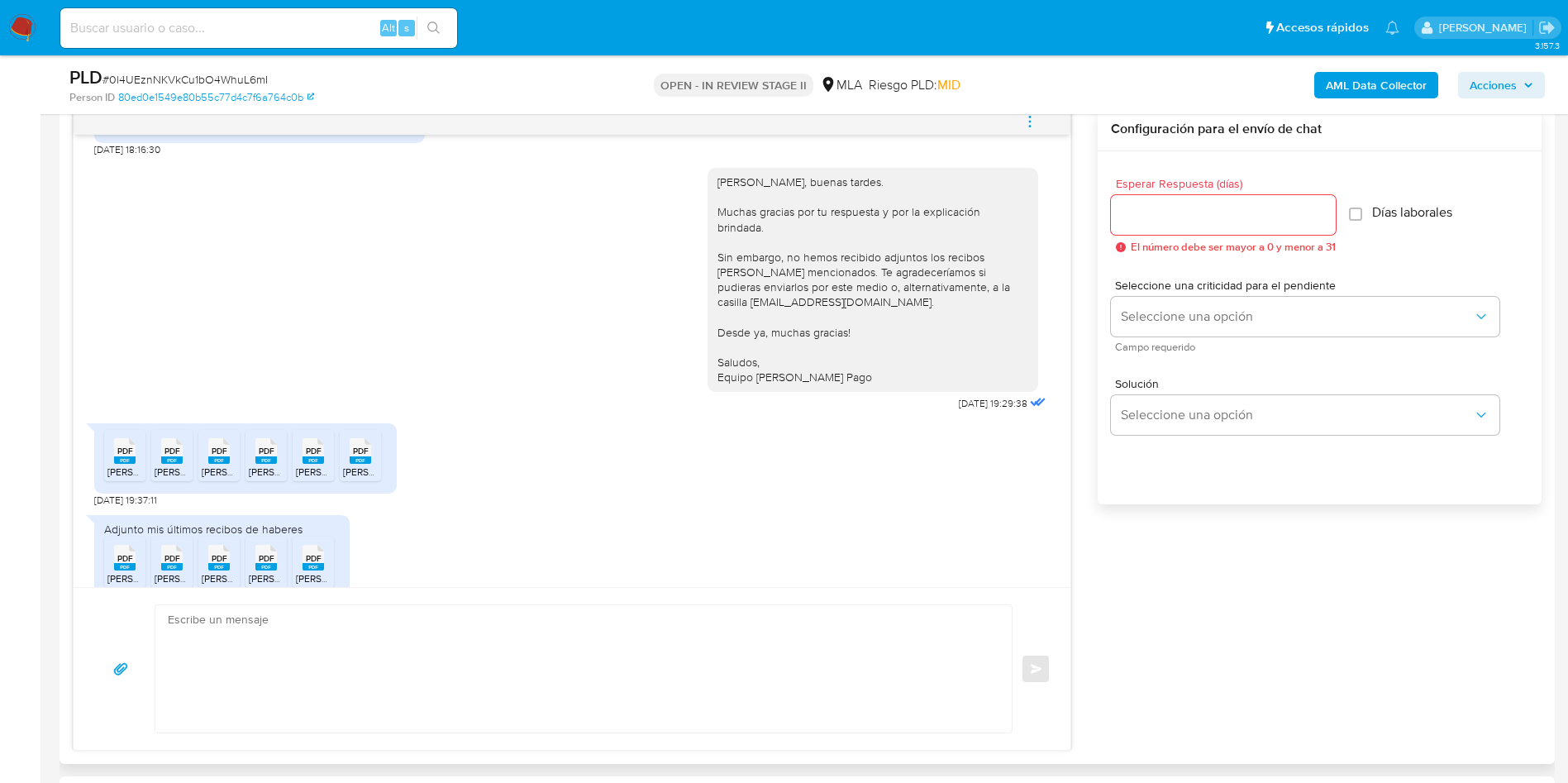
scroll to position [1578, 0]
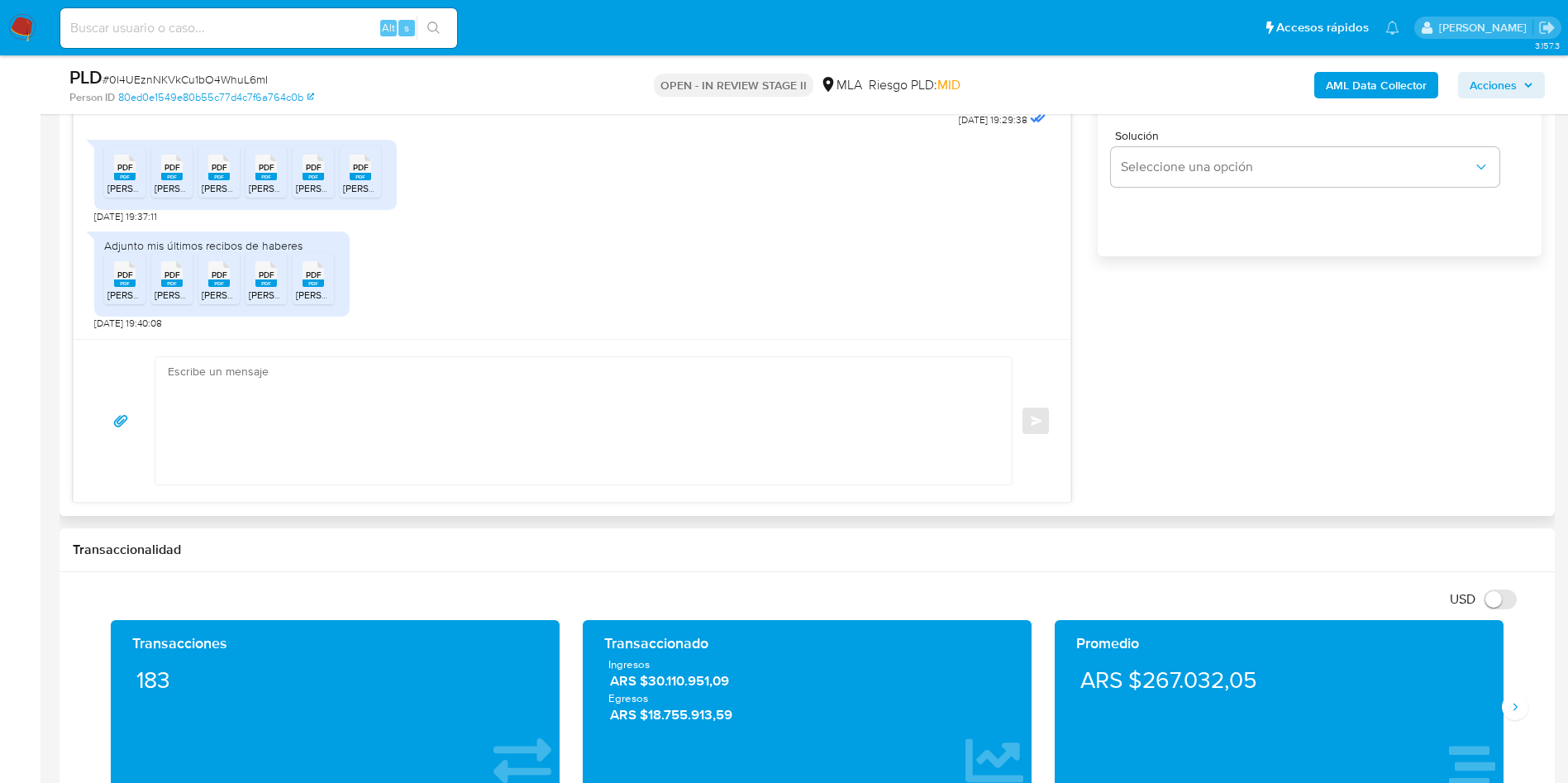
click at [426, 417] on textarea at bounding box center [579, 421] width 823 height 128
paste textarea "Hola, ¡Muchas gracias por tu respuesta! Confirmamos la recepción de la document…"
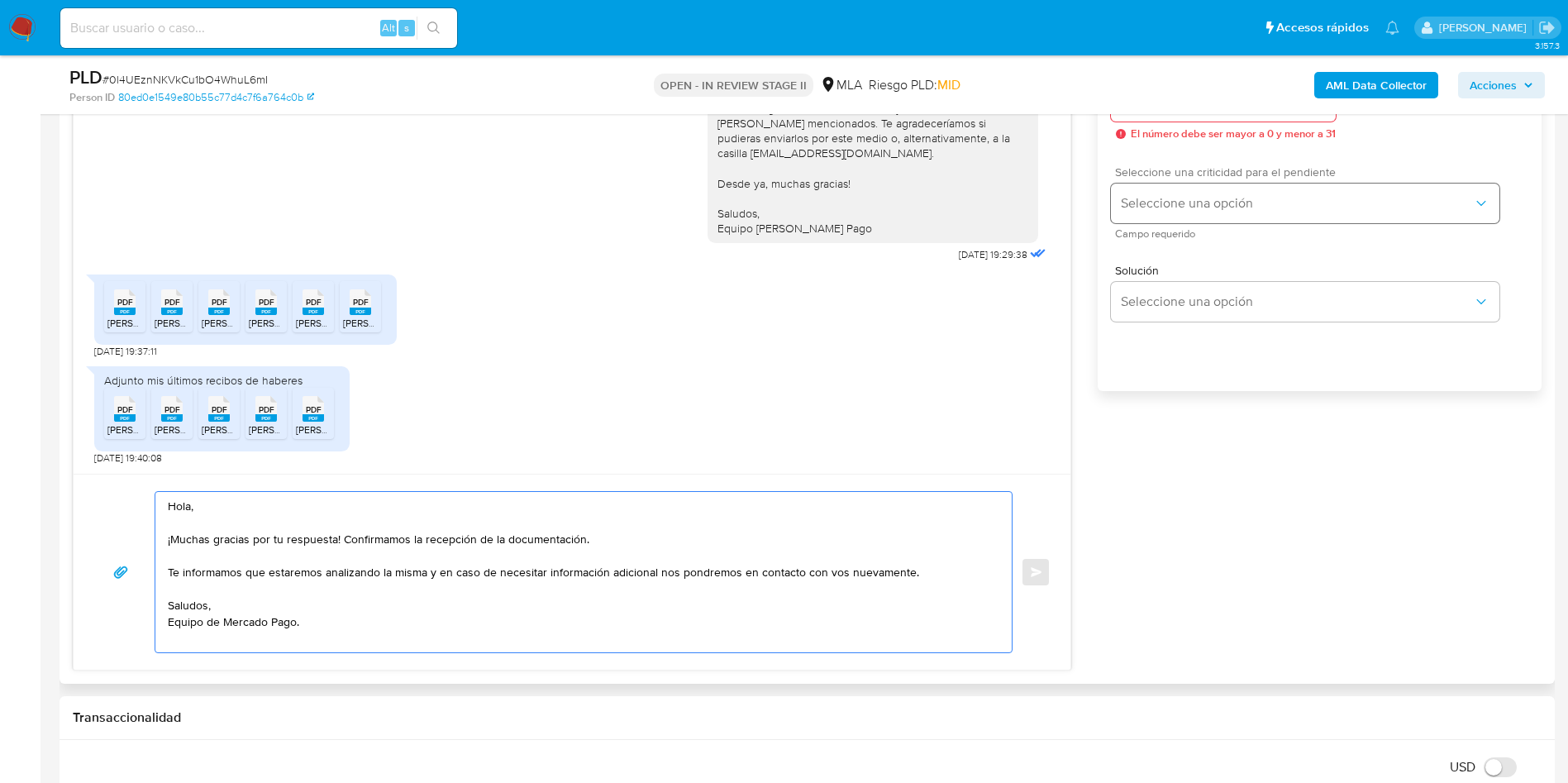
scroll to position [868, 0]
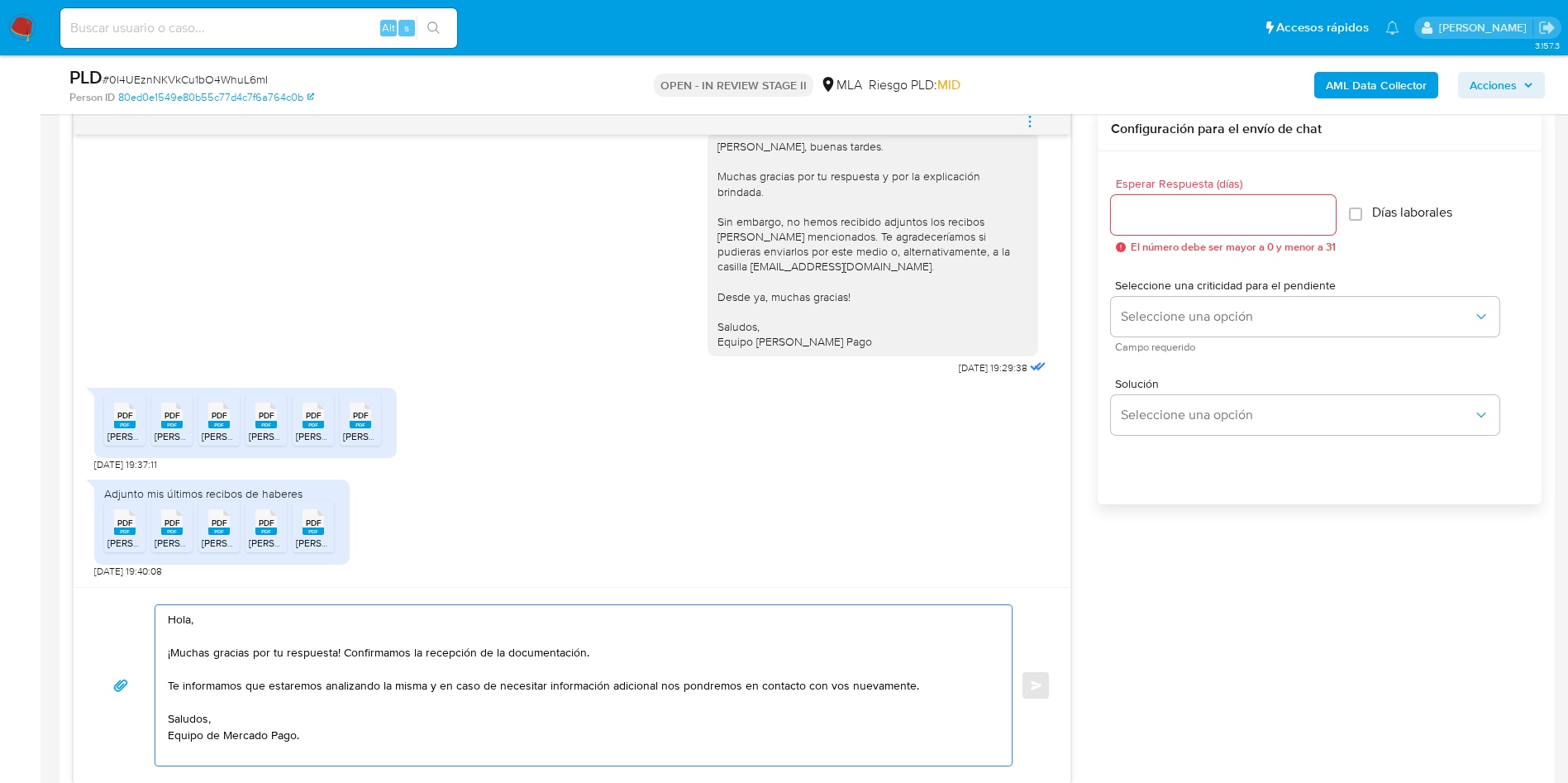
type textarea "Hola, ¡Muchas gracias por tu respuesta! Confirmamos la recepción de la document…"
click at [1193, 220] on input "Esperar Respuesta (días)" at bounding box center [1223, 214] width 225 height 21
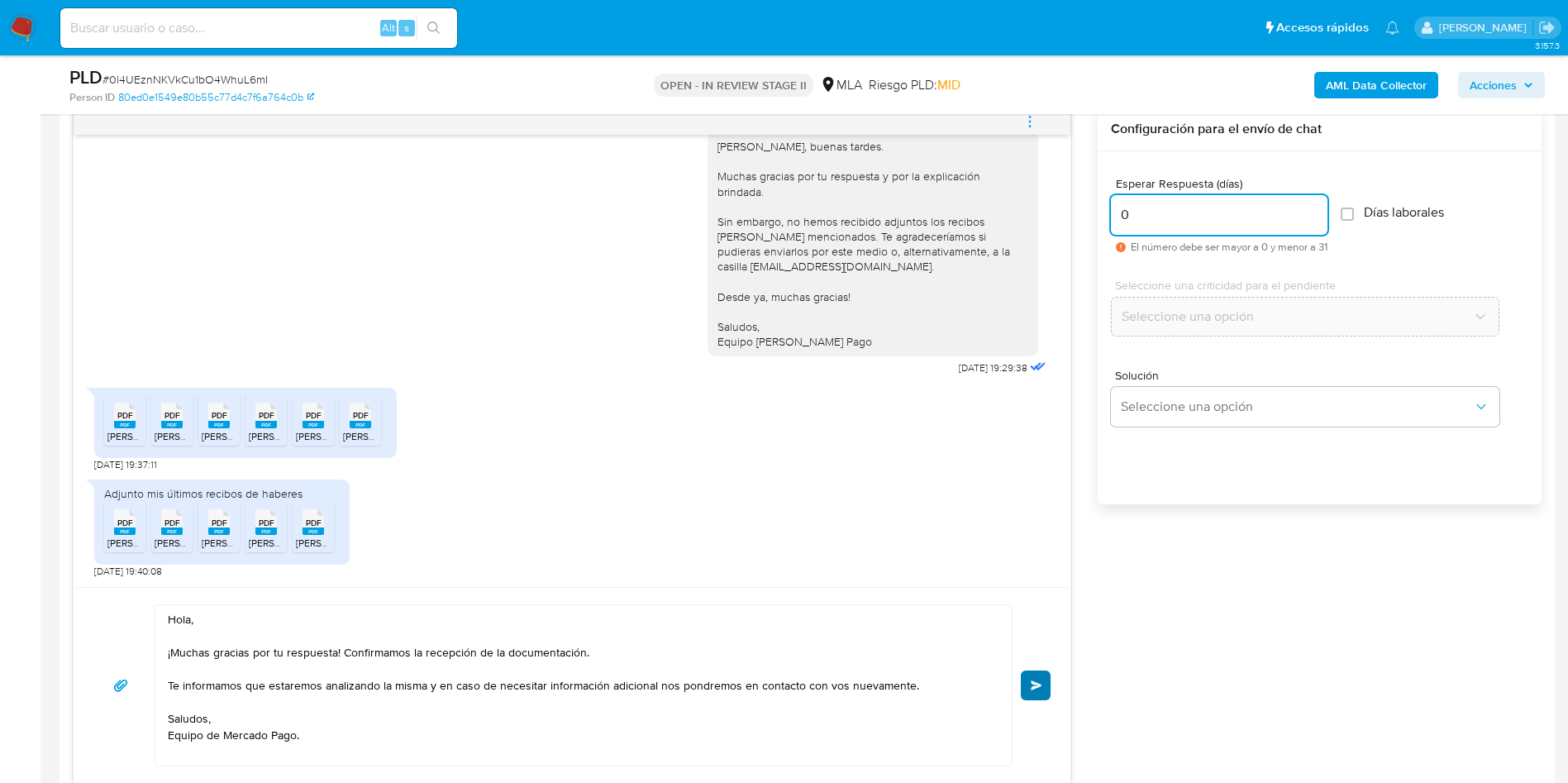
type input "0"
click at [1033, 684] on span "Enviar" at bounding box center [1037, 685] width 12 height 10
click at [221, 70] on div "PLD # 0l4UEznNKVkCu1bO4WhuL6mI" at bounding box center [312, 77] width 486 height 25
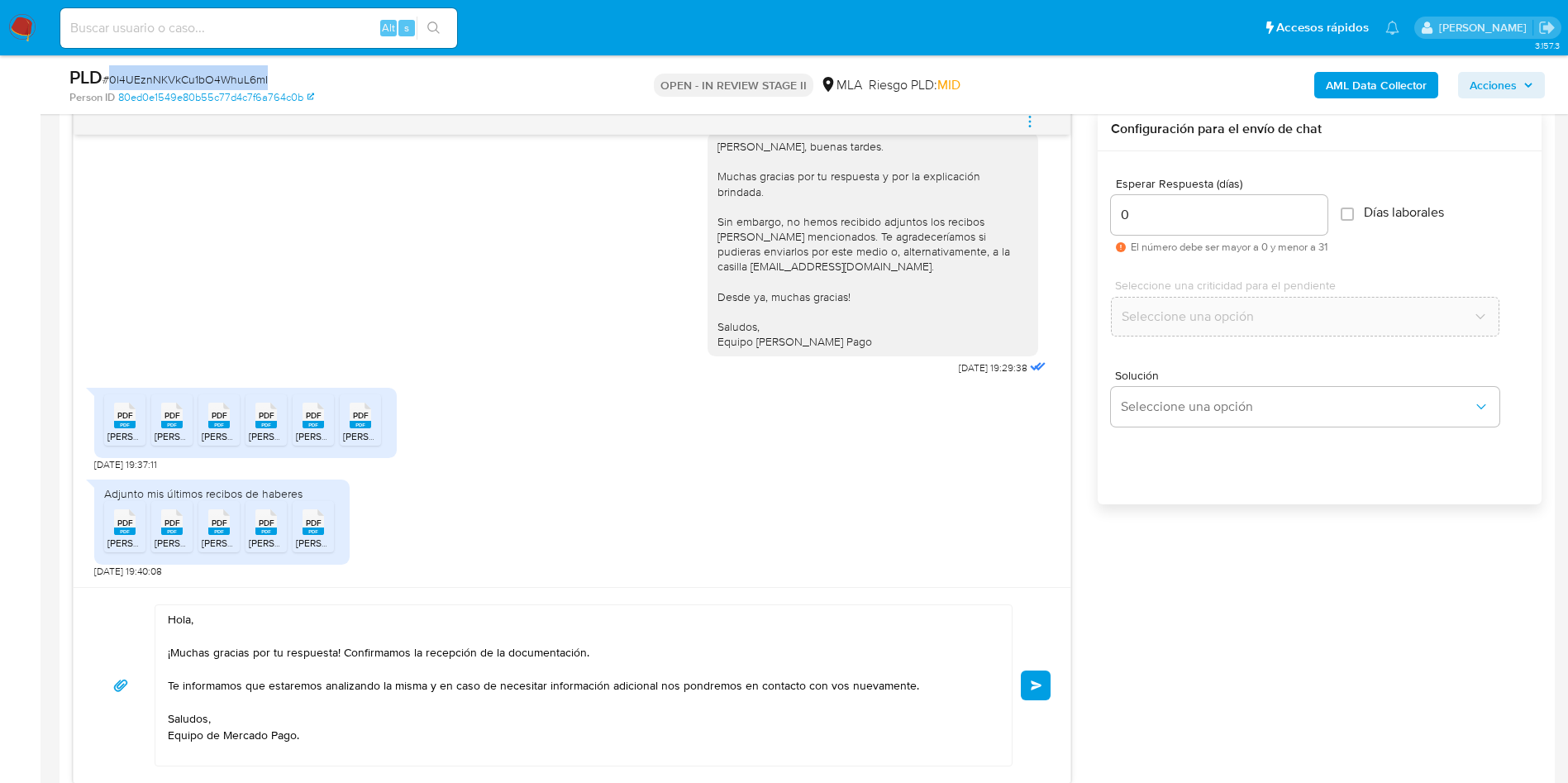
click at [221, 70] on div "PLD # 0l4UEznNKVkCu1bO4WhuL6mI" at bounding box center [312, 77] width 486 height 25
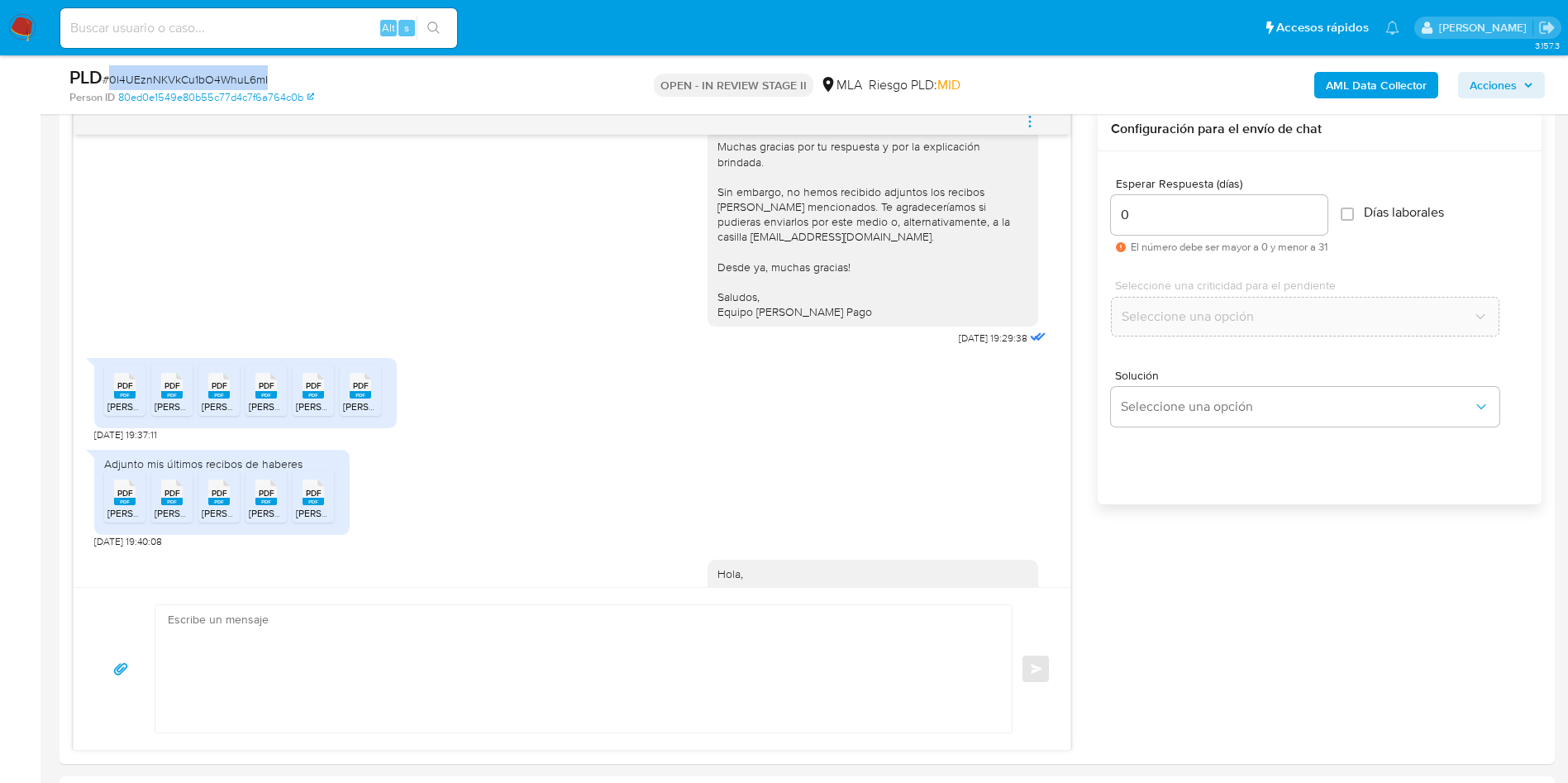
scroll to position [1792, 0]
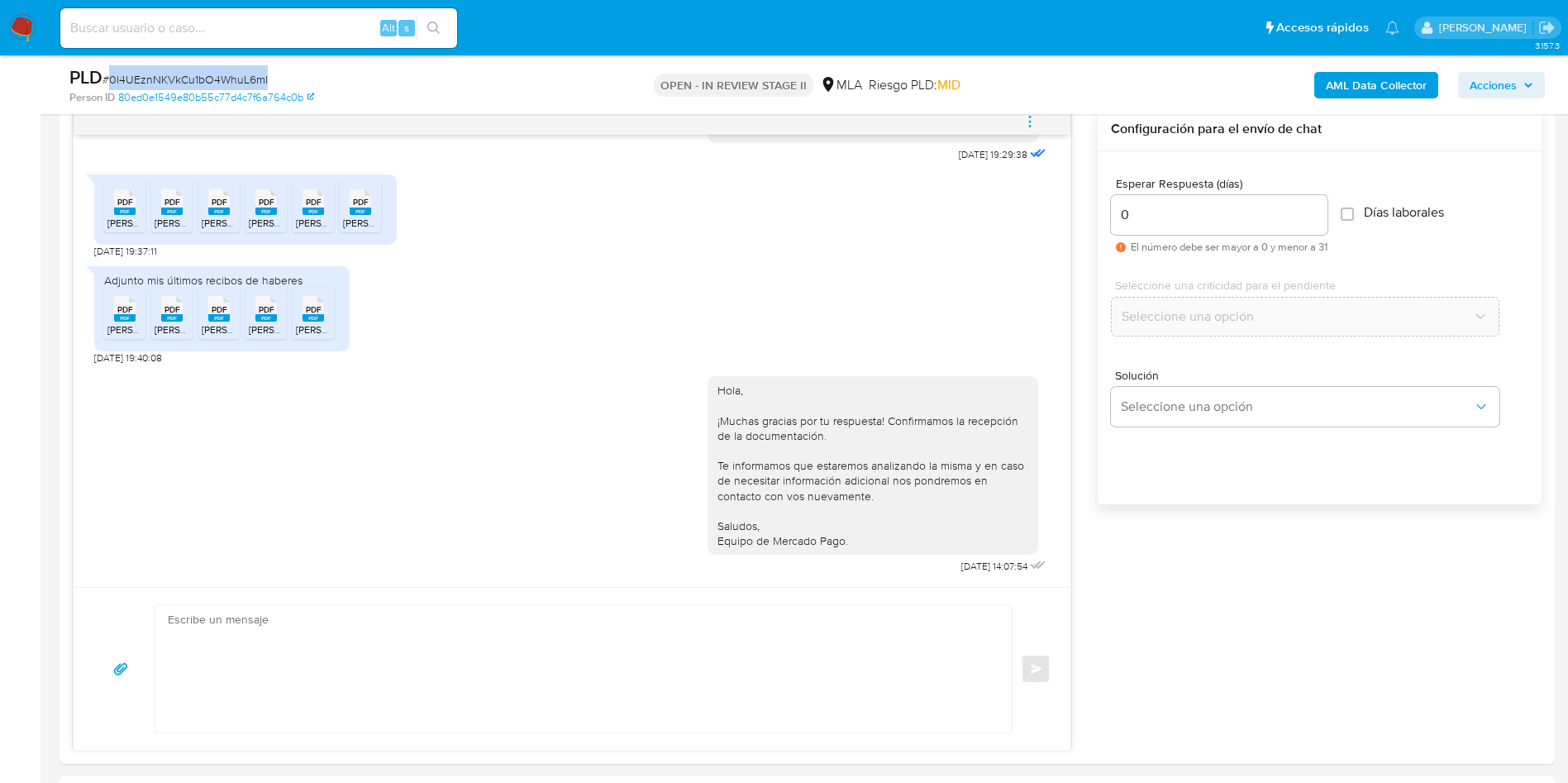
copy span "0l4UEznNKVkCu1bO4WhuL6mI"
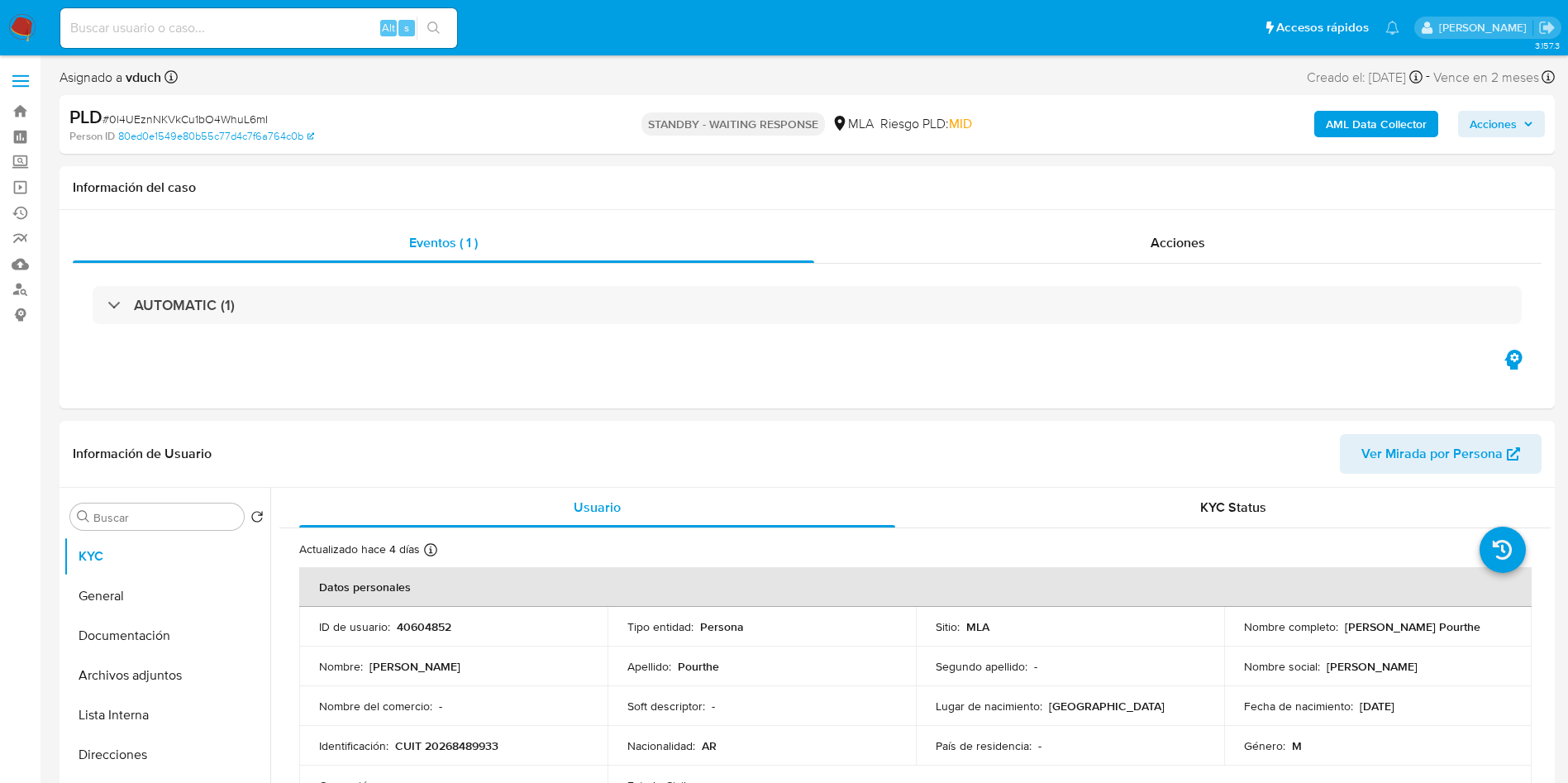
select select "10"
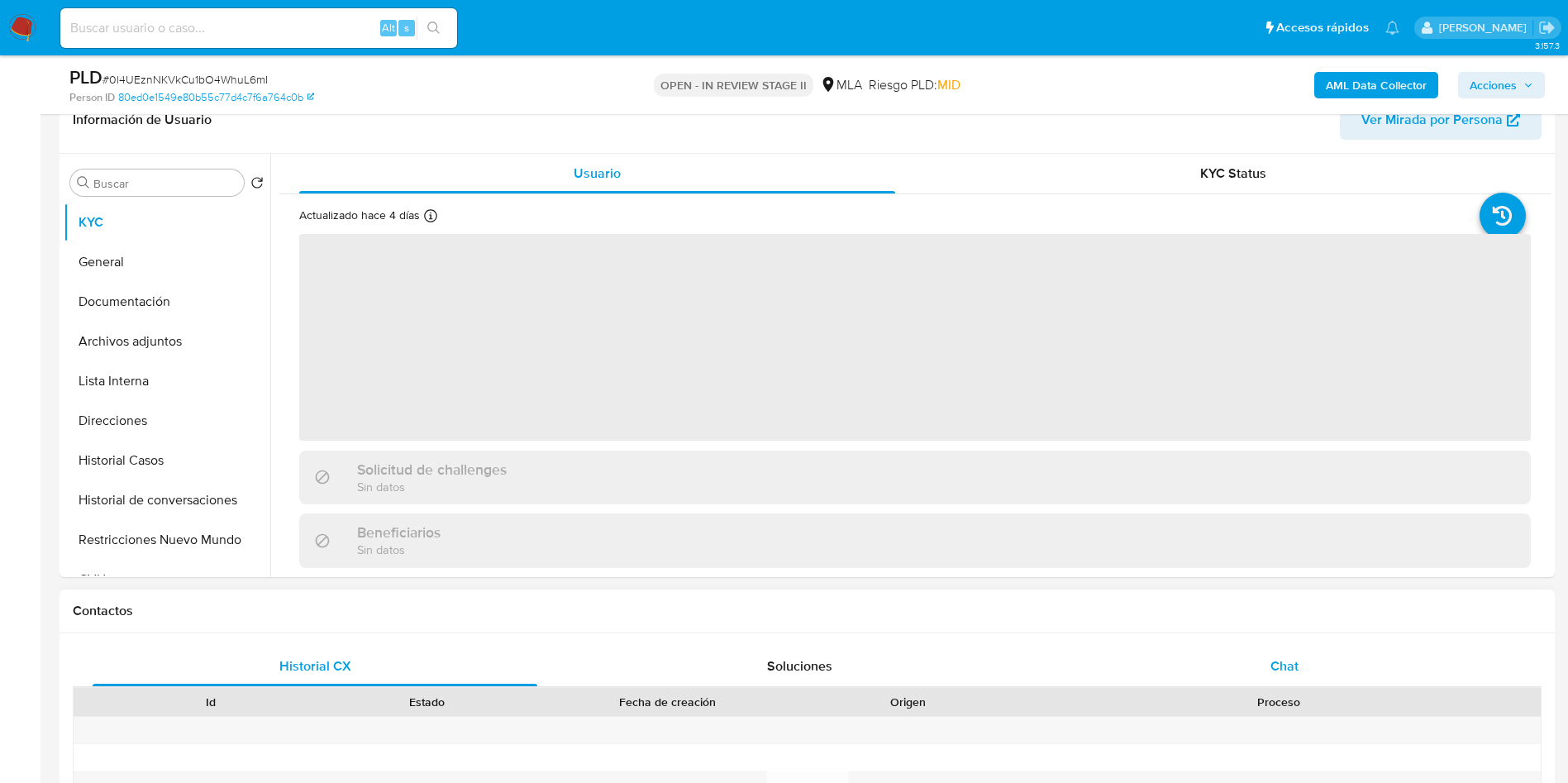
scroll to position [496, 0]
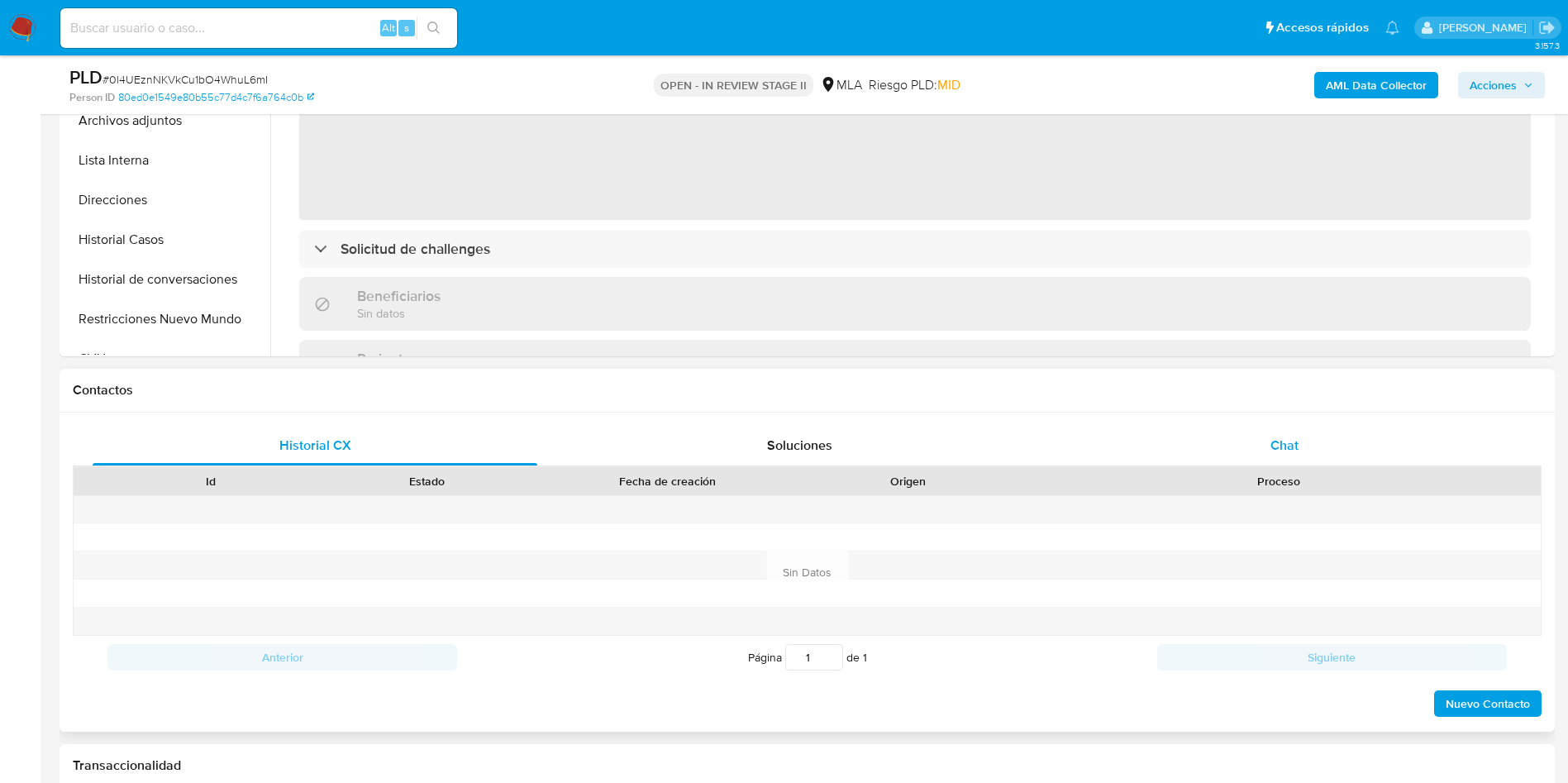
click at [1337, 444] on div "Chat" at bounding box center [1285, 445] width 444 height 40
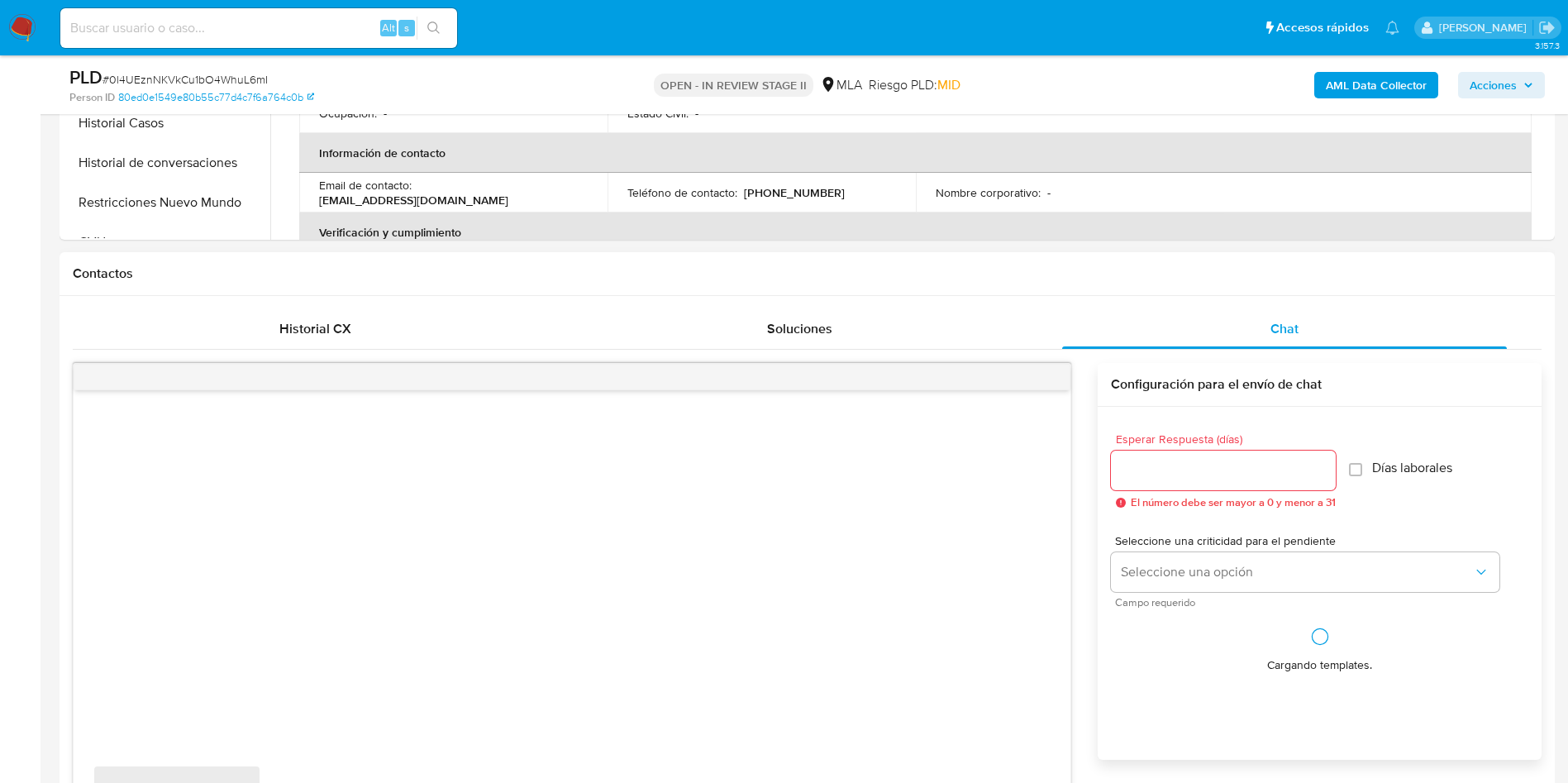
scroll to position [744, 0]
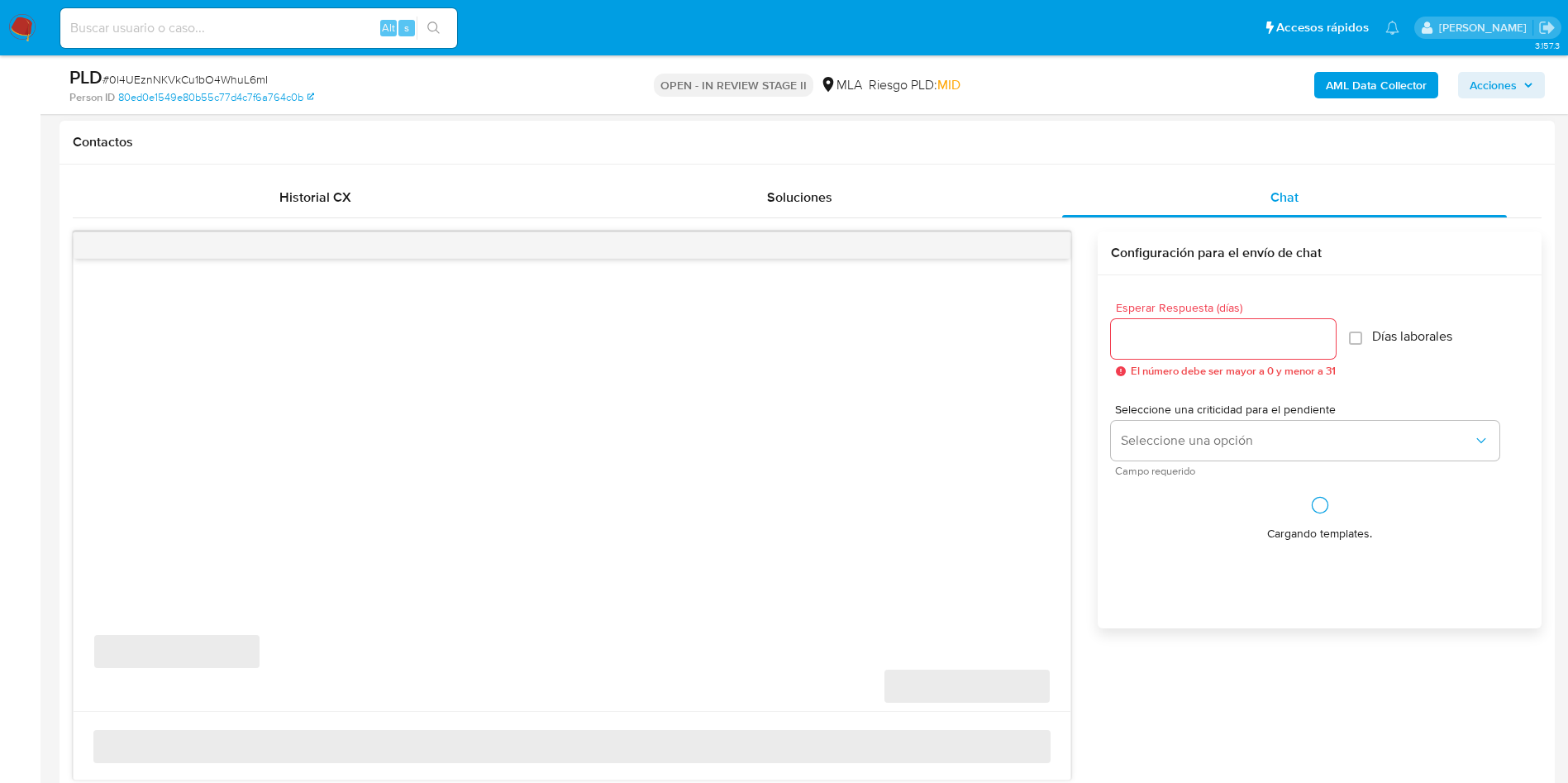
select select "10"
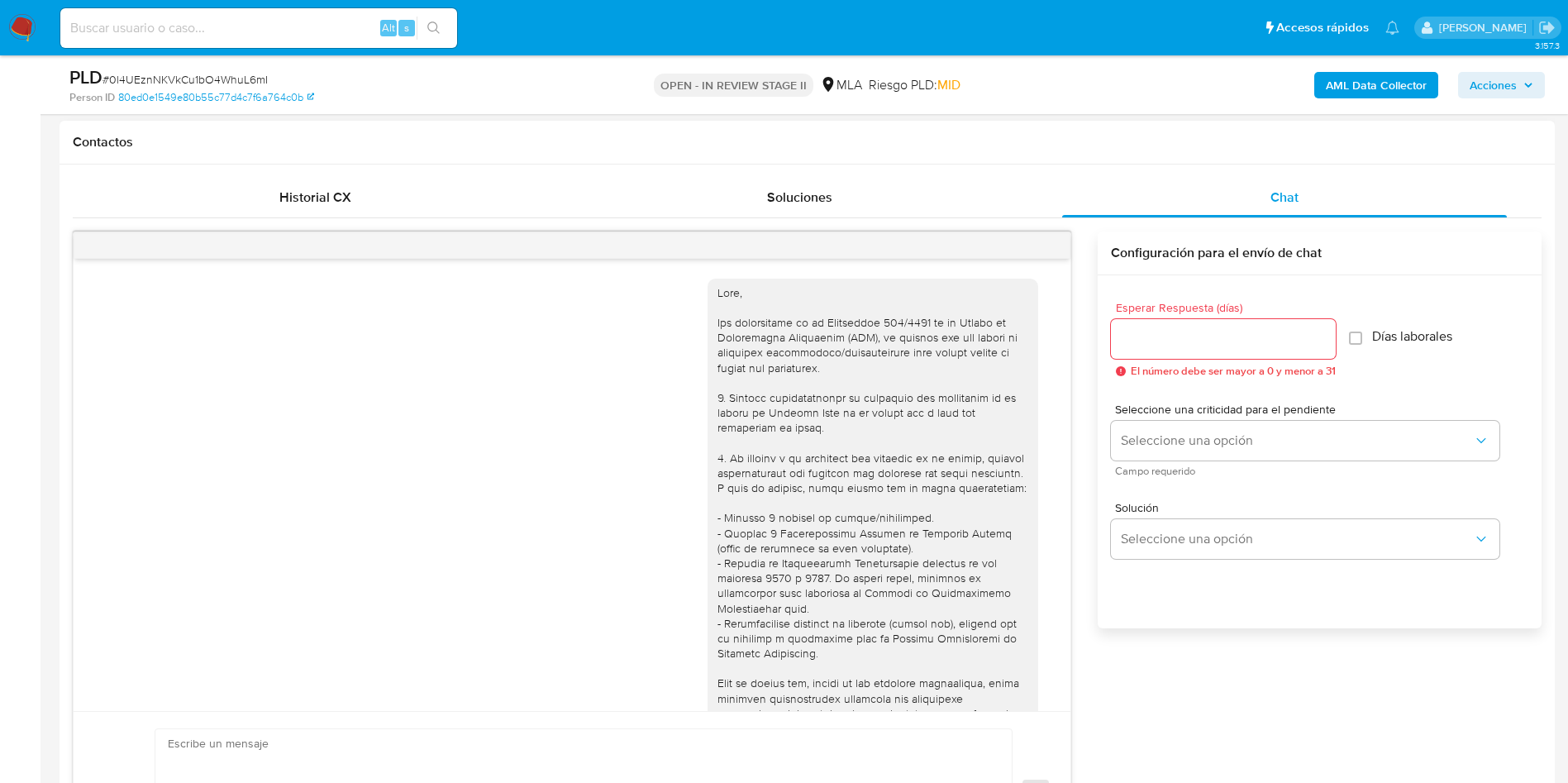
scroll to position [1792, 0]
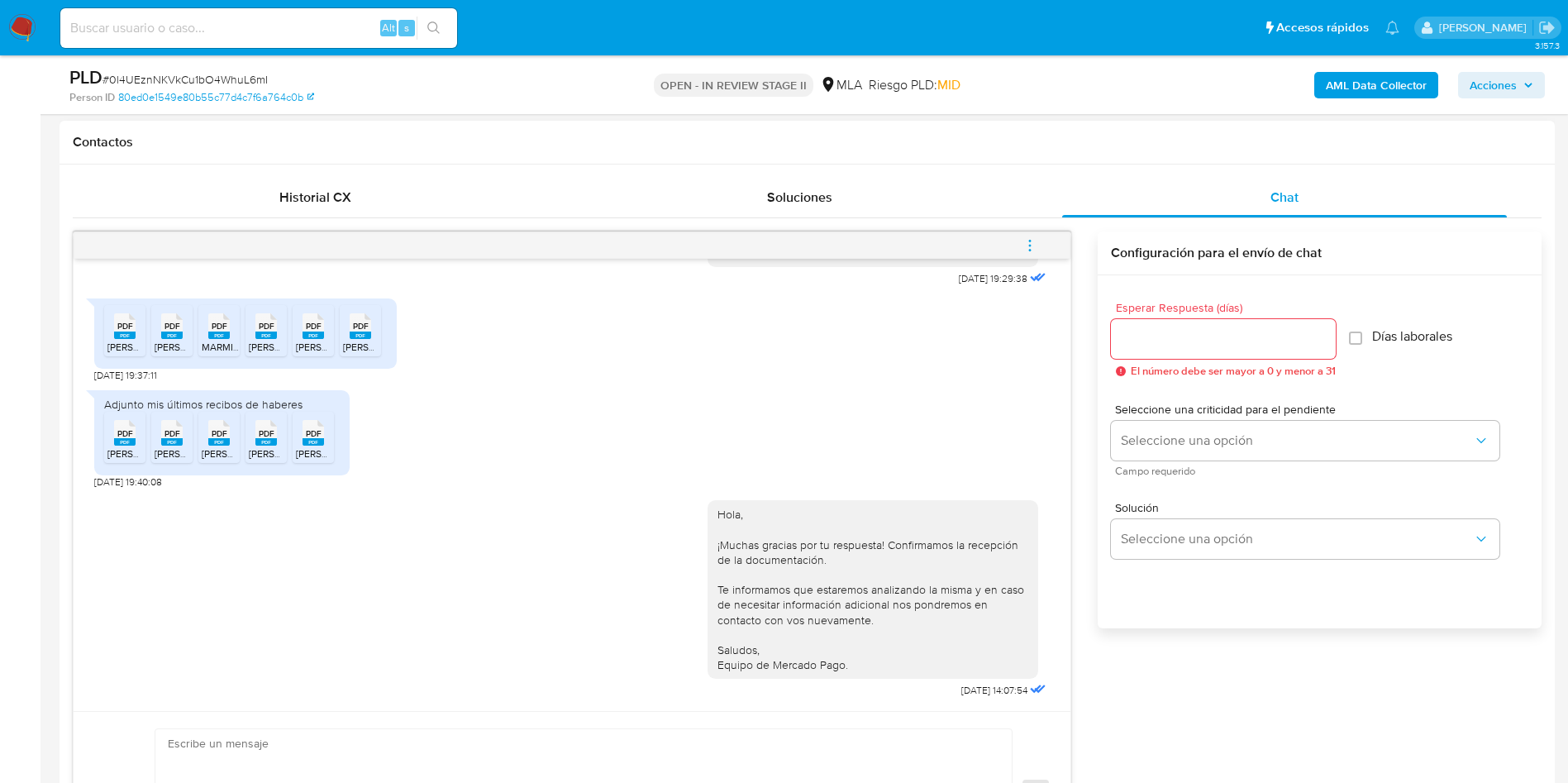
click at [1035, 260] on span "menu-action" at bounding box center [1029, 245] width 14 height 40
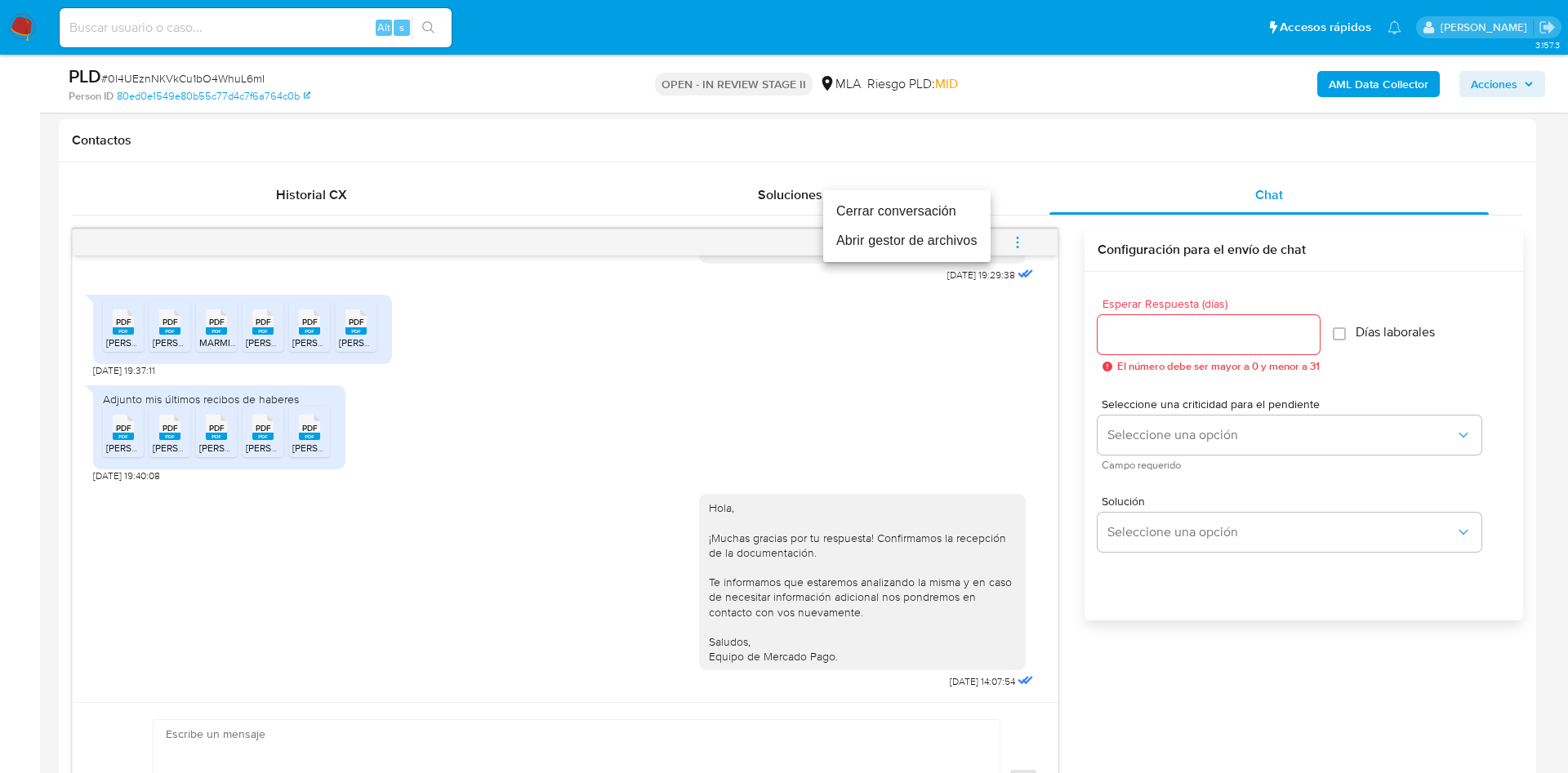
click at [921, 210] on li "Cerrar conversación" at bounding box center [906, 211] width 167 height 29
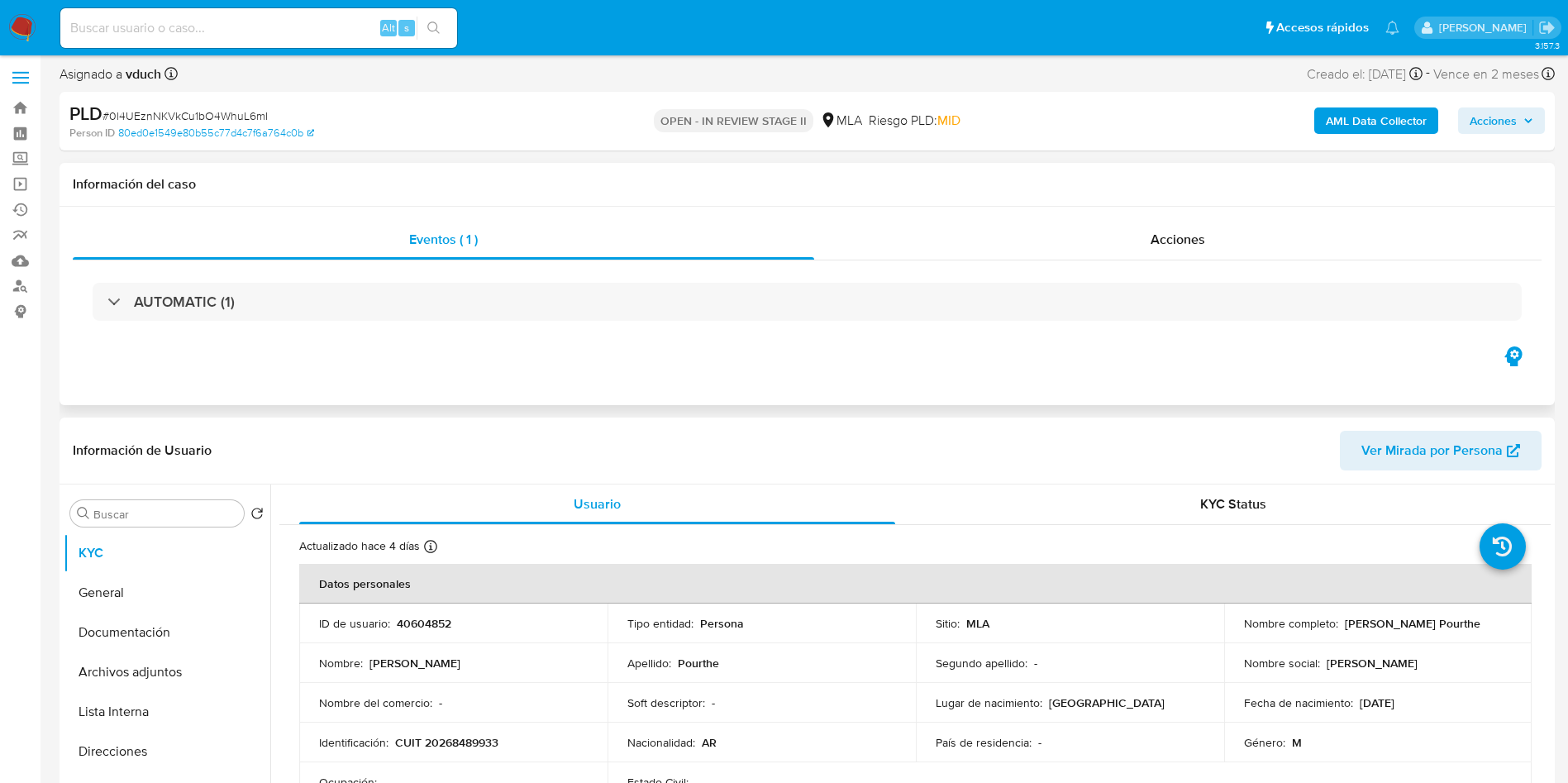
scroll to position [0, 0]
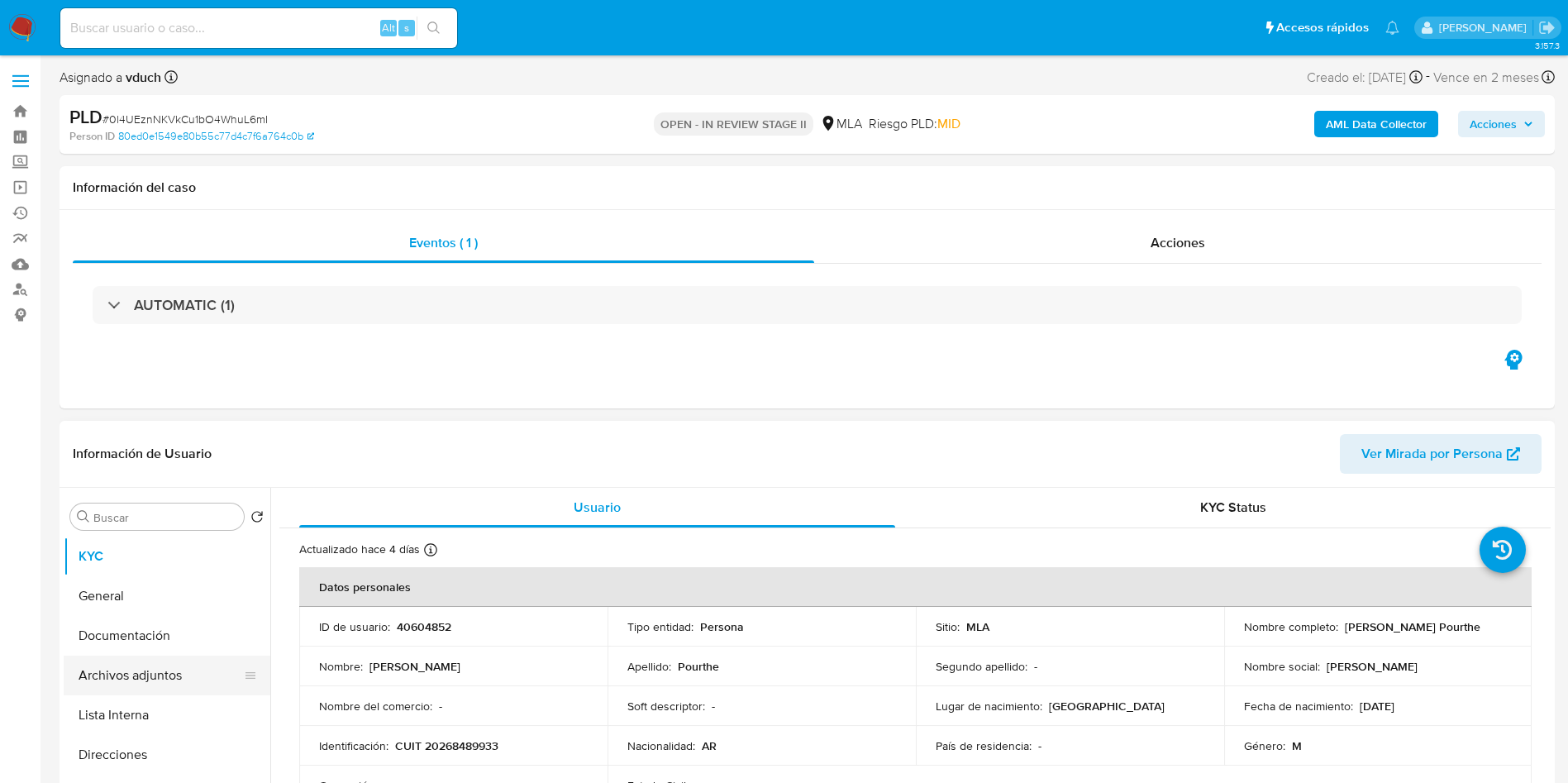
click at [111, 674] on button "Archivos adjuntos" at bounding box center [160, 675] width 193 height 40
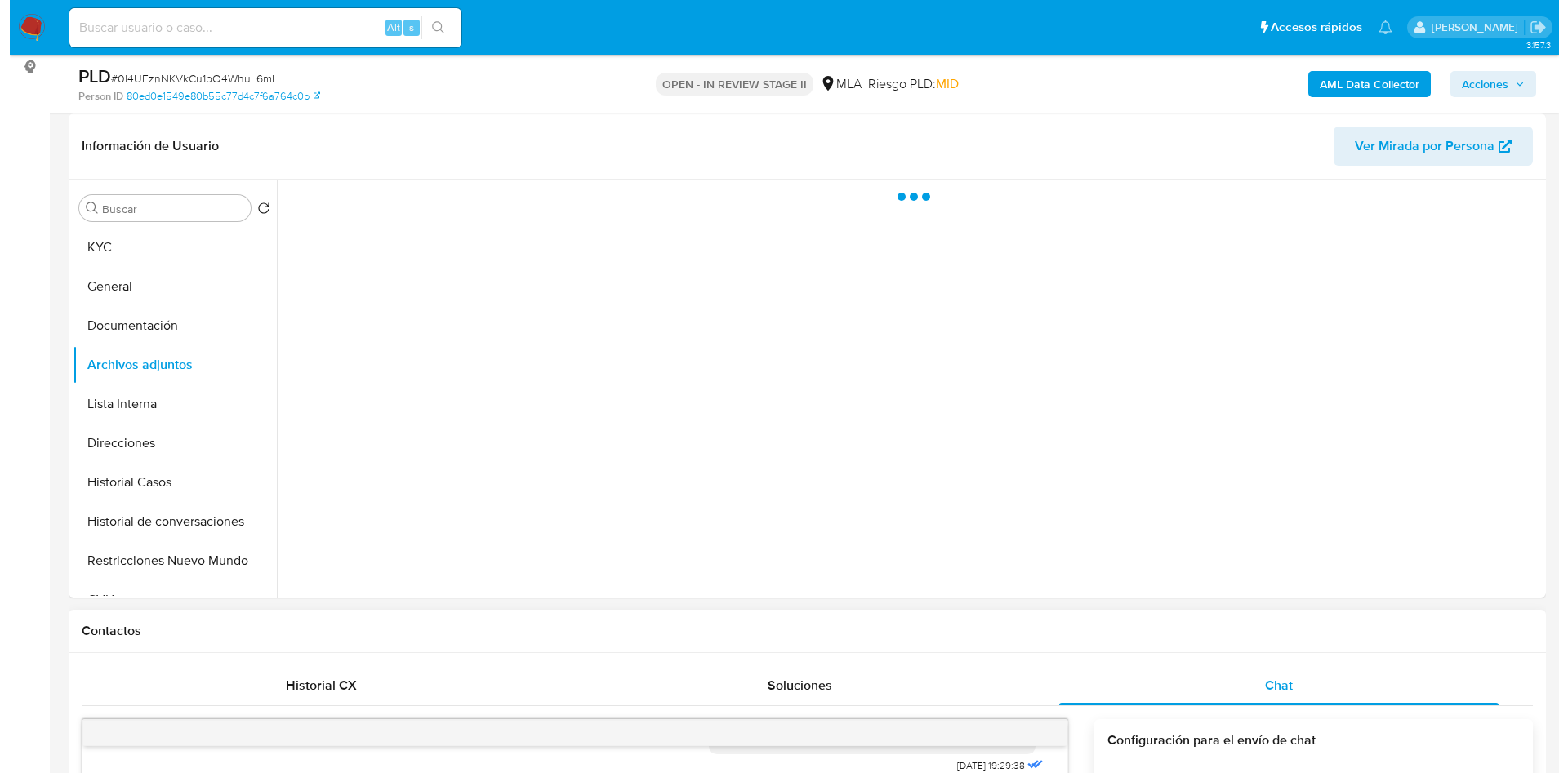
scroll to position [245, 0]
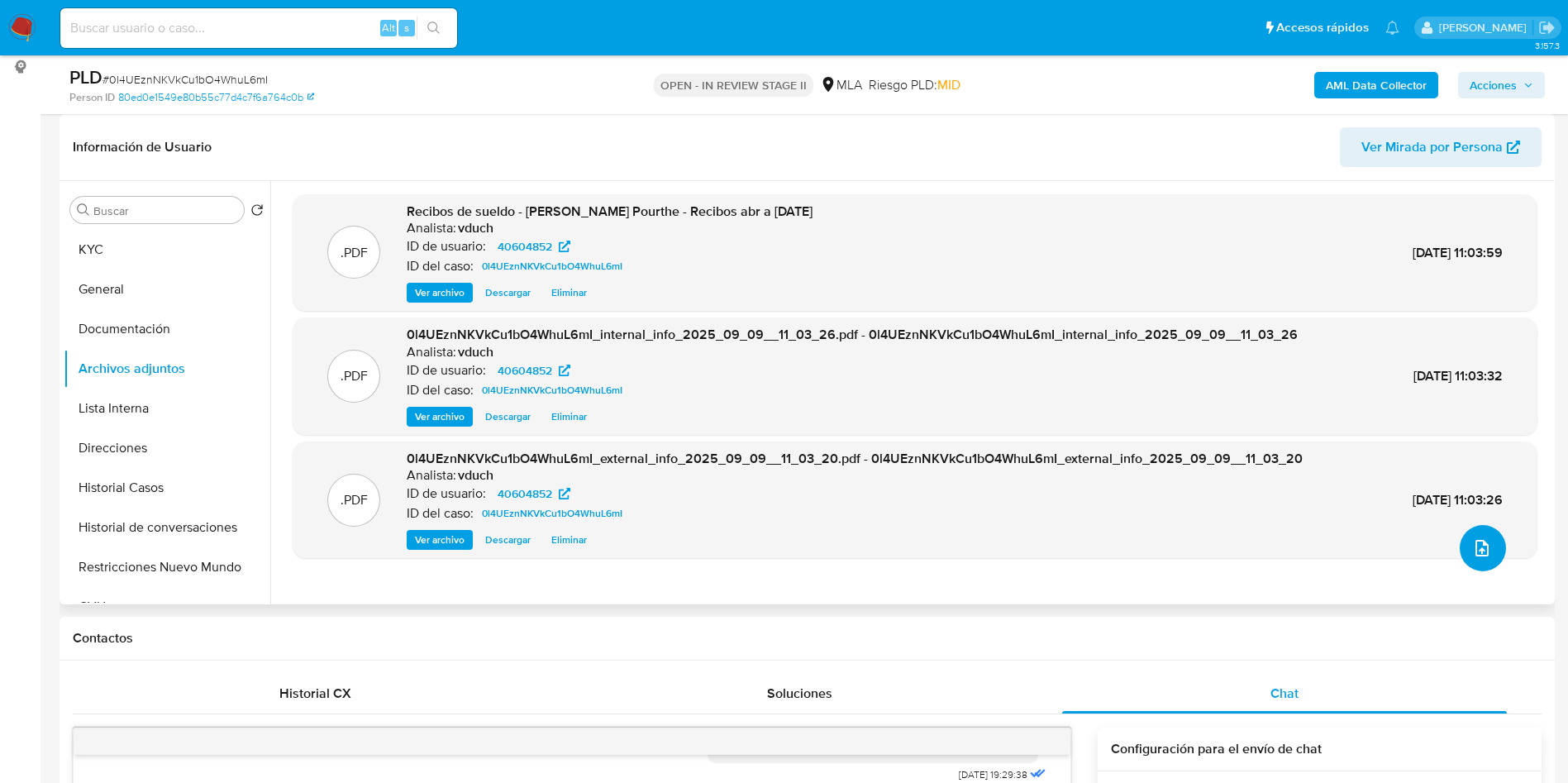
click at [1485, 552] on icon "upload-file" at bounding box center [1482, 547] width 20 height 20
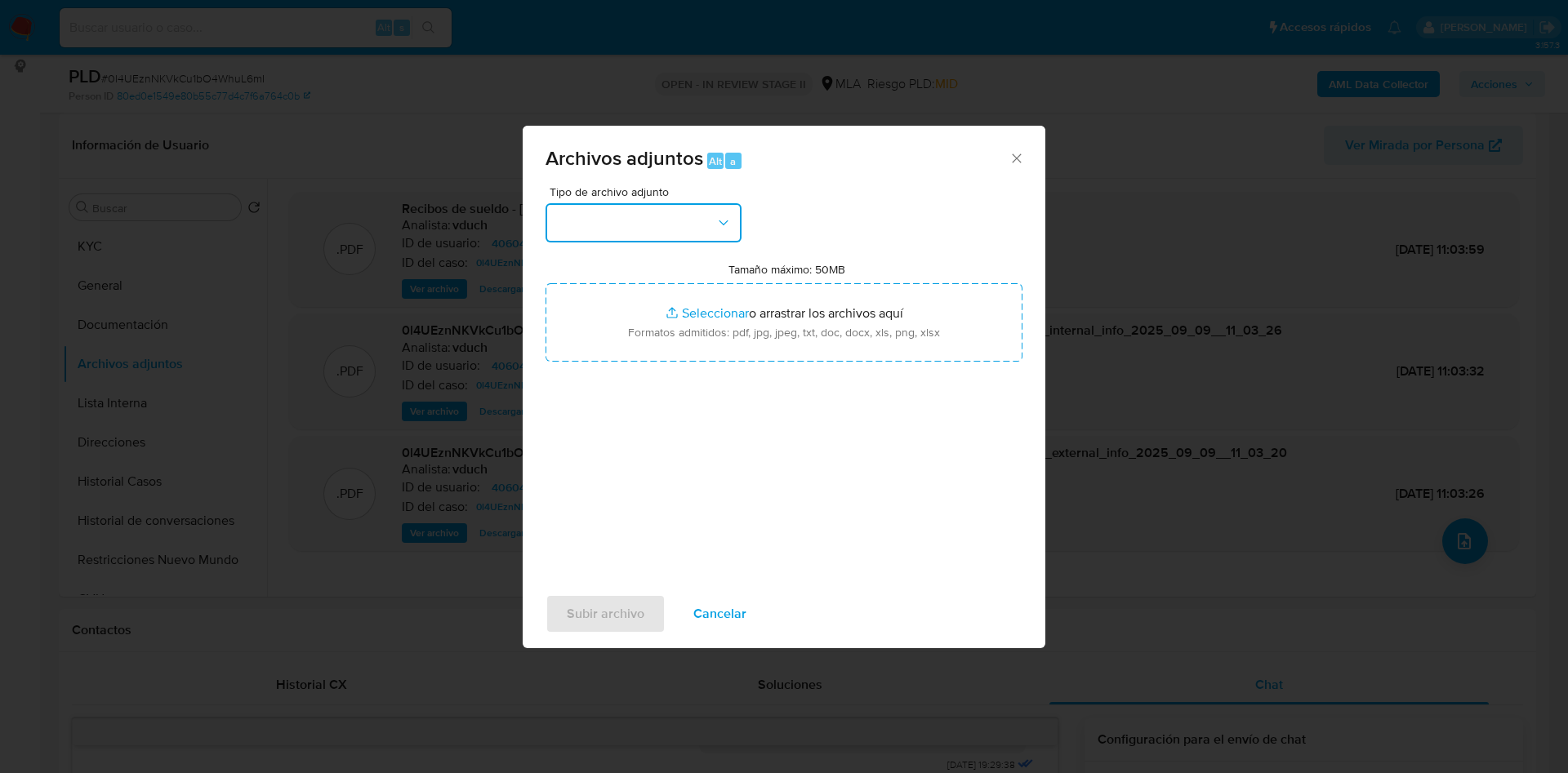
click at [680, 220] on button "button" at bounding box center [643, 223] width 196 height 39
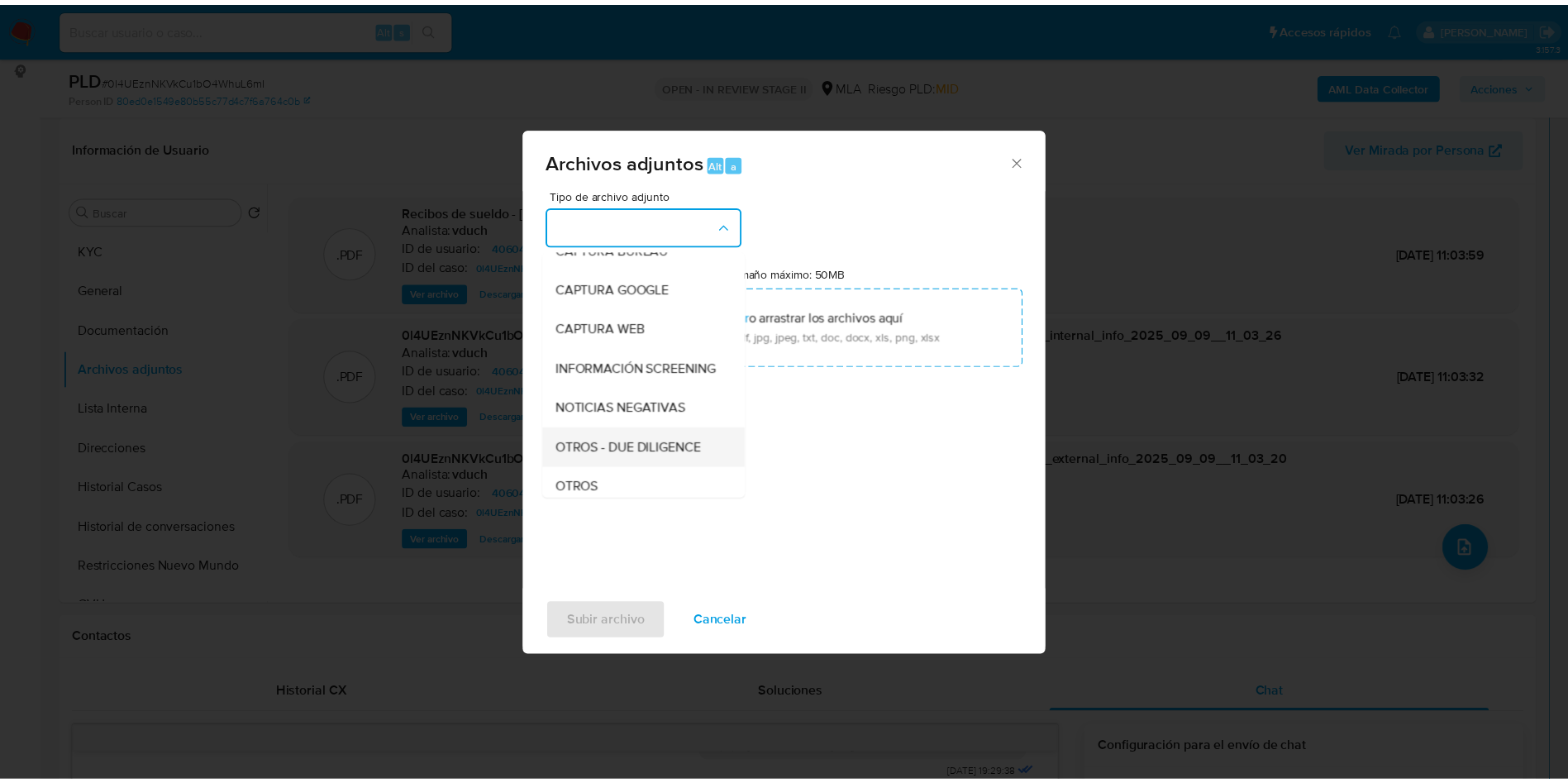
scroll to position [124, 0]
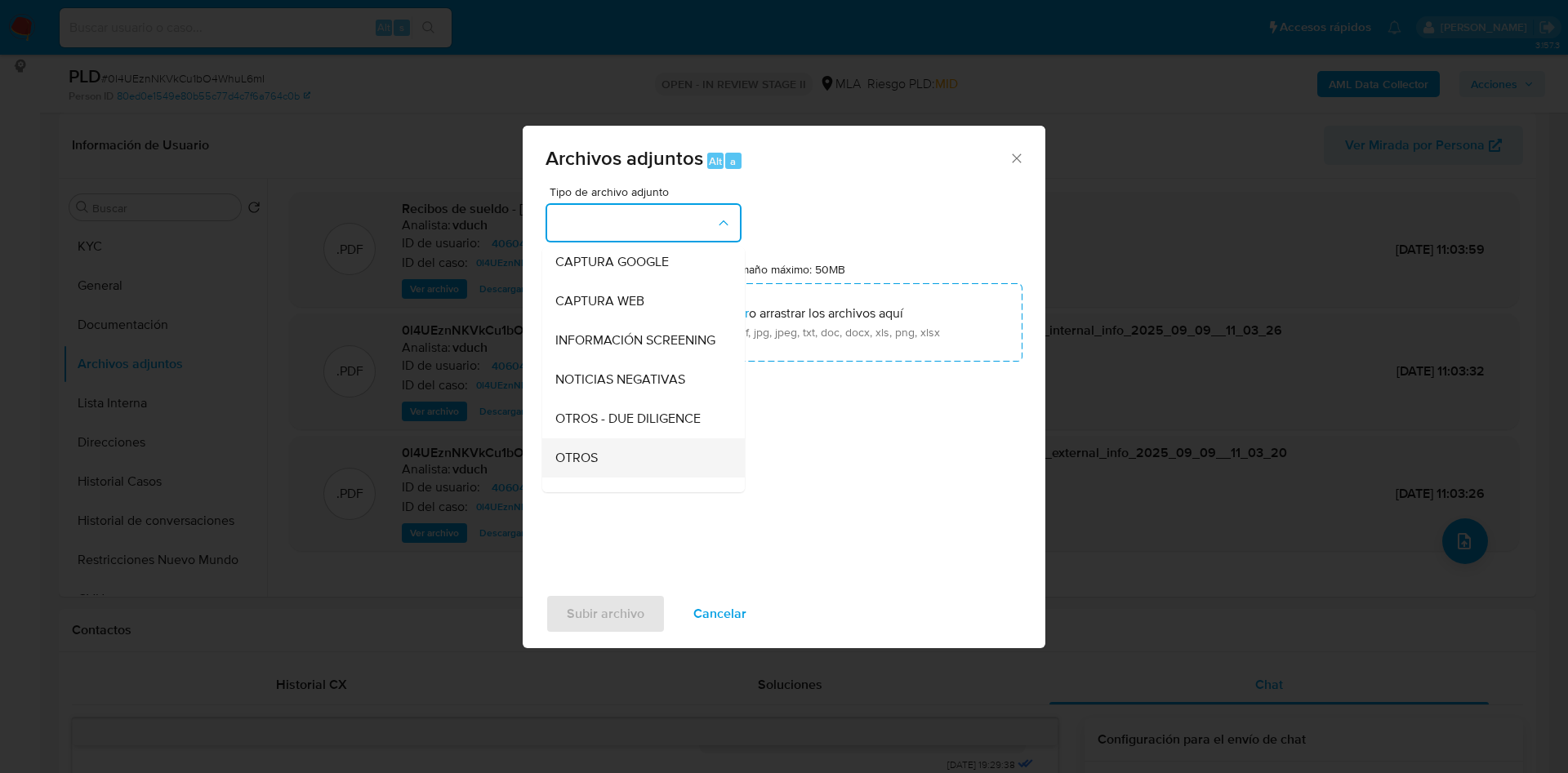
click at [611, 477] on div "OTROS" at bounding box center [638, 458] width 166 height 39
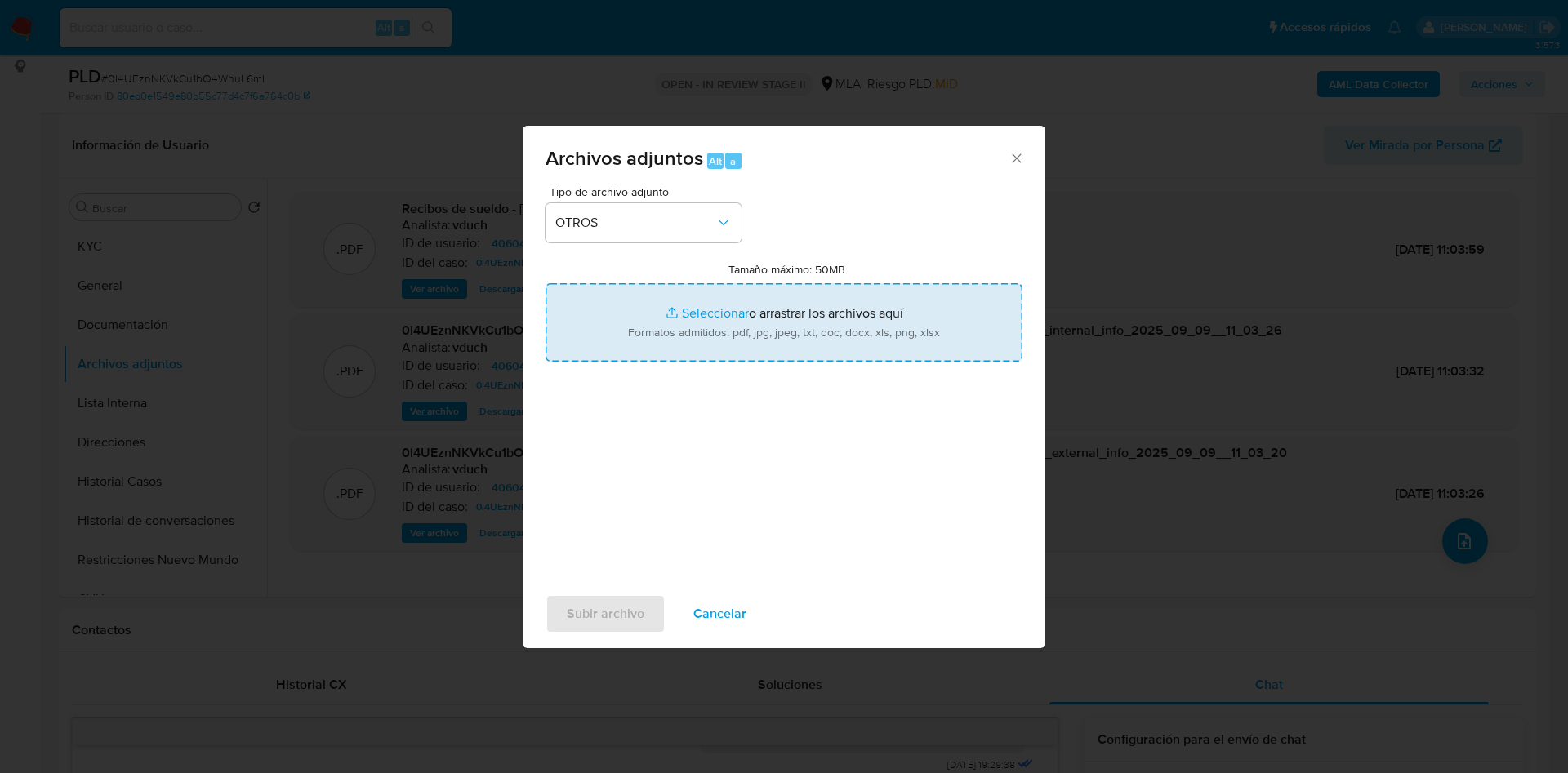
type input "C:\fakepath\Caselog 0l4UEznNKVkCu1bO4WhuL6mI_2025_08_18_23_52_38.docx"
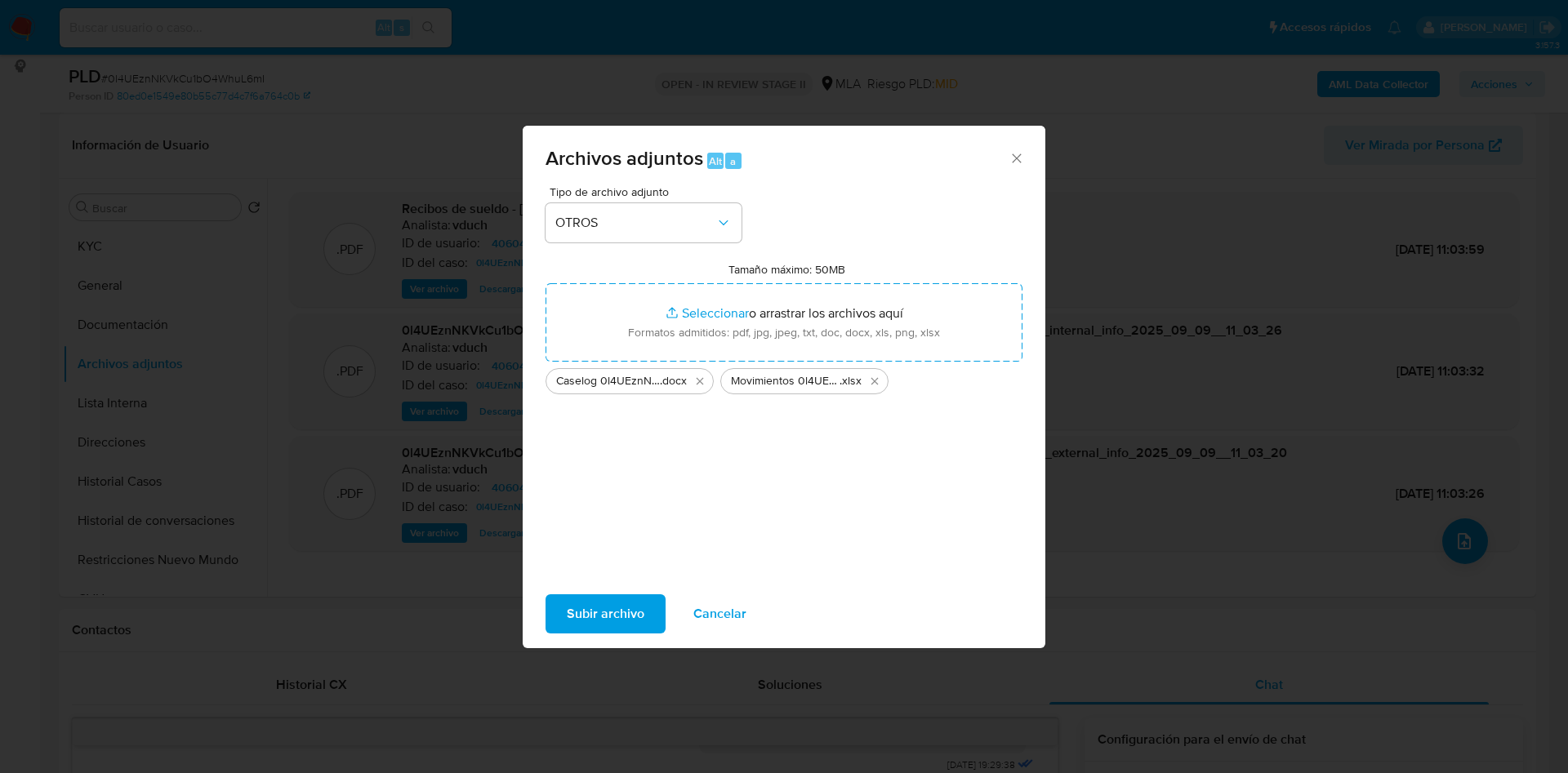
click at [617, 609] on span "Subir archivo" at bounding box center [605, 613] width 77 height 36
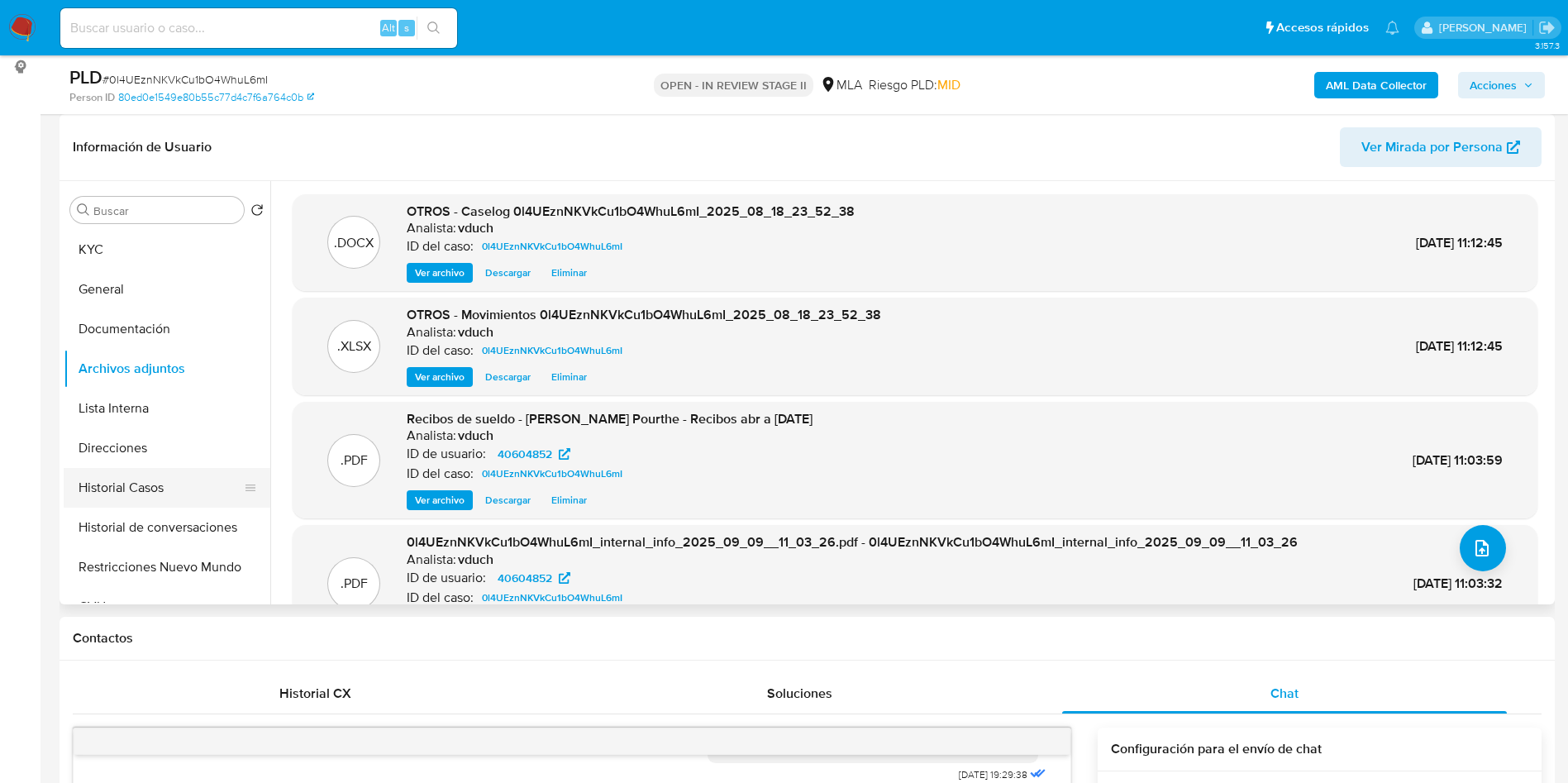
click at [156, 505] on button "Historial Casos" at bounding box center [160, 488] width 193 height 40
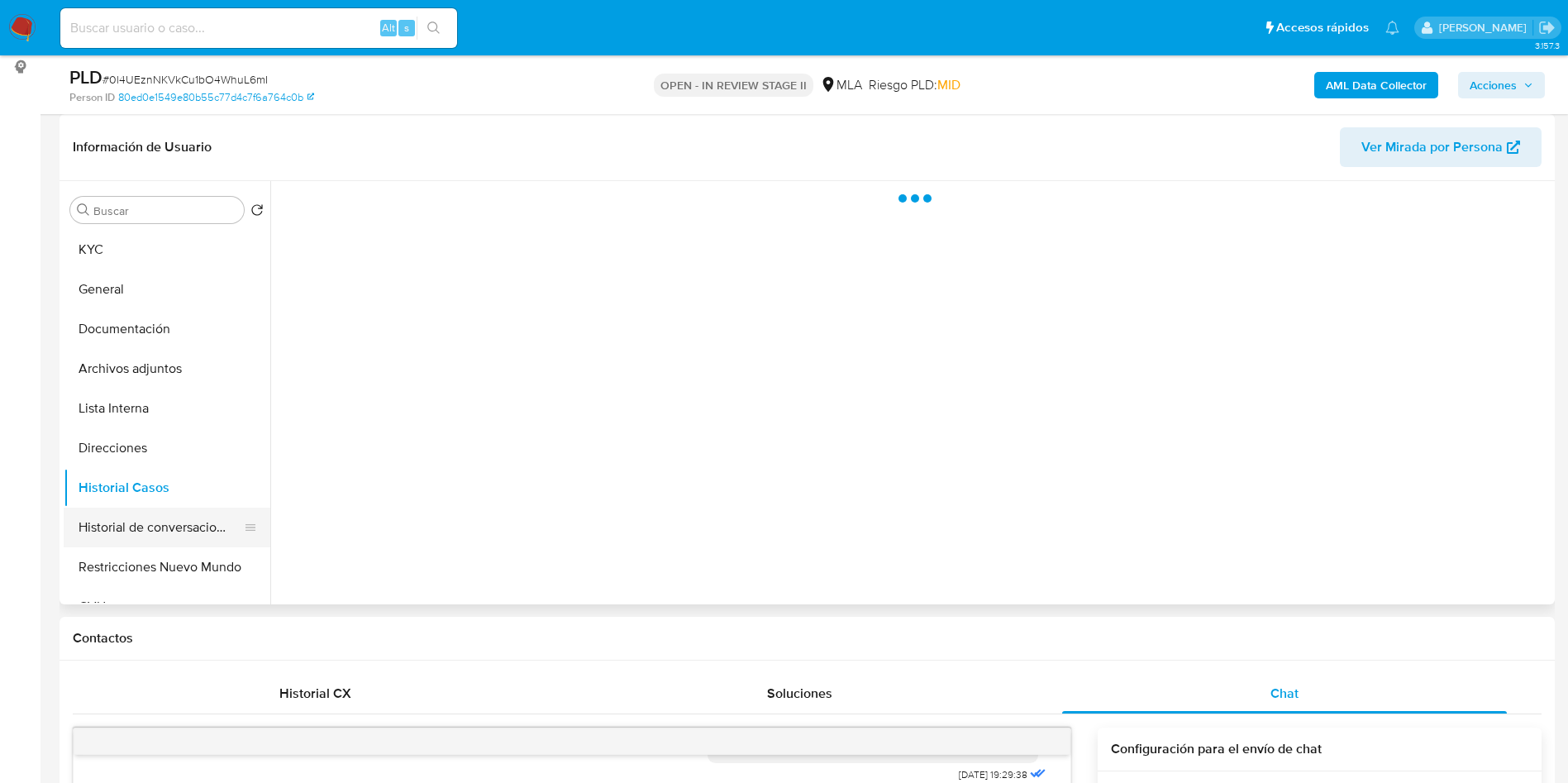
click at [129, 537] on button "Historial de conversaciones" at bounding box center [160, 527] width 193 height 40
click at [117, 561] on button "Restricciones Nuevo Mundo" at bounding box center [160, 567] width 193 height 40
click at [138, 522] on button "Historial de conversaciones" at bounding box center [160, 527] width 193 height 40
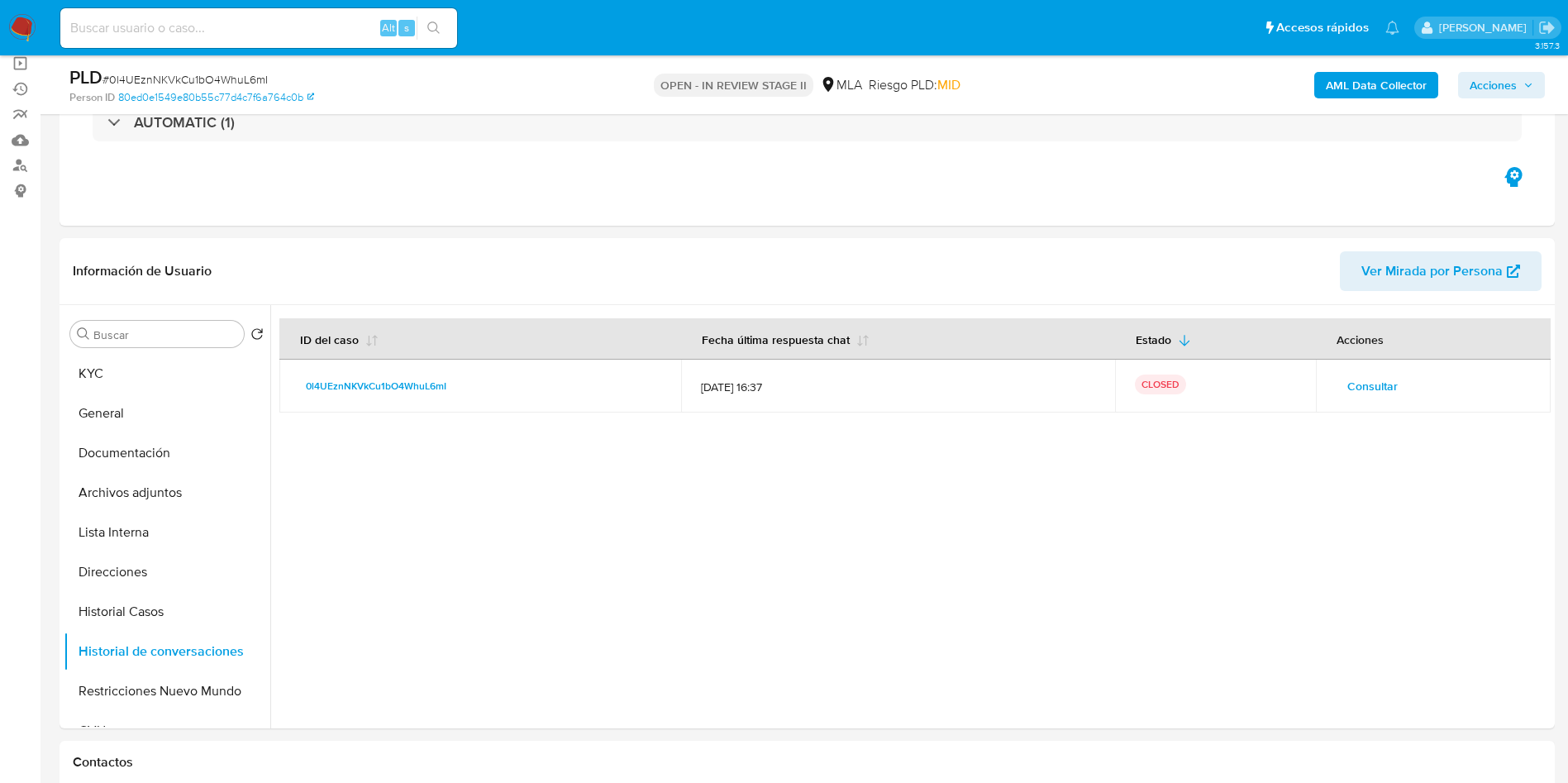
click at [1509, 82] on span "Acciones" at bounding box center [1493, 84] width 47 height 26
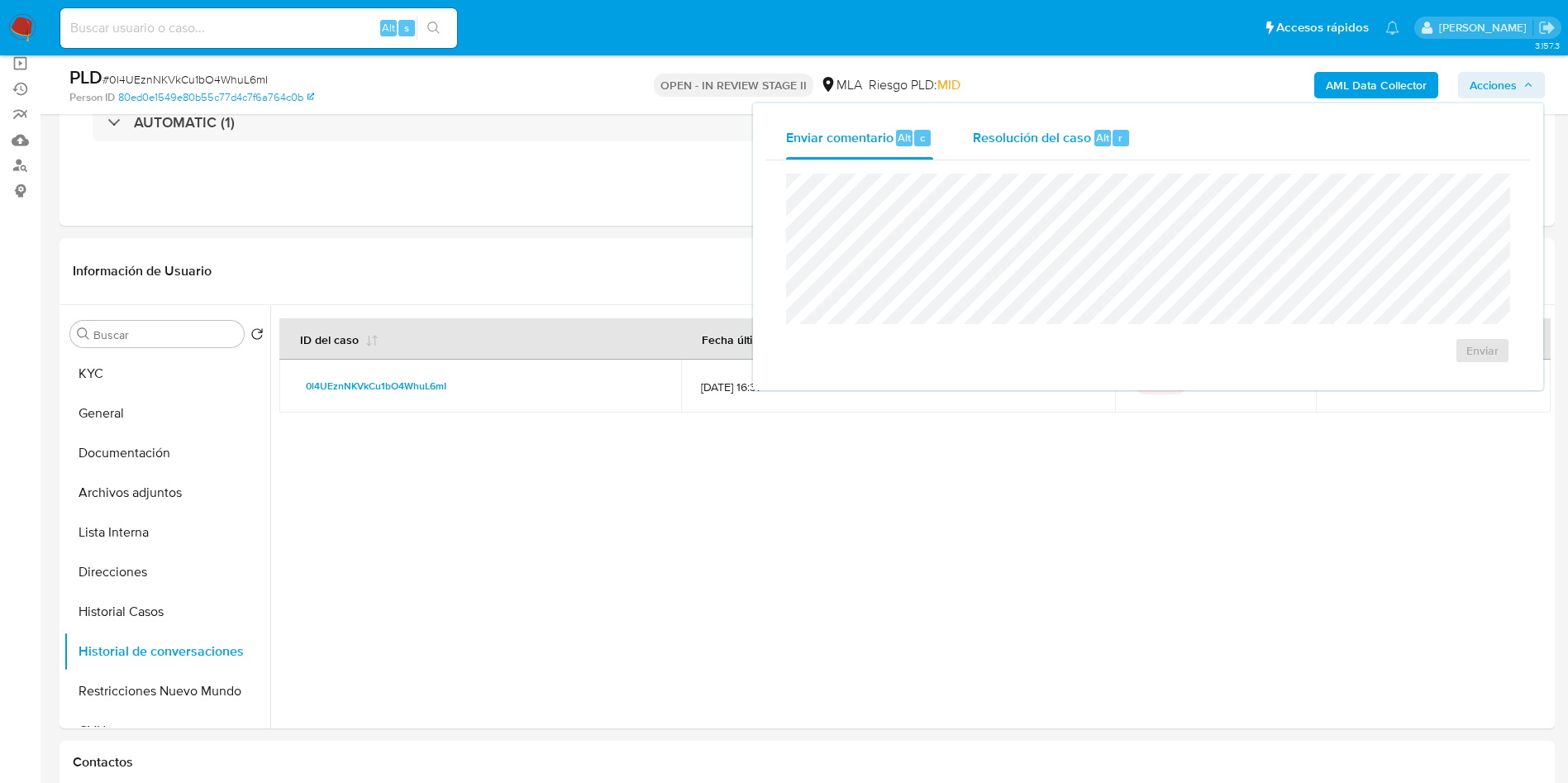
click at [1051, 117] on div "Resolución del caso Alt r" at bounding box center [1051, 138] width 157 height 43
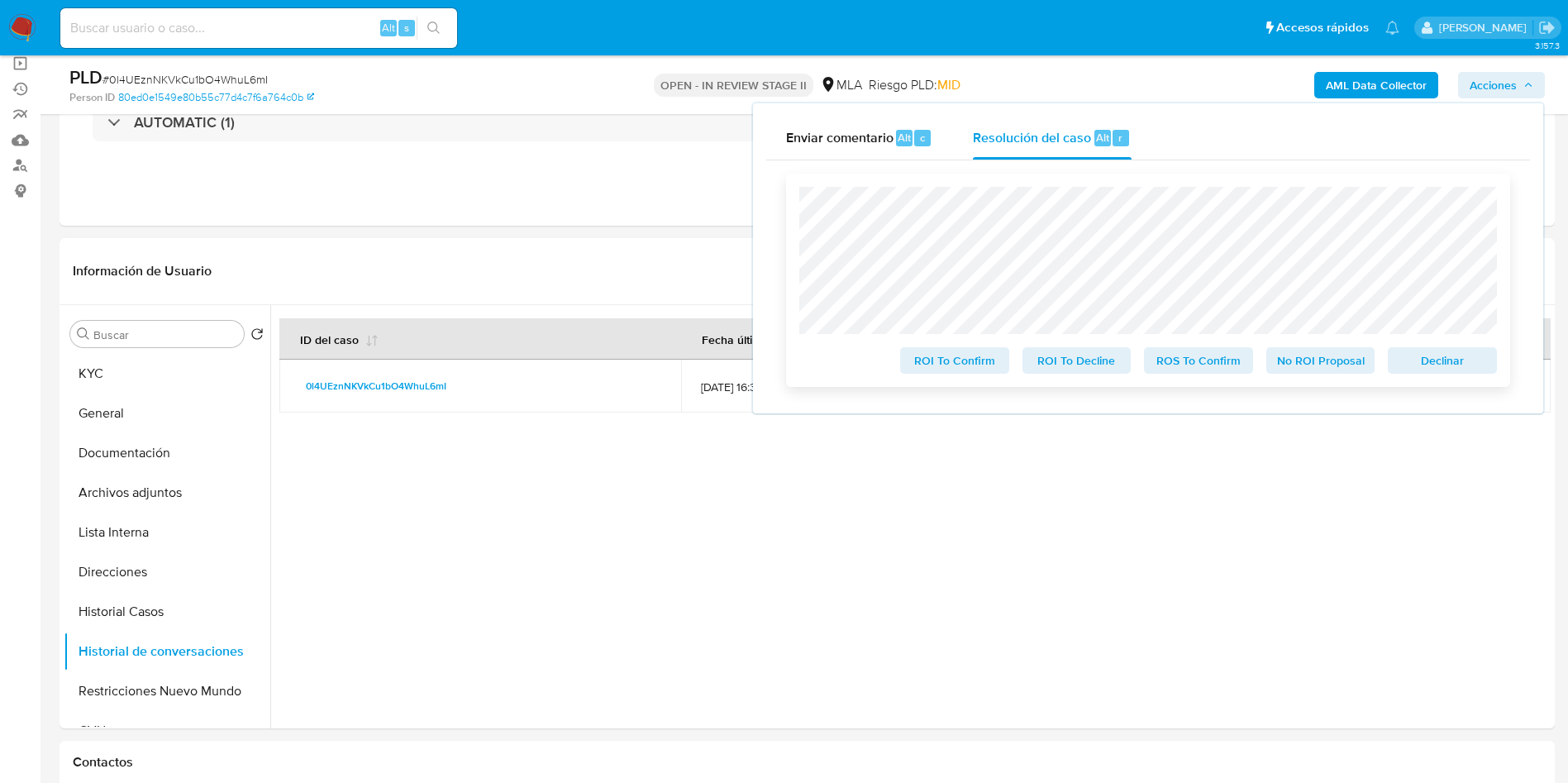
click at [1336, 358] on span "No ROI Proposal" at bounding box center [1320, 360] width 86 height 23
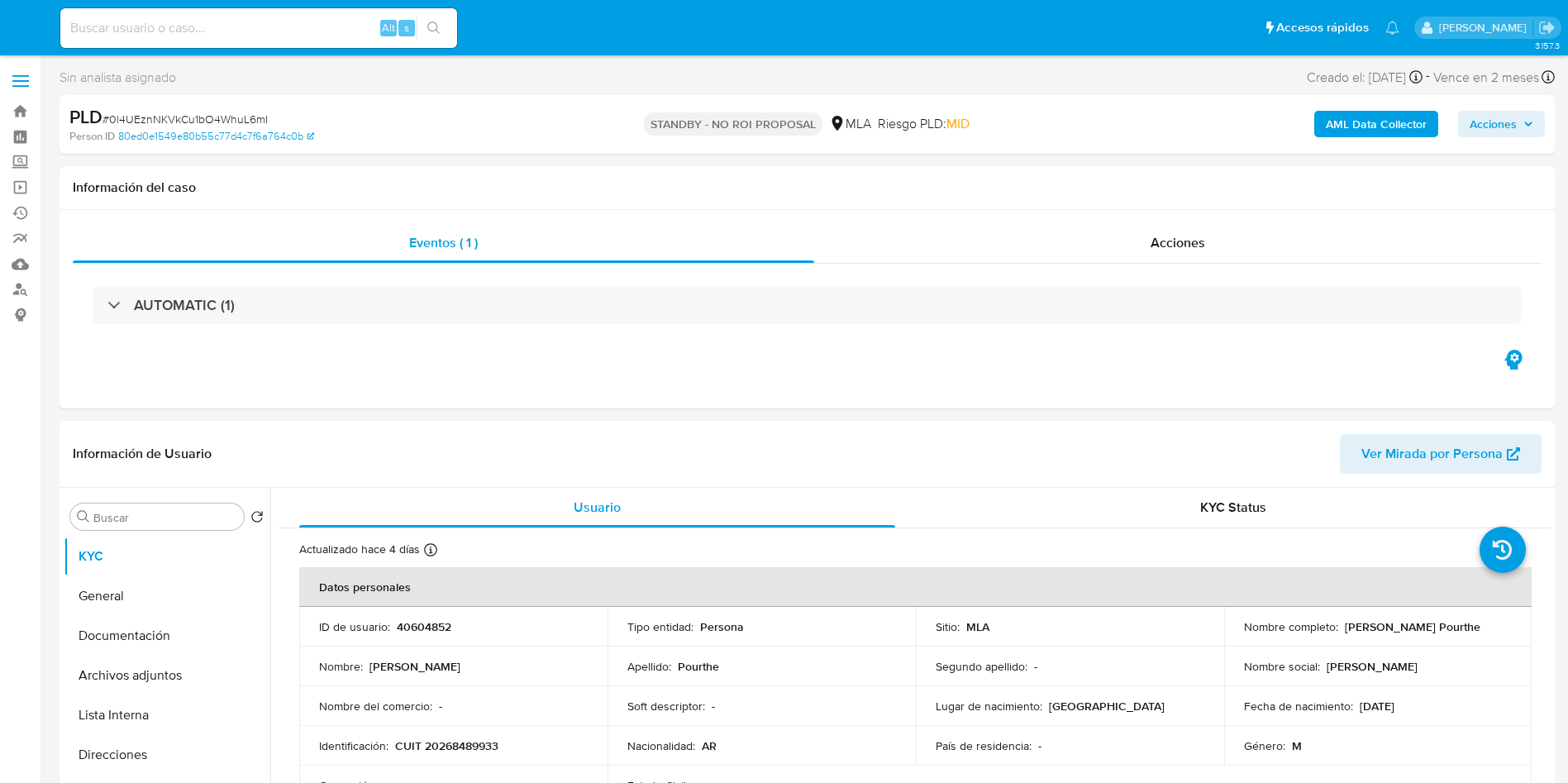
select select "10"
click at [231, 34] on input at bounding box center [259, 27] width 397 height 21
paste input "0KupHsai8zW4JUksWiHY8fEg"
type input "0KupHsai8zW4JUksWiHY8fEg"
click at [428, 22] on icon "search-icon" at bounding box center [434, 28] width 14 height 14
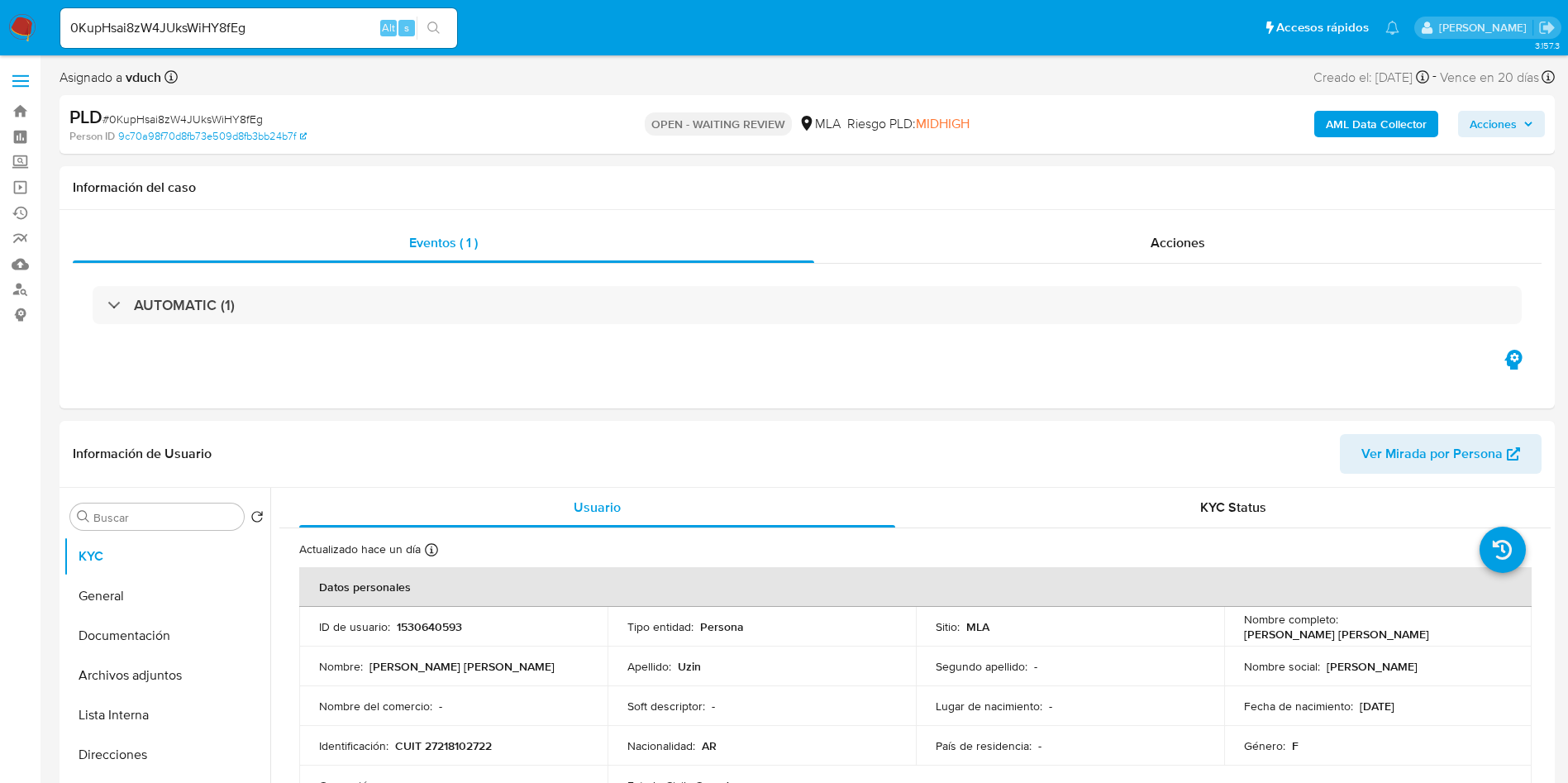
select select "10"
